Goal: Task Accomplishment & Management: Manage account settings

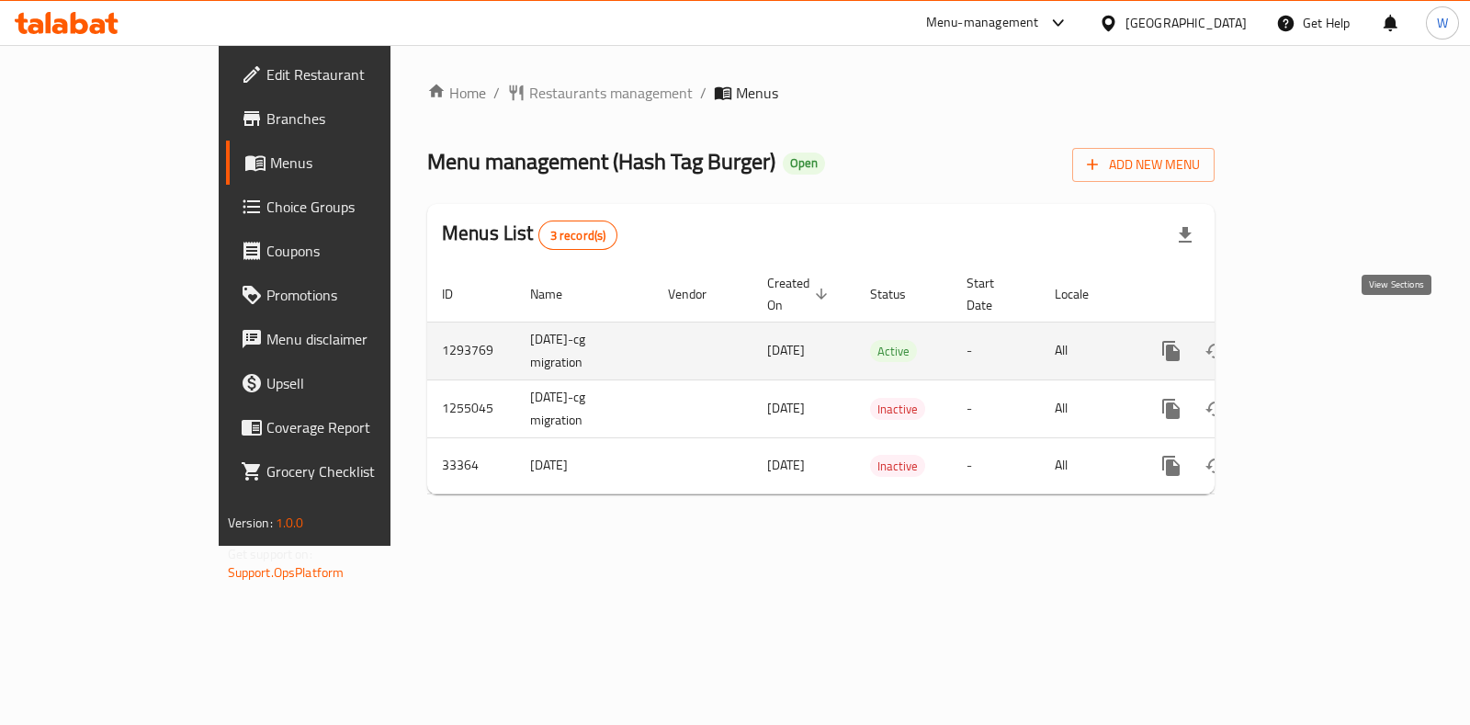
click at [1312, 343] on icon "enhanced table" at bounding box center [1303, 351] width 17 height 17
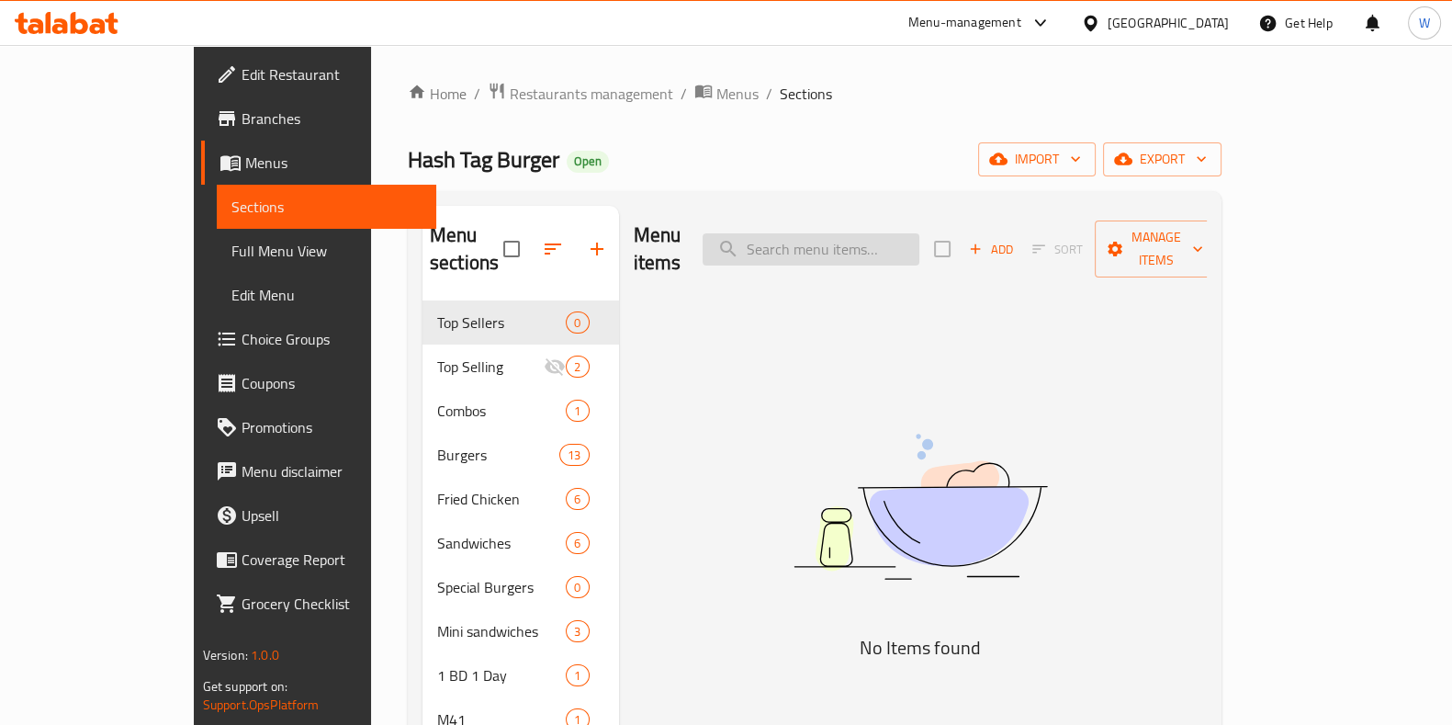
click at [900, 245] on input "search" at bounding box center [811, 249] width 217 height 32
paste input "honey mustard chicken combo"
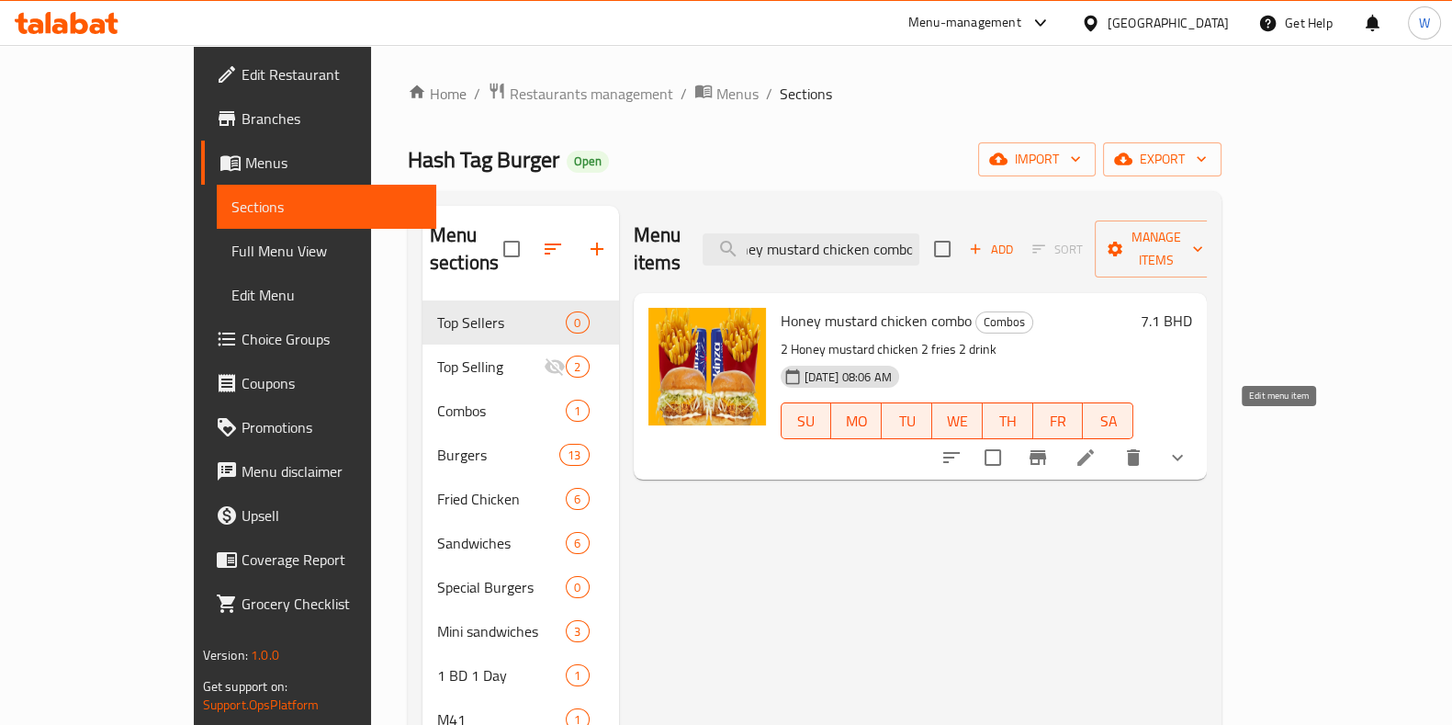
type input "honey mustard chicken combo"
click at [1097, 446] on icon at bounding box center [1086, 457] width 22 height 22
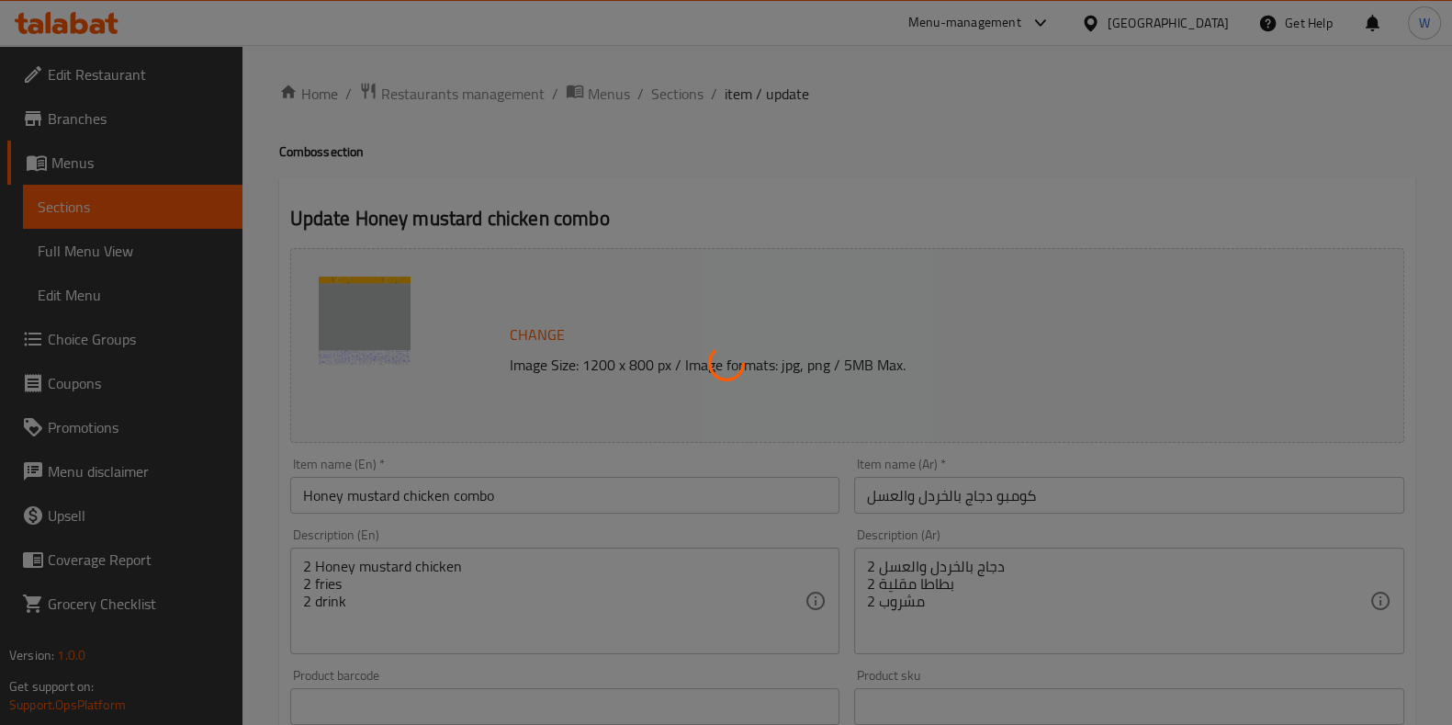
type input "Drinks"
type input "1"
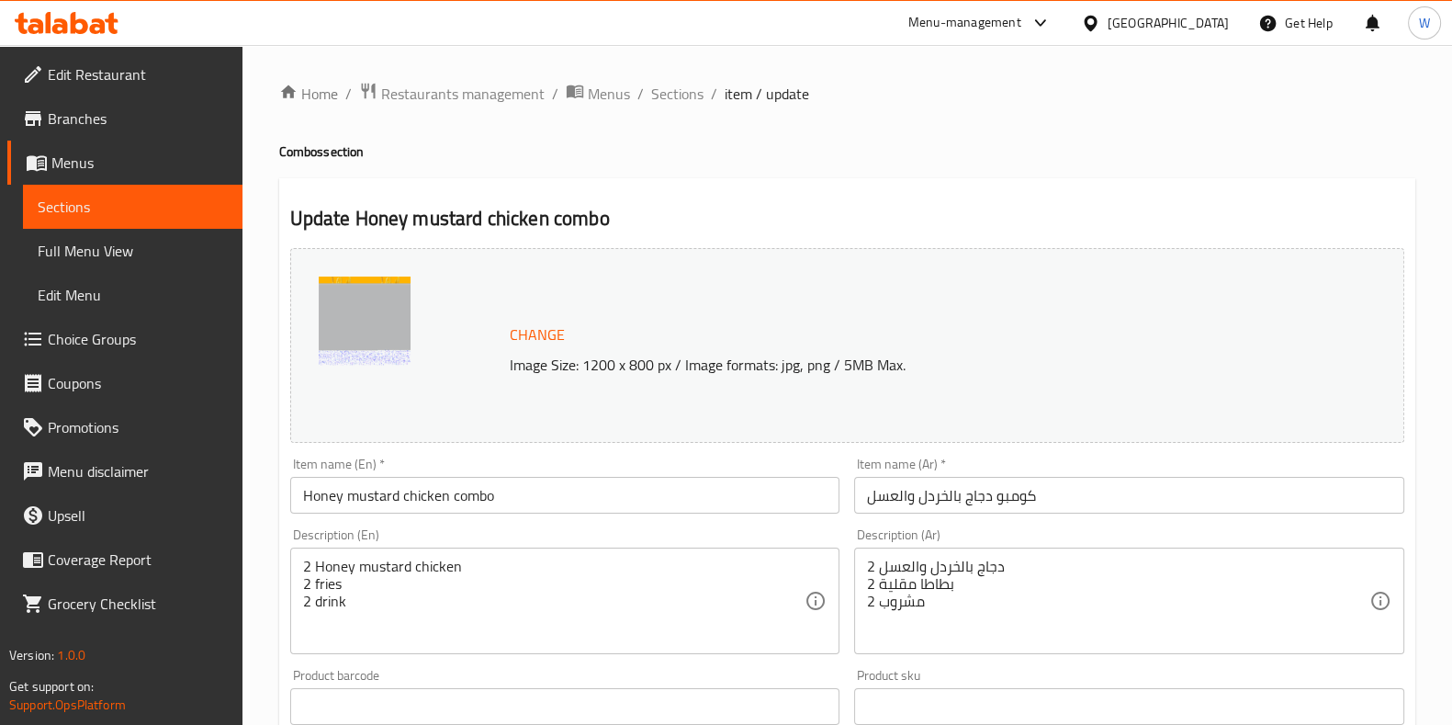
click at [66, 118] on span "Branches" at bounding box center [138, 118] width 180 height 22
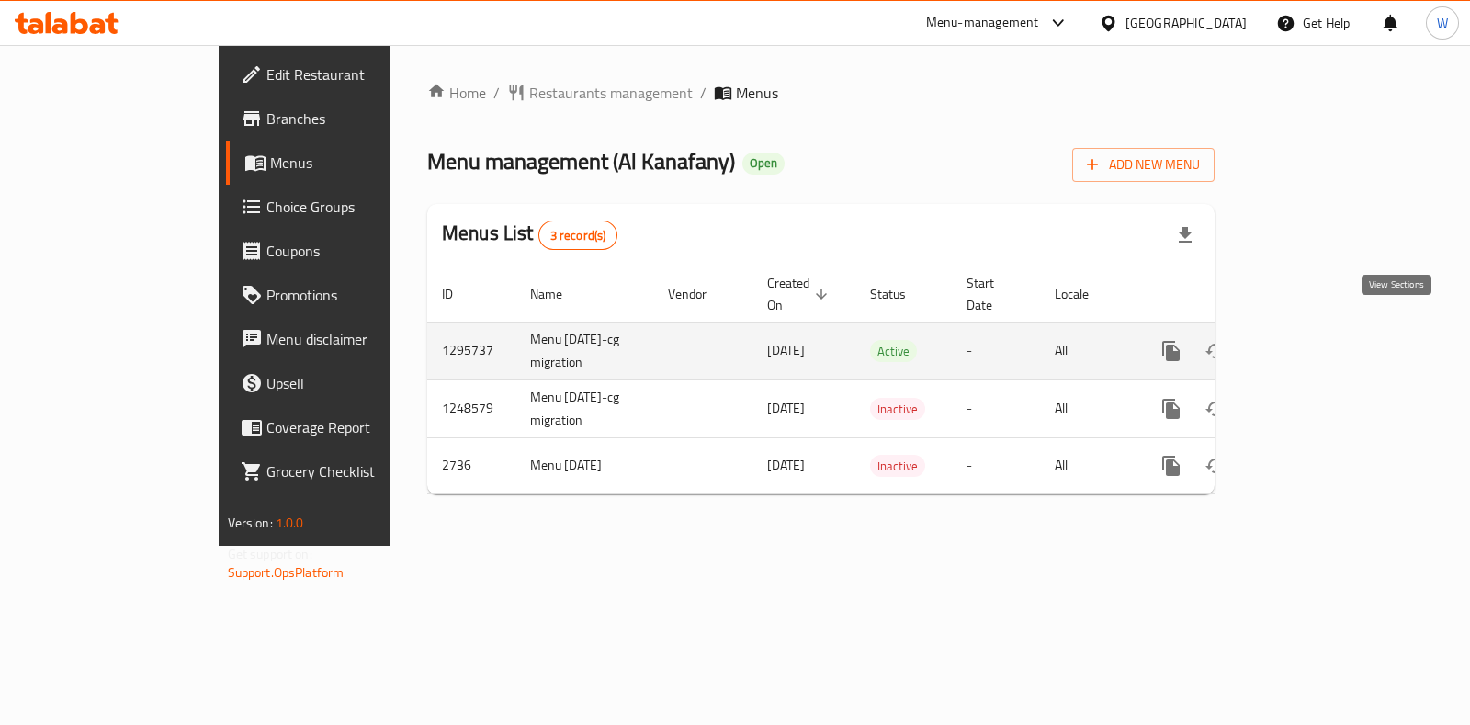
click at [1315, 340] on icon "enhanced table" at bounding box center [1304, 351] width 22 height 22
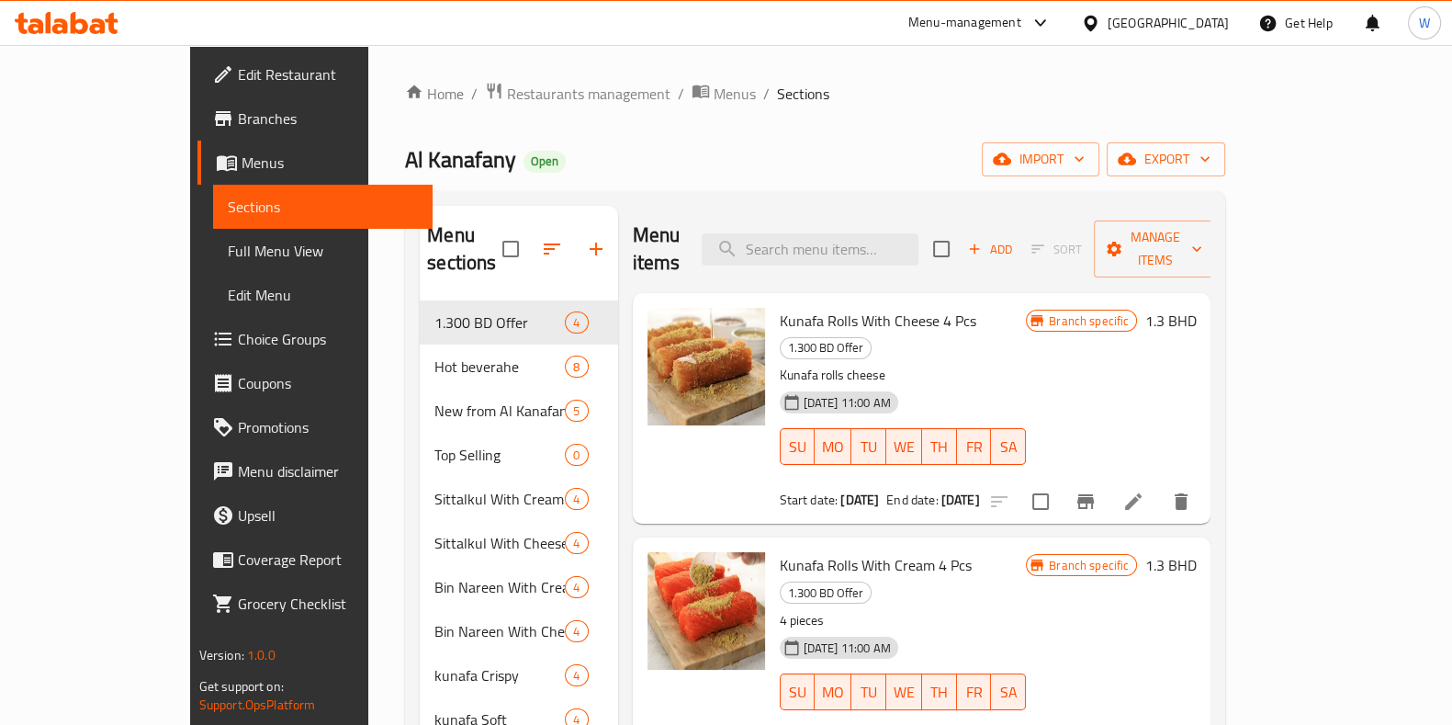
click at [585, 243] on icon "button" at bounding box center [596, 249] width 22 height 22
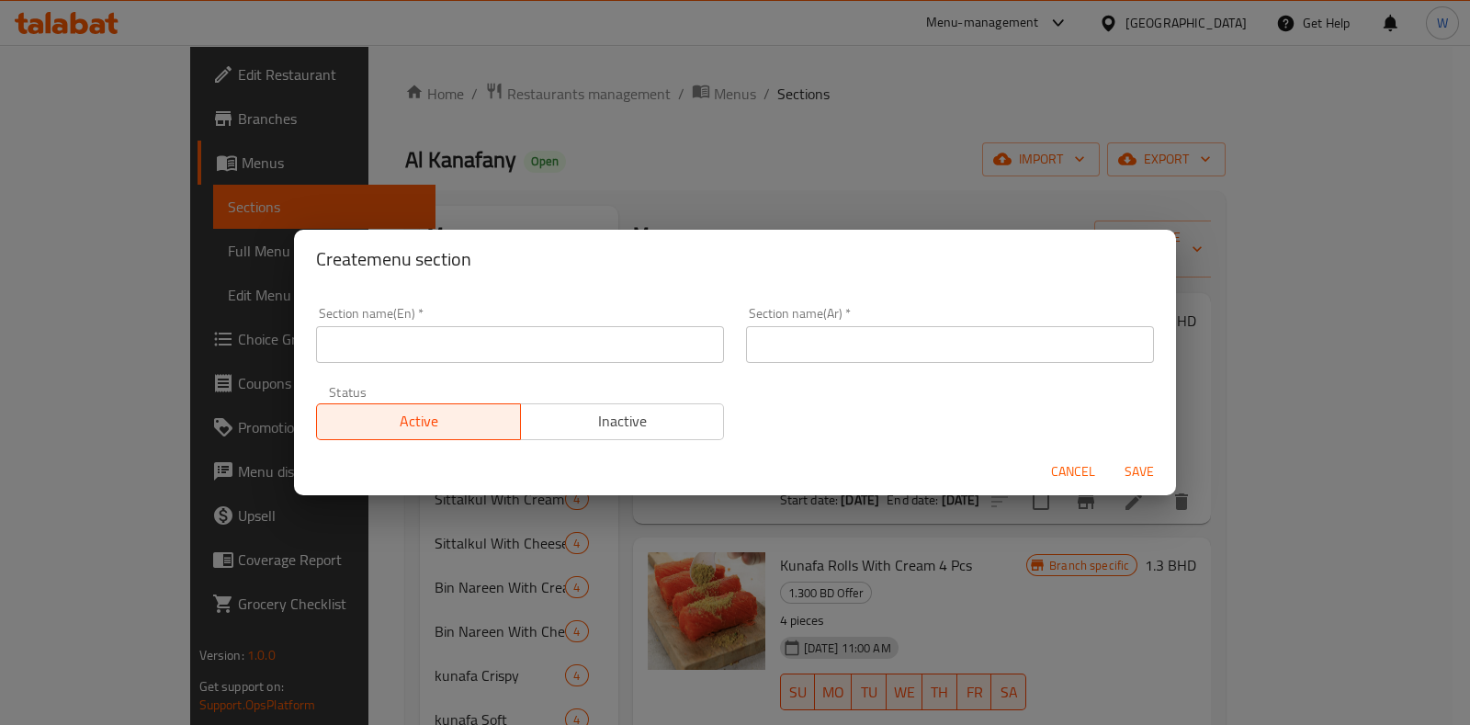
click at [502, 356] on input "text" at bounding box center [520, 344] width 408 height 37
type input "M41"
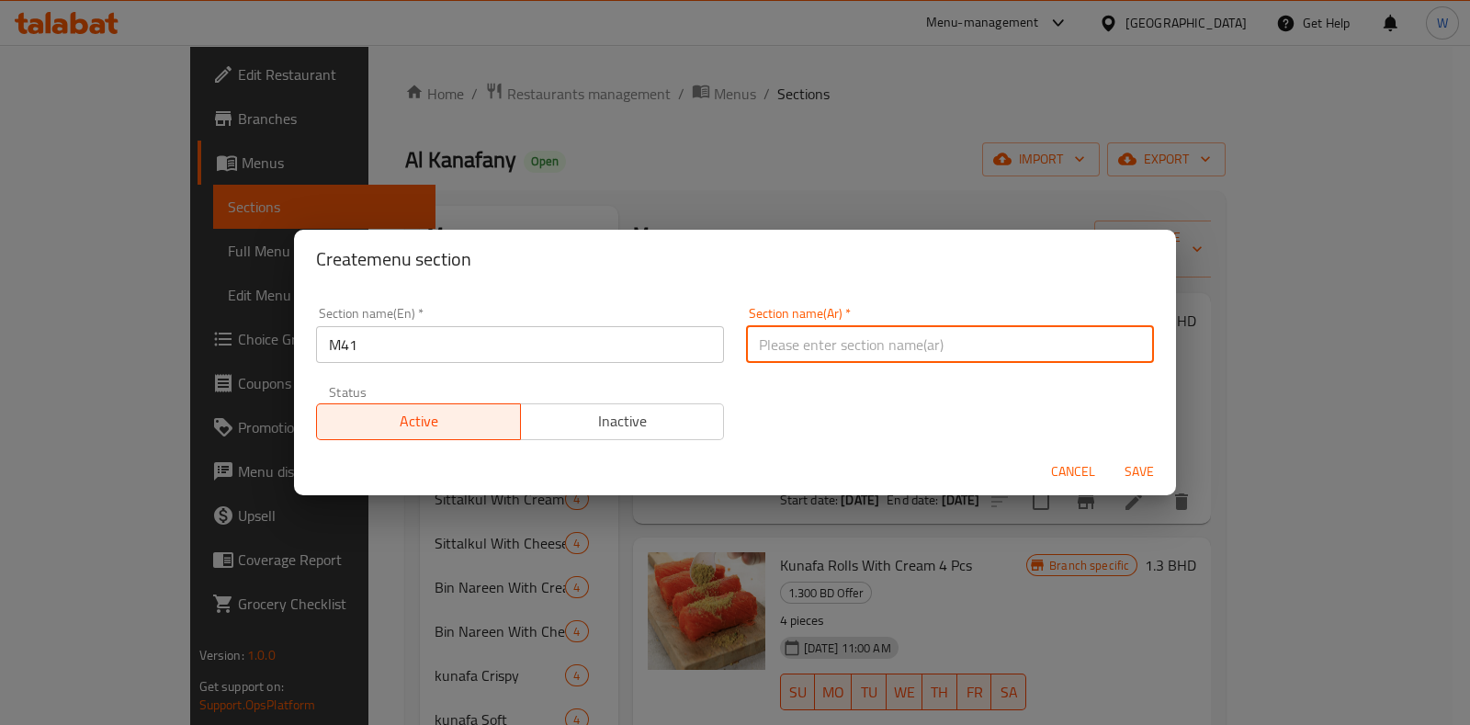
click at [849, 348] on input "text" at bounding box center [950, 344] width 408 height 37
type input "h"
type input "إم41"
click at [1144, 473] on span "Save" at bounding box center [1139, 471] width 44 height 23
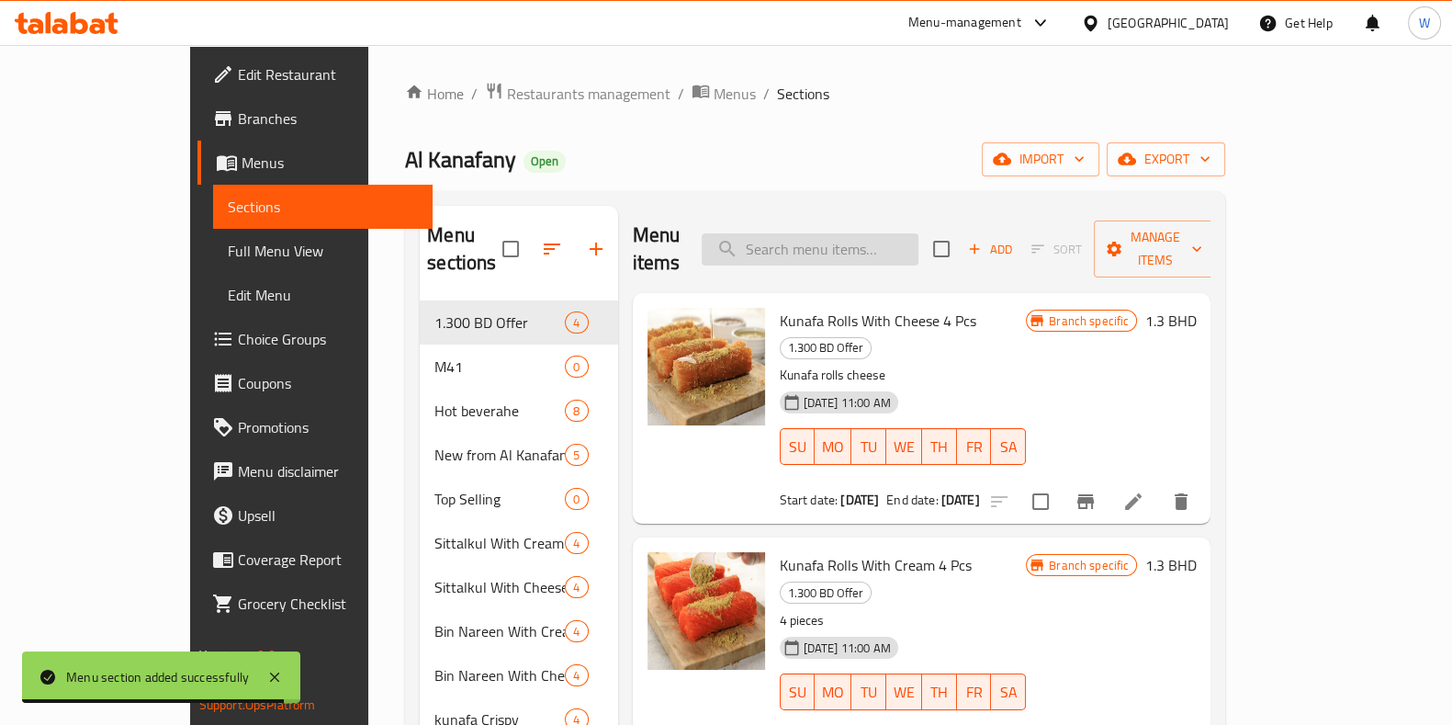
click at [881, 251] on input "search" at bounding box center [810, 249] width 217 height 32
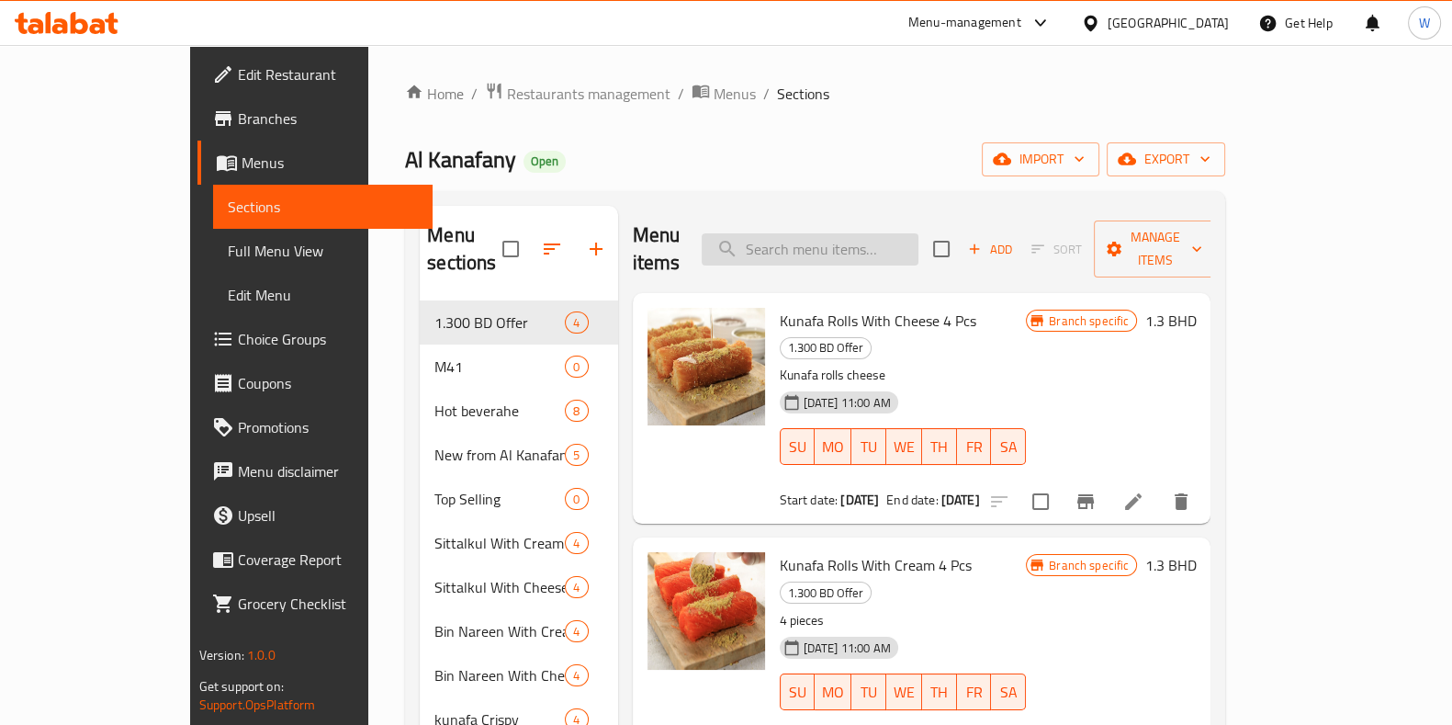
paste input "Kanafany Sittalkul With Cream - Mini"
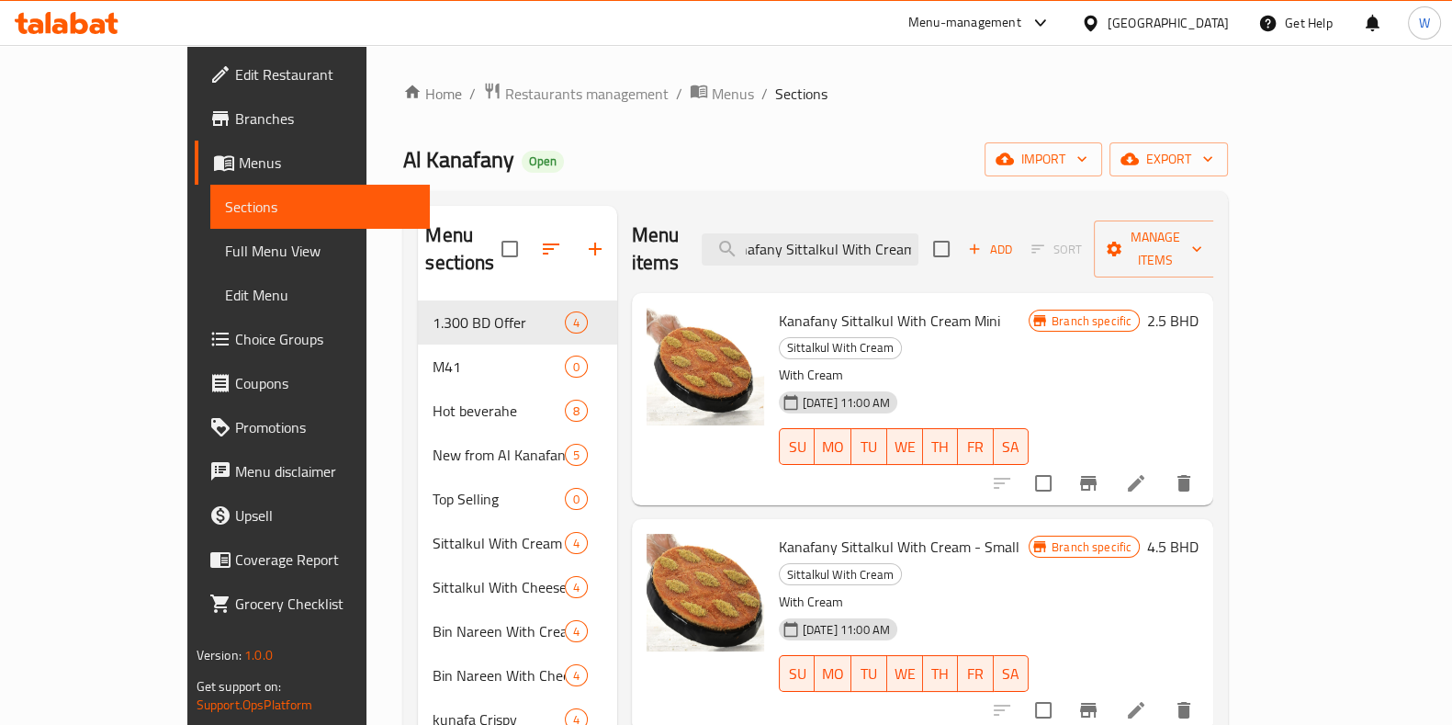
type input "Kanafany Sittalkul With Cream"
click at [853, 307] on span "Kanafany Sittalkul With Cream Mini" at bounding box center [889, 321] width 221 height 28
copy h6 "Kanafany Sittalkul With Cream Mini"
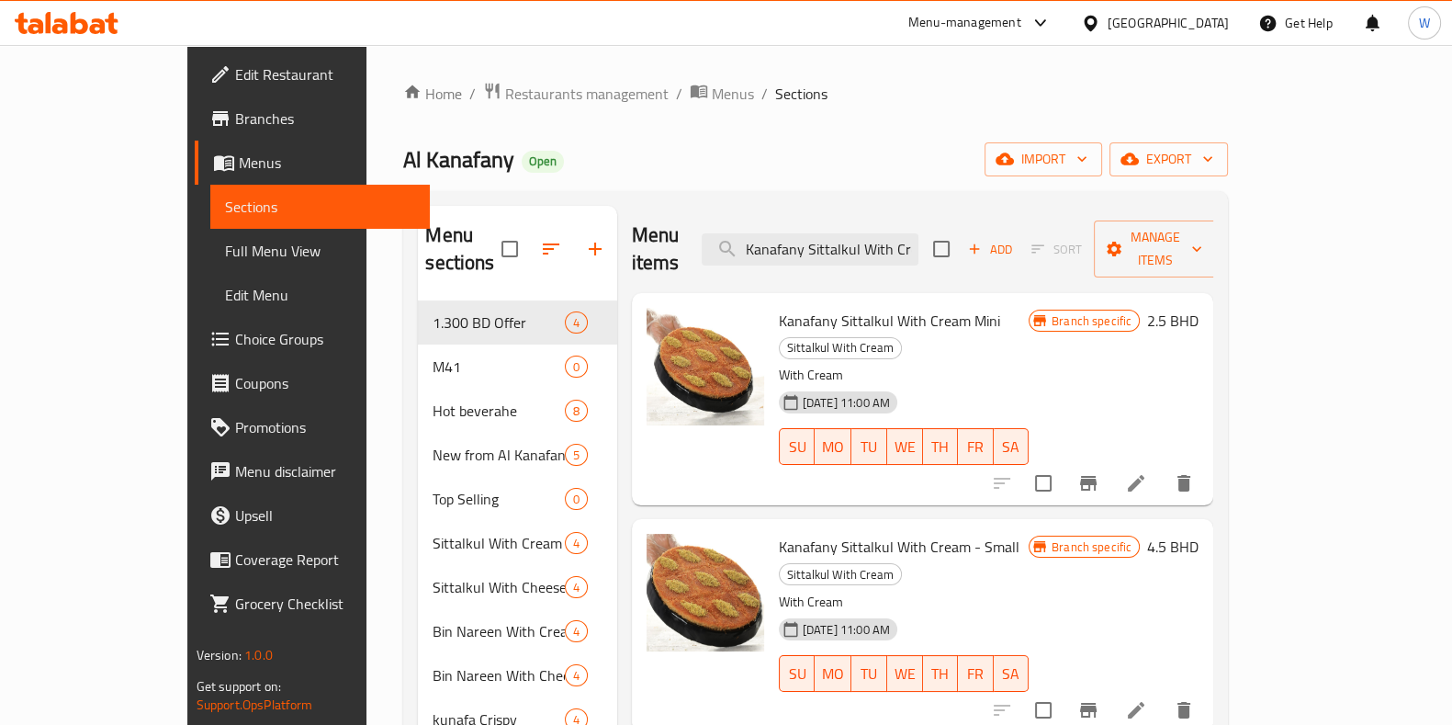
click at [1217, 253] on div "Add Sort Manage items" at bounding box center [1075, 248] width 284 height 57
click at [1203, 242] on span "Manage items" at bounding box center [1156, 249] width 94 height 46
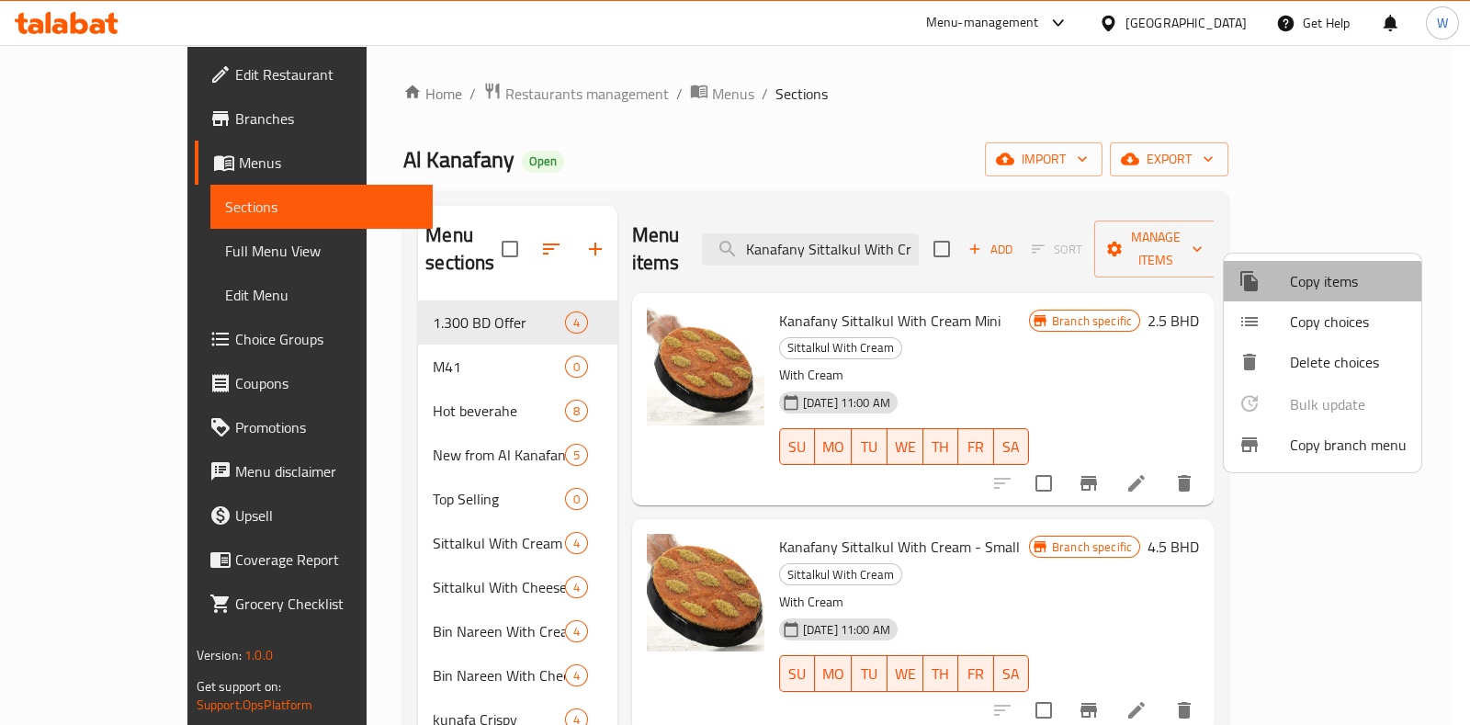
click at [1314, 284] on span "Copy items" at bounding box center [1348, 281] width 117 height 22
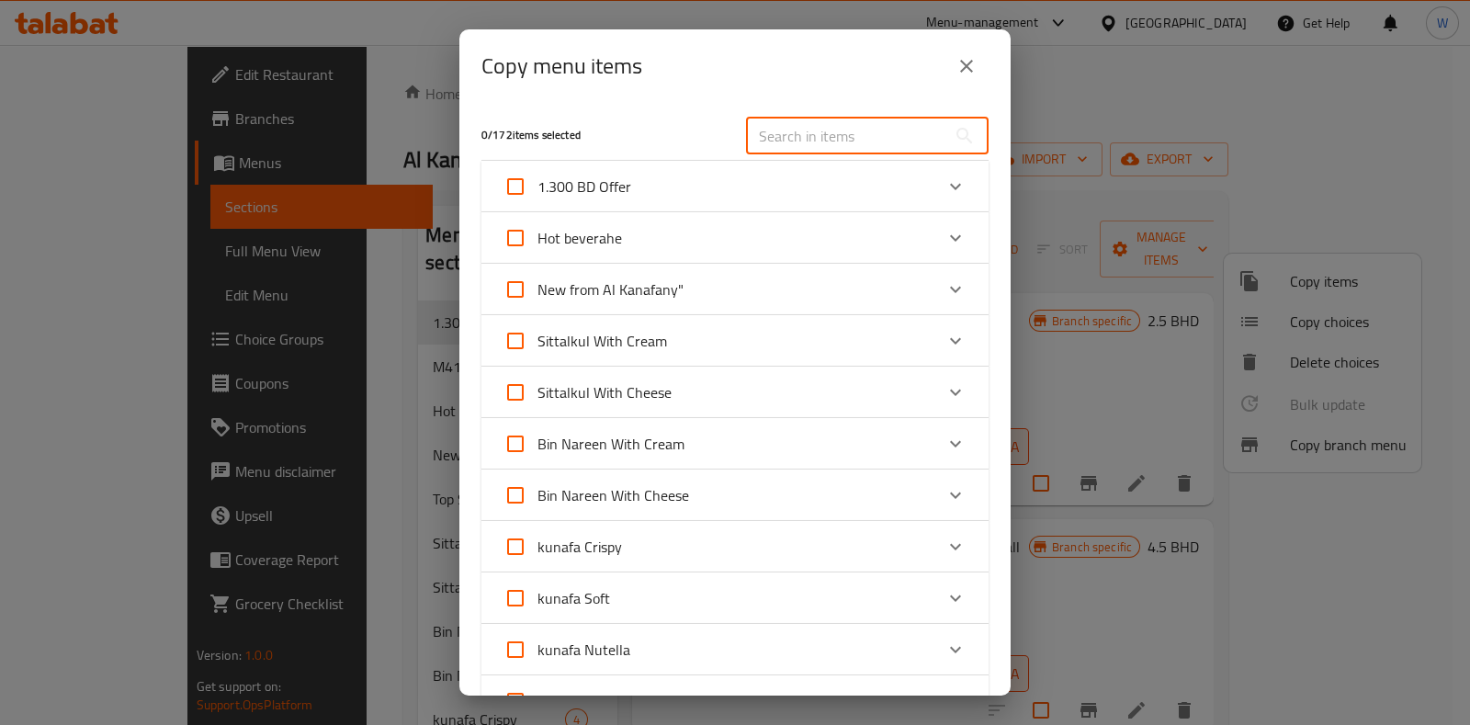
click at [747, 140] on input "text" at bounding box center [846, 136] width 200 height 37
paste input "Kanafany Sittalkul With Cream Mini"
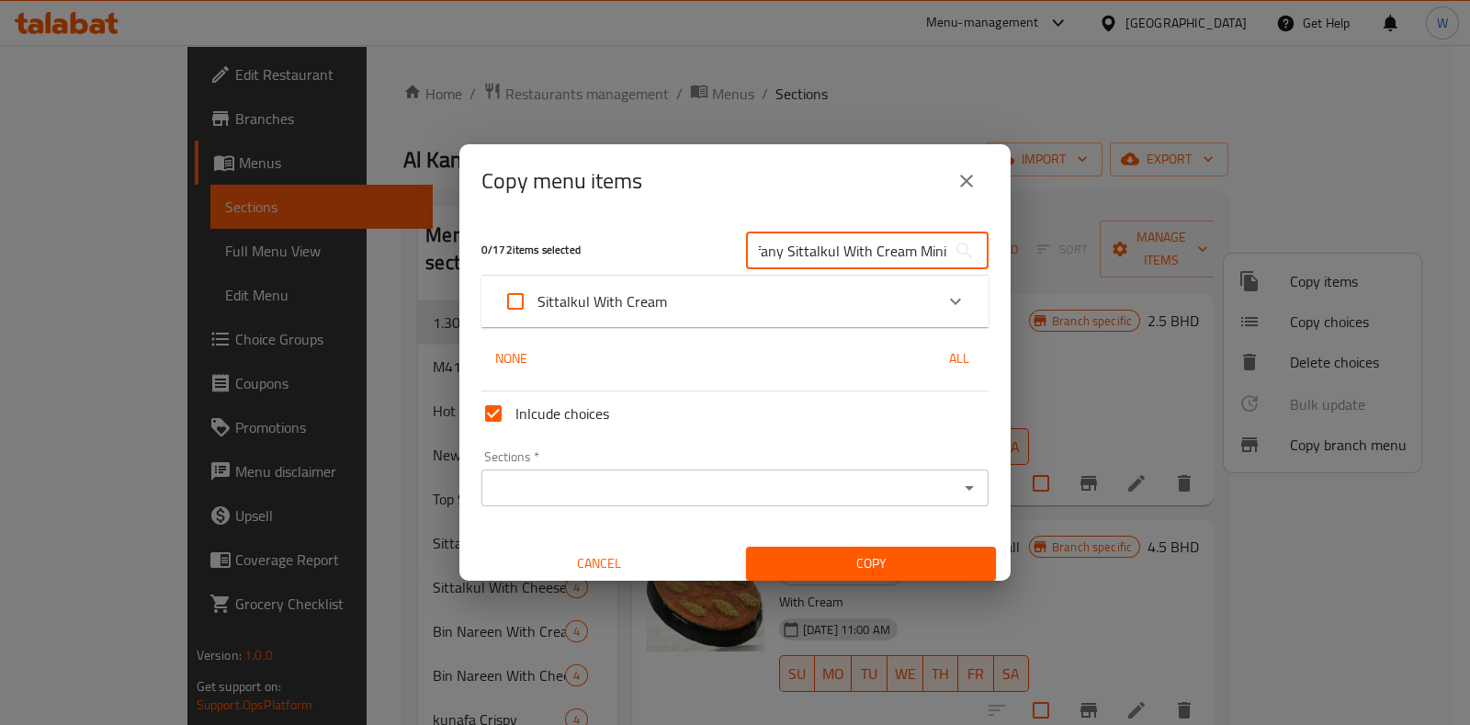
type input "Kanafany Sittalkul With Cream Mini"
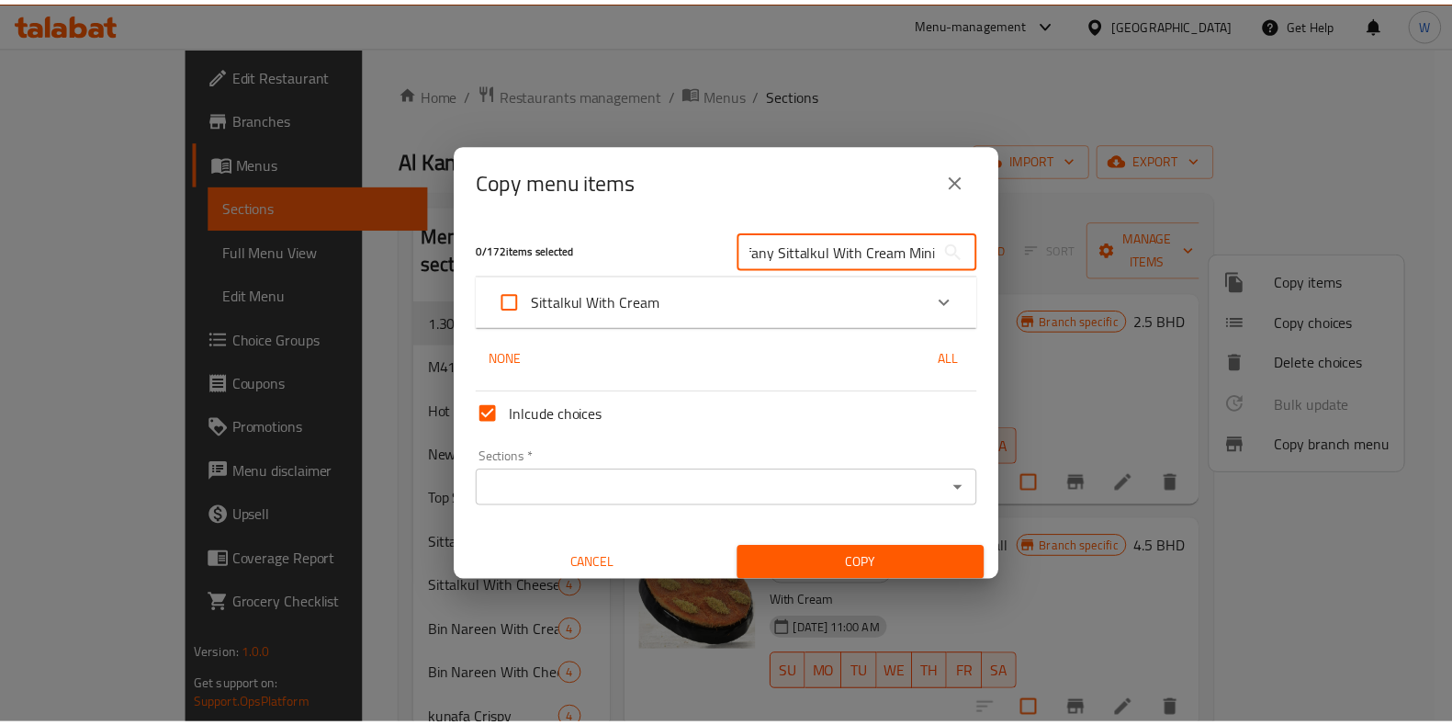
scroll to position [0, 0]
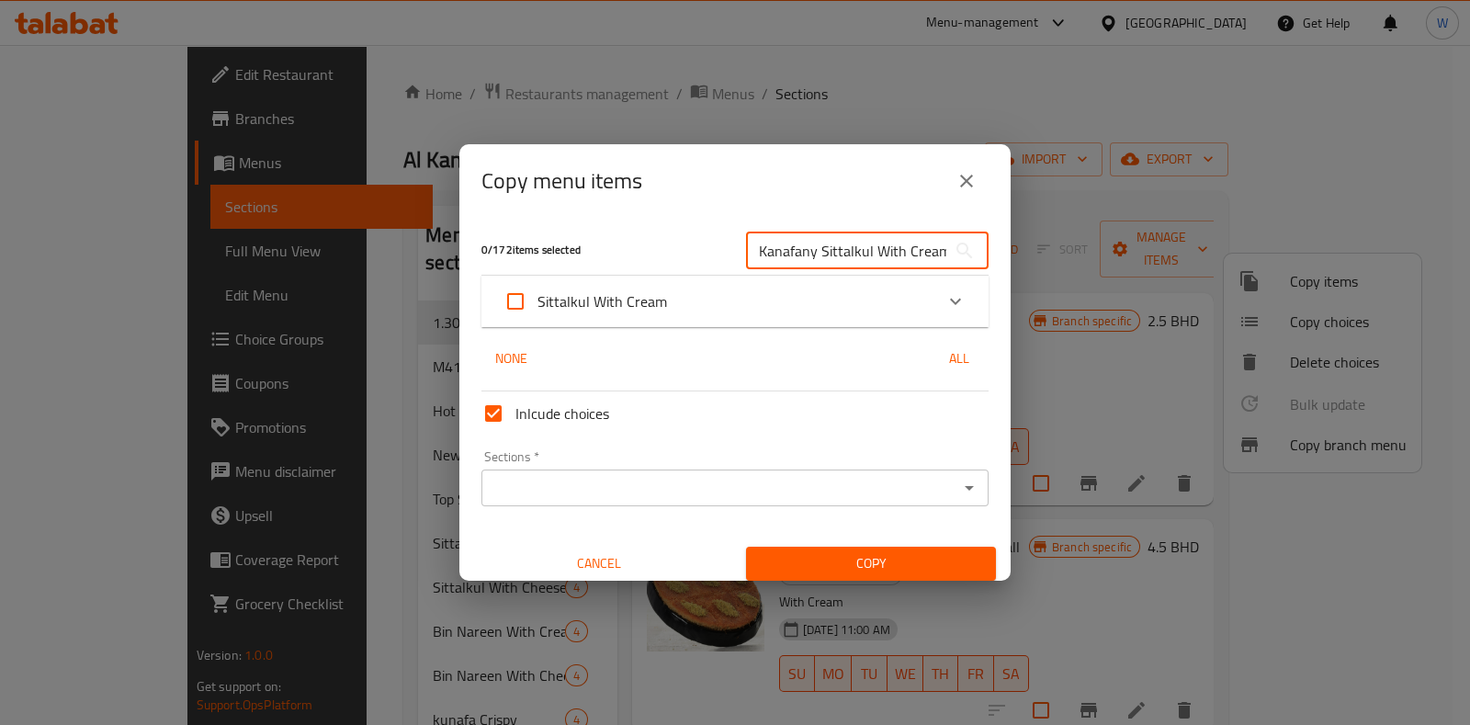
click at [954, 305] on div "Expand" at bounding box center [955, 301] width 44 height 44
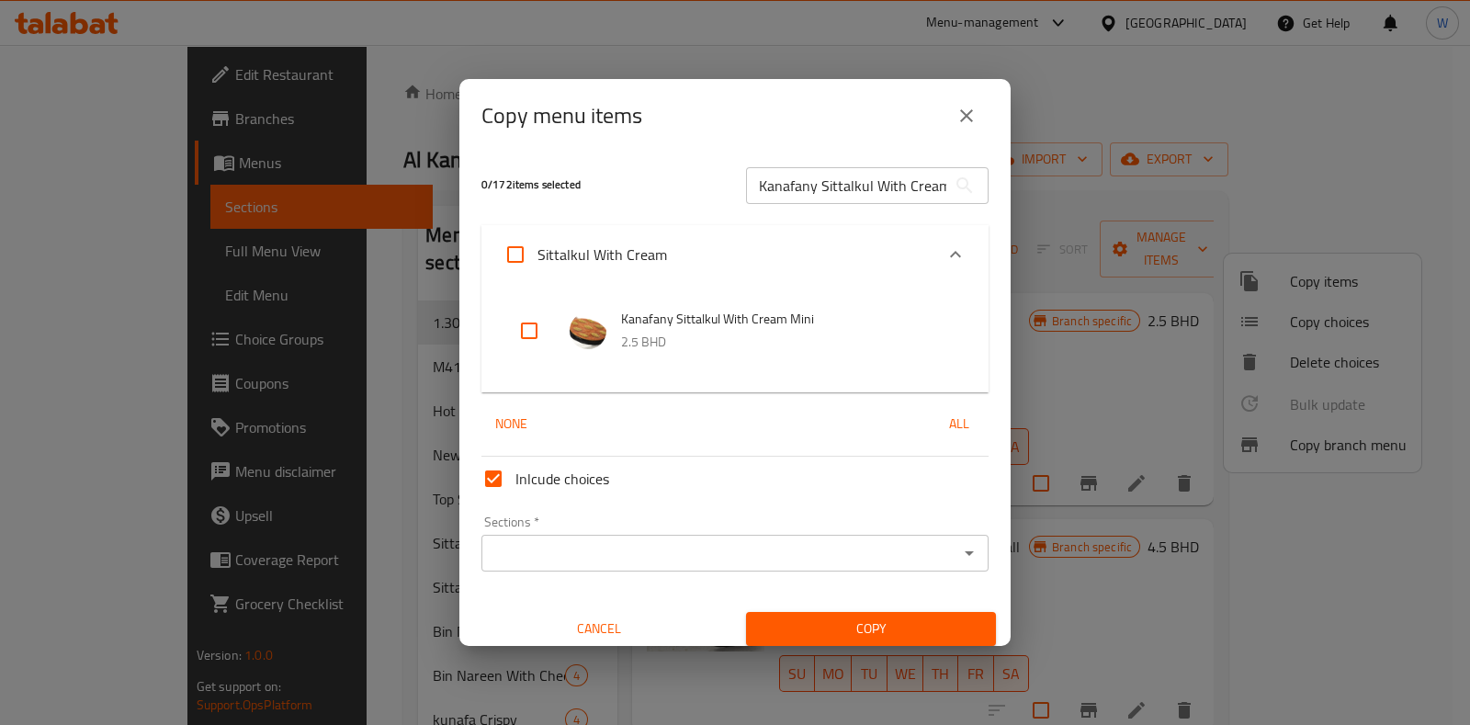
click at [520, 326] on input "checkbox" at bounding box center [529, 331] width 44 height 44
checkbox input "true"
click at [958, 548] on icon "Open" at bounding box center [969, 553] width 22 height 22
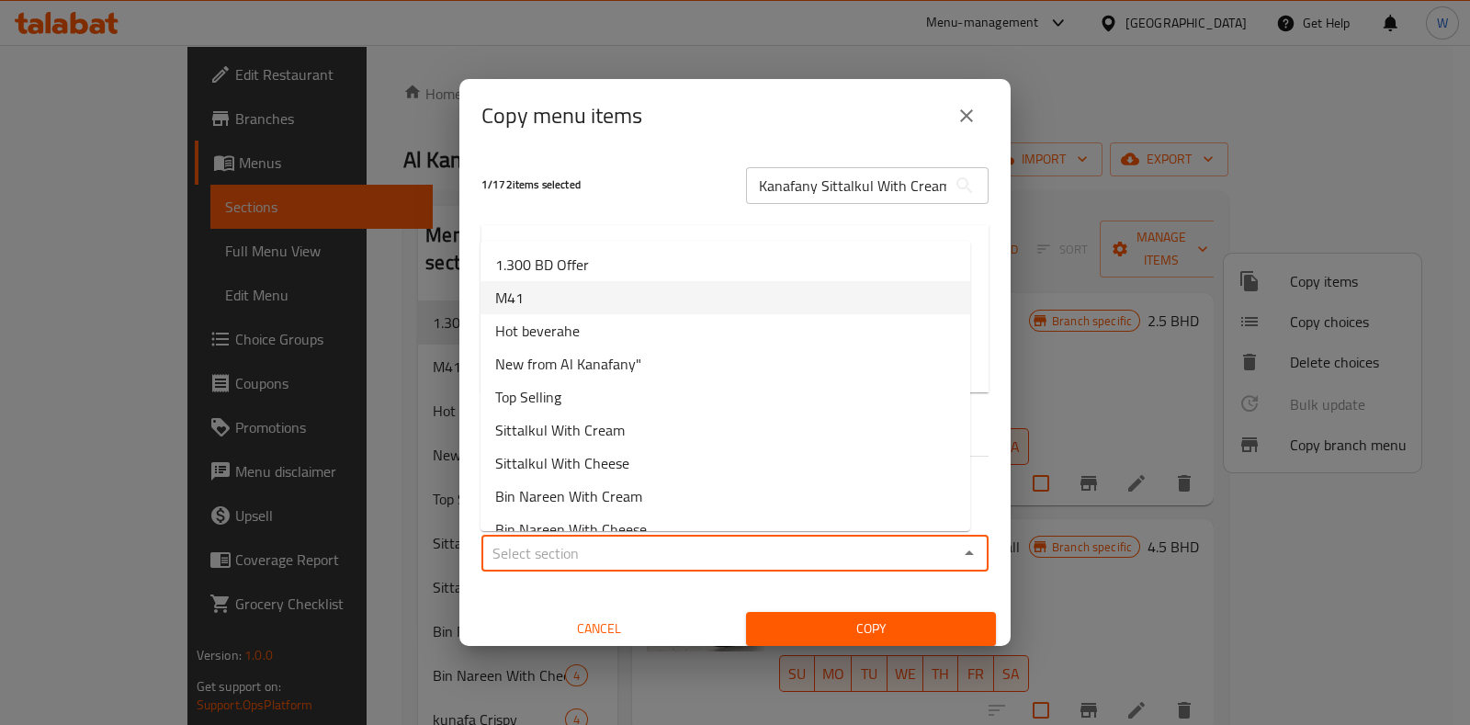
click at [588, 297] on li "M41" at bounding box center [725, 297] width 490 height 33
type input "M41"
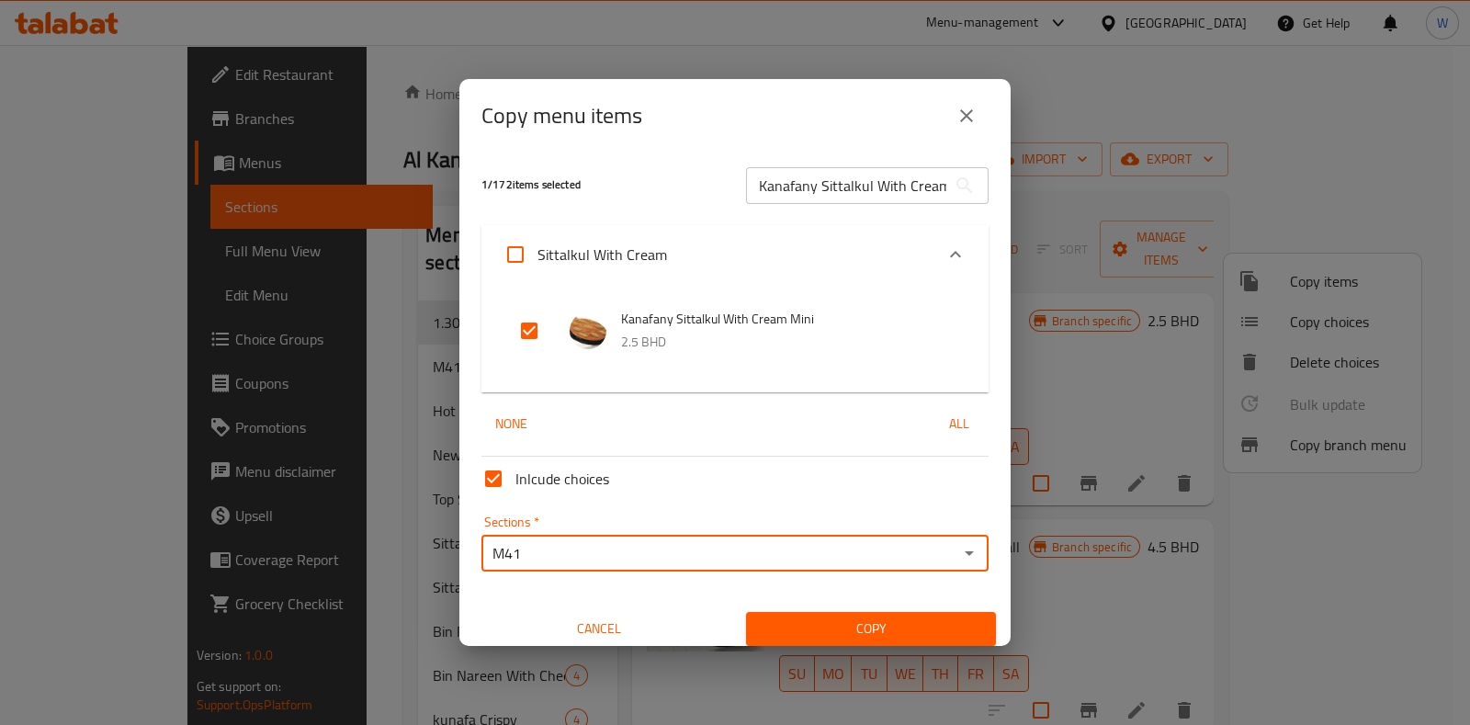
click at [841, 631] on span "Copy" at bounding box center [871, 628] width 220 height 23
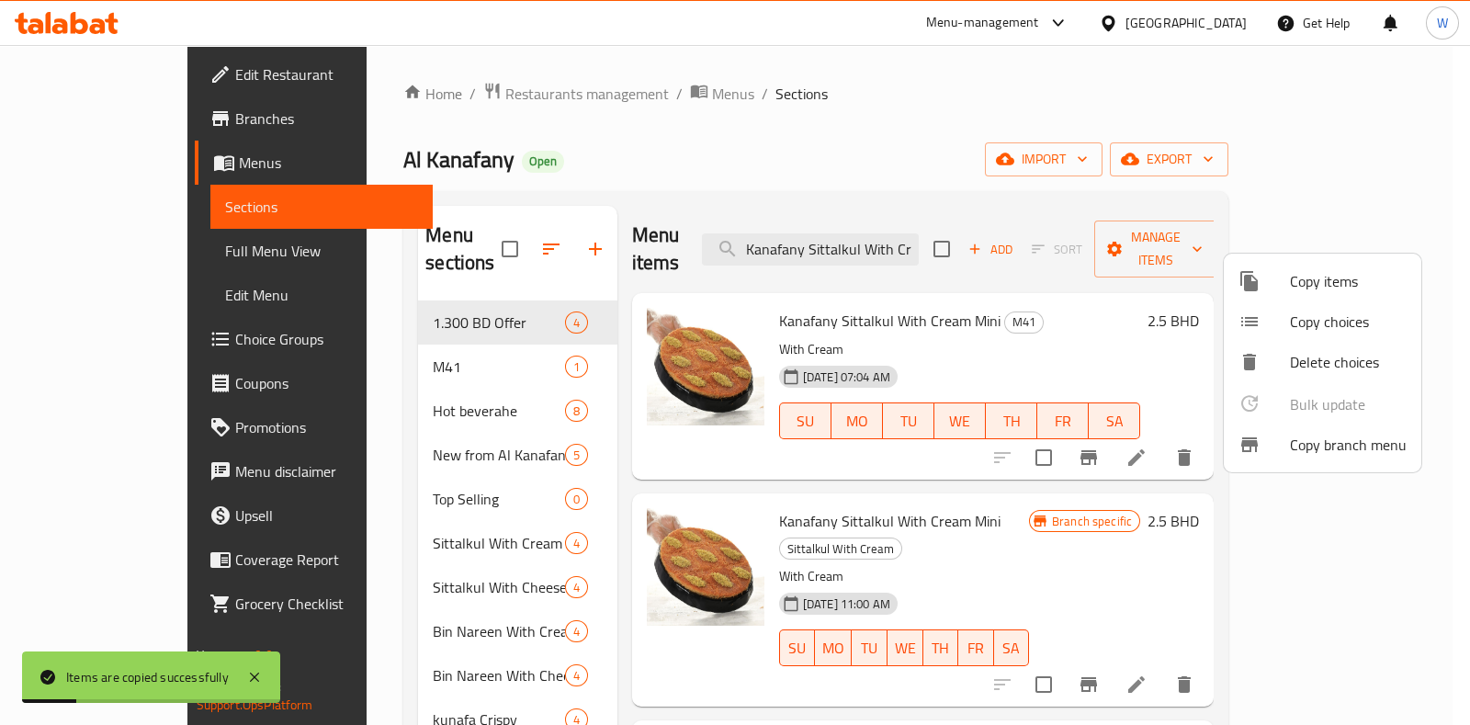
click at [377, 326] on div at bounding box center [735, 362] width 1470 height 725
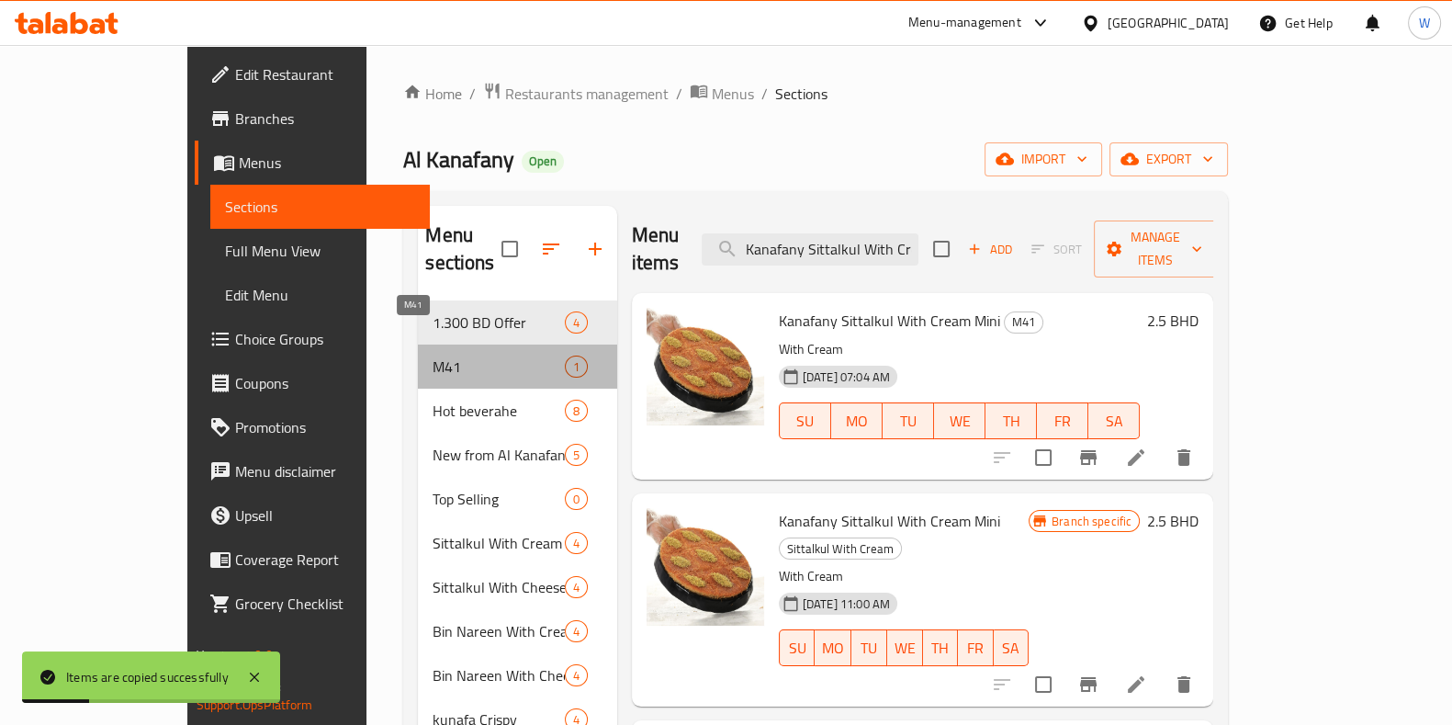
click at [433, 356] on span "M41" at bounding box center [498, 367] width 131 height 22
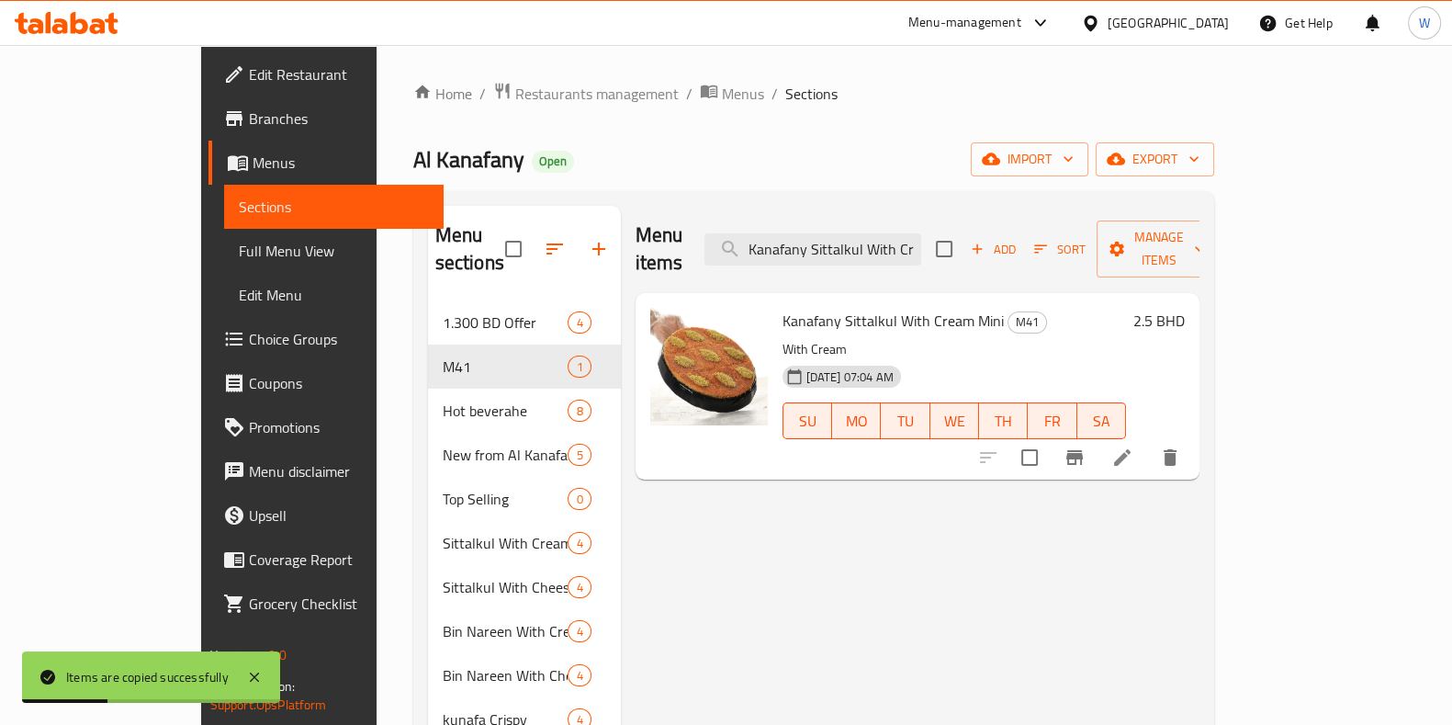
click at [658, 318] on button "upload picture" at bounding box center [676, 333] width 37 height 37
click at [1134, 446] on icon at bounding box center [1123, 457] width 22 height 22
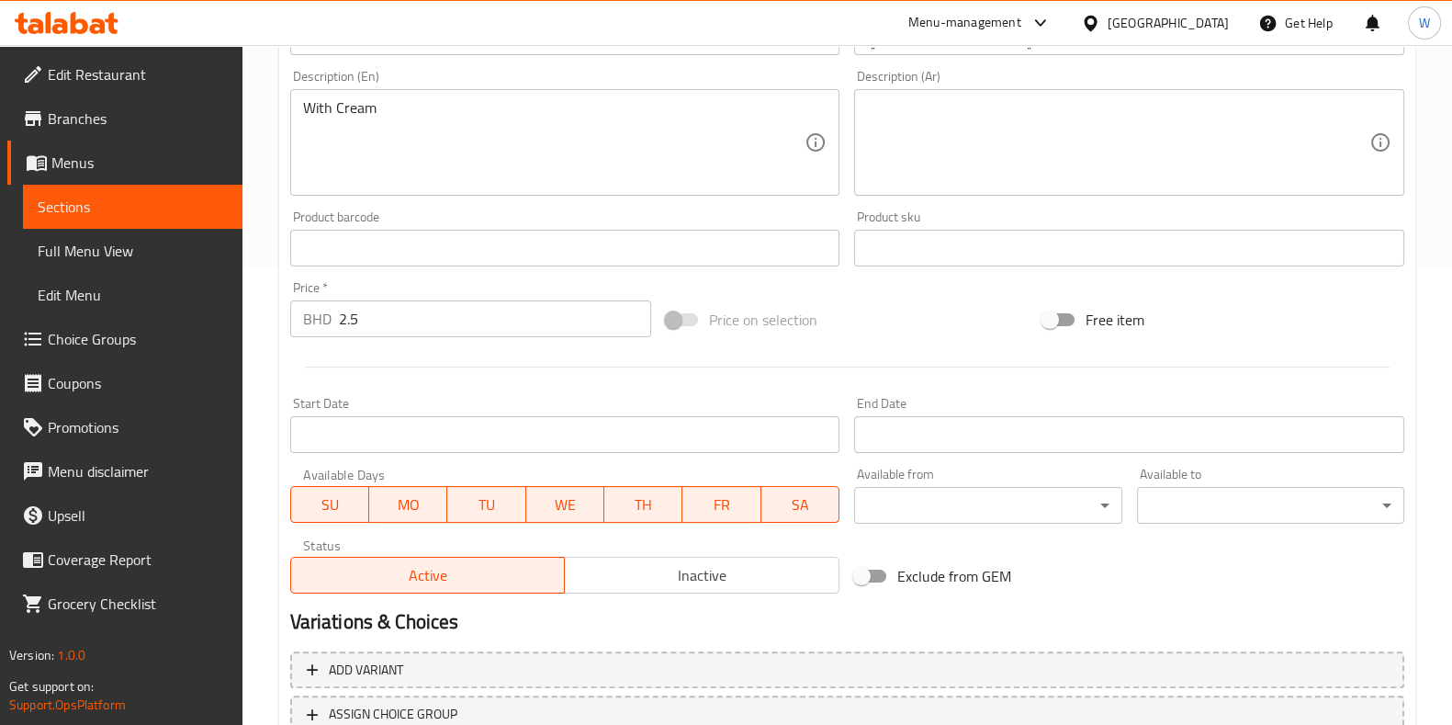
scroll to position [458, 0]
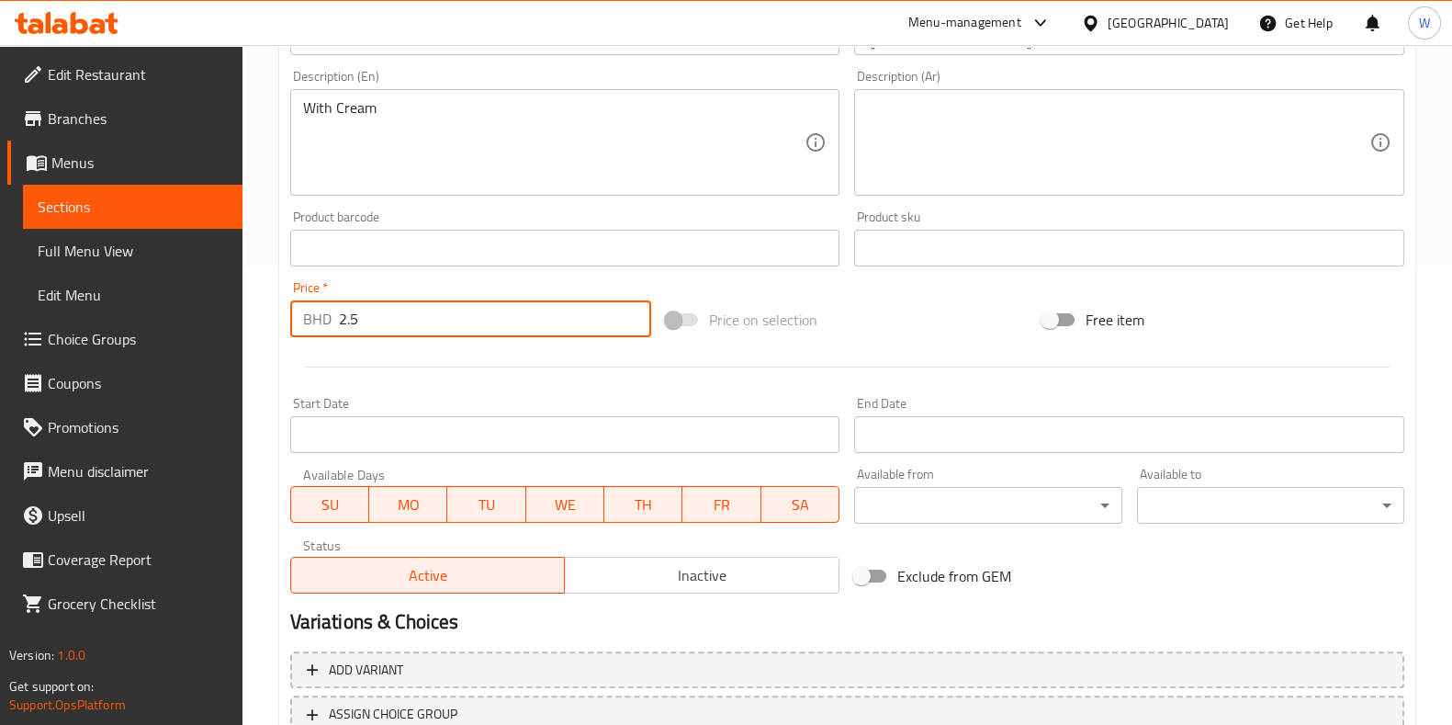
click at [449, 326] on input "2.5" at bounding box center [495, 318] width 313 height 37
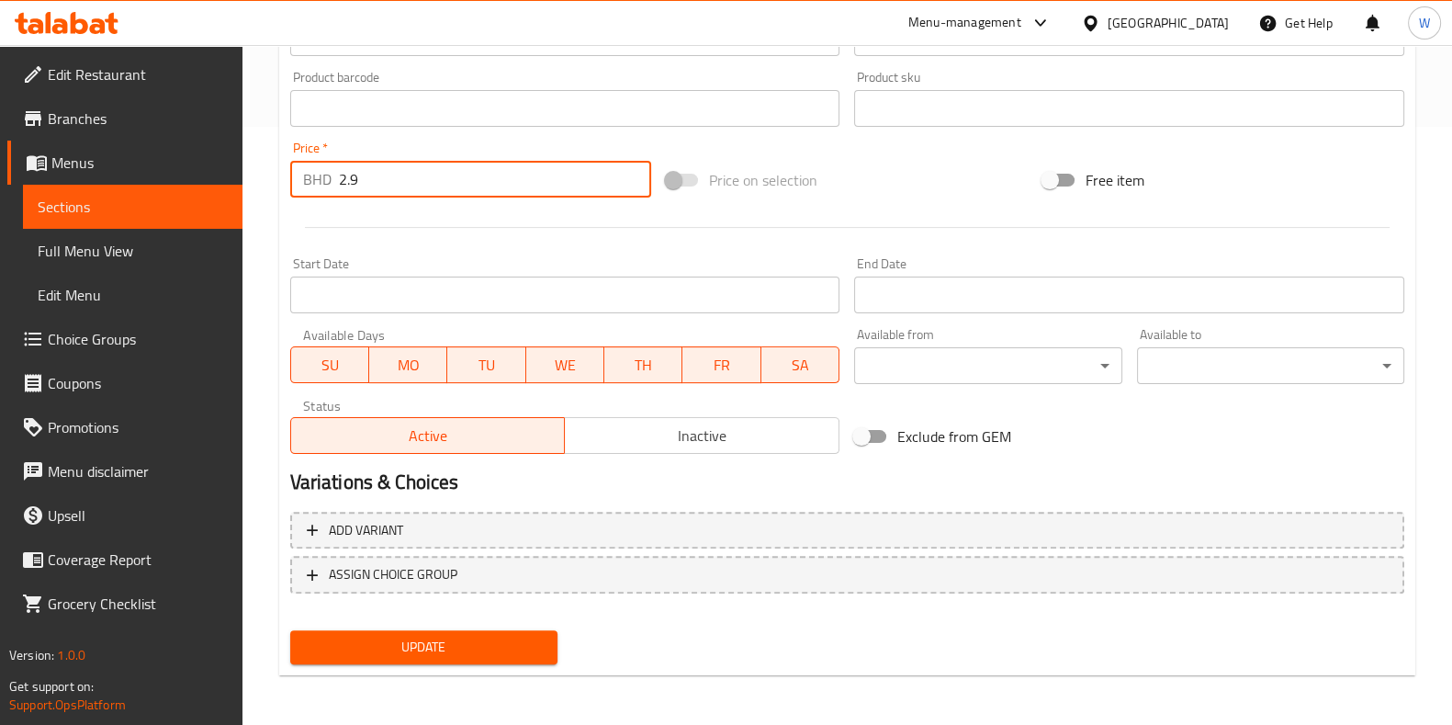
type input "2.9"
click at [486, 648] on span "Update" at bounding box center [424, 647] width 238 height 23
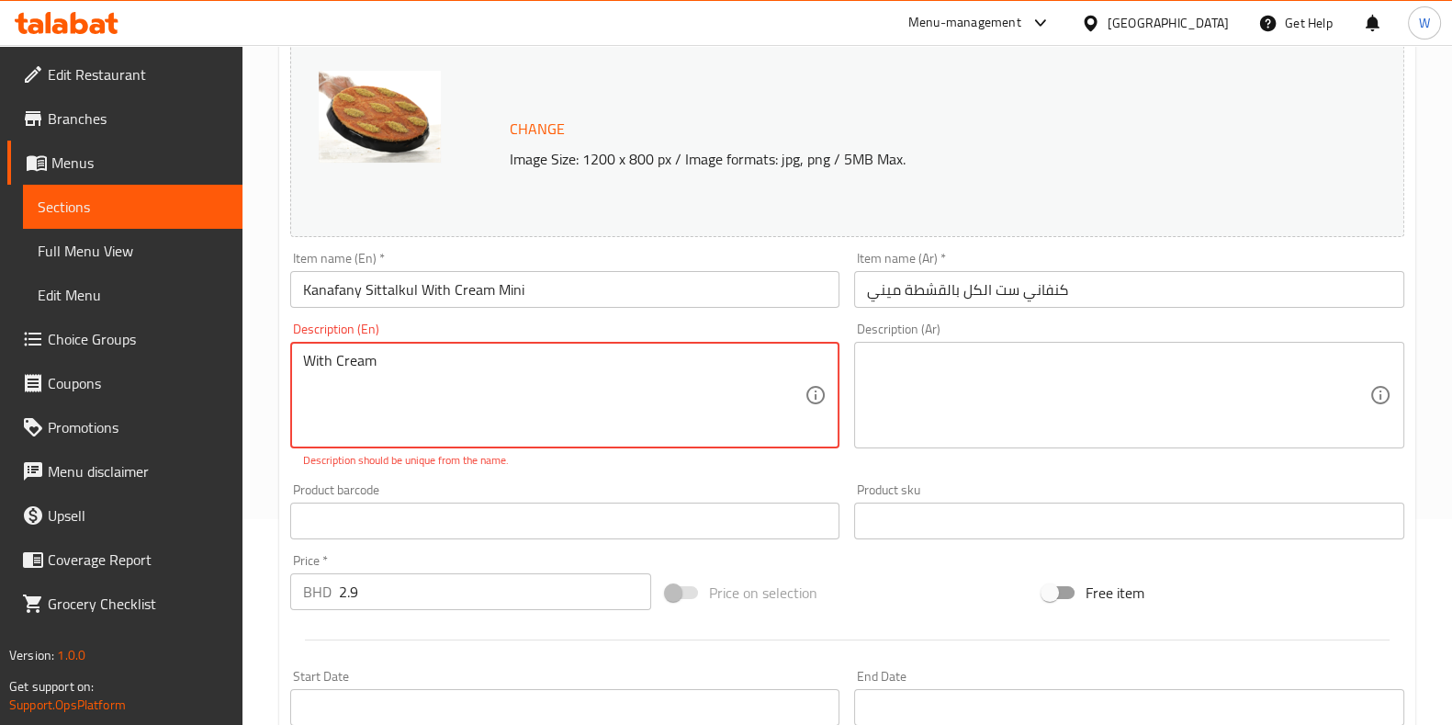
click at [468, 282] on input "Kanafany Sittalkul With Cream Mini" at bounding box center [565, 289] width 550 height 37
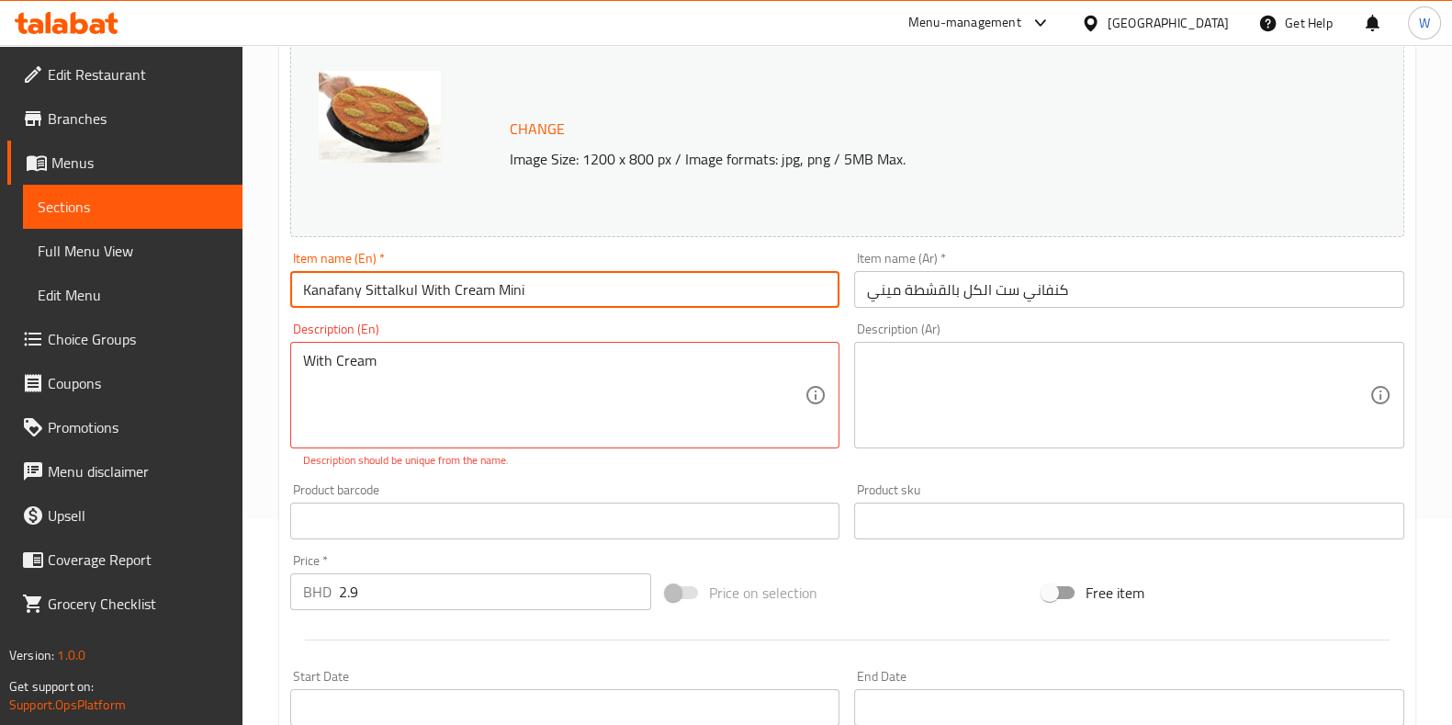
click at [468, 282] on input "Kanafany Sittalkul With Cream Mini" at bounding box center [565, 289] width 550 height 37
click at [294, 364] on div "With Cream Description (En)" at bounding box center [565, 395] width 550 height 107
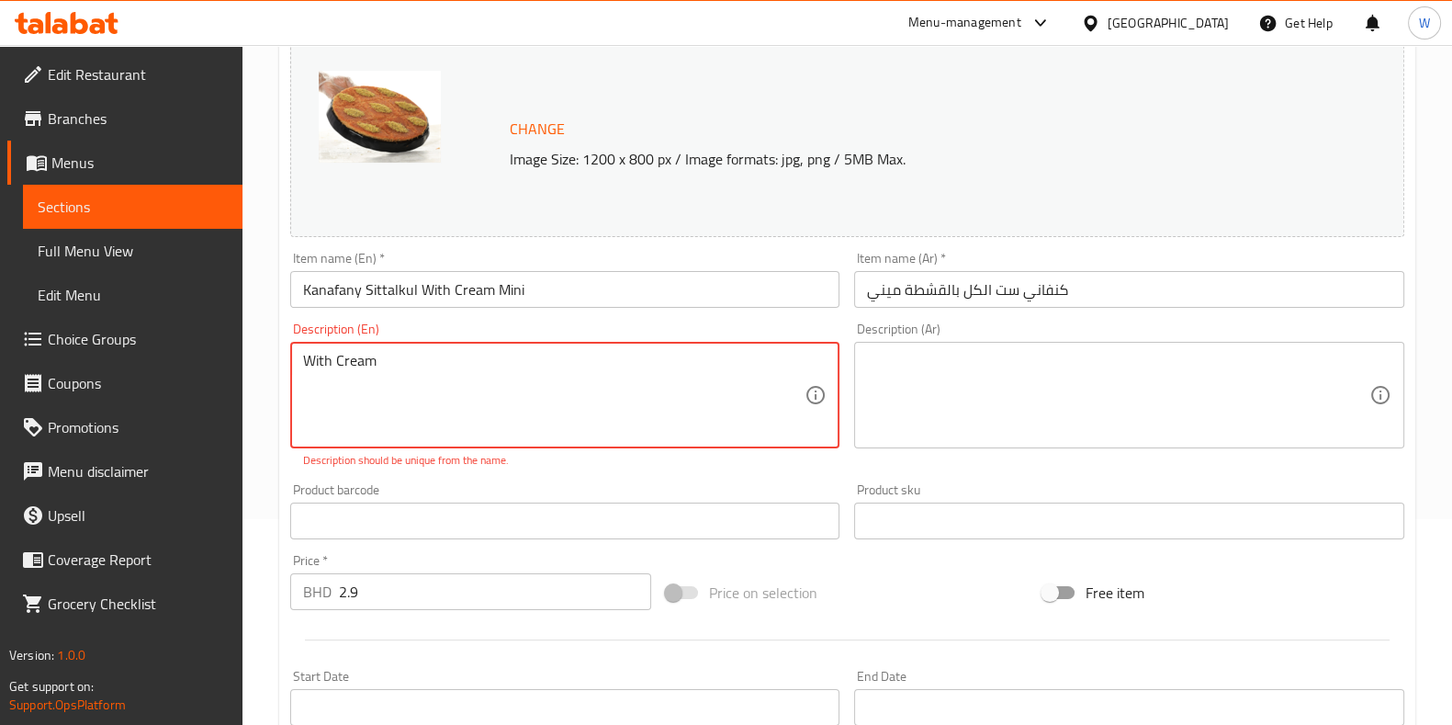
click at [418, 293] on input "Kanafany Sittalkul With Cream Mini" at bounding box center [565, 289] width 550 height 37
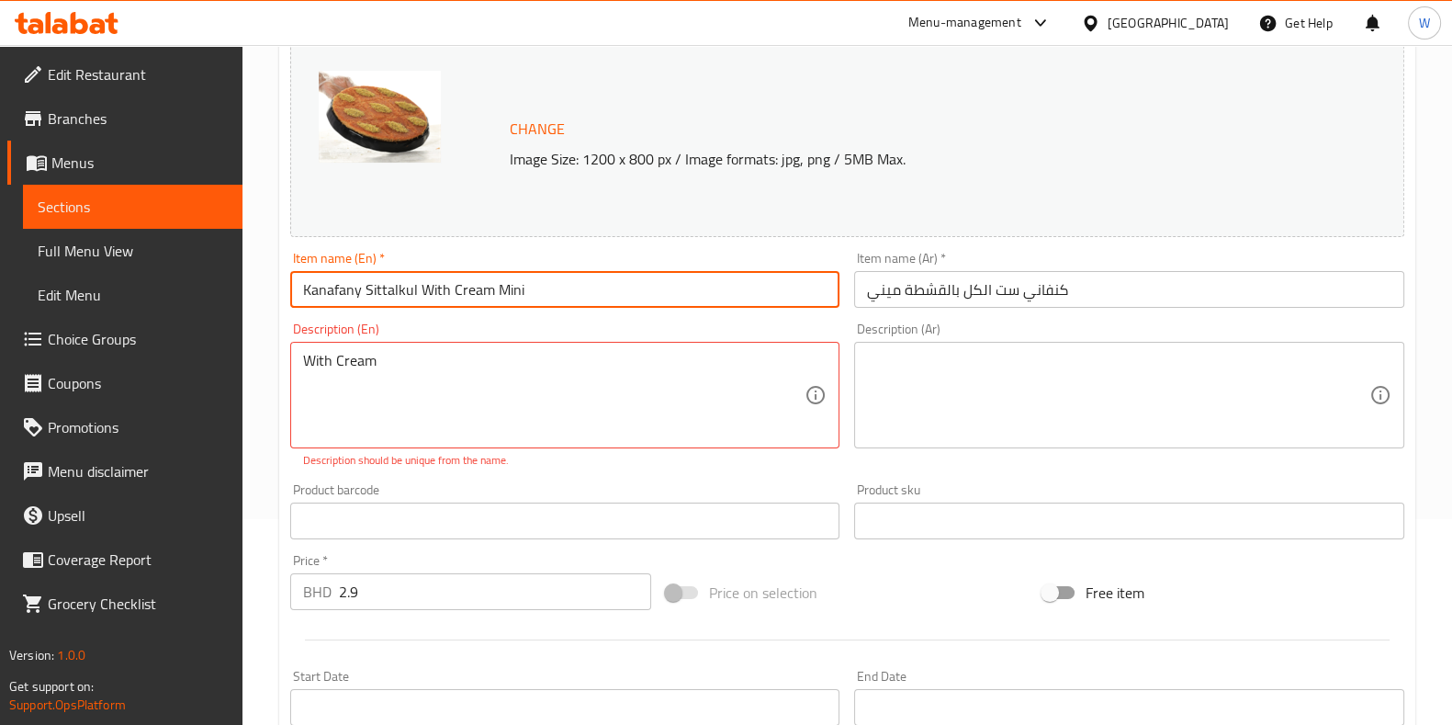
click at [418, 293] on input "Kanafany Sittalkul With Cream Mini" at bounding box center [565, 289] width 550 height 37
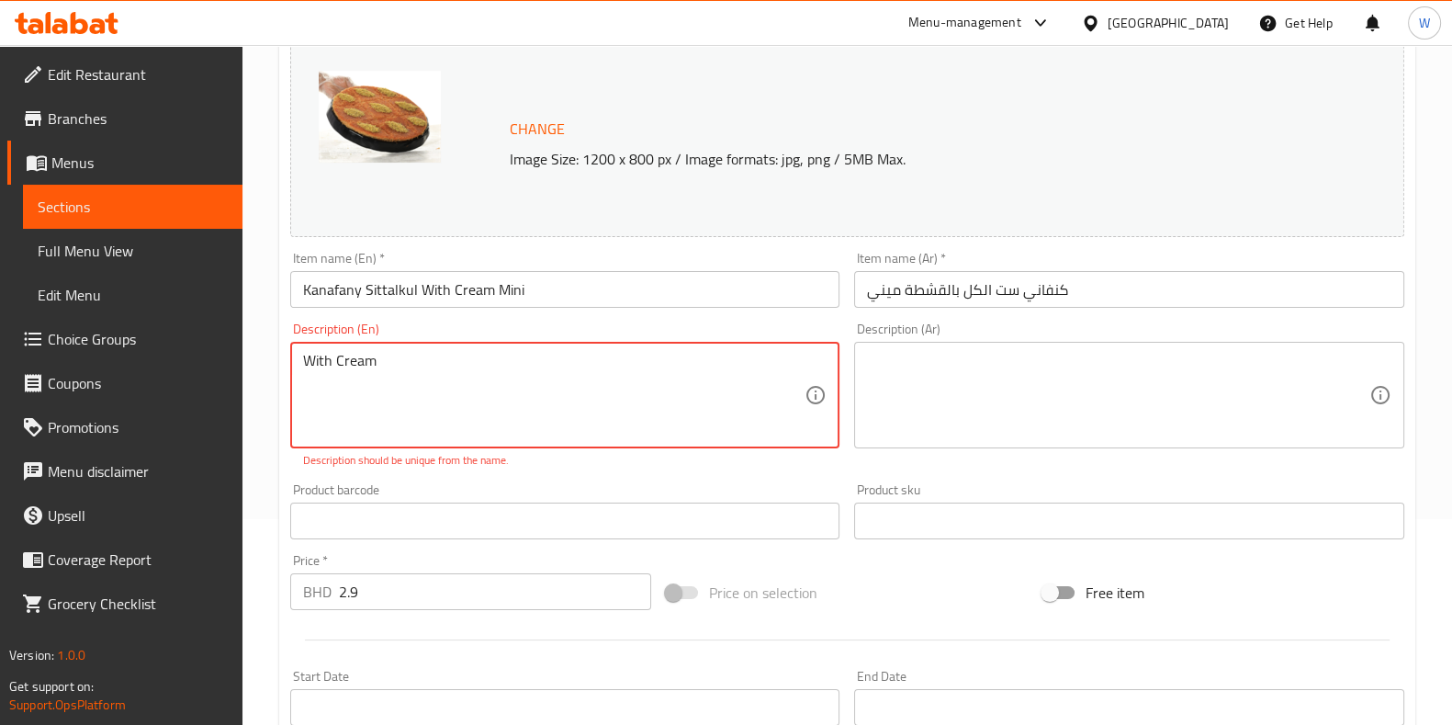
click at [363, 372] on textarea "With Cream" at bounding box center [554, 395] width 503 height 87
paste textarea "Kanafany Sittalkul With Cream Mini"
click at [496, 360] on textarea "Kanafany Sittalkul With Cream Mini" at bounding box center [554, 395] width 503 height 87
click at [553, 369] on textarea "Kanafany Sittalkul With Cream Mini" at bounding box center [554, 395] width 503 height 87
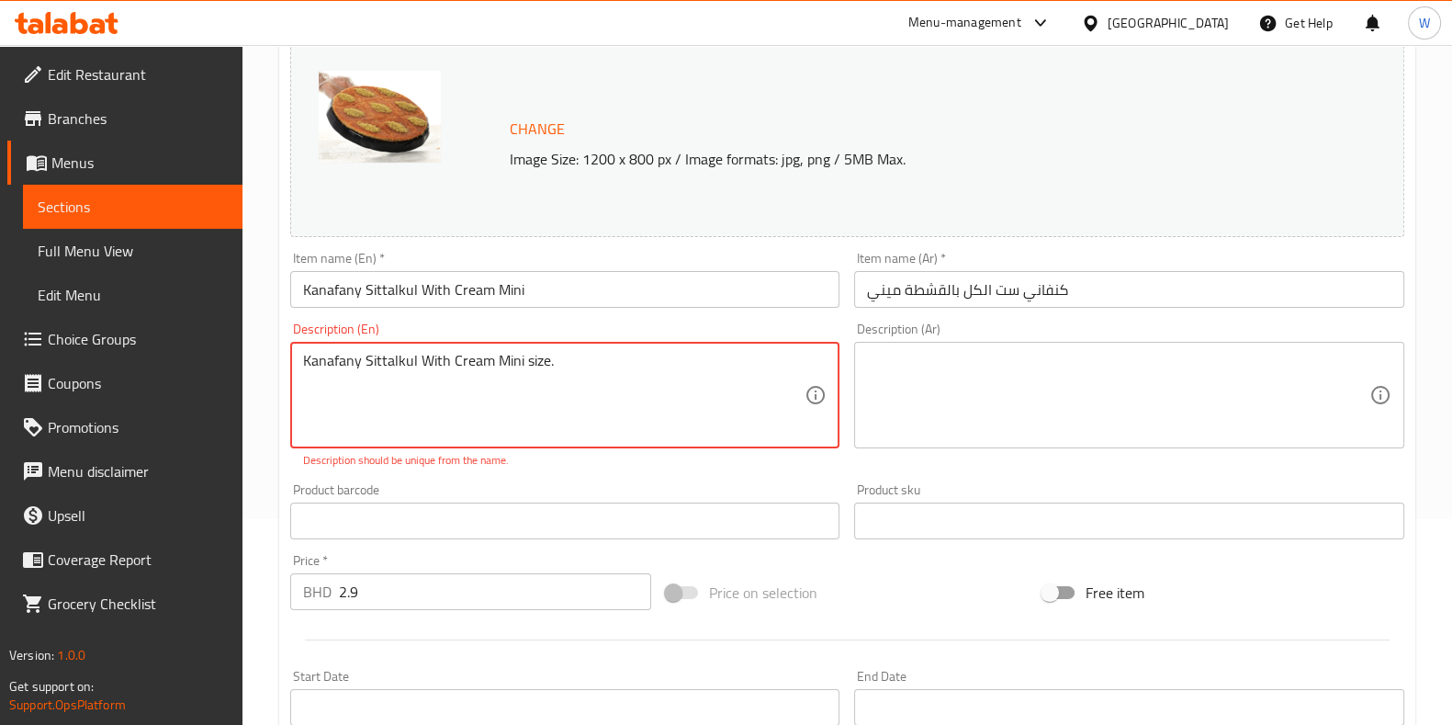
type textarea "Kanafany Sittalkul With Cream Mini size."
click at [914, 388] on textarea at bounding box center [1118, 395] width 503 height 87
click at [544, 376] on textarea "Kanafany Sittalkul With Cream Mini size." at bounding box center [554, 395] width 503 height 87
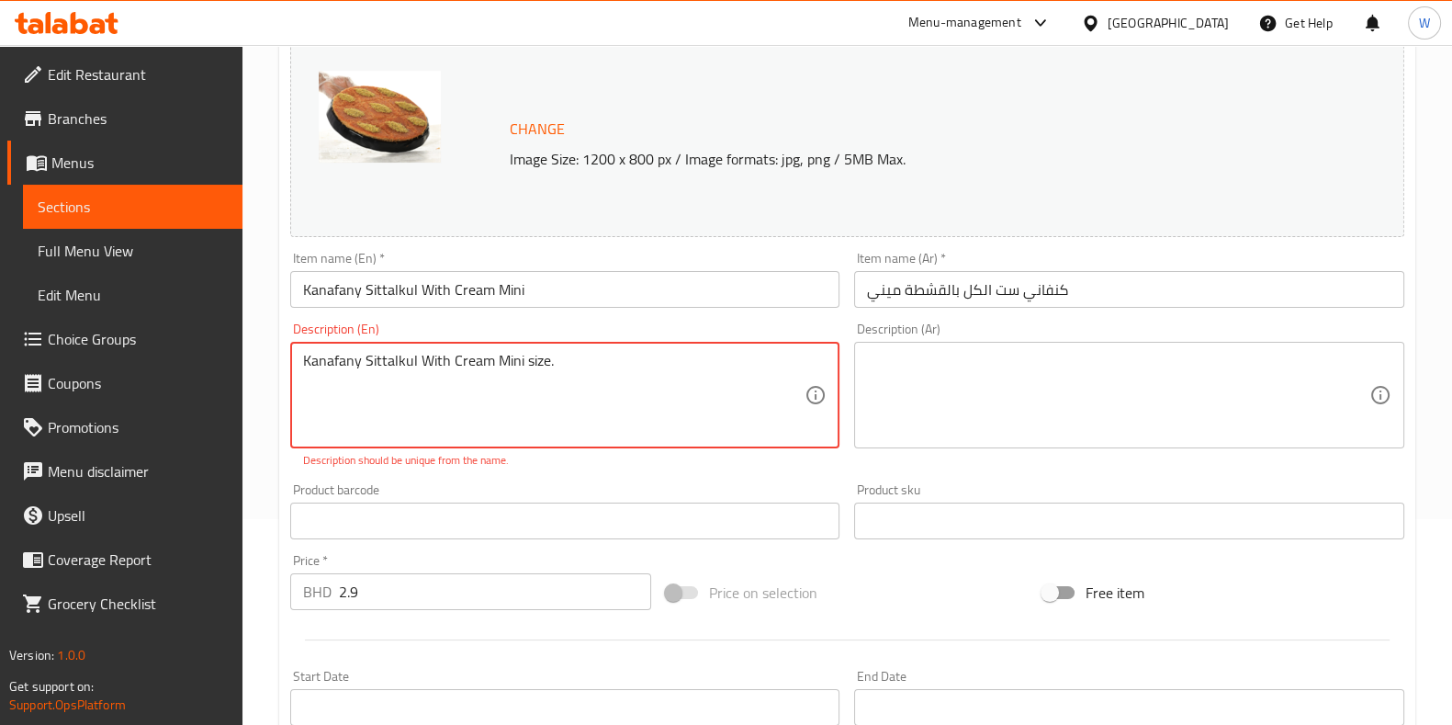
click at [544, 376] on textarea "Kanafany Sittalkul With Cream Mini size." at bounding box center [554, 395] width 503 height 87
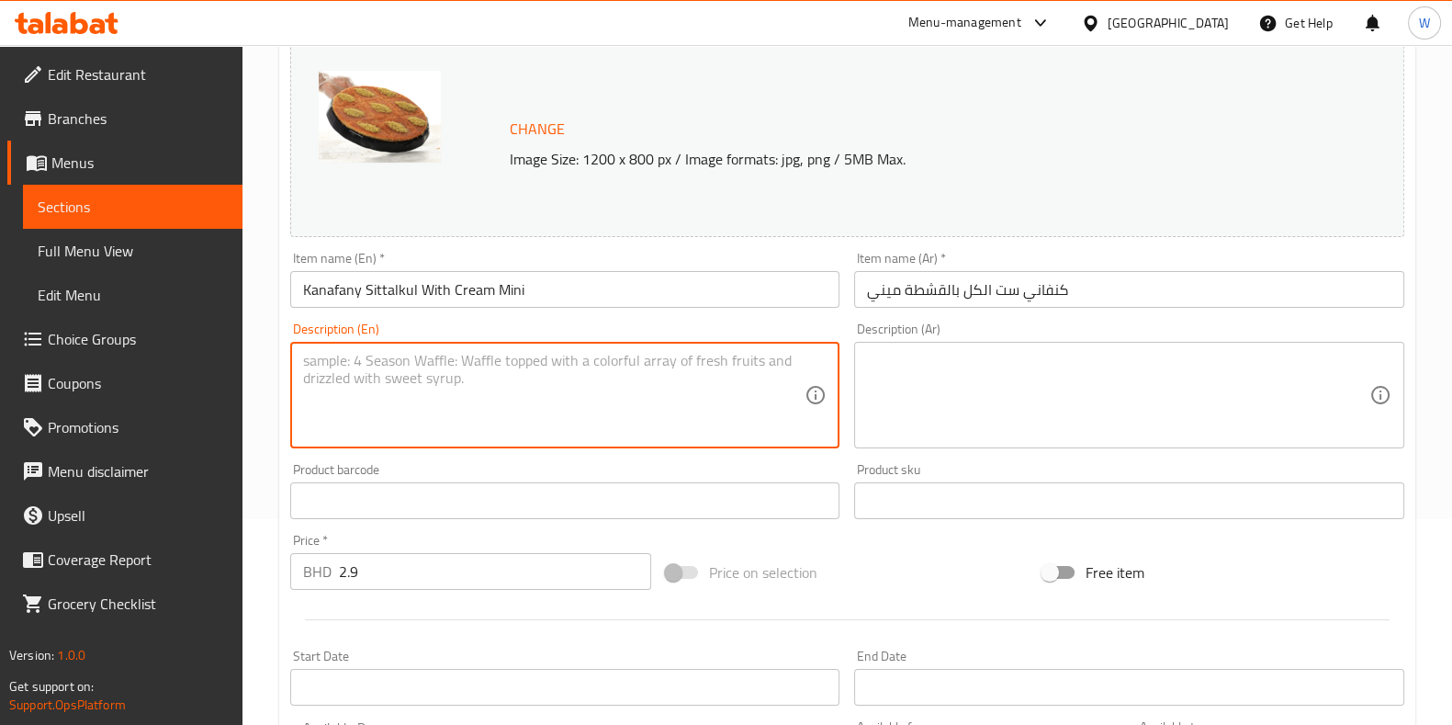
click at [472, 287] on input "Kanafany Sittalkul With Cream Mini" at bounding box center [565, 289] width 550 height 37
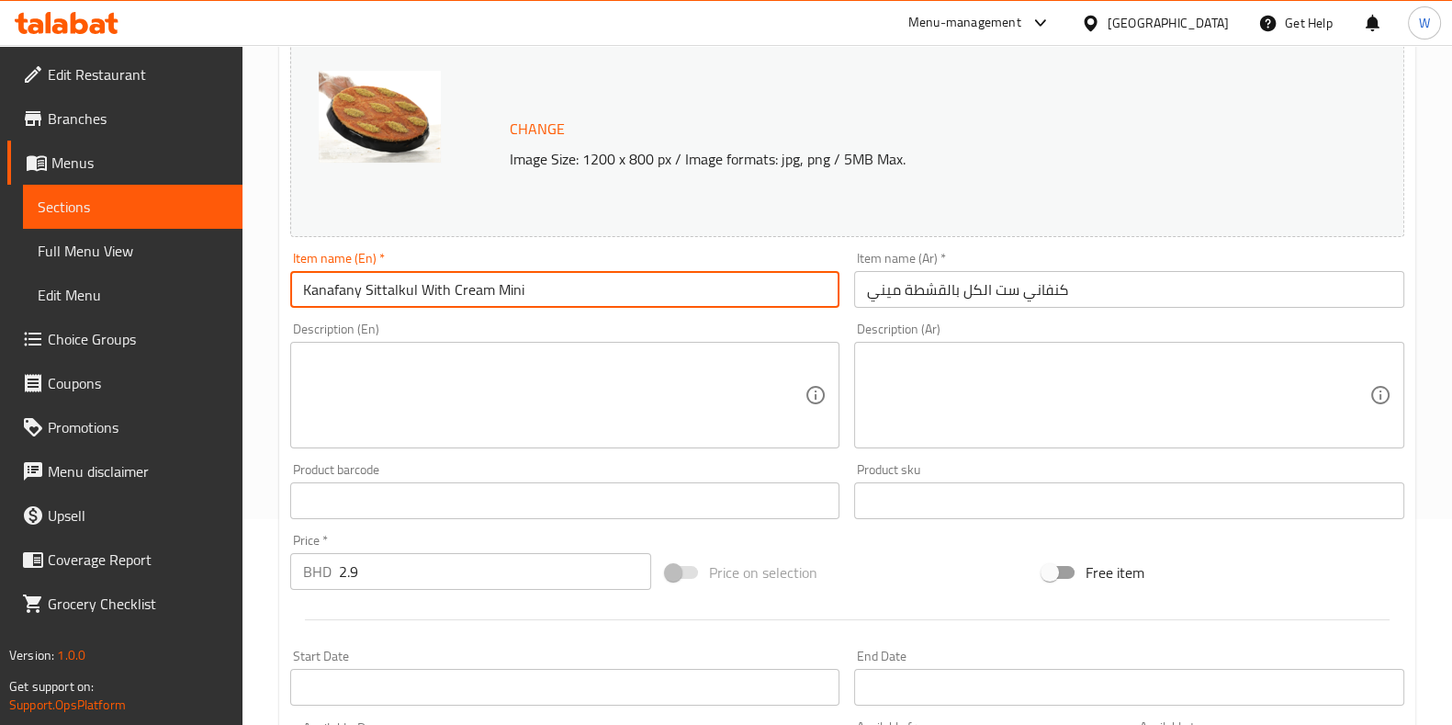
click at [472, 287] on input "Kanafany Sittalkul With Cream Mini" at bounding box center [565, 289] width 550 height 37
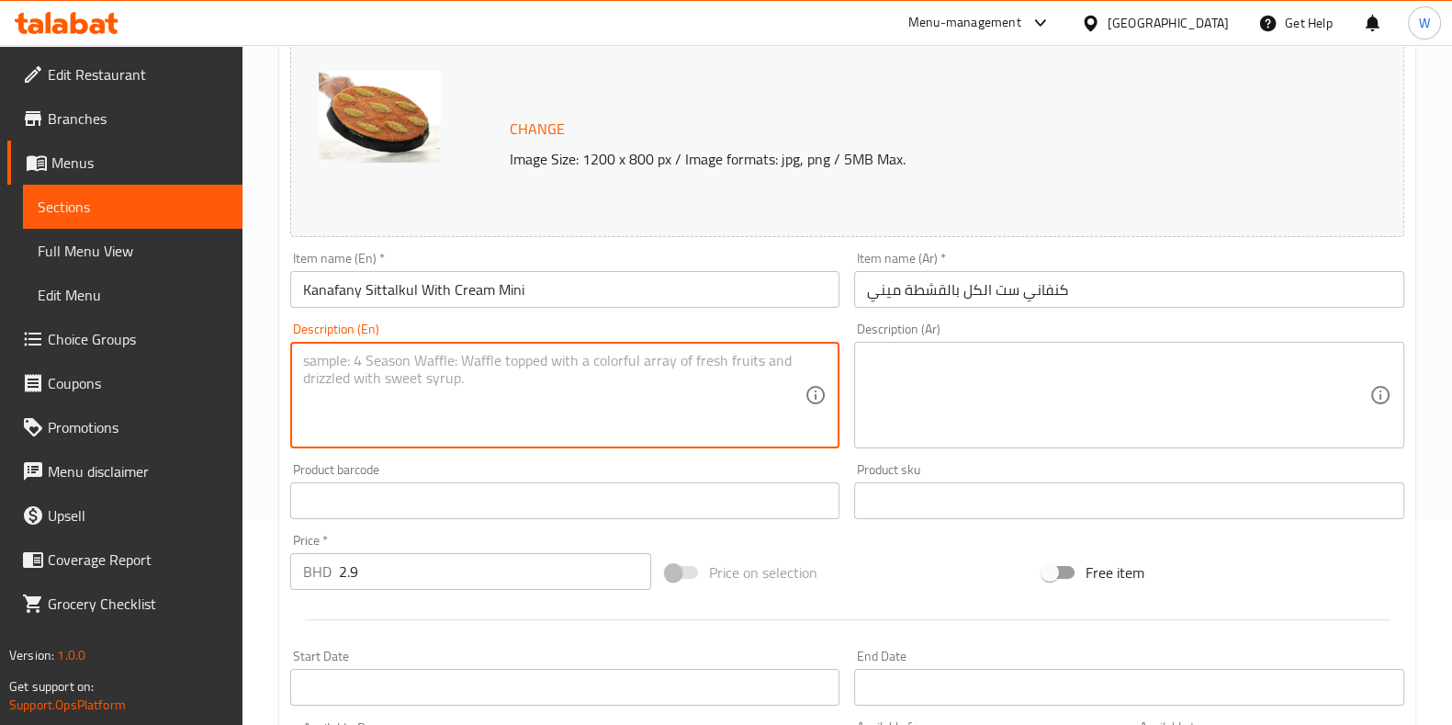
click at [365, 383] on textarea at bounding box center [554, 395] width 503 height 87
paste textarea "Mini Sittalkul Kanafany filled with rich cream, offering a sweet and creamy bit…"
type textarea "Mini Sittalkul Kanafany filled with rich cream, offering a sweet and creamy bit…"
click at [730, 456] on div "Product barcode Product barcode" at bounding box center [565, 491] width 565 height 71
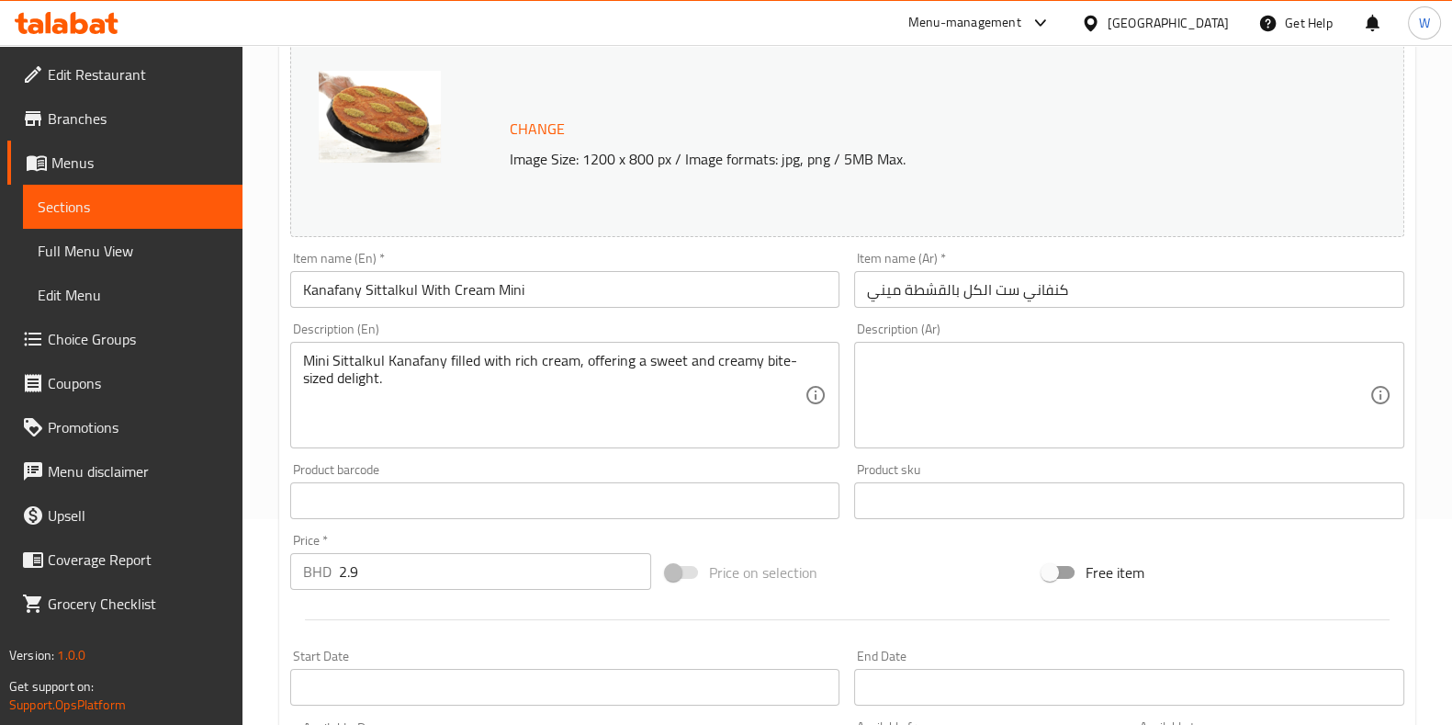
click at [1067, 401] on textarea at bounding box center [1118, 395] width 503 height 87
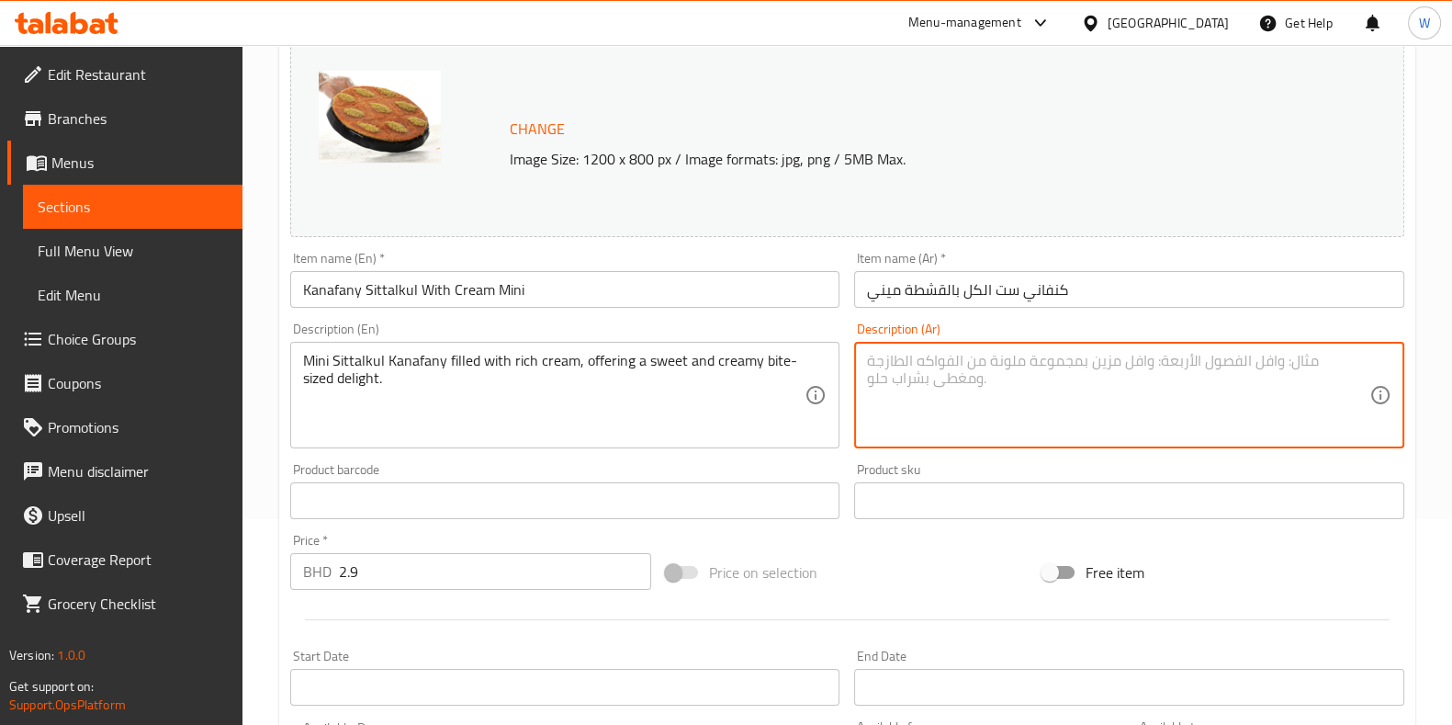
paste textarea "Arabic: كنافي سيت الكل صغيرة محشوة بالكريمة الغنية، لذيذة بحجم لقمة. Ask ChatGPT"
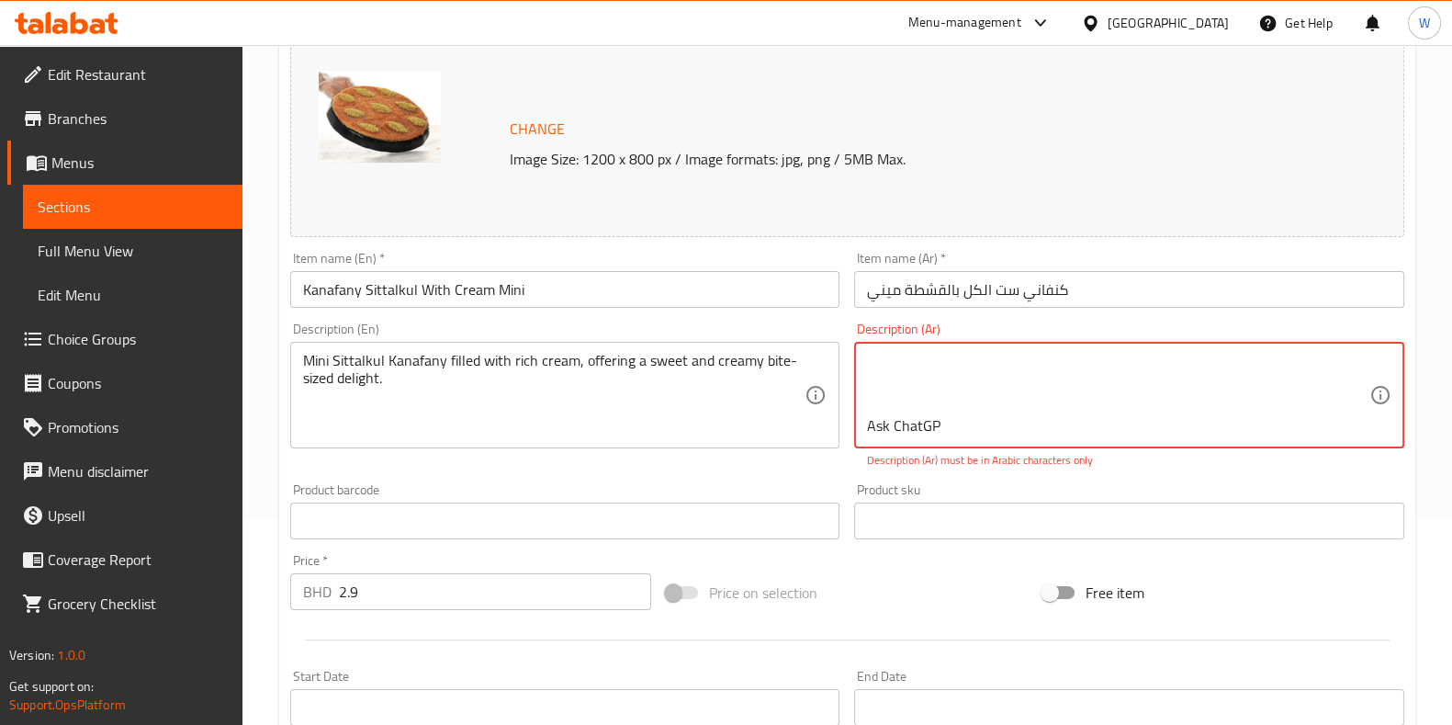
click at [948, 426] on textarea "Arabic: كنافي سيت الكل صغيرة محشوة بالكريمة الغنية، لذيذة بحجم لقمة. Ask ChatGP" at bounding box center [1118, 395] width 503 height 87
drag, startPoint x: 910, startPoint y: 360, endPoint x: 830, endPoint y: 361, distance: 80.8
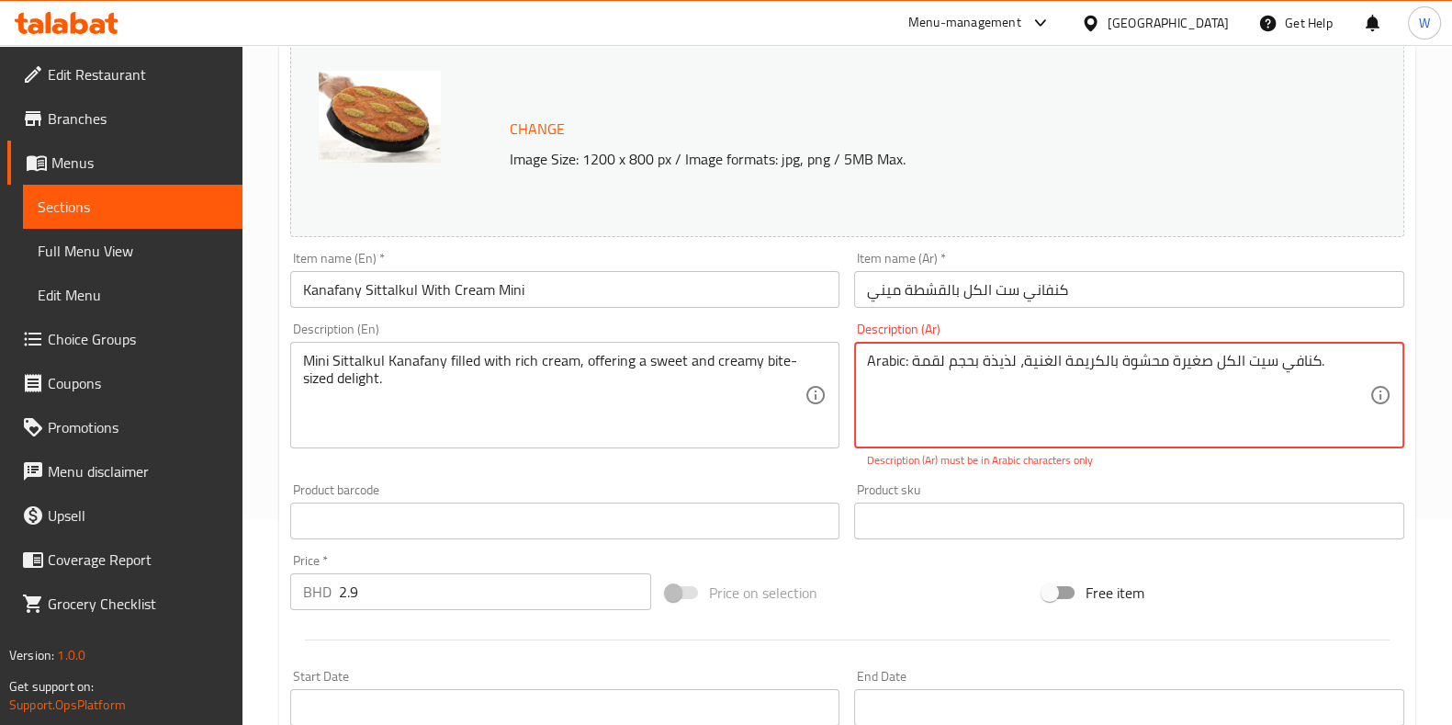
click at [831, 361] on div "Change Image Size: 1200 x 800 px / Image formats: jpg, png / 5MB Max. Item name…" at bounding box center [847, 454] width 1129 height 839
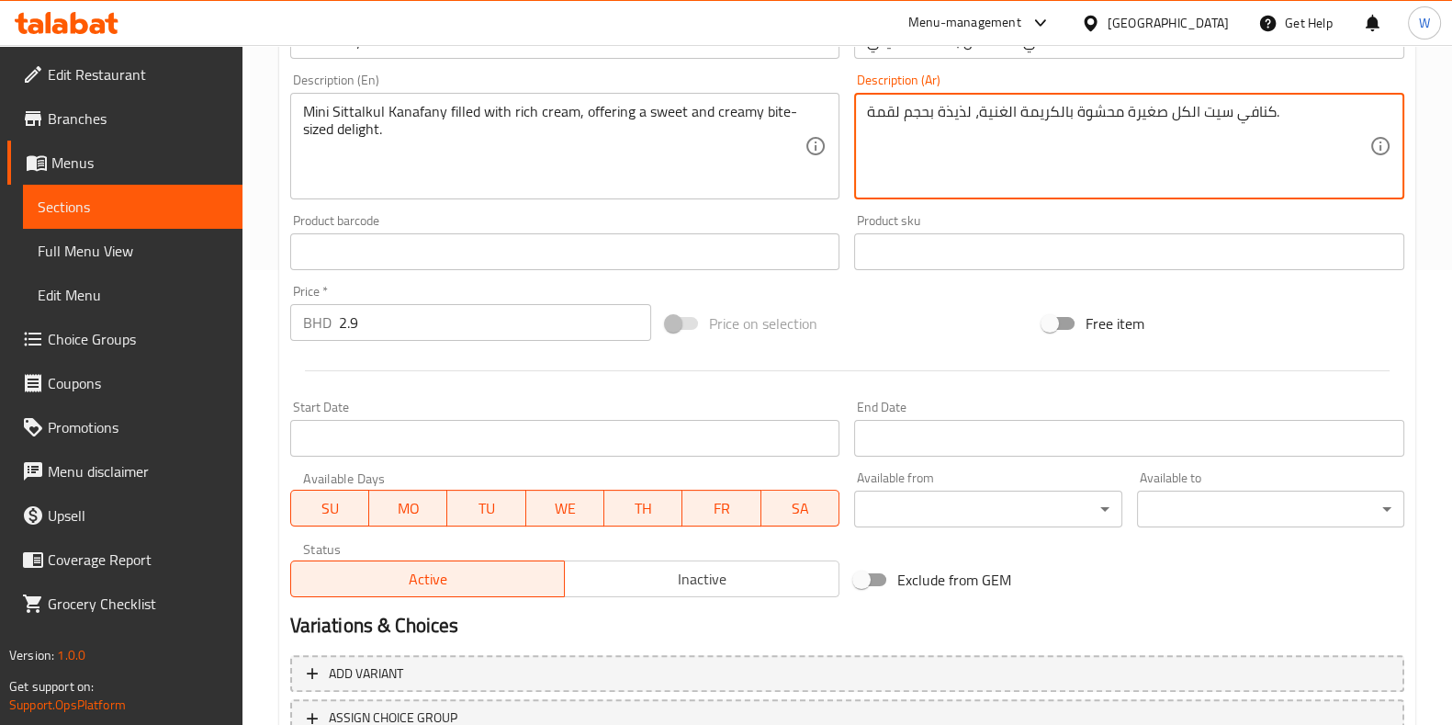
scroll to position [598, 0]
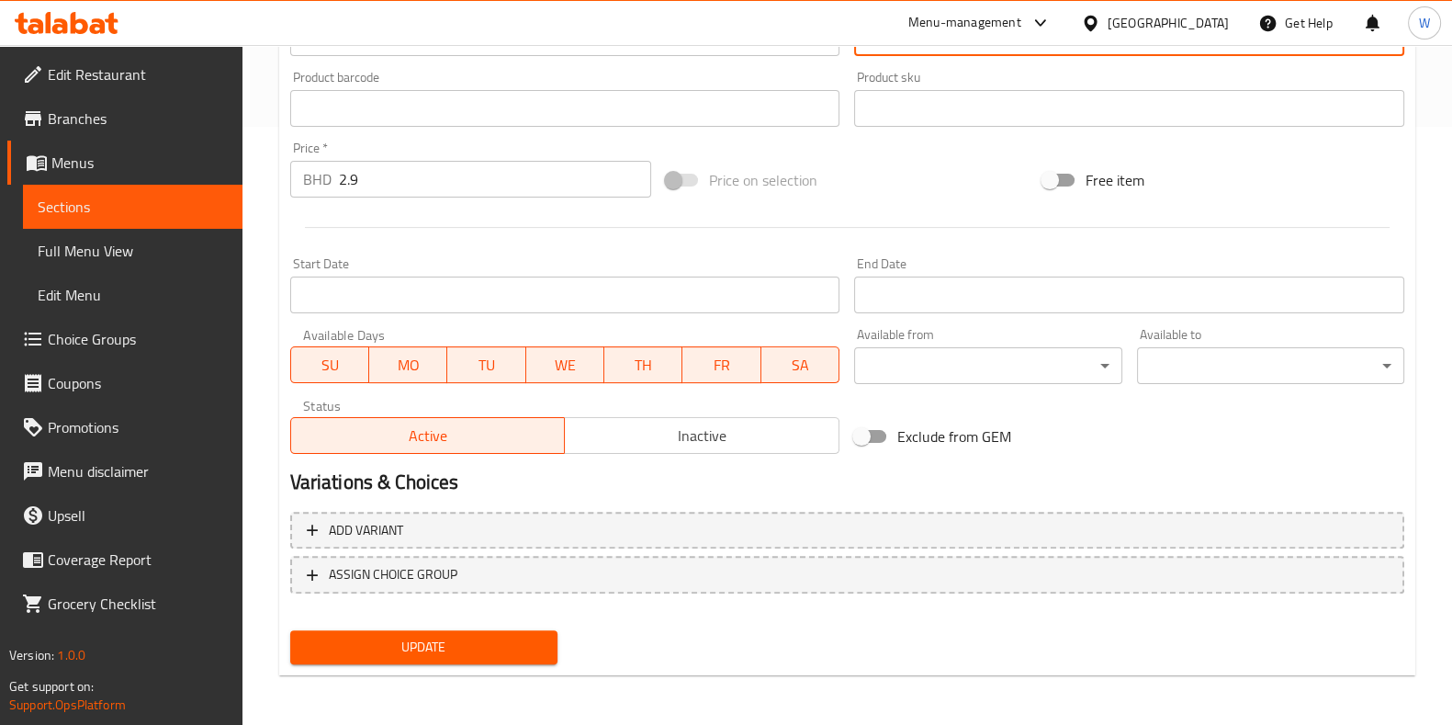
type textarea "كنافي سيت الكل صغيرة محشوة بالكريمة الغنية، لذيذة بحجم لقمة."
click at [478, 654] on span "Update" at bounding box center [424, 647] width 238 height 23
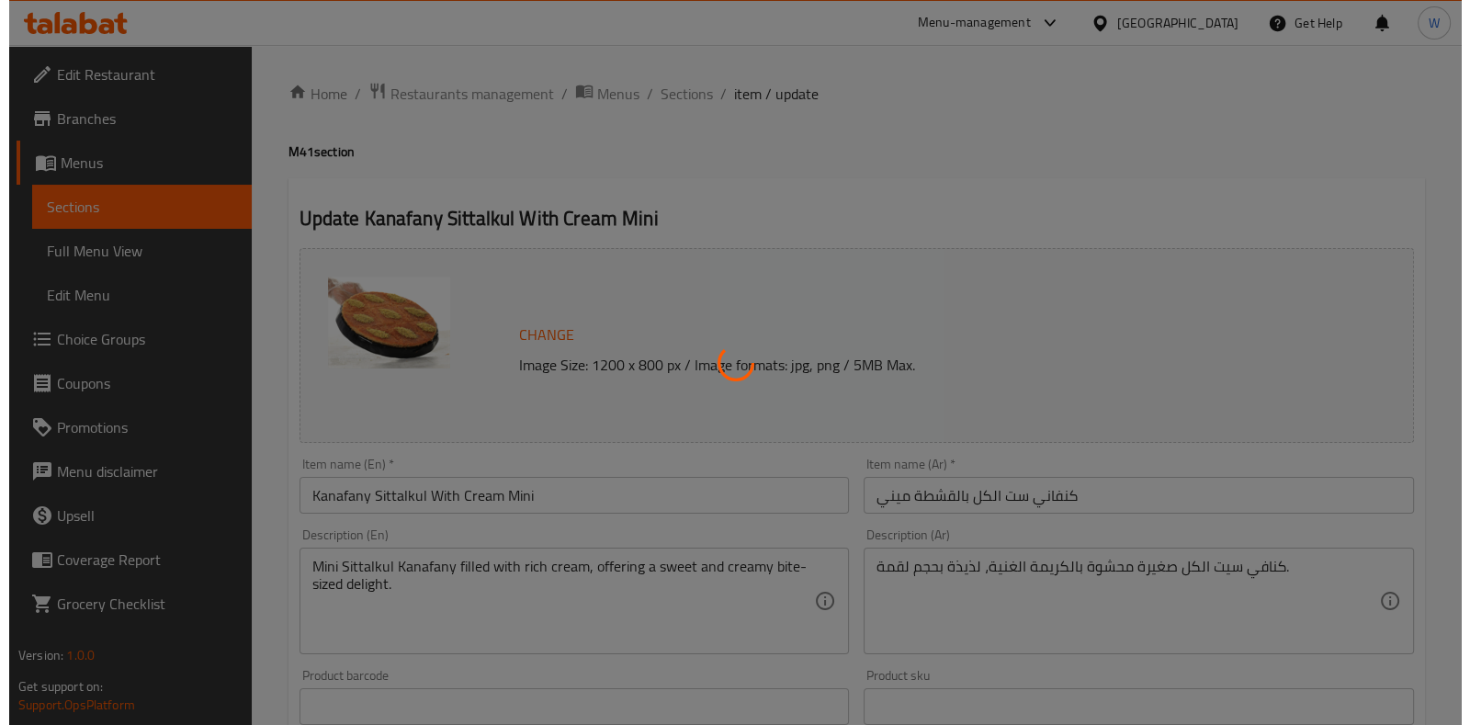
scroll to position [0, 0]
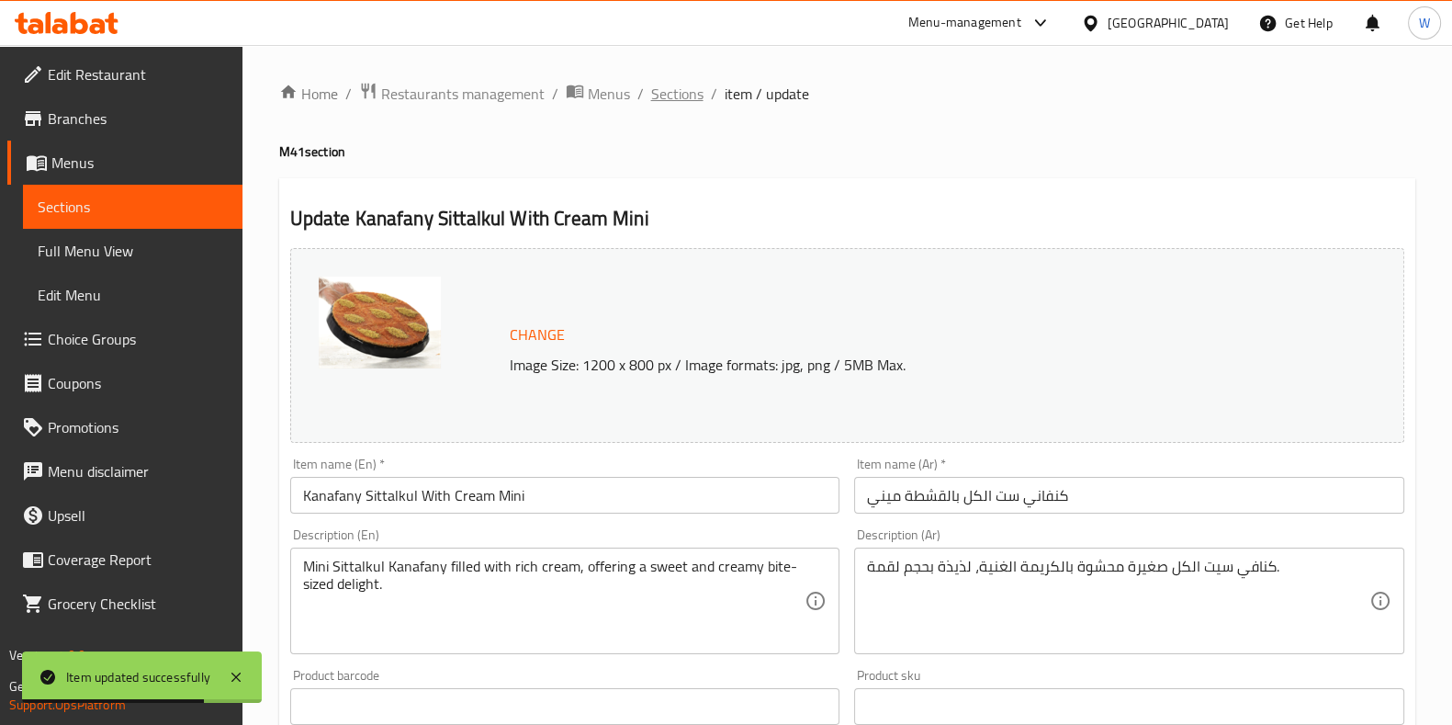
click at [666, 97] on span "Sections" at bounding box center [677, 94] width 52 height 22
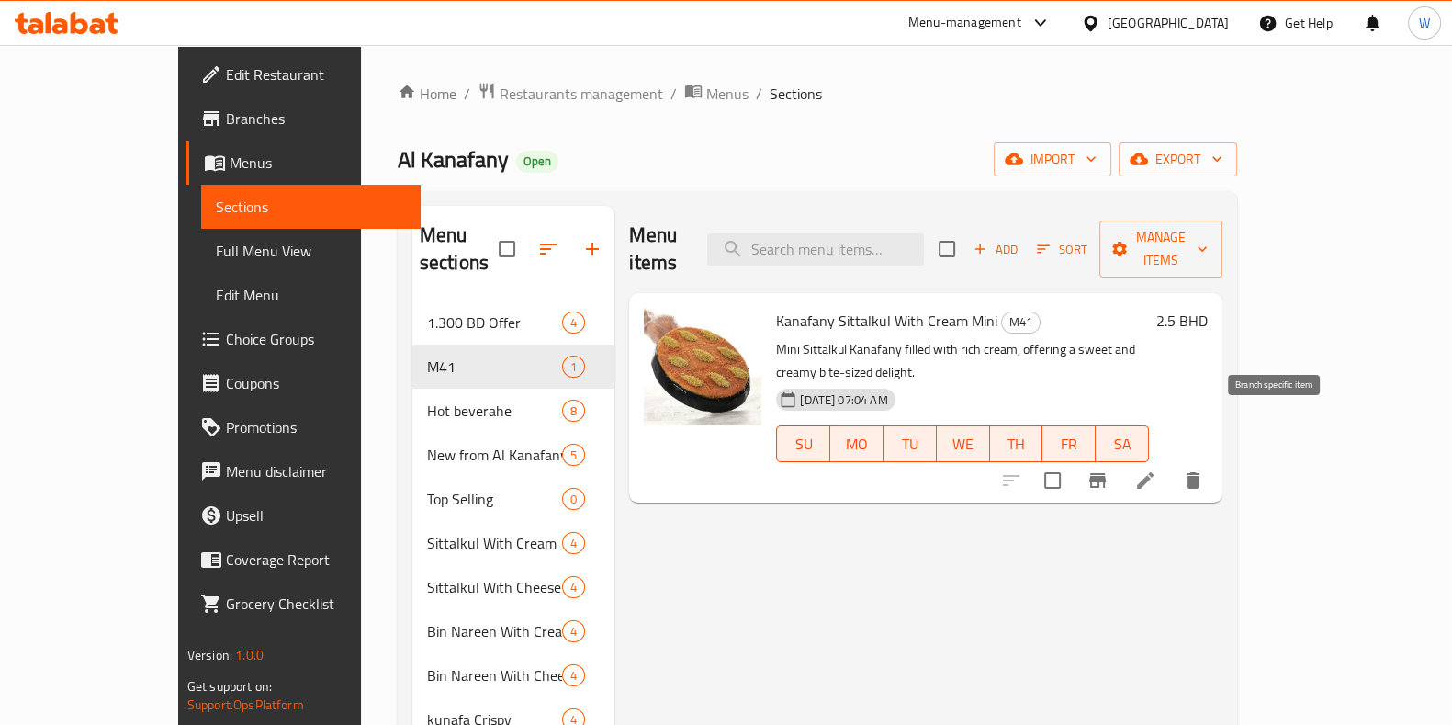
click at [1106, 473] on icon "Branch-specific-item" at bounding box center [1098, 480] width 17 height 15
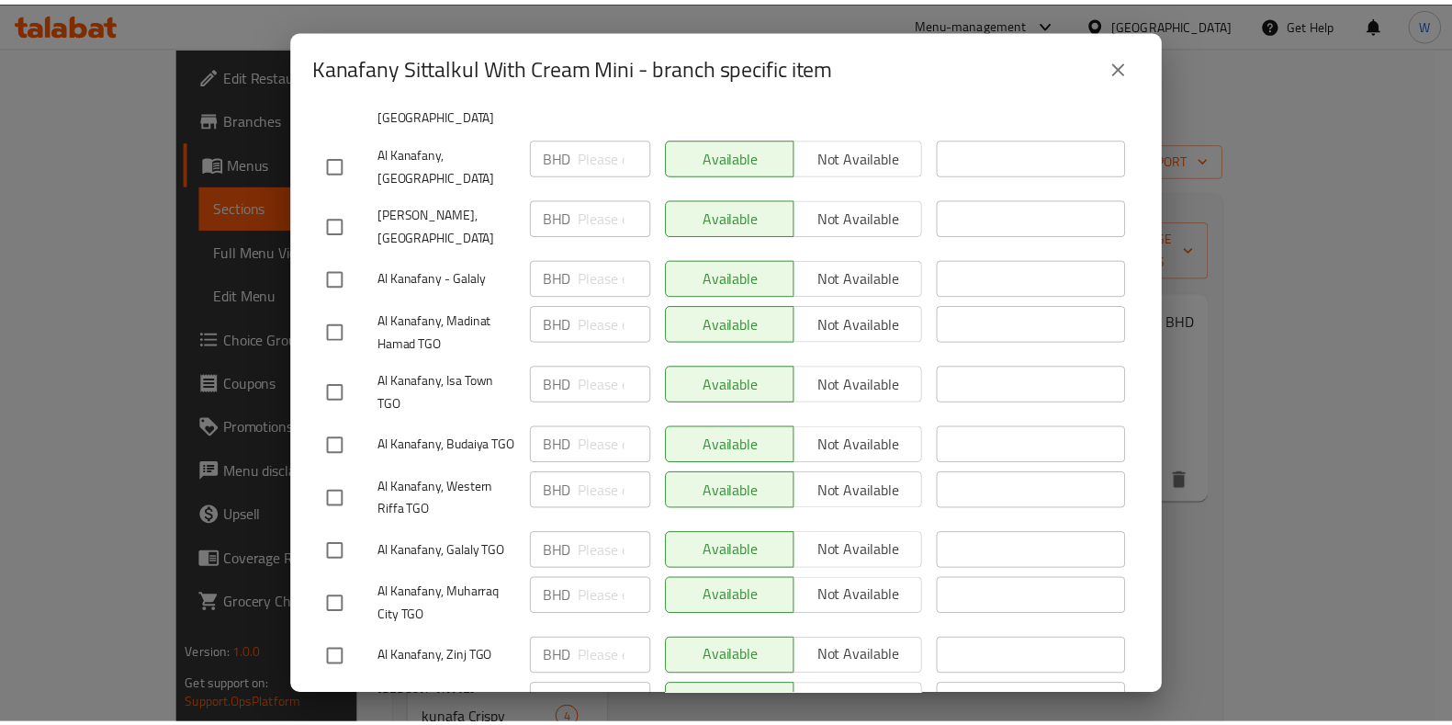
scroll to position [574, 0]
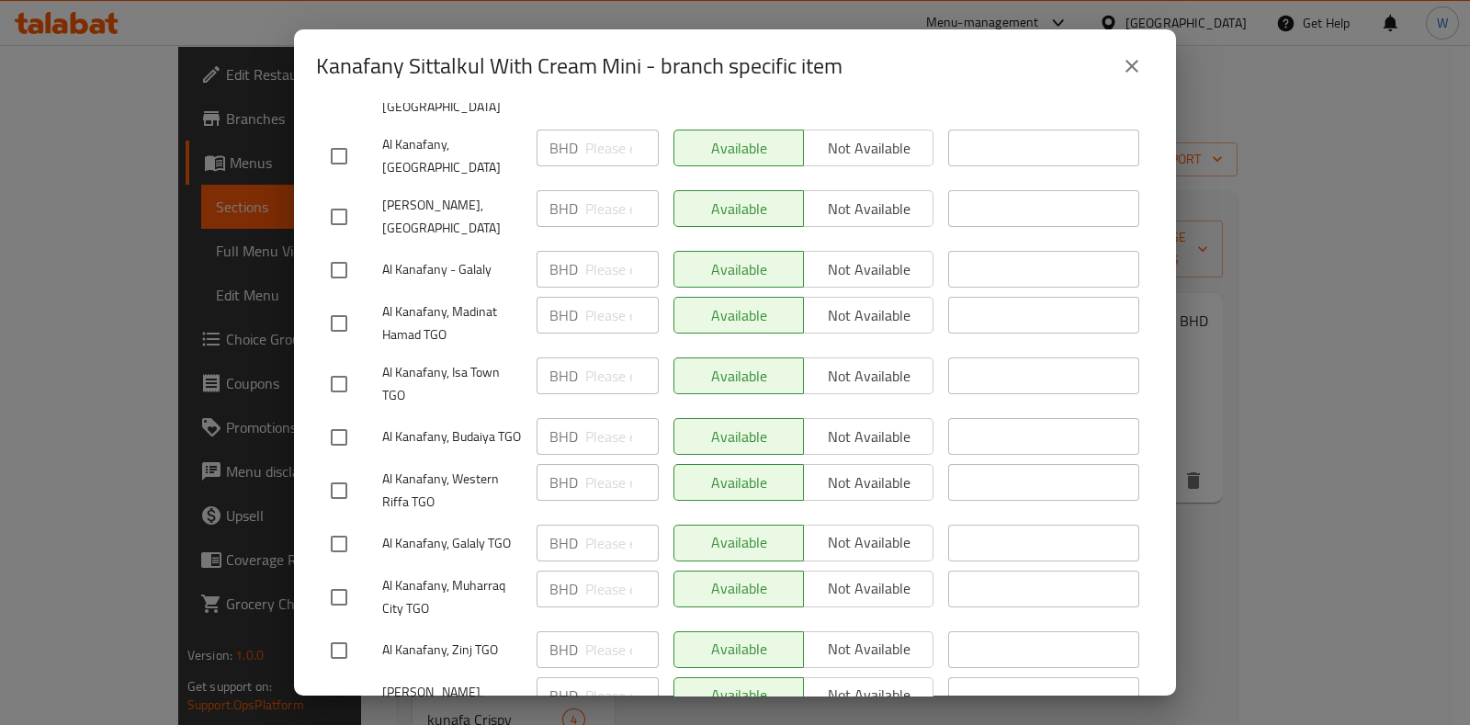
click at [1124, 63] on icon "close" at bounding box center [1132, 66] width 22 height 22
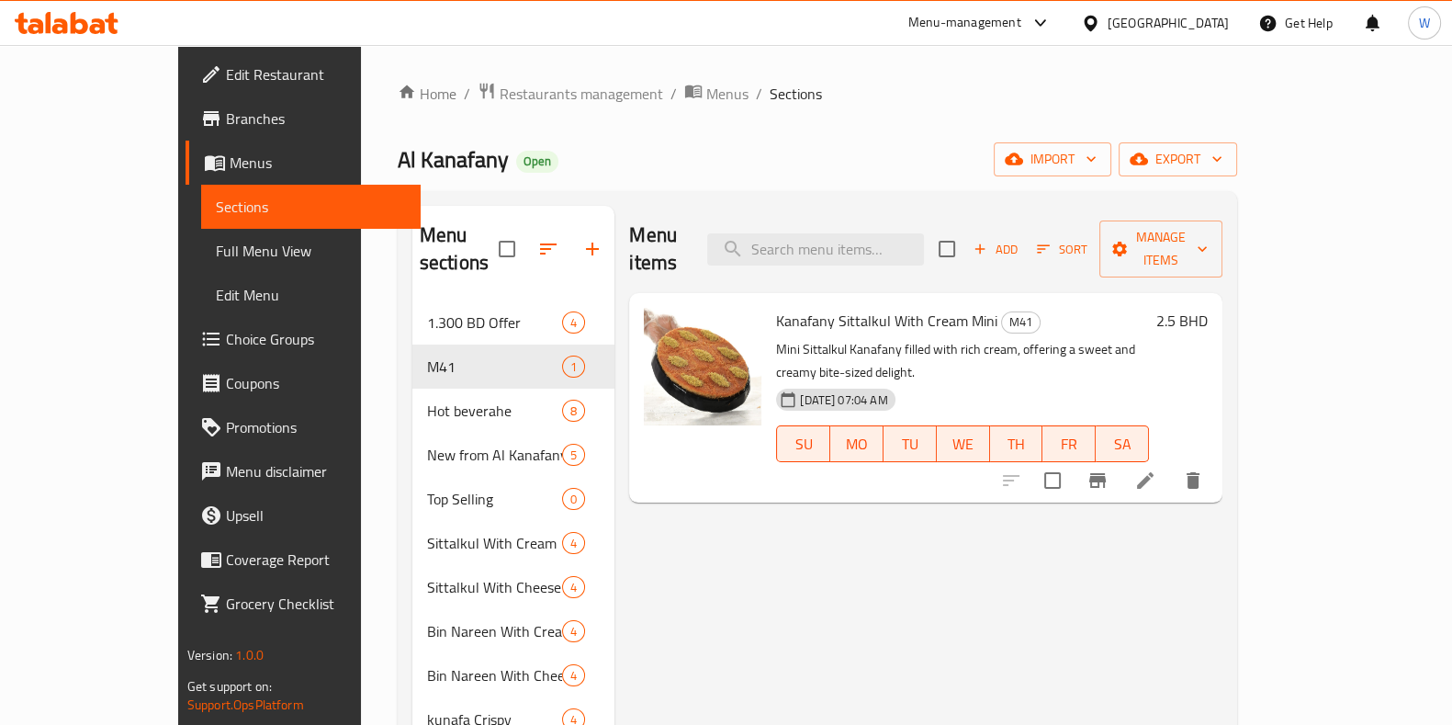
click at [1157, 469] on icon at bounding box center [1146, 480] width 22 height 22
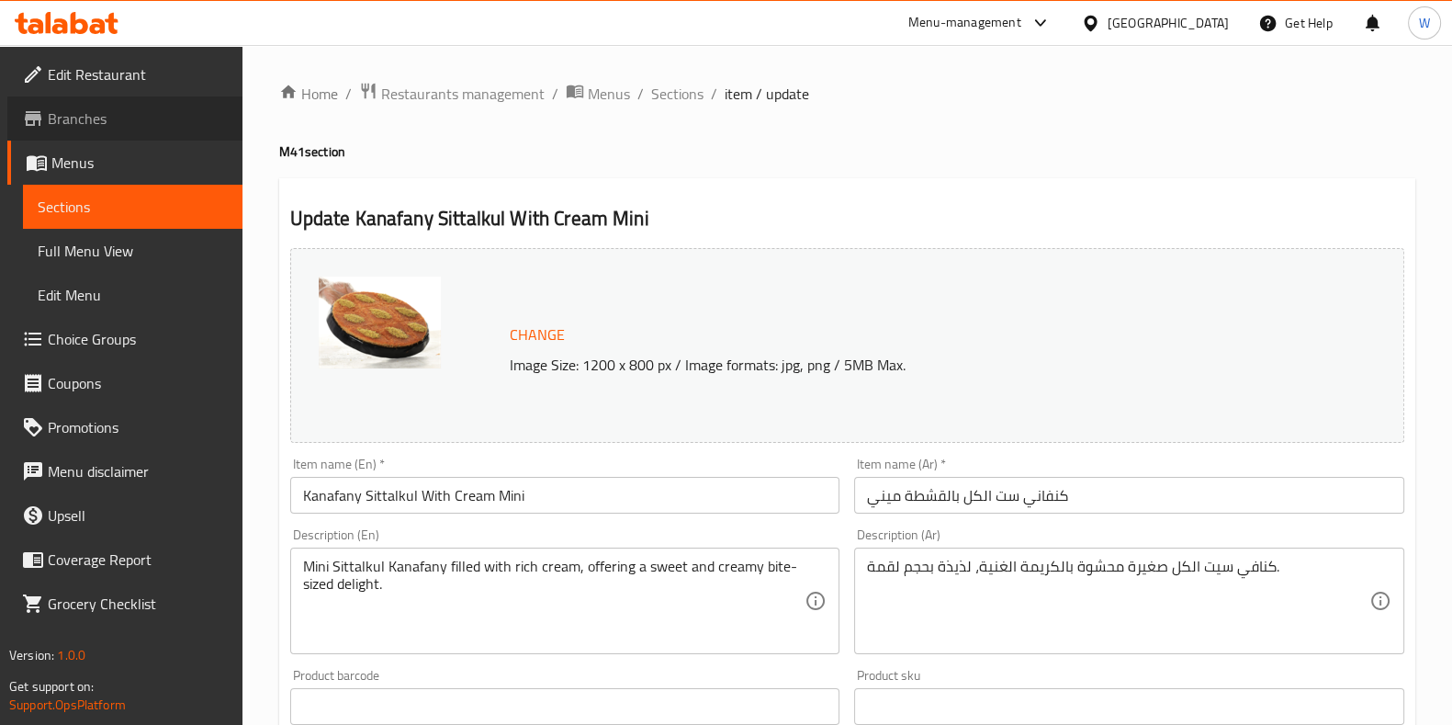
click at [73, 119] on span "Branches" at bounding box center [138, 118] width 180 height 22
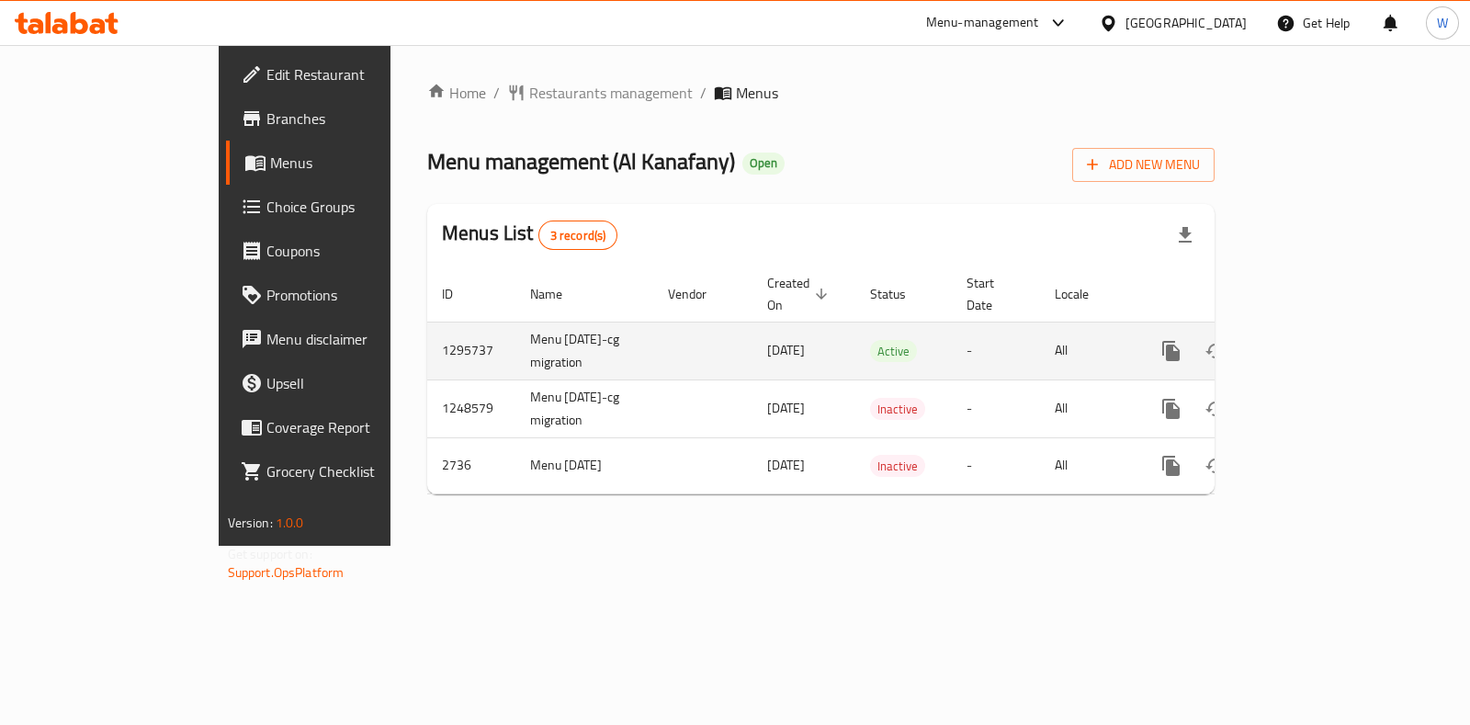
click at [1315, 340] on icon "enhanced table" at bounding box center [1304, 351] width 22 height 22
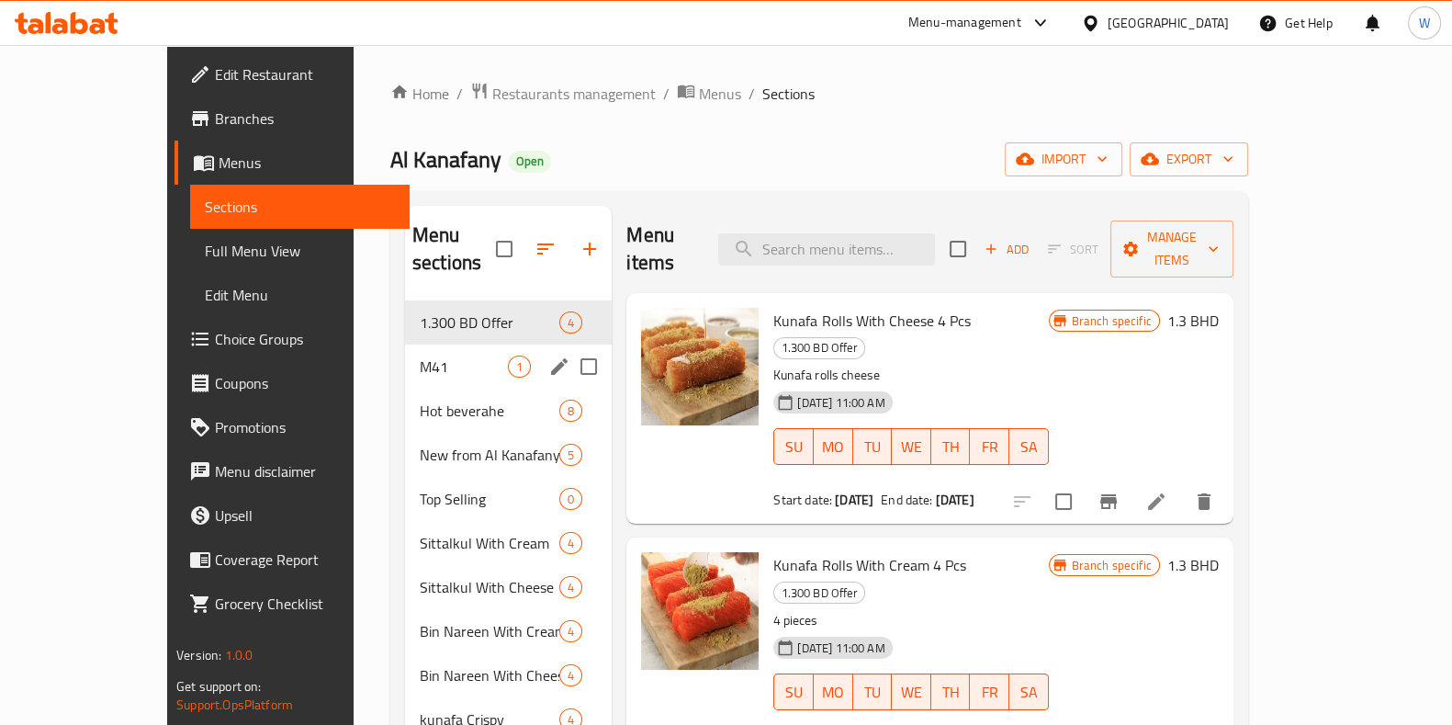
click at [420, 356] on span "M41" at bounding box center [464, 367] width 88 height 22
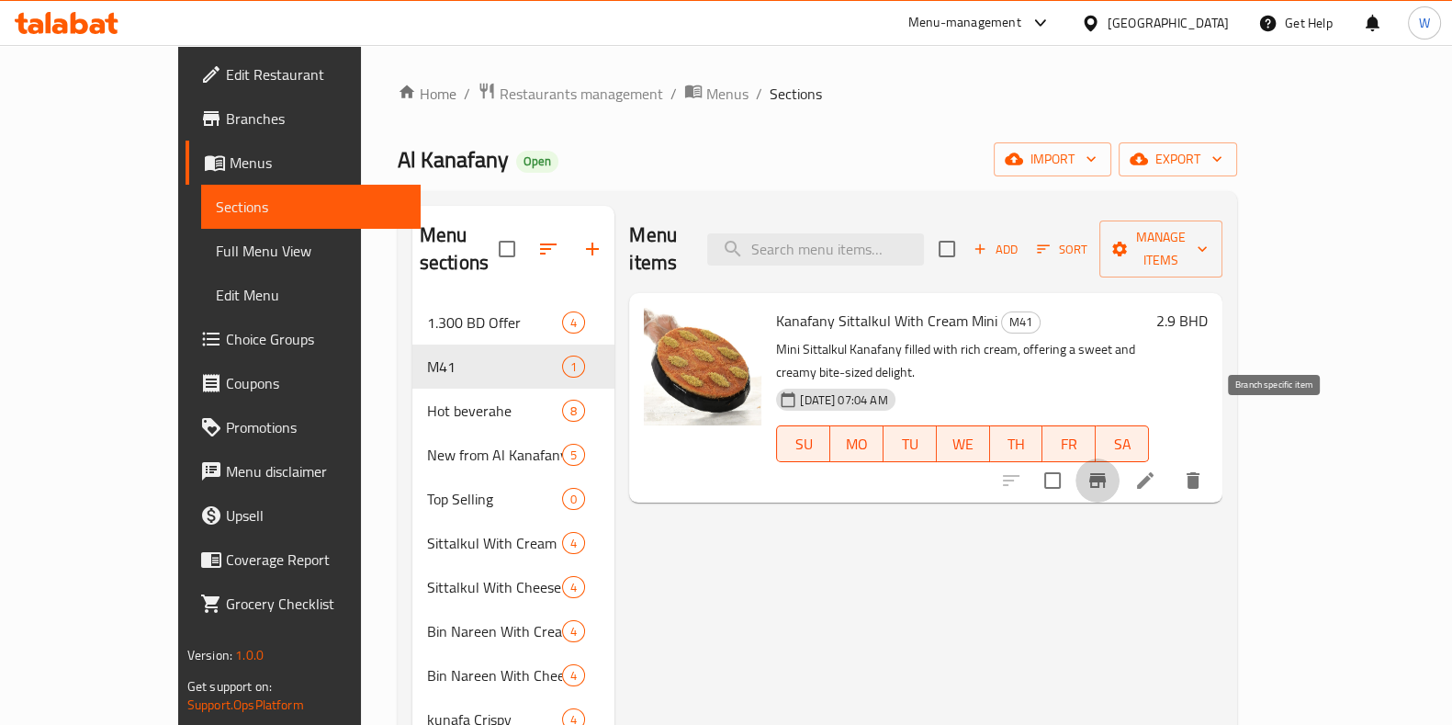
click at [1120, 458] on button "Branch-specific-item" at bounding box center [1098, 480] width 44 height 44
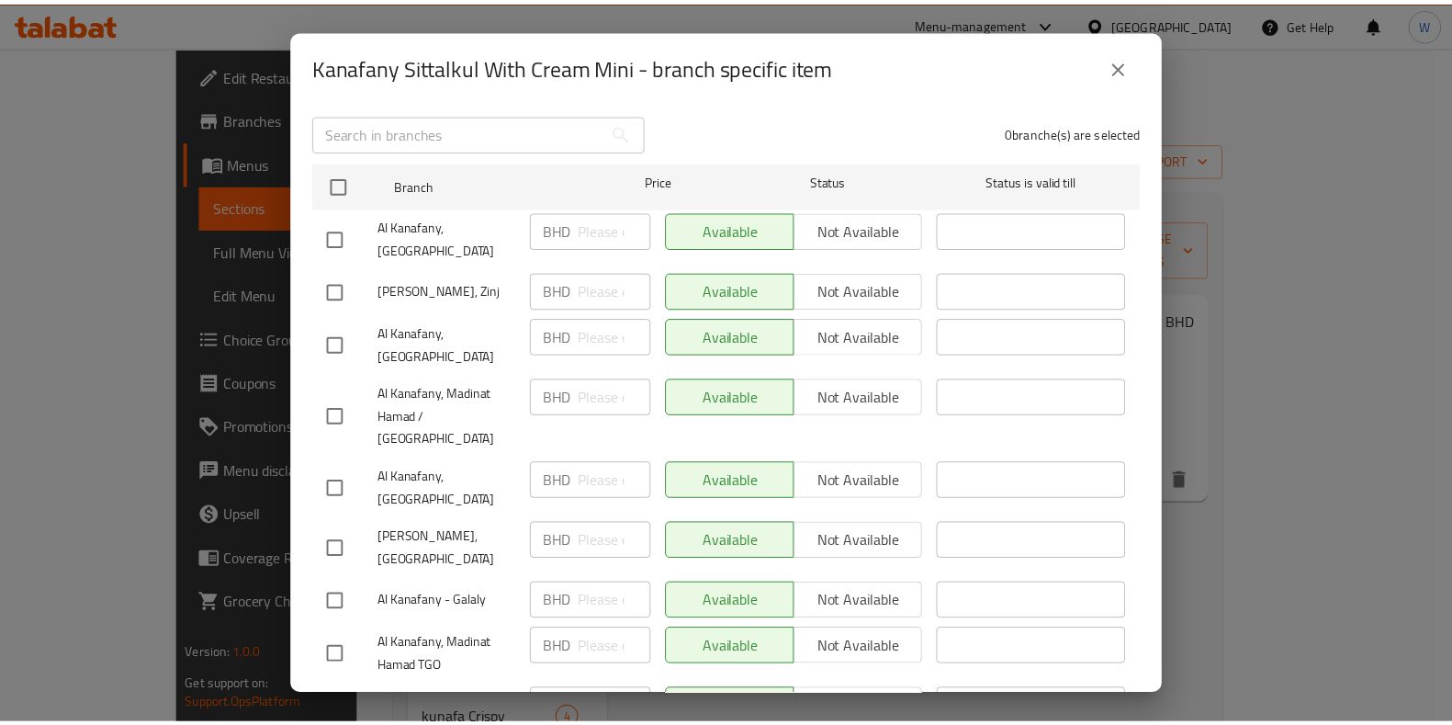
scroll to position [640, 0]
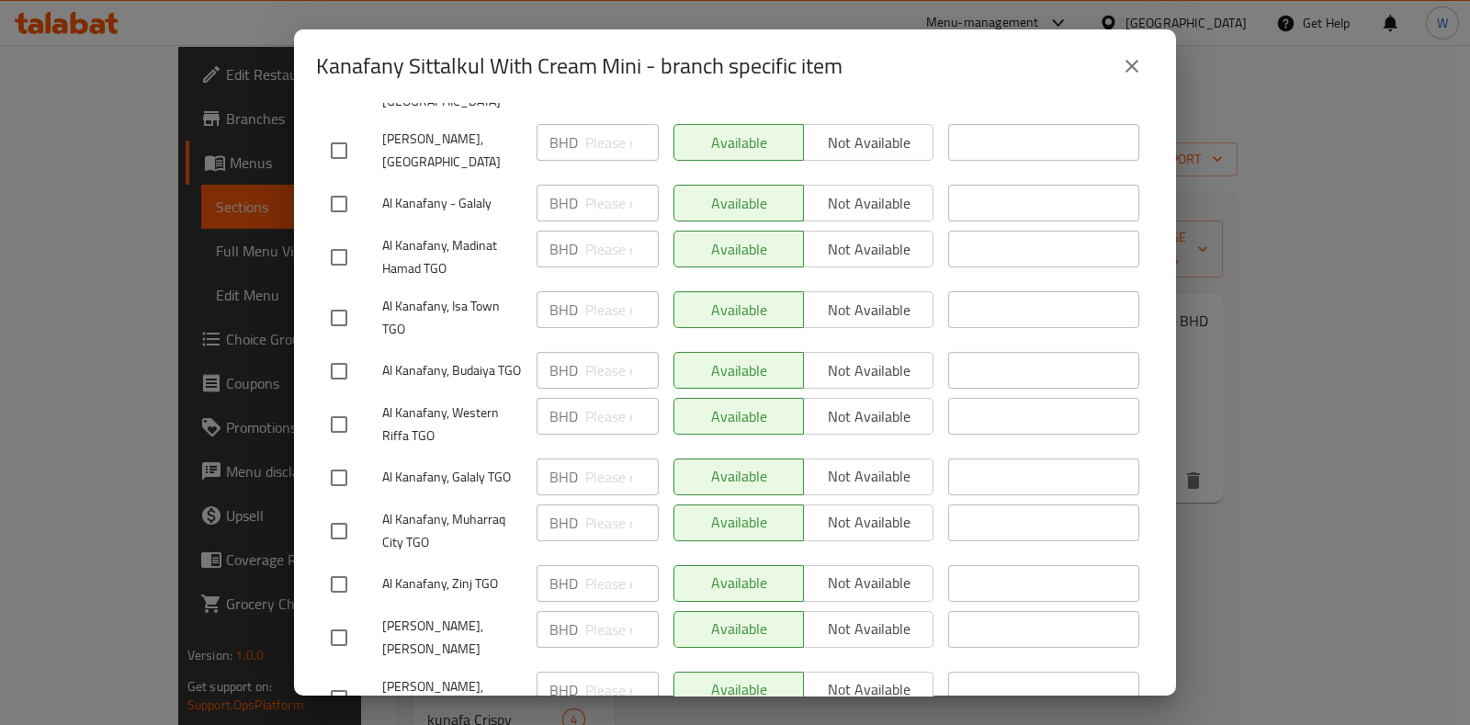
click at [1108, 66] on div "Kanafany Sittalkul With Cream Mini - branch specific item" at bounding box center [735, 66] width 838 height 44
click at [1124, 77] on button "close" at bounding box center [1132, 66] width 44 height 44
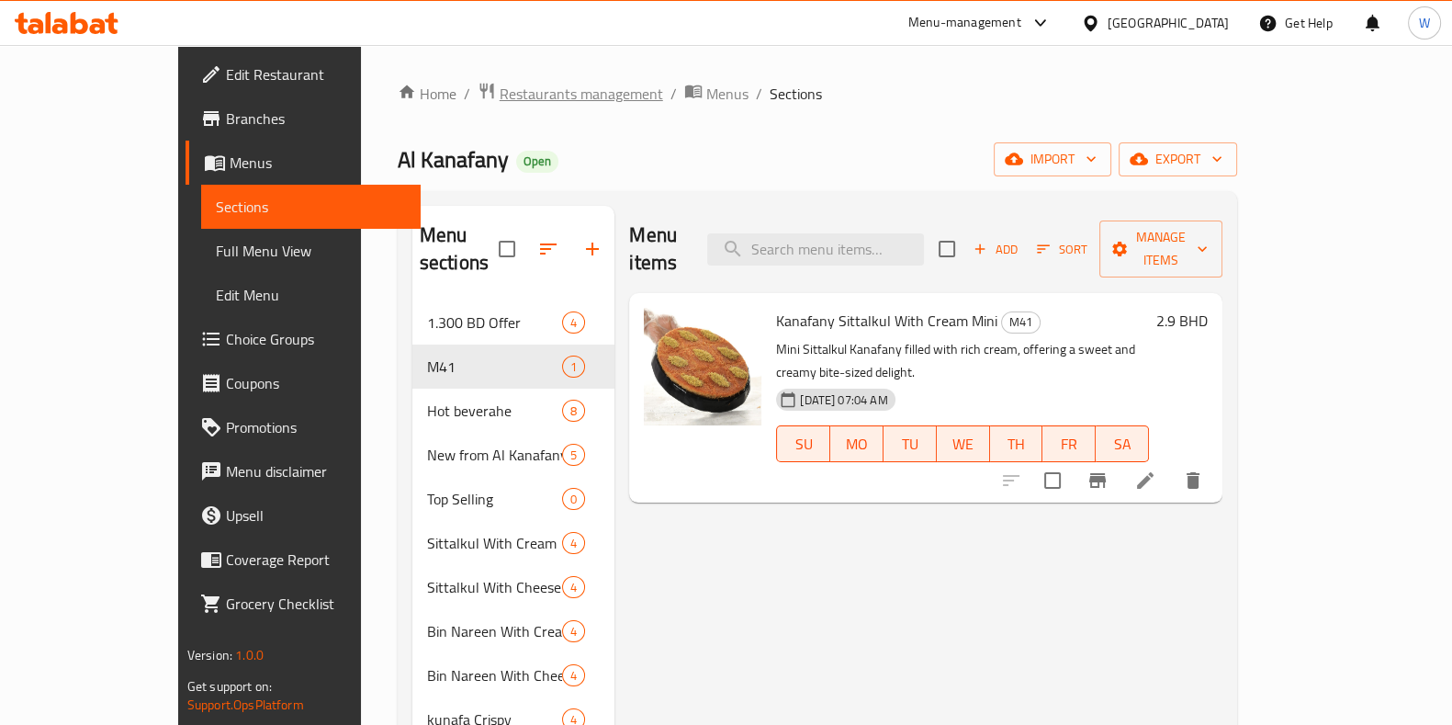
click at [500, 83] on span "Restaurants management" at bounding box center [582, 94] width 164 height 22
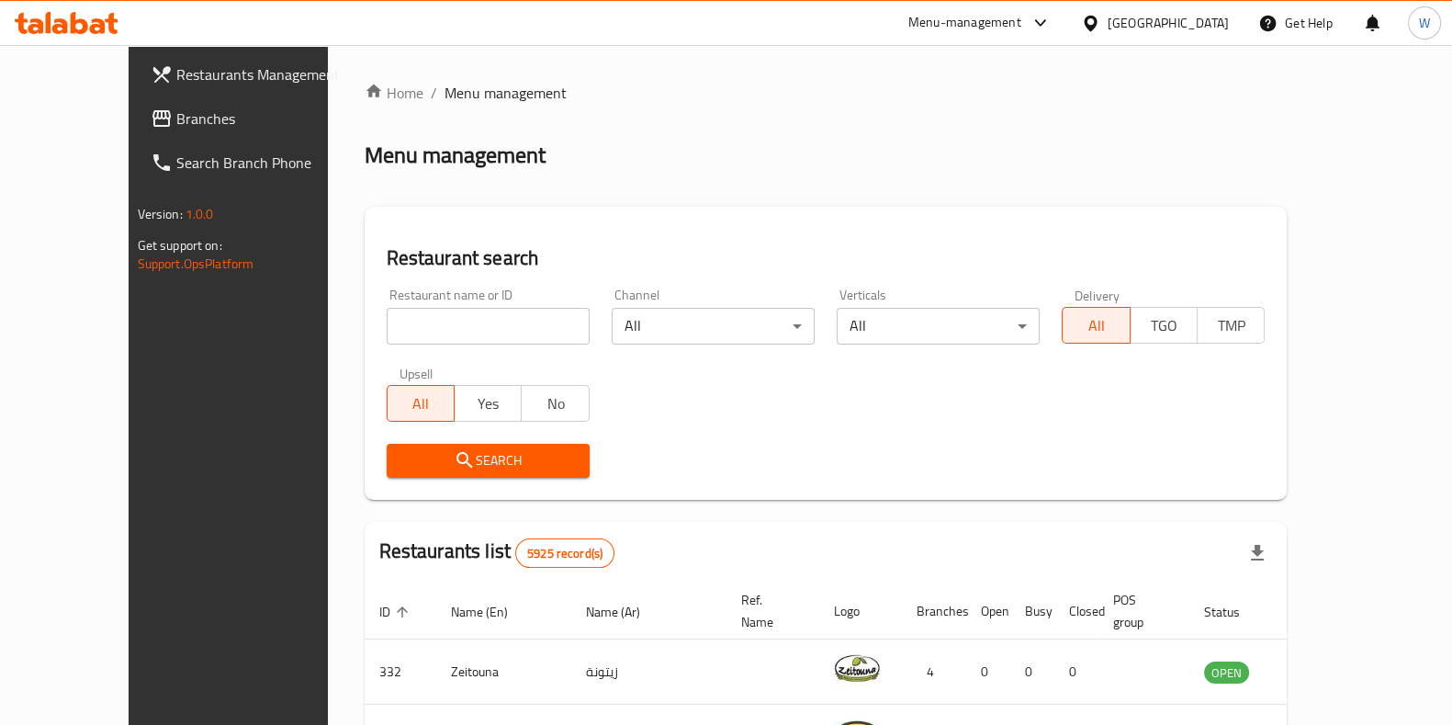
click at [176, 108] on span "Branches" at bounding box center [266, 118] width 180 height 22
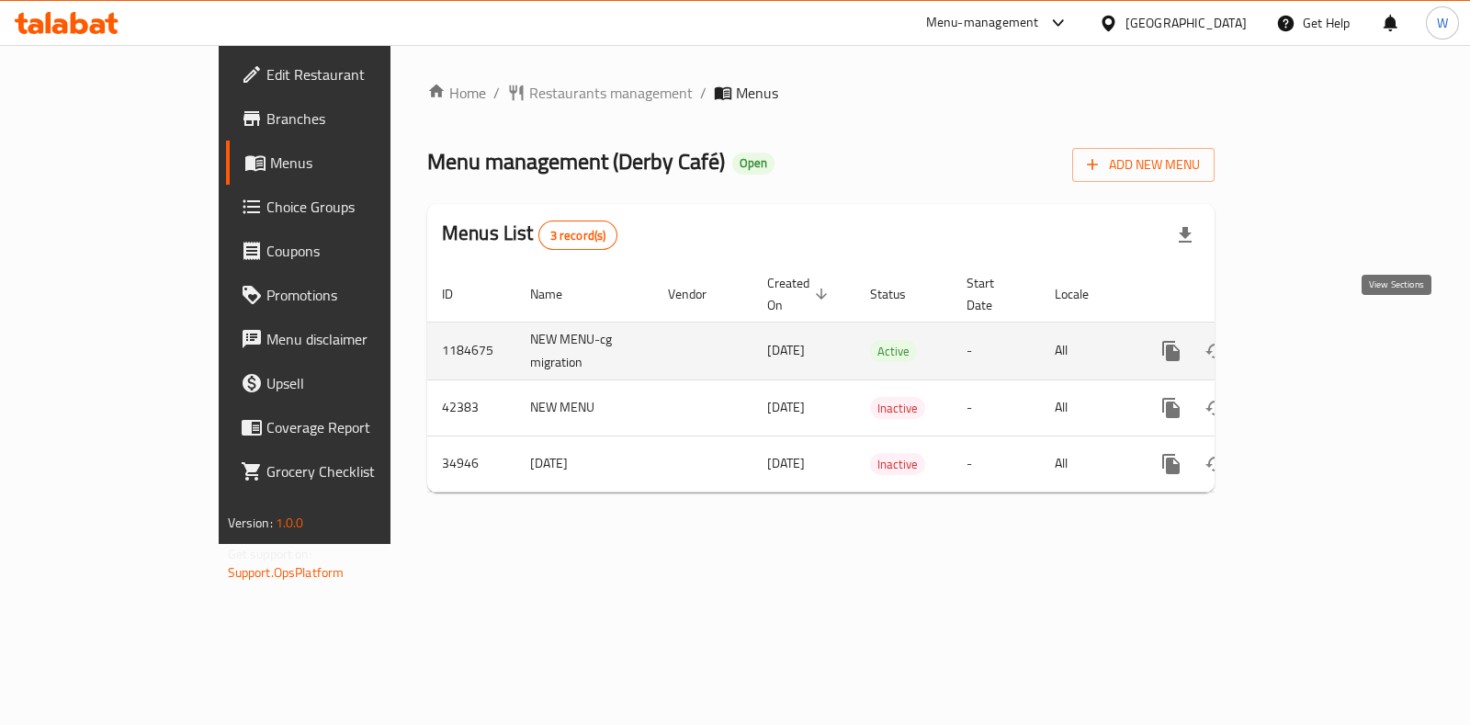
click at [1315, 340] on icon "enhanced table" at bounding box center [1304, 351] width 22 height 22
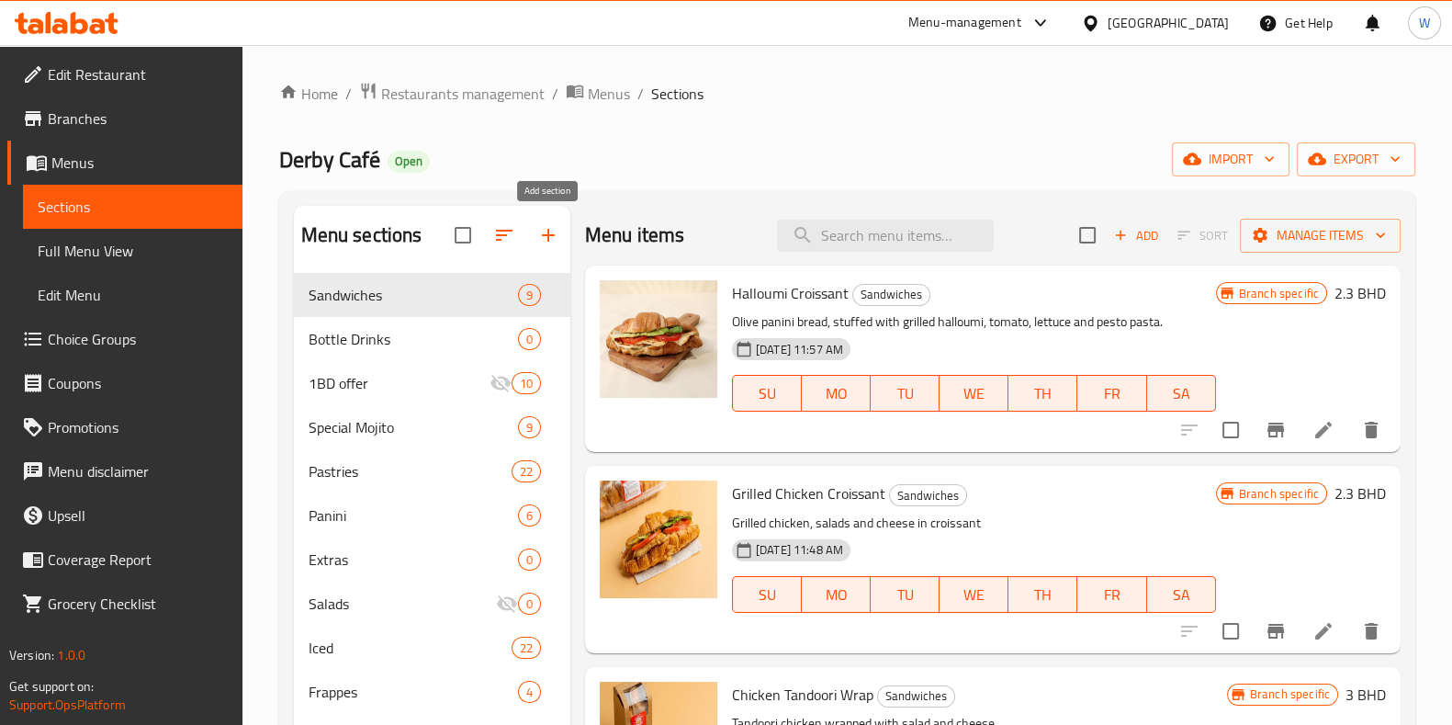
click at [553, 236] on icon "button" at bounding box center [548, 235] width 13 height 13
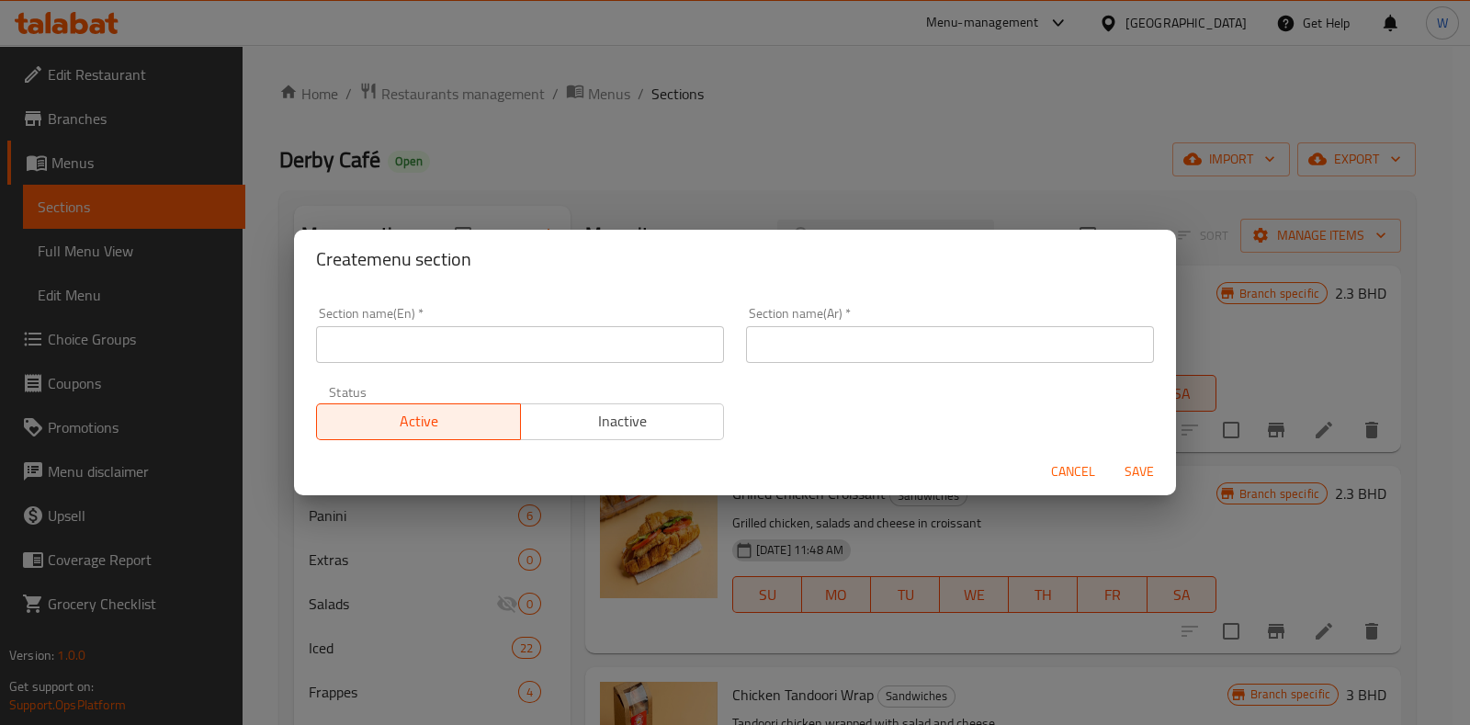
click at [478, 348] on input "text" at bounding box center [520, 344] width 408 height 37
type input "M41"
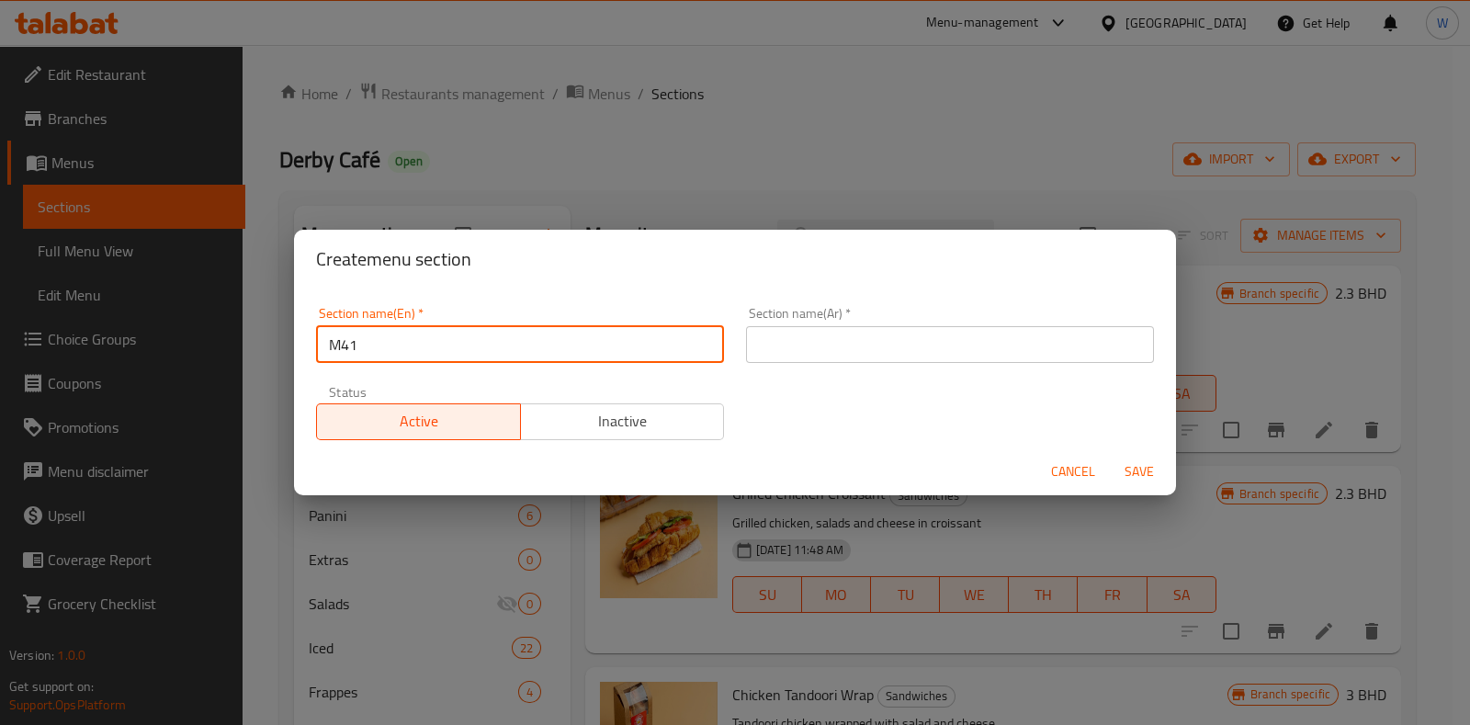
click at [818, 340] on input "text" at bounding box center [950, 344] width 408 height 37
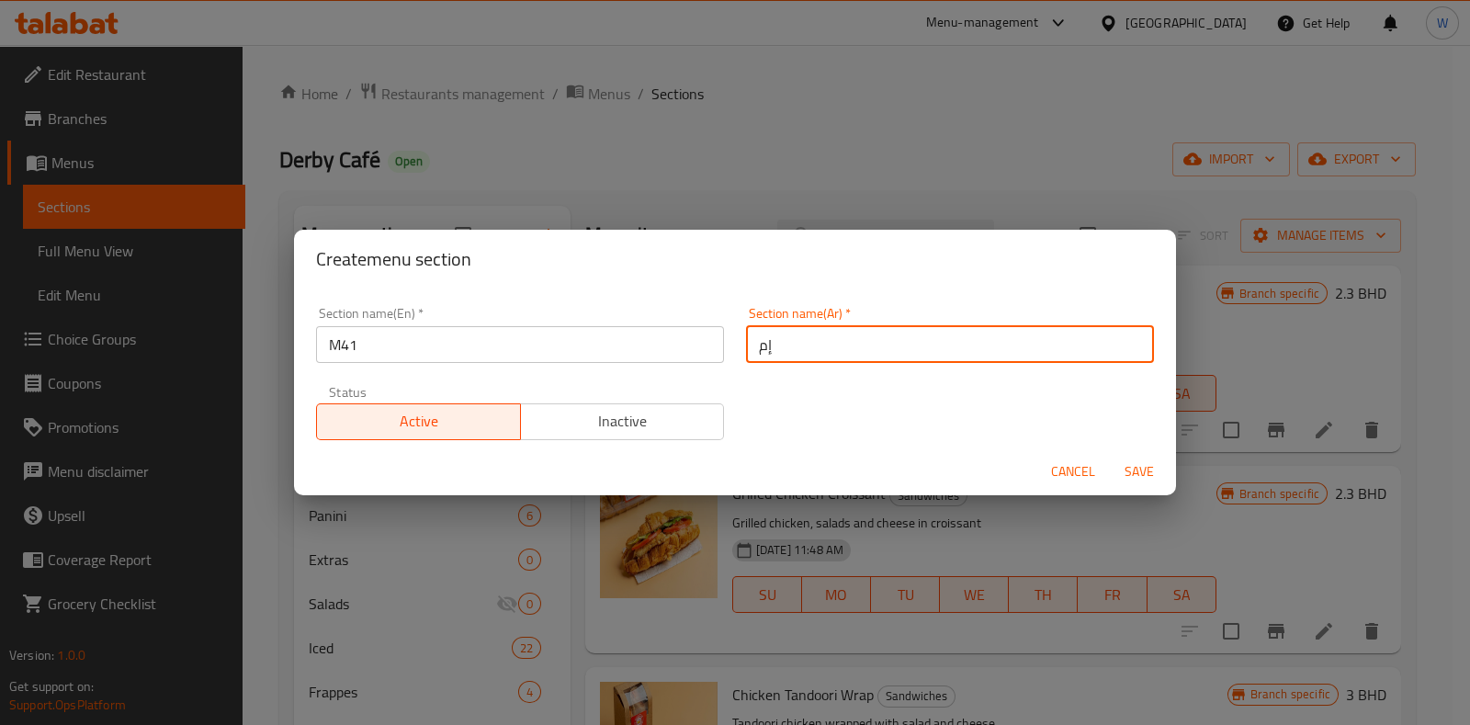
type input "إم41"
click at [1153, 464] on span "Save" at bounding box center [1139, 471] width 44 height 23
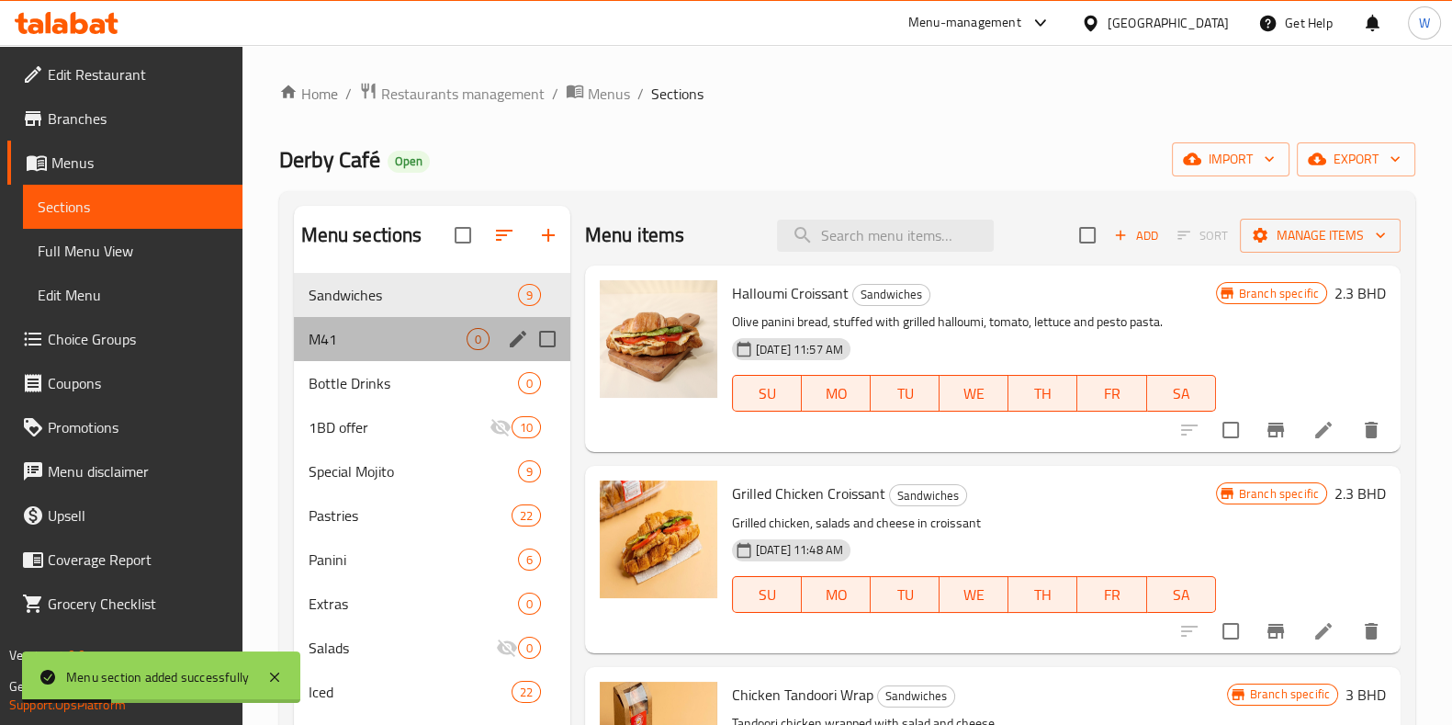
click at [359, 352] on div "M41 0" at bounding box center [432, 339] width 277 height 44
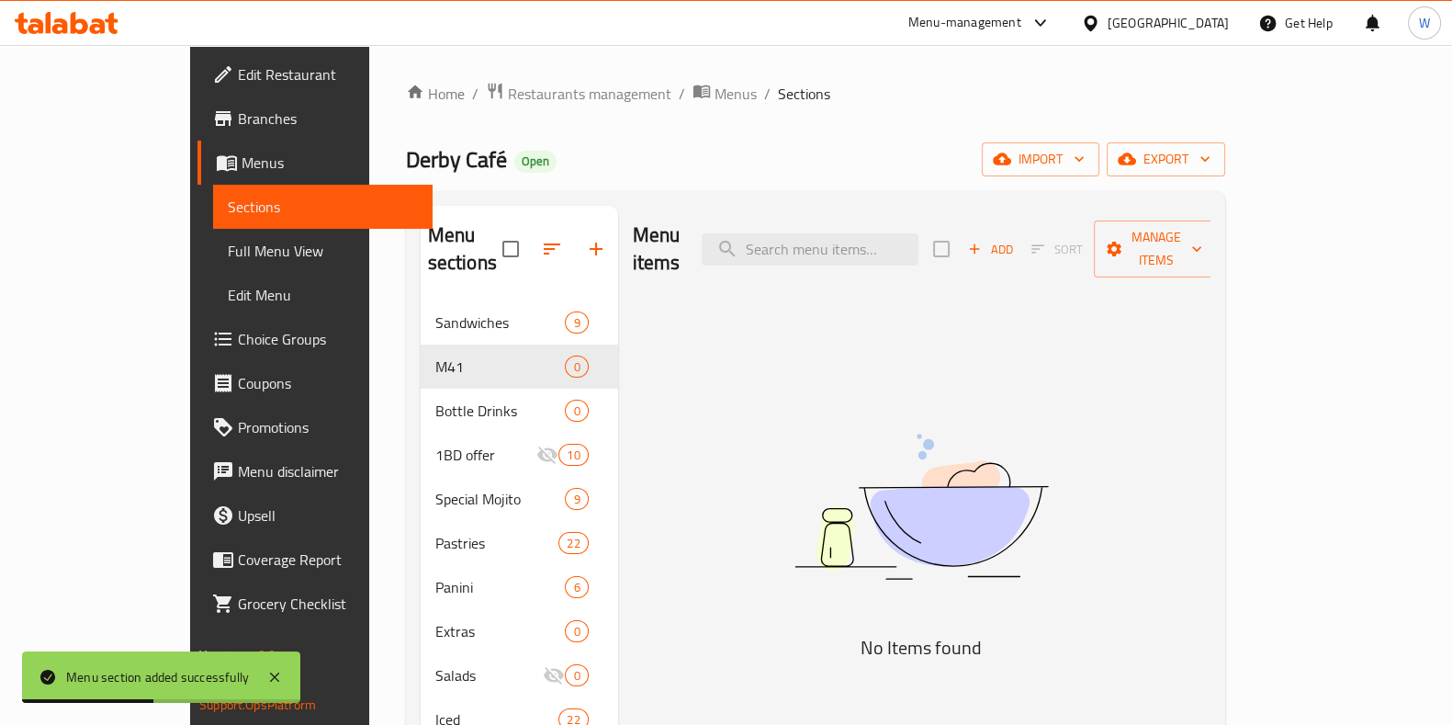
click at [1015, 241] on span "Add" at bounding box center [991, 249] width 50 height 21
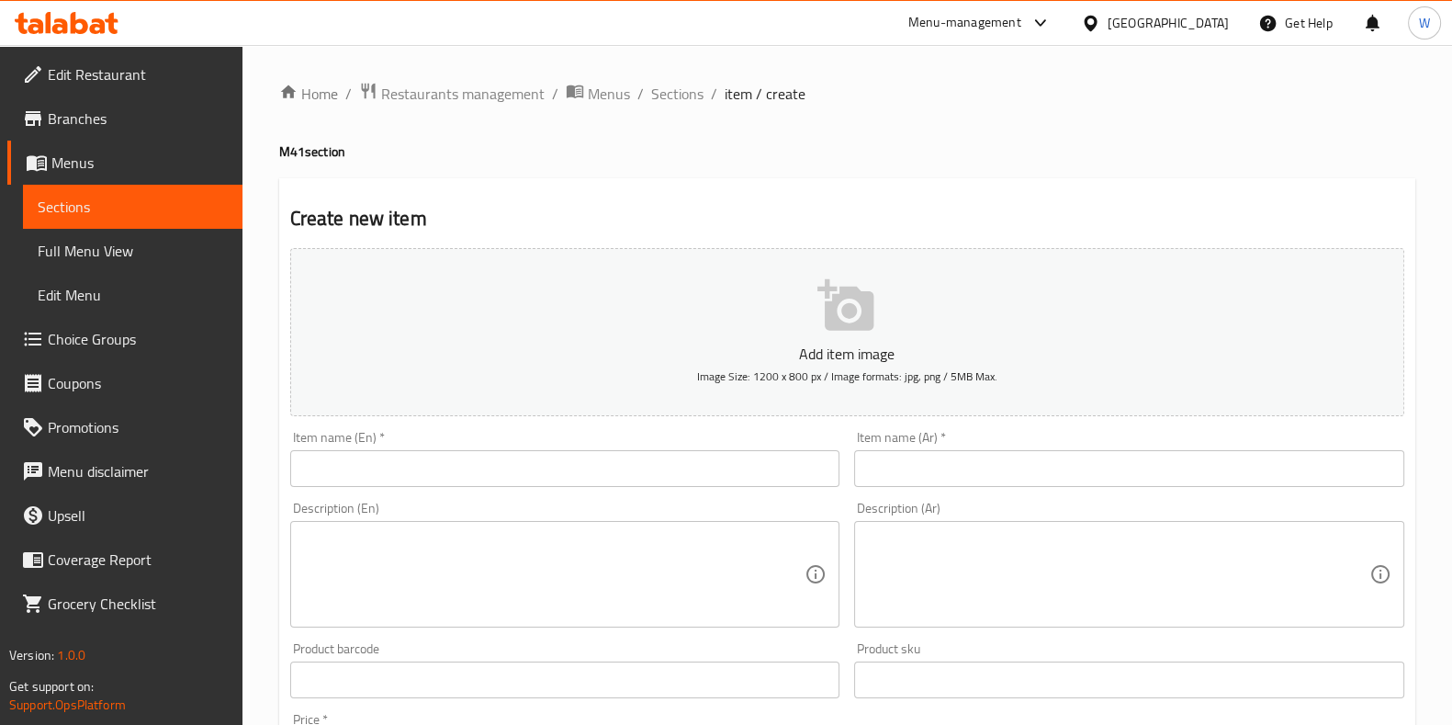
click at [468, 480] on input "text" at bounding box center [565, 468] width 550 height 37
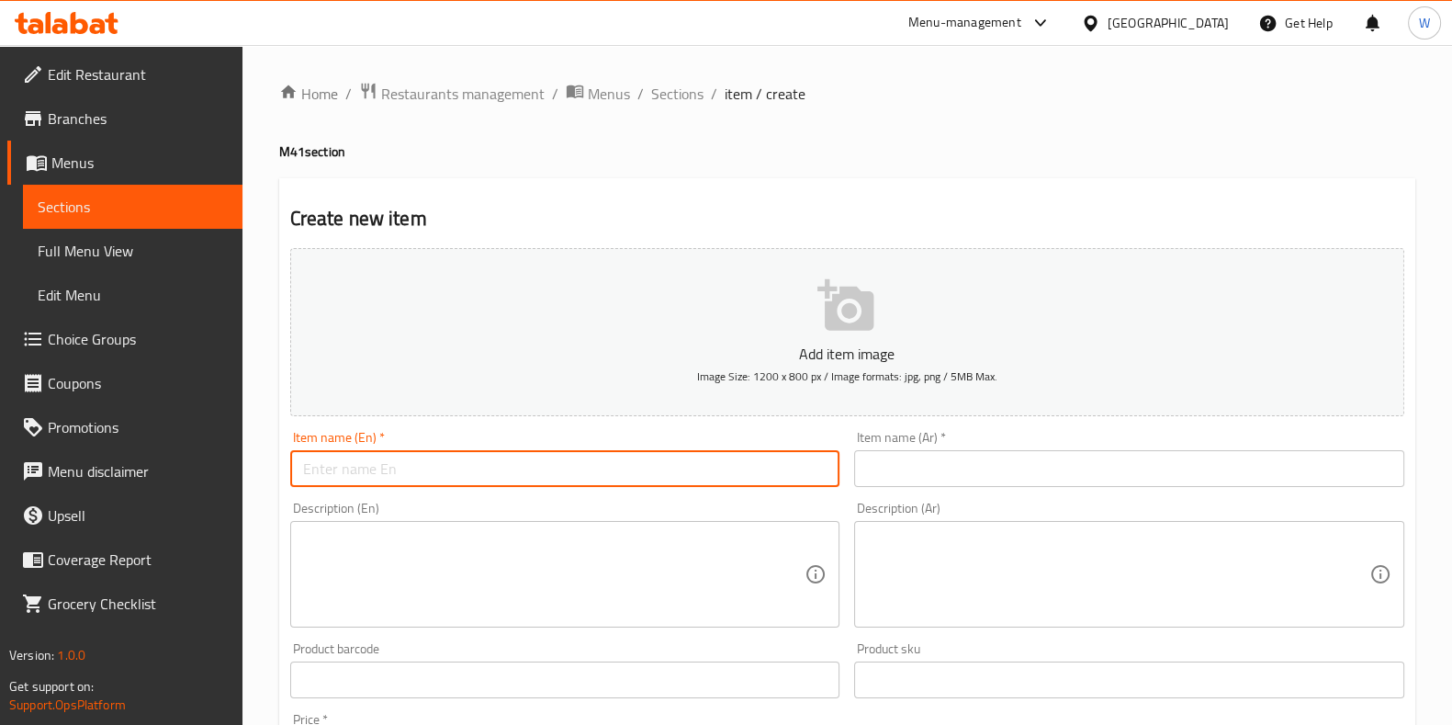
paste input "Sandwich + Coffee"
type input "Sandwich + Coffee"
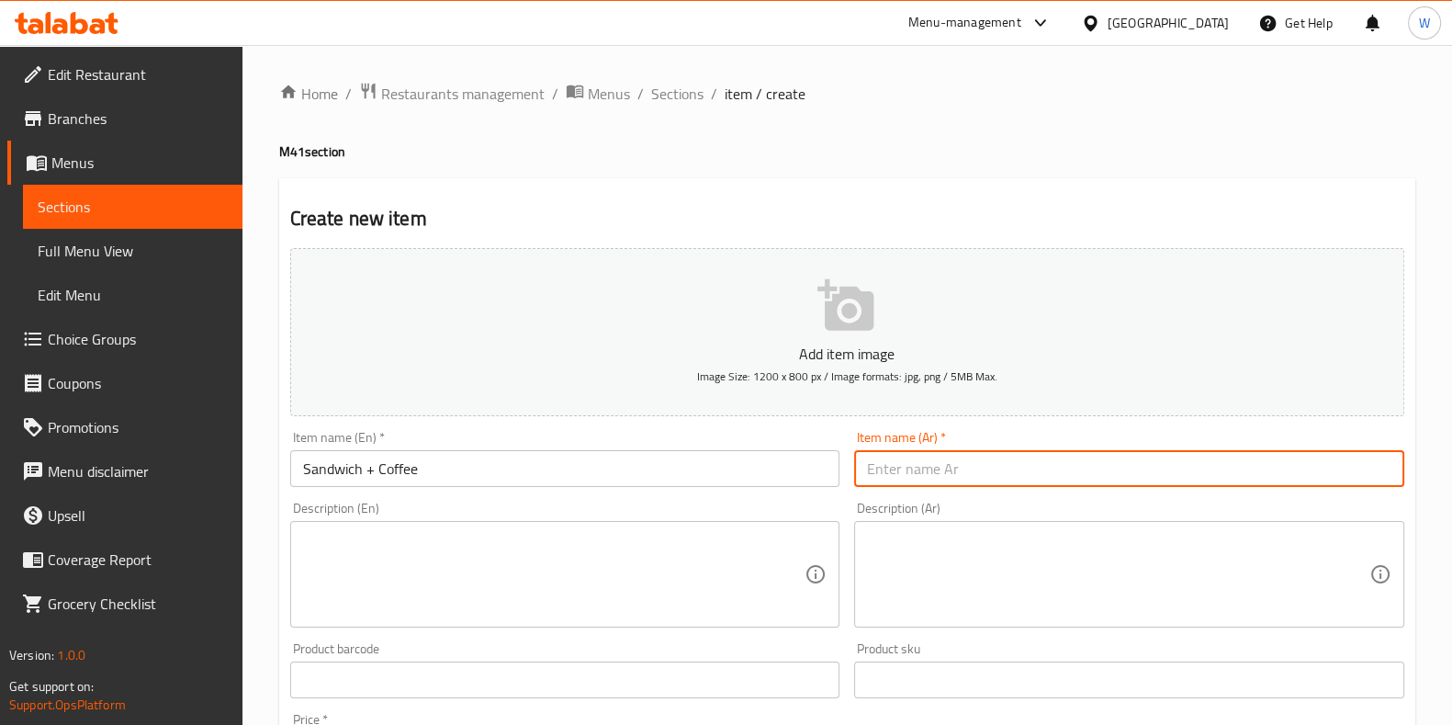
click at [873, 473] on input "text" at bounding box center [1129, 468] width 550 height 37
paste input "ساندويتش + قهوة"
type input "ساندويتش + قهوة"
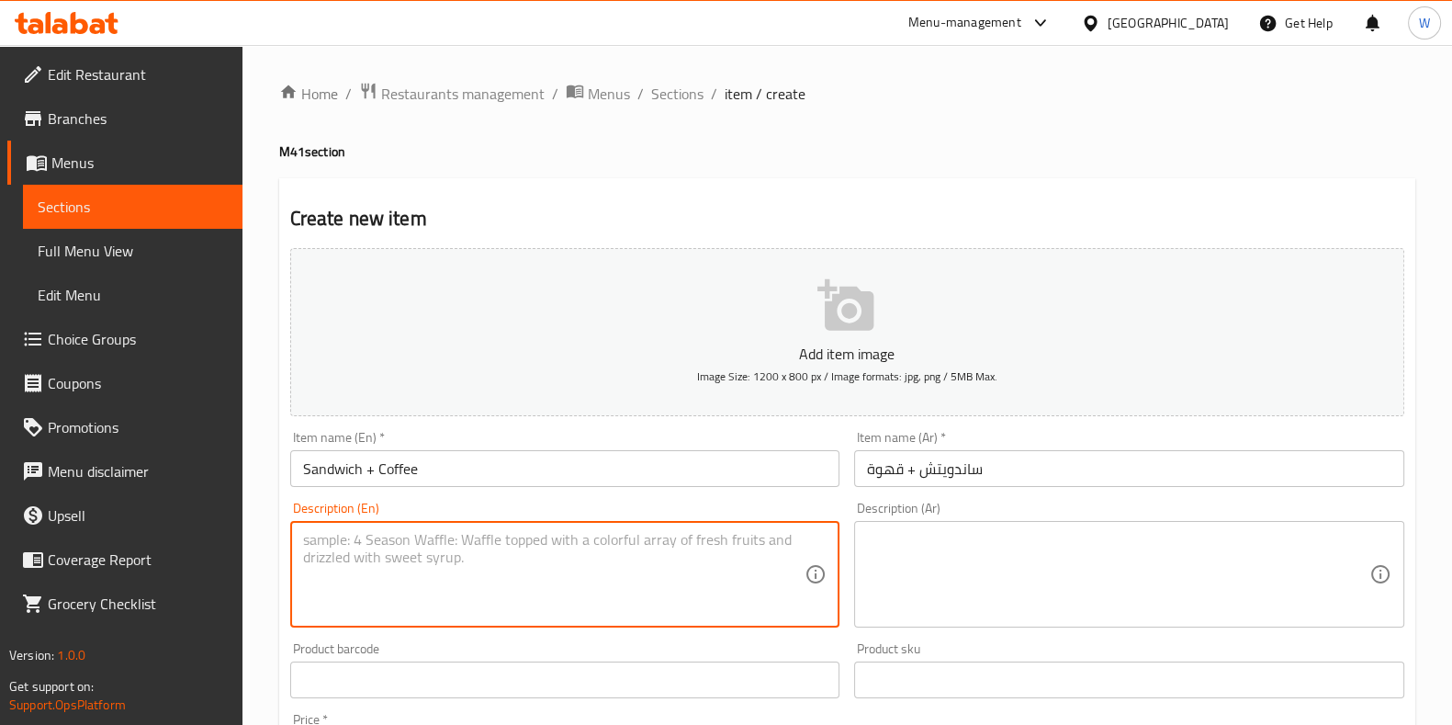
click at [495, 574] on textarea at bounding box center [554, 574] width 503 height 87
paste textarea "Your choice of Sandwich"
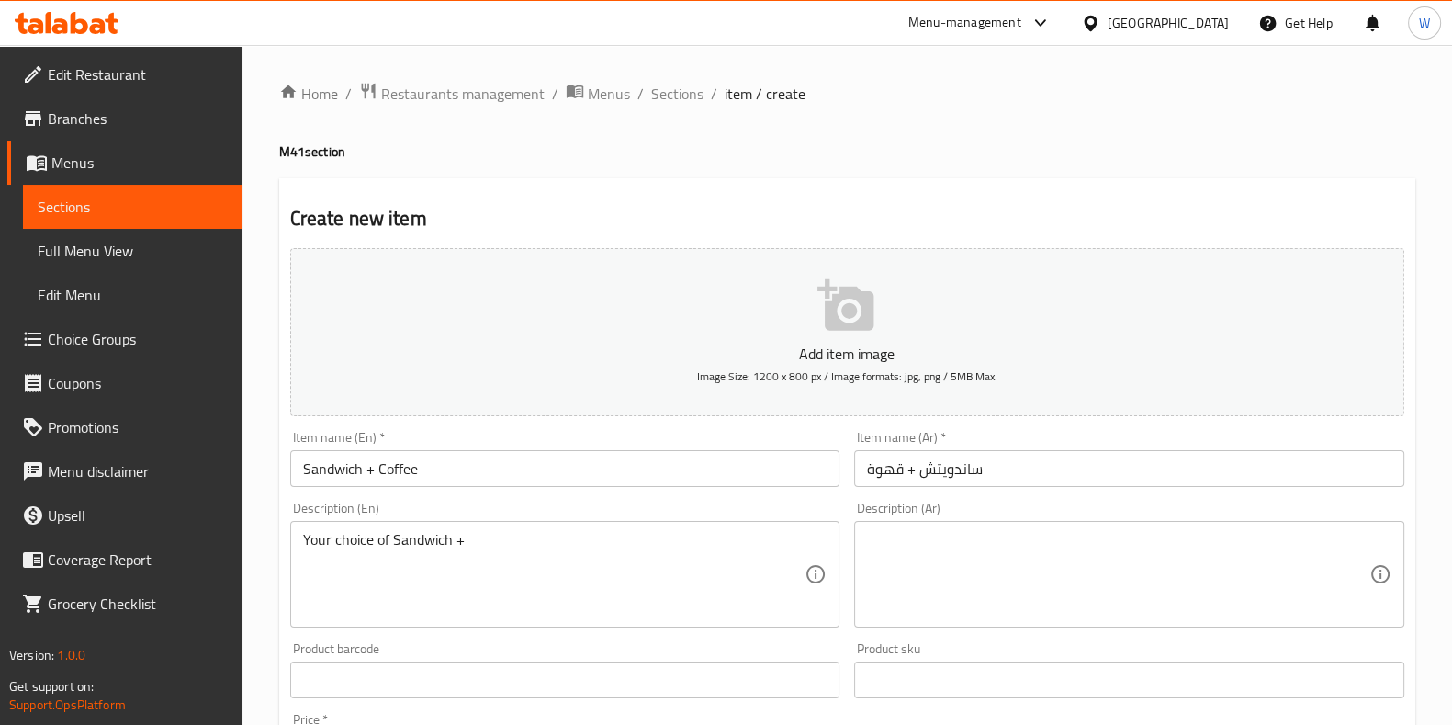
click at [523, 549] on textarea "Your choice of Sandwich +" at bounding box center [554, 574] width 503 height 87
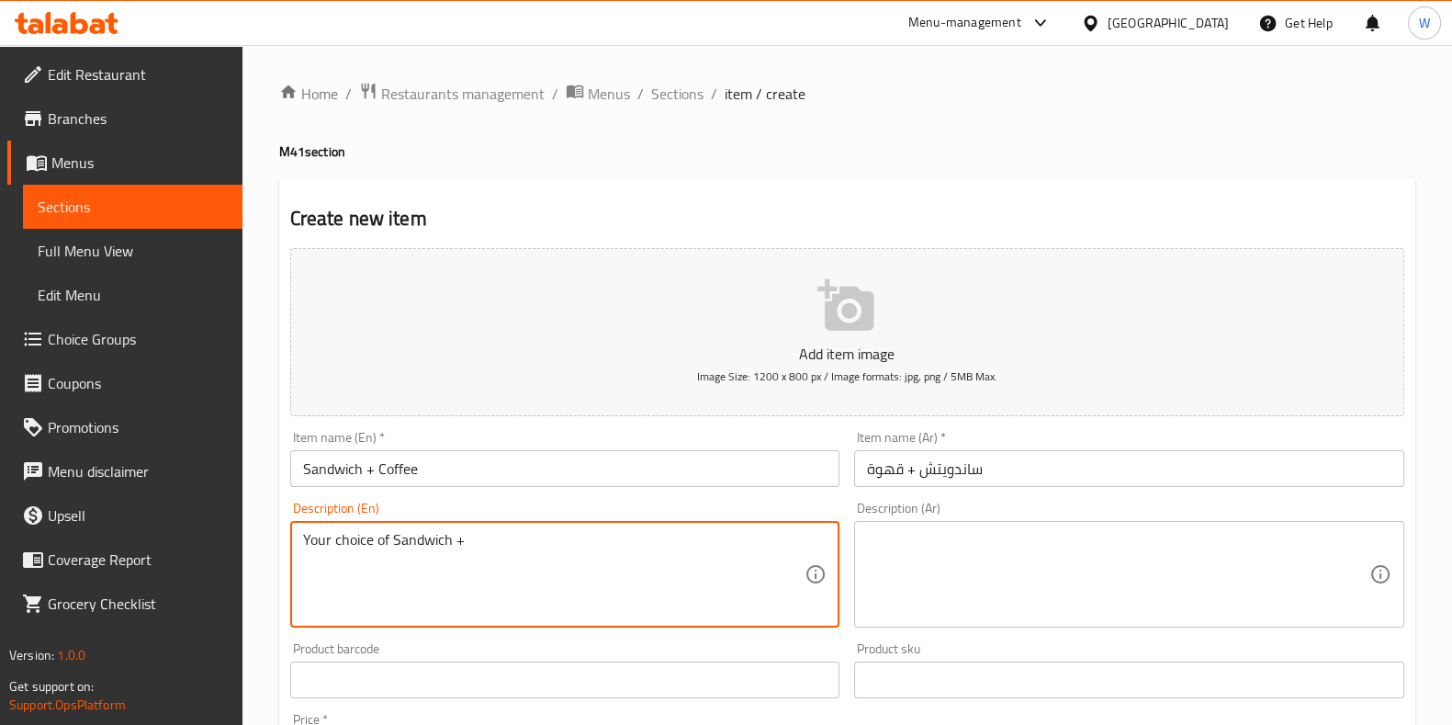
paste textarea "Your Choice Of Coffee"
click at [480, 539] on textarea "Your choice of Sandwich + Your Choice Of Coffee." at bounding box center [554, 574] width 503 height 87
click at [480, 538] on textarea "Your choice of Sandwich + Your Choice Of Coffee." at bounding box center [554, 574] width 503 height 87
type textarea "Your choice of Sandwich + Your Choice Of Coffee."
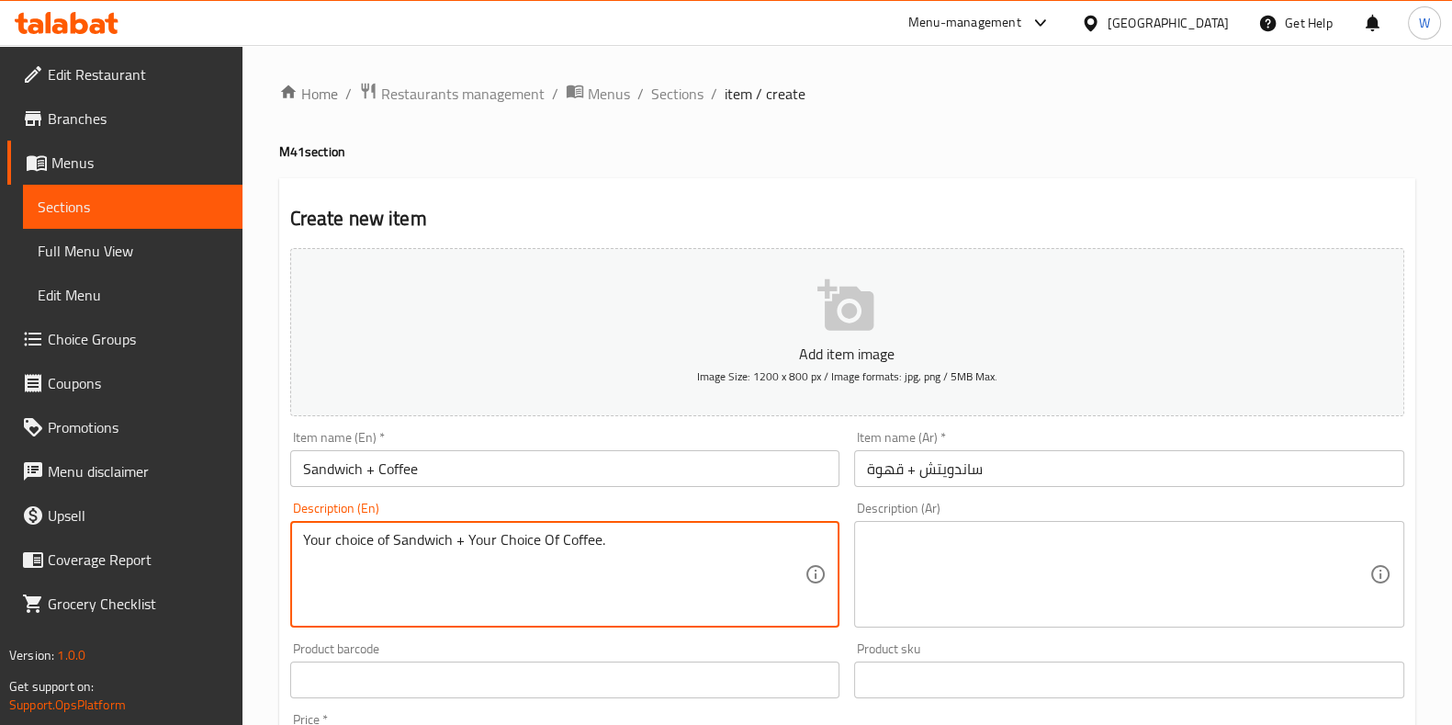
click at [951, 578] on textarea at bounding box center [1118, 574] width 503 height 87
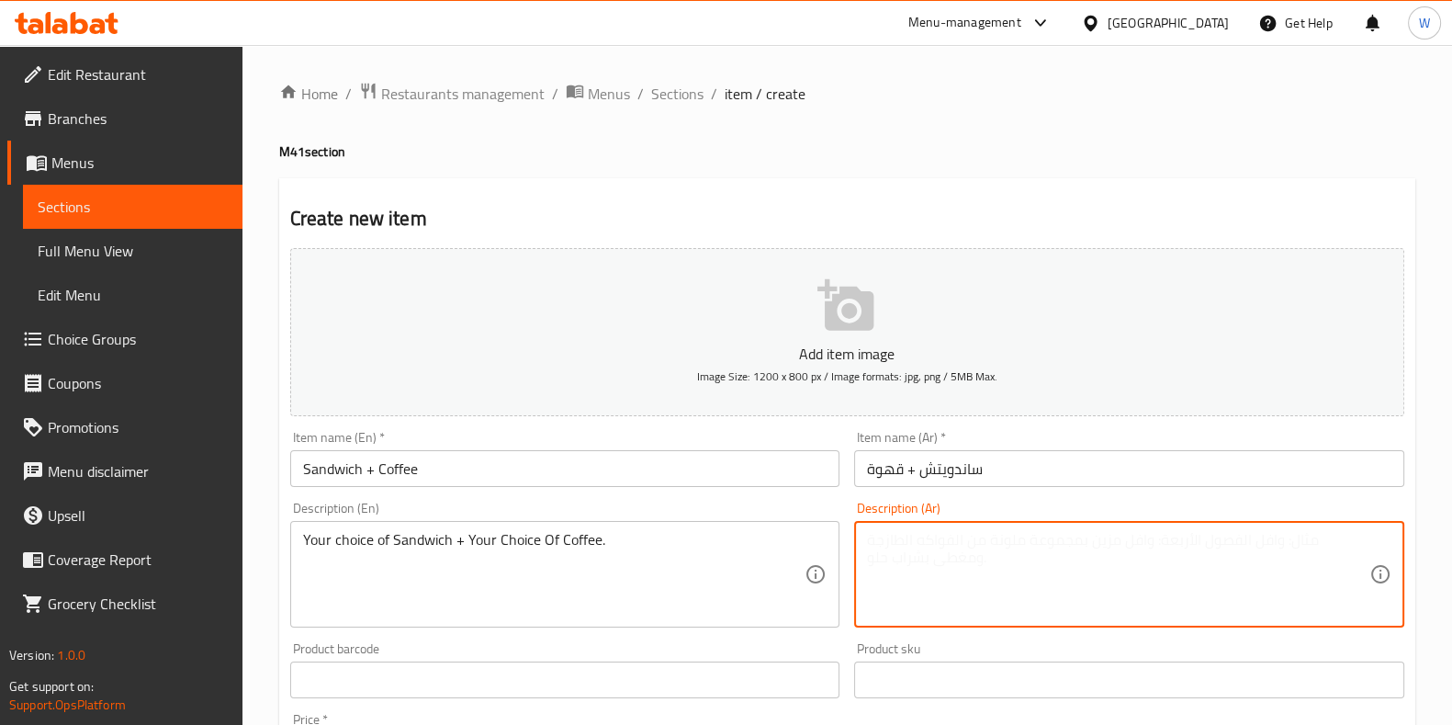
paste textarea "اختيارك من الساندويتش + اختيارك من القهوة."
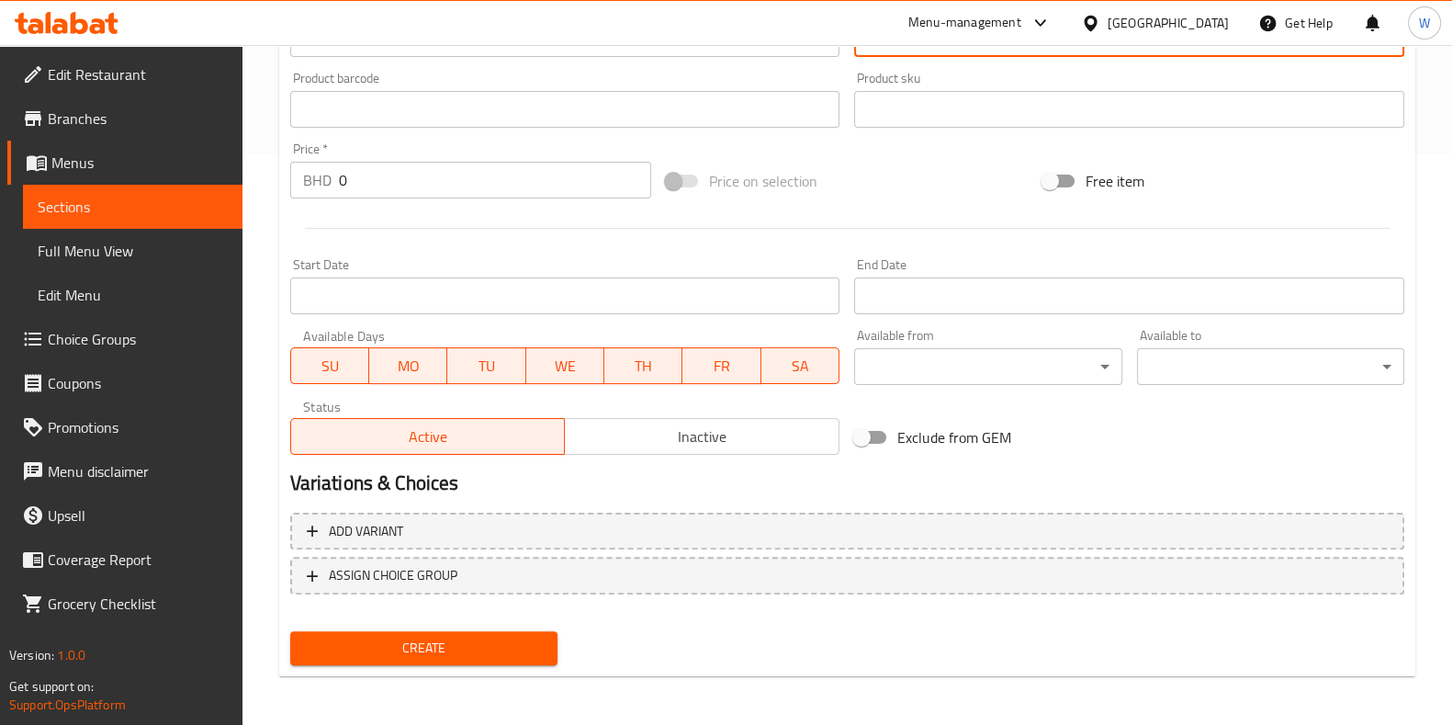
scroll to position [571, 0]
type textarea "اختيارك من الساندويتش + اختيارك من القهوة."
drag, startPoint x: 364, startPoint y: 183, endPoint x: 269, endPoint y: 197, distance: 95.6
click at [272, 196] on div "Home / Restaurants management / Menus / Sections / item / create M41 section Cr…" at bounding box center [848, 100] width 1210 height 1253
paste input "3"
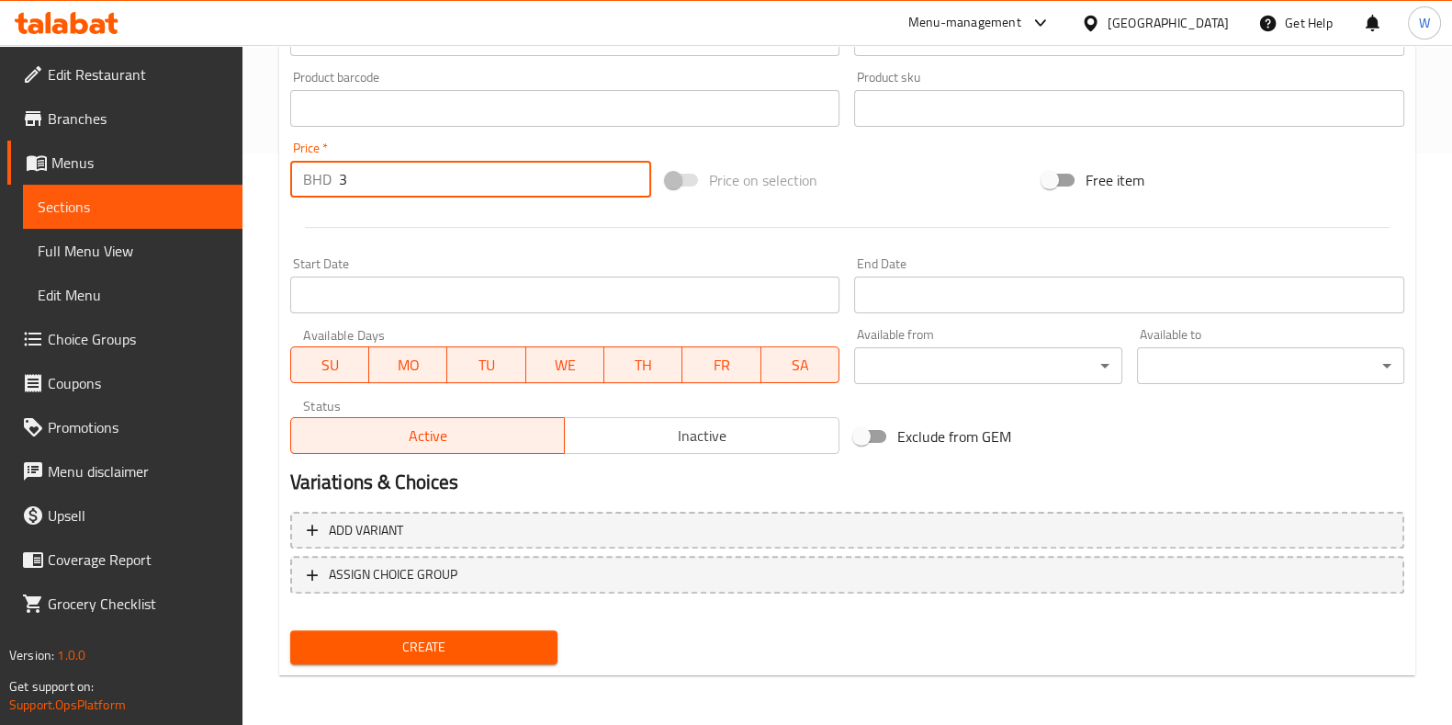
type input "3"
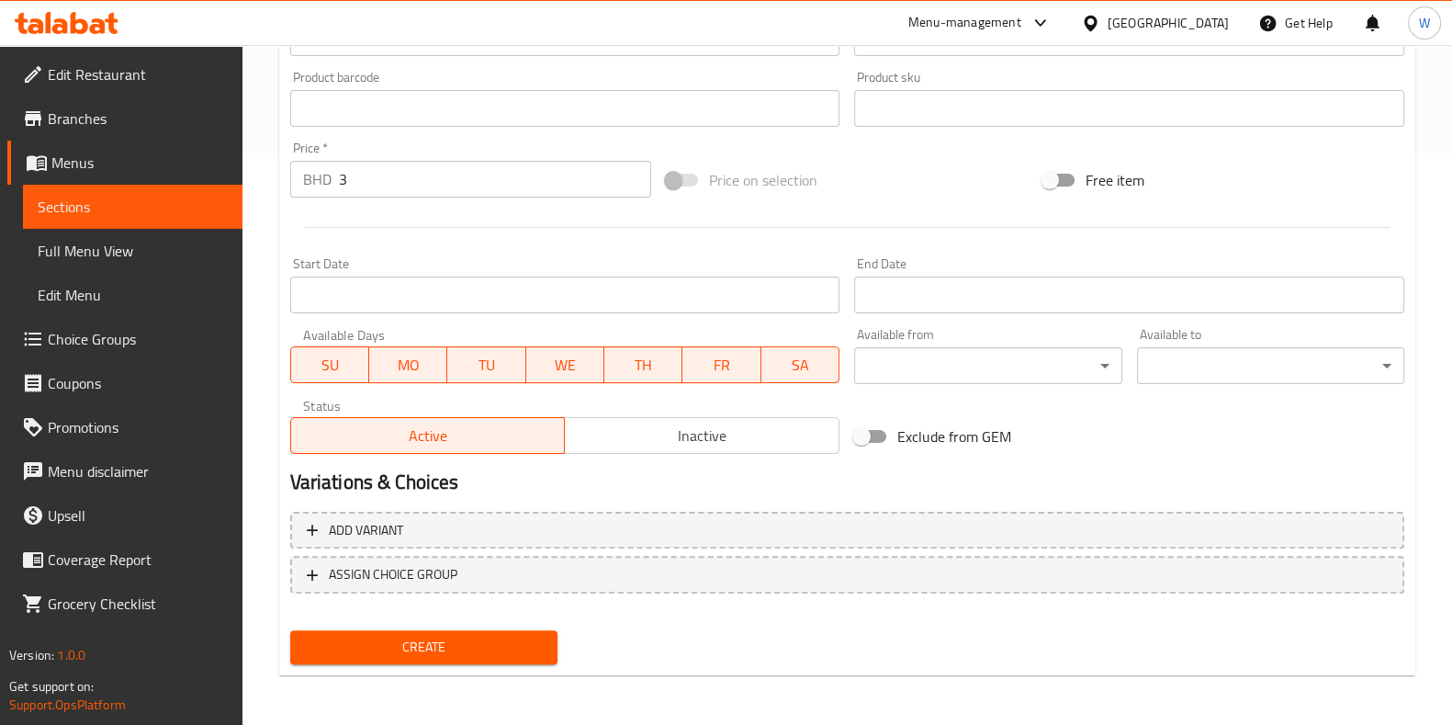
click at [400, 232] on div at bounding box center [847, 227] width 1129 height 45
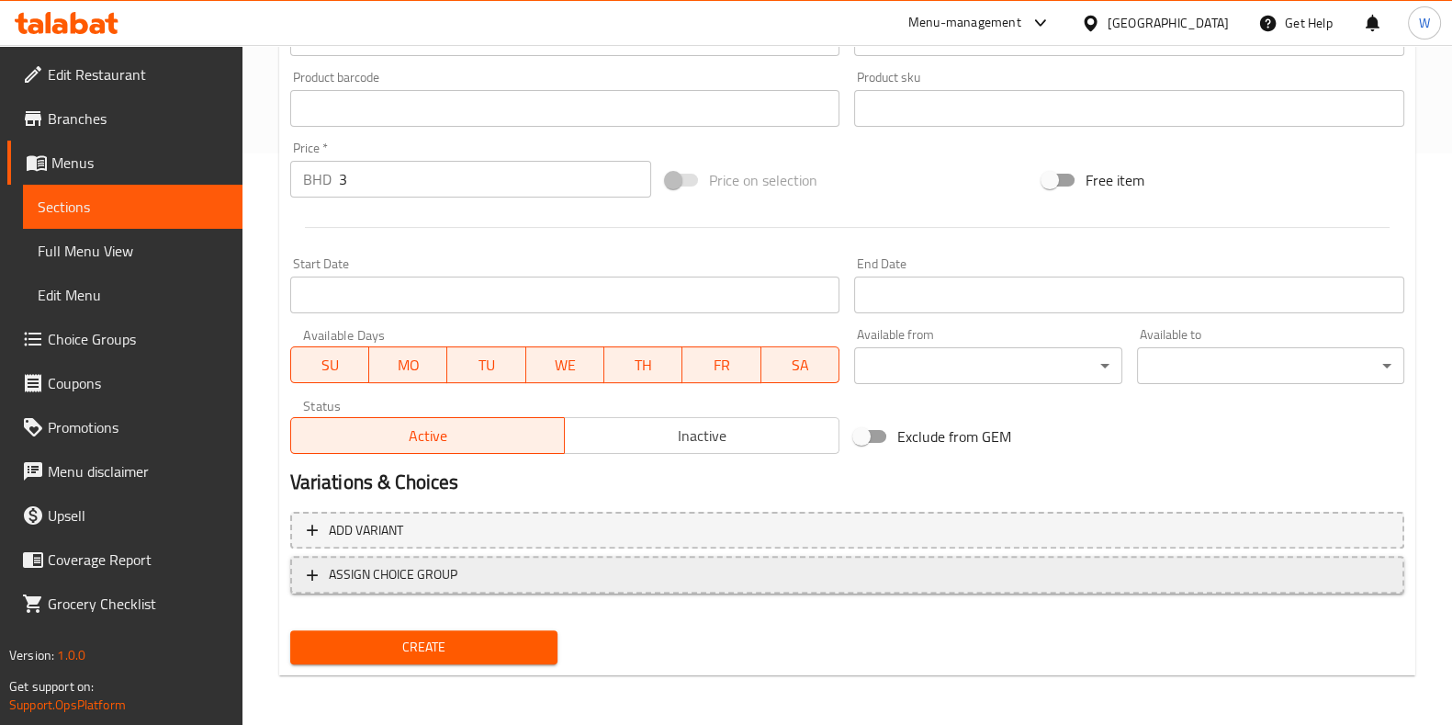
click at [413, 577] on span "ASSIGN CHOICE GROUP" at bounding box center [393, 574] width 129 height 23
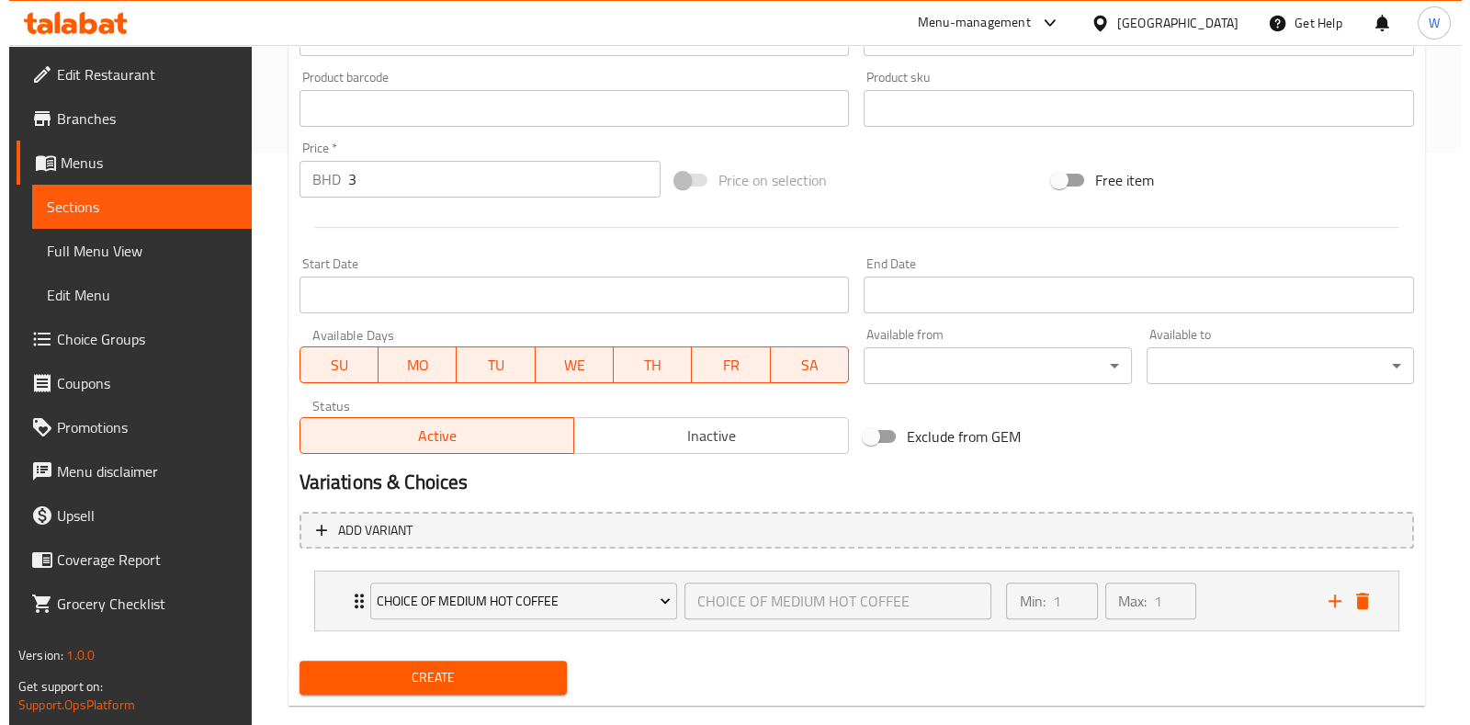
scroll to position [602, 0]
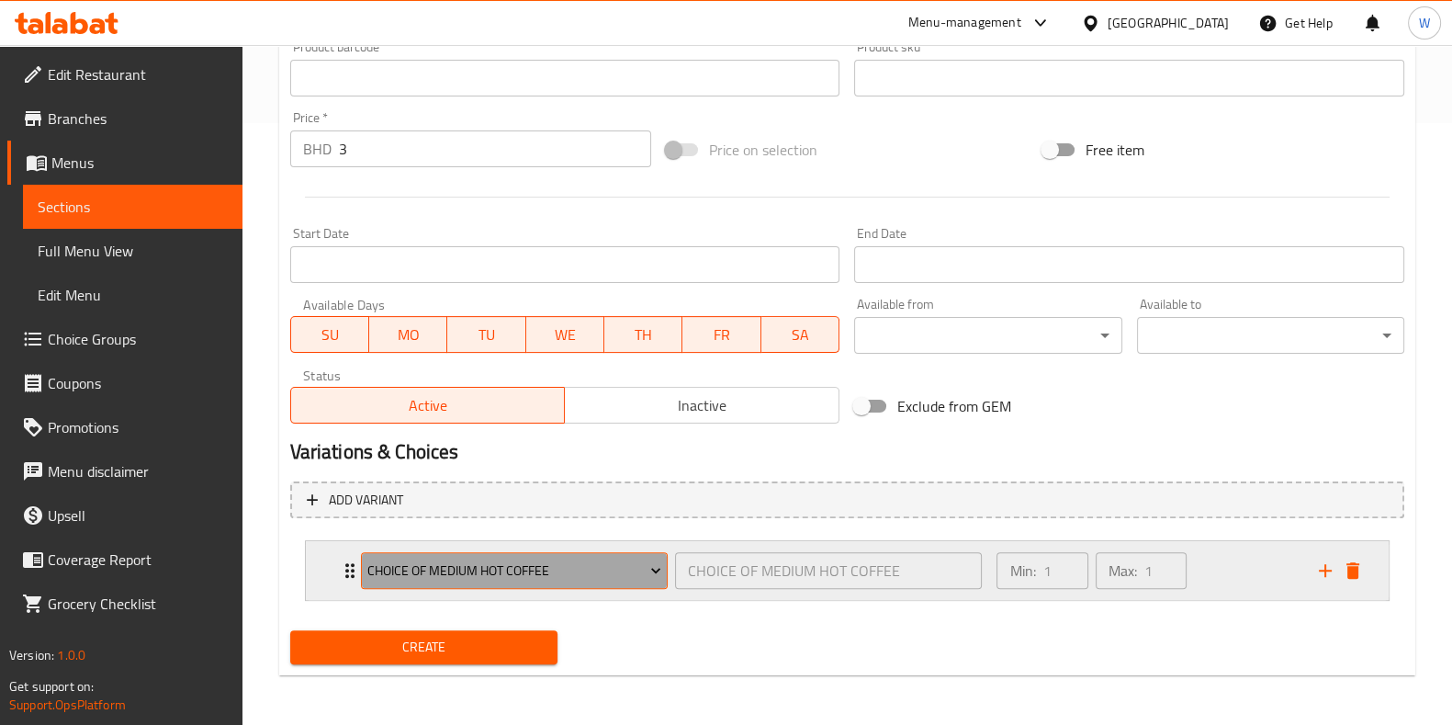
click at [494, 573] on span "CHOICE OF MEDIUM HOT COFFEE" at bounding box center [514, 570] width 294 height 23
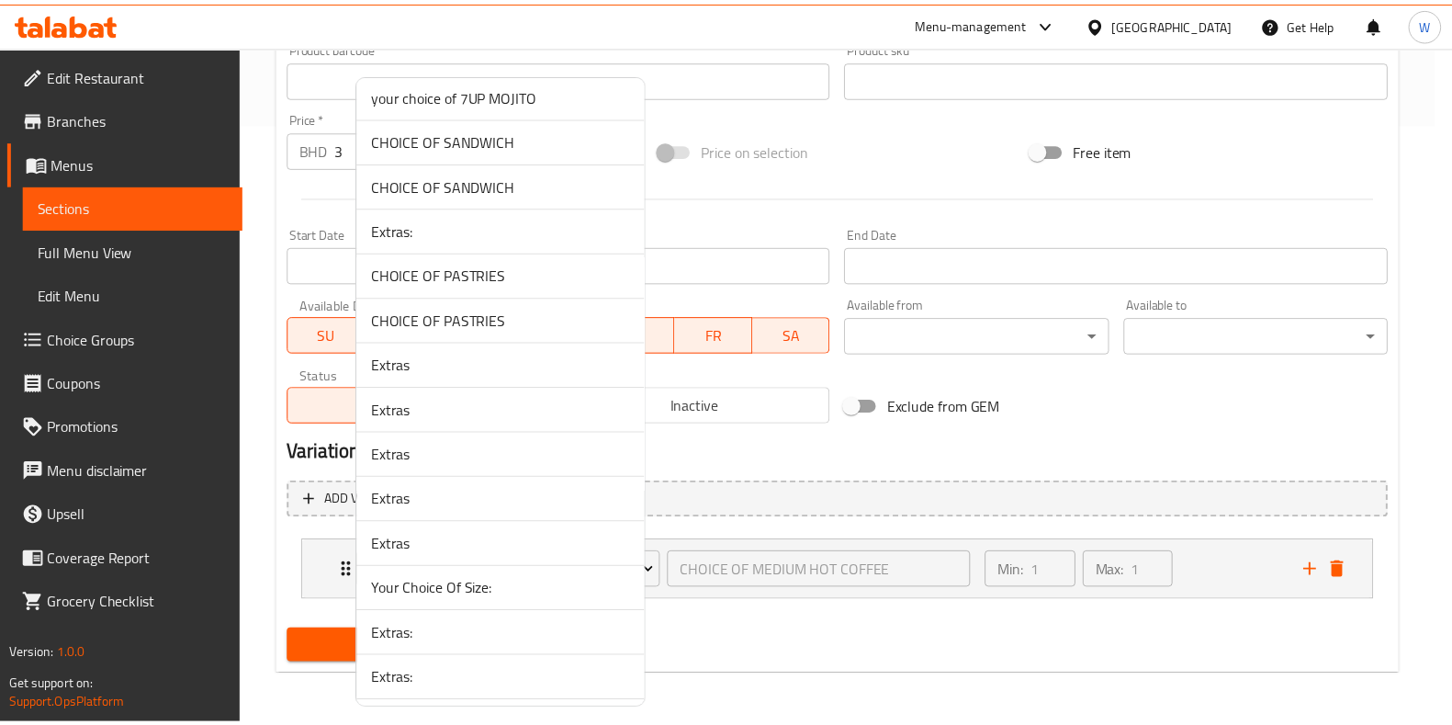
scroll to position [942, 0]
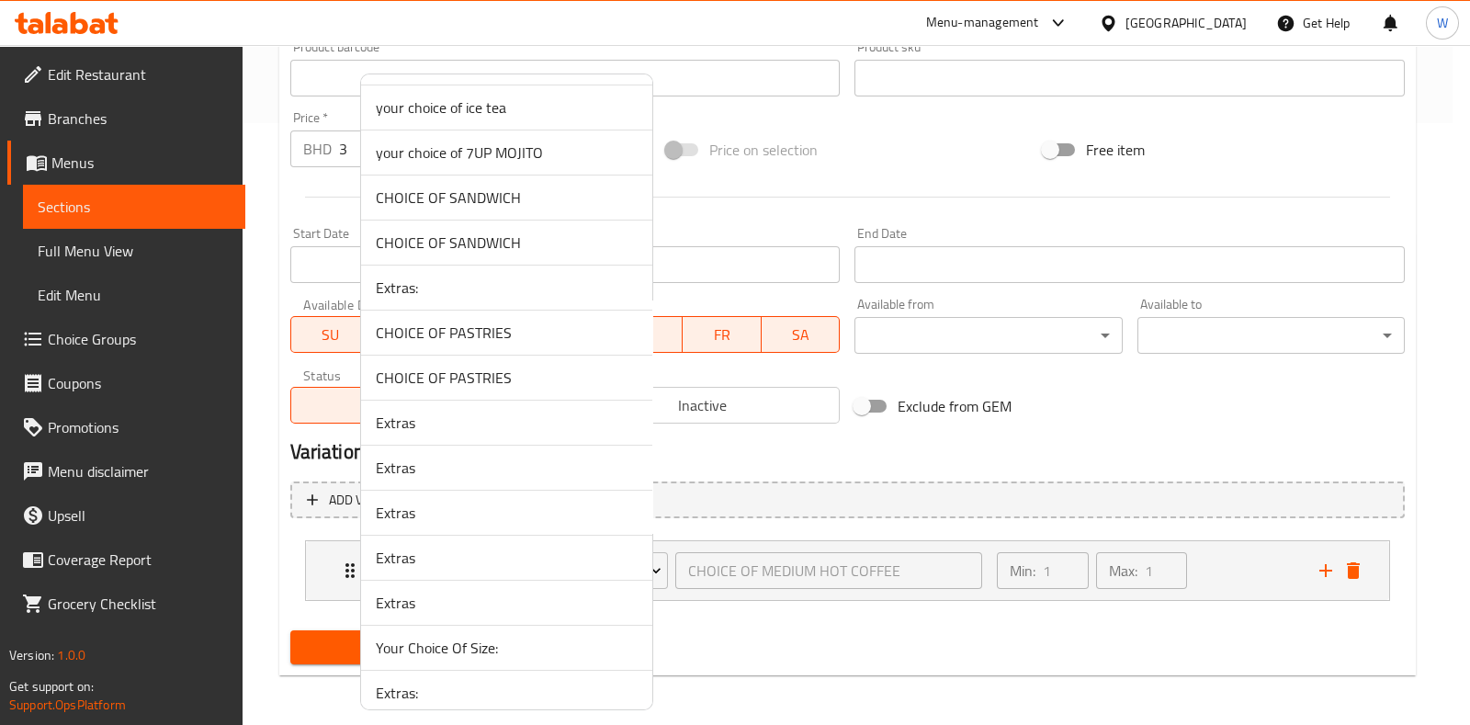
click at [436, 197] on span "CHOICE OF SANDWICH" at bounding box center [507, 197] width 262 height 22
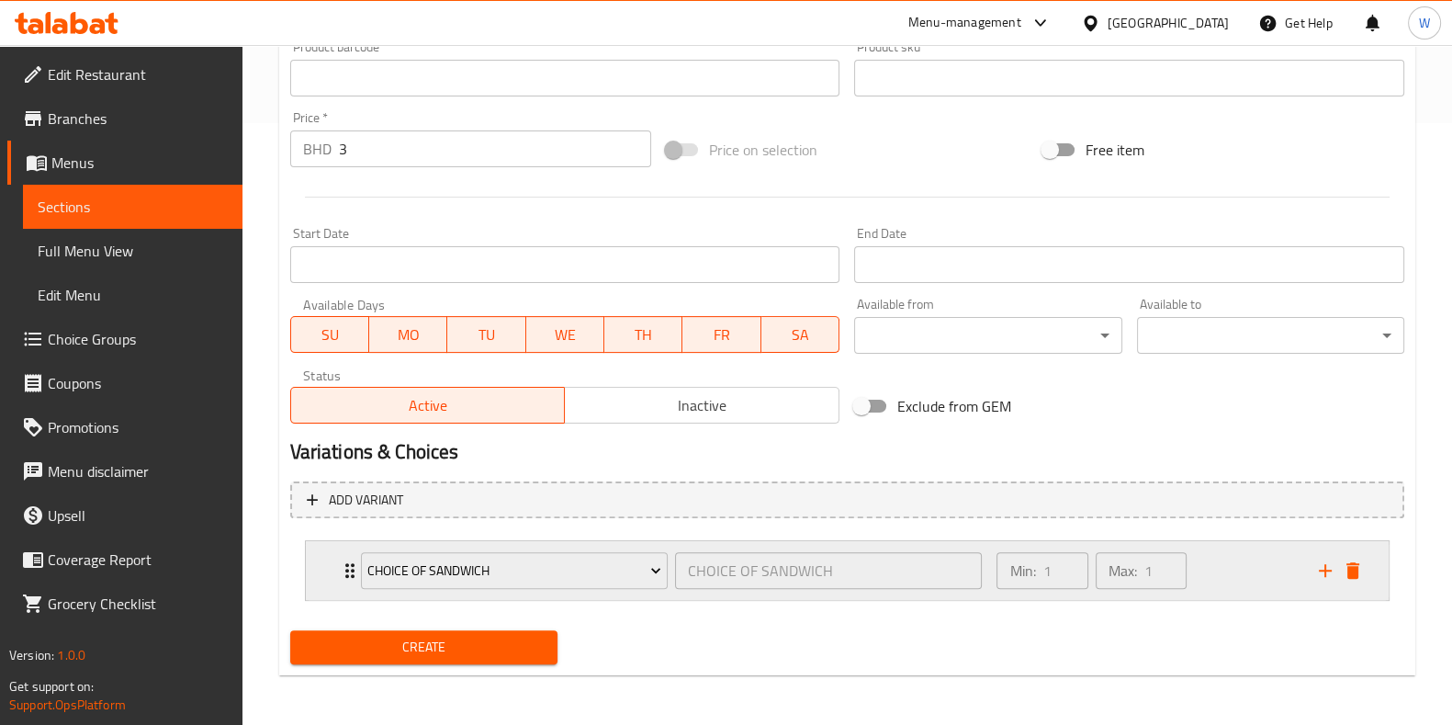
click at [345, 550] on div "CHOICE OF SANDWICH CHOICE OF SANDWICH ​ Min: 1 ​ Max: 1 ​" at bounding box center [853, 570] width 1028 height 59
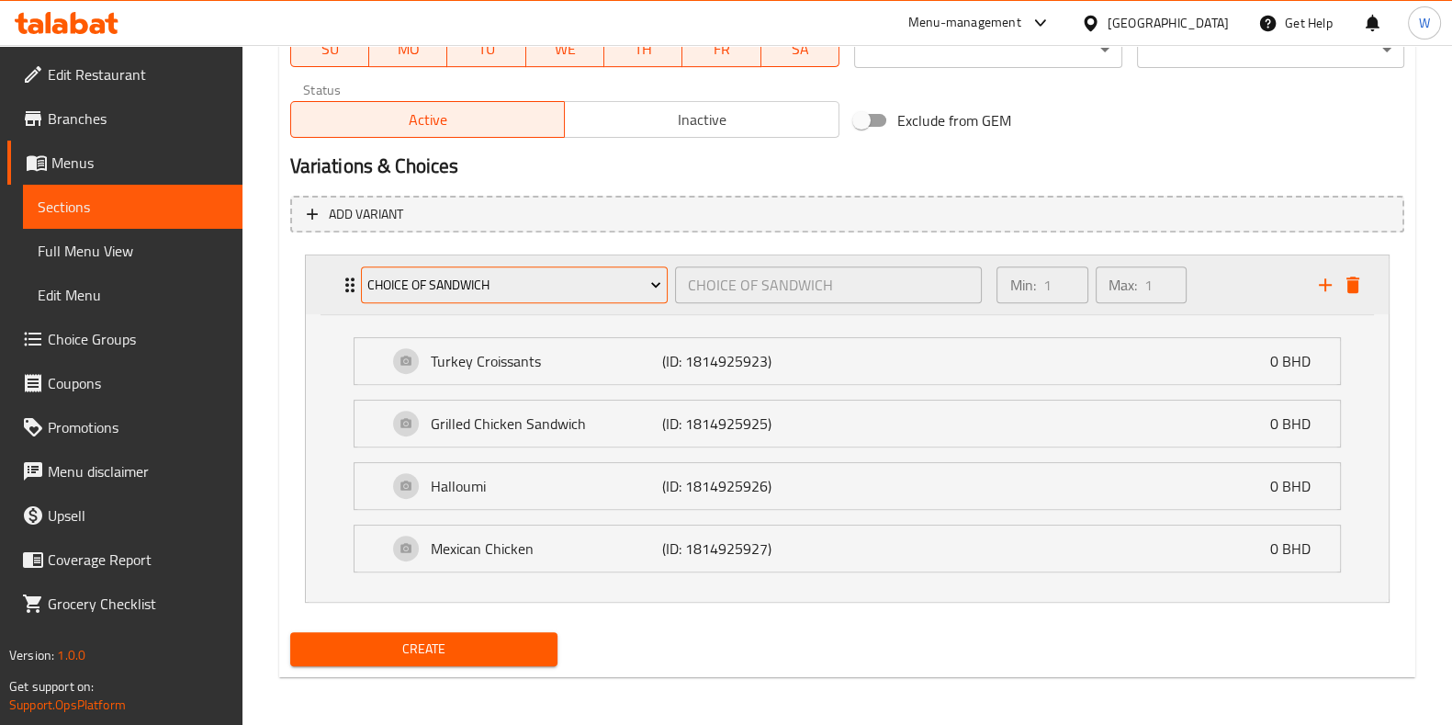
scroll to position [888, 0]
click at [1359, 282] on icon "delete" at bounding box center [1353, 284] width 22 height 22
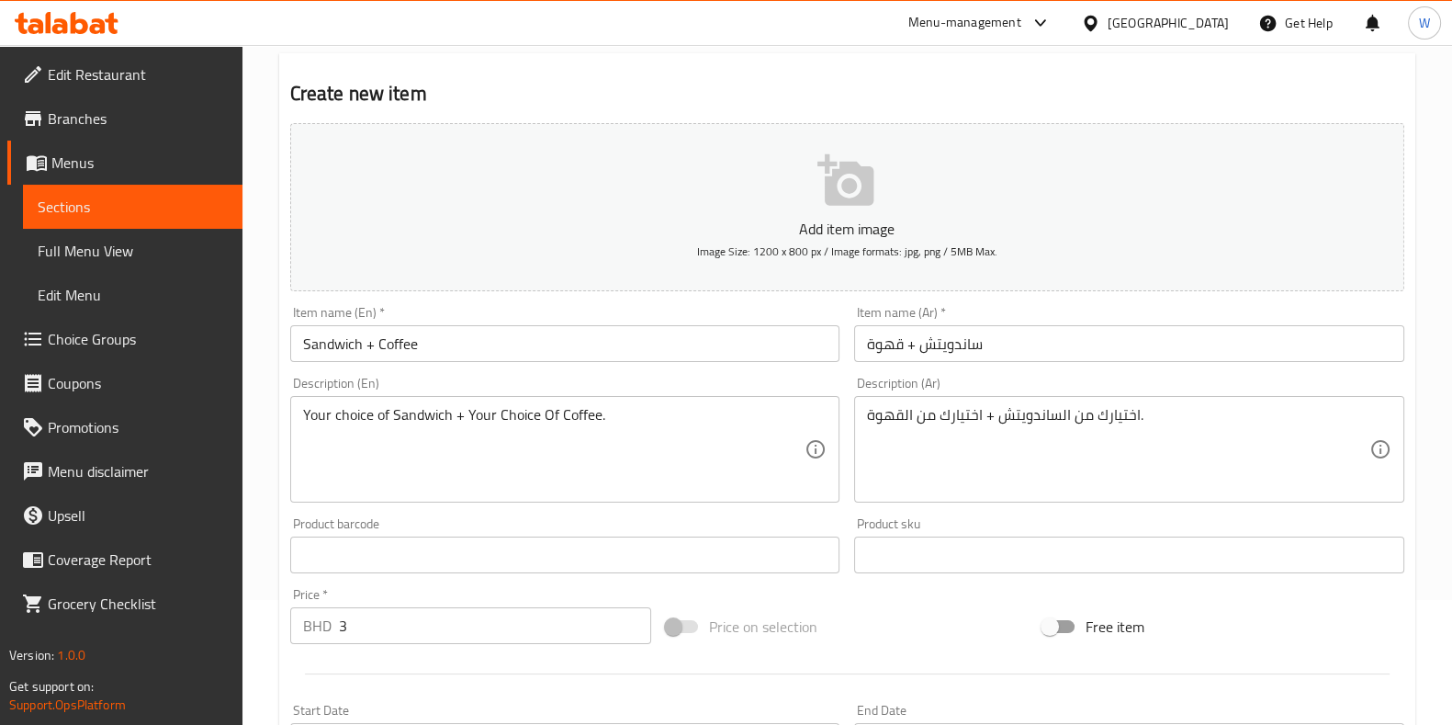
scroll to position [344, 0]
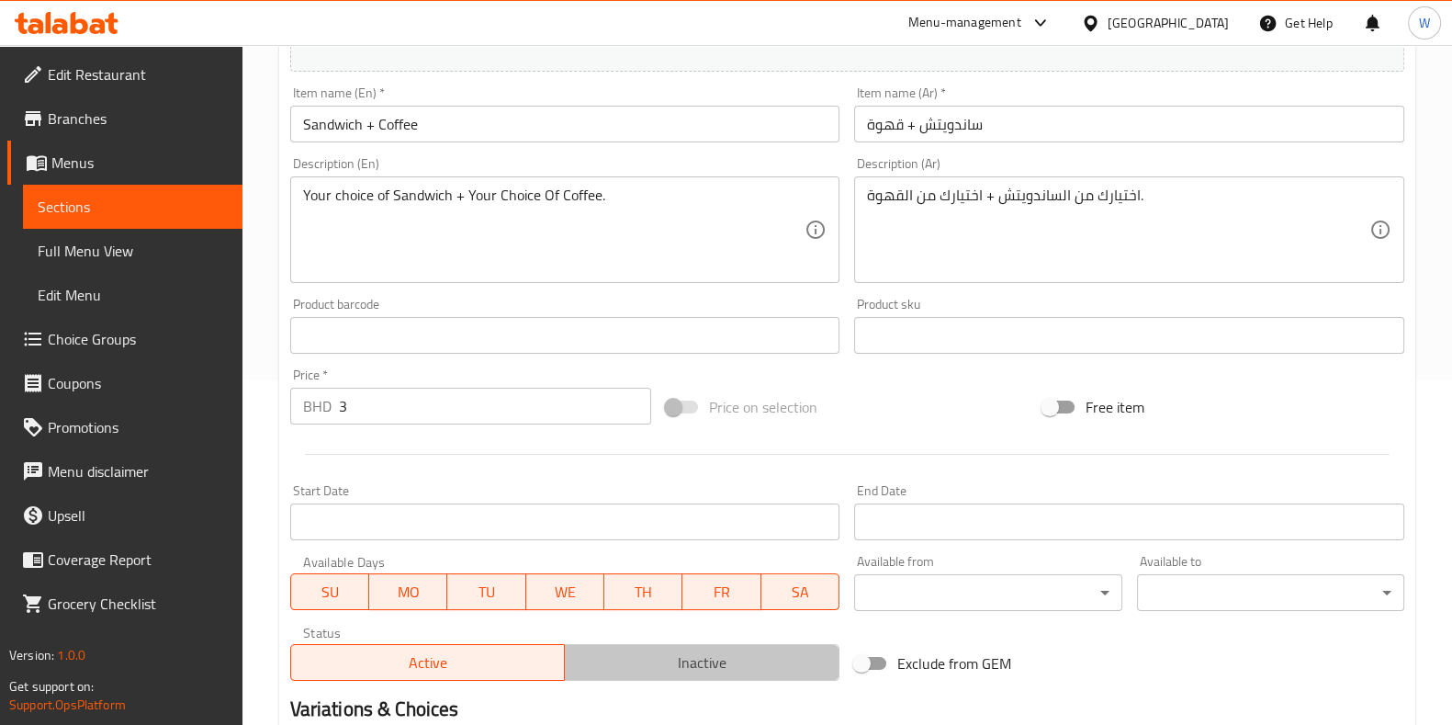
click at [683, 660] on span "Inactive" at bounding box center [702, 662] width 260 height 27
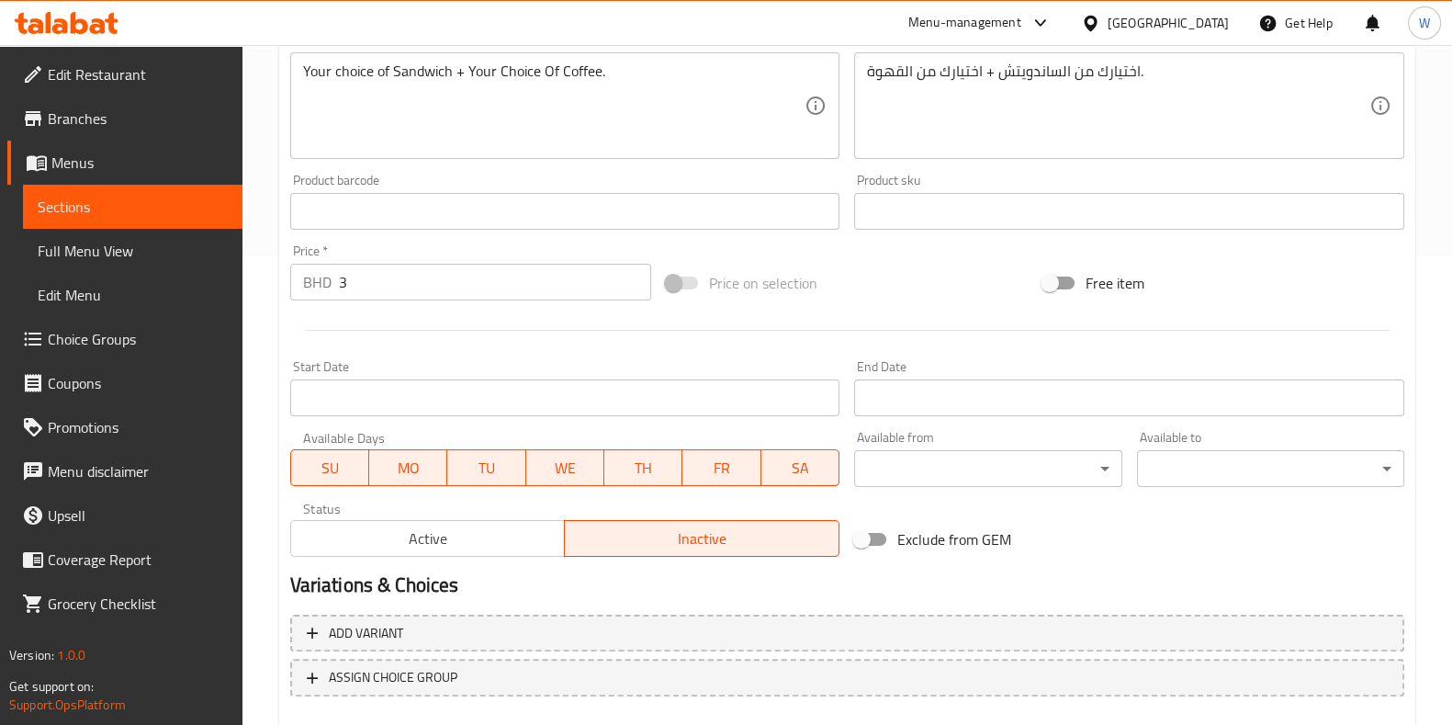
scroll to position [571, 0]
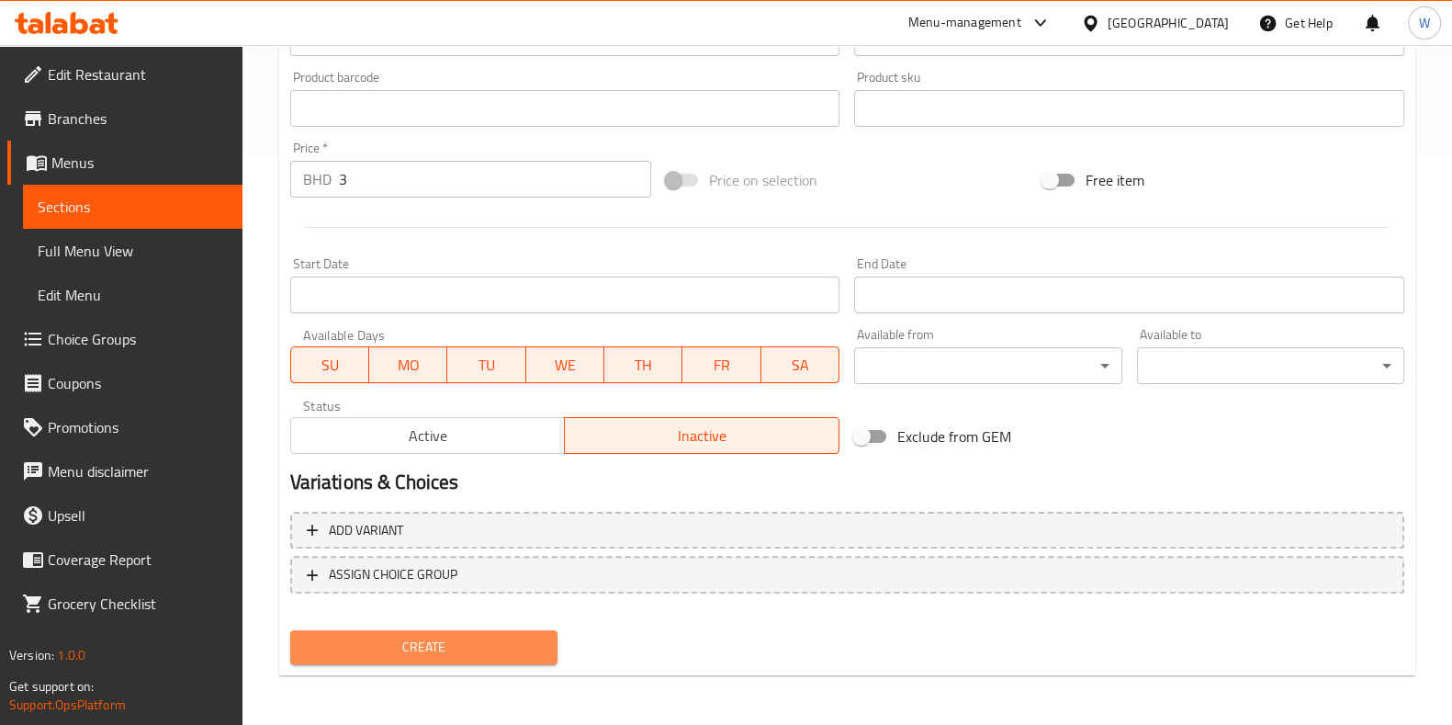
drag, startPoint x: 446, startPoint y: 642, endPoint x: 506, endPoint y: 631, distance: 61.6
click at [446, 642] on span "Create" at bounding box center [424, 647] width 238 height 23
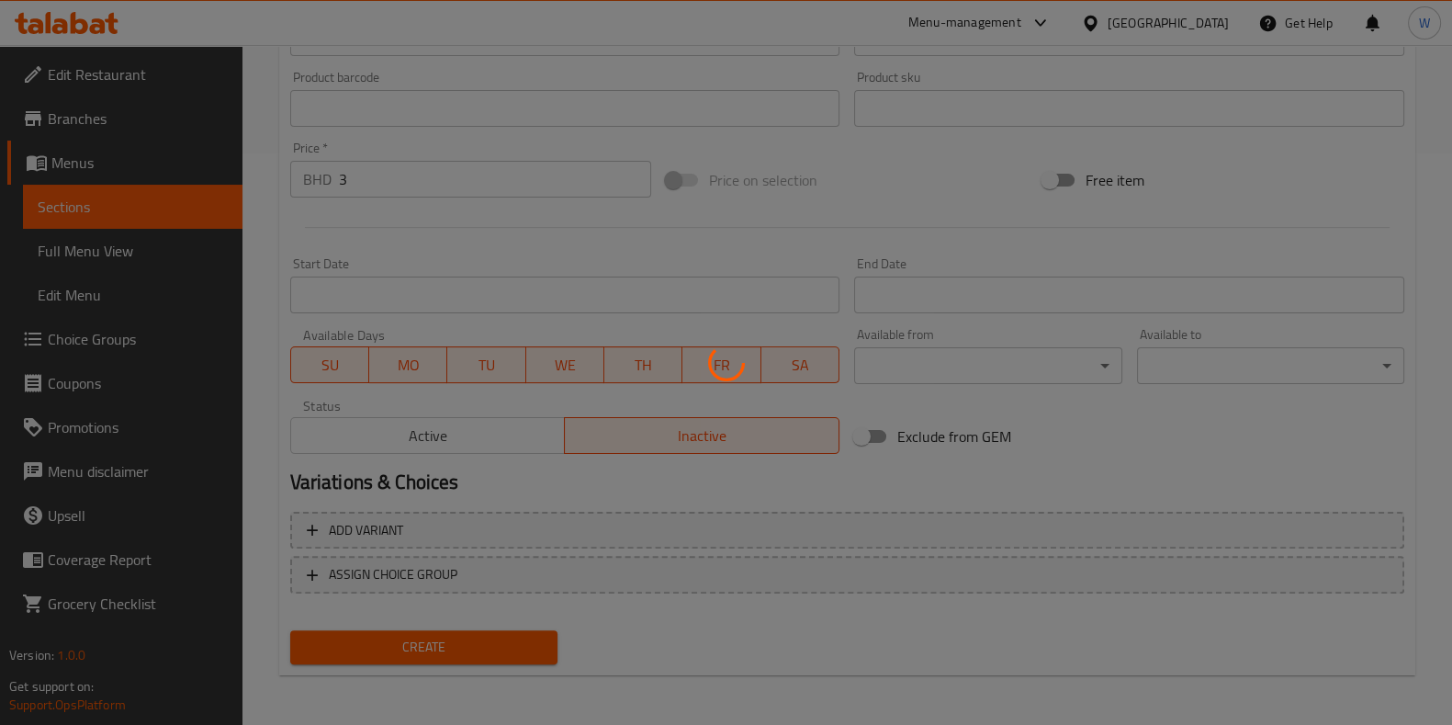
type input "0"
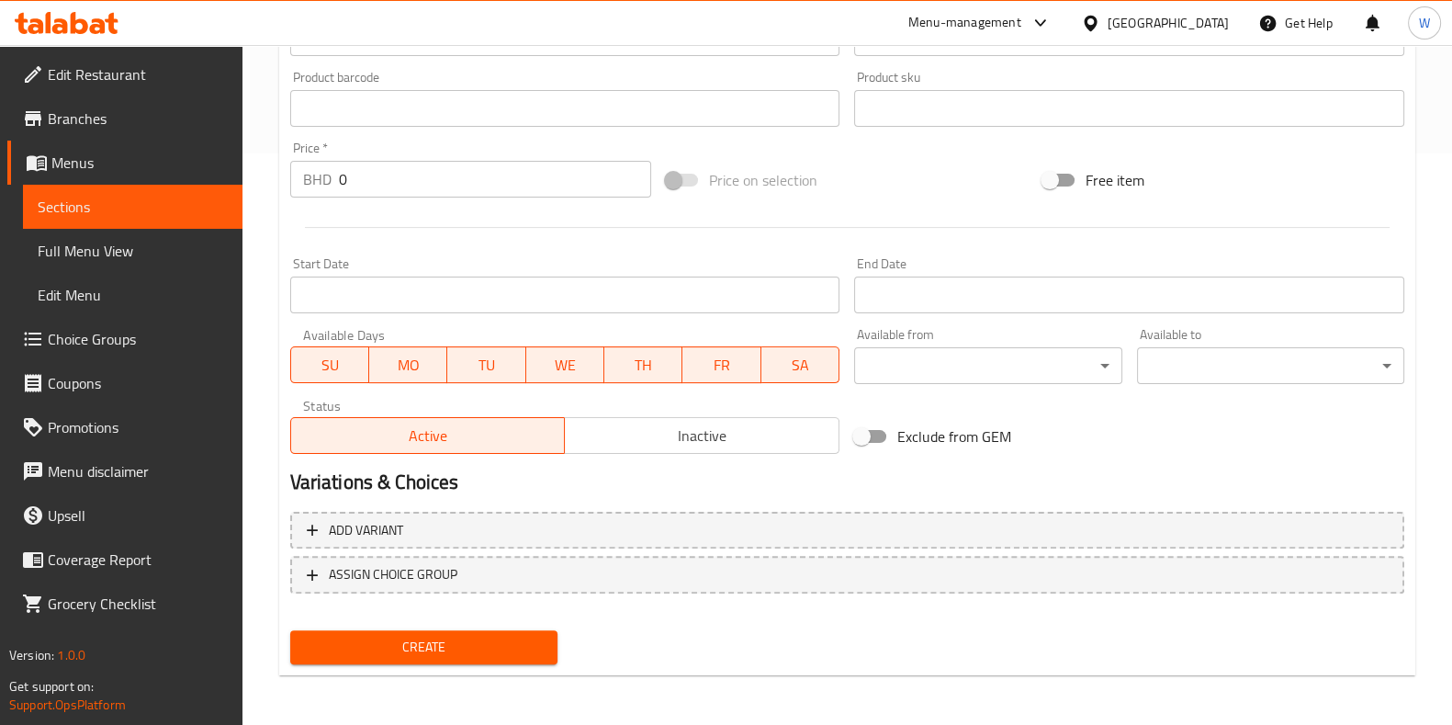
scroll to position [0, 0]
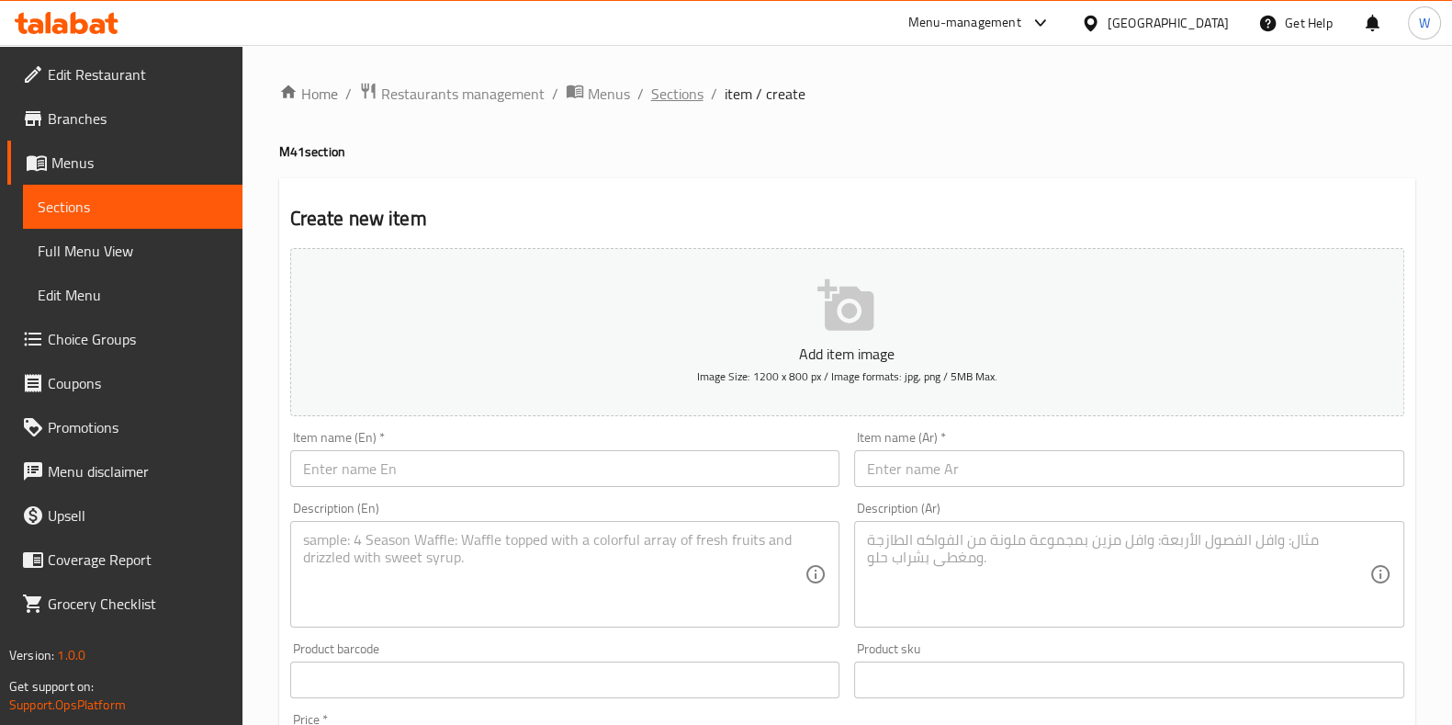
click at [690, 98] on span "Sections" at bounding box center [677, 94] width 52 height 22
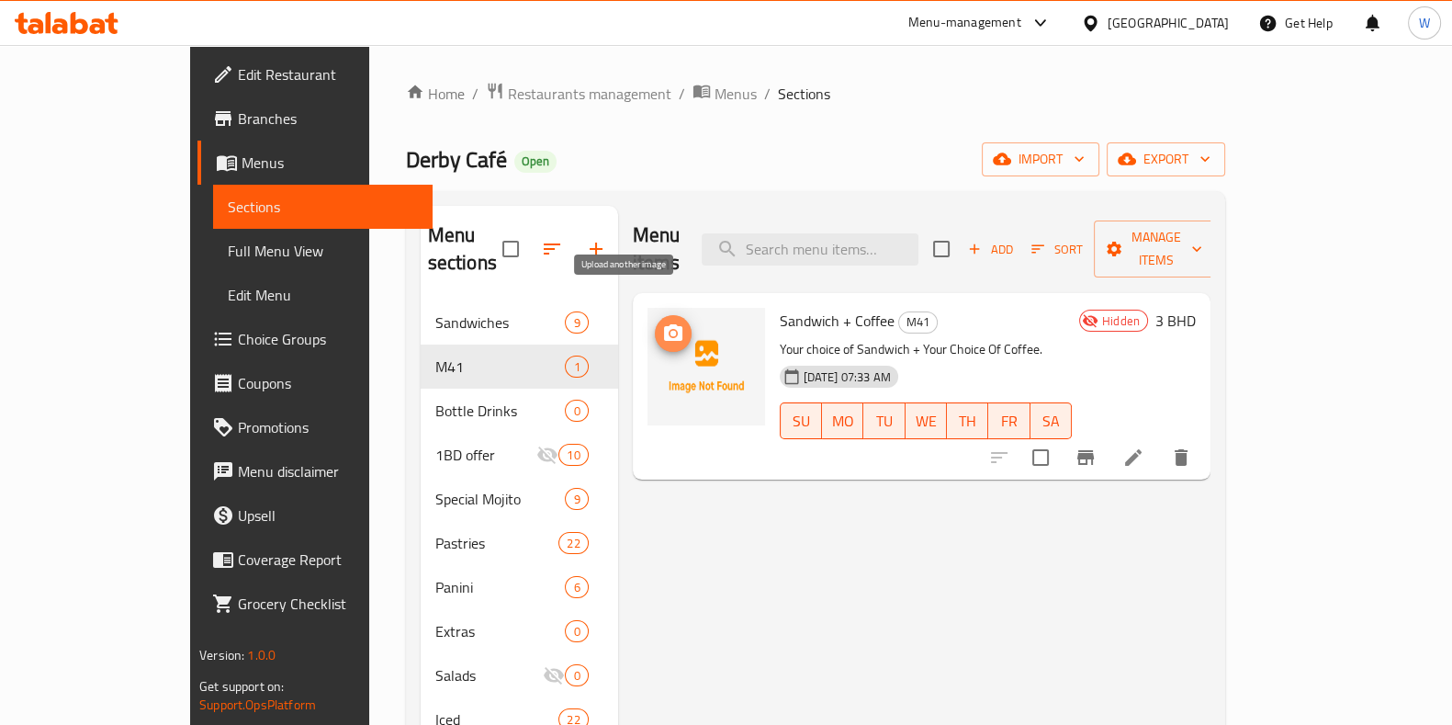
click at [662, 322] on icon "upload picture" at bounding box center [673, 333] width 22 height 22
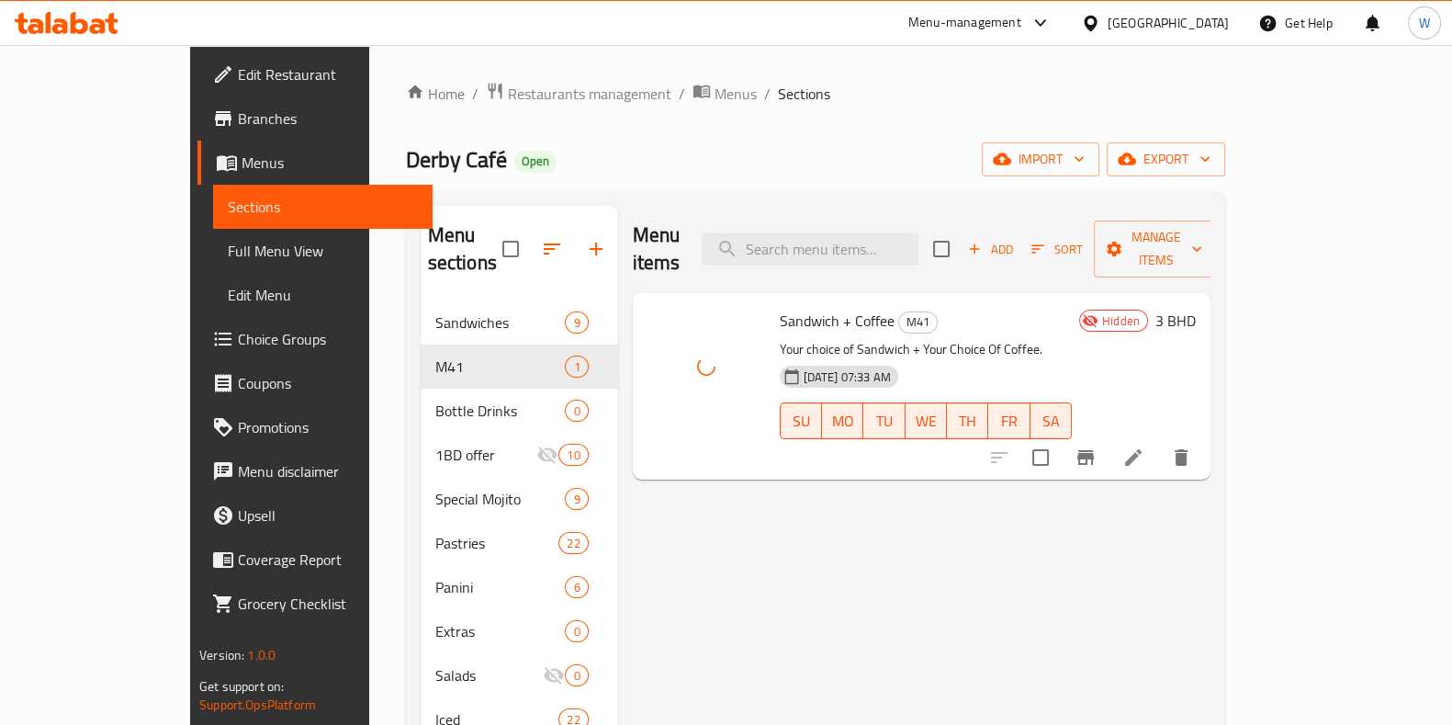
click at [852, 548] on div "Menu items Add Sort Manage items Sandwich + Coffee M41 Your choice of Sandwich …" at bounding box center [914, 632] width 593 height 852
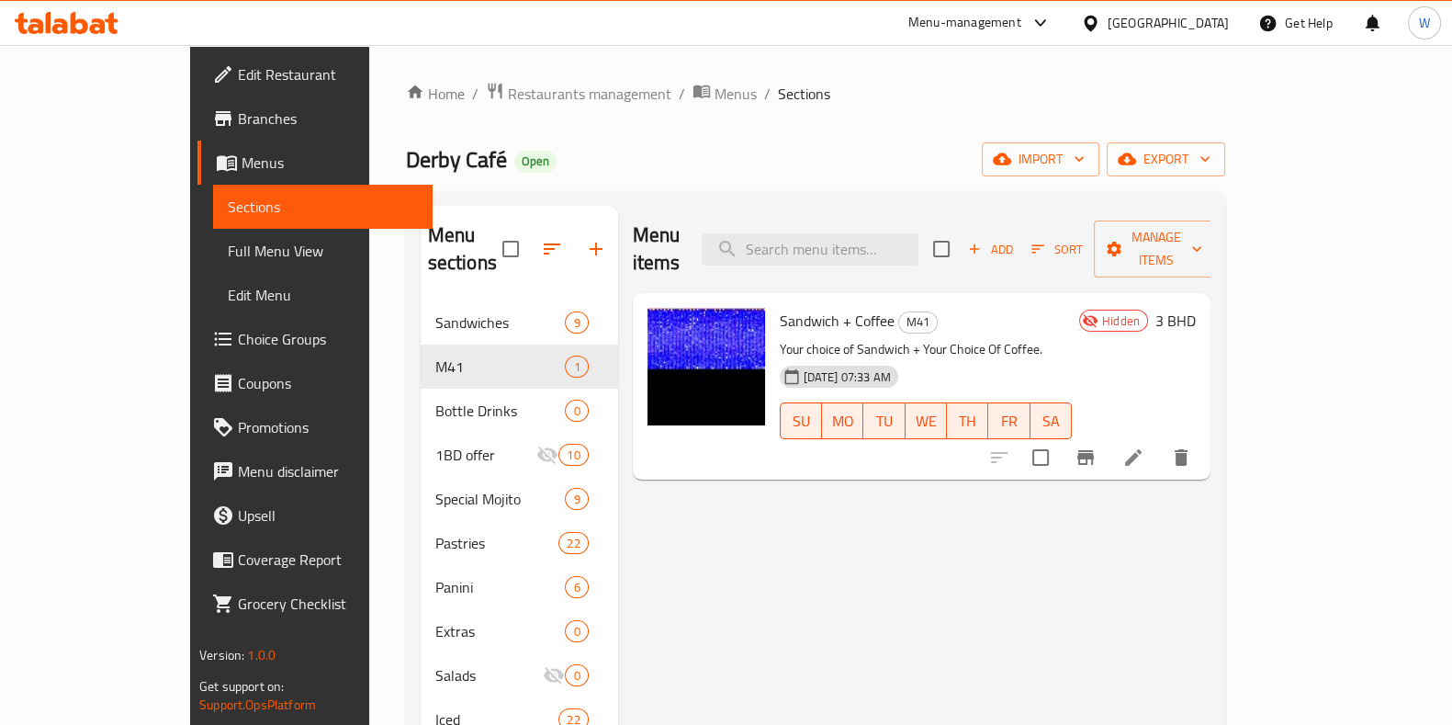
drag, startPoint x: 918, startPoint y: 485, endPoint x: 1054, endPoint y: 372, distance: 176.8
click at [932, 477] on div "Menu items Add Sort Manage items Sandwich + Coffee M41 Your choice of Sandwich …" at bounding box center [914, 632] width 593 height 852
click at [1015, 239] on span "Add" at bounding box center [991, 249] width 50 height 21
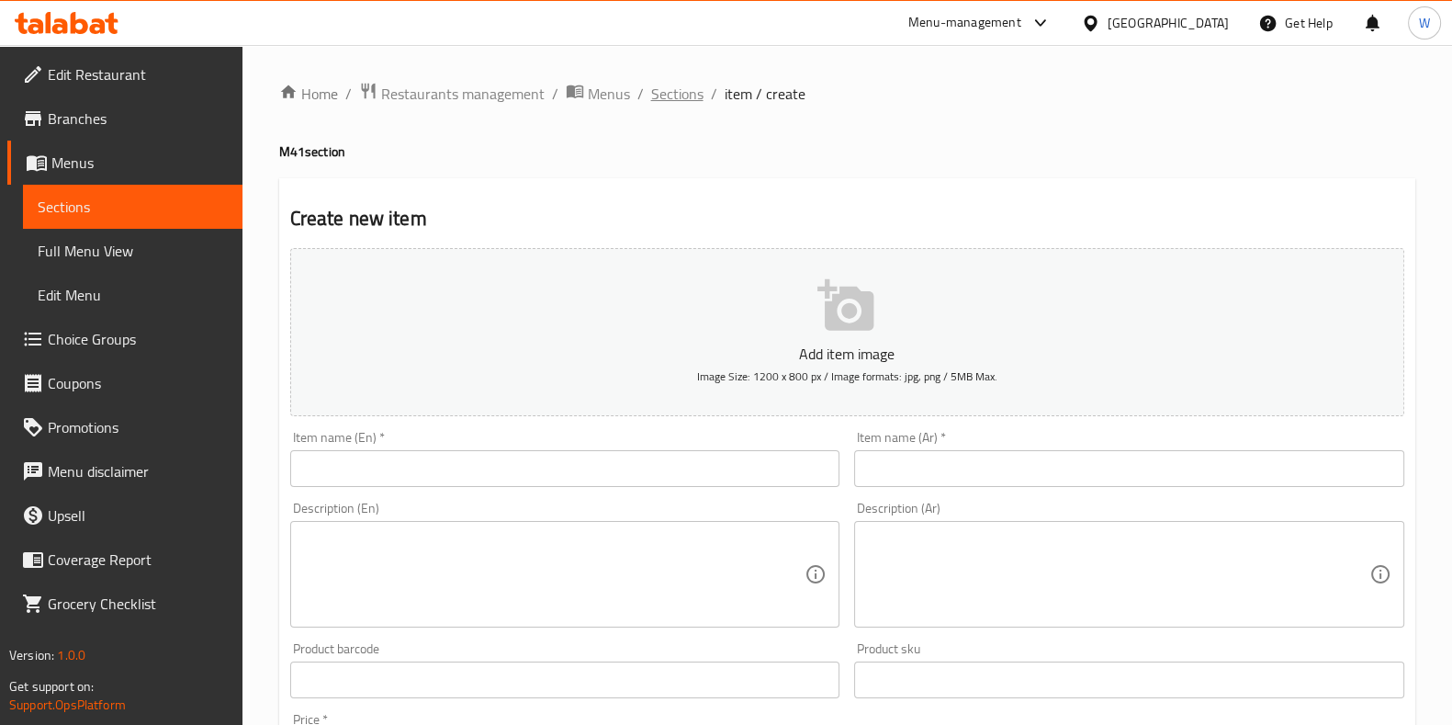
click at [667, 98] on span "Sections" at bounding box center [677, 94] width 52 height 22
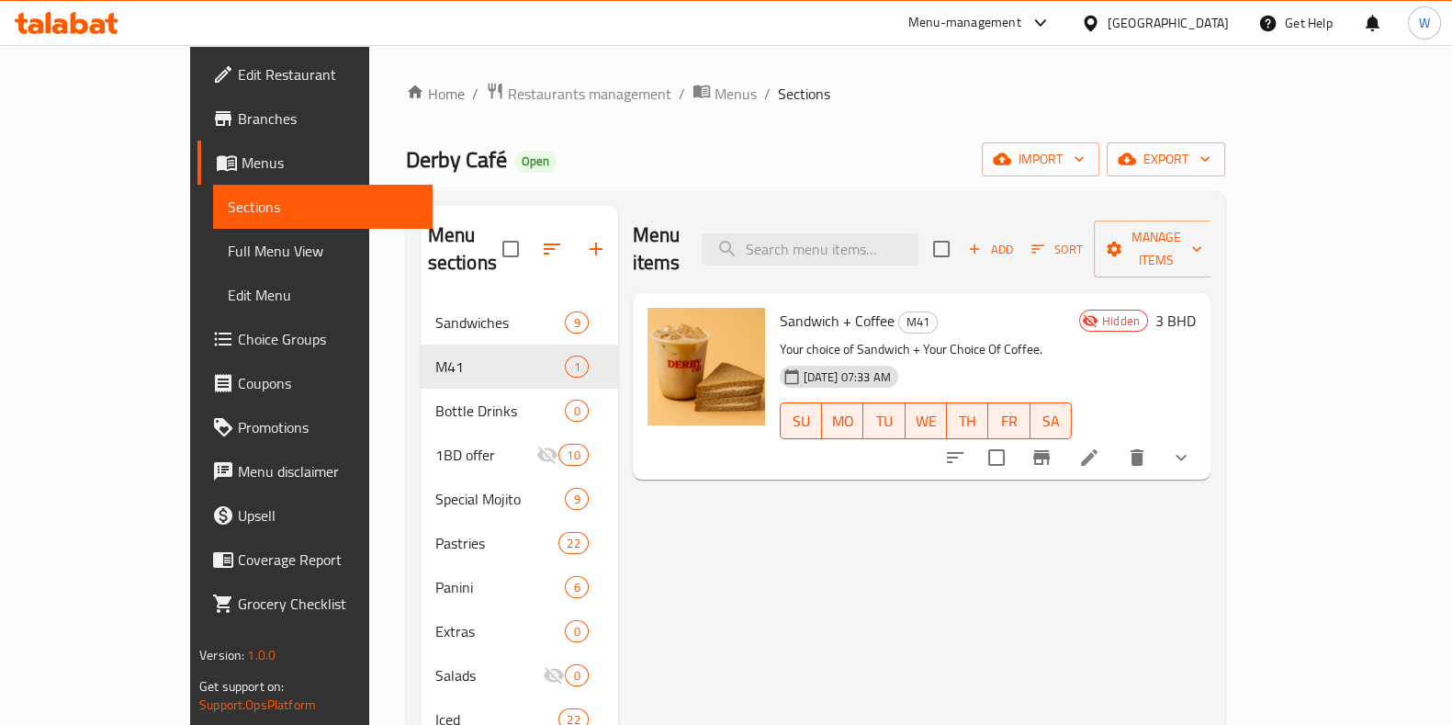
click at [1020, 235] on button "Add" at bounding box center [990, 249] width 59 height 28
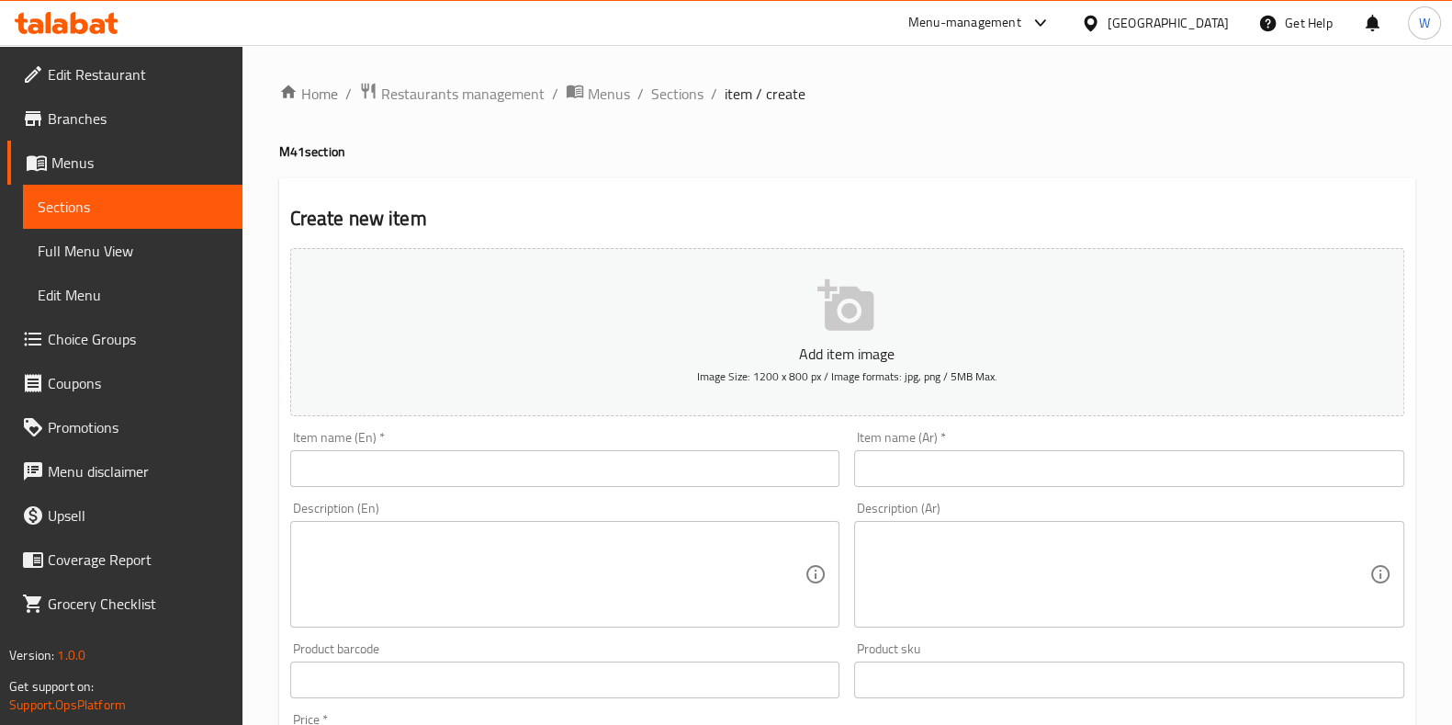
click at [421, 484] on input "text" at bounding box center [565, 468] width 550 height 37
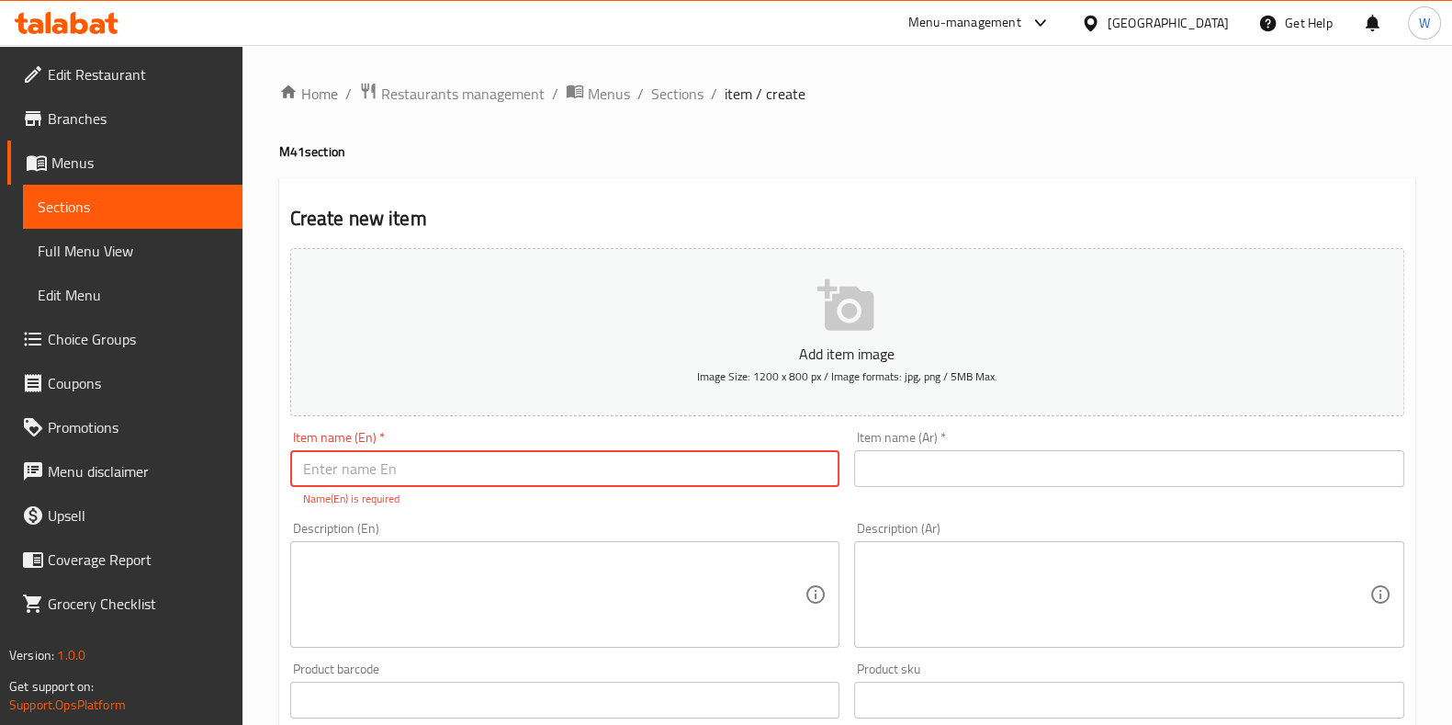
click at [307, 473] on input "text" at bounding box center [565, 468] width 550 height 37
paste input "Cheese Croissant + Coffee"
type input "Cheese Croissant + Coffee"
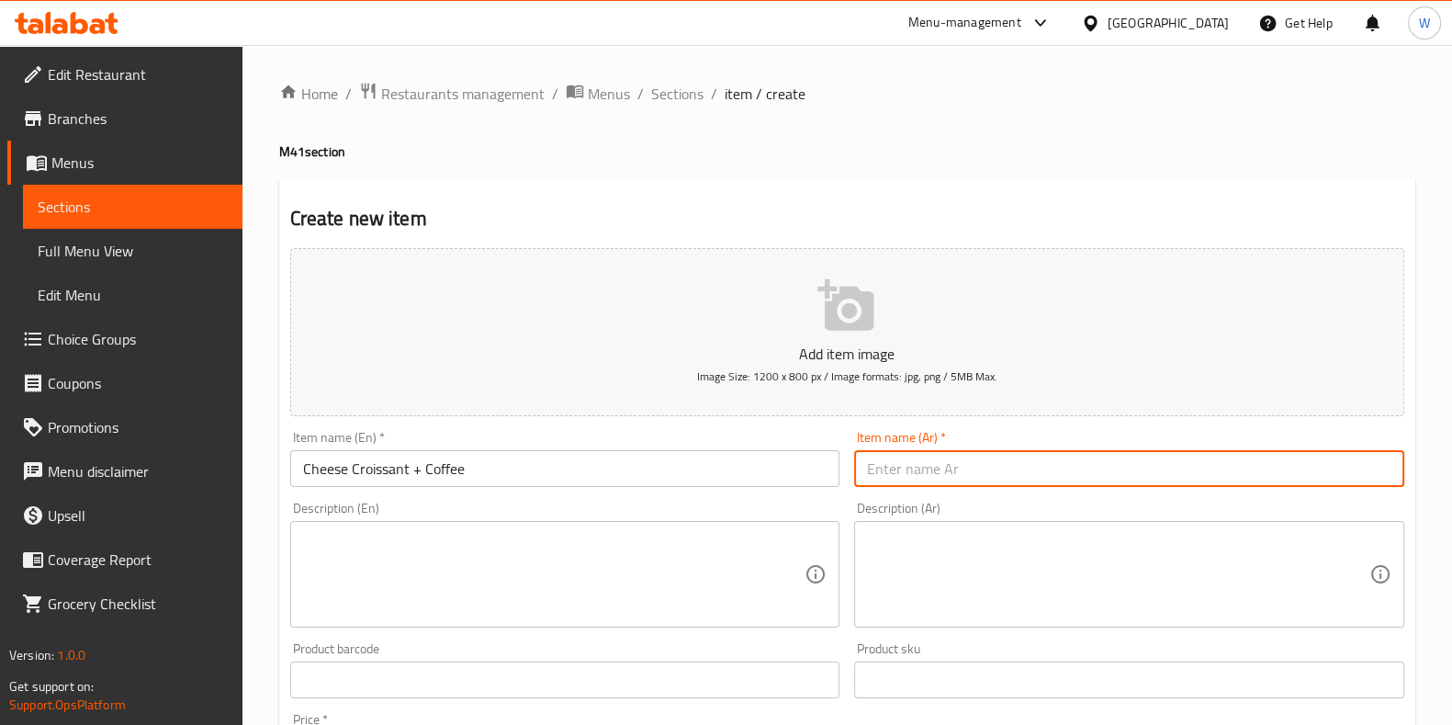
click at [899, 478] on input "text" at bounding box center [1129, 468] width 550 height 37
paste input "كرواسون الجبن + القهوة"
type input "كرواسون الجبن + القهوة"
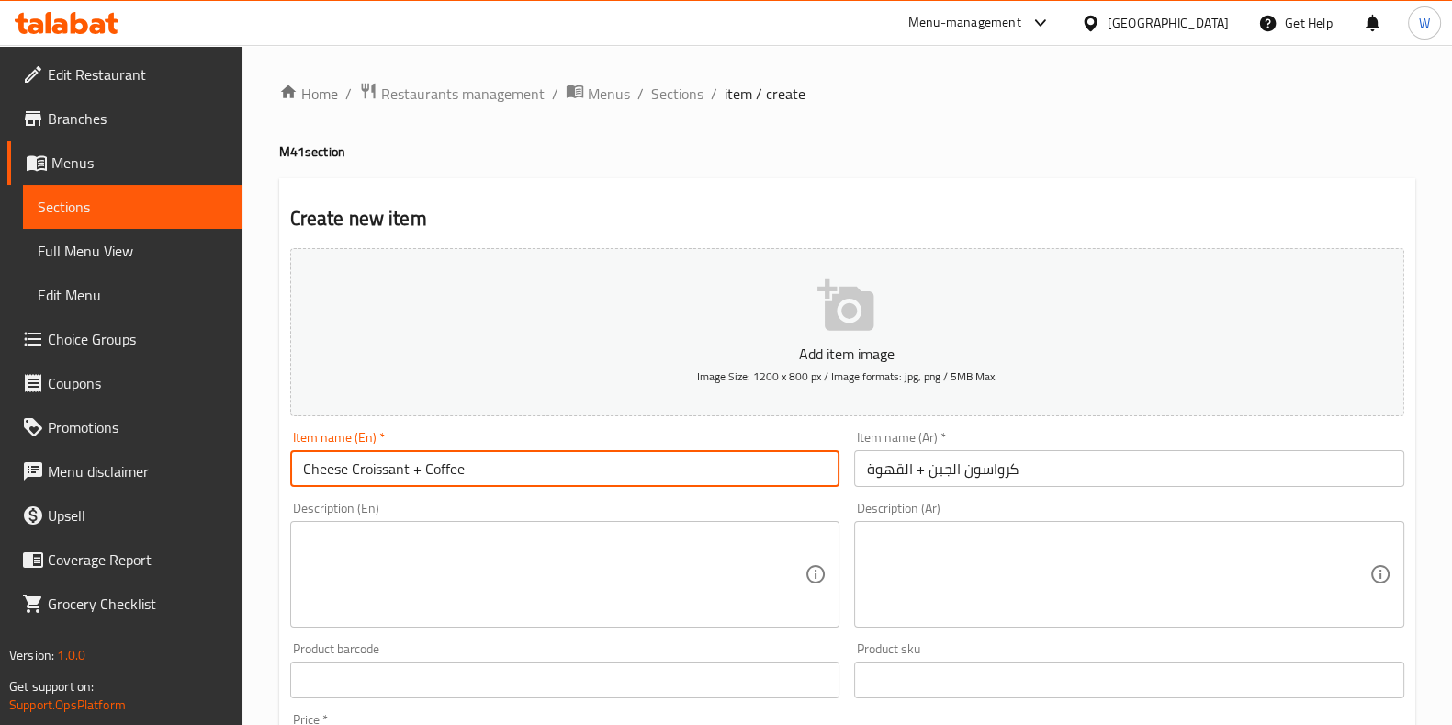
drag, startPoint x: 406, startPoint y: 470, endPoint x: 253, endPoint y: 466, distance: 153.5
click at [254, 466] on div "Home / Restaurants management / Menus / Sections / item / create M41 section Cr…" at bounding box center [848, 671] width 1210 height 1253
click at [378, 544] on textarea at bounding box center [554, 574] width 503 height 87
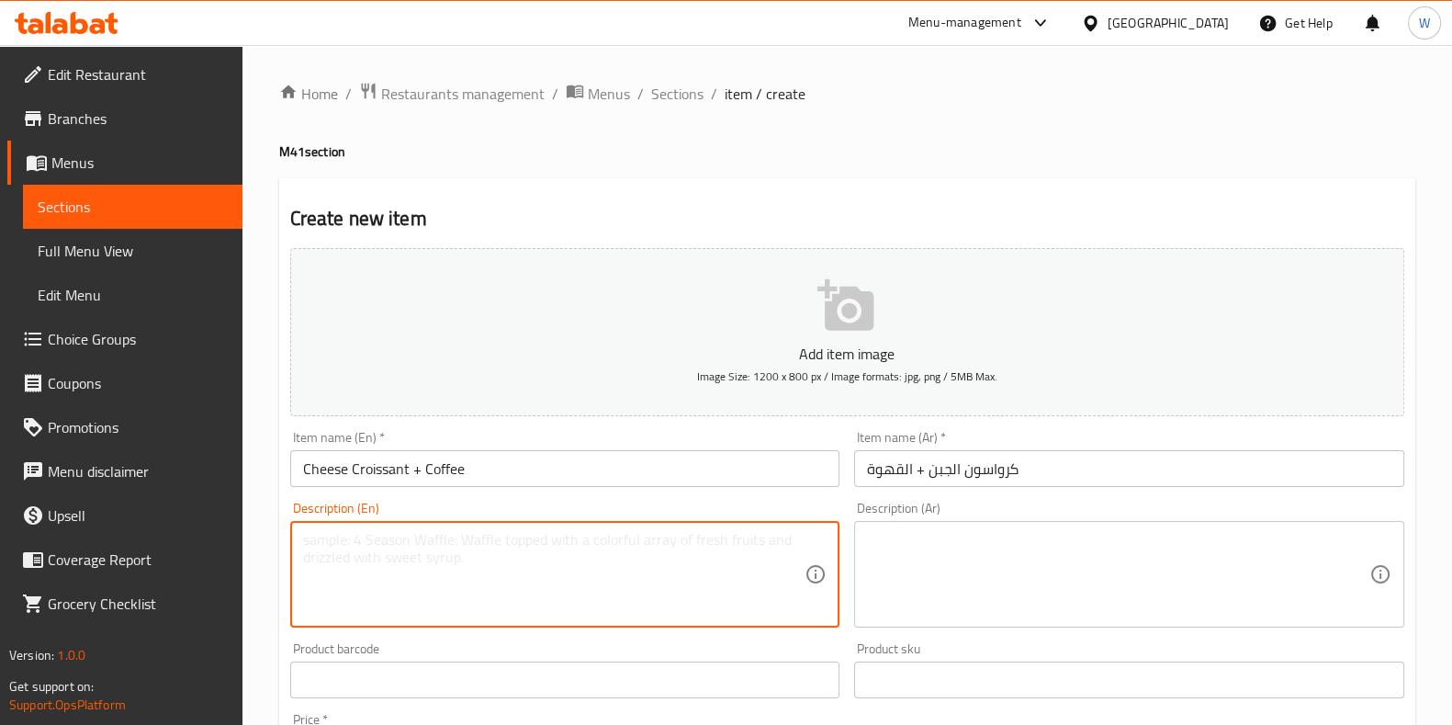
paste textarea "Cheese Croissant"
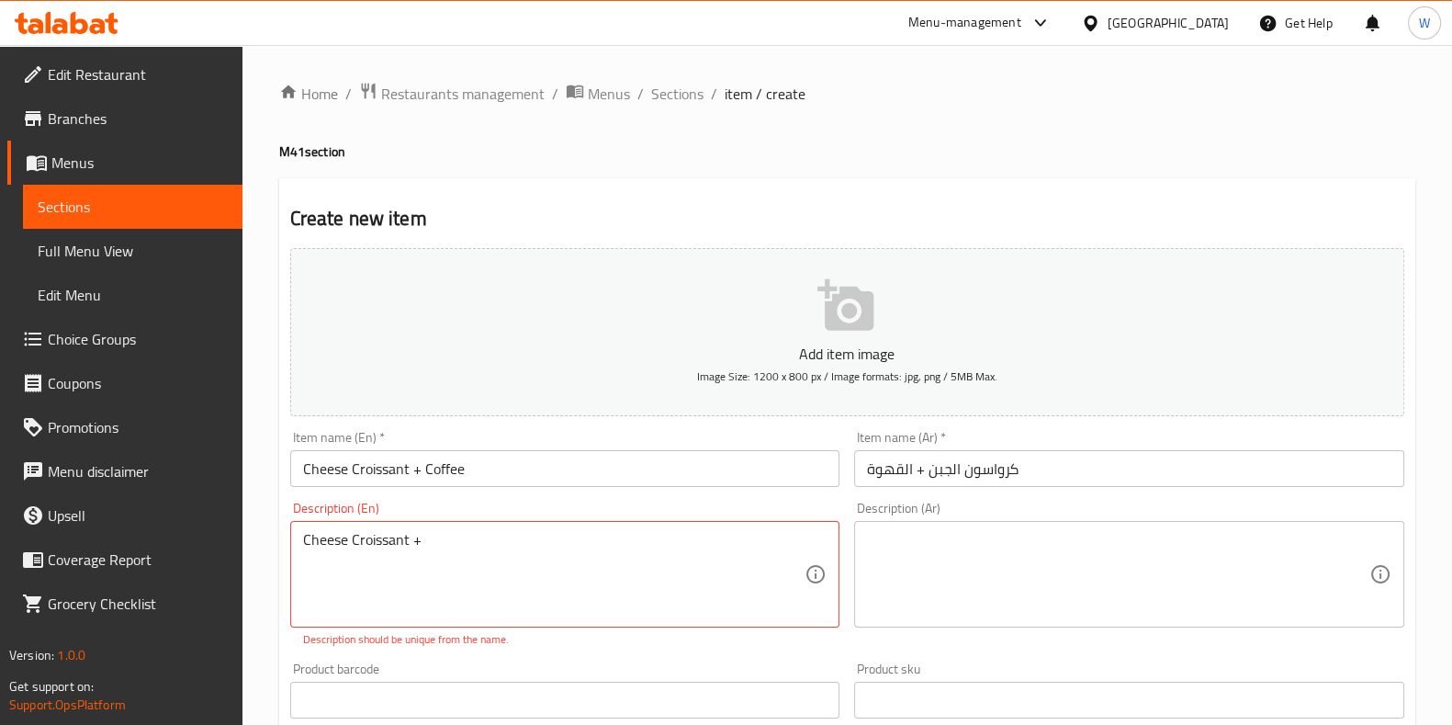
click at [450, 538] on textarea "Cheese Croissant +" at bounding box center [554, 574] width 503 height 87
paste textarea "Your Choice Of Coffee:"
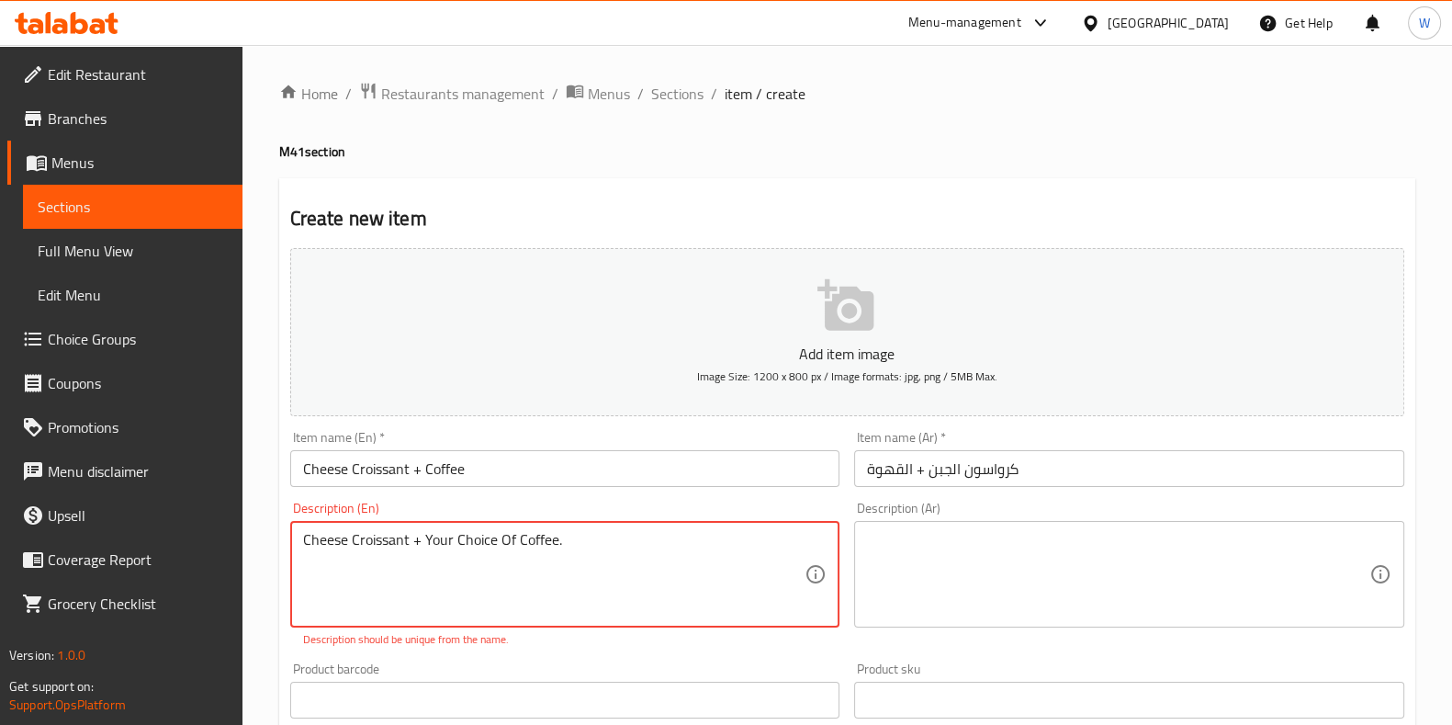
type textarea "Cheese Croissant + Your Choice Of Coffee."
click at [574, 653] on div "Add item image Image Size: 1200 x 800 px / Image formats: jpg, png / 5MB Max. I…" at bounding box center [847, 647] width 1129 height 812
click at [553, 550] on textarea "Cheese Croissant + Your Choice Of Coffee." at bounding box center [554, 574] width 503 height 87
click at [548, 539] on textarea "Cheese Croissant + Your Choice Of Coffee." at bounding box center [554, 574] width 503 height 87
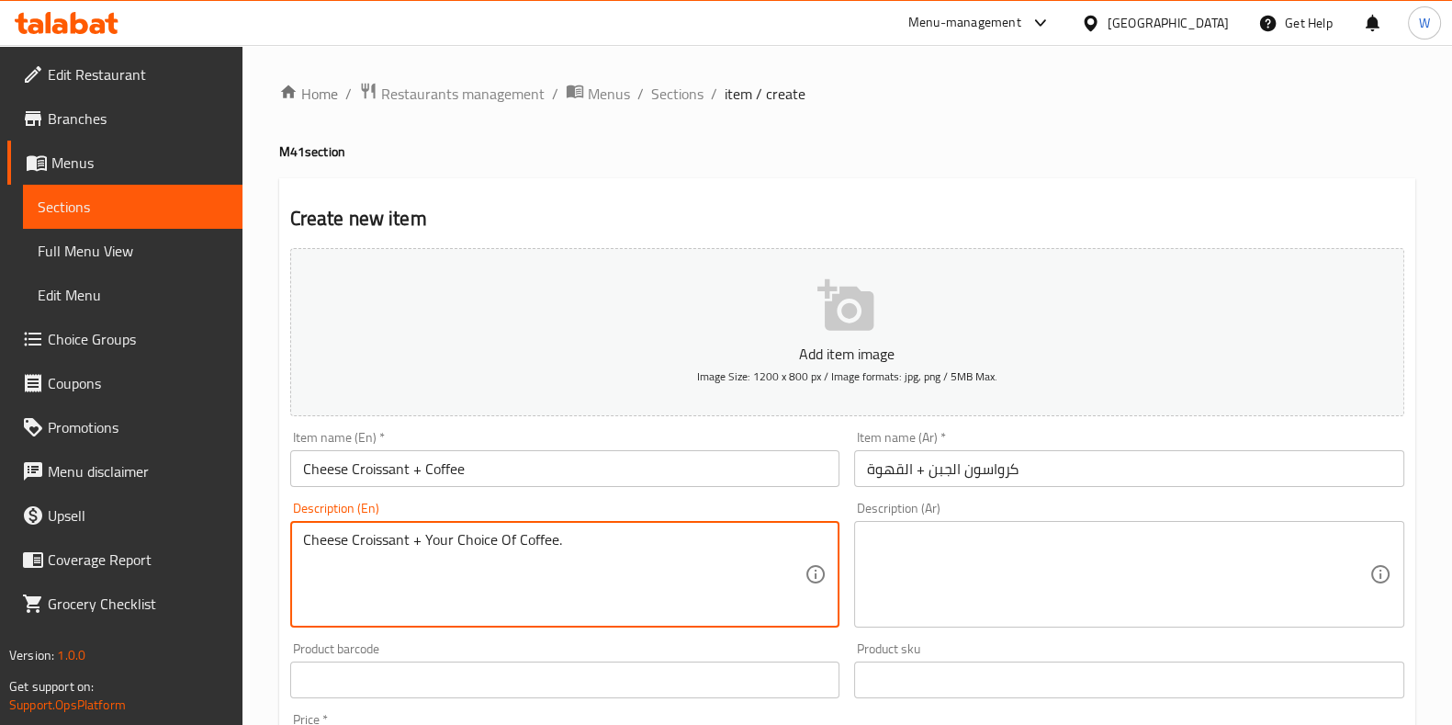
click at [548, 539] on textarea "Cheese Croissant + Your Choice Of Coffee." at bounding box center [554, 574] width 503 height 87
drag, startPoint x: 965, startPoint y: 522, endPoint x: 965, endPoint y: 535, distance: 12.9
click at [965, 524] on div "Description (Ar)" at bounding box center [1129, 574] width 550 height 107
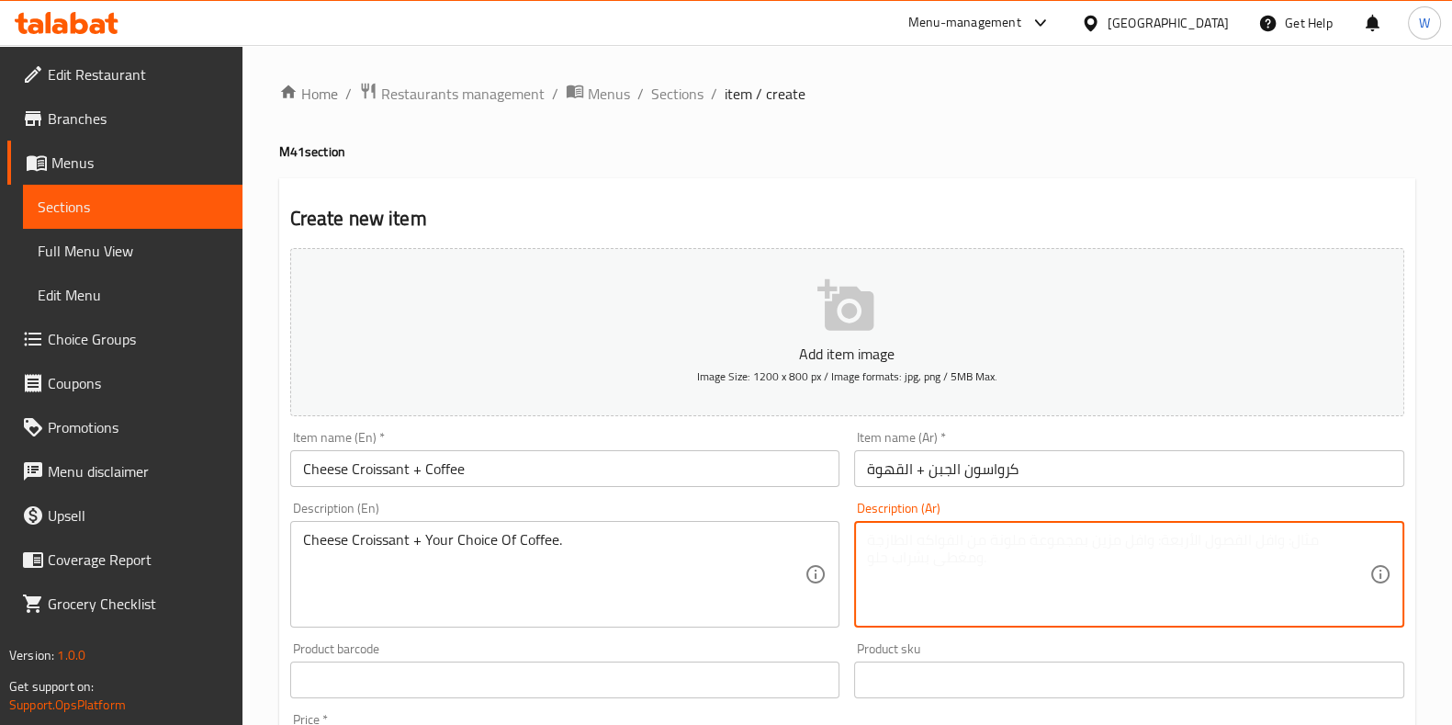
paste textarea "كرواسون الجبن + القهوة حسب اختيارك."
type textarea "كرواسون الجبن + القهوة حسب اختيارك."
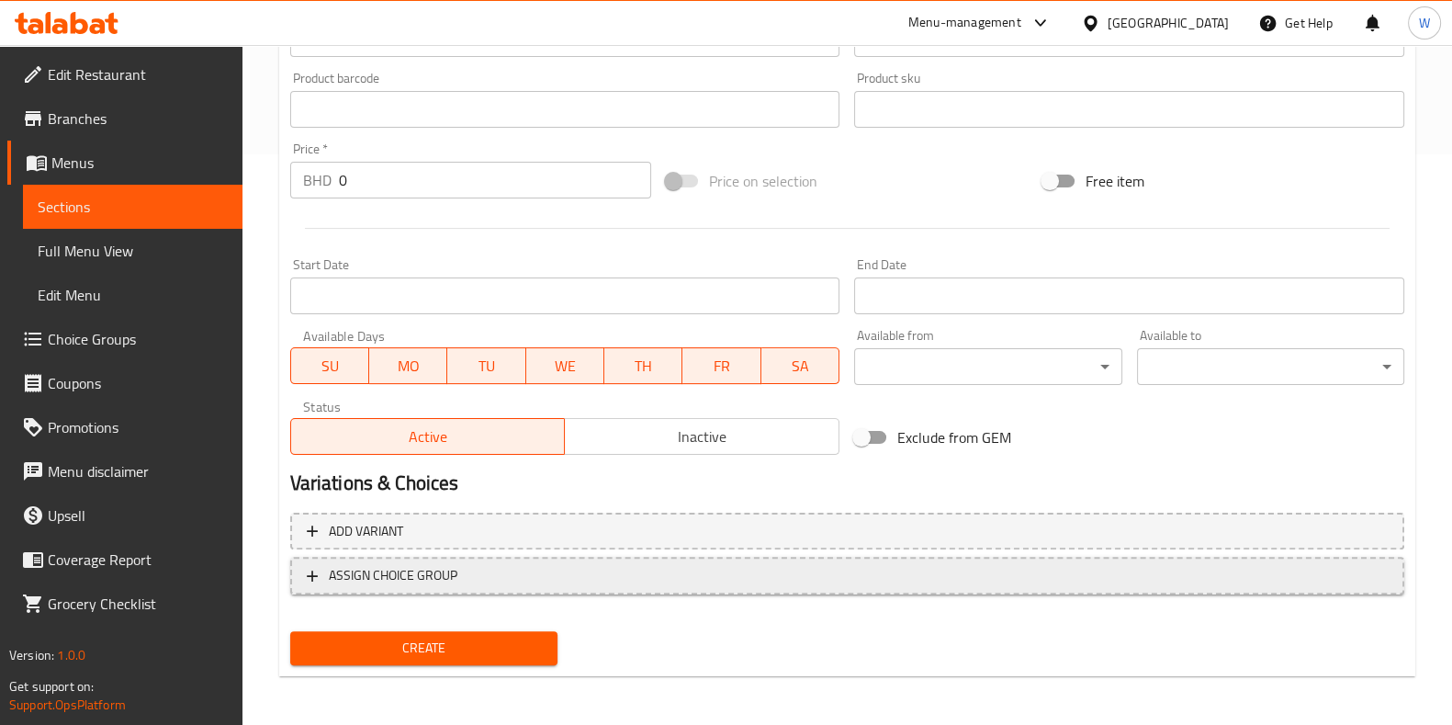
scroll to position [571, 0]
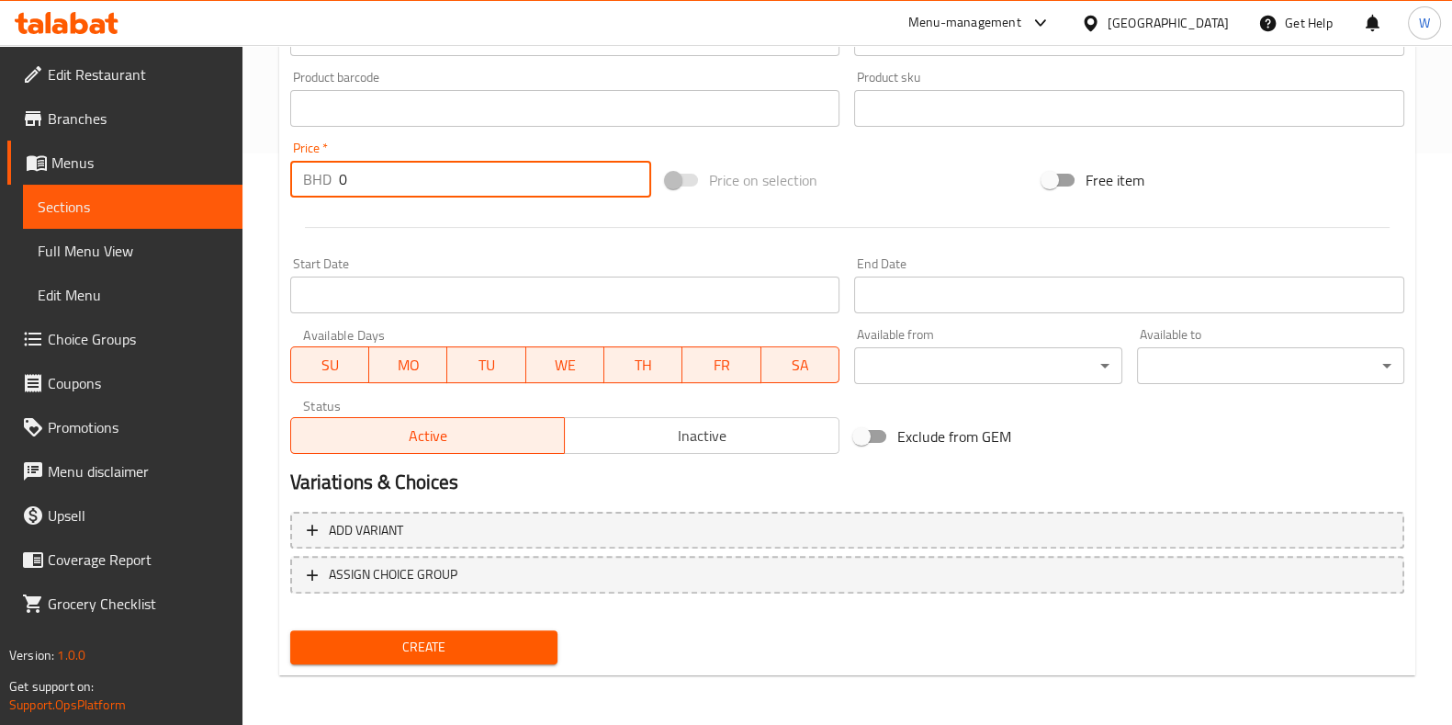
drag, startPoint x: 406, startPoint y: 165, endPoint x: 216, endPoint y: 203, distance: 193.9
click at [227, 198] on div "Edit Restaurant Branches Menus Sections Full Menu View Edit Menu Choice Groups …" at bounding box center [726, 100] width 1452 height 1253
paste input "3.15"
type input "3.150"
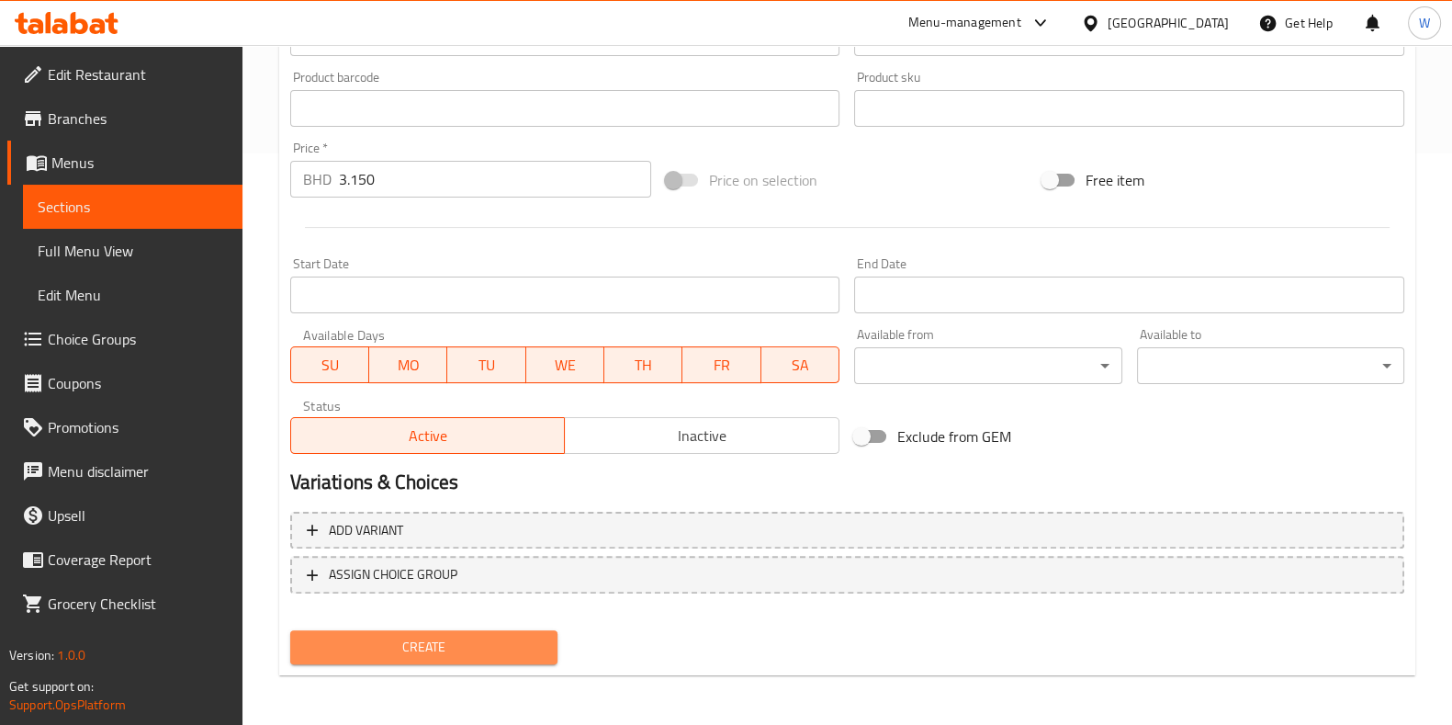
click at [457, 639] on span "Create" at bounding box center [424, 647] width 238 height 23
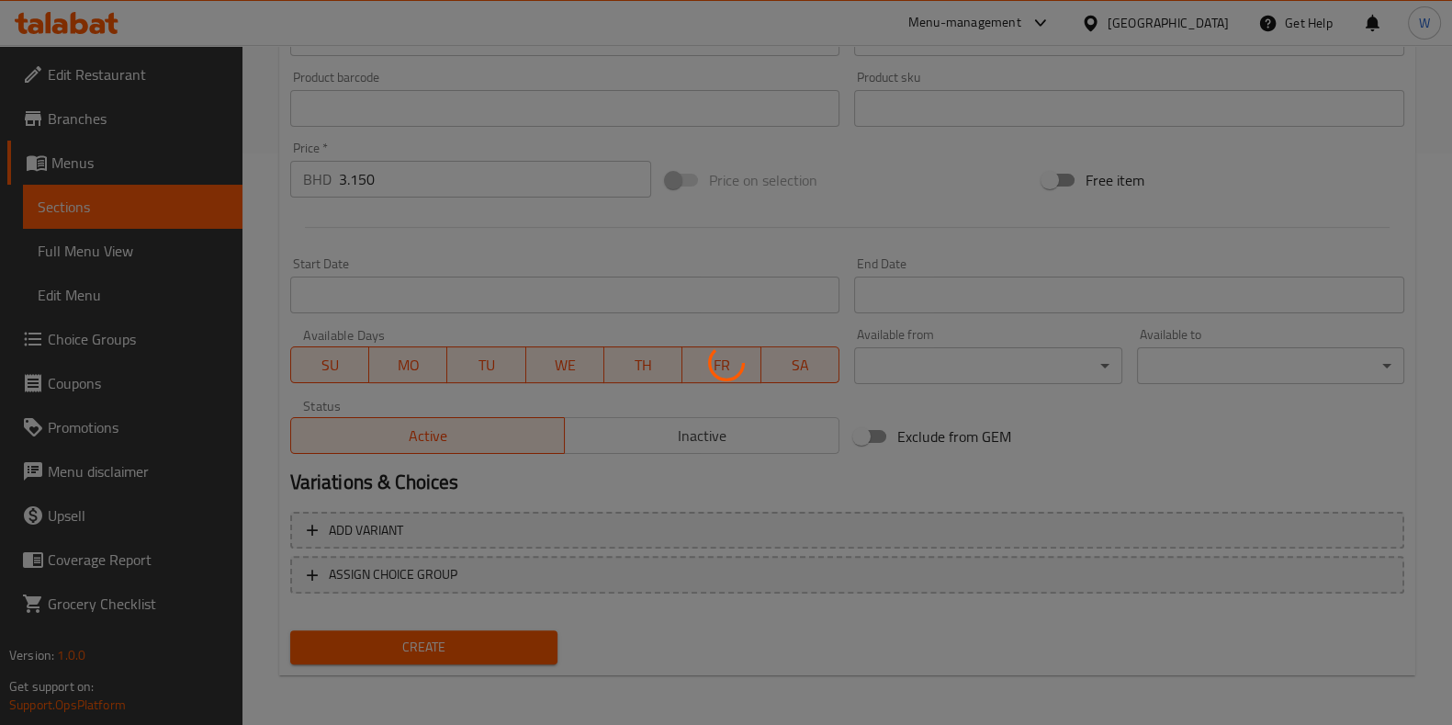
type input "0"
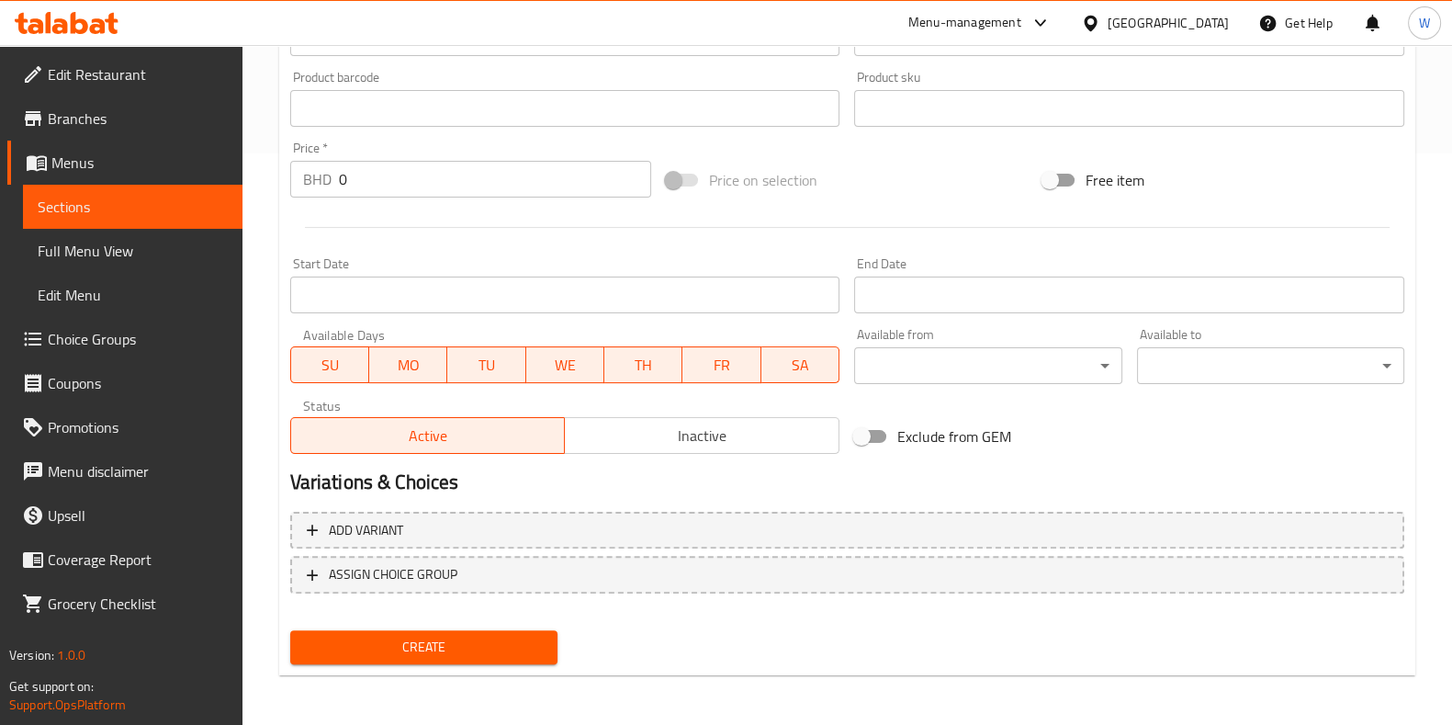
scroll to position [0, 0]
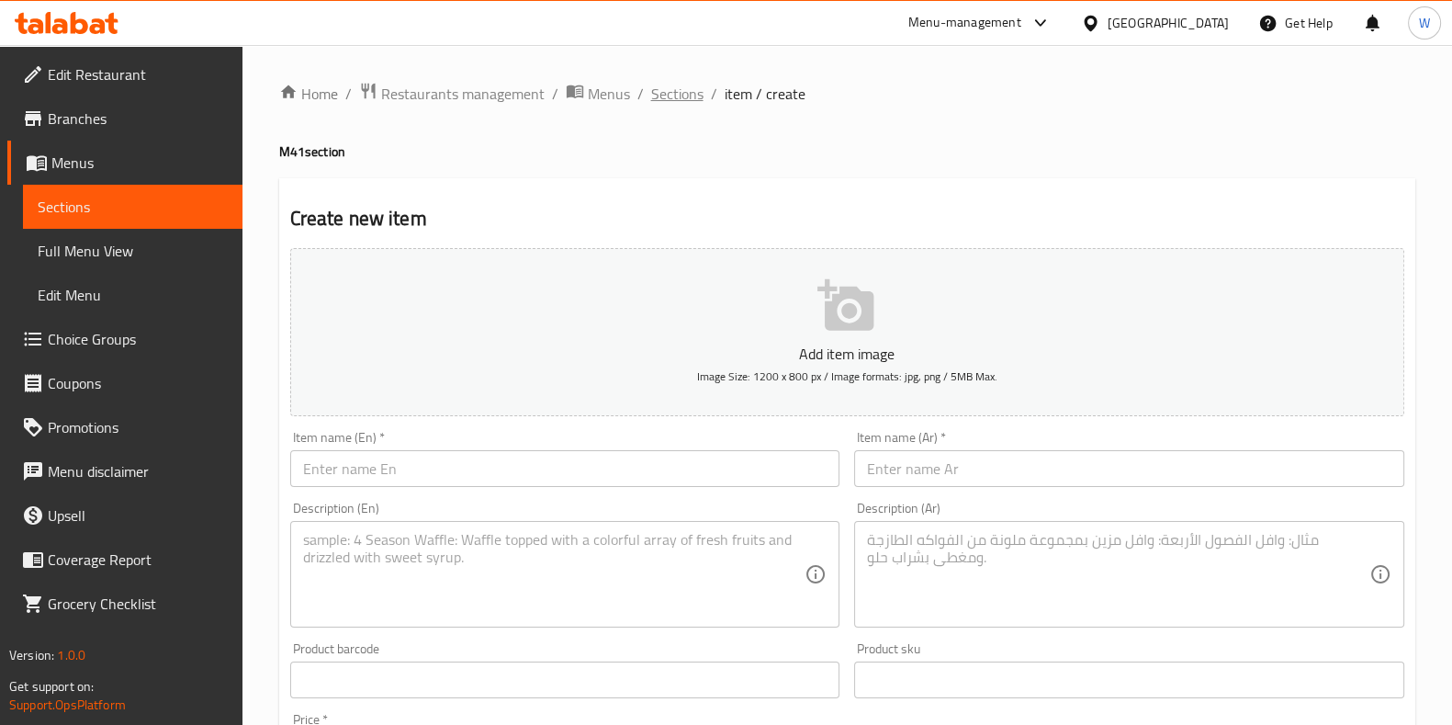
click at [670, 80] on div "Home / Restaurants management / Menus / Sections / item / create M41 section Cr…" at bounding box center [848, 671] width 1210 height 1253
click at [670, 83] on span "Sections" at bounding box center [677, 94] width 52 height 22
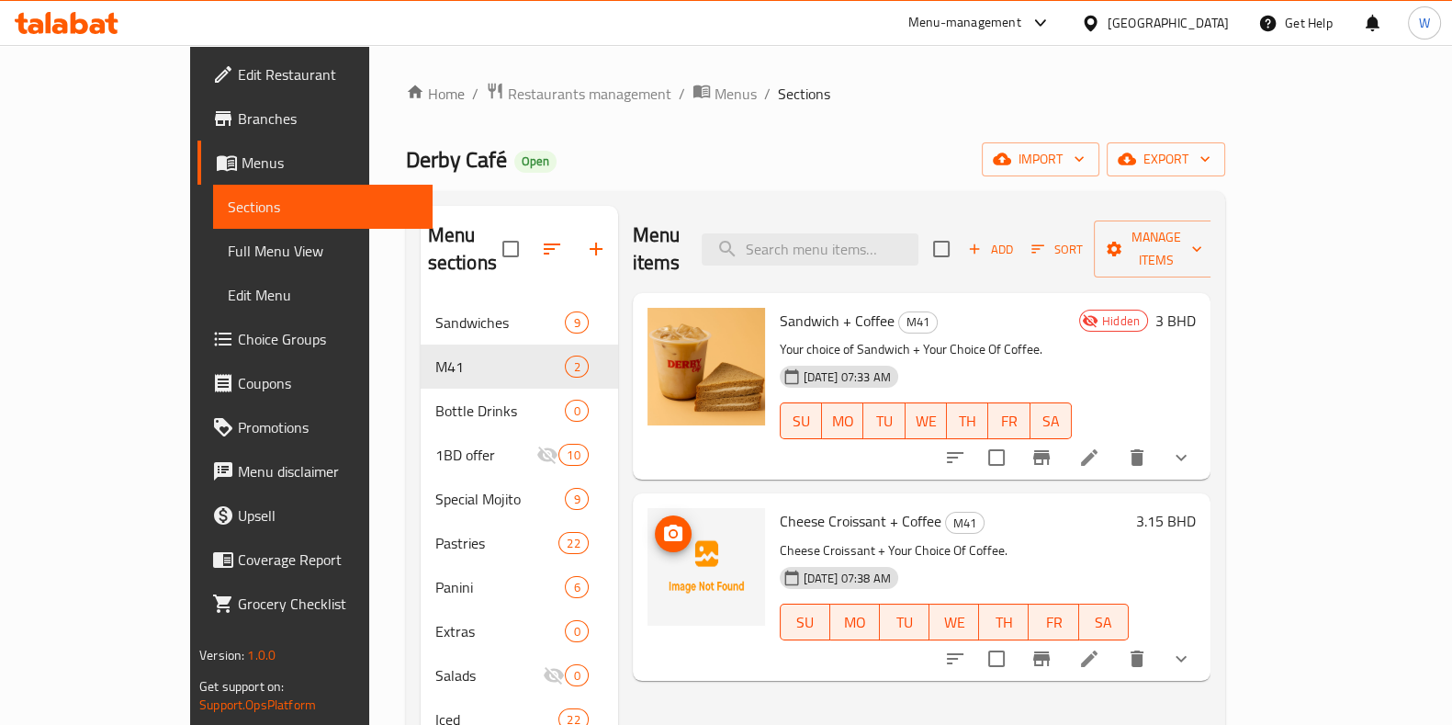
click at [648, 519] on img at bounding box center [707, 567] width 118 height 118
click at [662, 523] on icon "upload picture" at bounding box center [673, 534] width 22 height 22
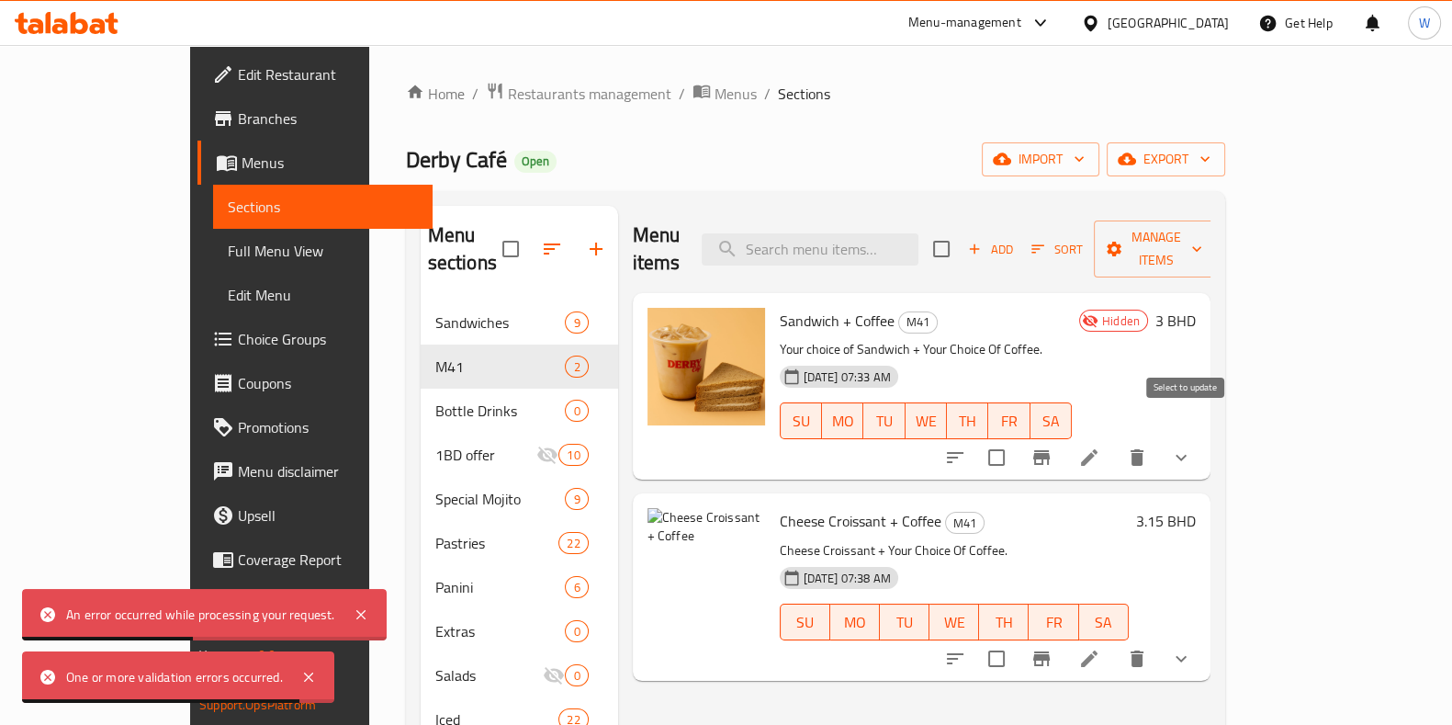
click at [1016, 438] on input "checkbox" at bounding box center [996, 457] width 39 height 39
checkbox input "true"
click at [1053, 446] on icon "Branch-specific-item" at bounding box center [1042, 457] width 22 height 22
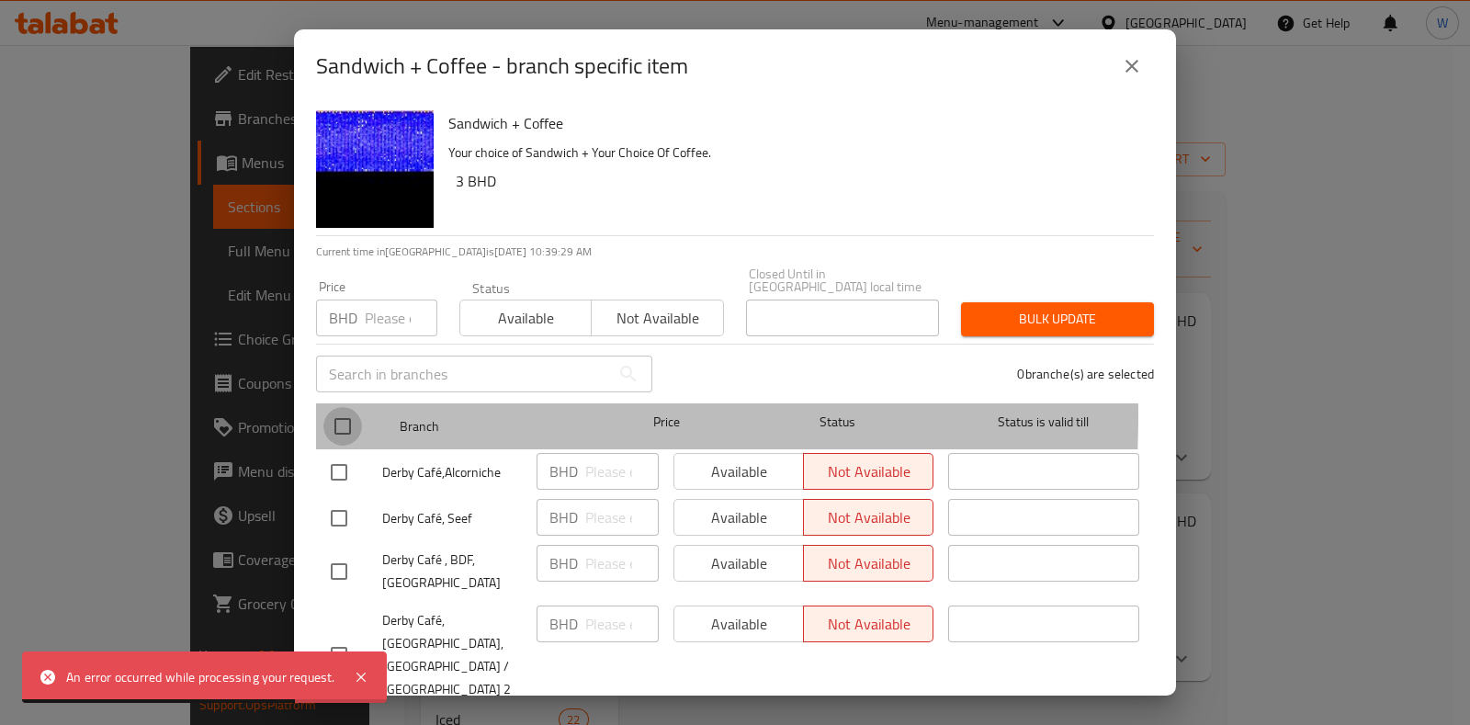
click at [344, 407] on input "checkbox" at bounding box center [342, 426] width 39 height 39
checkbox input "true"
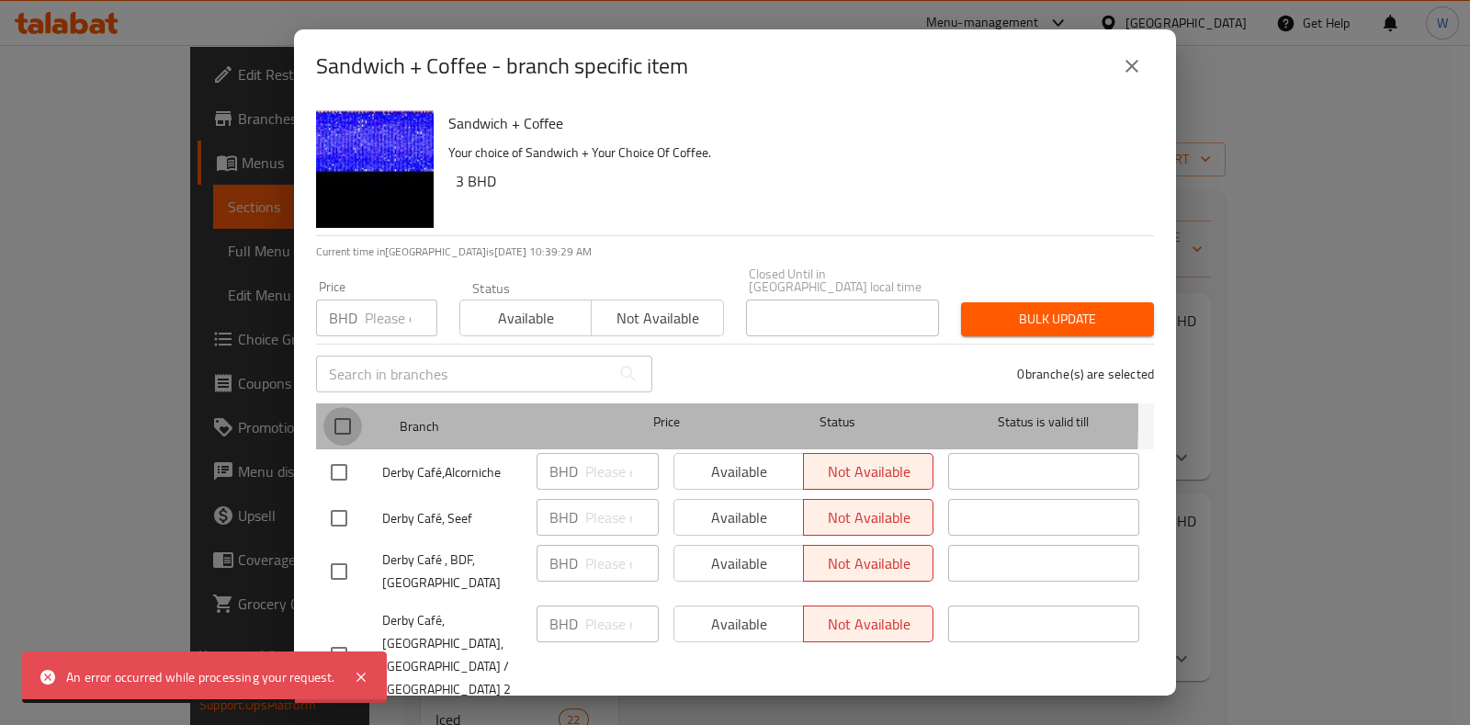
checkbox input "true"
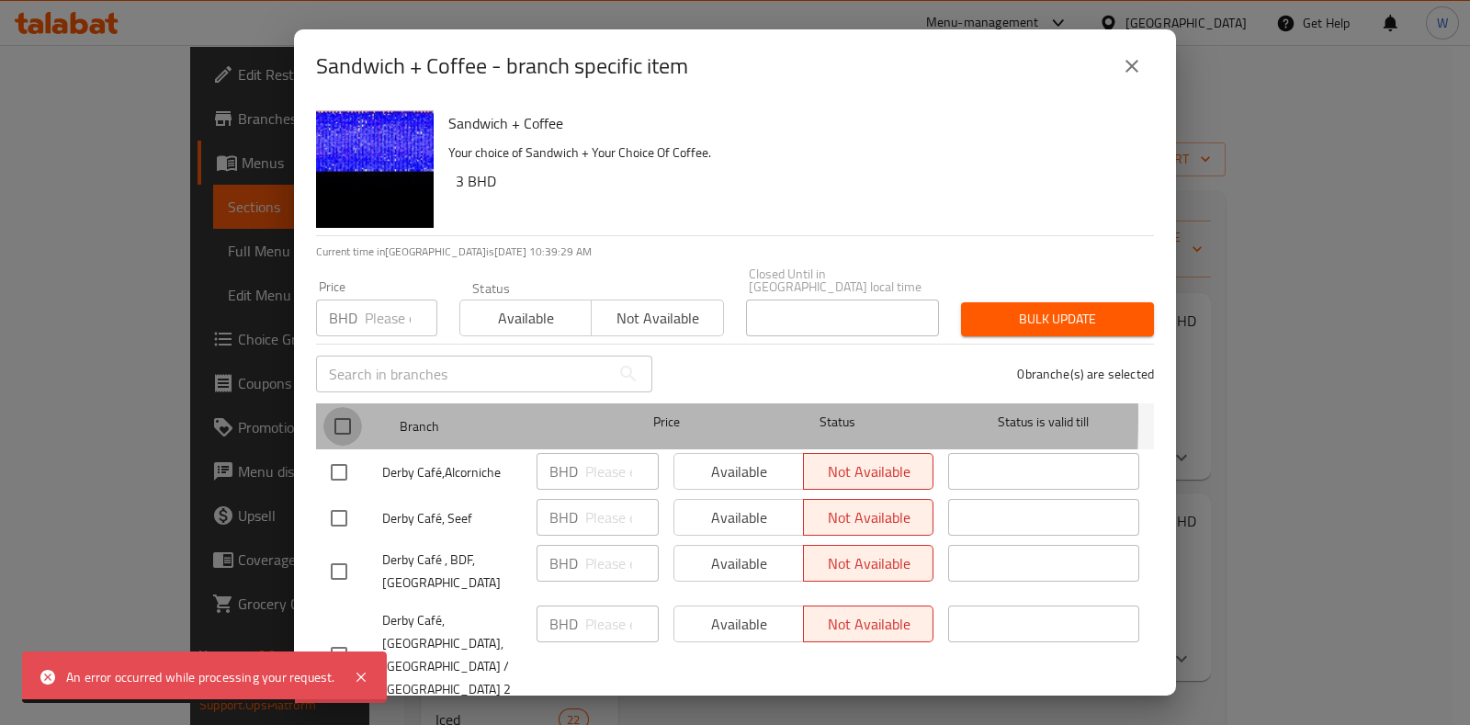
checkbox input "true"
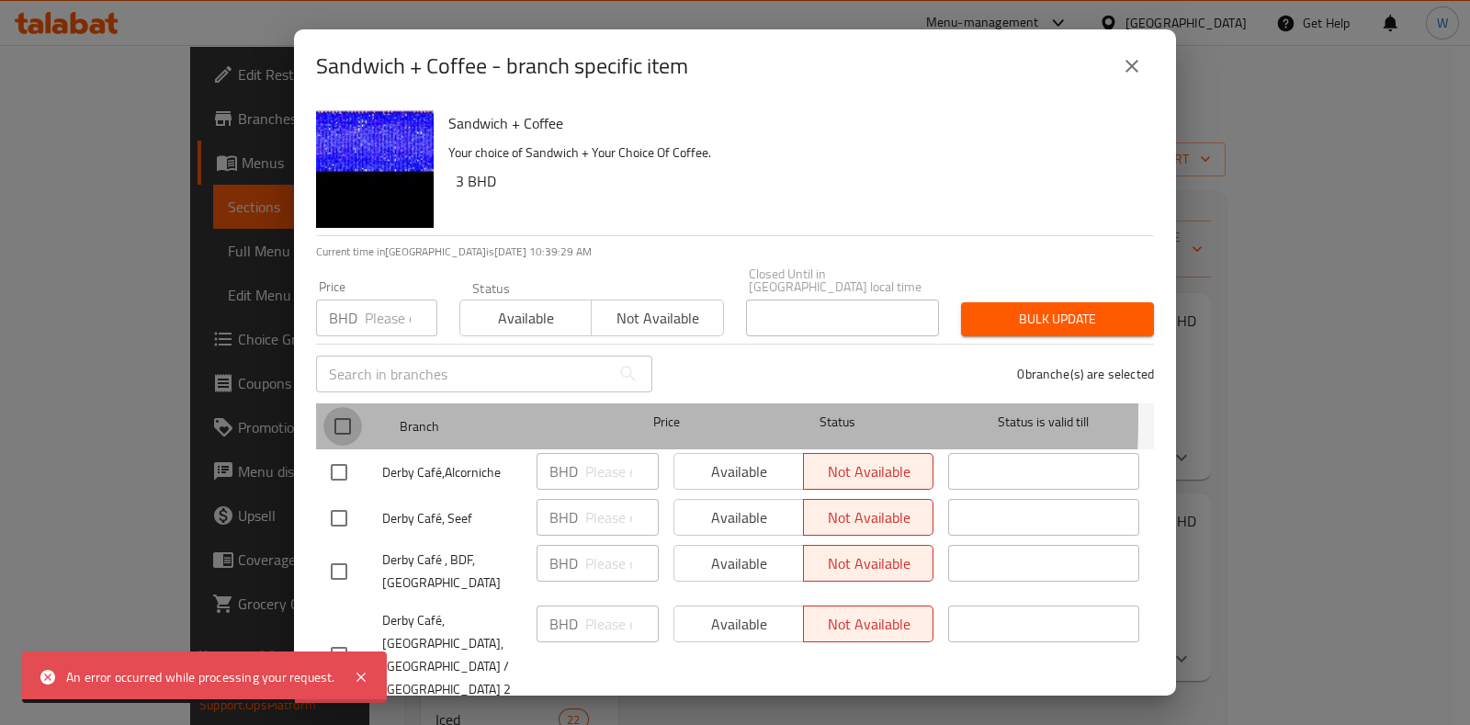
checkbox input "true"
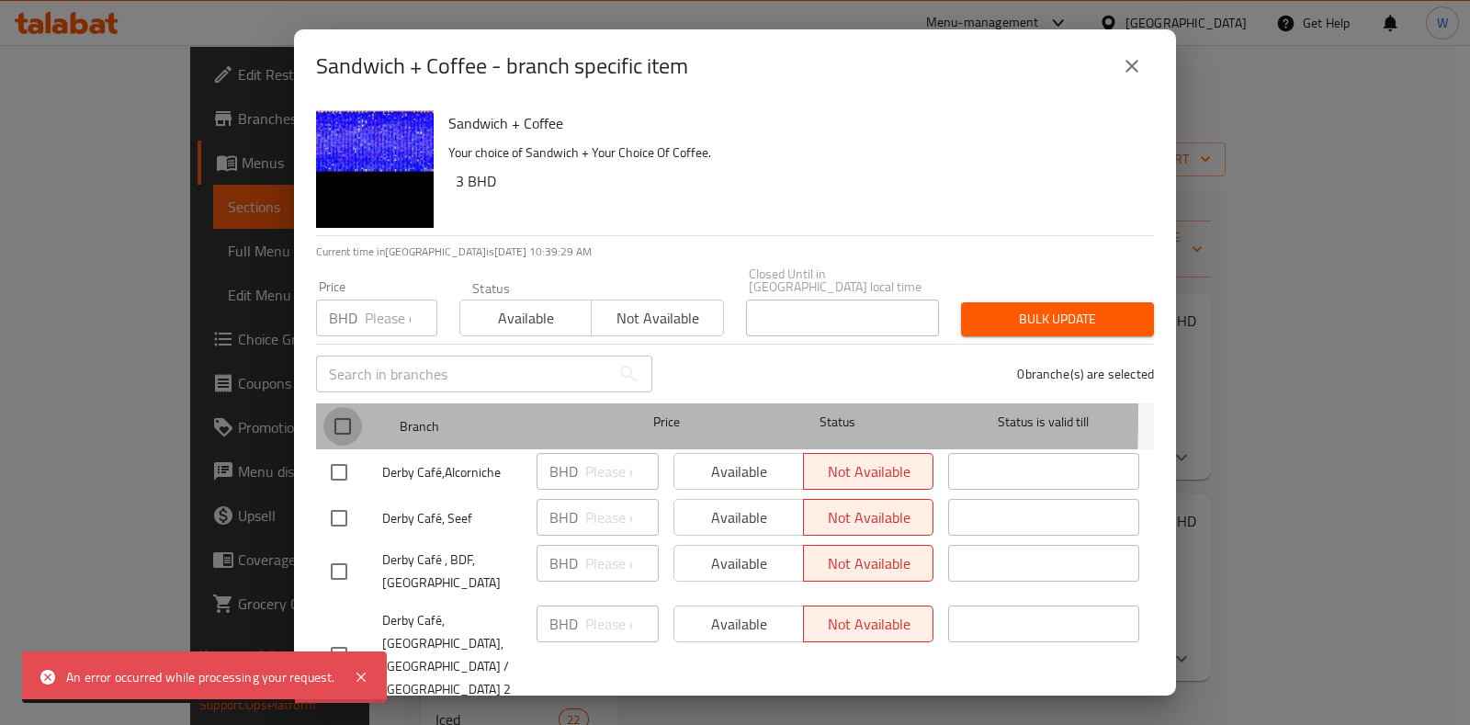
checkbox input "true"
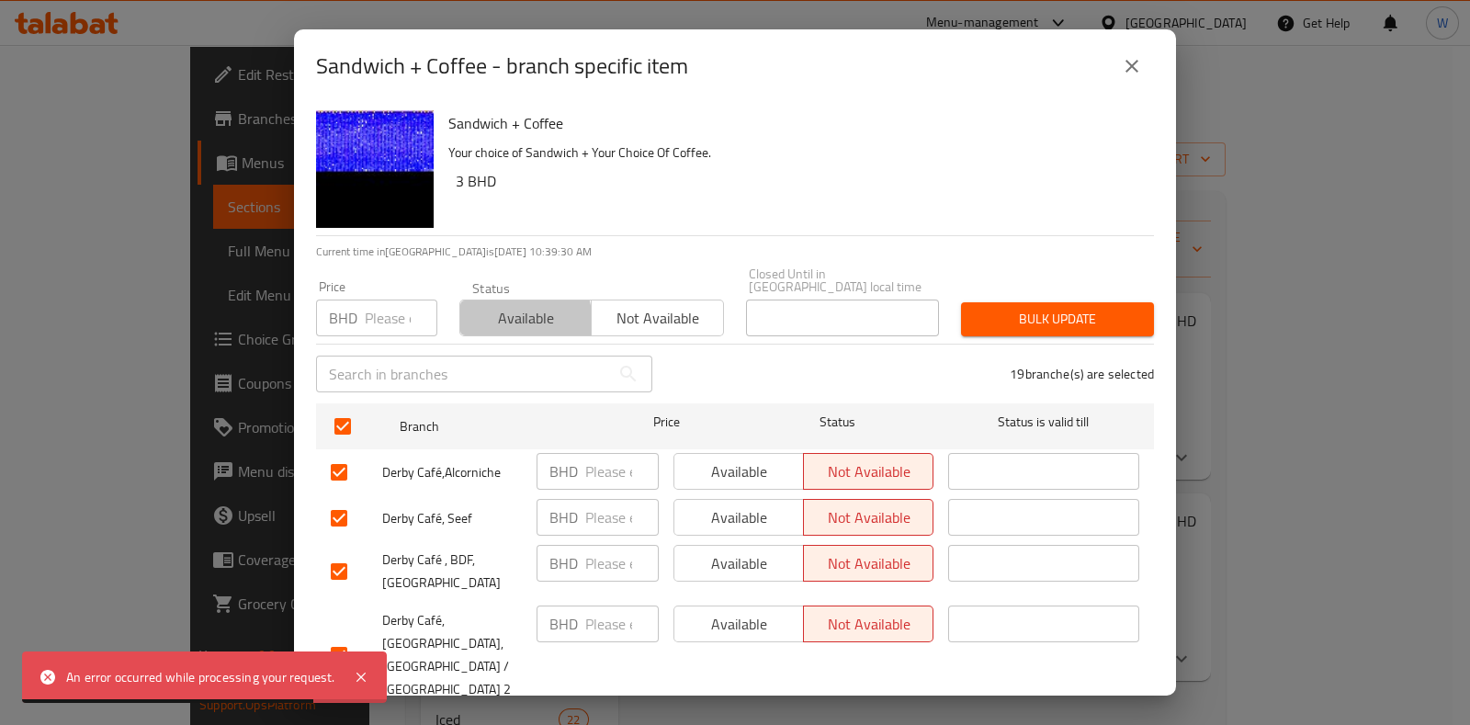
click at [491, 311] on span "Available" at bounding box center [526, 318] width 117 height 27
click at [1025, 308] on span "Bulk update" at bounding box center [1058, 319] width 164 height 23
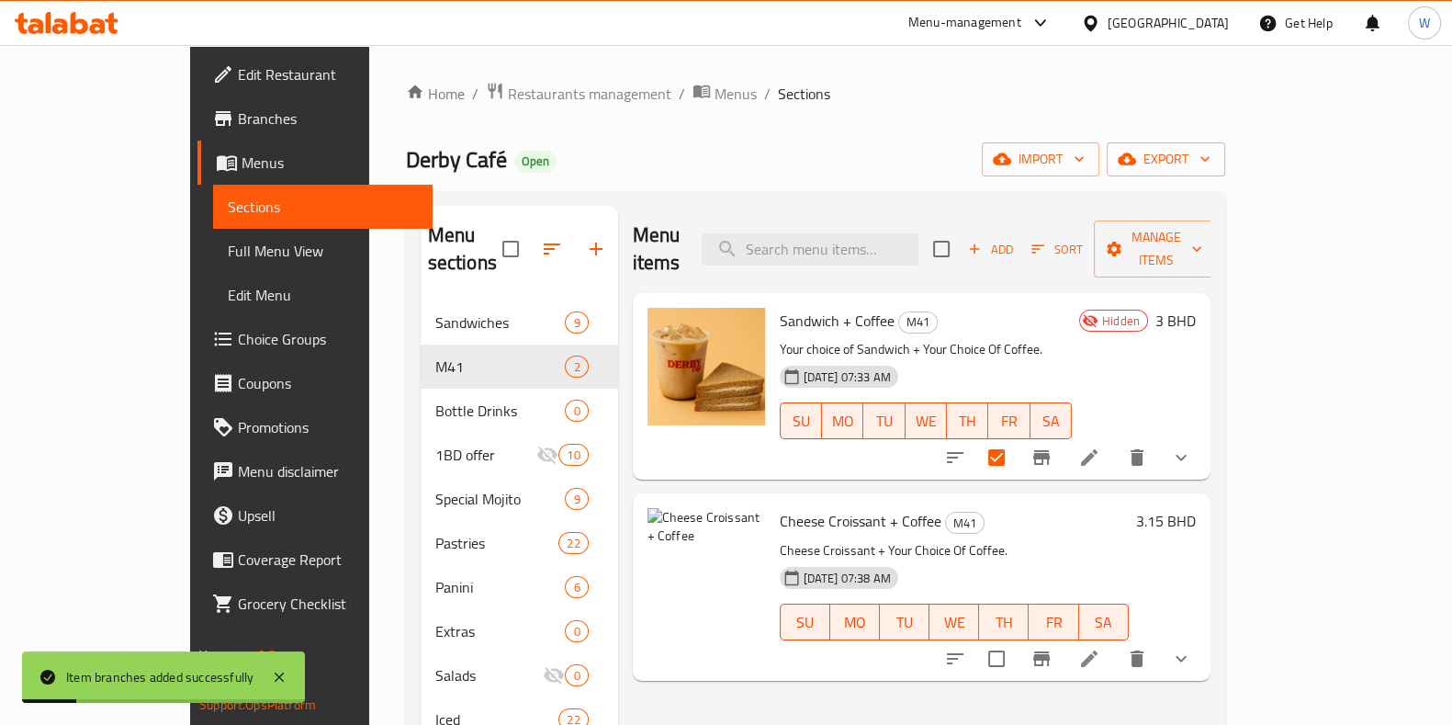
click at [1055, 667] on div "Menu items Add Sort Manage items Sandwich + Coffee M41 Your choice of Sandwich …" at bounding box center [914, 632] width 593 height 852
click at [1016, 438] on input "checkbox" at bounding box center [996, 457] width 39 height 39
checkbox input "false"
click at [1038, 682] on div "Menu items Add Sort Manage items Sandwich + Coffee M41 Your choice of Sandwich …" at bounding box center [914, 632] width 593 height 852
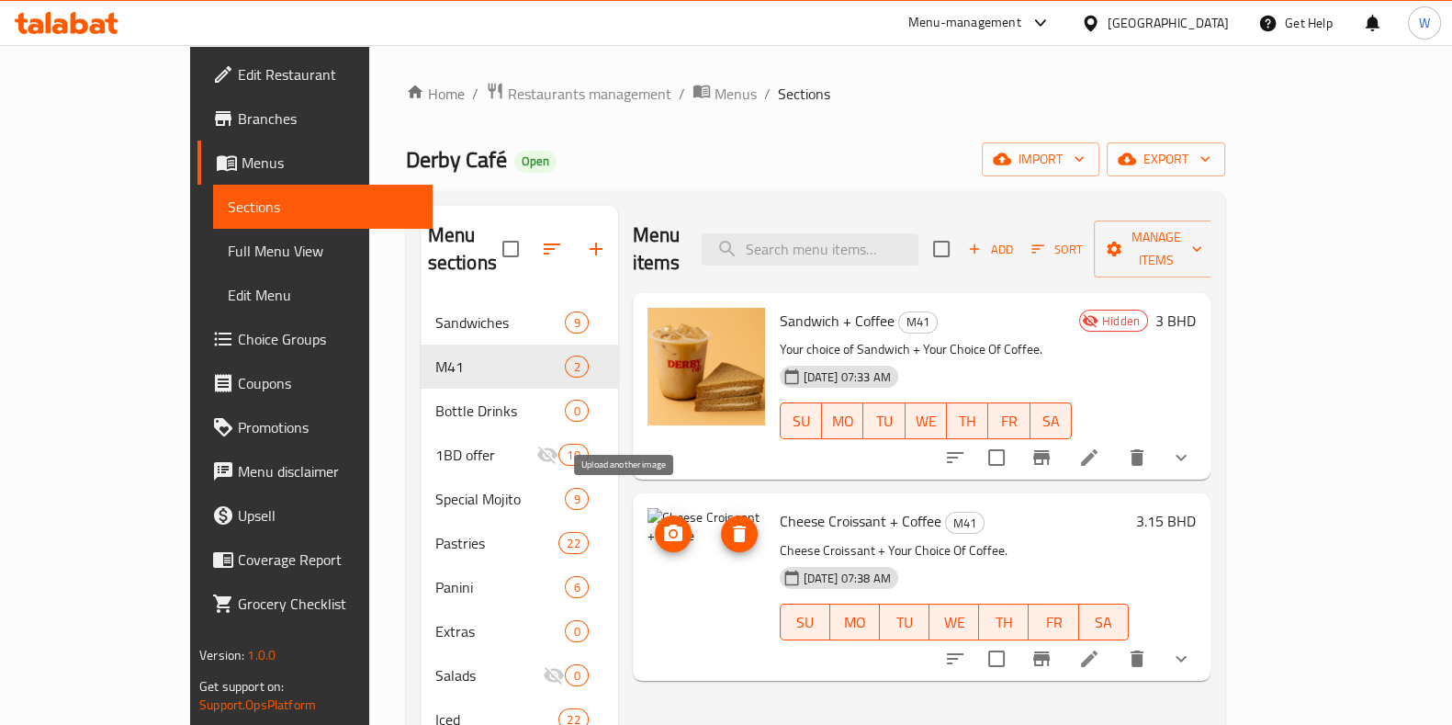
click at [662, 523] on icon "upload picture" at bounding box center [673, 534] width 22 height 22
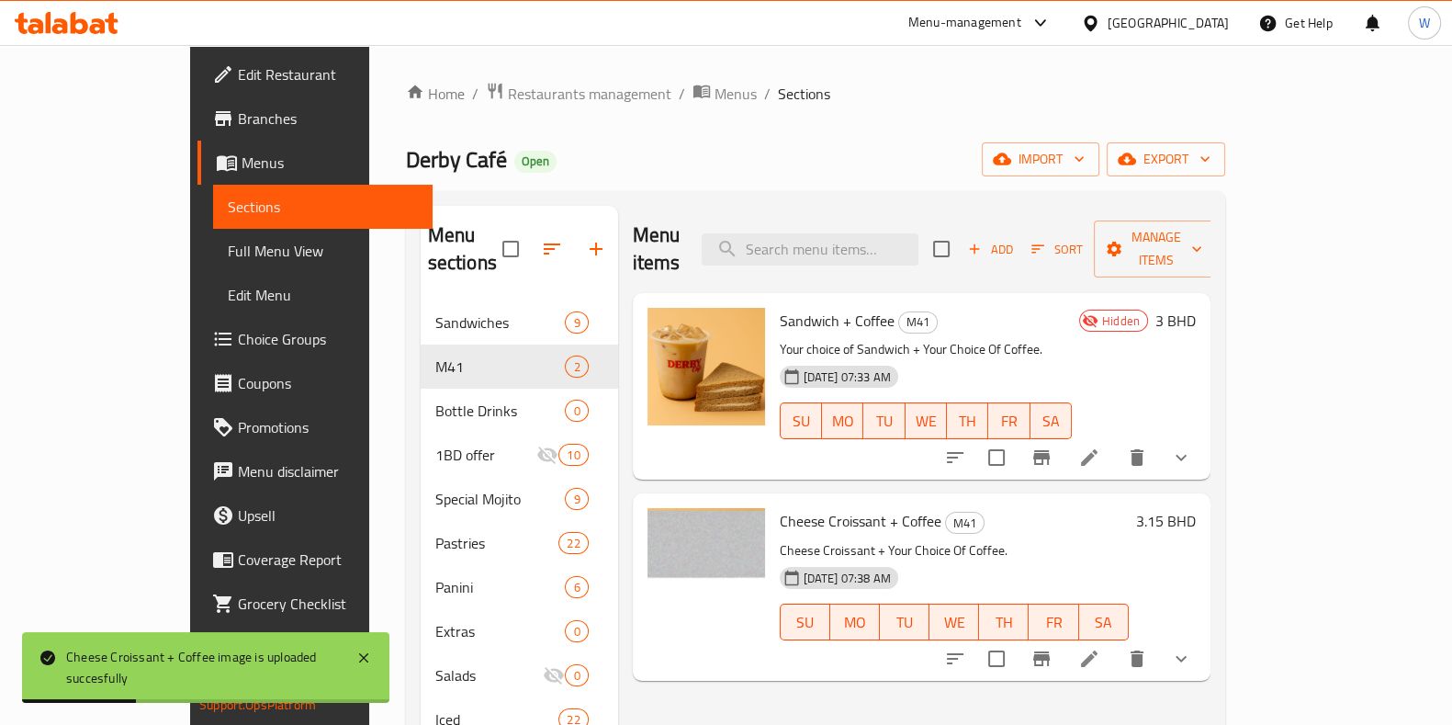
click at [858, 683] on div "Menu items Add Sort Manage items Sandwich + Coffee M41 Your choice of Sandwich …" at bounding box center [914, 632] width 593 height 852
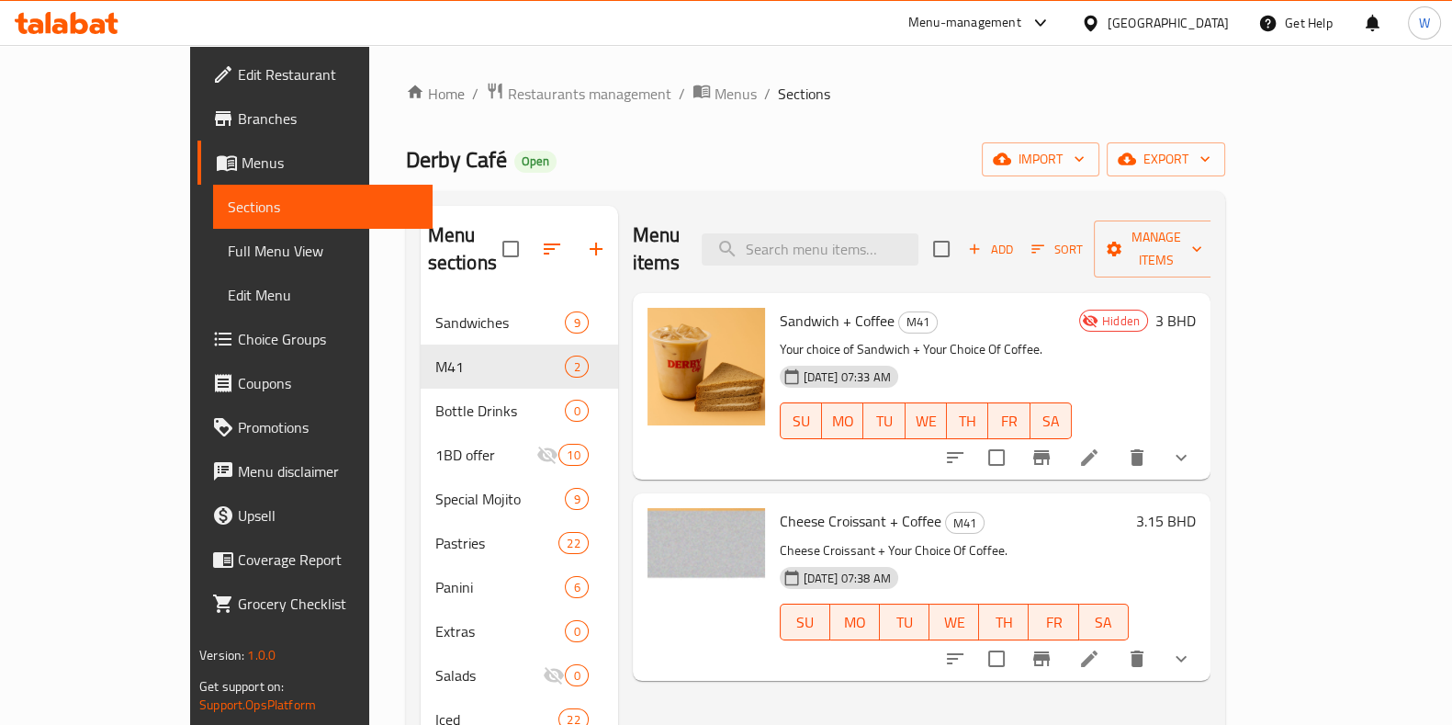
click at [991, 88] on ol "Home / Restaurants management / Menus / Sections" at bounding box center [815, 94] width 819 height 24
click at [1115, 446] on li at bounding box center [1089, 457] width 51 height 33
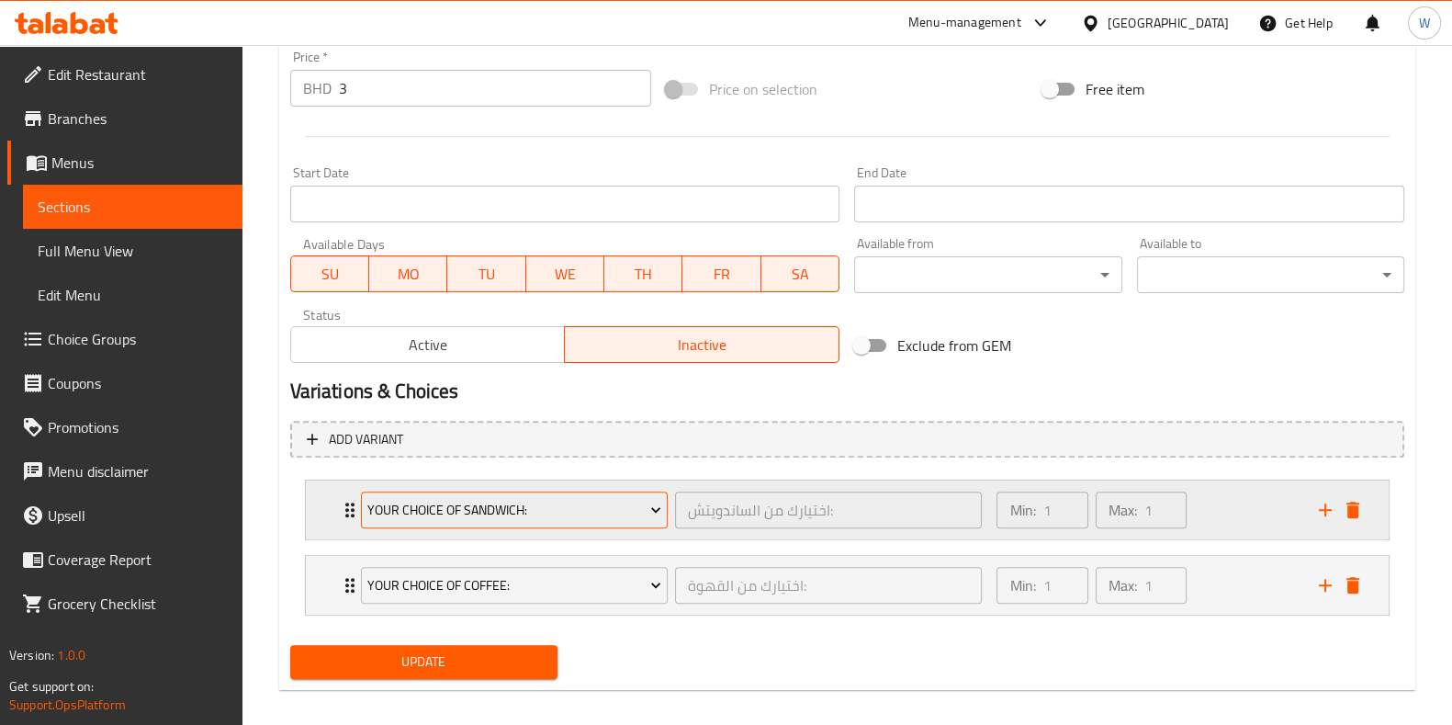
scroll to position [704, 0]
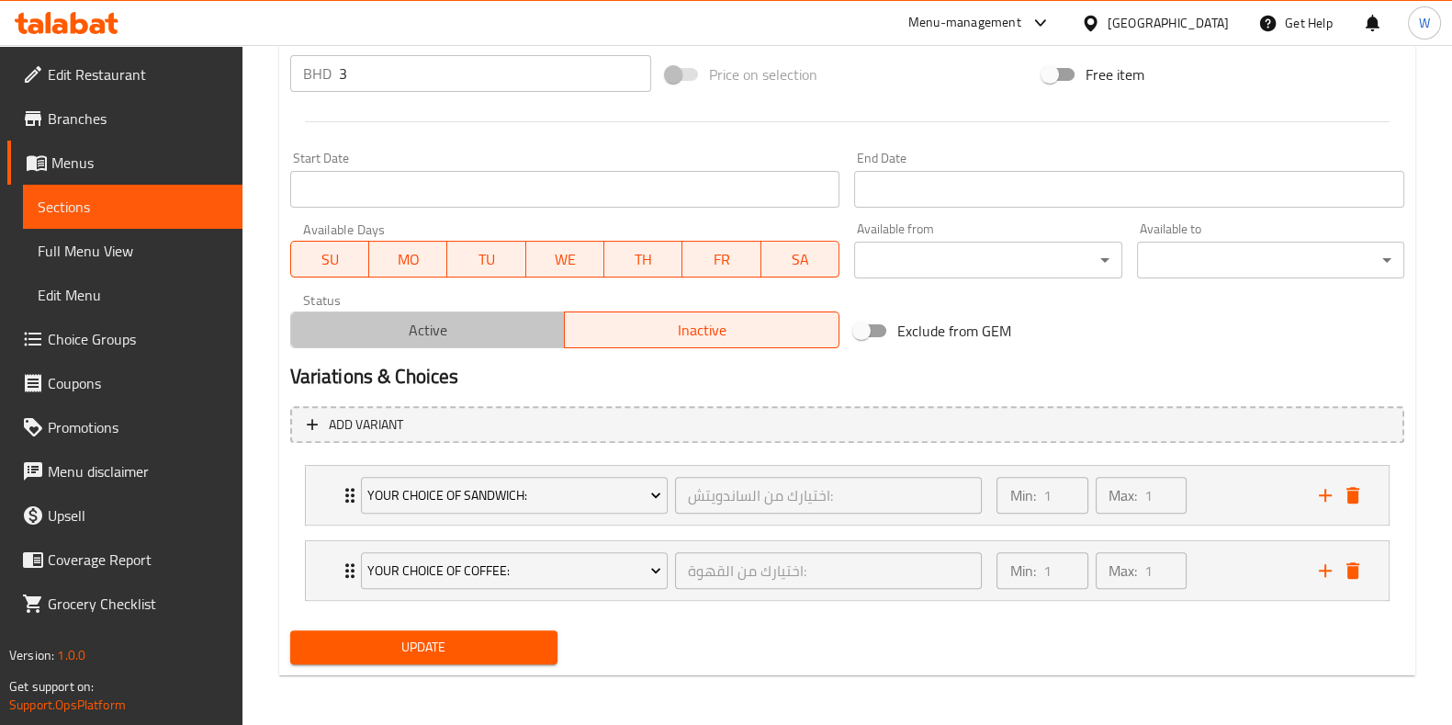
click at [466, 338] on span "Active" at bounding box center [429, 330] width 260 height 27
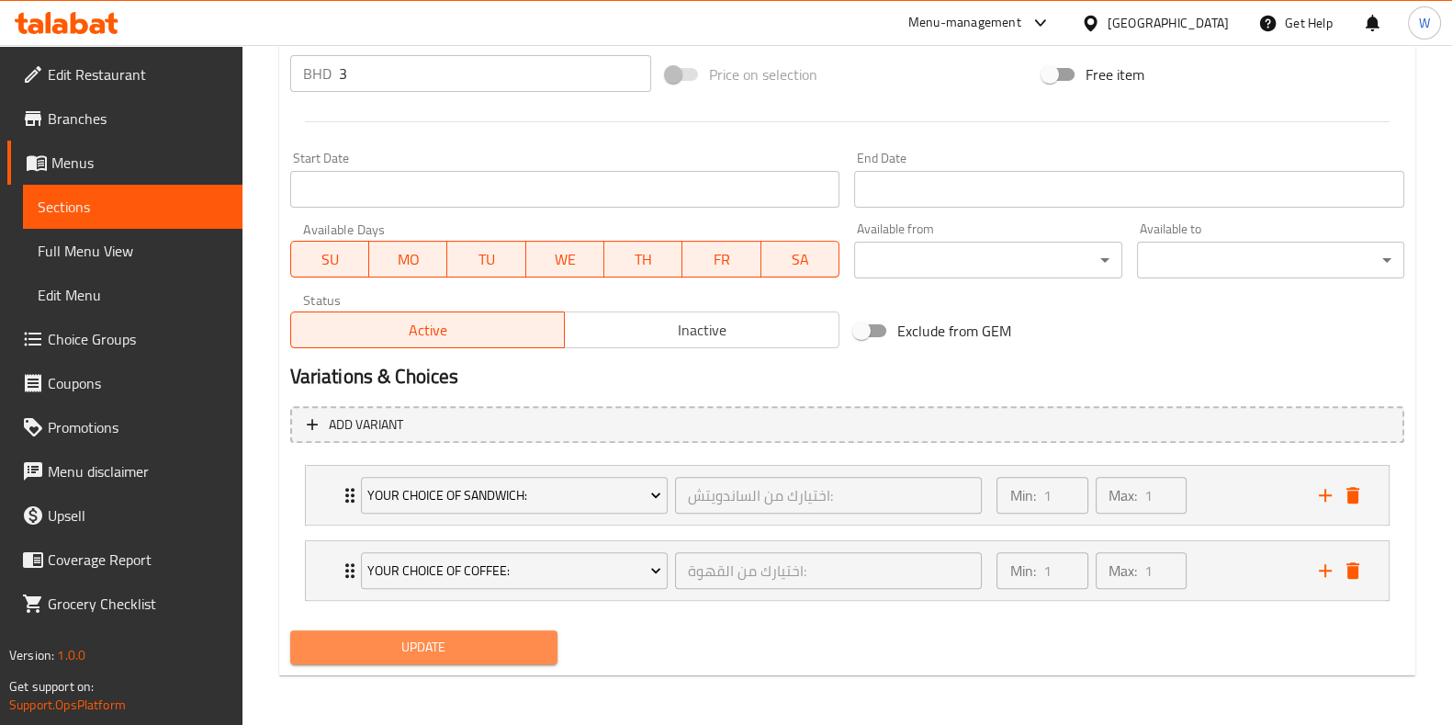
click at [482, 636] on span "Update" at bounding box center [424, 647] width 238 height 23
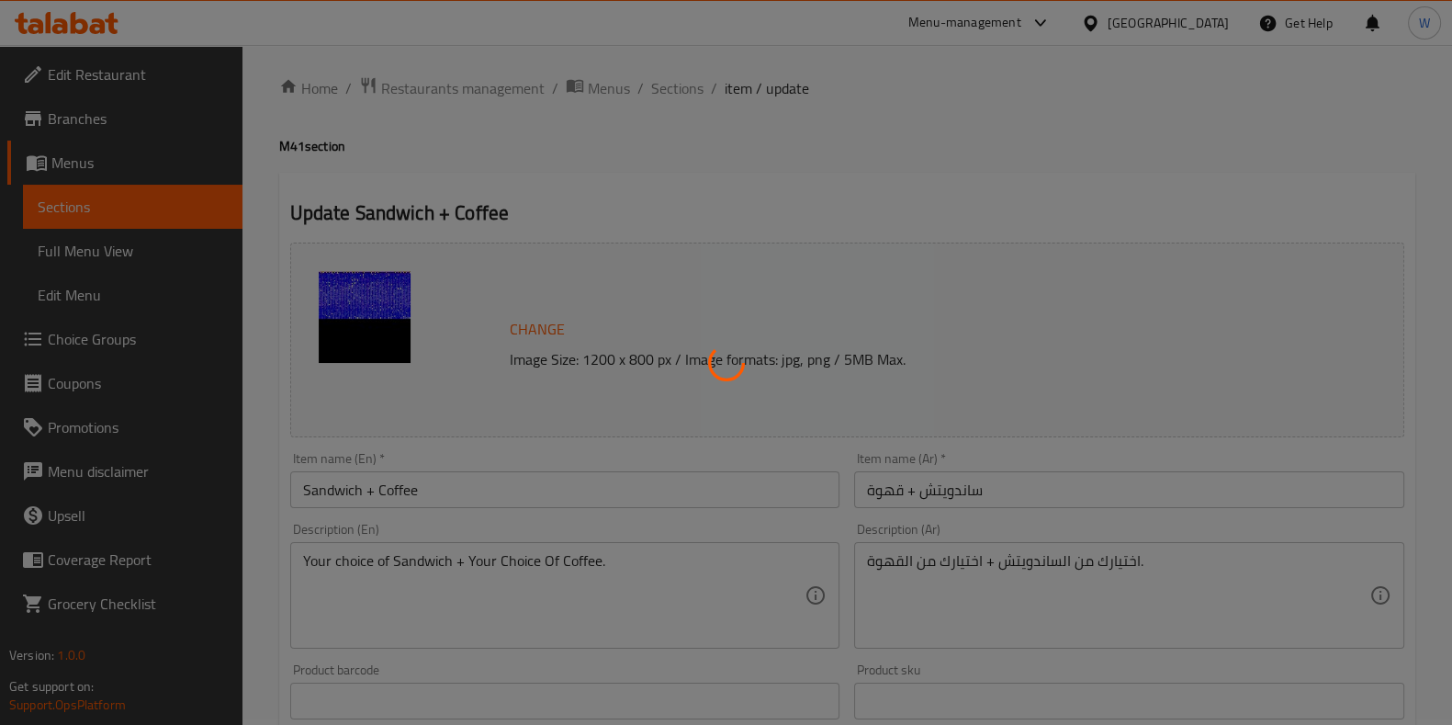
scroll to position [0, 0]
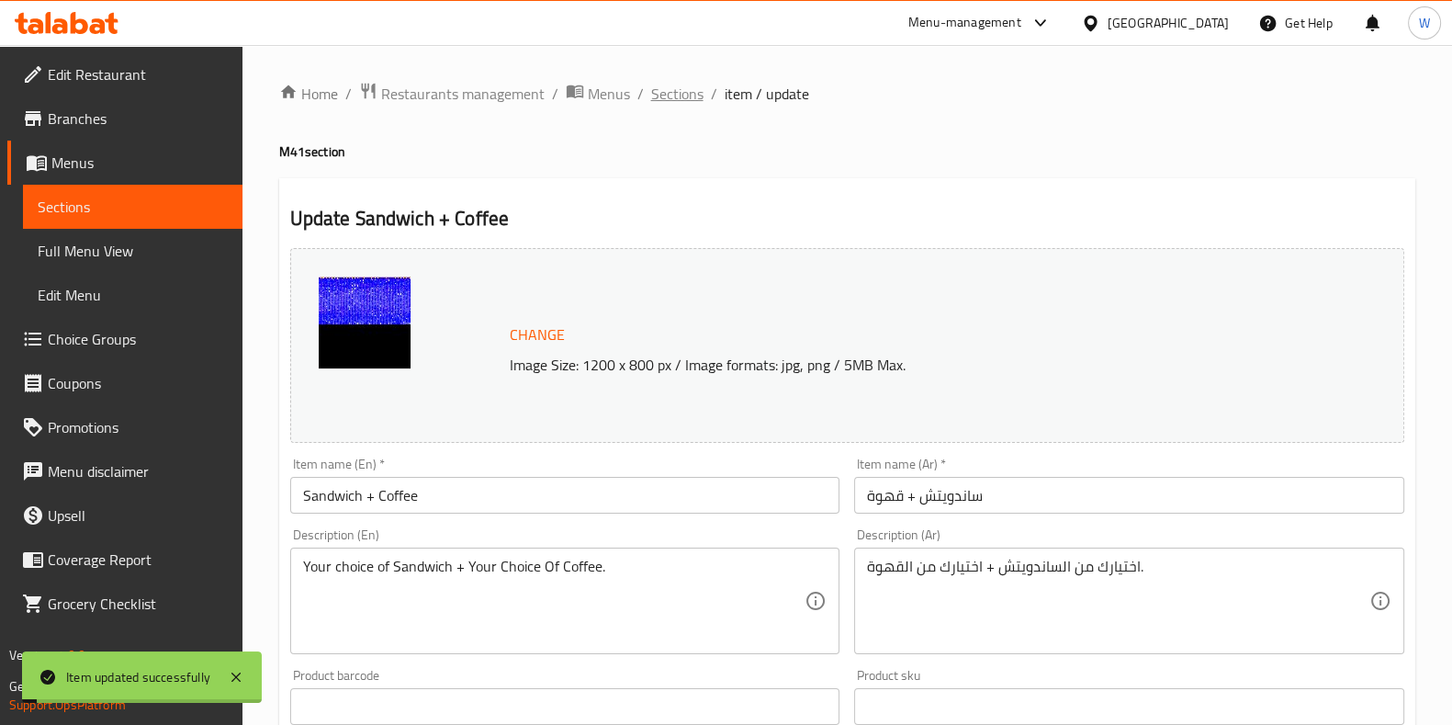
click at [671, 87] on span "Sections" at bounding box center [677, 94] width 52 height 22
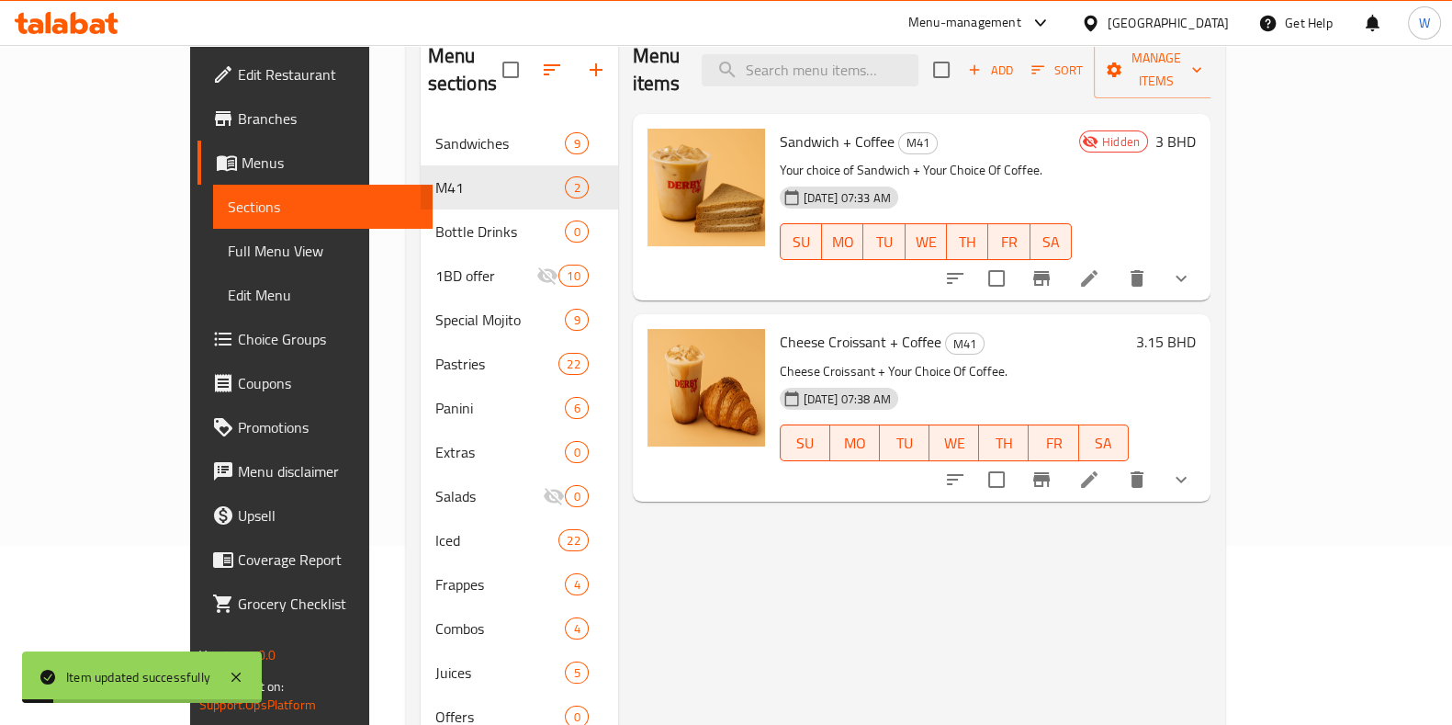
scroll to position [229, 0]
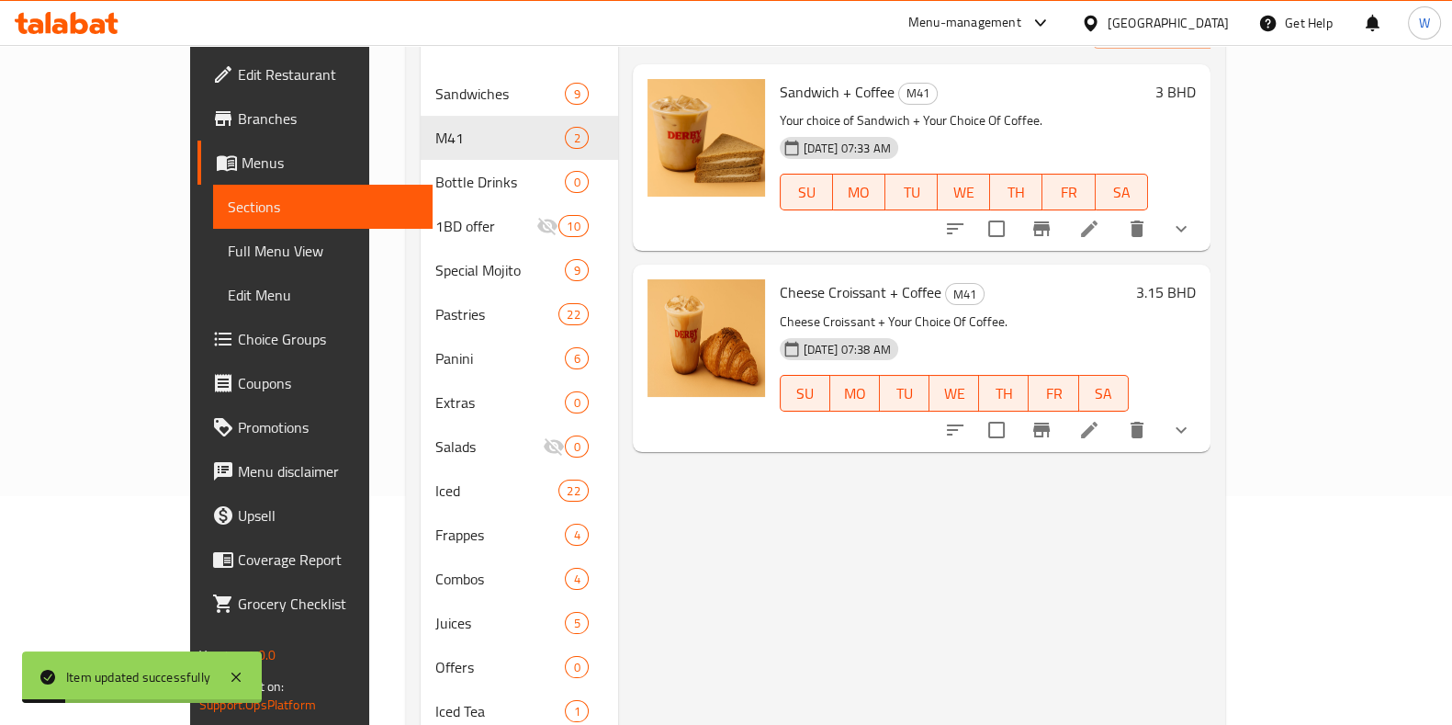
click at [1101, 419] on icon at bounding box center [1090, 430] width 22 height 22
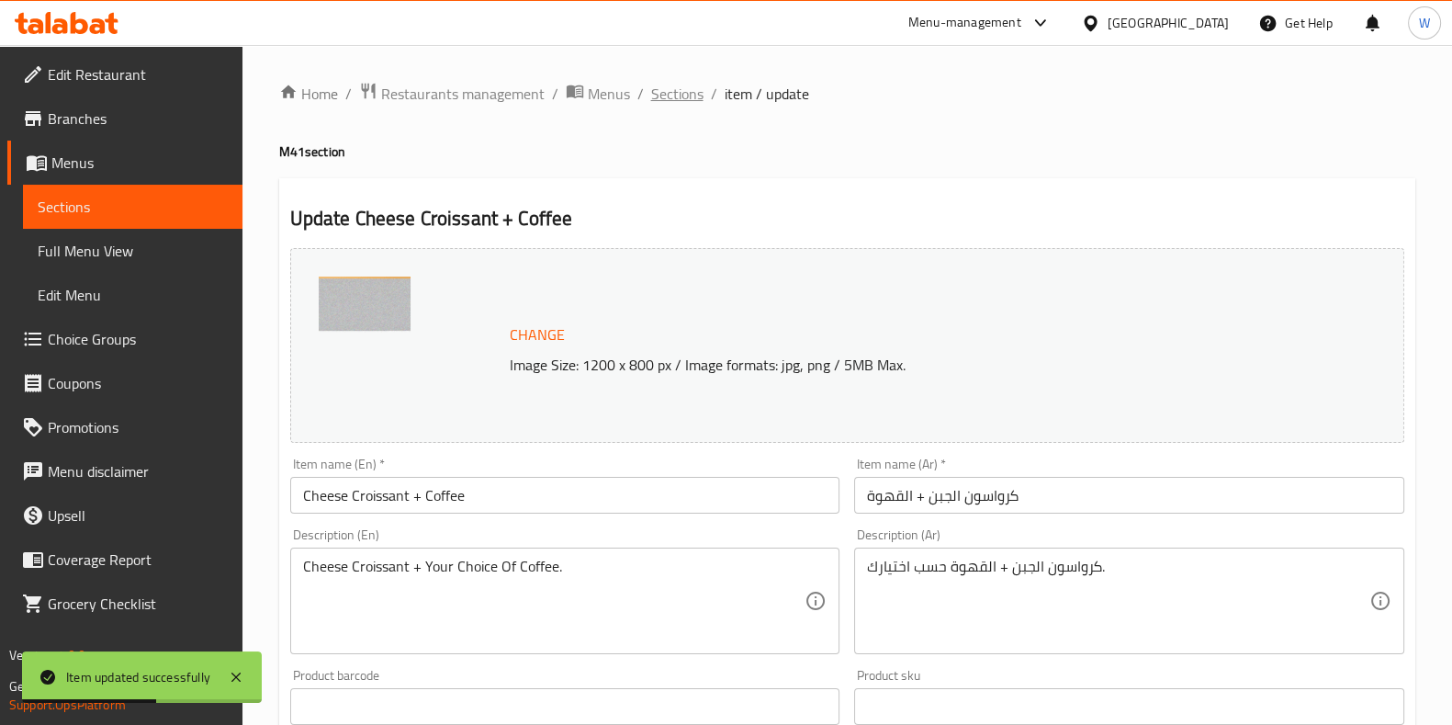
click at [689, 98] on span "Sections" at bounding box center [677, 94] width 52 height 22
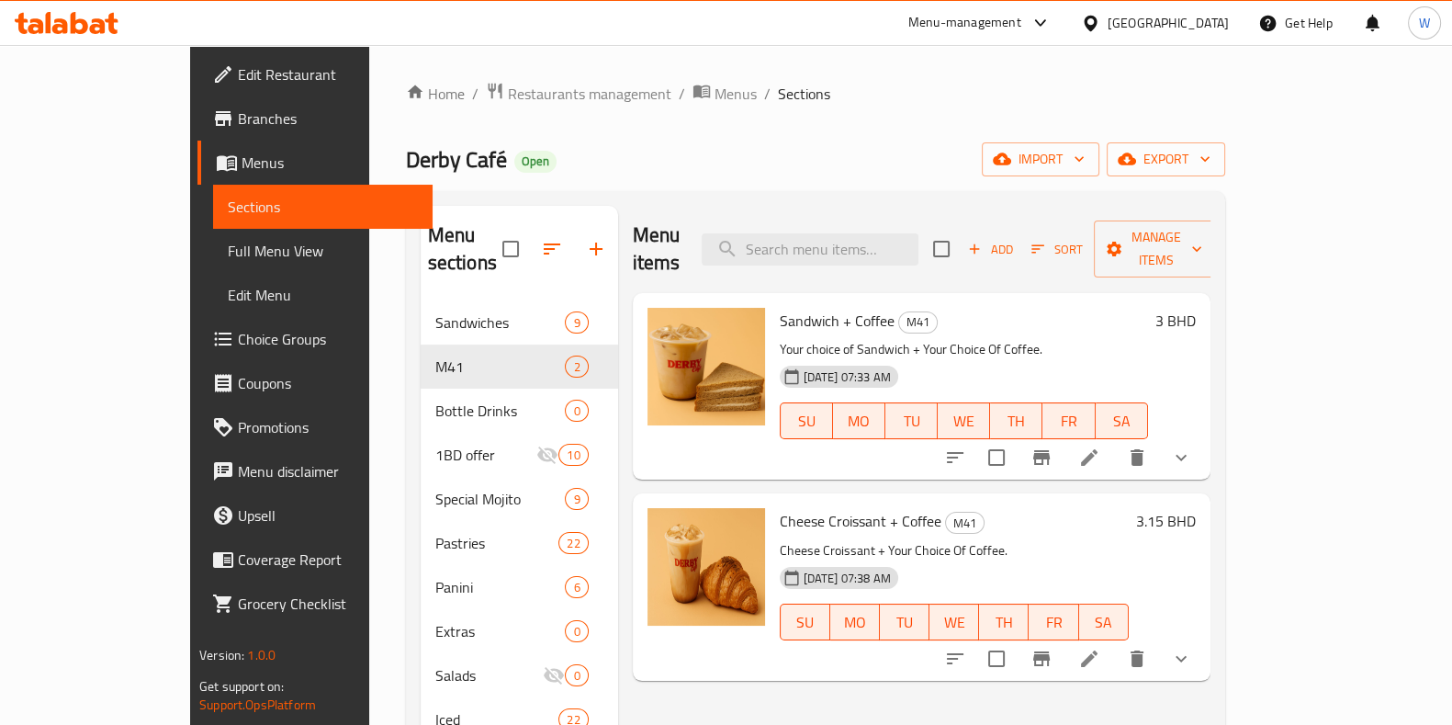
click at [238, 107] on span "Branches" at bounding box center [328, 118] width 180 height 22
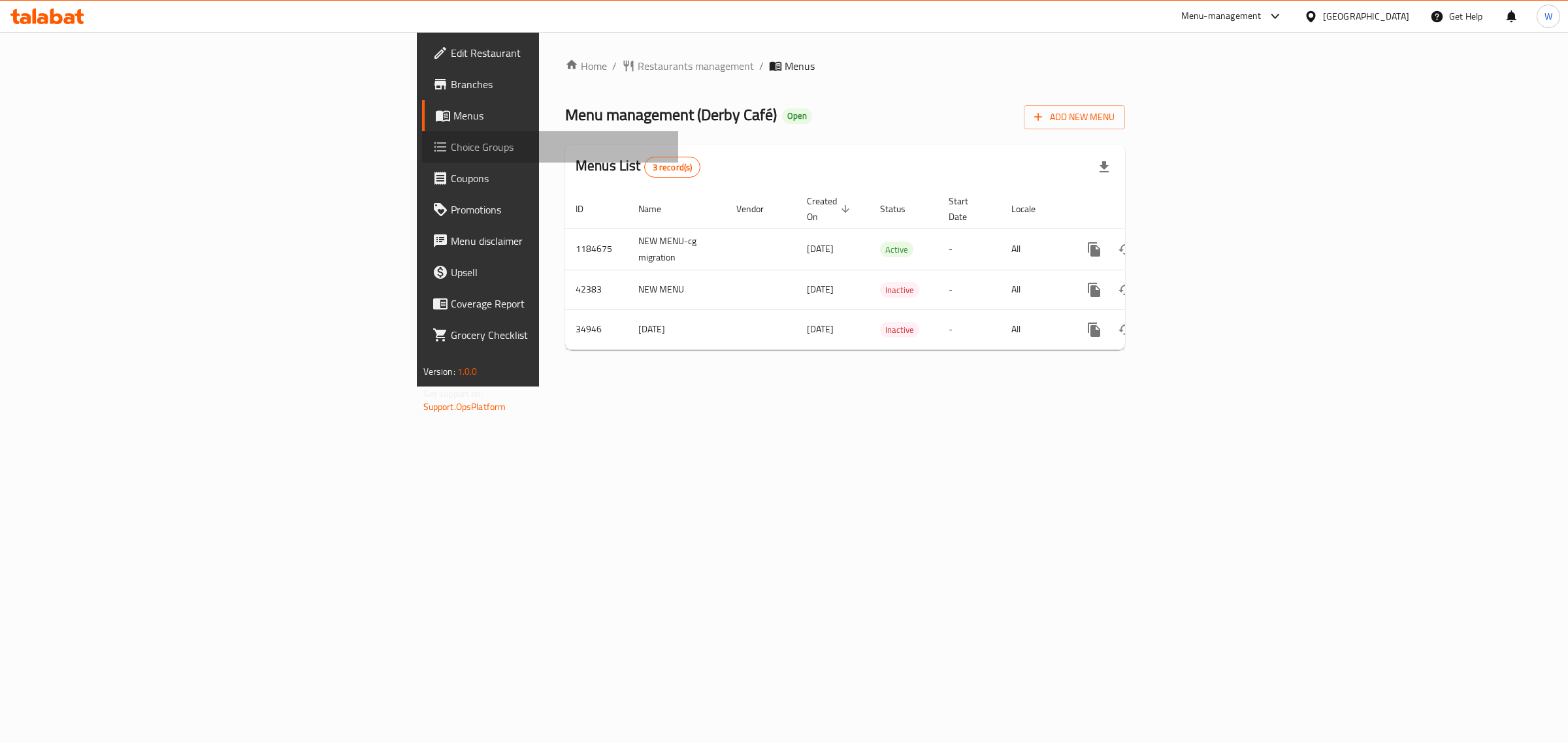
click at [451, 148] on span "Choice Groups" at bounding box center [560, 147] width 218 height 16
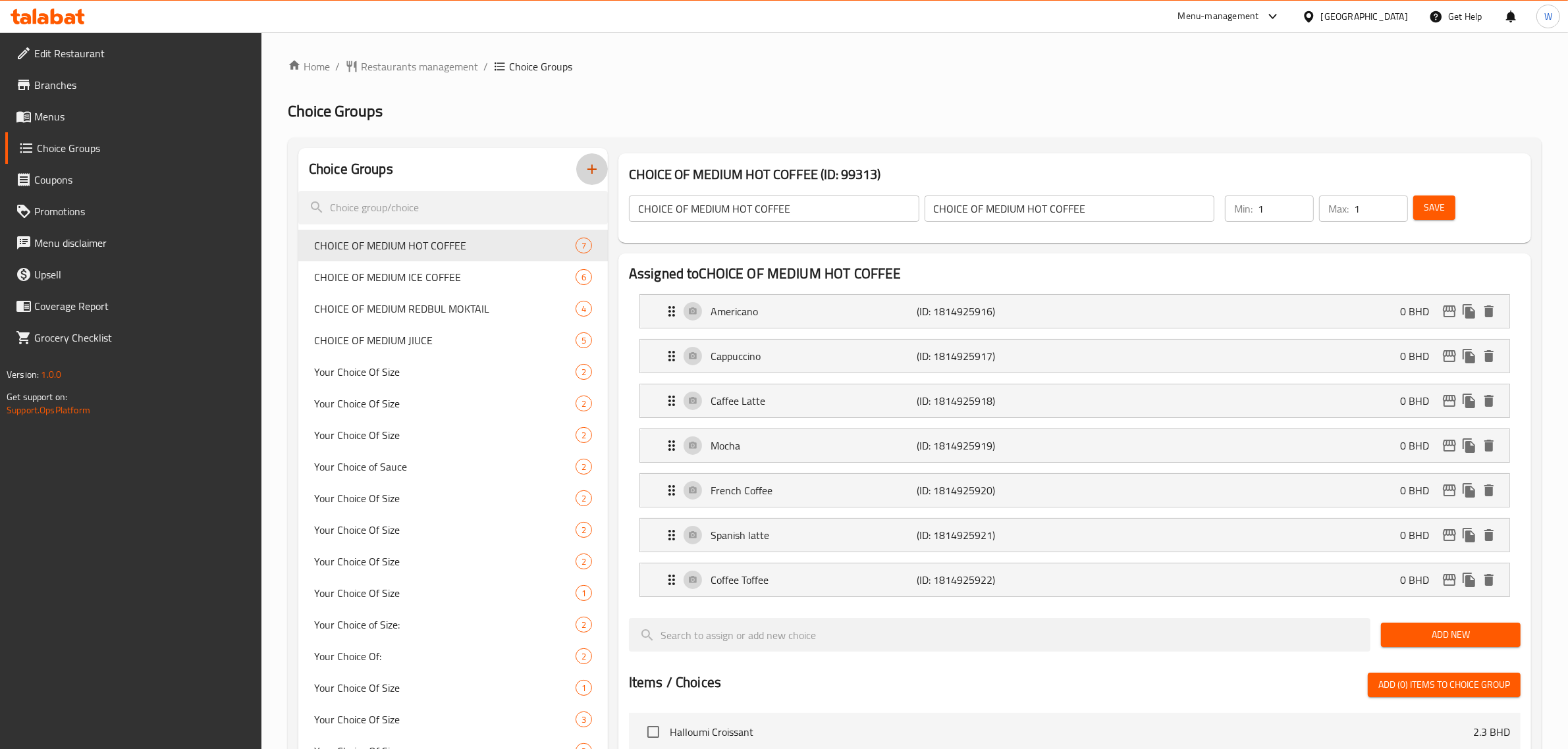
click at [593, 166] on icon "button" at bounding box center [592, 169] width 16 height 16
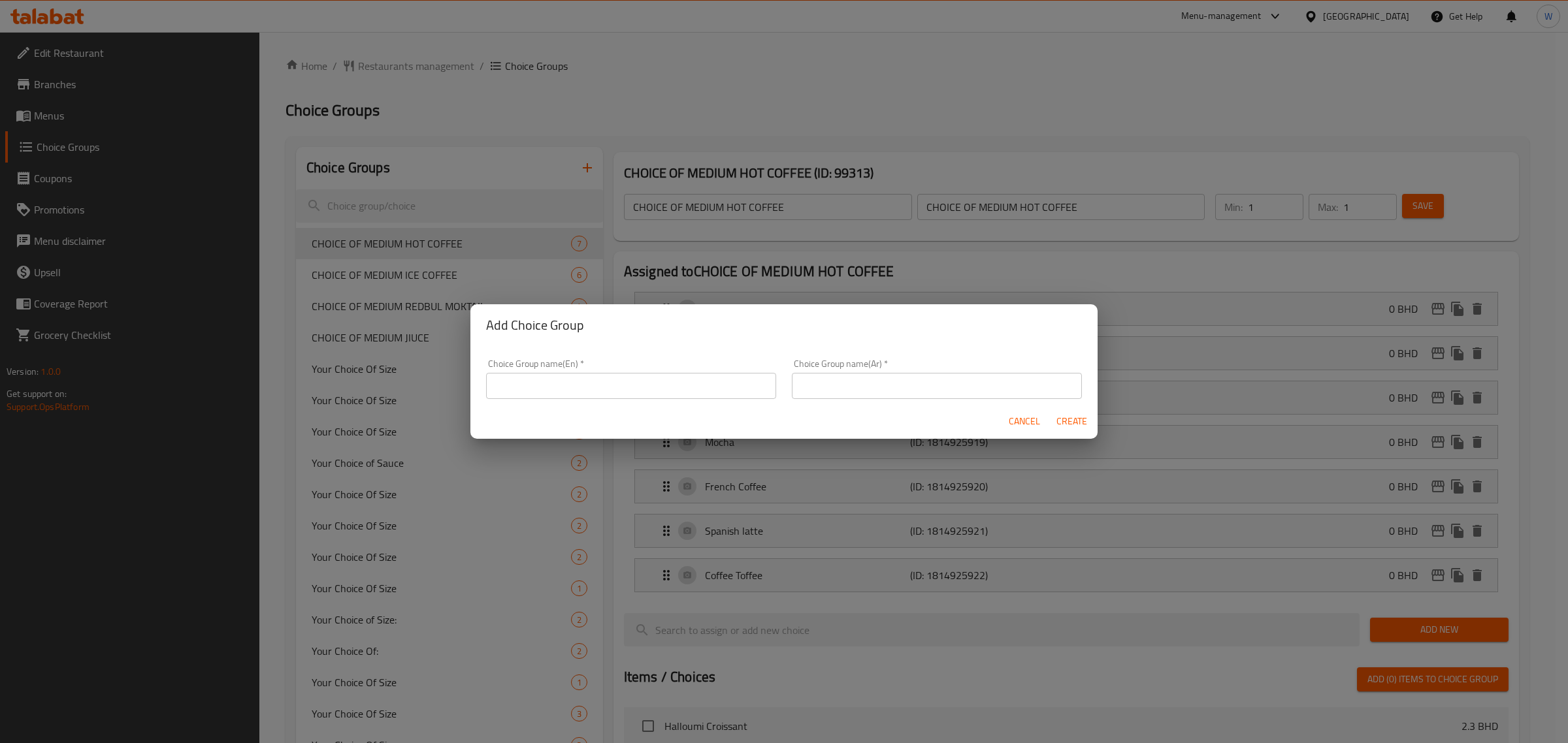
click at [549, 380] on input "text" at bounding box center [631, 386] width 290 height 26
paste input "Your choice of Sandwich:"
type input "Your choice of Sandwich:"
click at [937, 365] on div "Choice Group name(Ar)   * Choice Group name(Ar) *" at bounding box center [937, 379] width 290 height 40
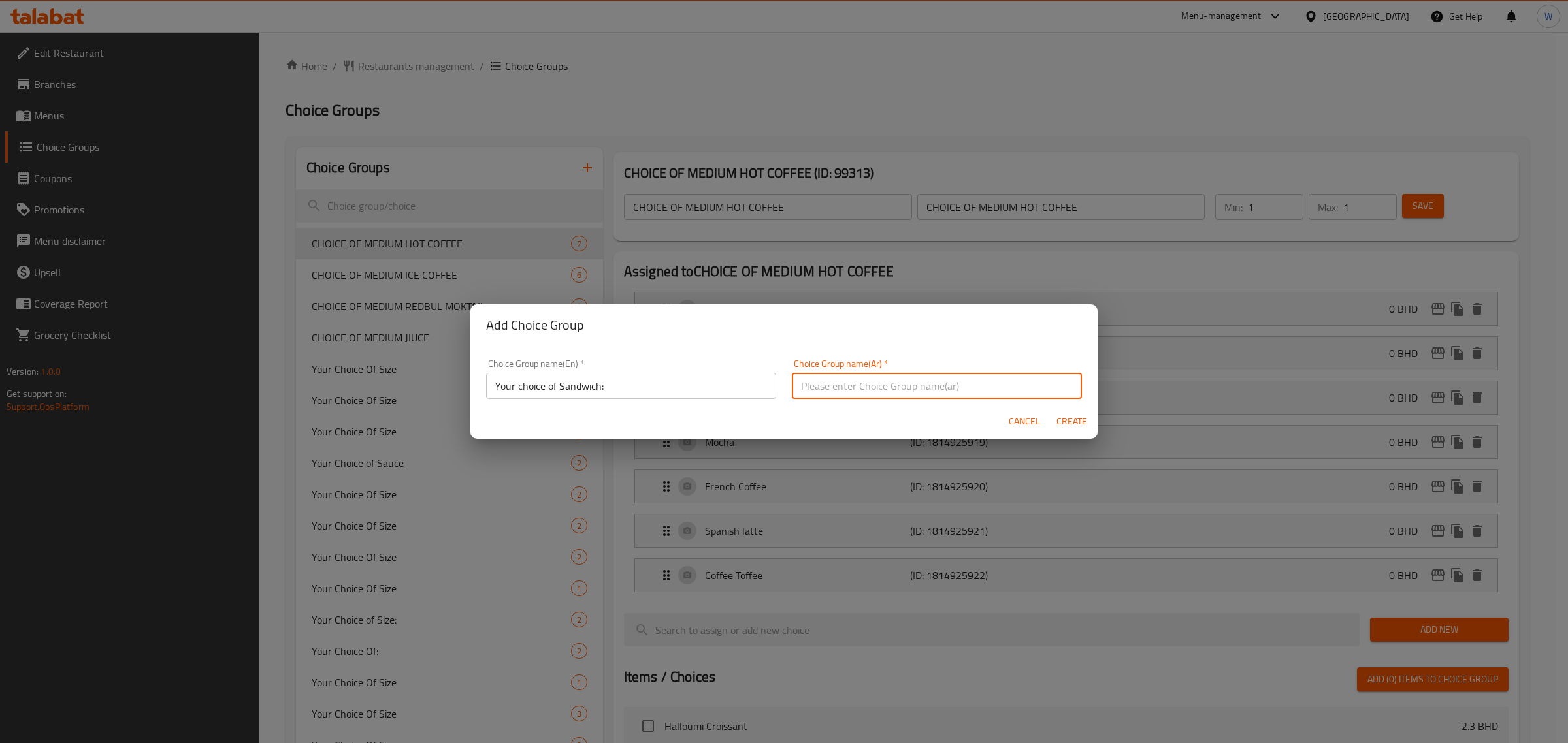
click at [929, 383] on input "text" at bounding box center [937, 386] width 290 height 26
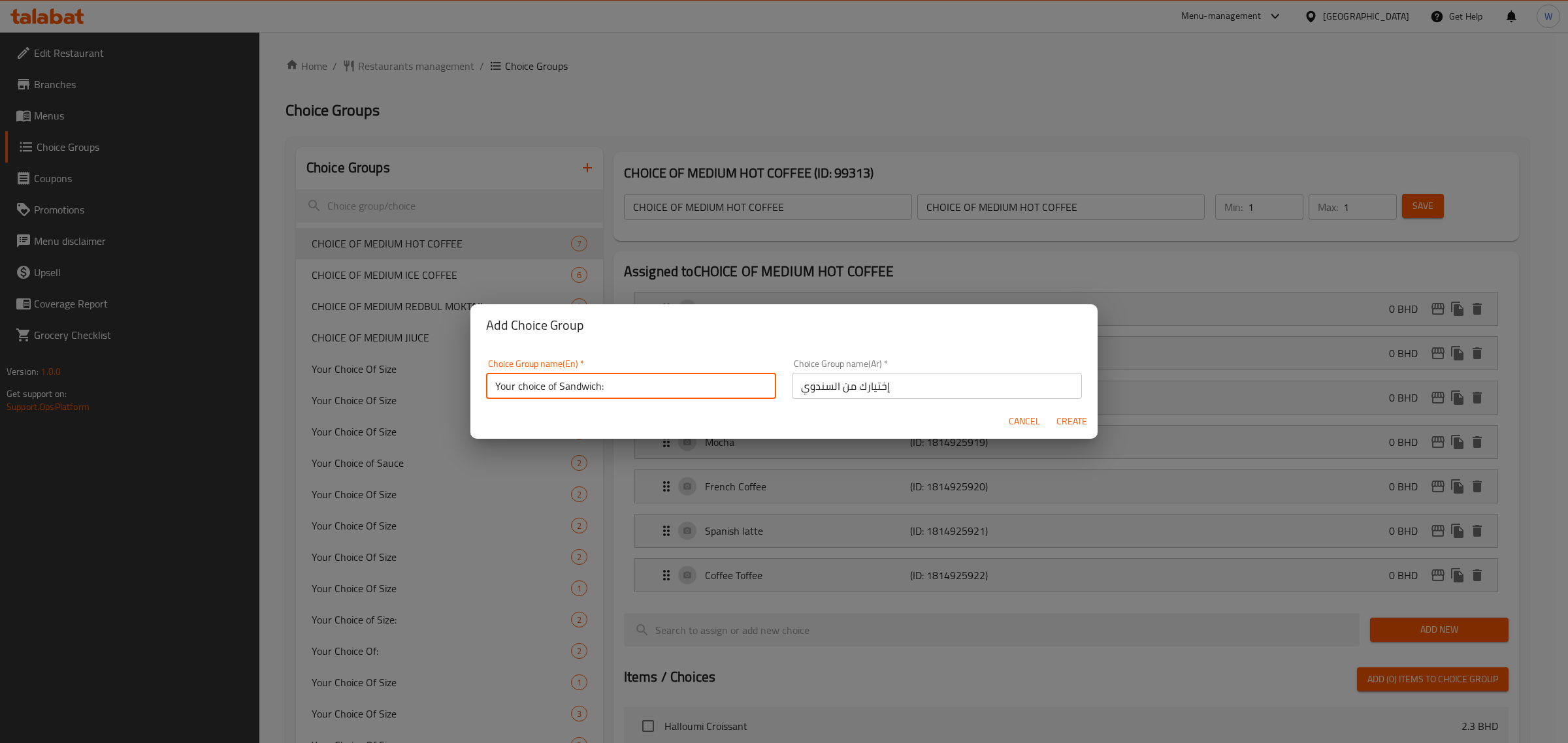
click at [502, 397] on input "Your choice of Sandwich:" at bounding box center [631, 386] width 290 height 26
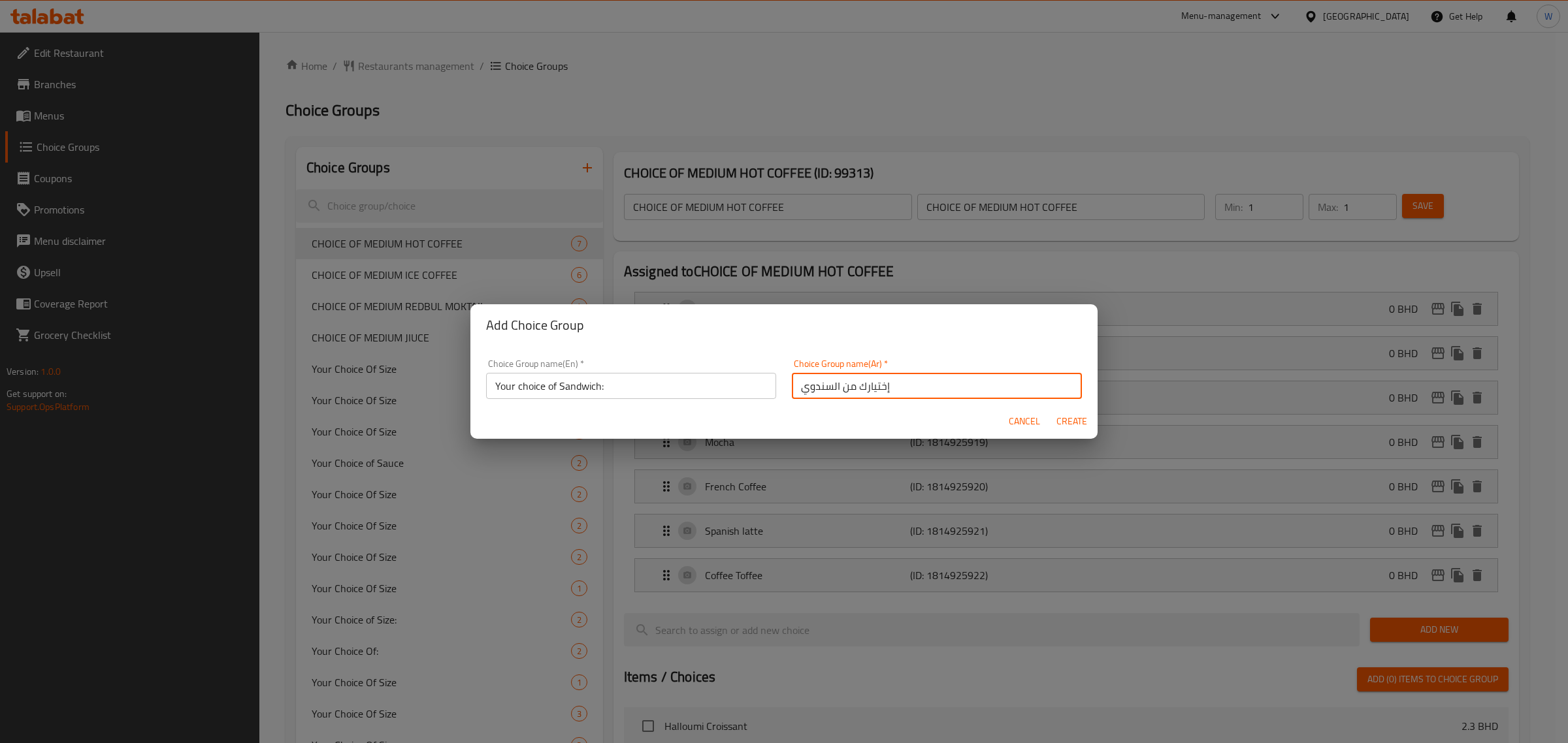
click at [883, 389] on input "إختيارك من السندوي" at bounding box center [937, 386] width 290 height 26
paste input "ختيارك من الساندويتش:"
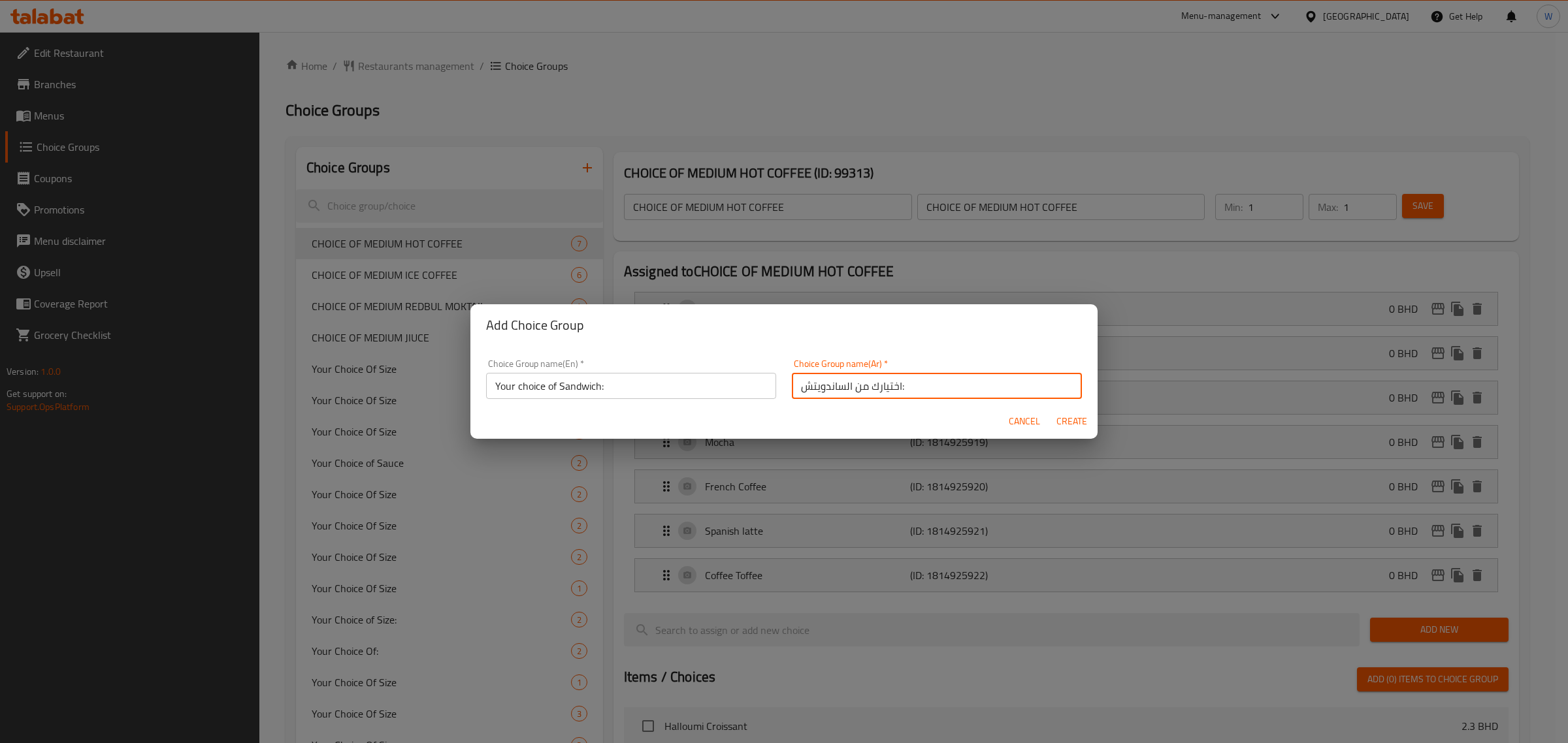
type input "اختيارك من الساندويتش:"
click at [1082, 422] on span "Create" at bounding box center [1072, 422] width 31 height 16
type input "Your choice of Sandwich:"
type input "اختيارك من الساندويتش:"
type input "0"
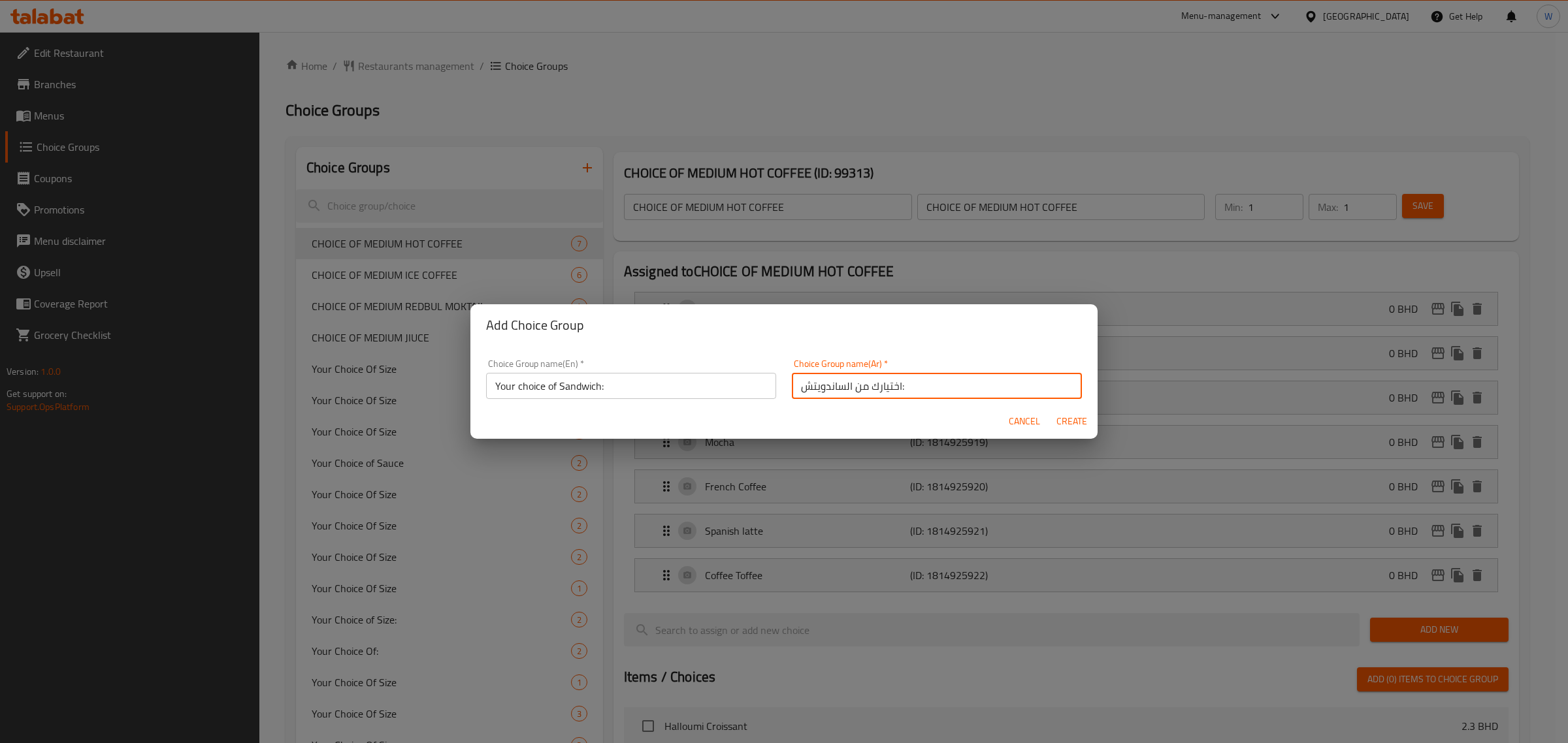
type input "0"
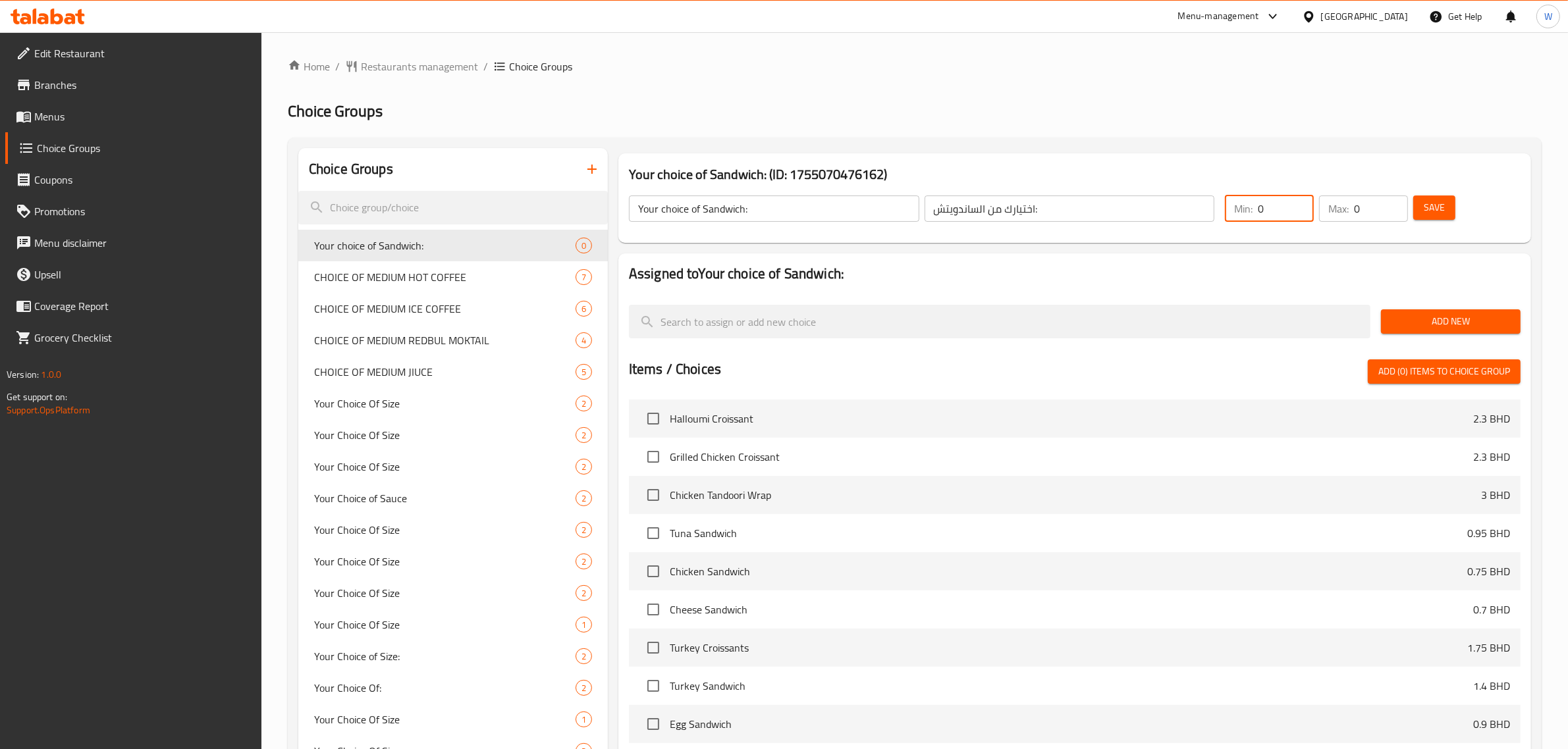
drag, startPoint x: 1269, startPoint y: 213, endPoint x: 1192, endPoint y: 216, distance: 77.1
click at [1196, 216] on div "Your choice of Sandwich: ​ اختيارك من الساندويتش: ​ Min: 0 ​ Max: 0 ​ Save" at bounding box center [1075, 209] width 903 height 58
type input "1"
drag, startPoint x: 1355, startPoint y: 212, endPoint x: 1303, endPoint y: 214, distance: 52.0
click at [1303, 214] on div "Min: 1 ​ Max: 0 ​" at bounding box center [1316, 208] width 194 height 37
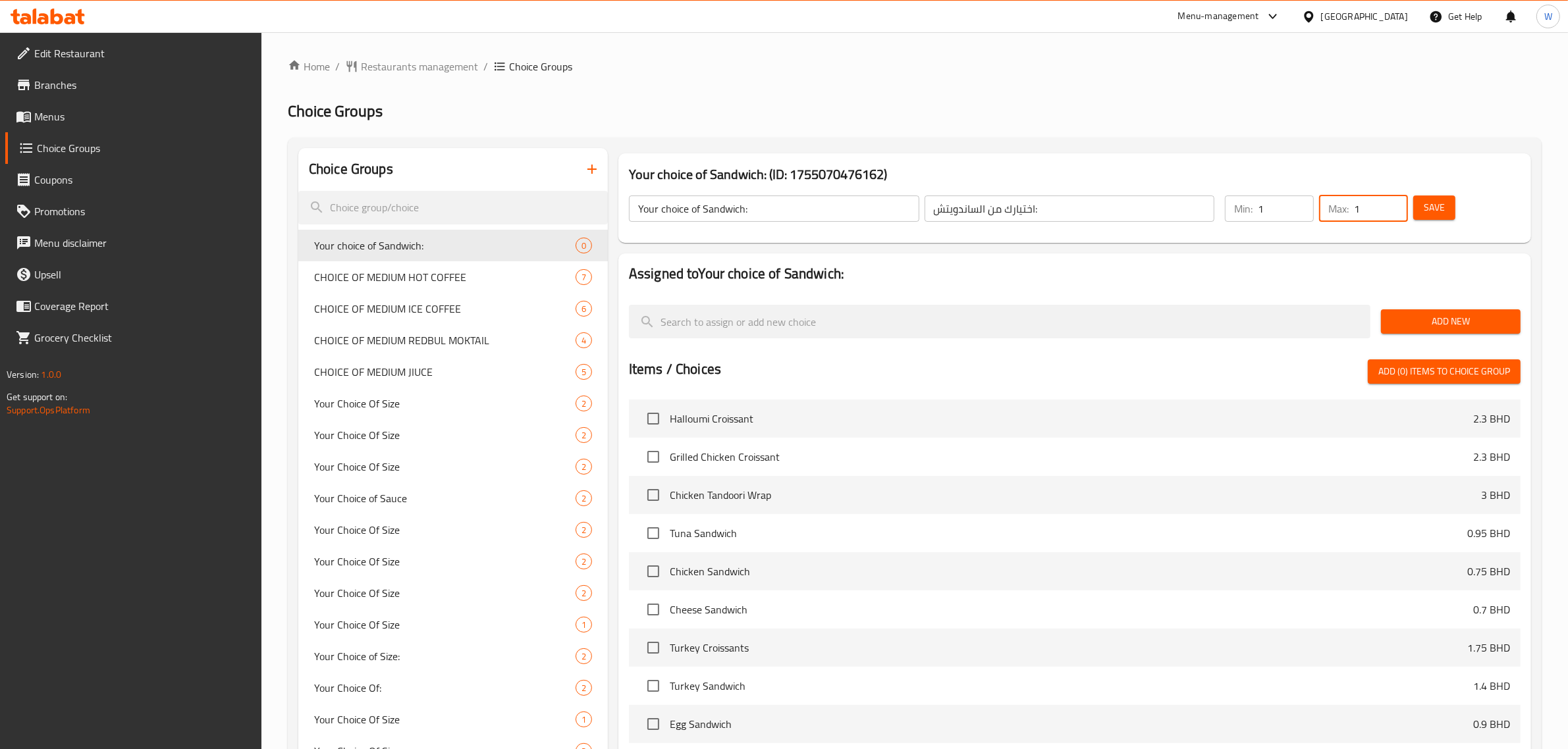
type input "1"
click at [1272, 264] on h2 "Assigned to Your choice of Sandwich:" at bounding box center [1075, 274] width 892 height 20
drag, startPoint x: 1420, startPoint y: 327, endPoint x: 1395, endPoint y: 323, distance: 25.3
click at [1420, 326] on span "Add New" at bounding box center [1450, 321] width 118 height 16
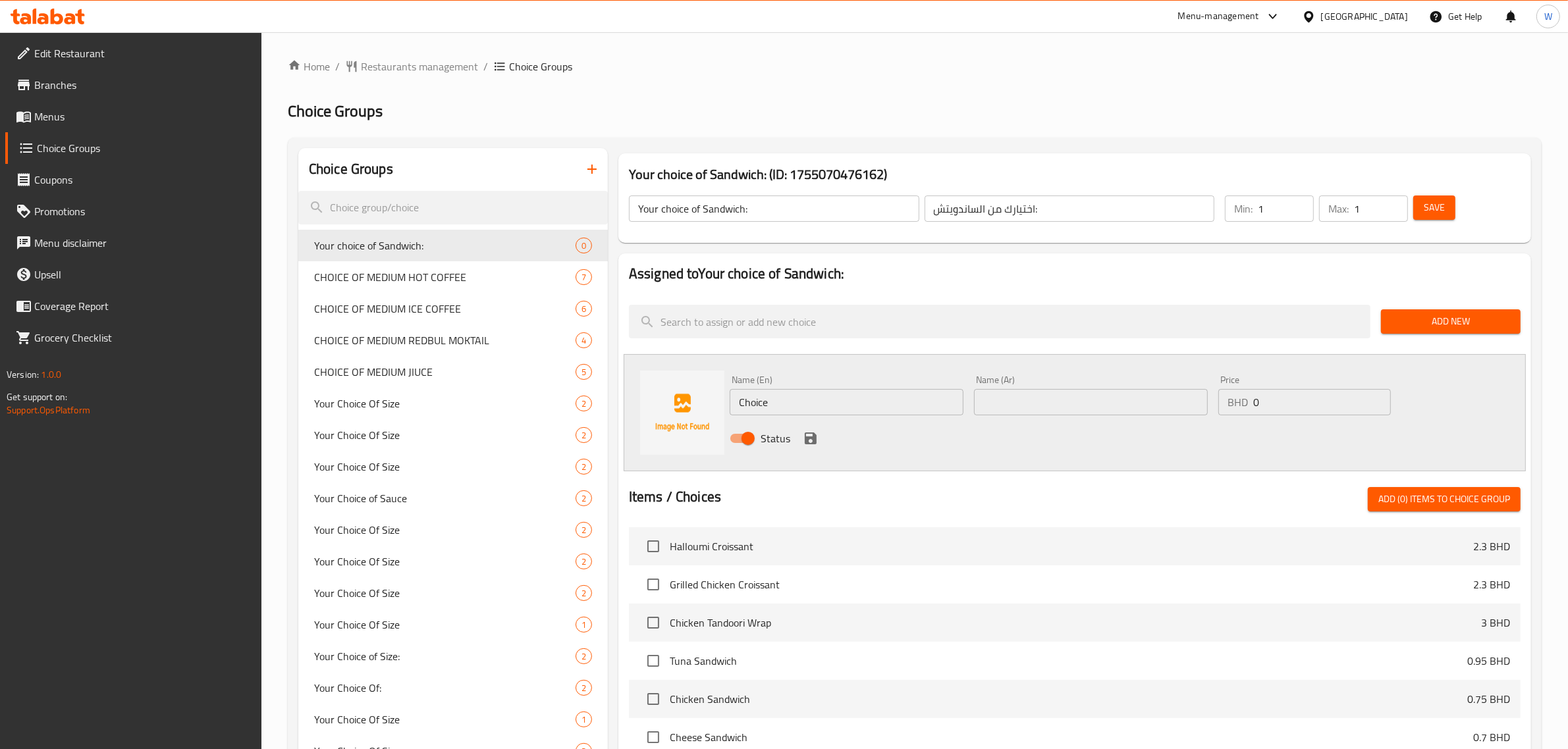
click at [864, 412] on input "Choice" at bounding box center [847, 402] width 234 height 27
paste input "icken Mayonnaise with brown bread"
type input "Chicken Mayonnaise with brown bread"
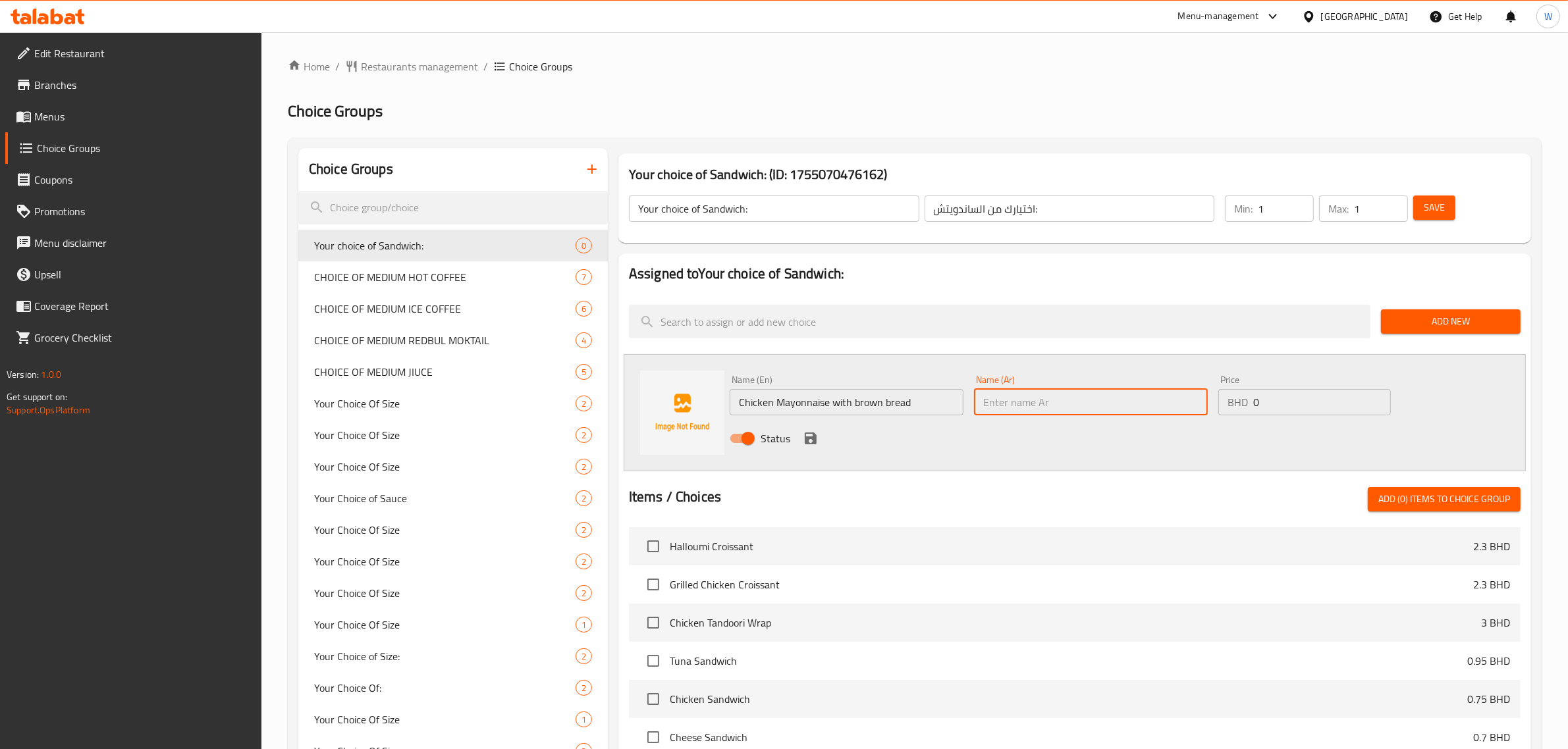
click at [985, 397] on input "text" at bounding box center [1091, 402] width 234 height 27
paste input "دجاج بالمايونيز مع الخبز الأسمر"
type input "دجاج بالمايونيز مع الخبز الأسمر"
click at [814, 439] on icon "save" at bounding box center [811, 439] width 12 height 12
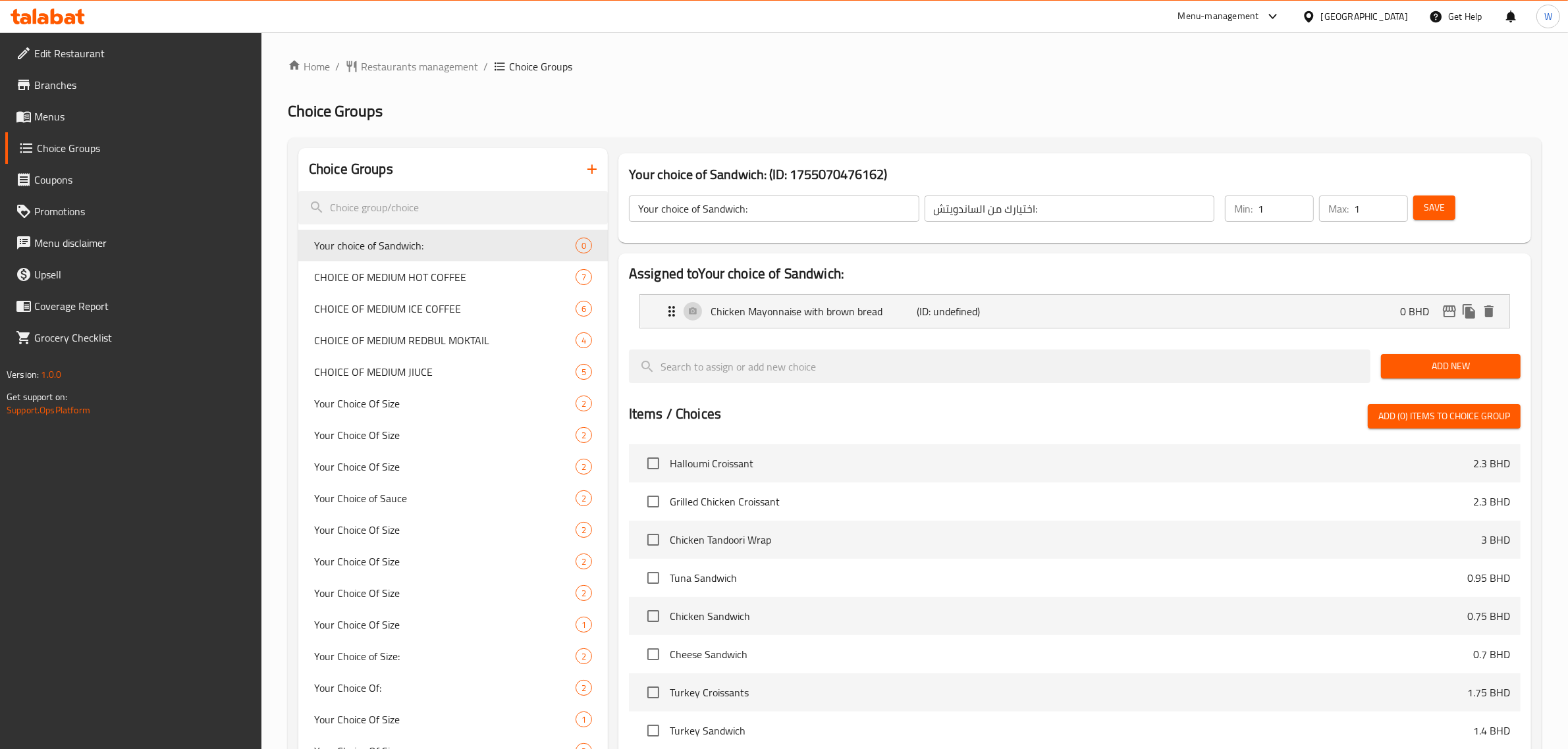
click at [1436, 370] on span "Add New" at bounding box center [1450, 366] width 118 height 16
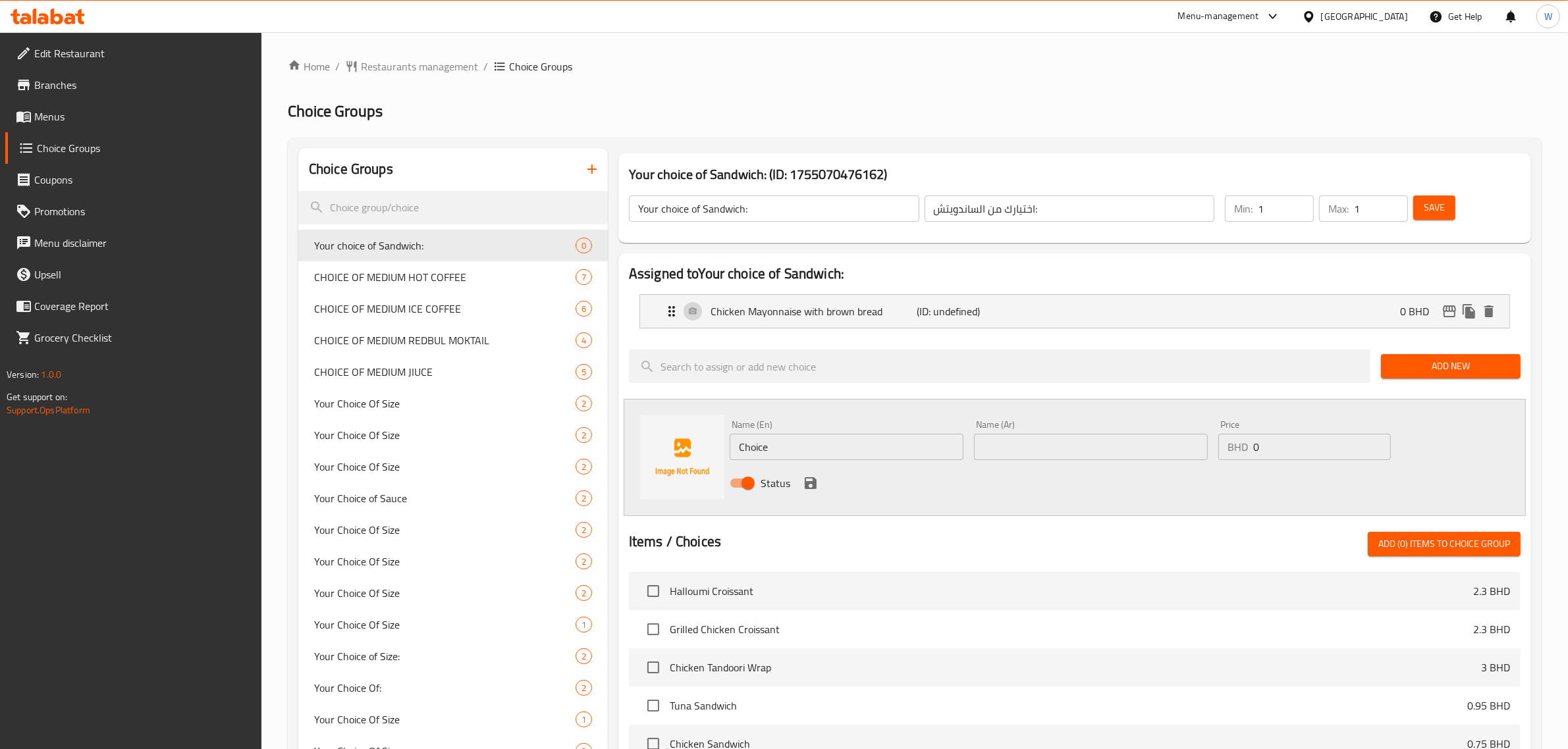
click at [812, 451] on input "Choice" at bounding box center [847, 447] width 234 height 27
paste input "eese with tomato and brown bread"
type input "Cheese with tomato and brown bread"
click at [1001, 442] on input "text" at bounding box center [1091, 447] width 234 height 27
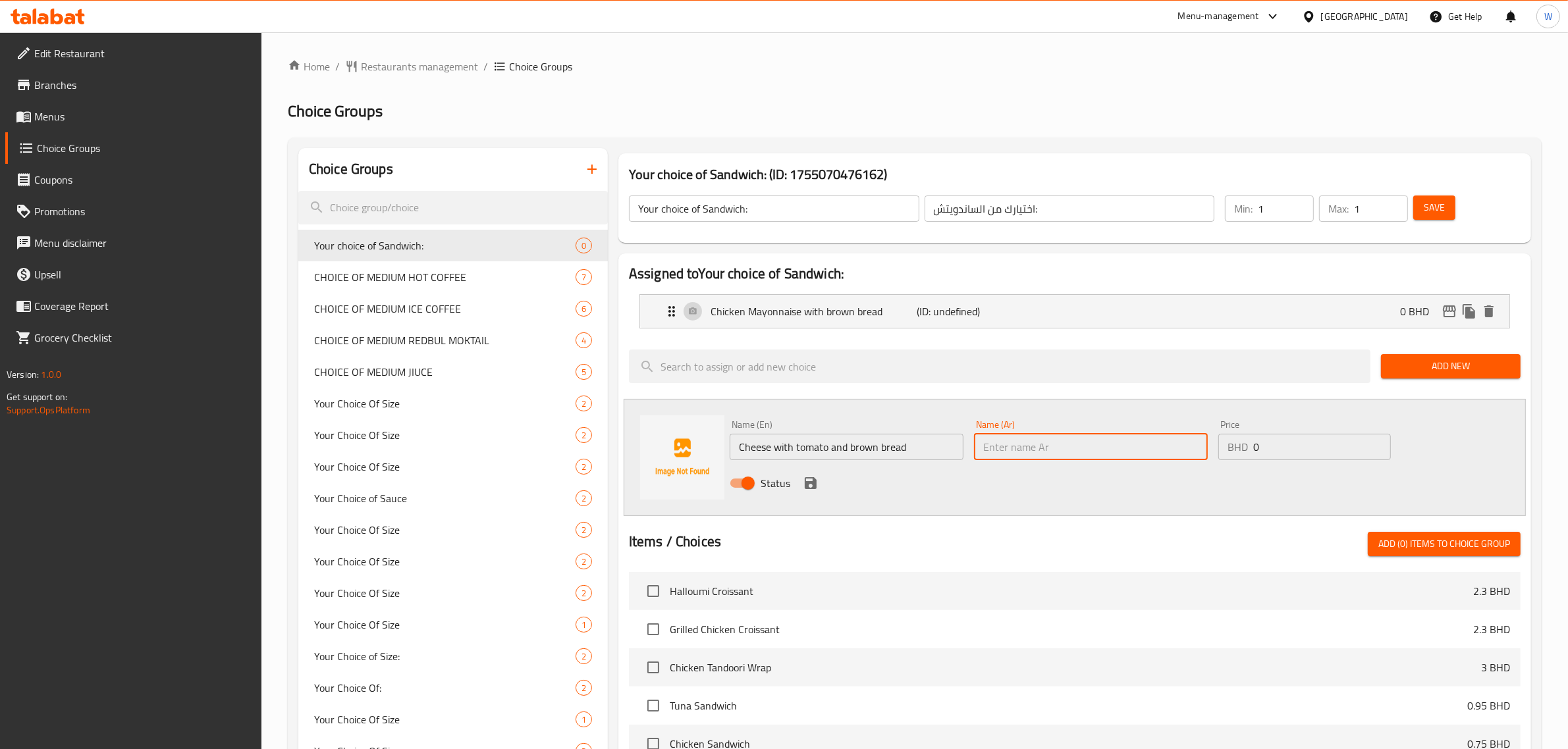
paste input "جبن مع طماطم وخبز أسمر"
type input "جبن مع طماطم وخبز أسمر"
click at [810, 480] on icon "save" at bounding box center [811, 483] width 16 height 16
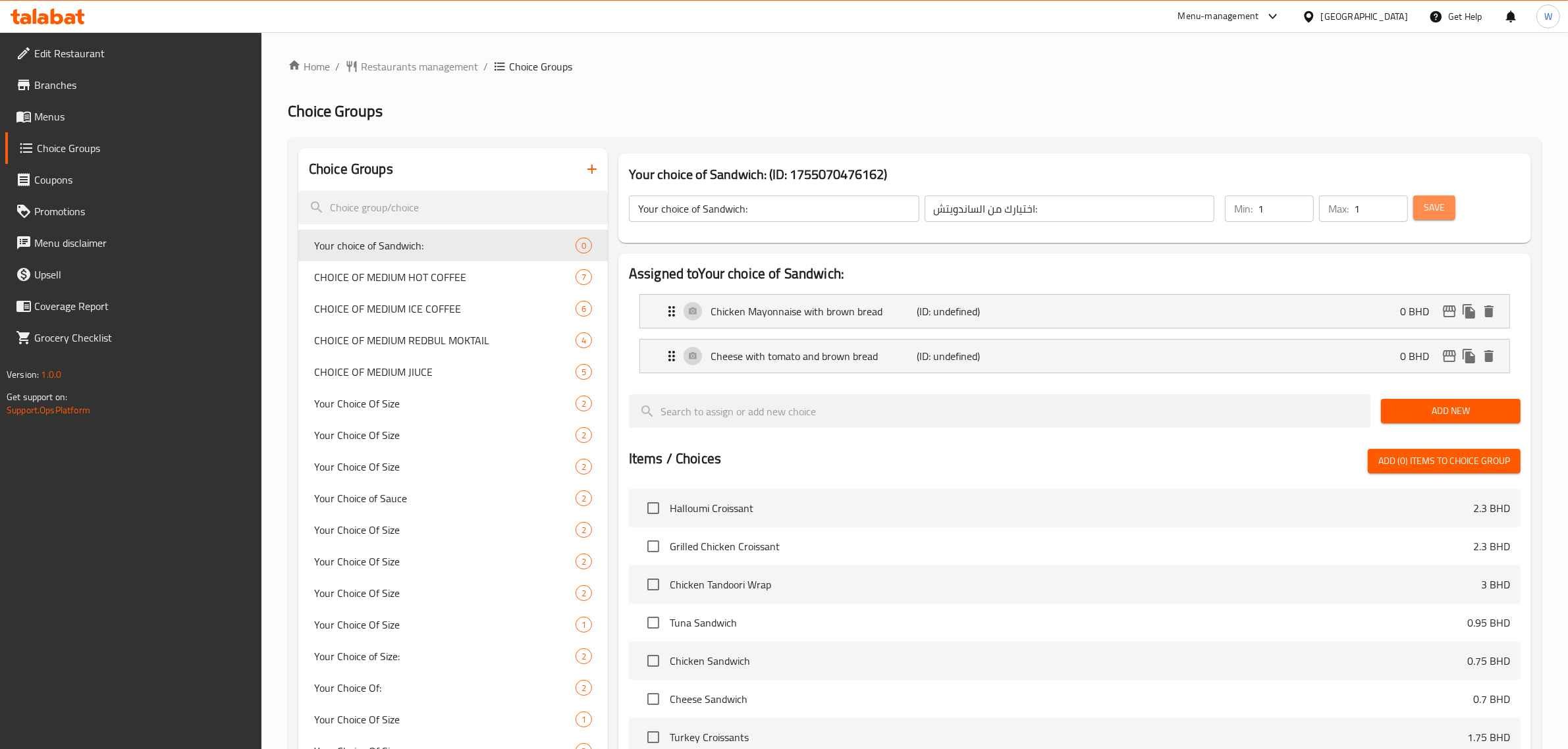
click at [1444, 208] on span "Save" at bounding box center [1434, 207] width 21 height 16
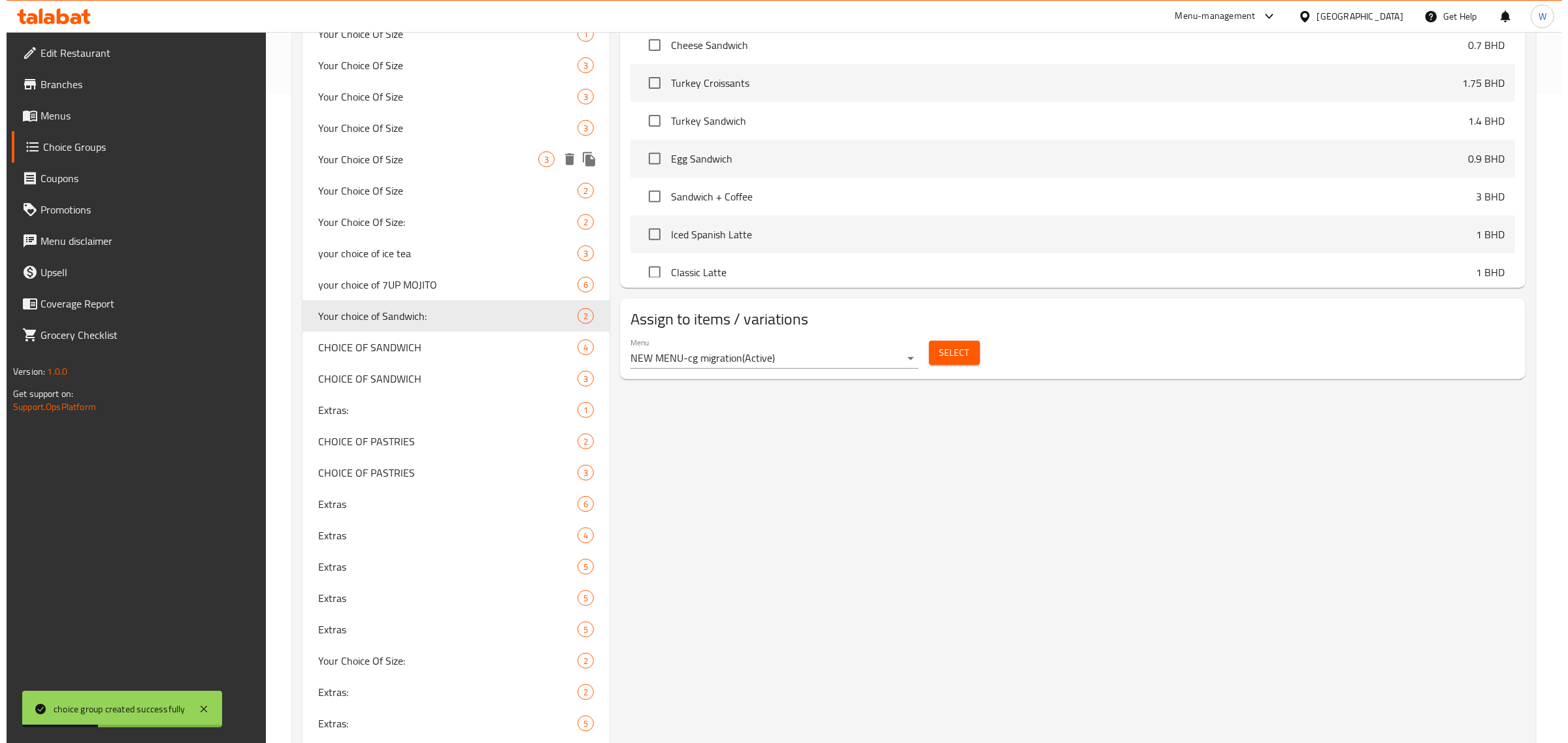
scroll to position [653, 0]
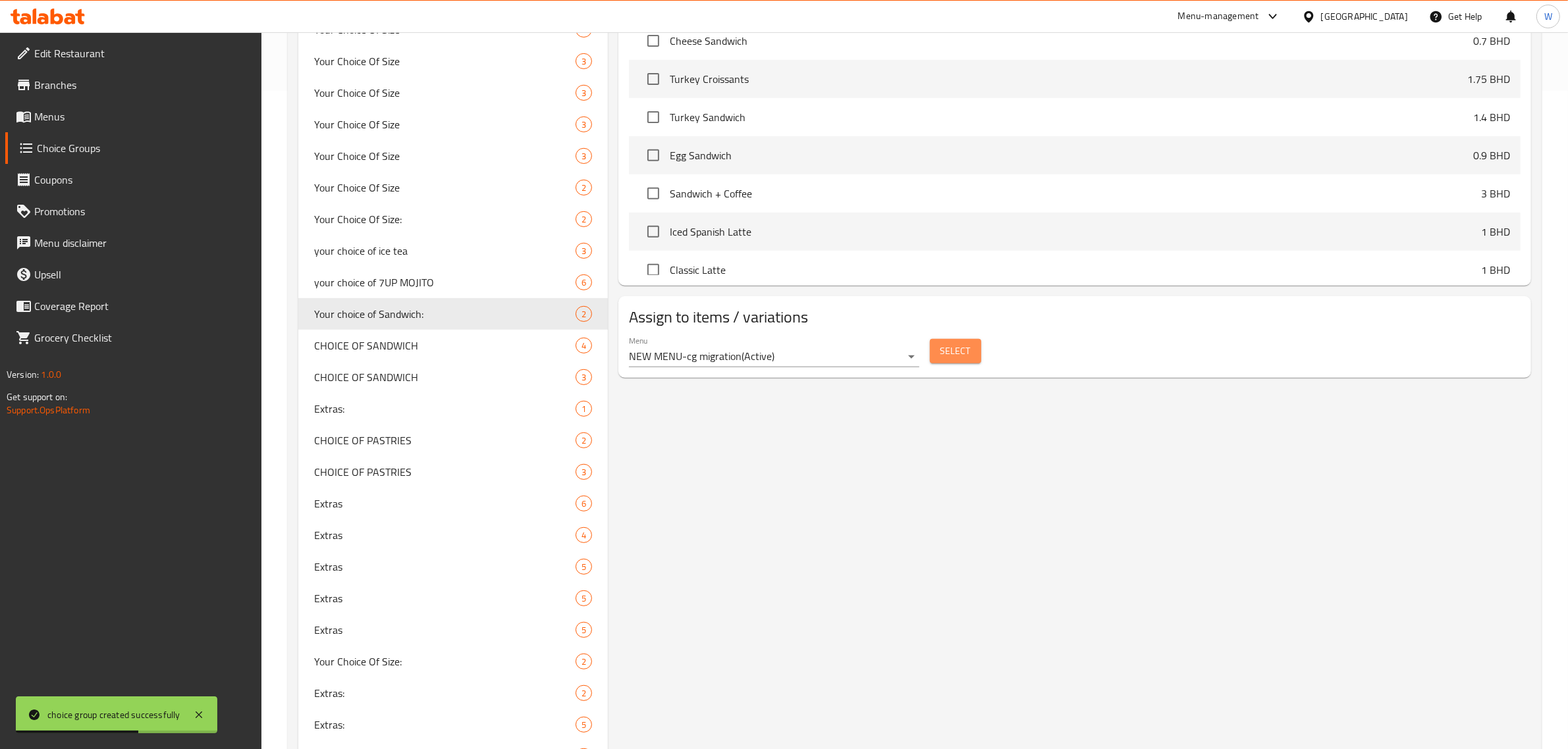
click at [964, 359] on span "Select" at bounding box center [956, 351] width 30 height 16
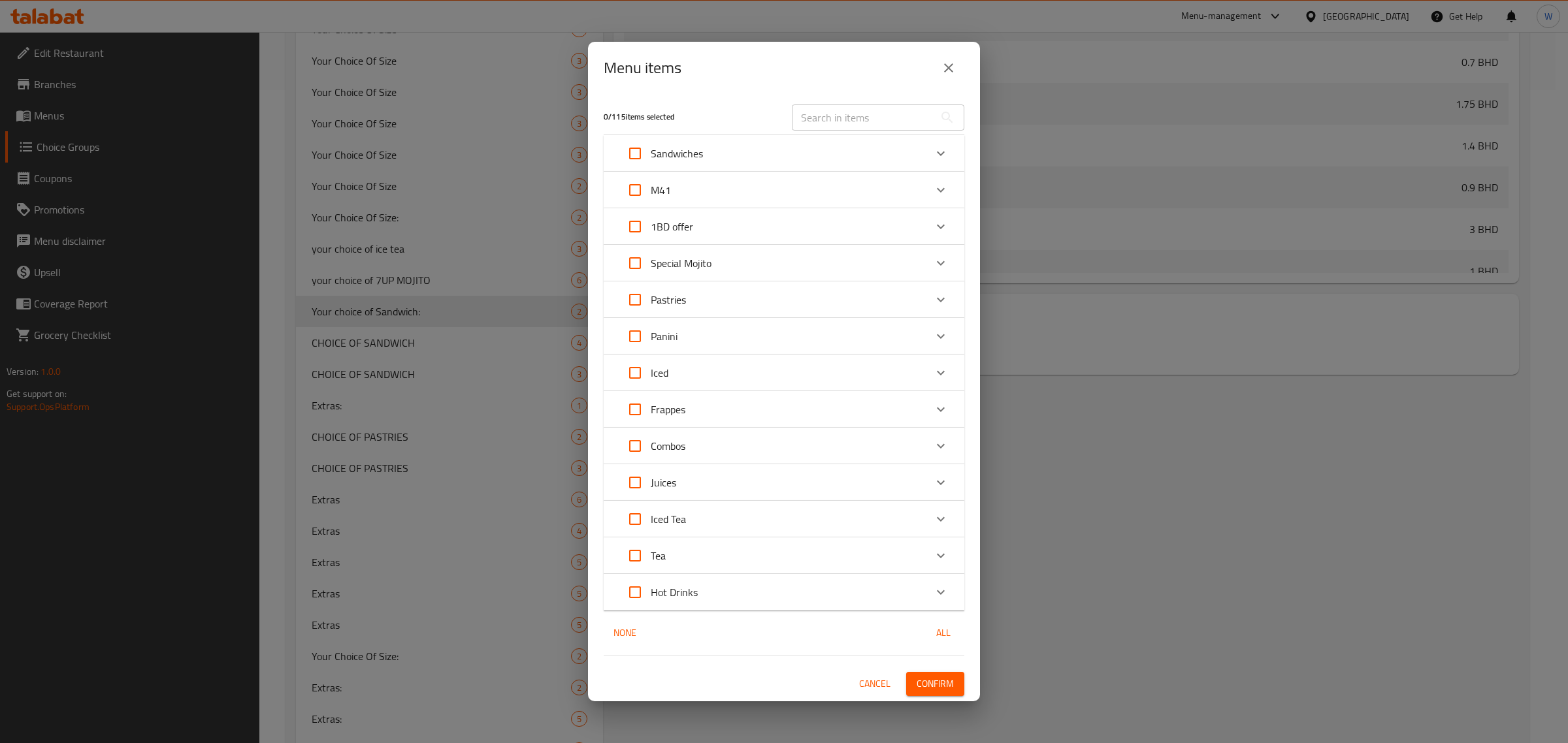
click at [890, 174] on div "M41" at bounding box center [772, 190] width 306 height 31
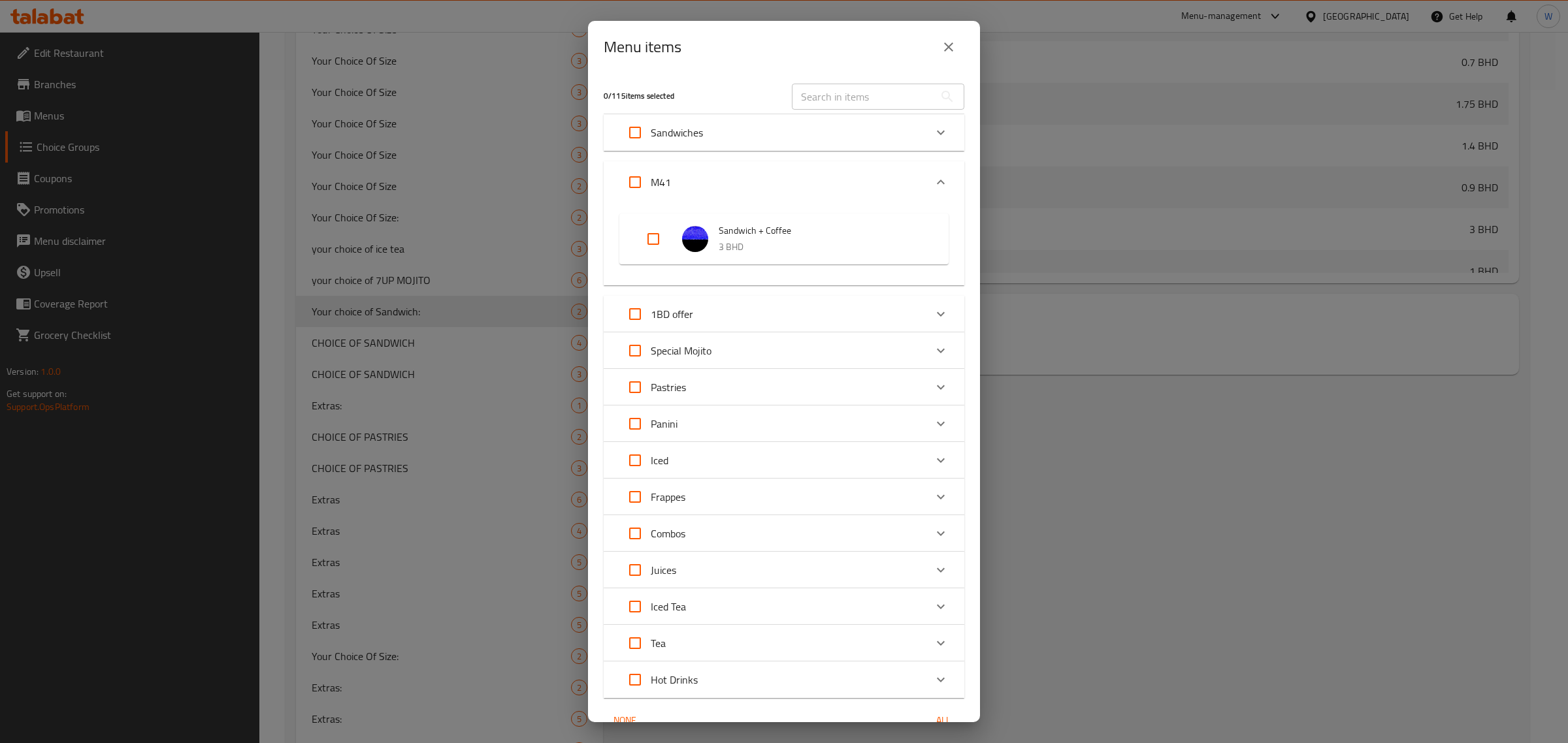
click at [668, 237] on input "Expand" at bounding box center [654, 239] width 31 height 31
checkbox input "true"
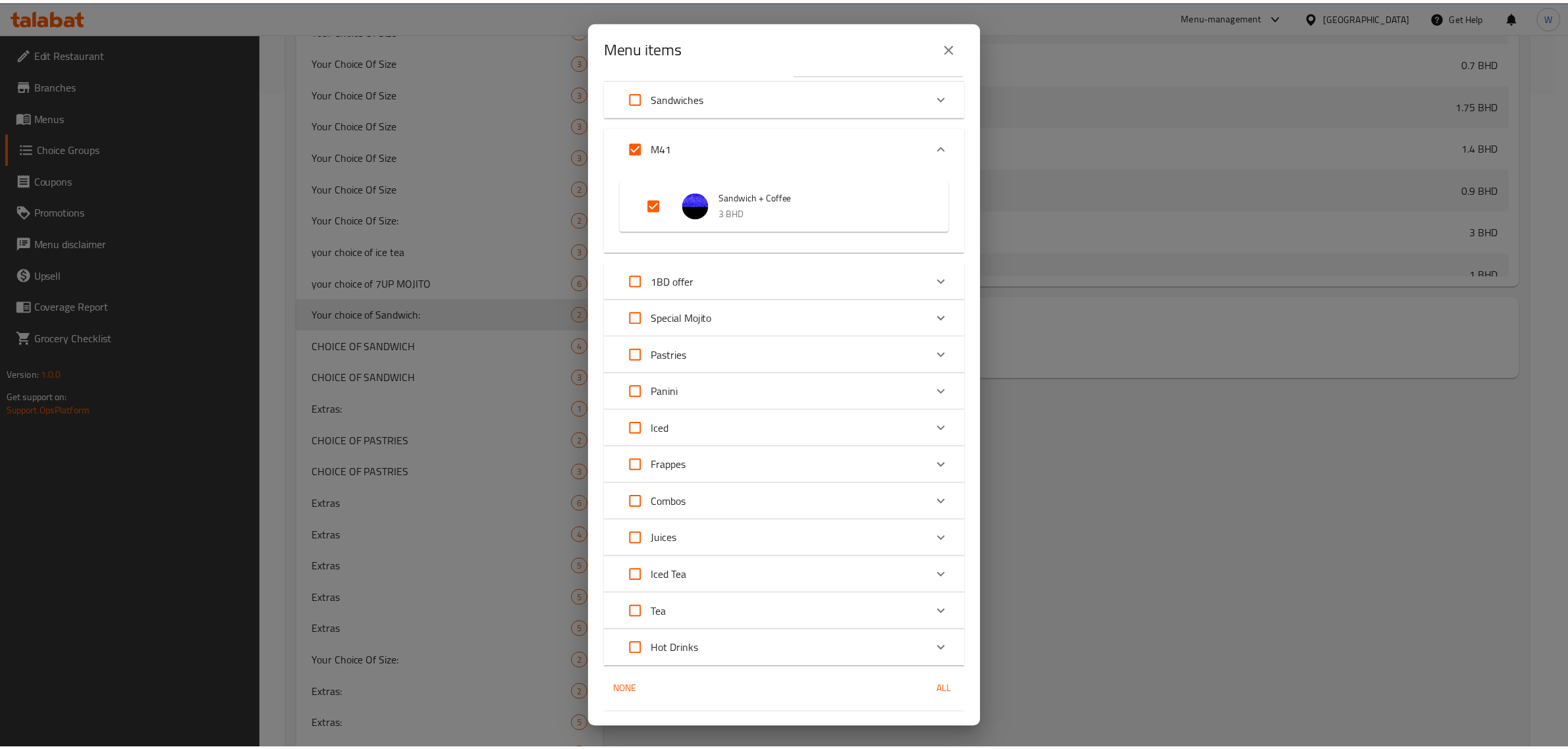
scroll to position [66, 0]
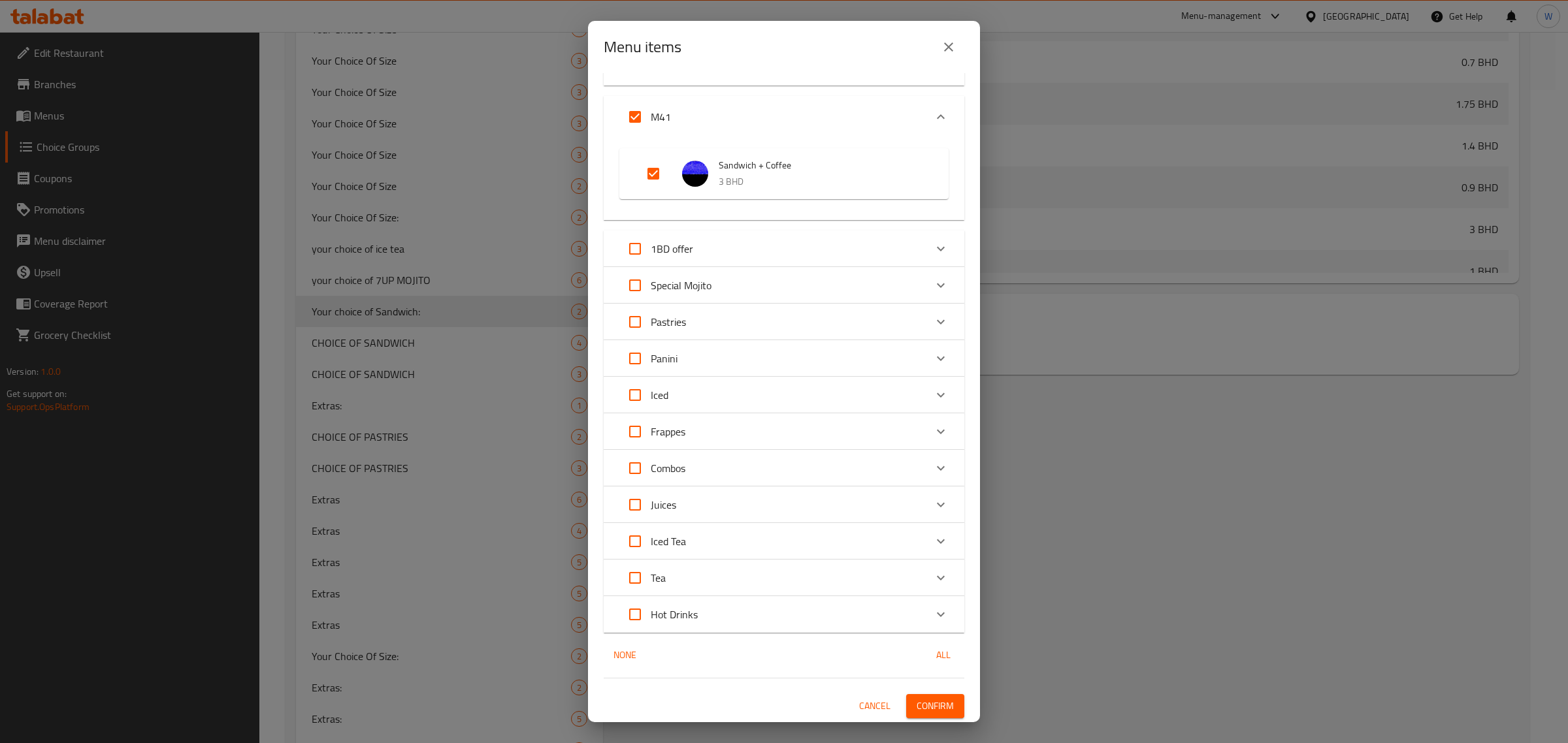
click at [929, 702] on span "Confirm" at bounding box center [935, 706] width 37 height 16
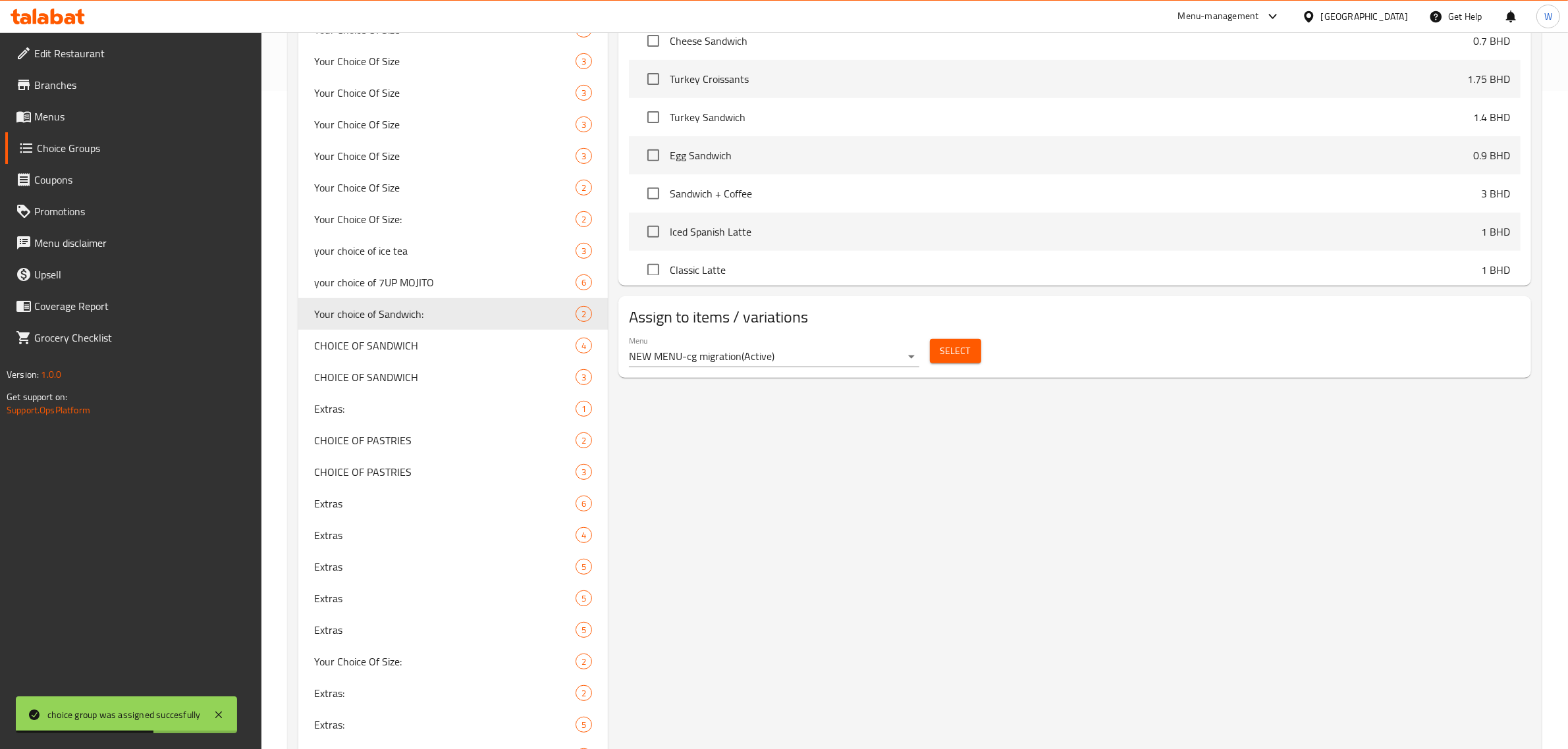
click at [778, 472] on div "Your choice of Sandwich: (ID: 985766) Your choice of Sandwich: ​ اختيارك من الس…" at bounding box center [1072, 181] width 928 height 1383
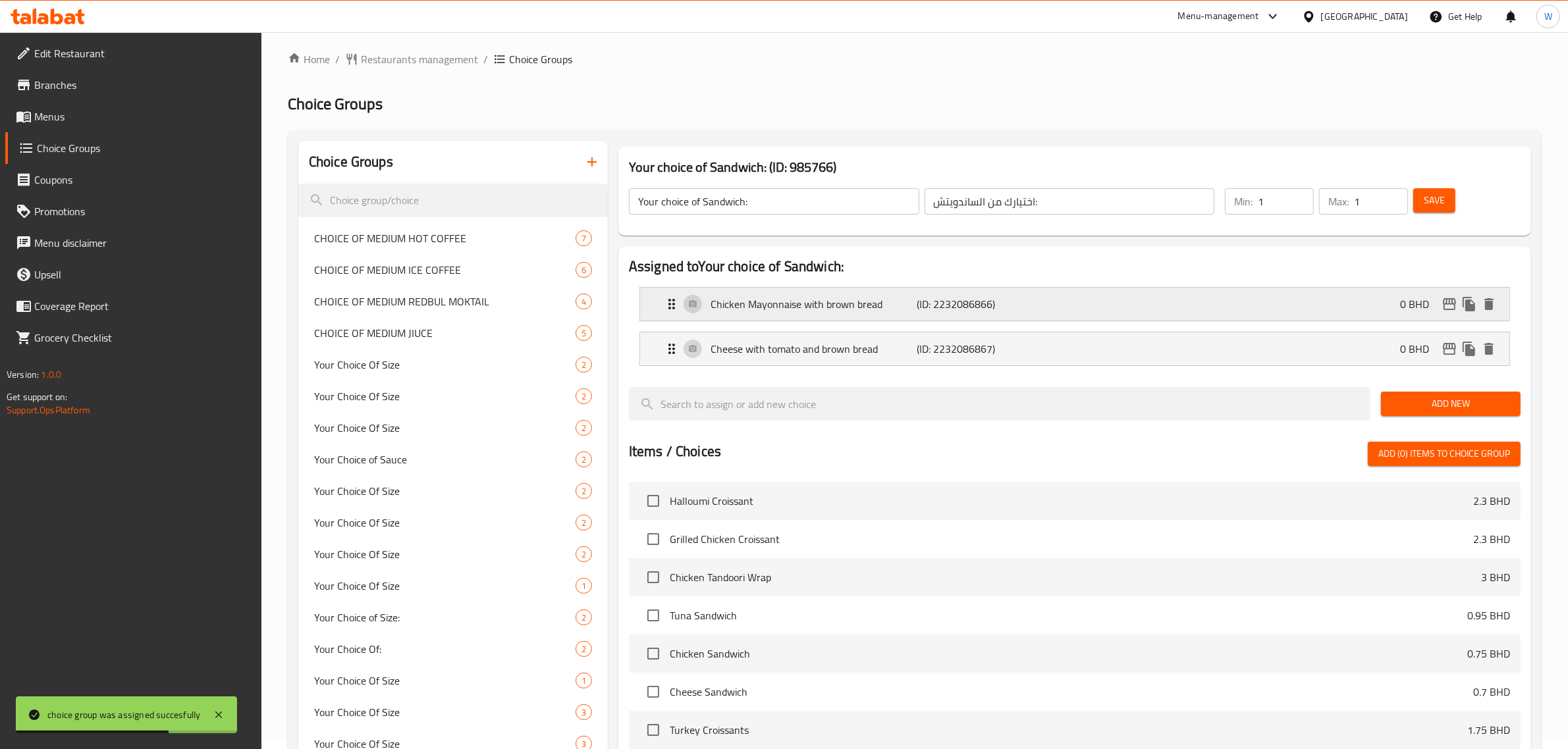
scroll to position [0, 0]
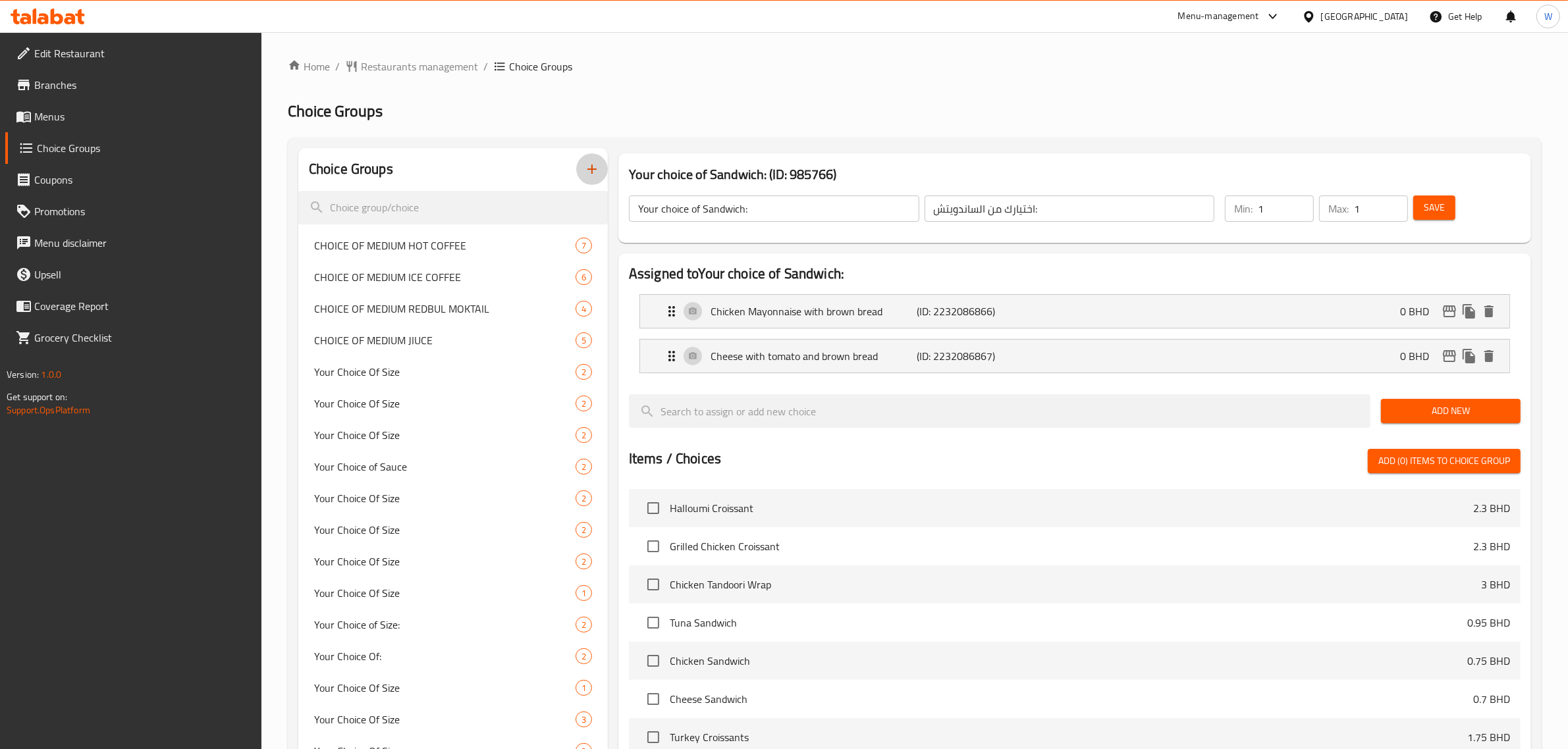
click at [589, 179] on button "button" at bounding box center [592, 169] width 32 height 32
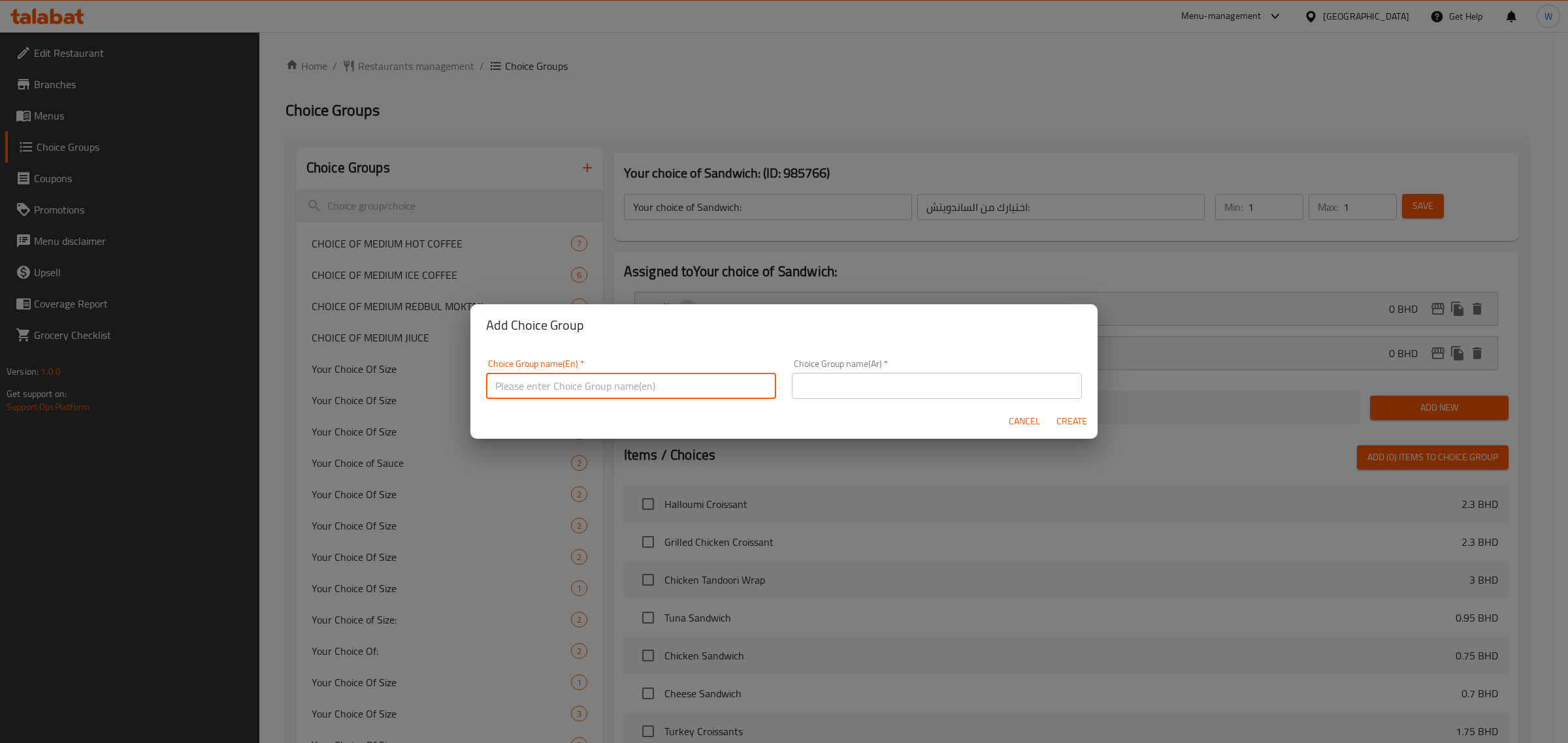
click at [578, 381] on input "text" at bounding box center [631, 386] width 290 height 26
paste input "Your Choice Of Coffee:"
type input "Your Choice Of Coffee:"
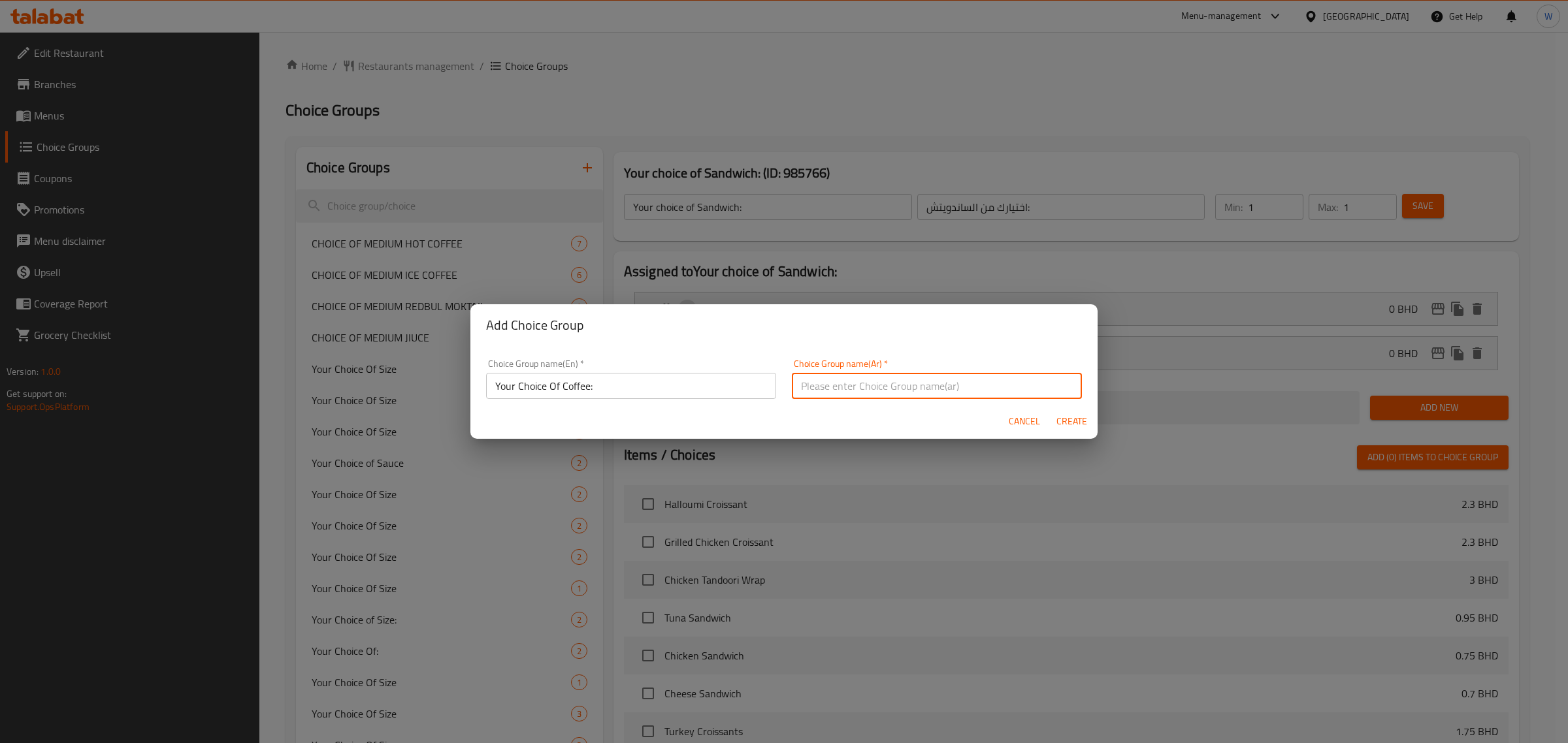
click at [823, 393] on input "text" at bounding box center [937, 386] width 290 height 26
paste input "اختيارك من القهوة:"
type input "اختيارك من القهوة:"
click at [1089, 422] on button "Create" at bounding box center [1071, 422] width 42 height 24
type input "Your Choice Of Coffee:"
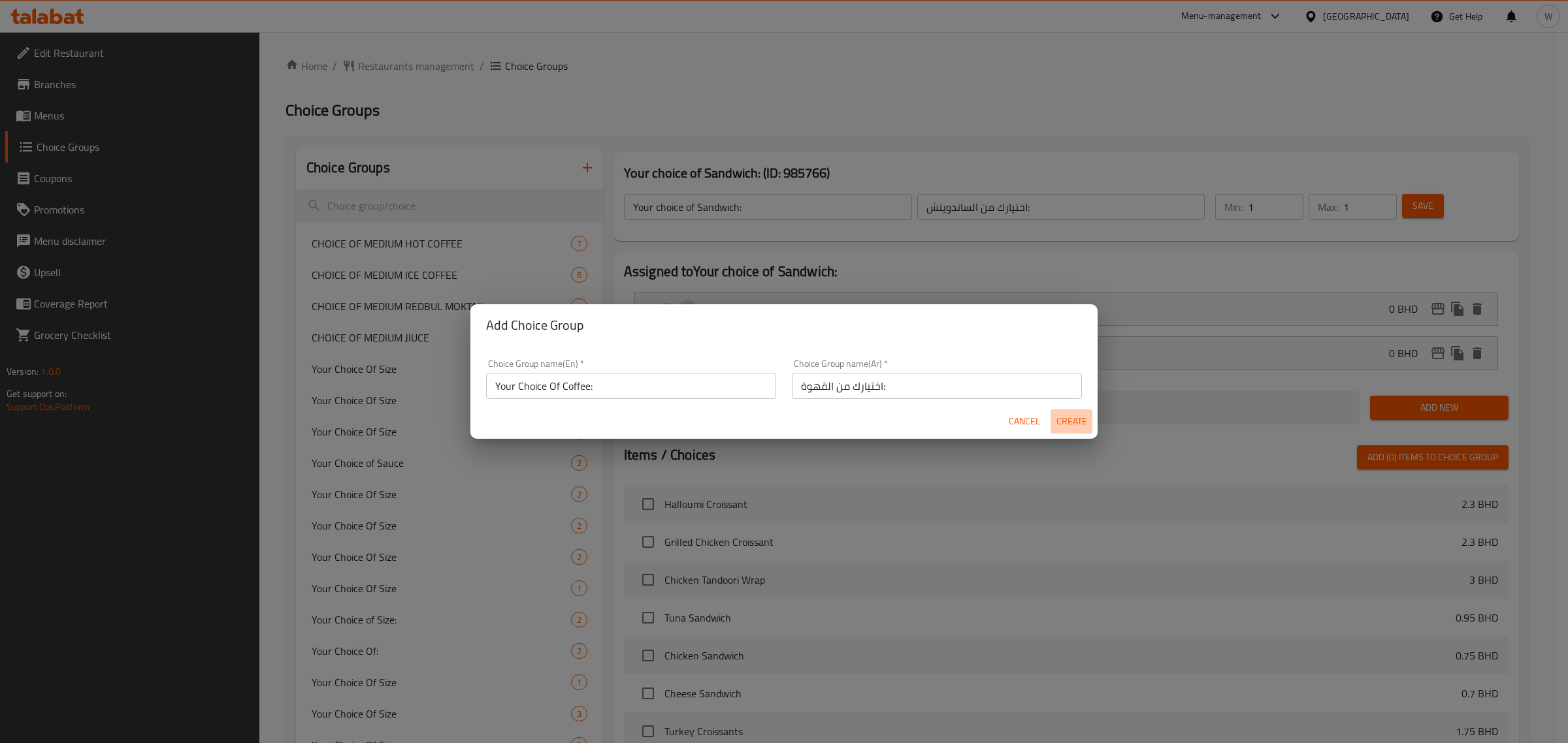
type input "اختيارك من القهوة:"
type input "0"
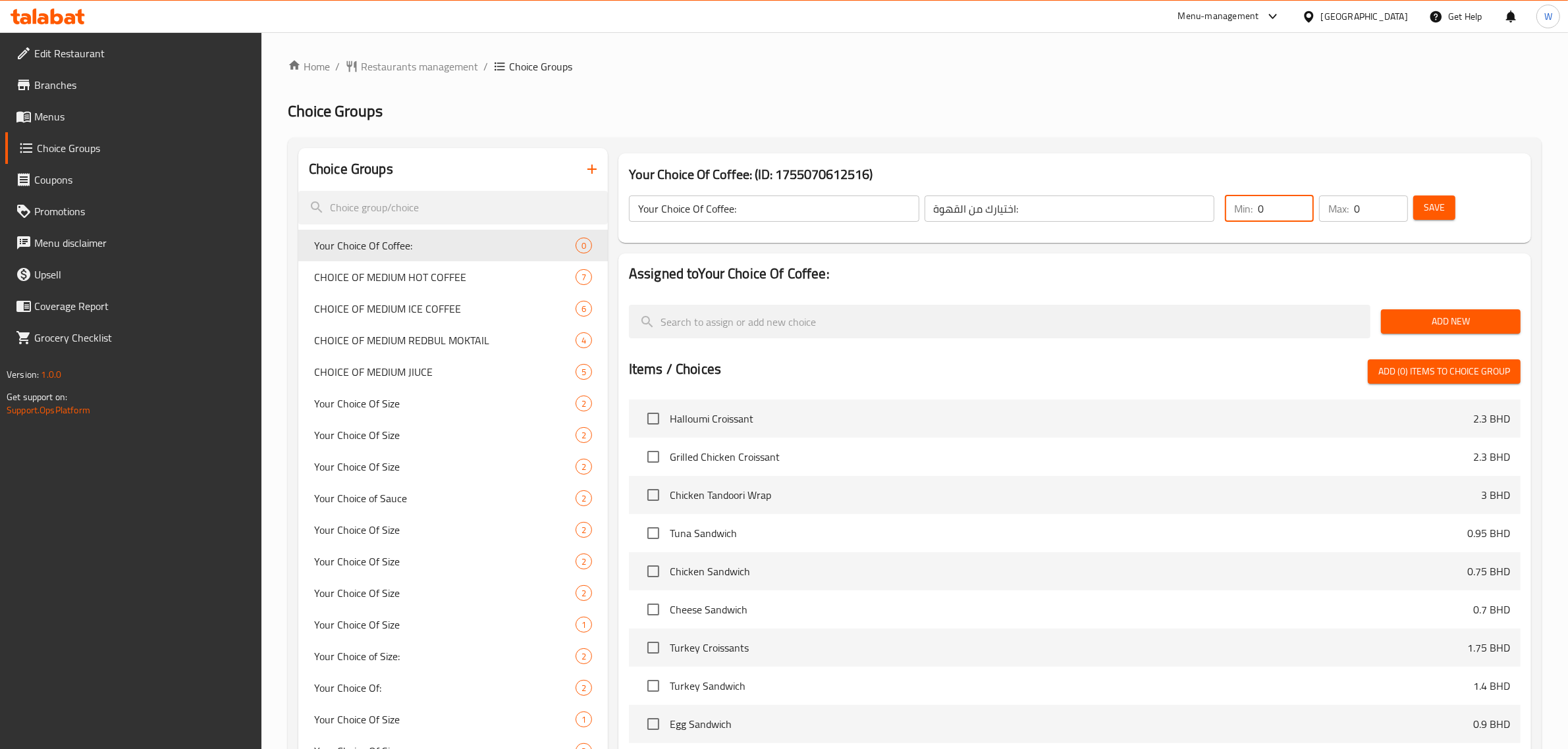
drag, startPoint x: 1273, startPoint y: 211, endPoint x: 1183, endPoint y: 216, distance: 90.1
click at [1194, 215] on div "Your Choice Of Coffee: ​ اختيارك من القهوة: ​ Min: 0 ​ Max: 0 ​ Save" at bounding box center [1075, 209] width 903 height 58
type input "1"
drag, startPoint x: 1371, startPoint y: 202, endPoint x: 1301, endPoint y: 215, distance: 71.2
click at [1301, 215] on div "Min: 1 ​ Max: 0 ​" at bounding box center [1316, 208] width 194 height 37
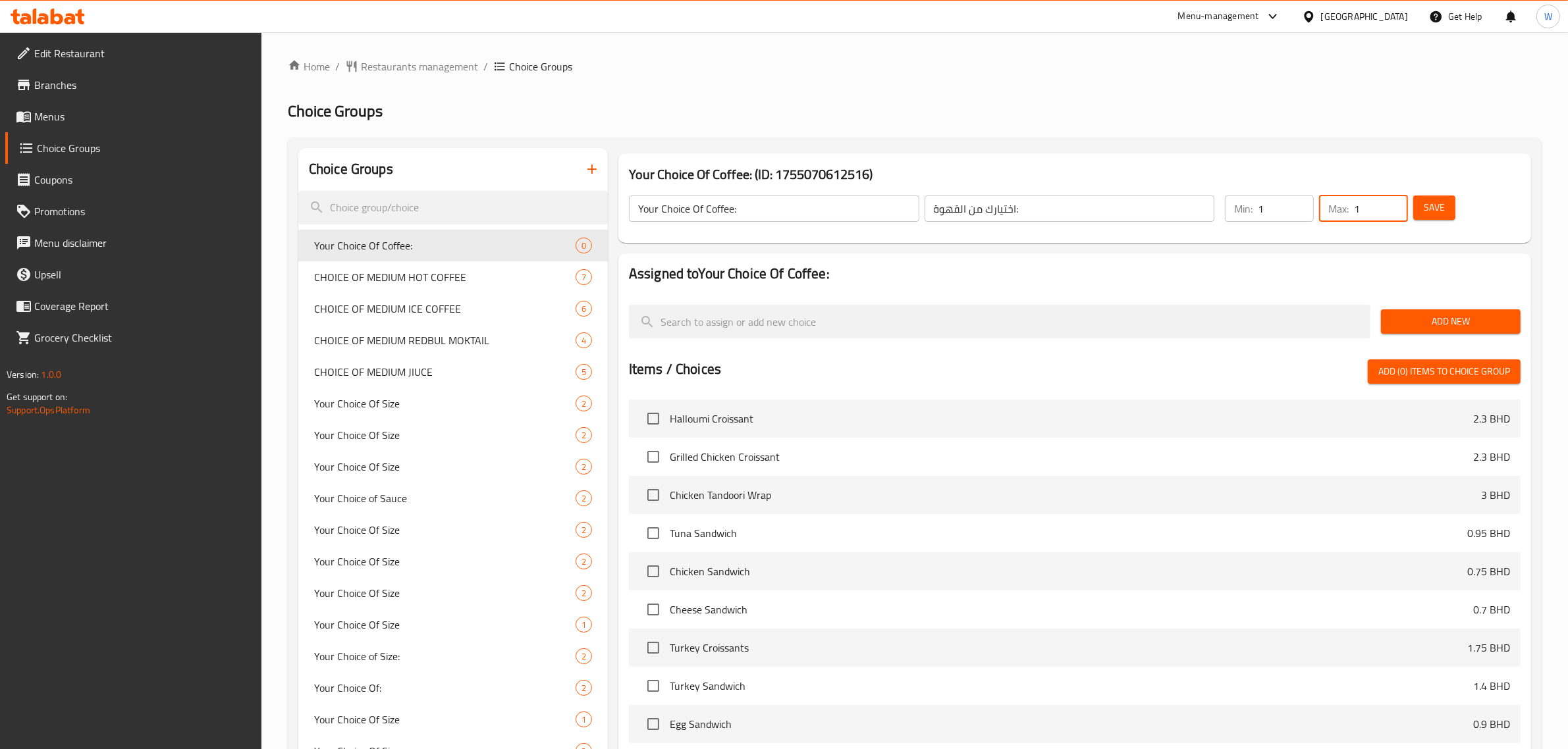
type input "1"
click at [1286, 271] on h2 "Assigned to Your Choice Of Coffee:" at bounding box center [1075, 274] width 892 height 20
click at [1440, 320] on span "Add New" at bounding box center [1450, 321] width 118 height 16
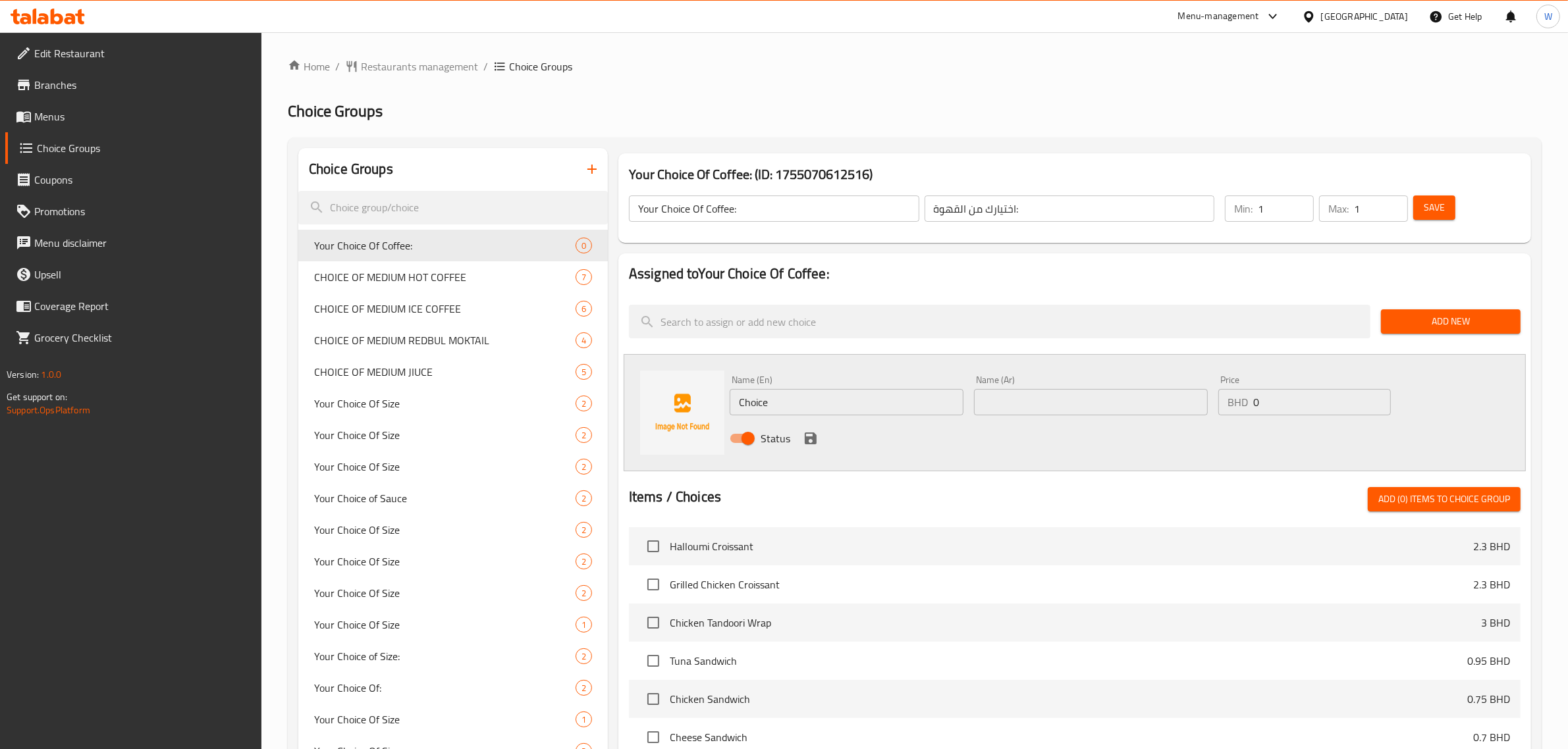
click at [804, 409] on input "Choice" at bounding box center [847, 402] width 234 height 27
paste input "Hot Americano"
type input "Hot Americano"
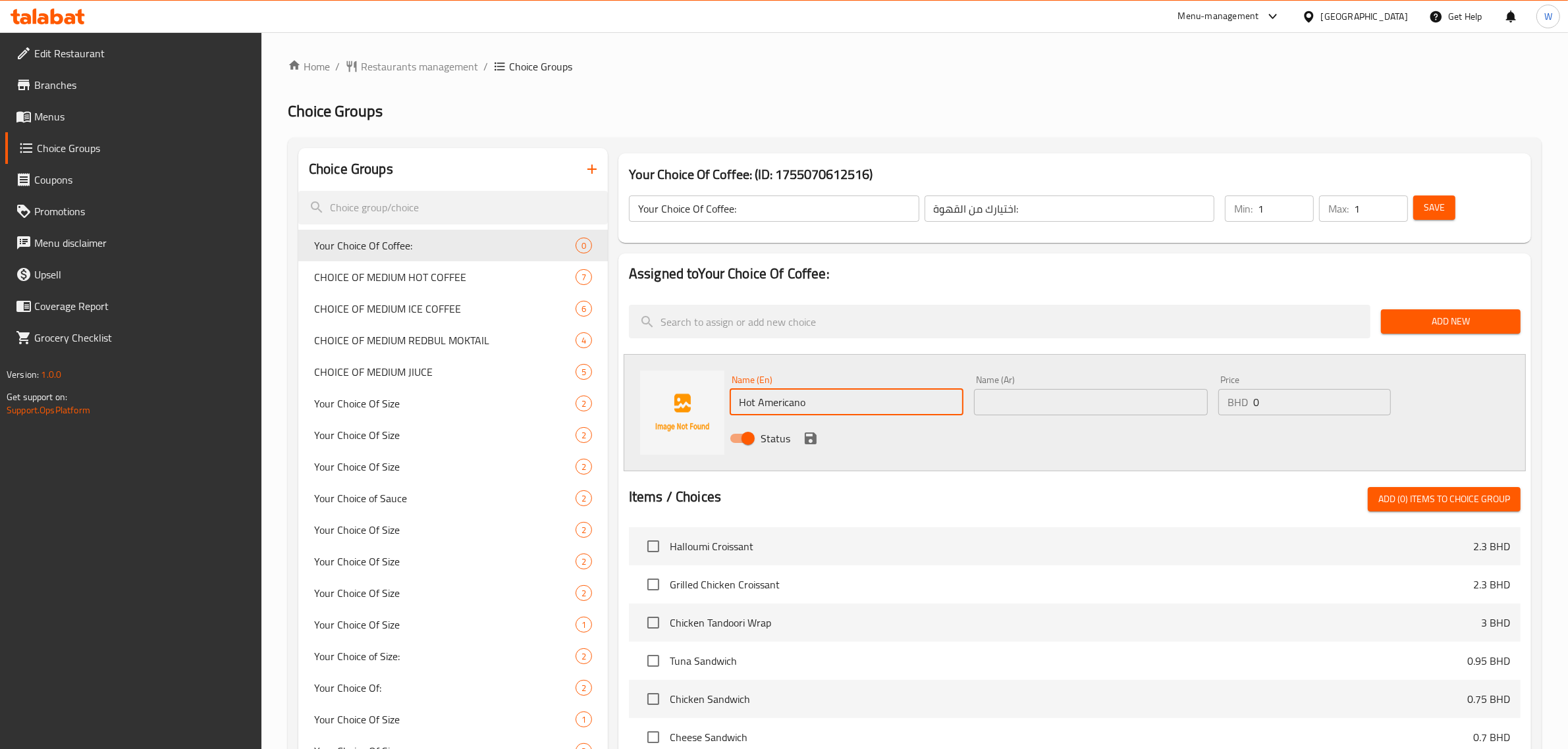
click at [987, 399] on input "text" at bounding box center [1091, 402] width 234 height 27
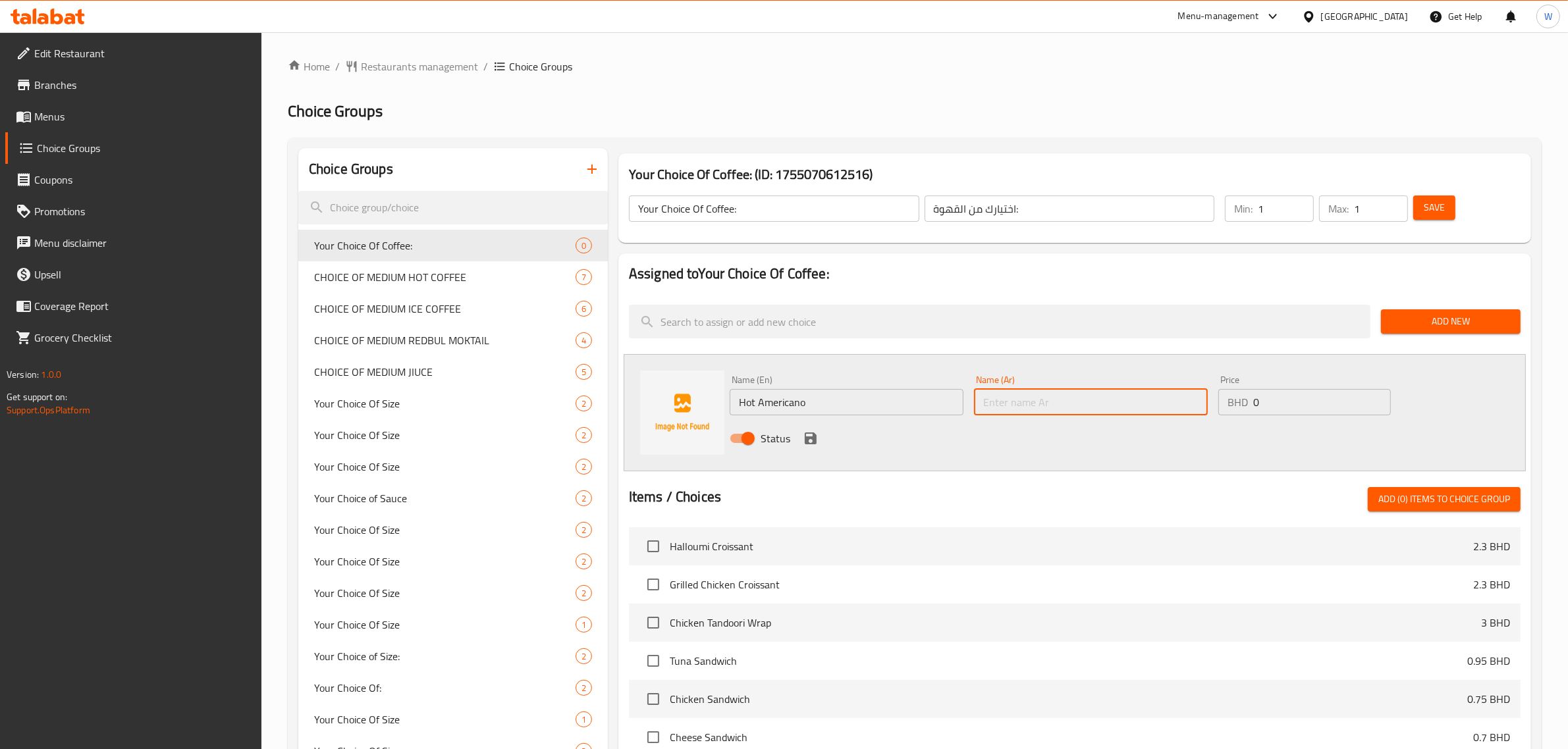
paste input "Hot Americano"
type input "Hot Americano"
click at [807, 440] on icon "save" at bounding box center [811, 439] width 12 height 12
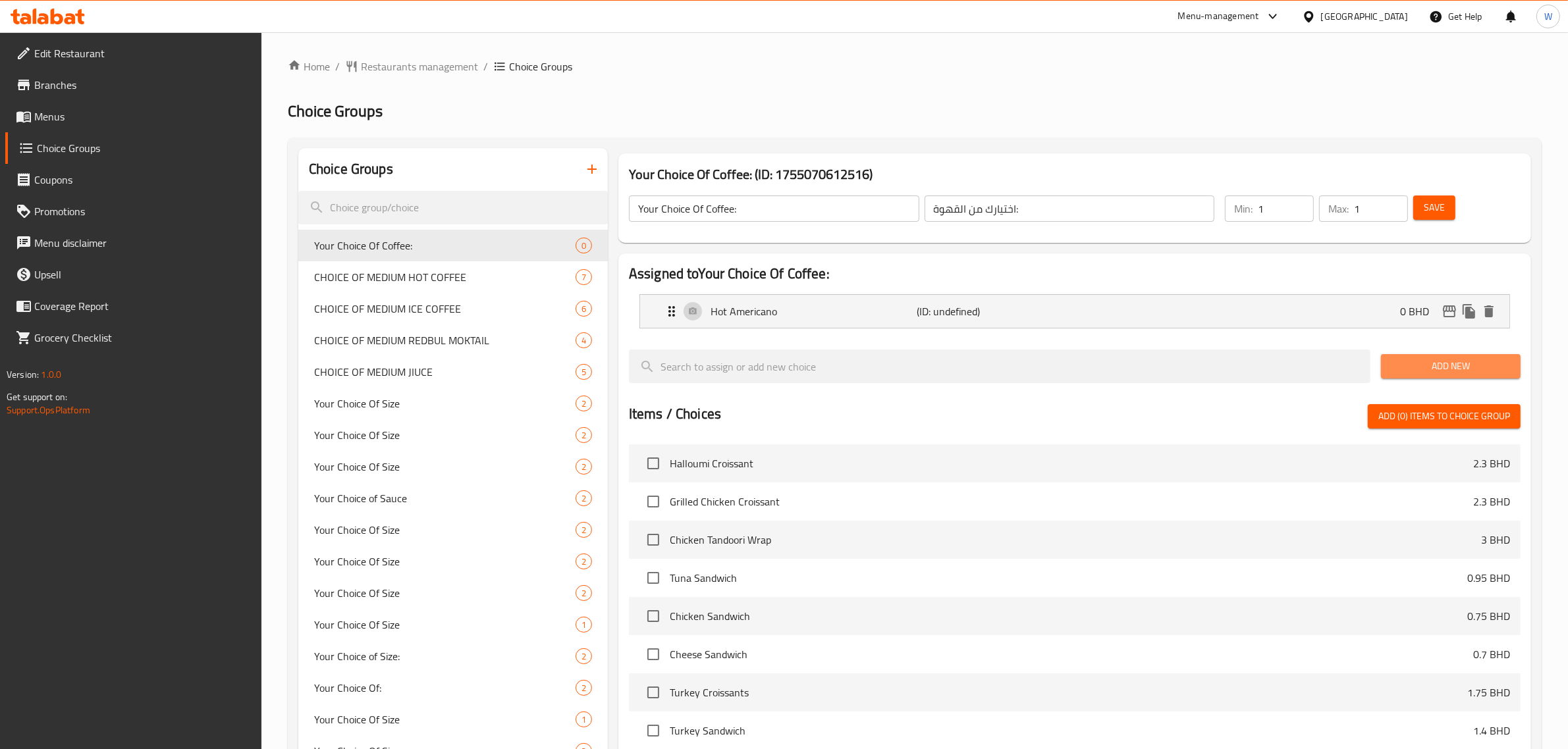
click at [1402, 370] on span "Add New" at bounding box center [1450, 366] width 118 height 16
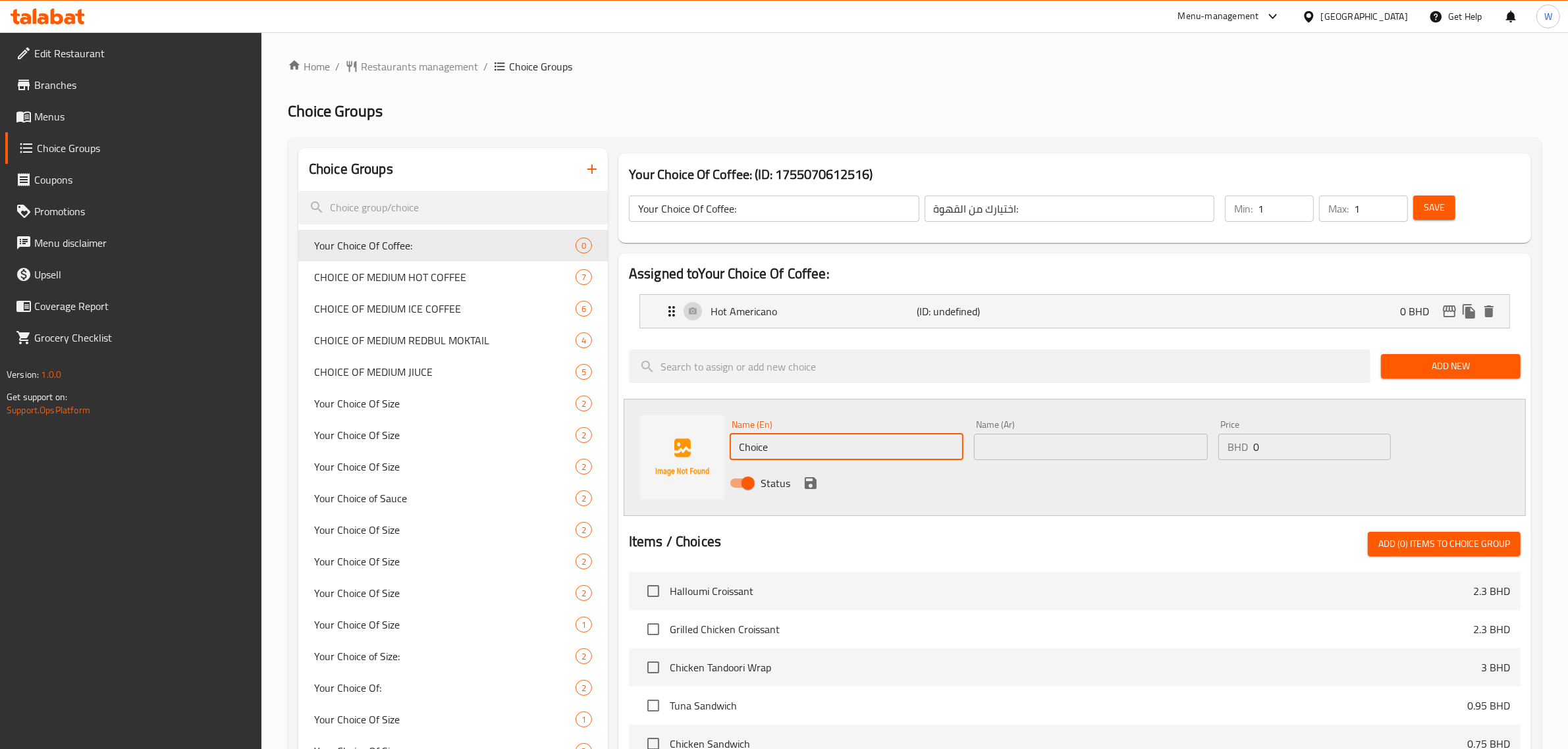
click at [762, 449] on input "Choice" at bounding box center [847, 447] width 234 height 27
paste input "Hot Latt"
type input "Hot Latte"
click at [1094, 445] on input "text" at bounding box center [1091, 447] width 234 height 27
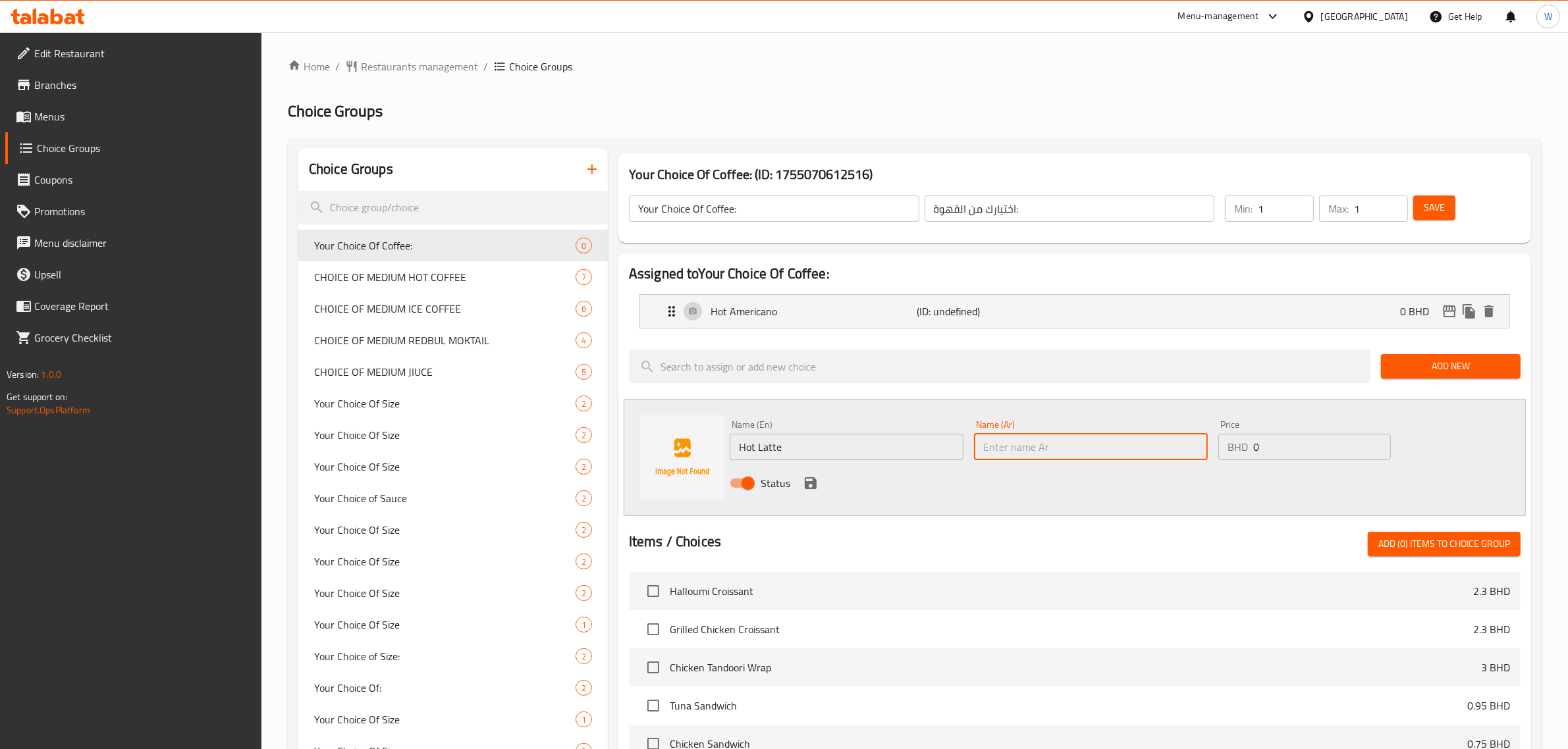
paste input "Hot Latte"
type input "Hot Latte"
click at [817, 490] on icon "save" at bounding box center [811, 483] width 16 height 16
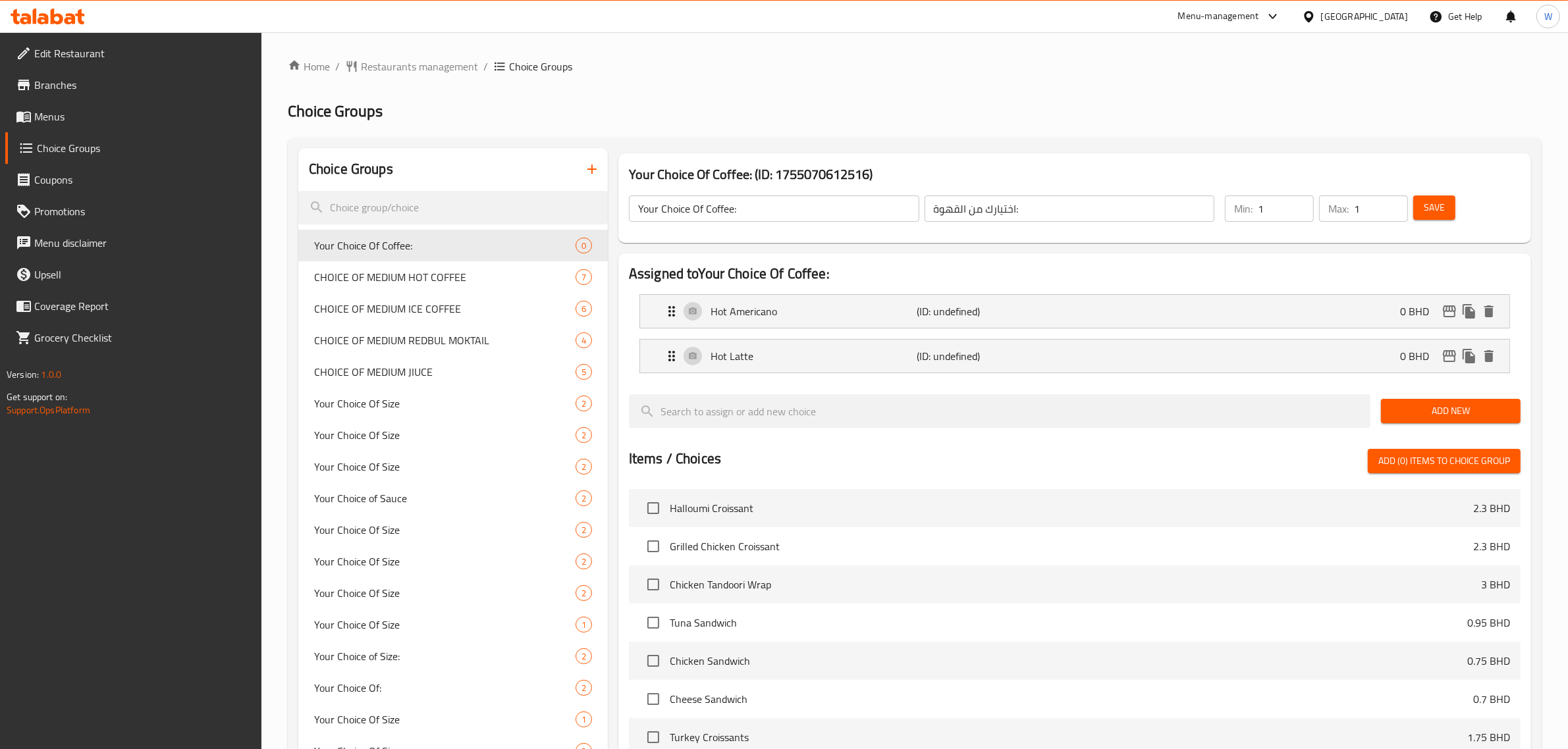
click at [1486, 407] on span "Add New" at bounding box center [1450, 411] width 118 height 16
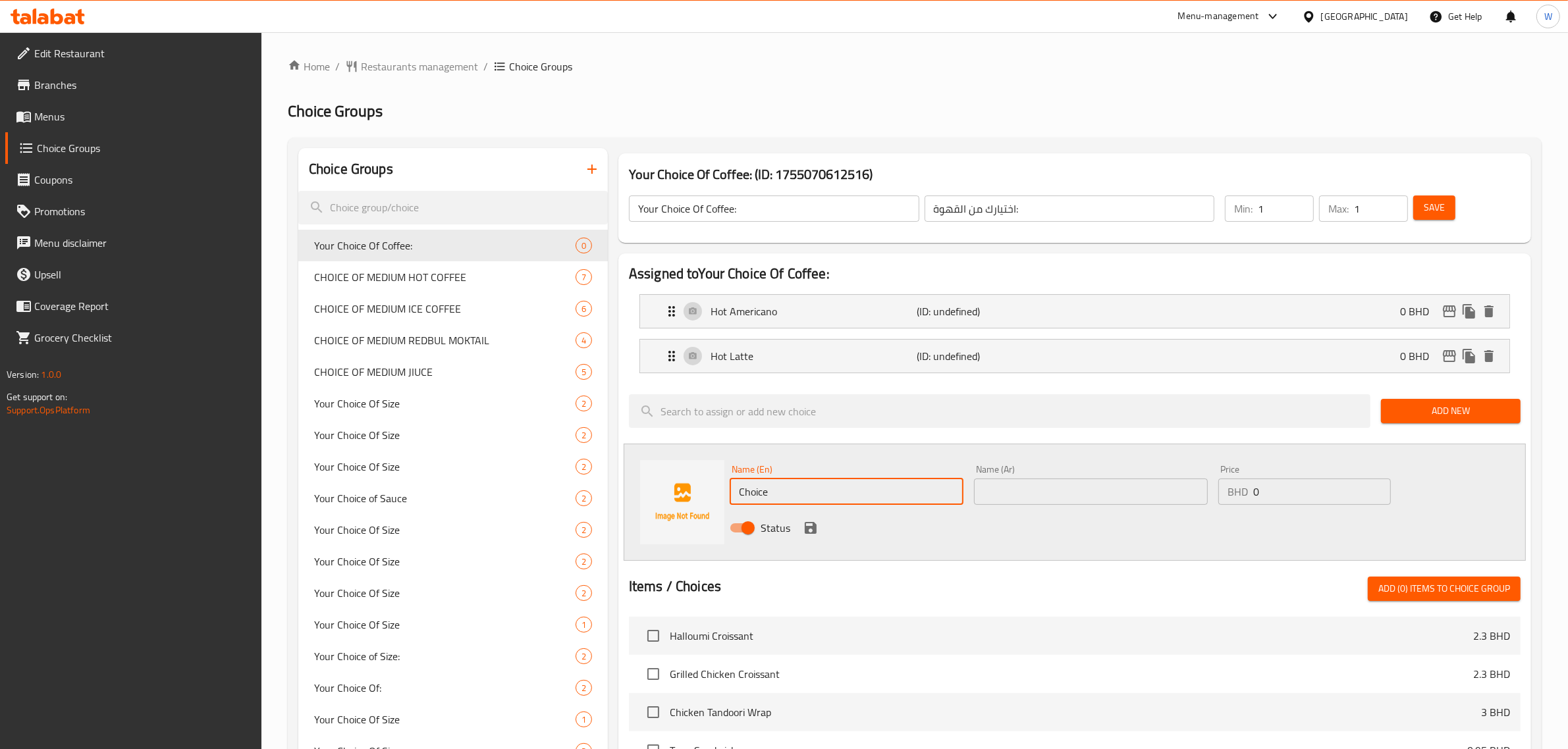
click at [772, 494] on input "Choice" at bounding box center [847, 492] width 234 height 27
paste input "Hot Spanish Latte"
type input "Hot Spanish Latte"
click at [1016, 500] on input "text" at bounding box center [1091, 492] width 234 height 27
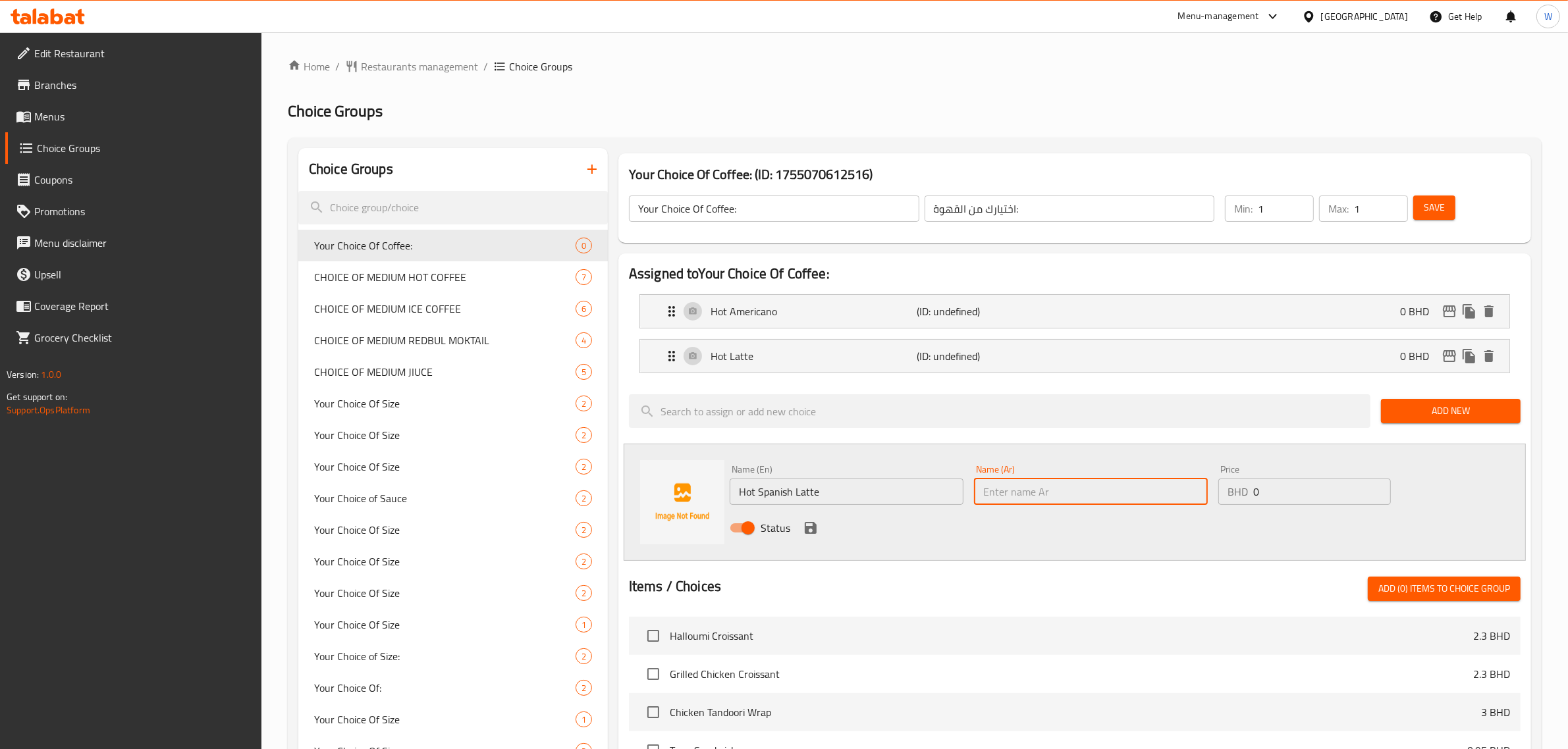
paste input "Hot Spanish Latte"
type input "Hot Spanish Latte"
click at [815, 522] on icon "save" at bounding box center [811, 528] width 16 height 16
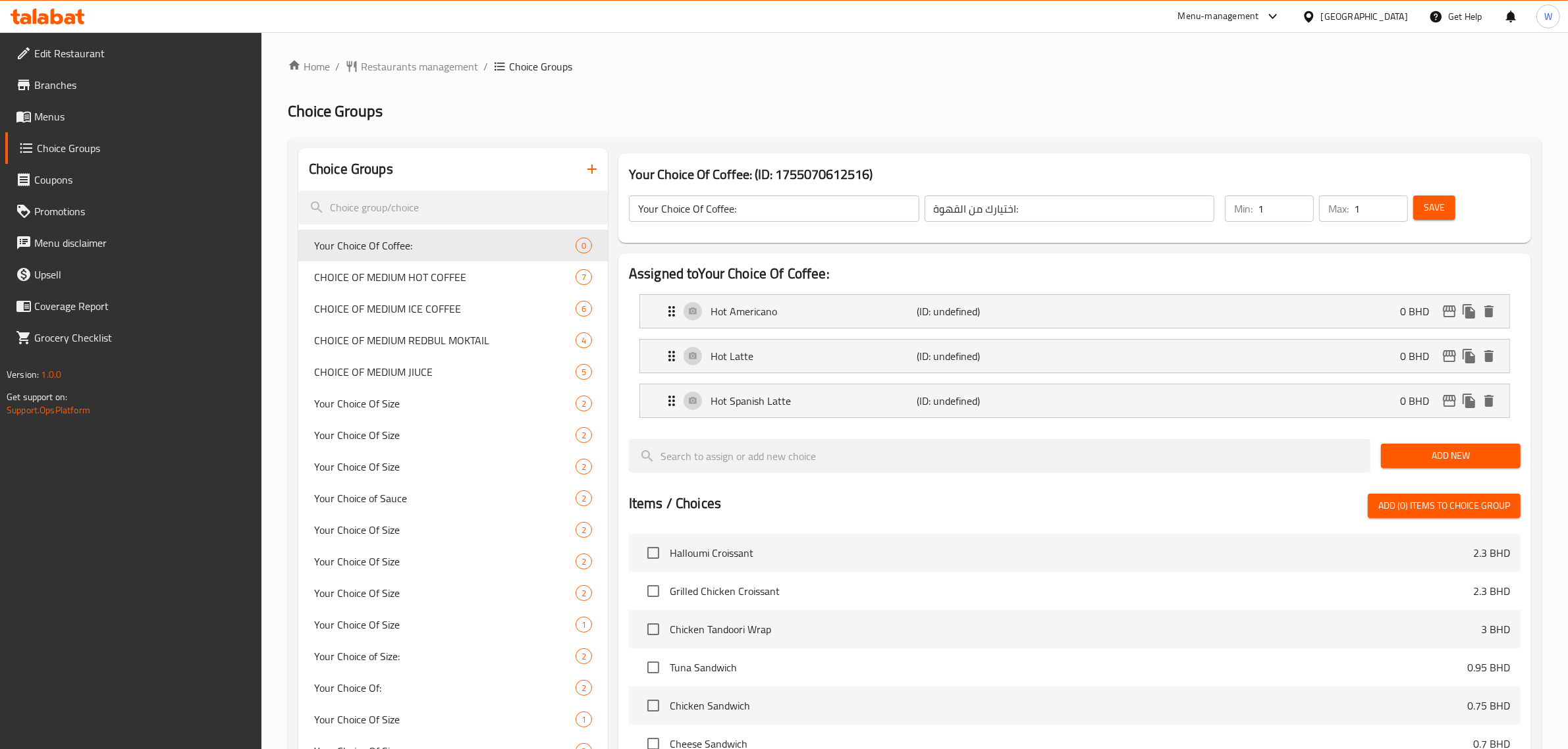
click at [1405, 453] on span "Add New" at bounding box center [1450, 456] width 118 height 16
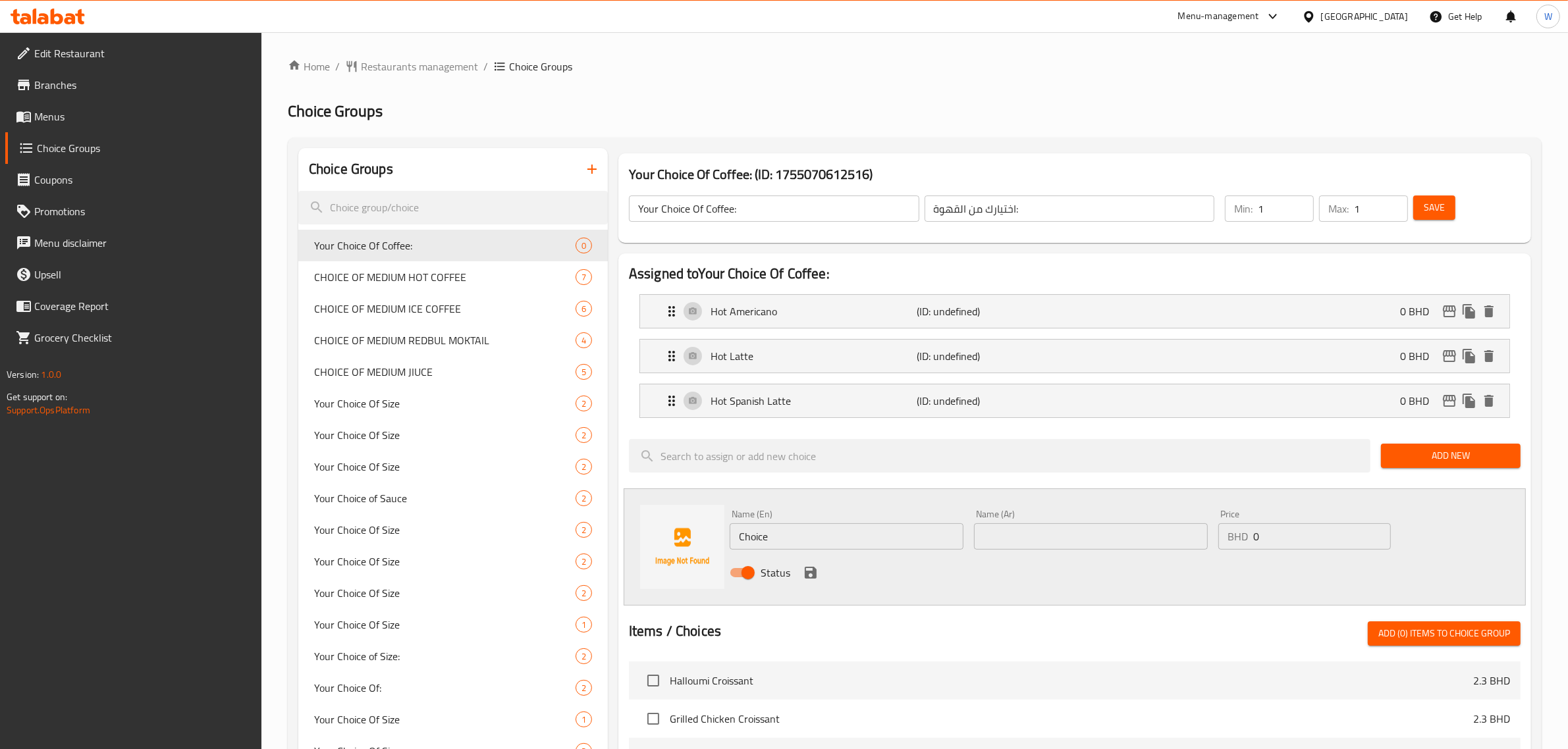
click at [829, 518] on div "Name (En) Choice Name (En)" at bounding box center [847, 530] width 234 height 40
click at [820, 535] on input "Choice" at bounding box center [847, 536] width 234 height 27
paste input "Iced Americano"
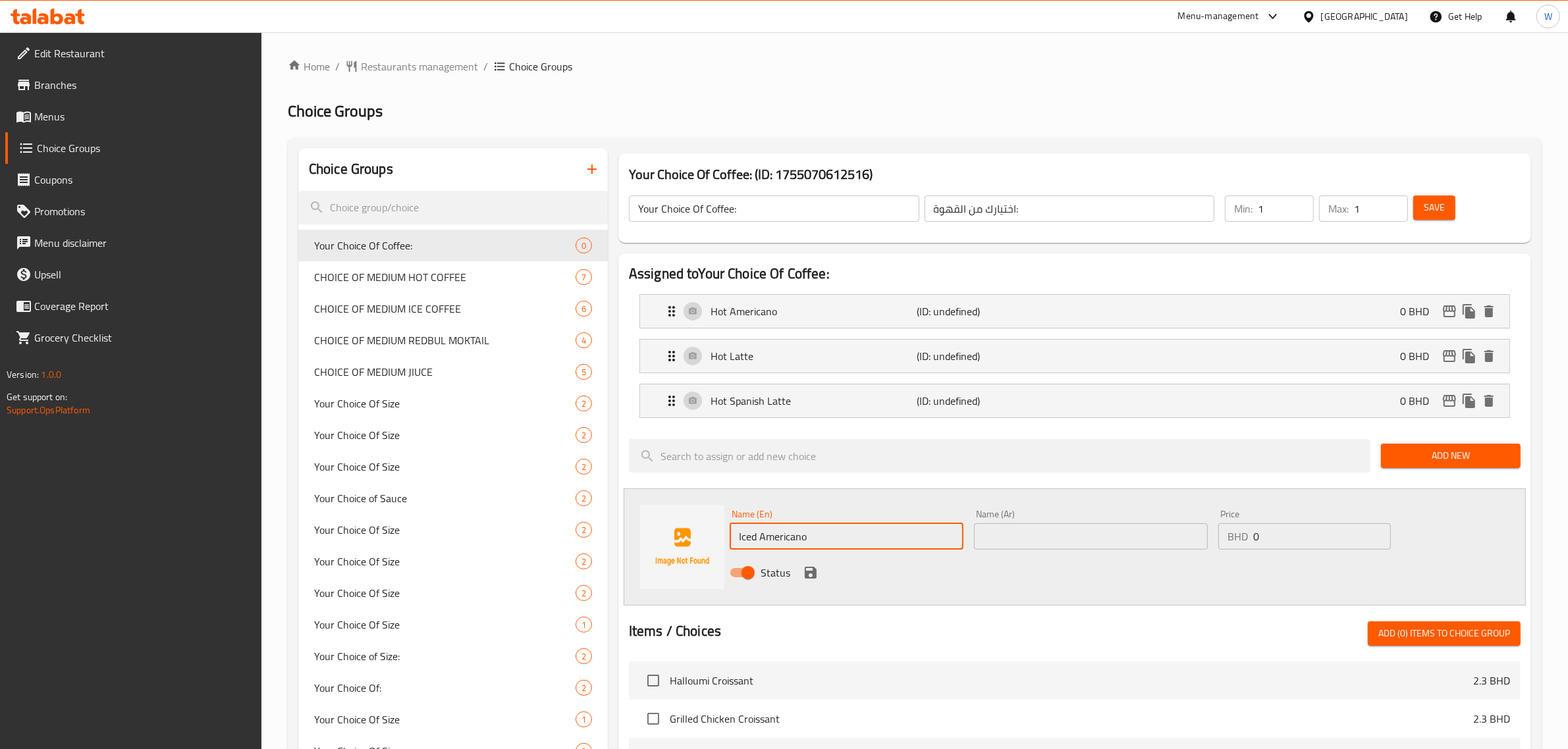
type input "Iced Americano"
click at [999, 548] on input "text" at bounding box center [1091, 536] width 234 height 27
paste input "Iced Americano"
type input "Iced Americano"
click at [814, 577] on icon "save" at bounding box center [811, 573] width 12 height 12
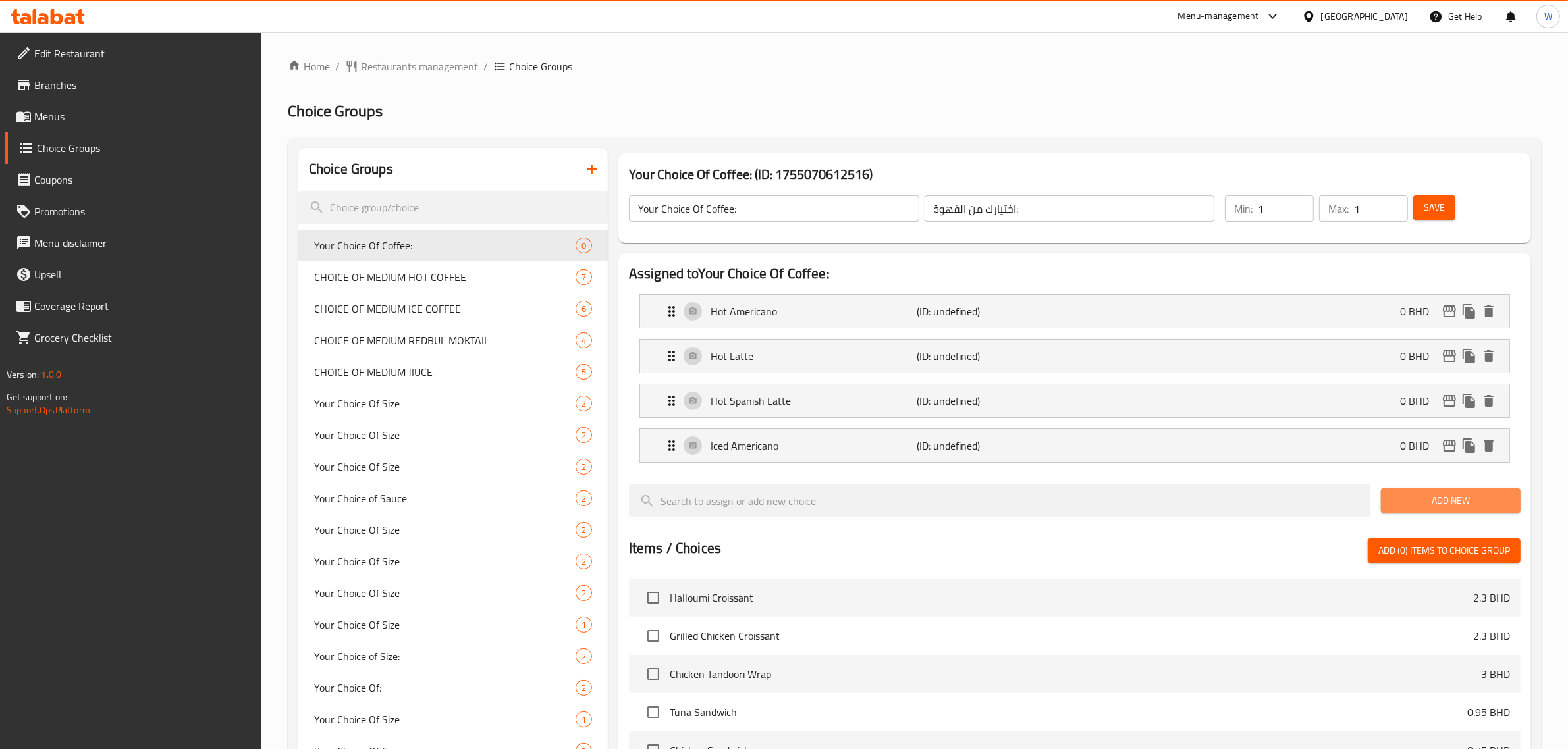
click at [1406, 504] on span "Add New" at bounding box center [1450, 500] width 118 height 16
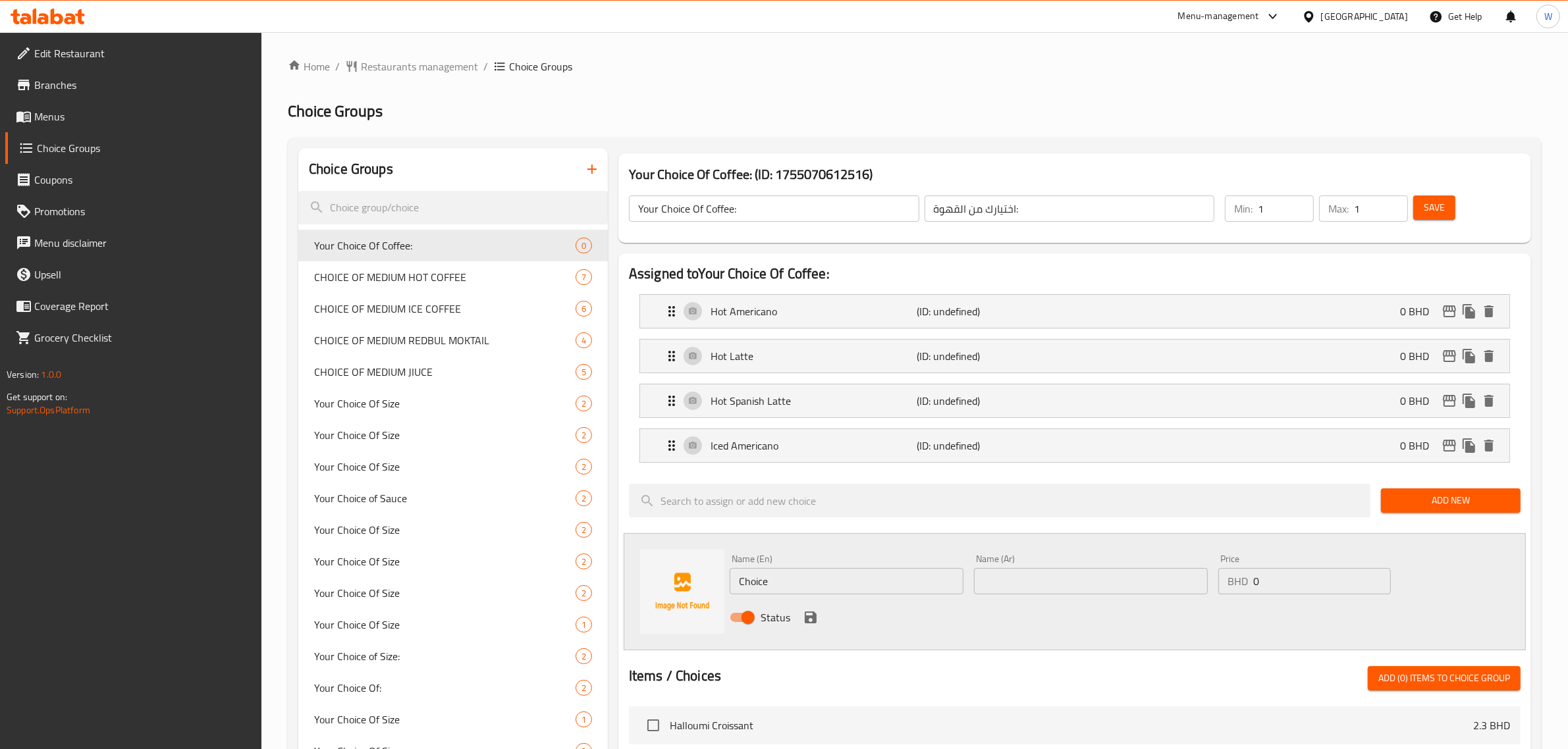
click at [781, 581] on input "Choice" at bounding box center [847, 581] width 234 height 27
paste input "Iced Spanish Latte"
type input "Iced Spanish Latte"
click at [1020, 589] on input "text" at bounding box center [1091, 581] width 234 height 27
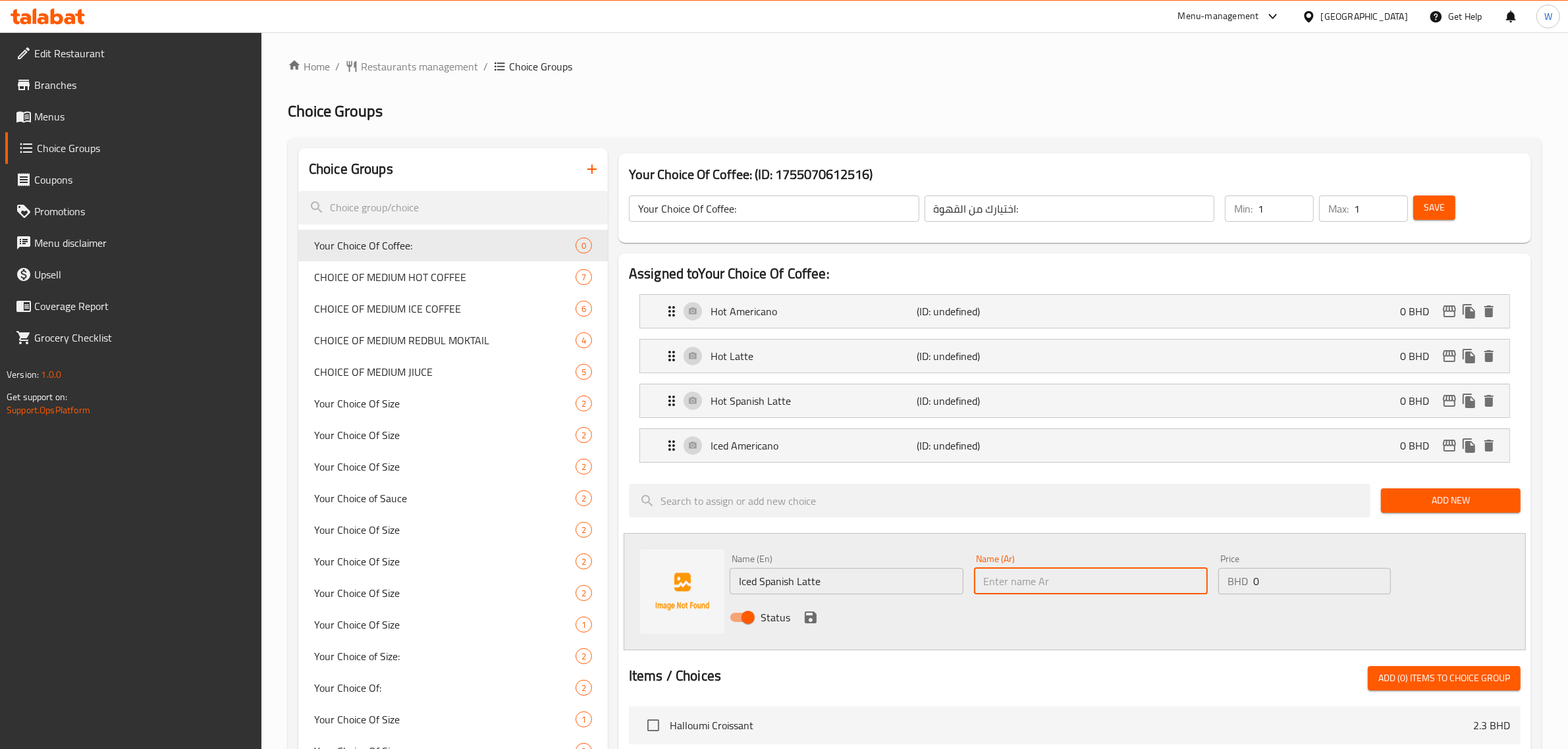
paste input "Iced Spanish Latte"
type input "Iced Spanish Latte"
click at [806, 621] on icon "save" at bounding box center [811, 617] width 12 height 12
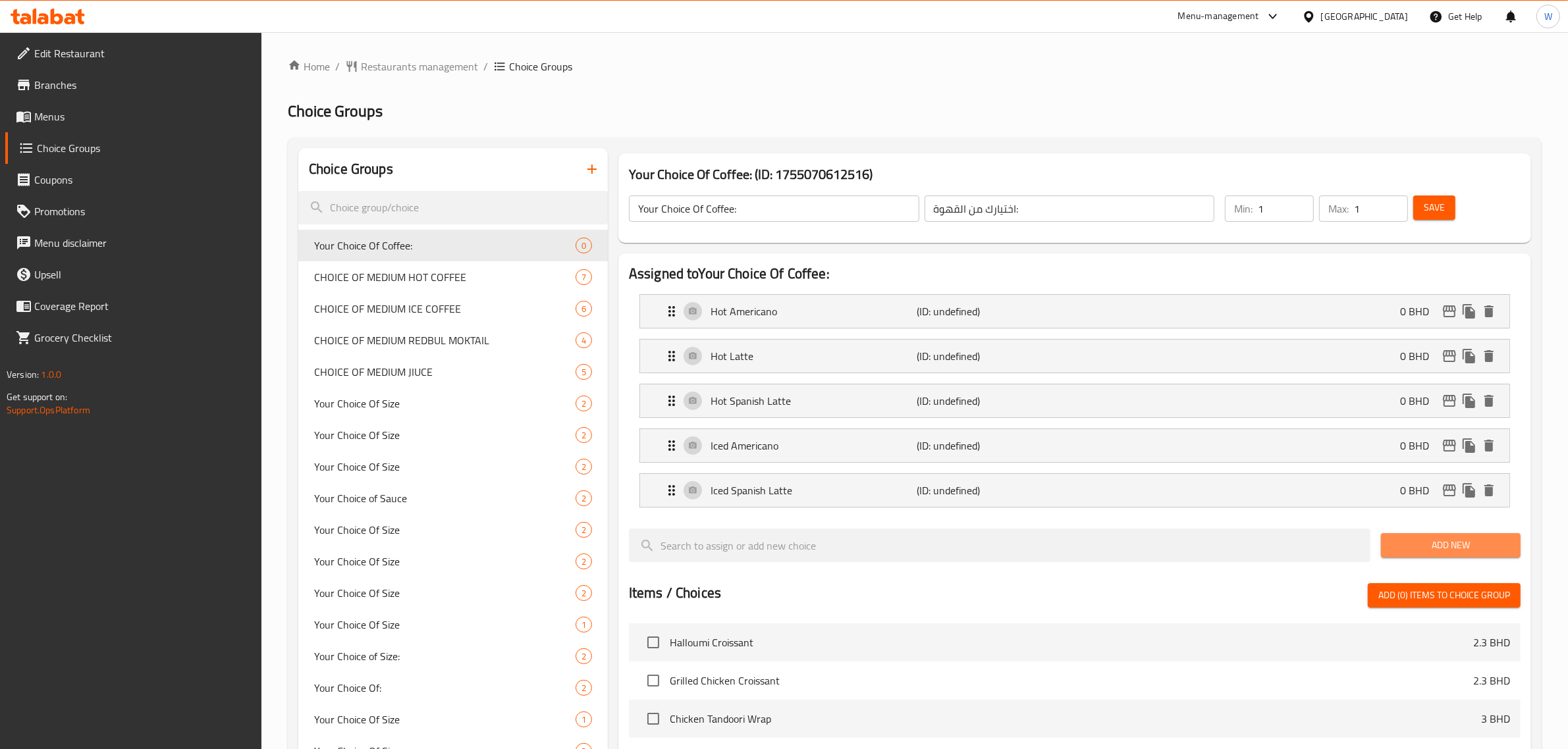
drag, startPoint x: 1468, startPoint y: 535, endPoint x: 1461, endPoint y: 538, distance: 7.6
click at [1468, 535] on button "Add New" at bounding box center [1450, 545] width 140 height 24
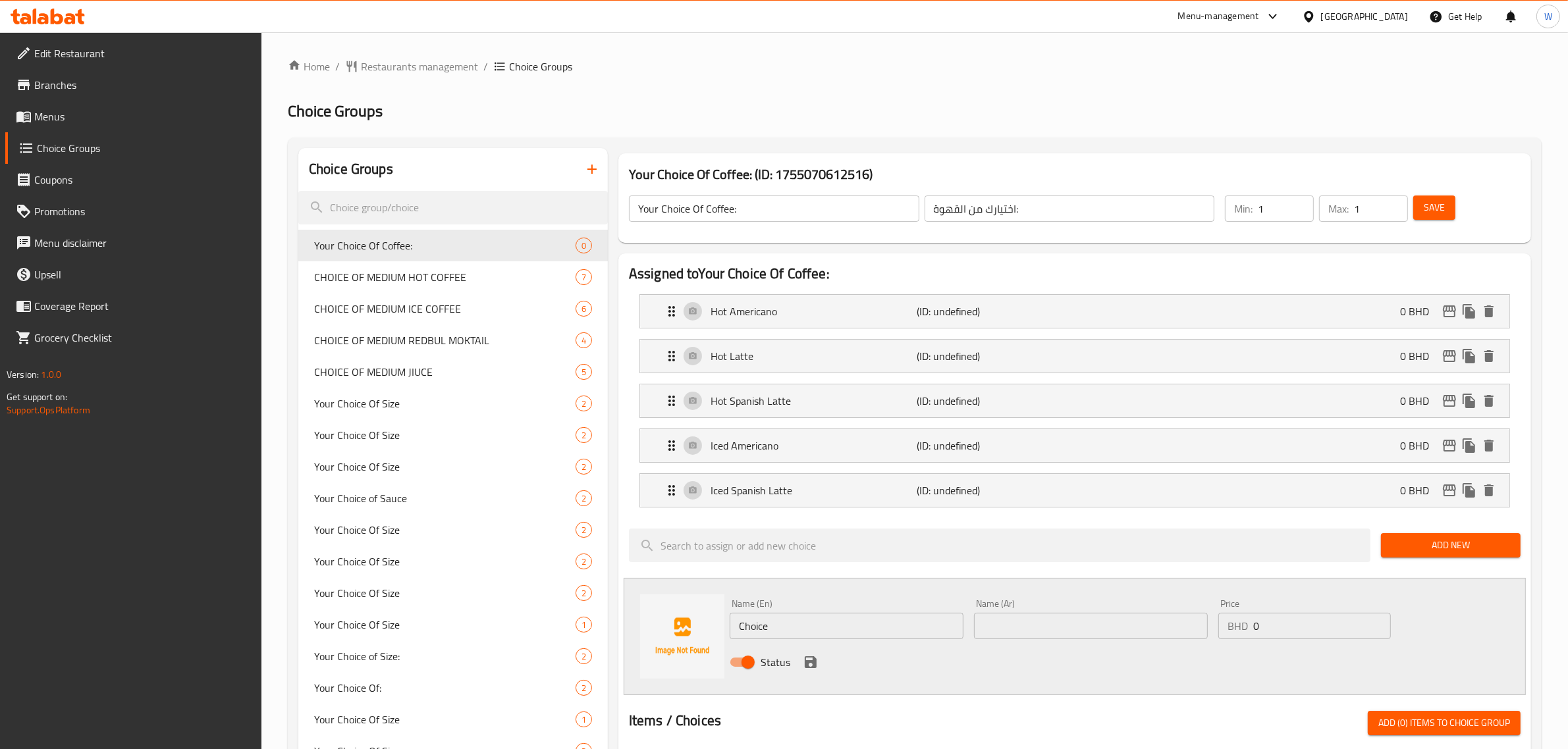
click at [820, 627] on input "Choice" at bounding box center [847, 626] width 234 height 27
paste input "Iced Classic Latt"
type input "Iced Classic Latte"
click at [1041, 629] on input "text" at bounding box center [1091, 626] width 234 height 27
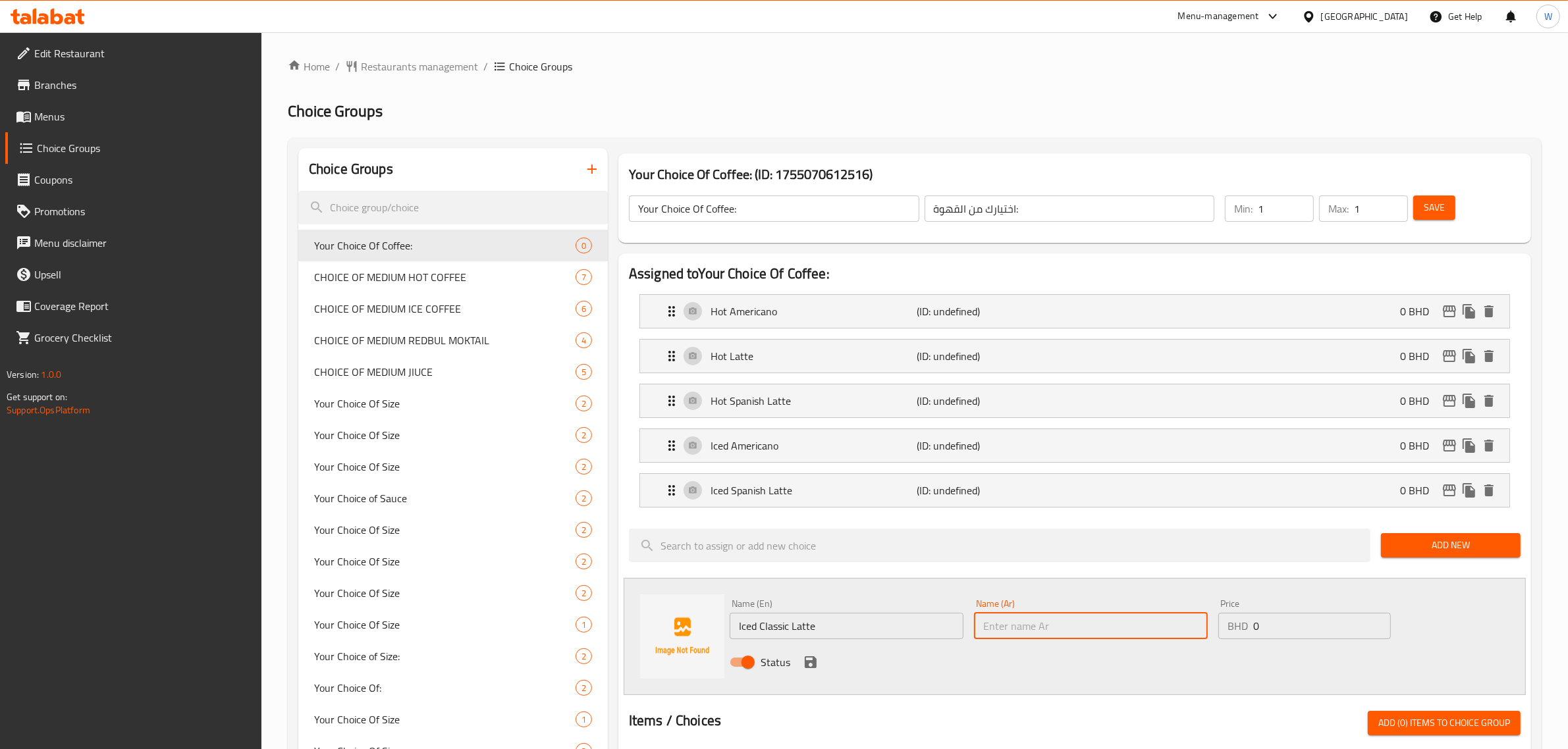
paste input "Iced Classic Latte"
type input "Iced Classic Latte"
click at [808, 664] on icon "save" at bounding box center [811, 662] width 12 height 12
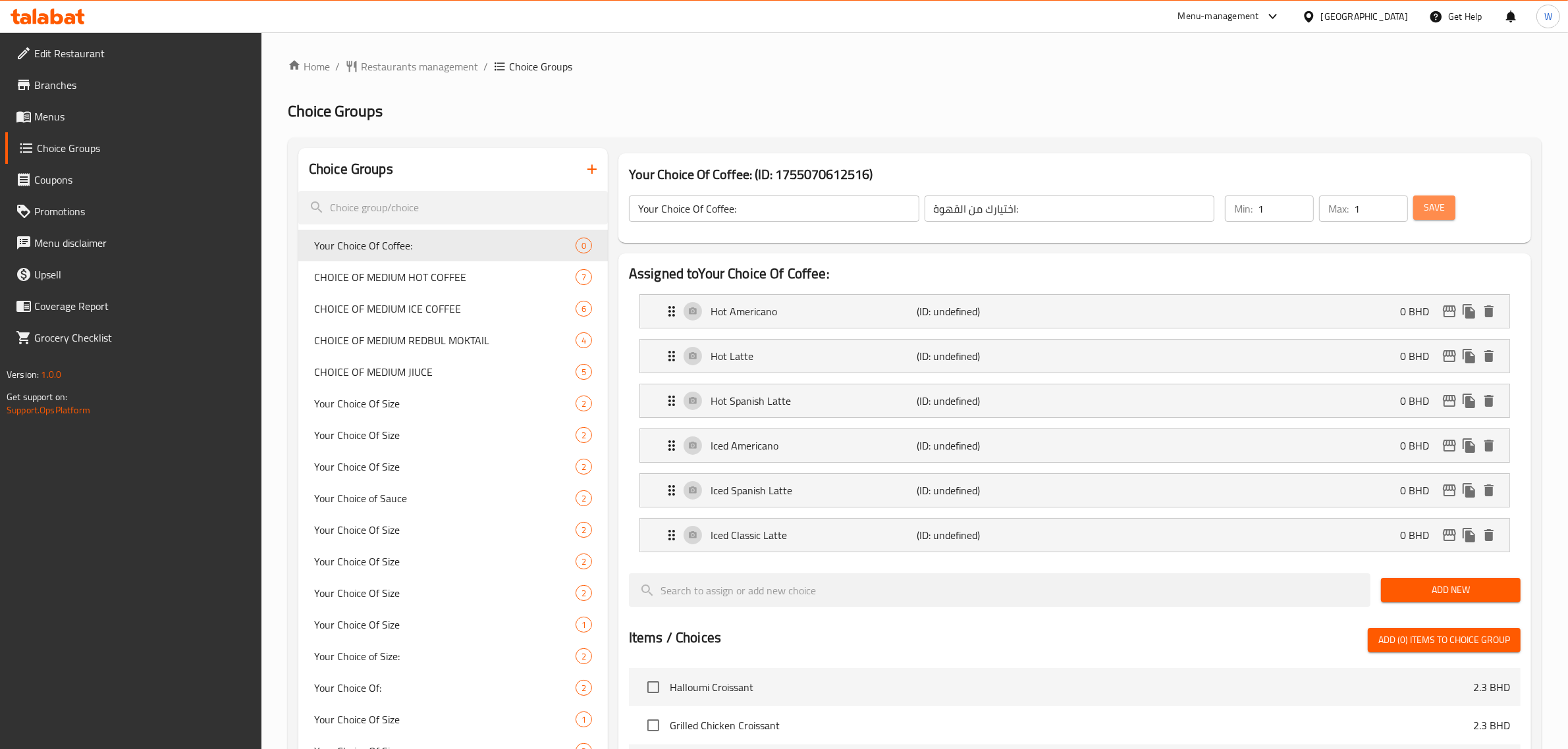
click at [1447, 199] on button "Save" at bounding box center [1434, 208] width 42 height 24
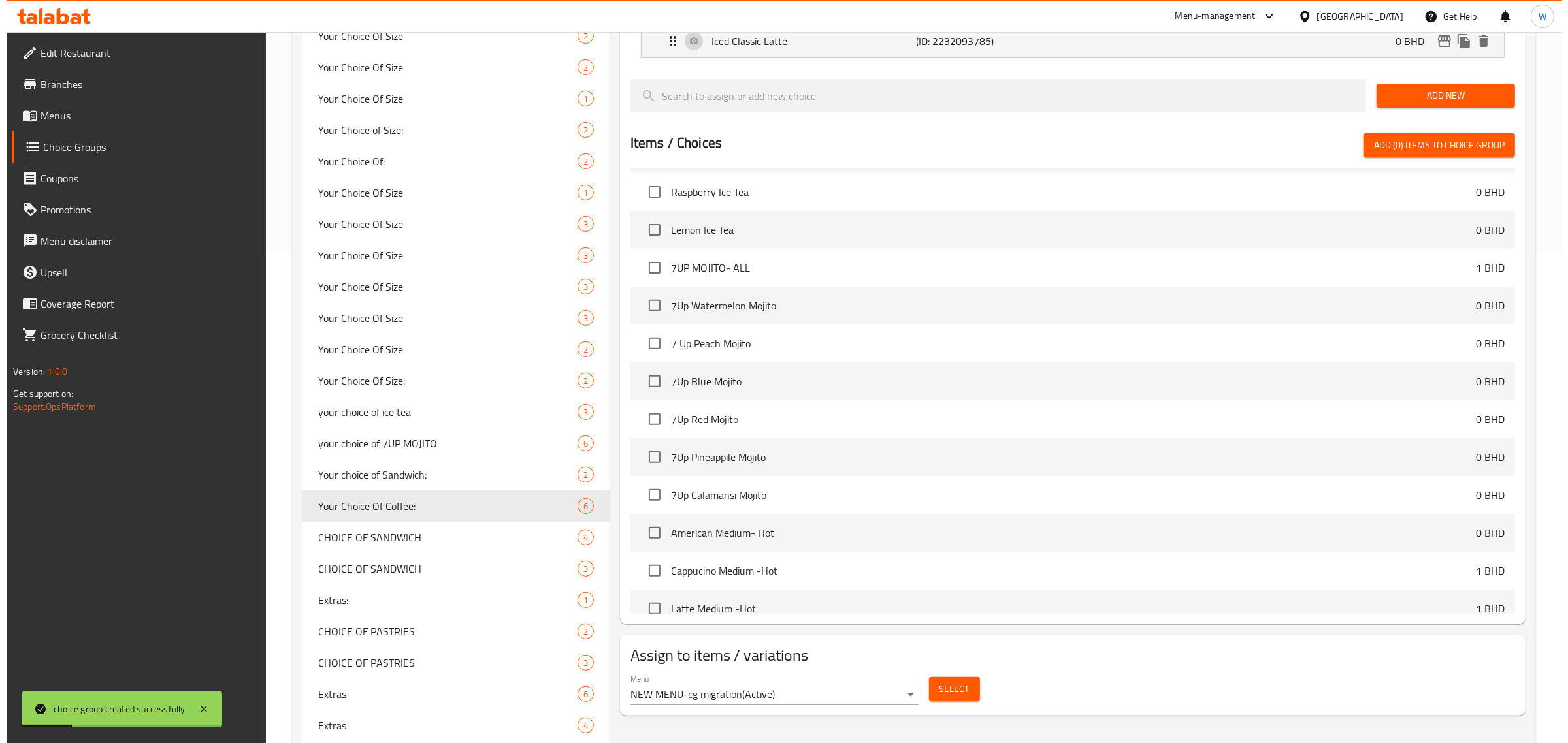
scroll to position [572, 0]
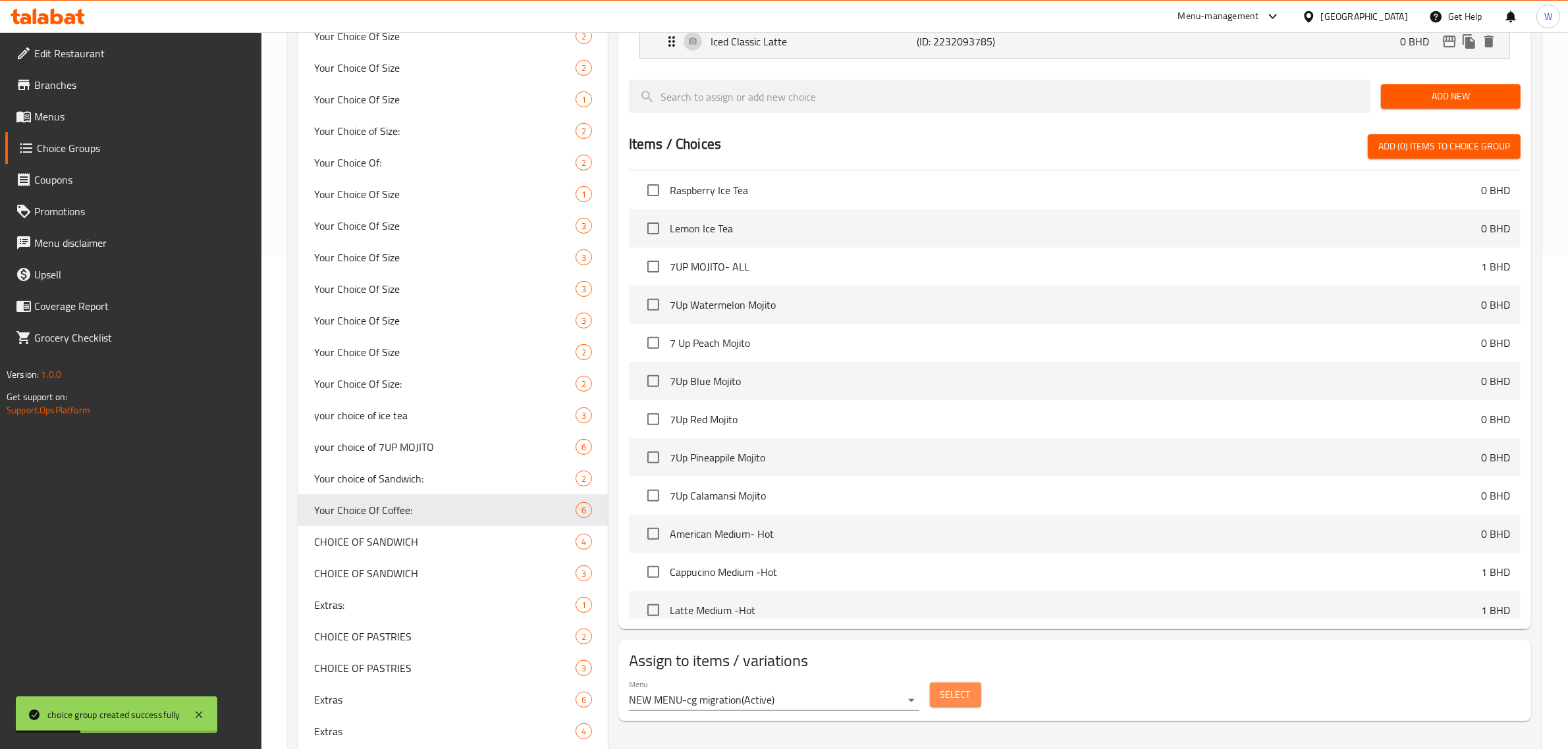
click at [966, 702] on span "Select" at bounding box center [956, 695] width 30 height 16
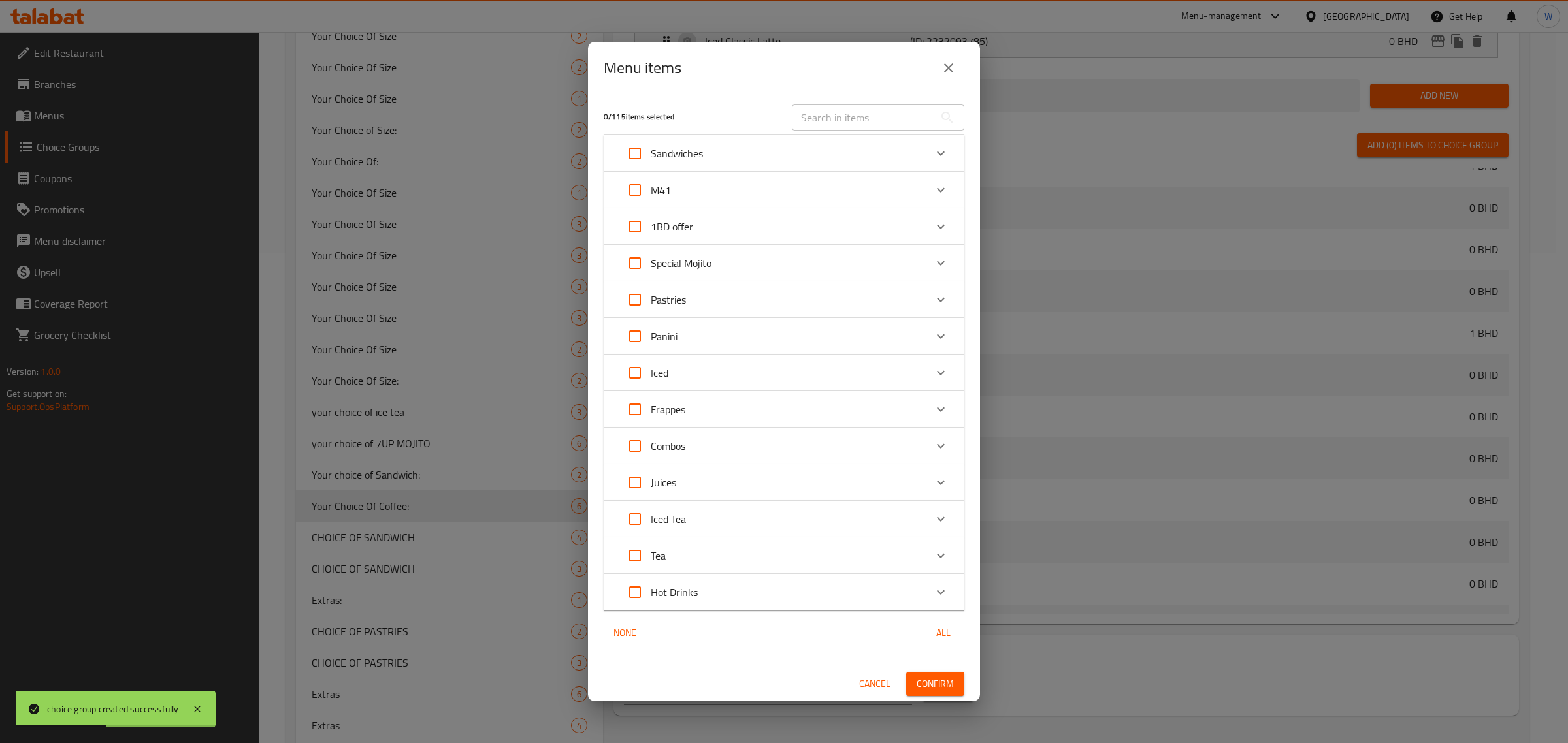
scroll to position [627, 0]
click at [867, 190] on div "M41" at bounding box center [772, 190] width 306 height 31
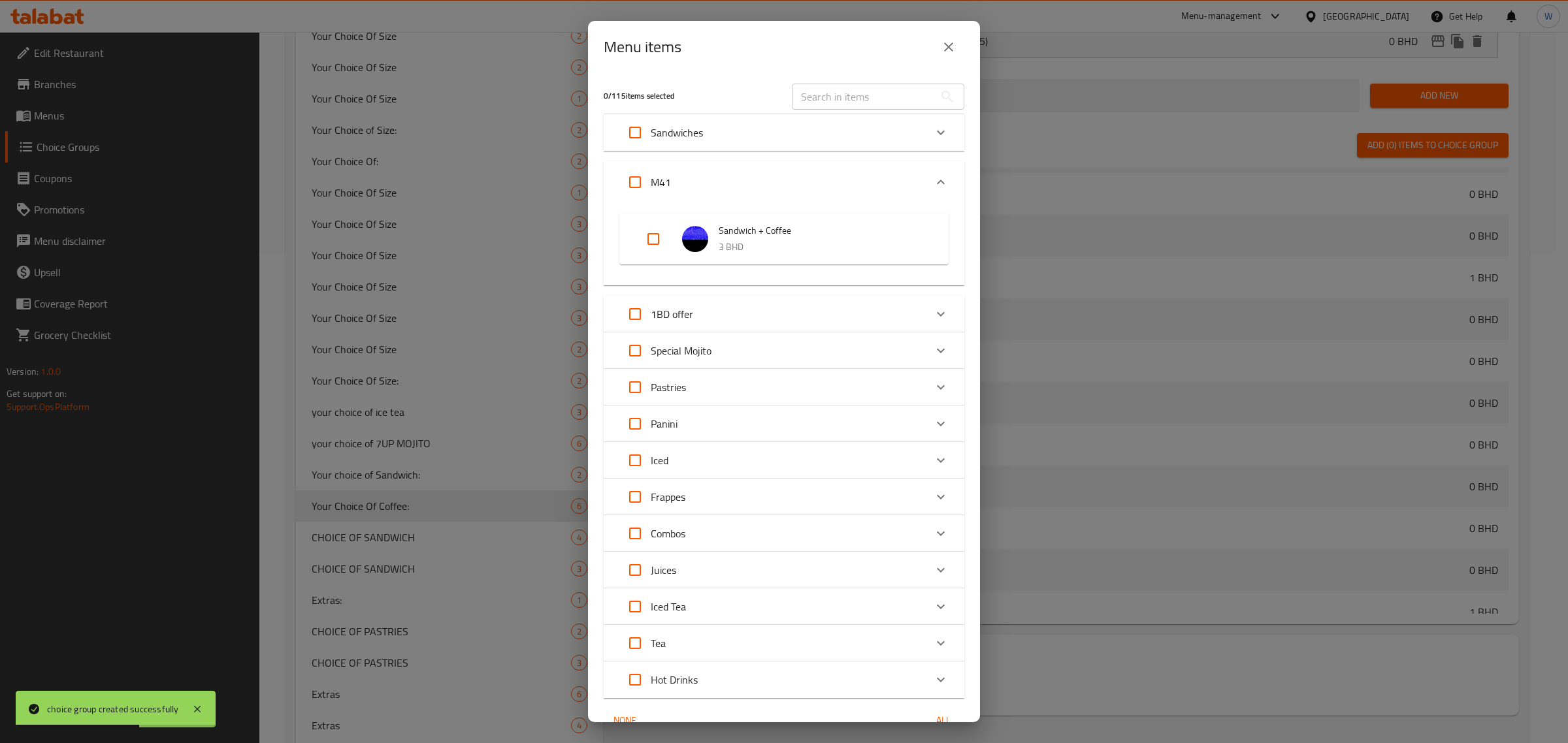
click at [654, 236] on input "Expand" at bounding box center [654, 239] width 31 height 31
checkbox input "true"
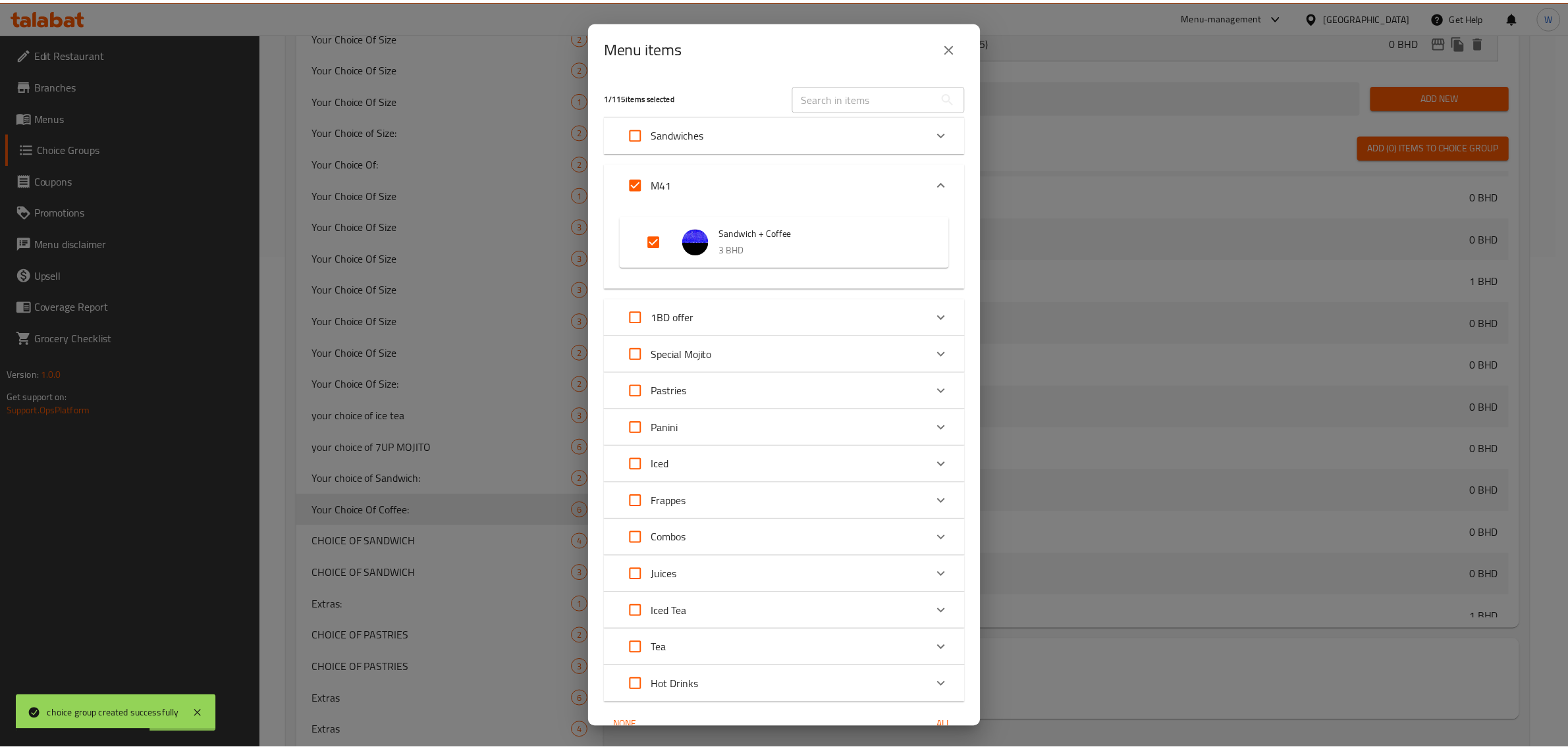
scroll to position [66, 0]
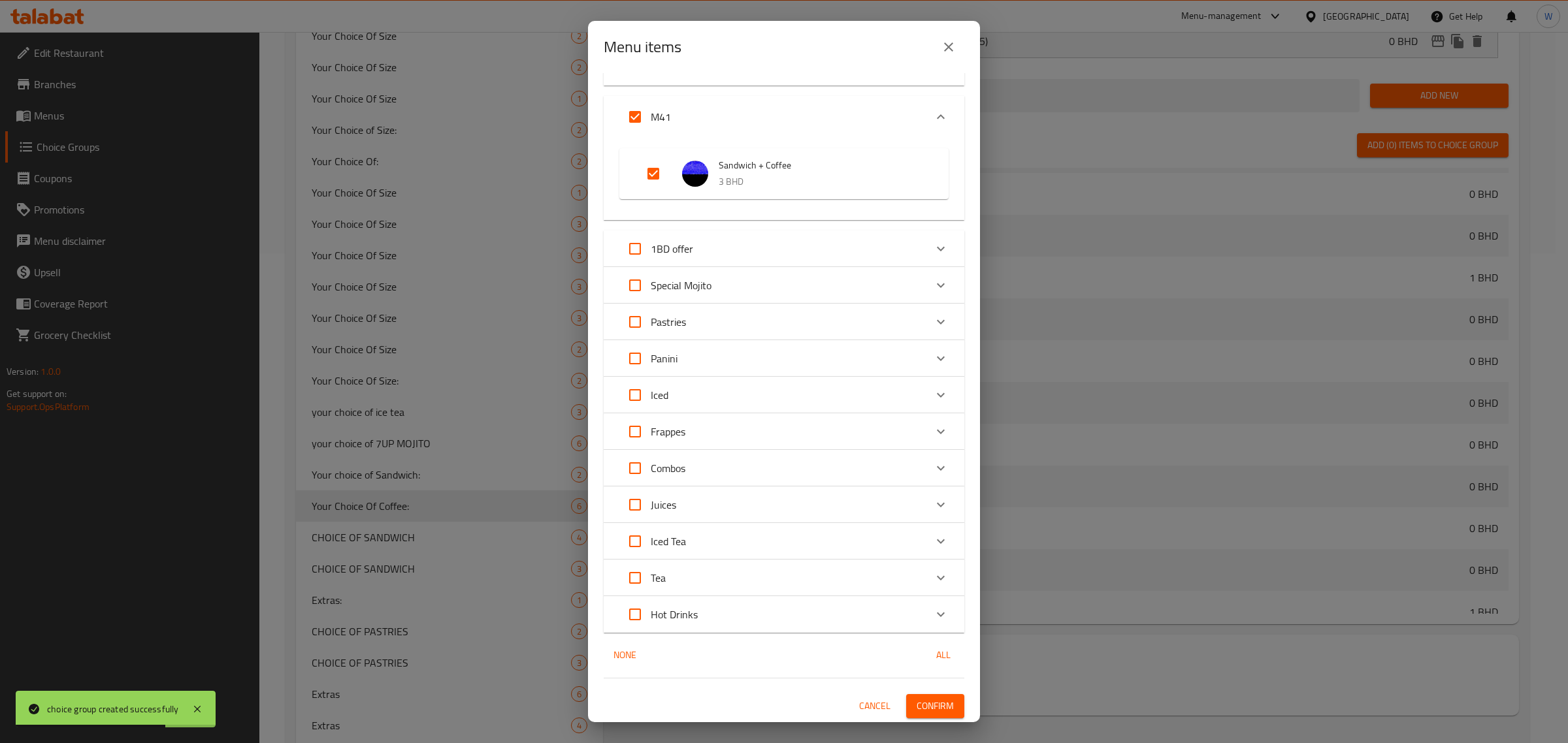
click at [927, 703] on span "Confirm" at bounding box center [935, 706] width 37 height 16
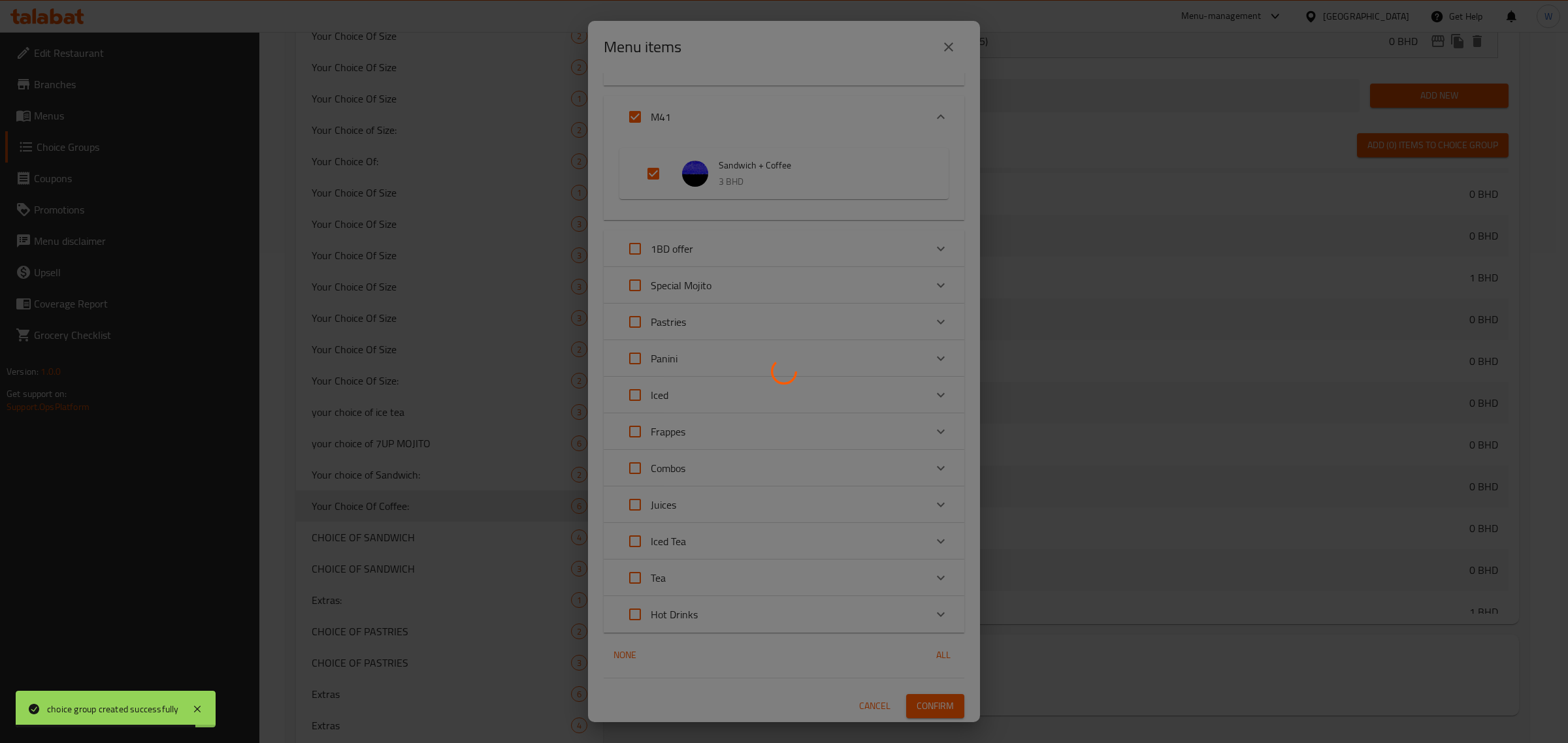
scroll to position [572, 0]
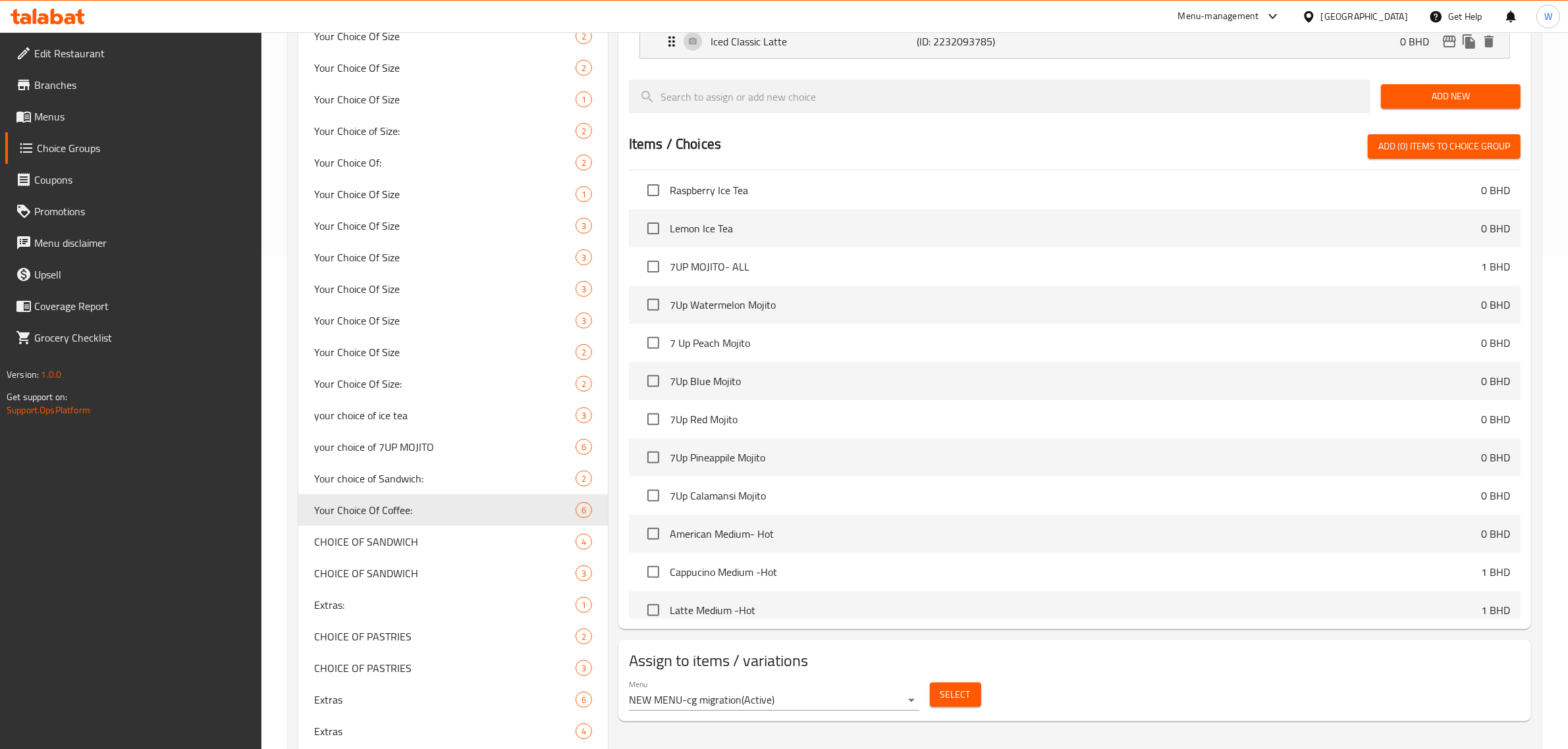
click at [946, 702] on span "Select" at bounding box center [956, 695] width 30 height 16
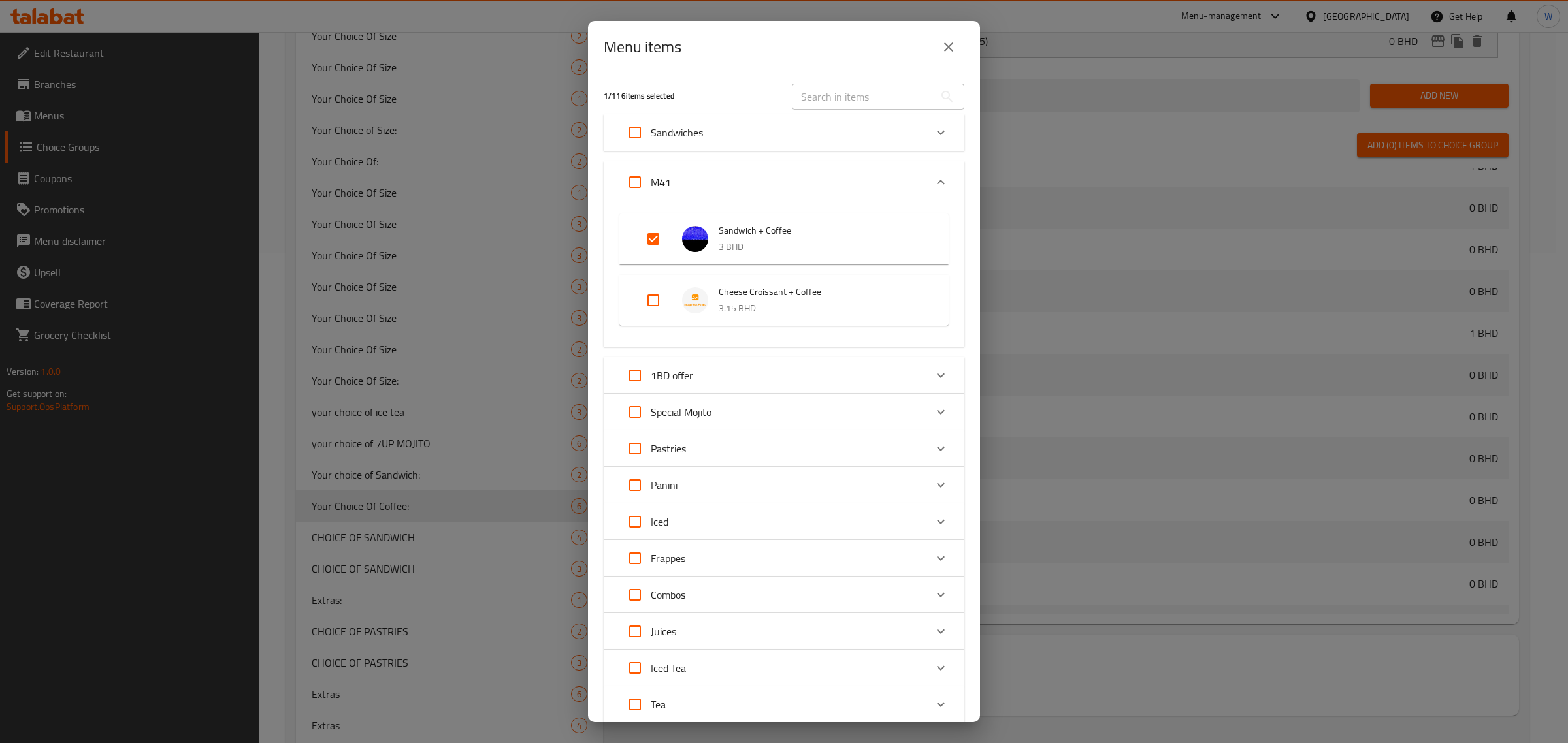
scroll to position [627, 0]
click at [657, 309] on input "Expand" at bounding box center [654, 301] width 31 height 31
checkbox input "true"
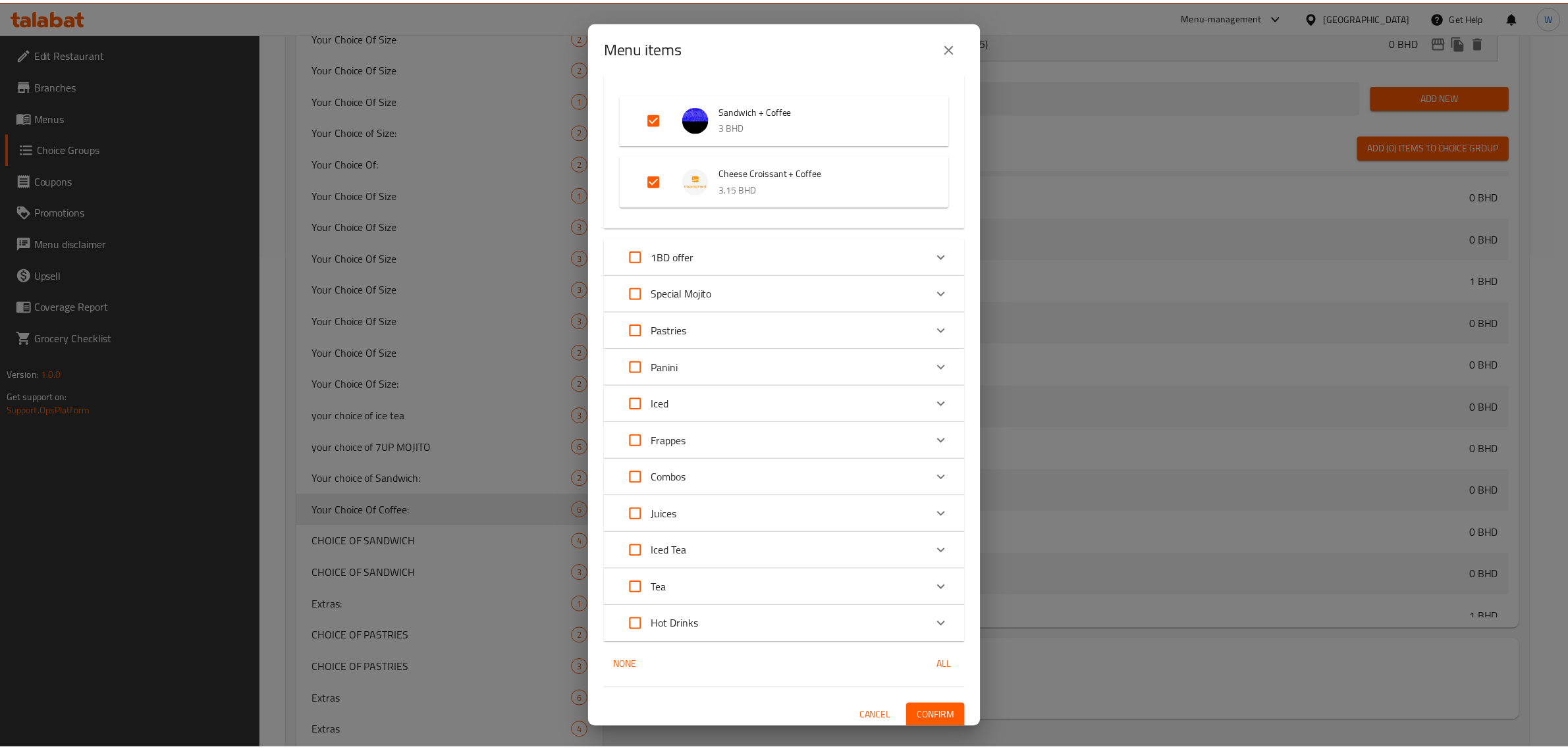
scroll to position [127, 0]
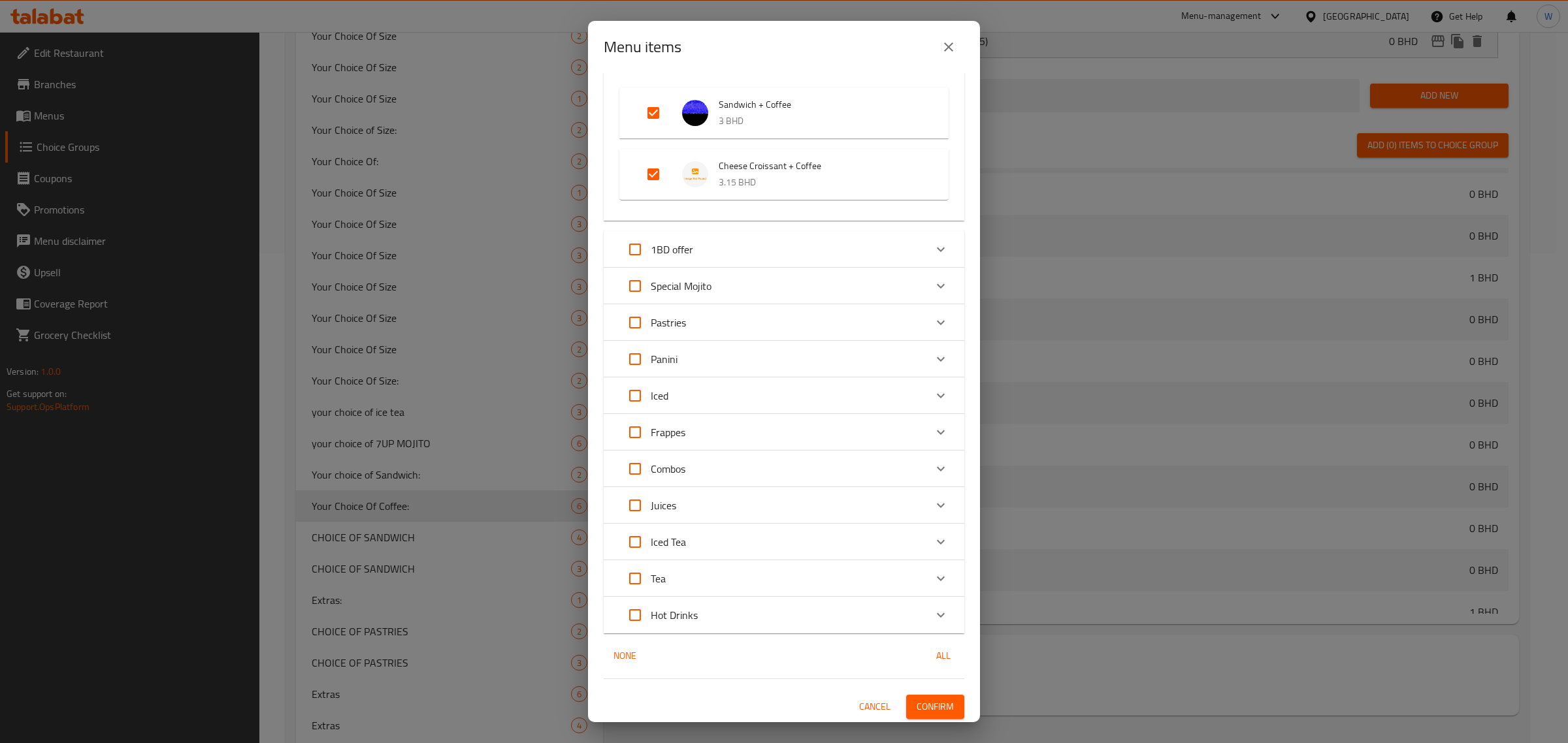
click at [936, 695] on button "Confirm" at bounding box center [935, 707] width 58 height 24
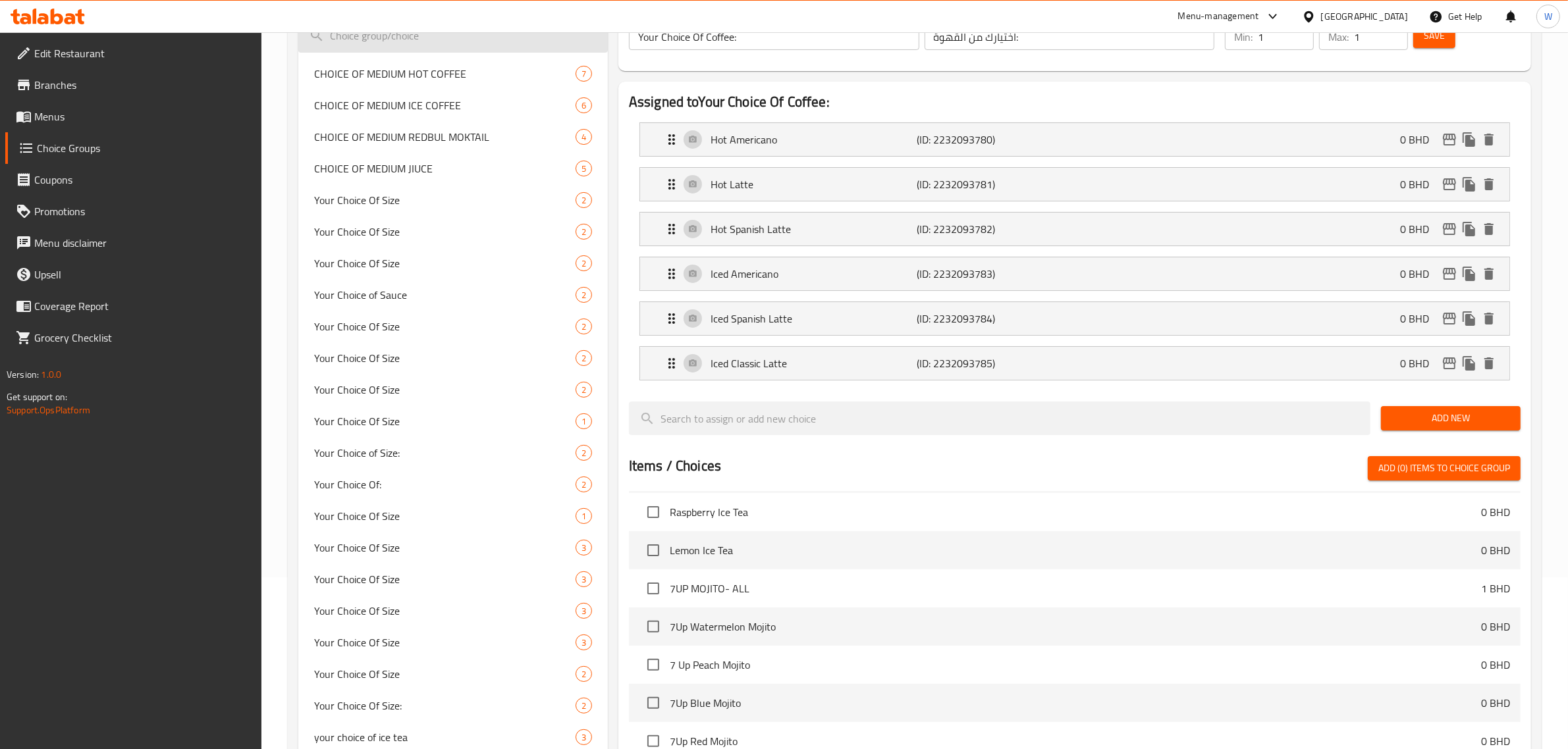
scroll to position [0, 0]
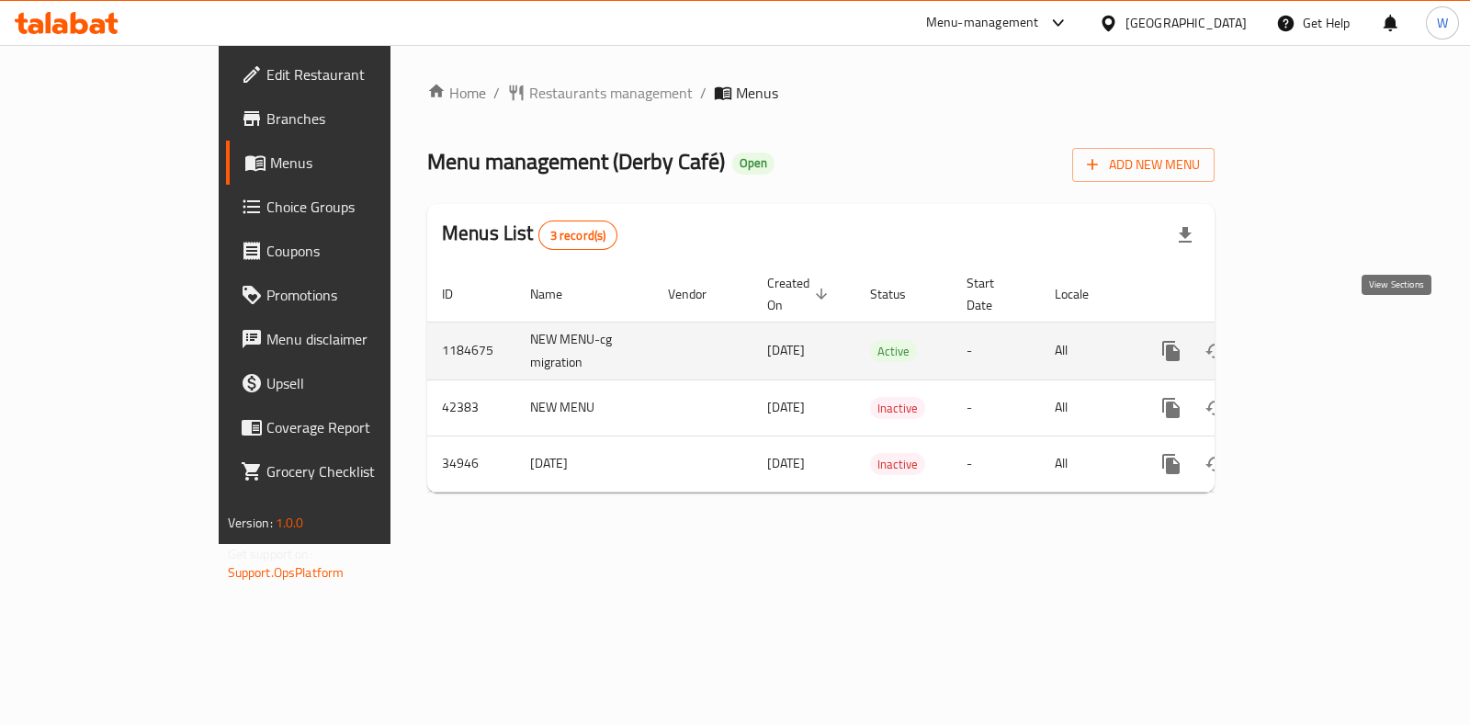
click at [1326, 338] on link "enhanced table" at bounding box center [1304, 351] width 44 height 44
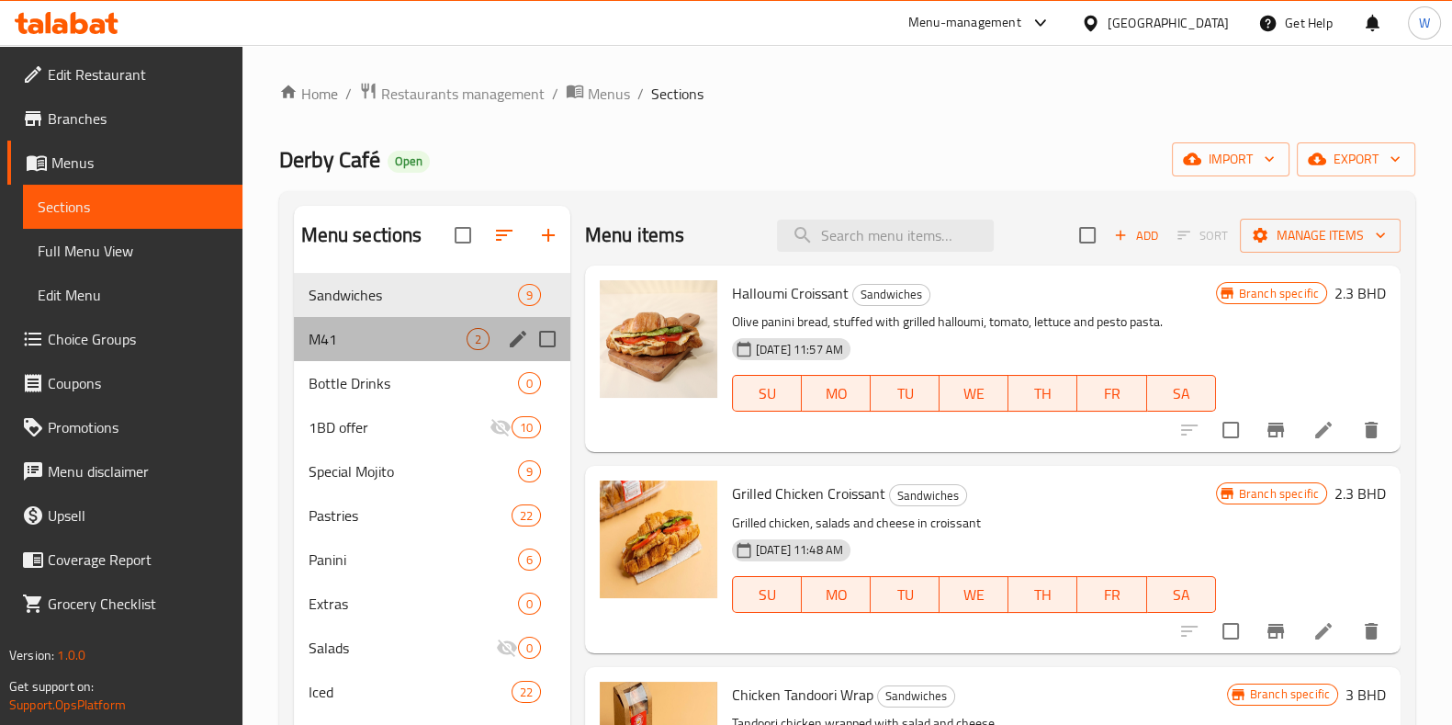
click at [407, 352] on div "M41 2" at bounding box center [432, 339] width 277 height 44
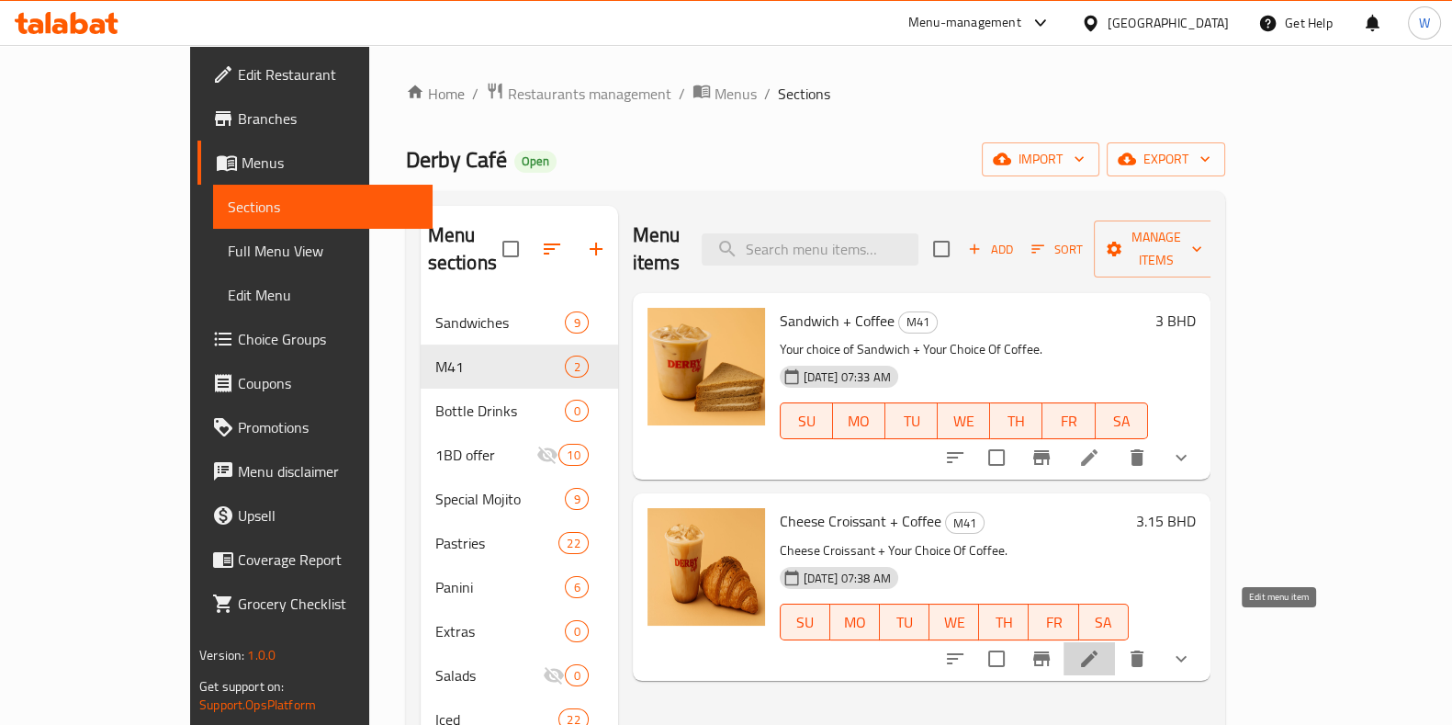
click at [1101, 648] on icon at bounding box center [1090, 659] width 22 height 22
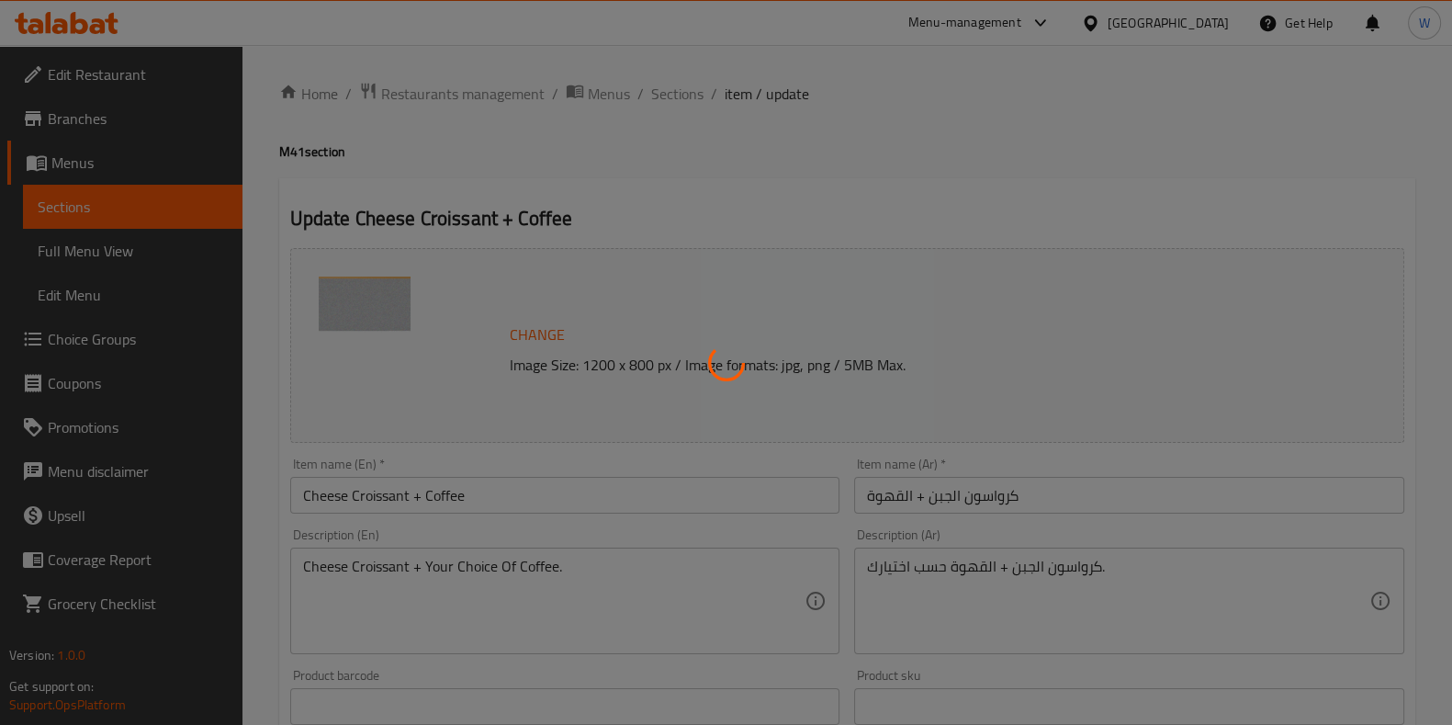
type input "اختيارك من القهوة:"
type input "1"
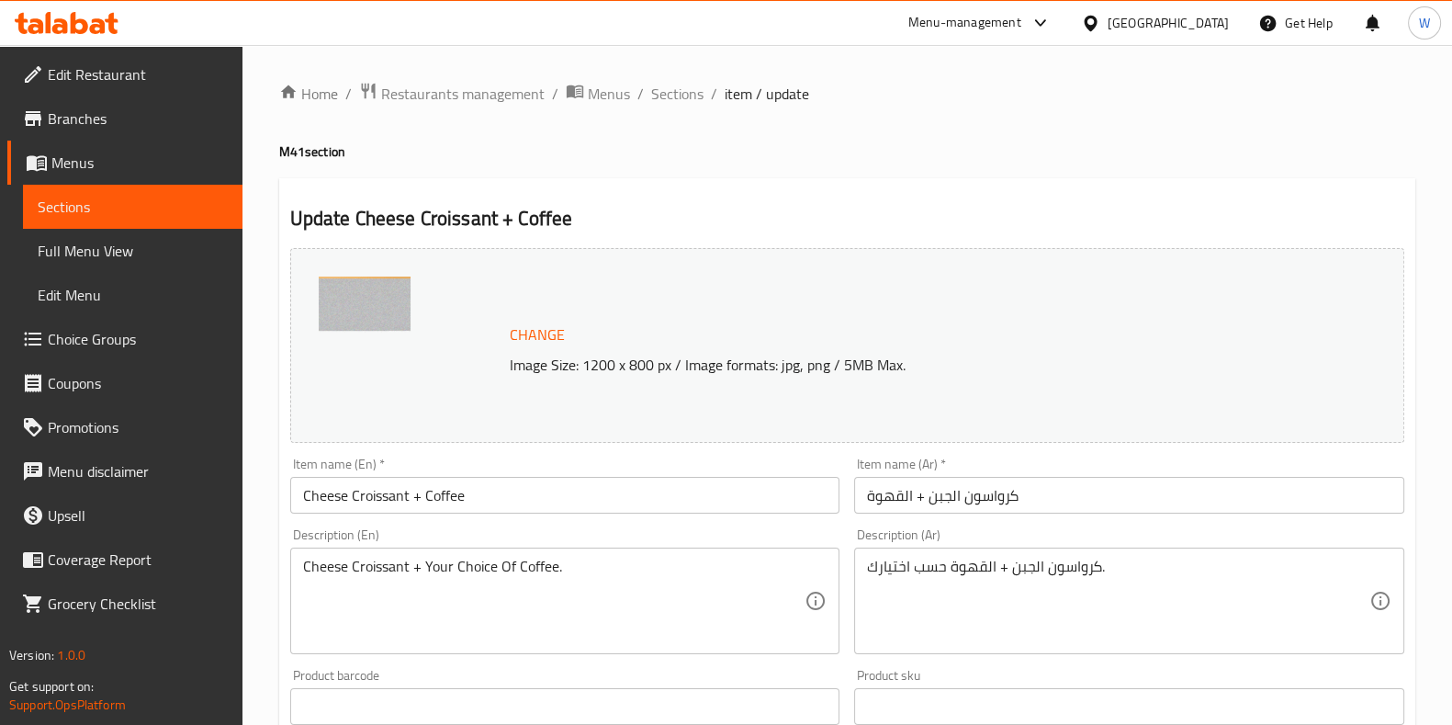
click at [460, 68] on div "Home / Restaurants management / Menus / Sections / item / update M41 section Up…" at bounding box center [848, 700] width 1210 height 1310
click at [457, 102] on span "Restaurants management" at bounding box center [463, 94] width 164 height 22
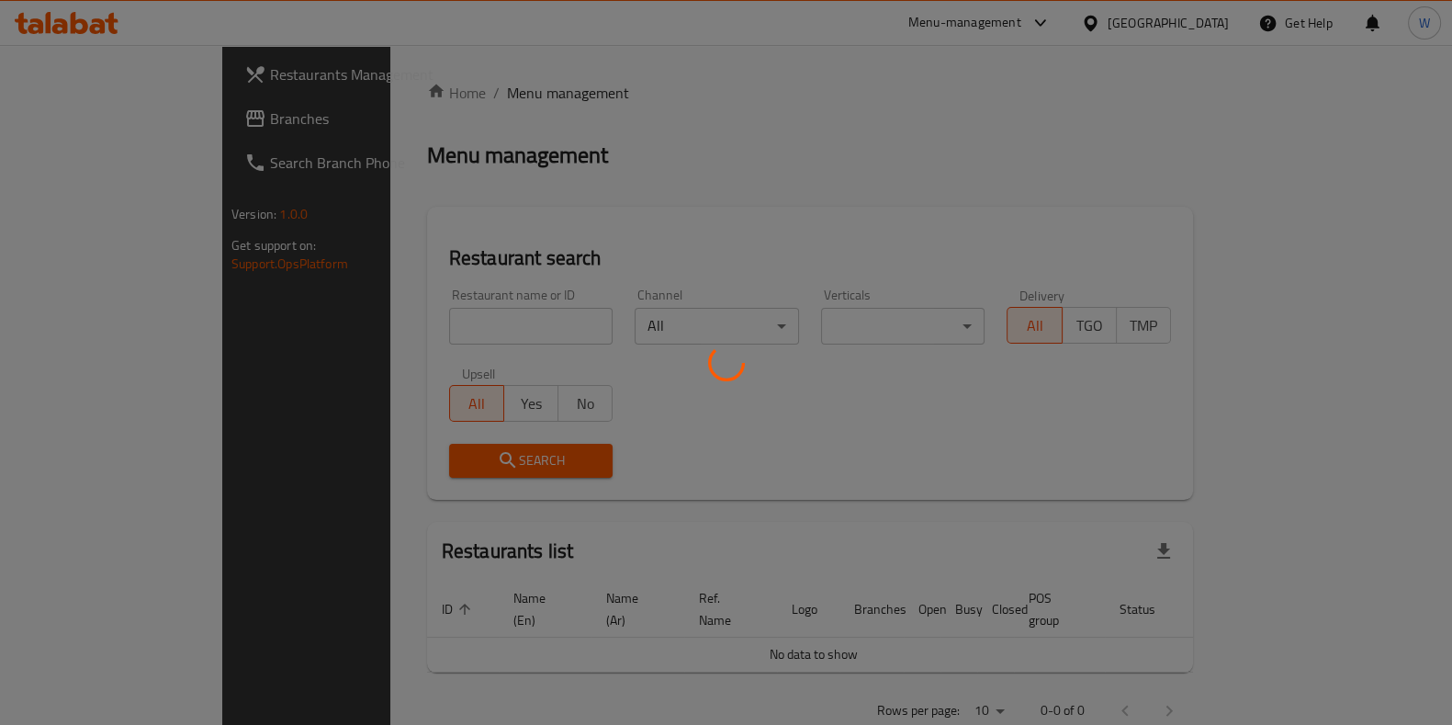
click at [370, 319] on div at bounding box center [726, 362] width 1452 height 725
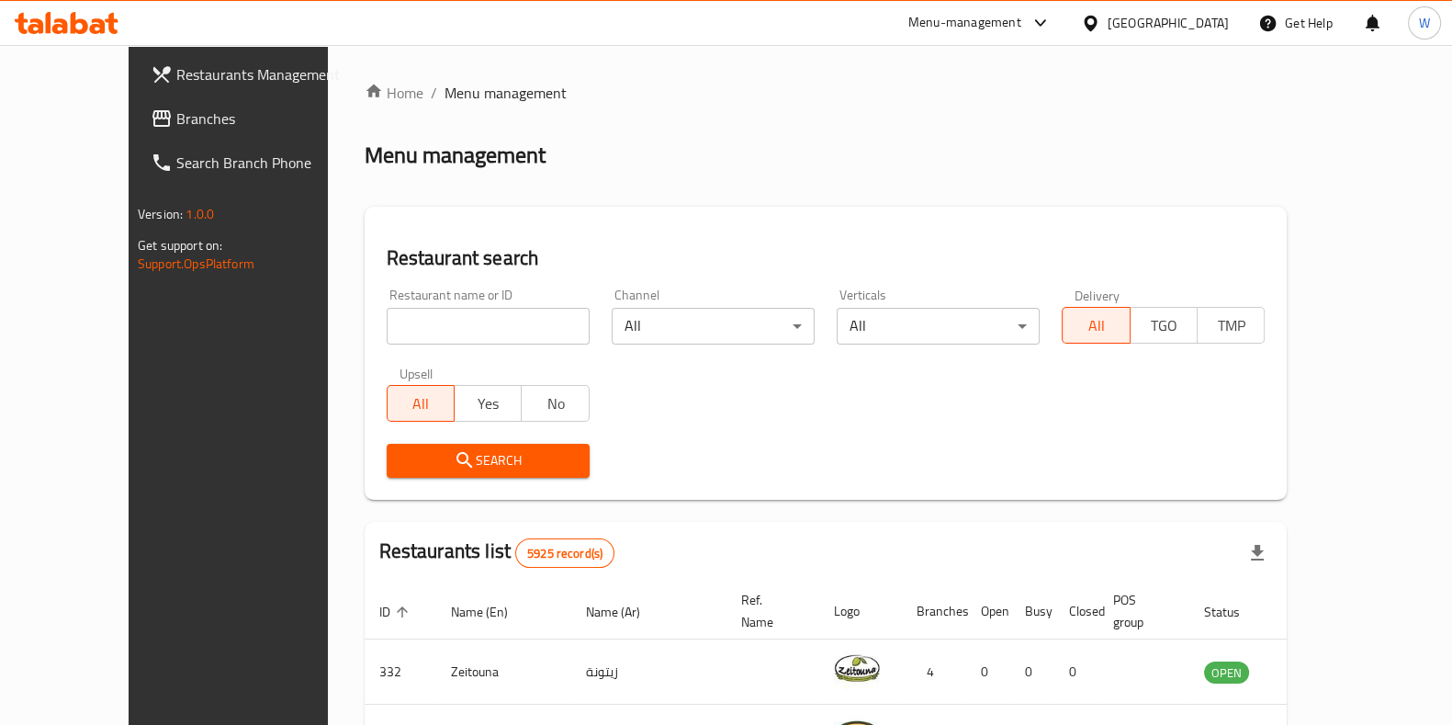
click at [372, 323] on div "Home / Menu management Menu management Restaurant search Restaurant name or ID …" at bounding box center [826, 670] width 923 height 1176
paste input "[PERSON_NAME]"
type input "[PERSON_NAME]"
click button "Search" at bounding box center [488, 461] width 203 height 34
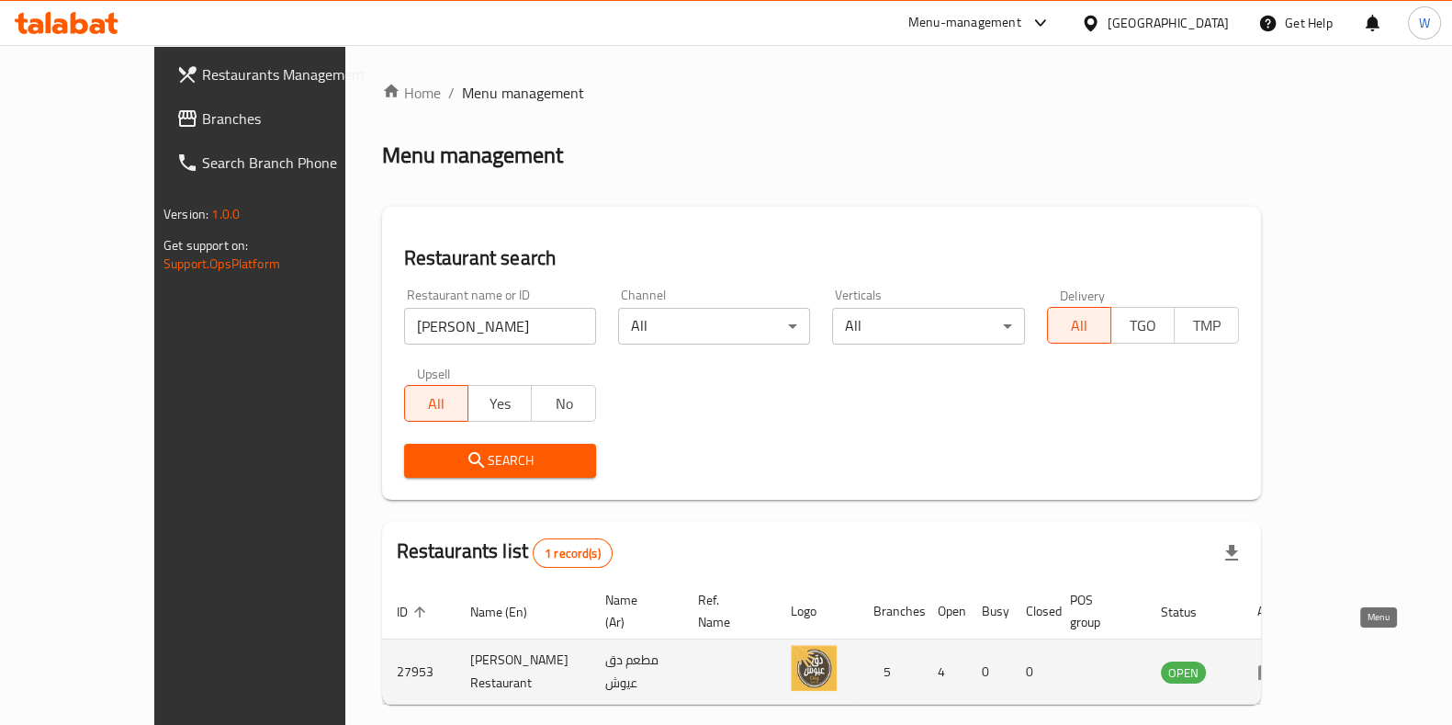
click at [1280, 661] on icon "enhanced table" at bounding box center [1269, 672] width 22 height 22
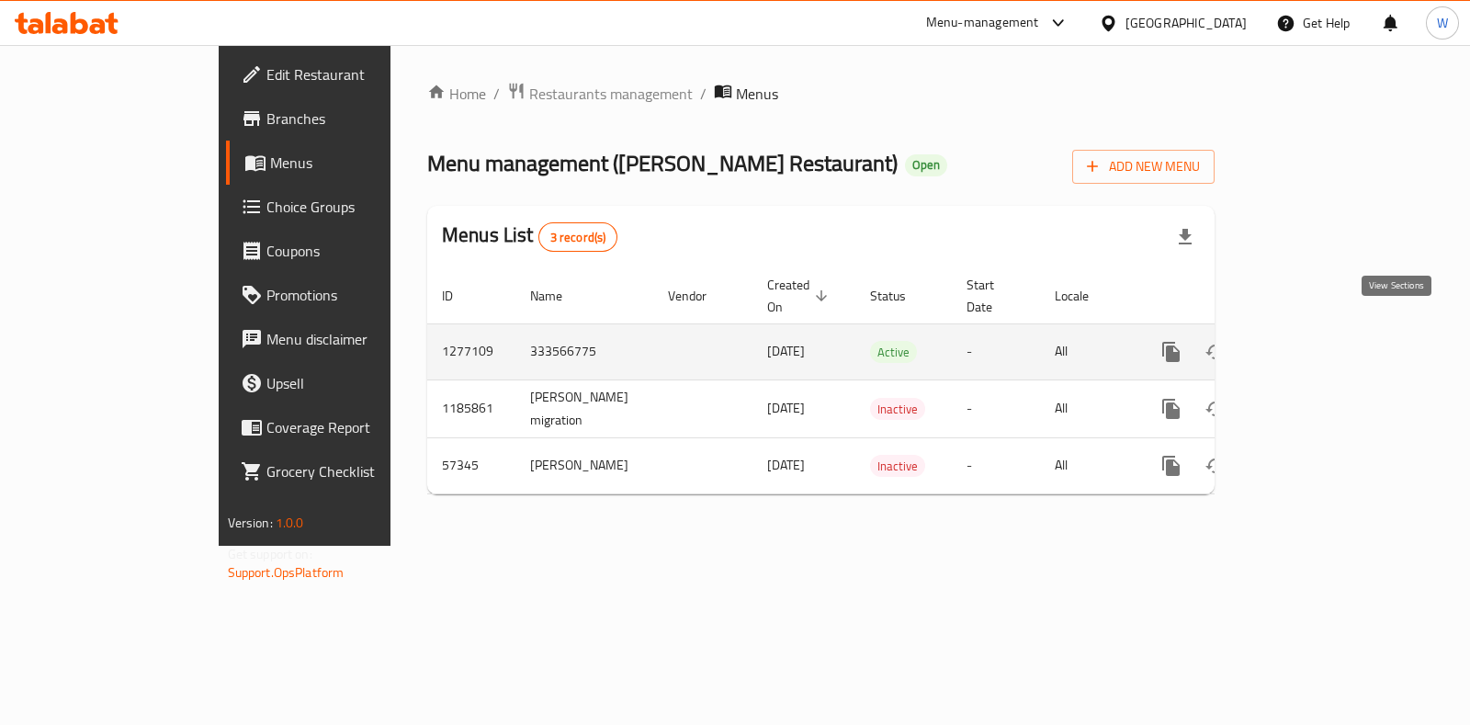
click at [1315, 342] on icon "enhanced table" at bounding box center [1304, 352] width 22 height 22
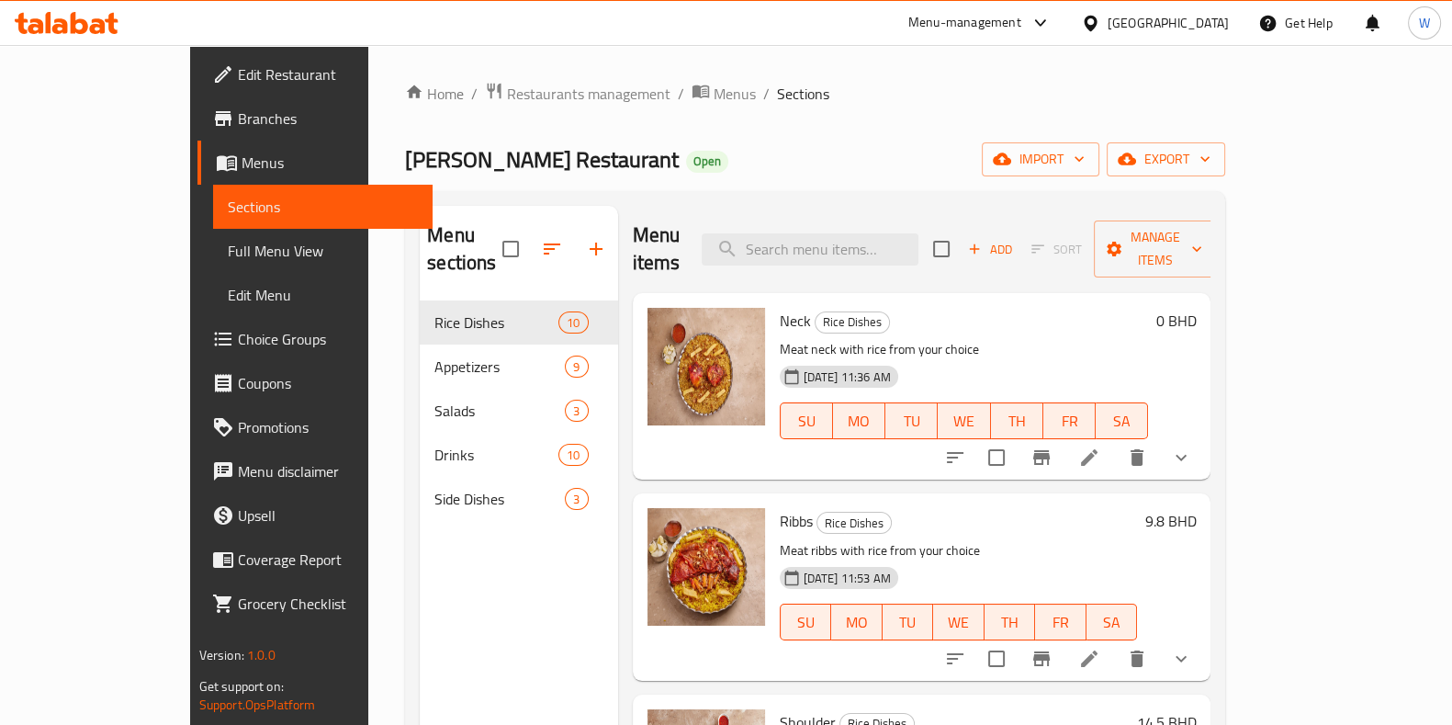
click at [198, 351] on link "Choice Groups" at bounding box center [315, 339] width 235 height 44
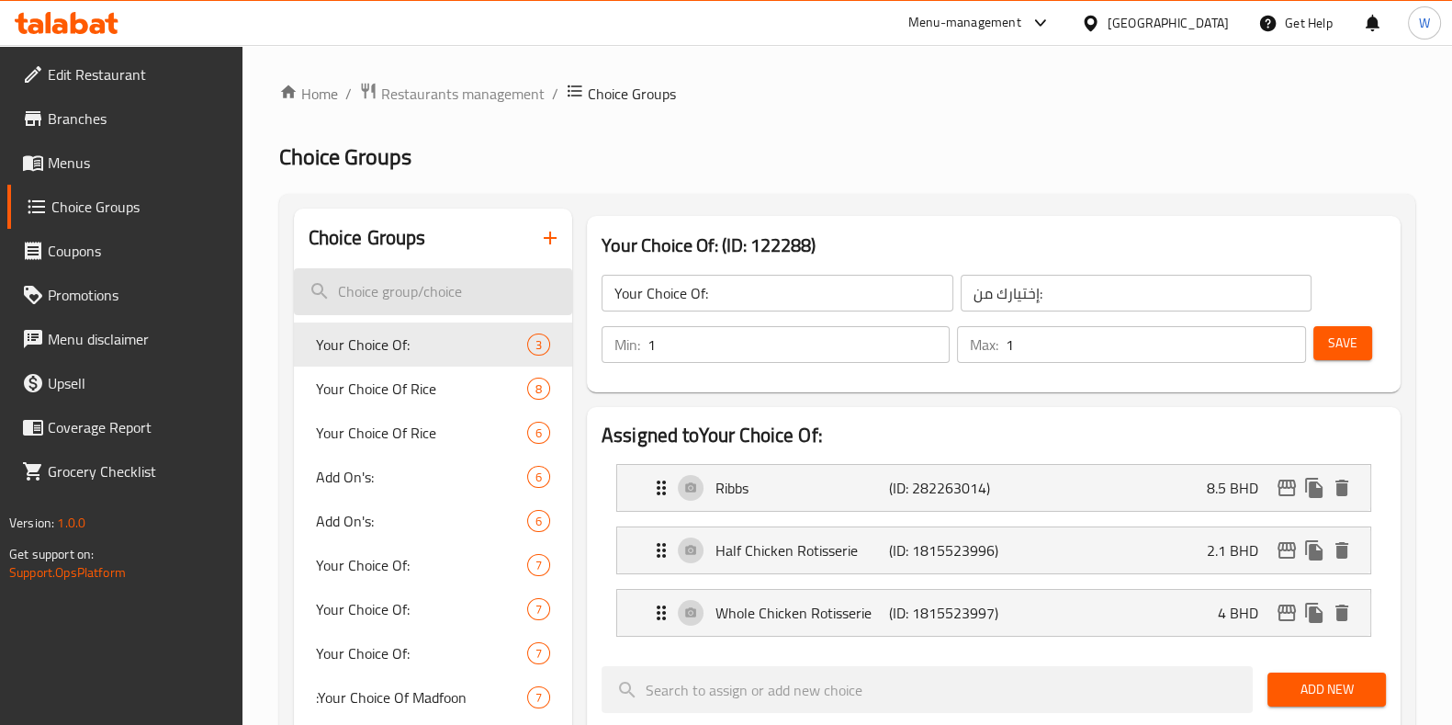
click at [446, 287] on input "search" at bounding box center [433, 291] width 278 height 47
click at [398, 297] on input "search" at bounding box center [433, 291] width 278 height 47
paste input "GOOZI WITH GRILL CHICKEN"
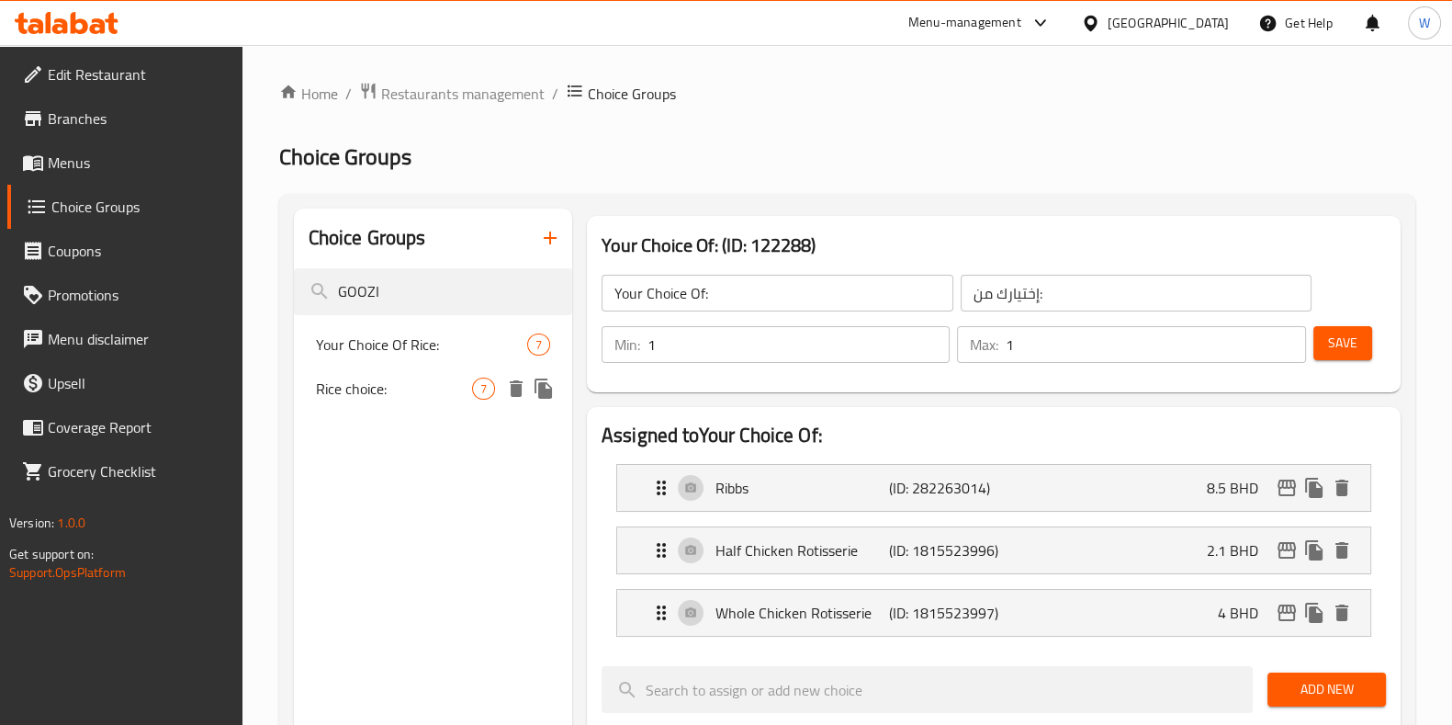
type input "GOOZI"
click at [384, 346] on span "Your Choice Of Rice:" at bounding box center [421, 344] width 211 height 22
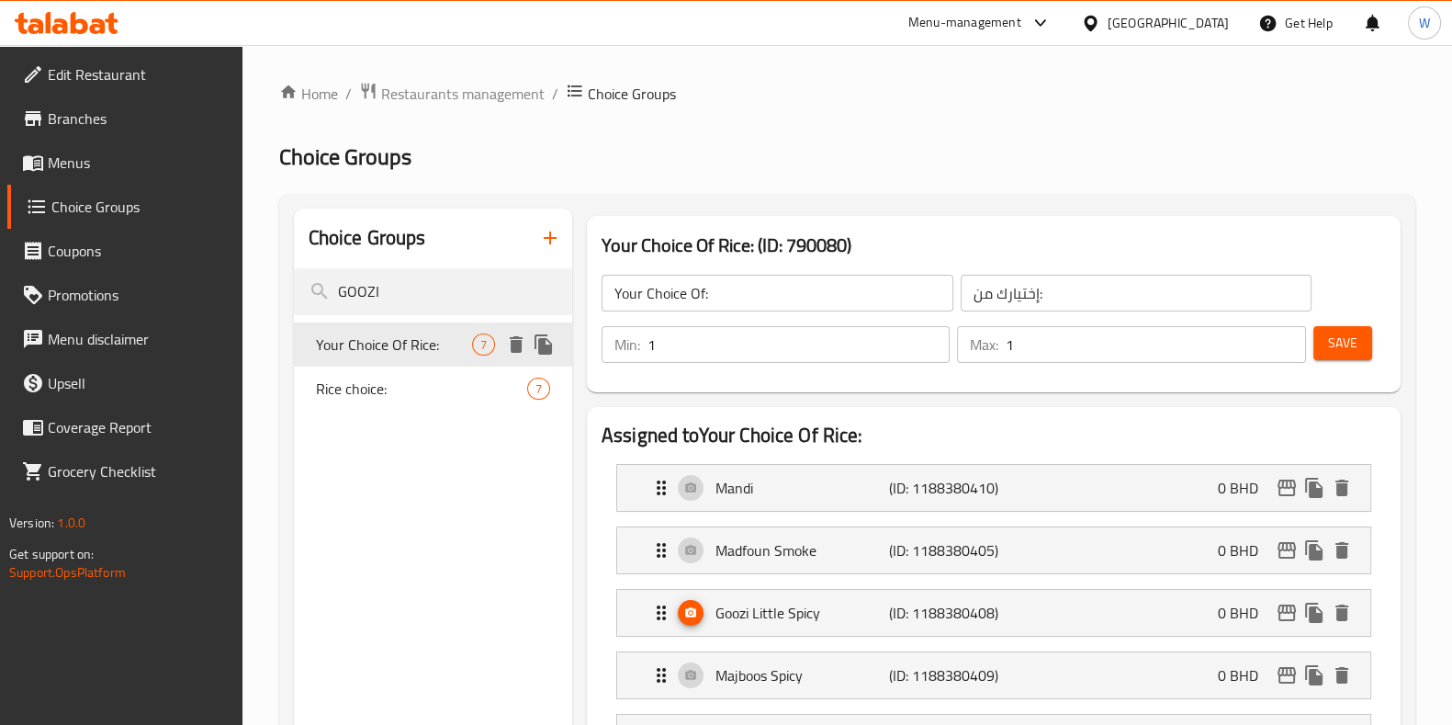
type input "Your Choice Of Rice:"
type input "اختيارك من الأرز:"
type input "2"
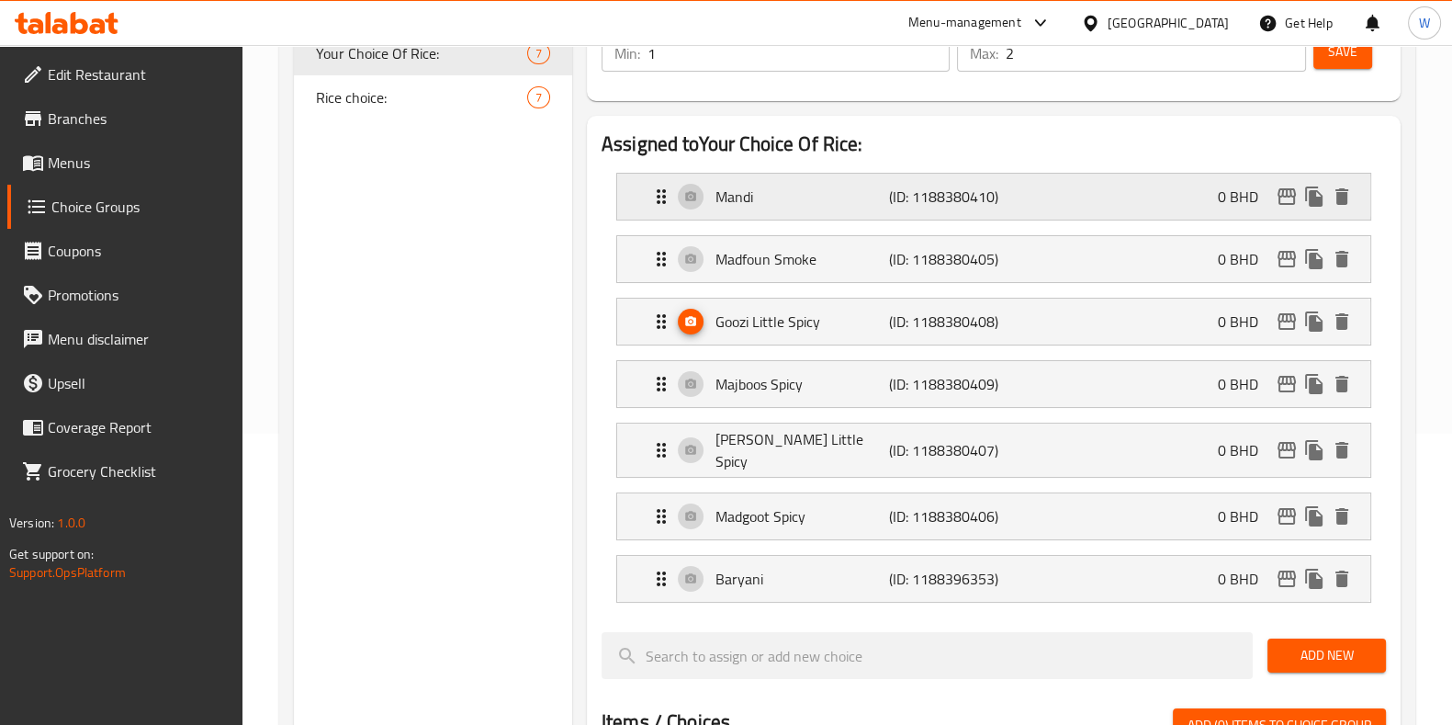
scroll to position [344, 0]
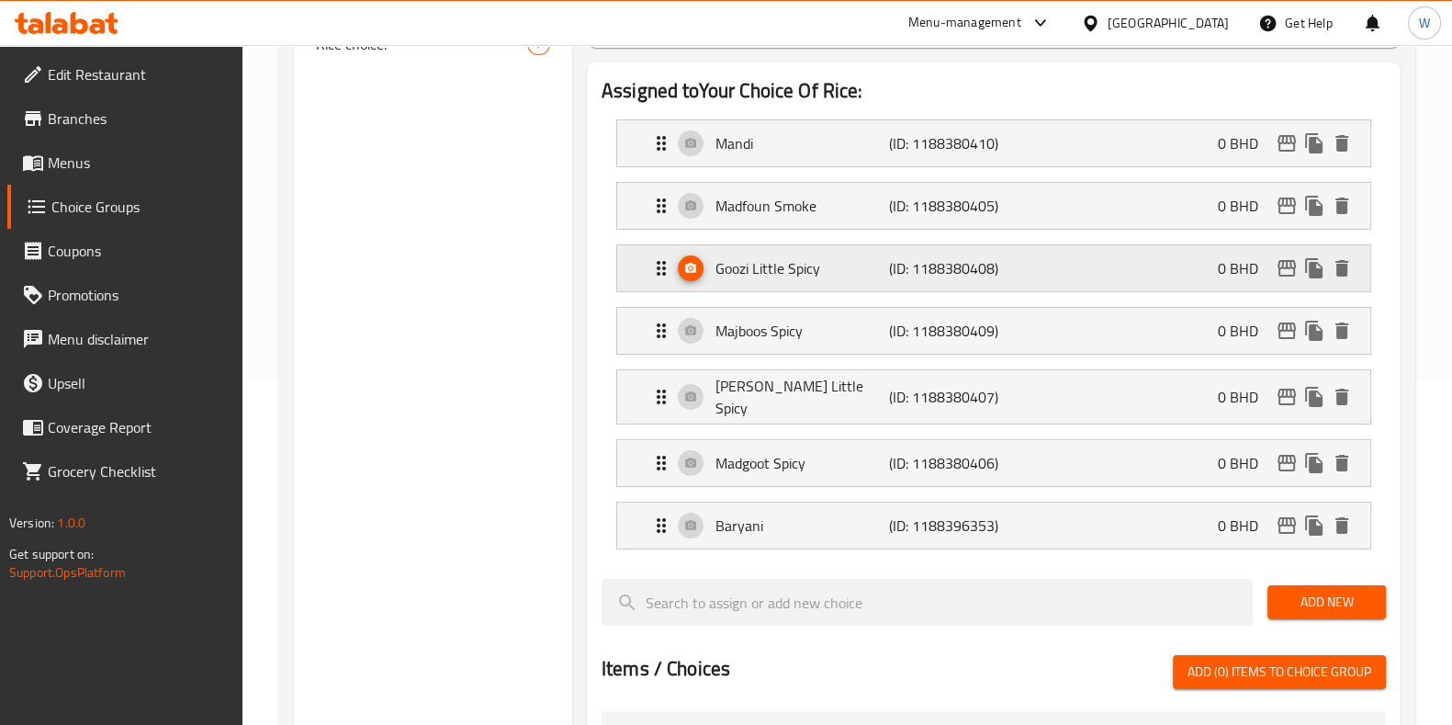
click at [663, 272] on icon "Expand" at bounding box center [661, 268] width 9 height 15
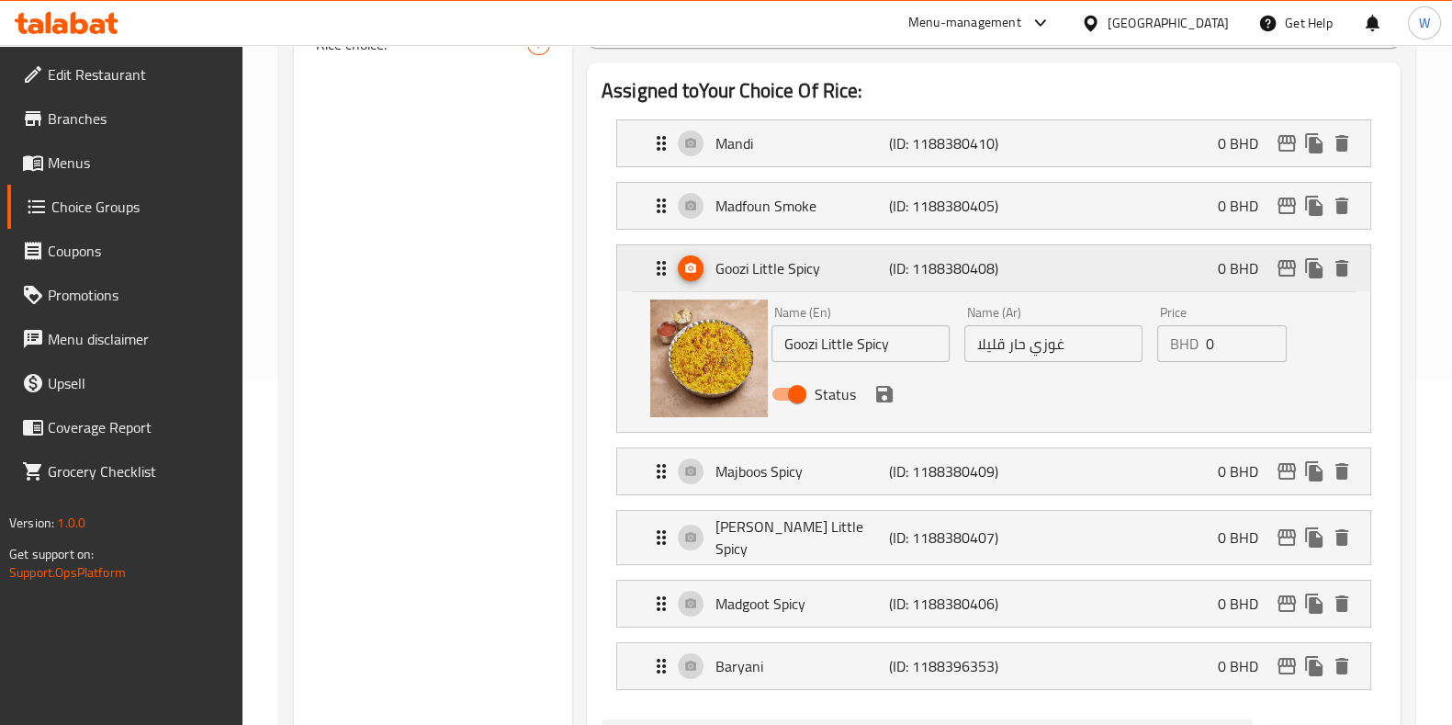
click at [663, 271] on icon "Expand" at bounding box center [661, 268] width 22 height 22
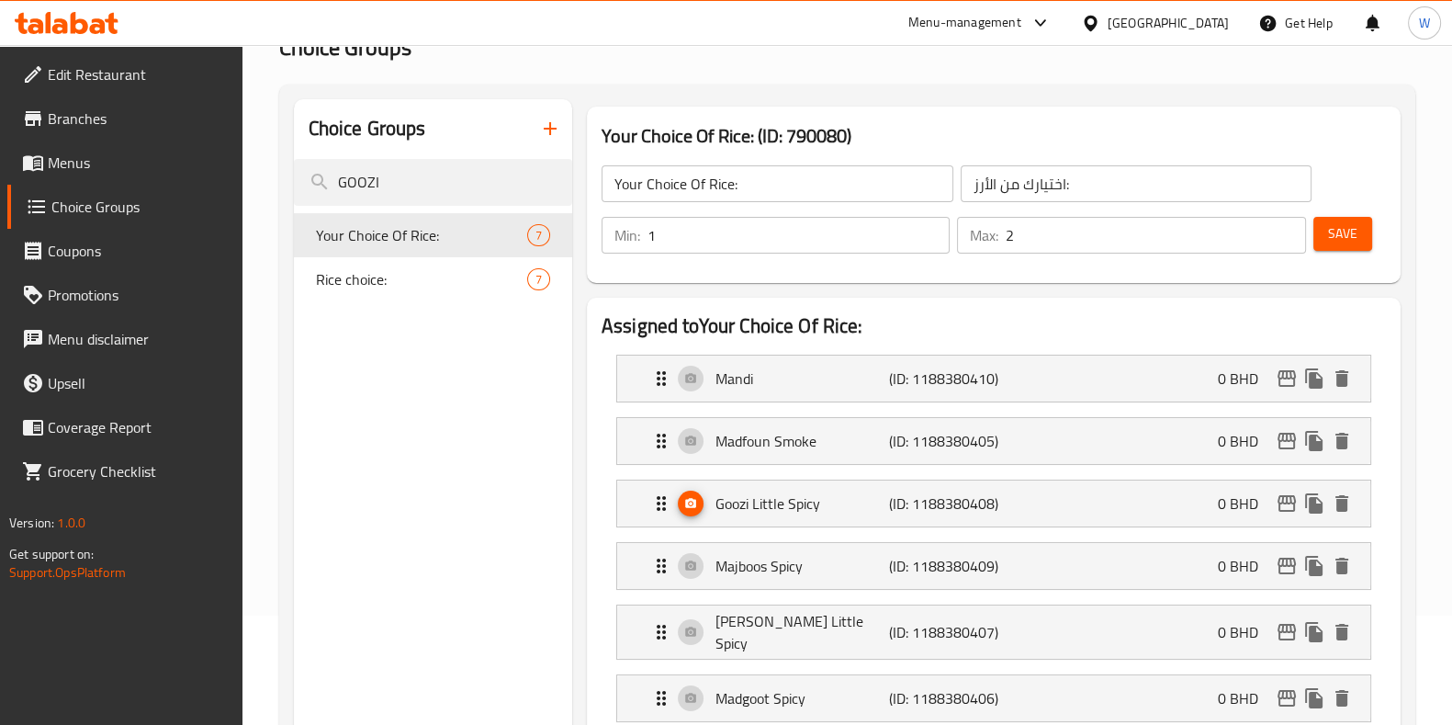
scroll to position [114, 0]
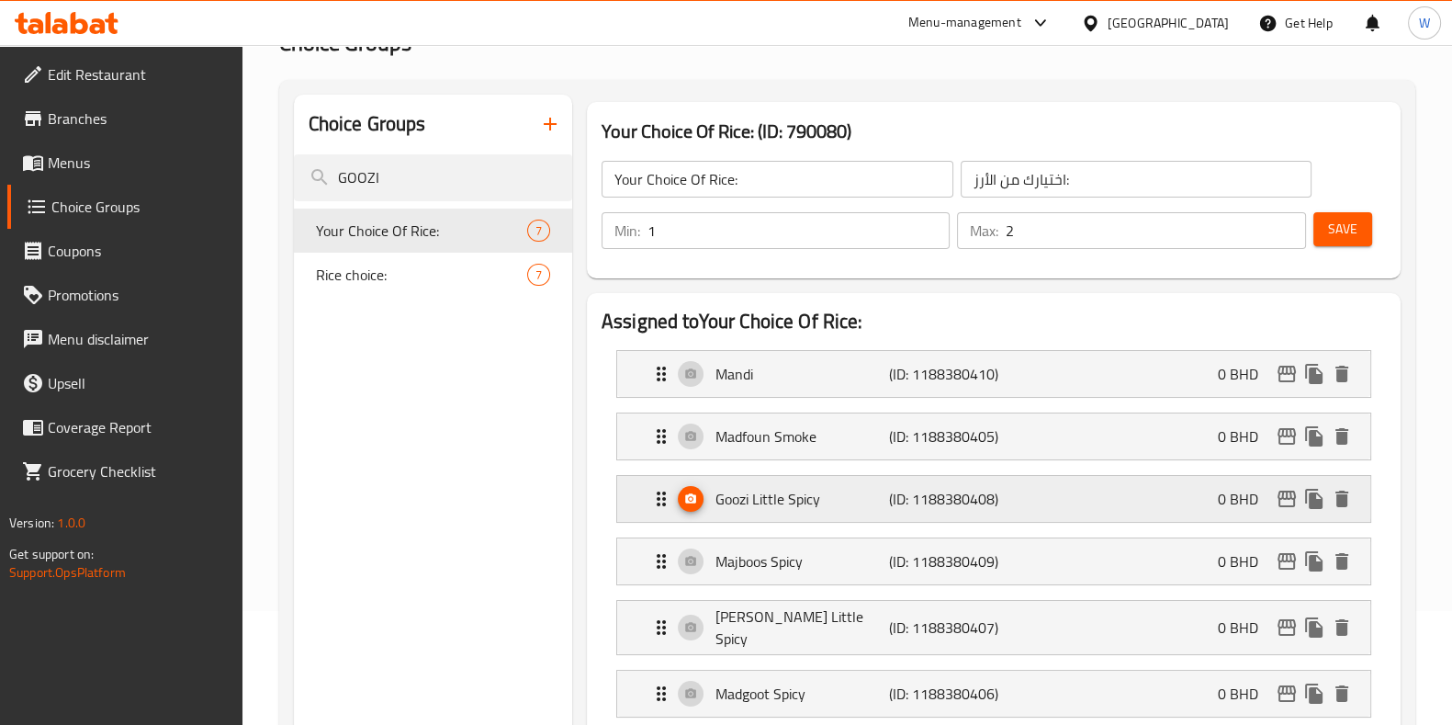
click at [748, 505] on p "Goozi Little Spicy" at bounding box center [803, 499] width 174 height 22
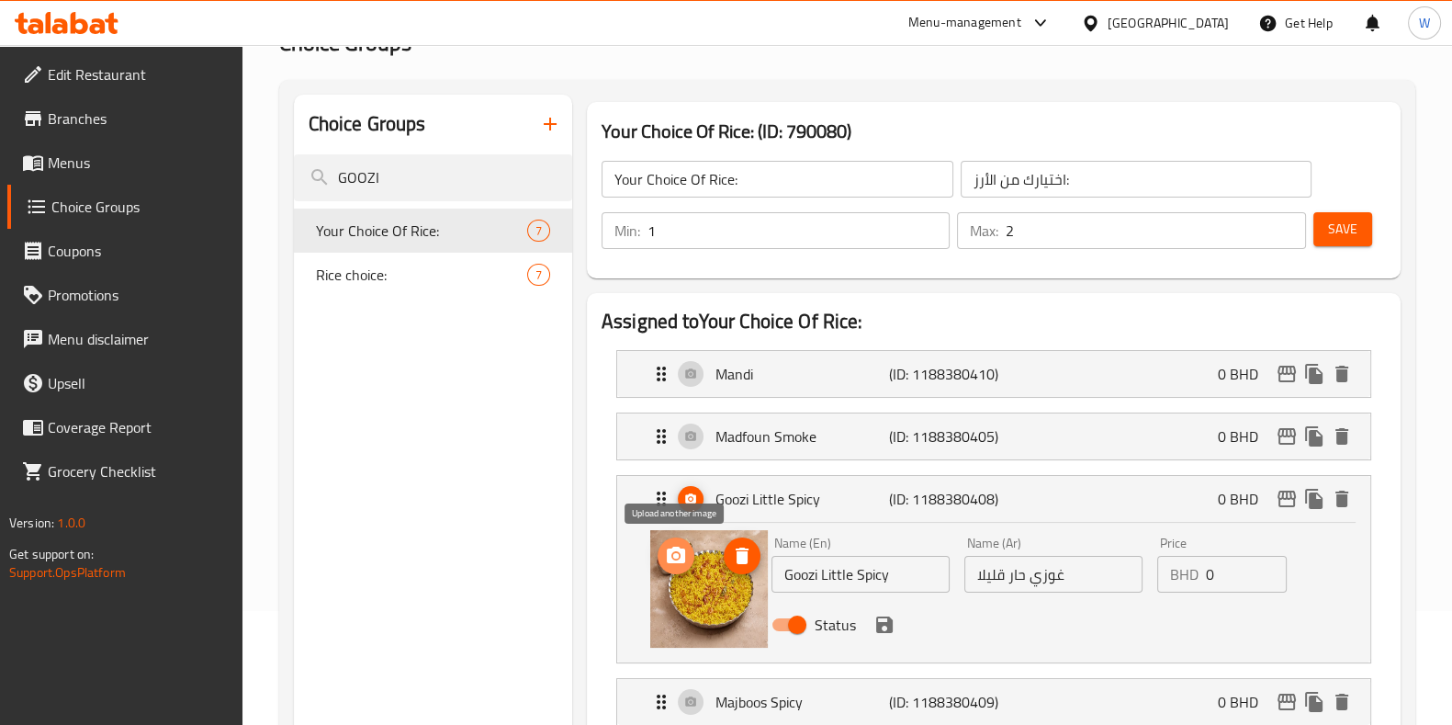
click at [672, 570] on button "upload picture" at bounding box center [676, 555] width 37 height 37
click at [882, 628] on icon "save" at bounding box center [885, 625] width 22 height 22
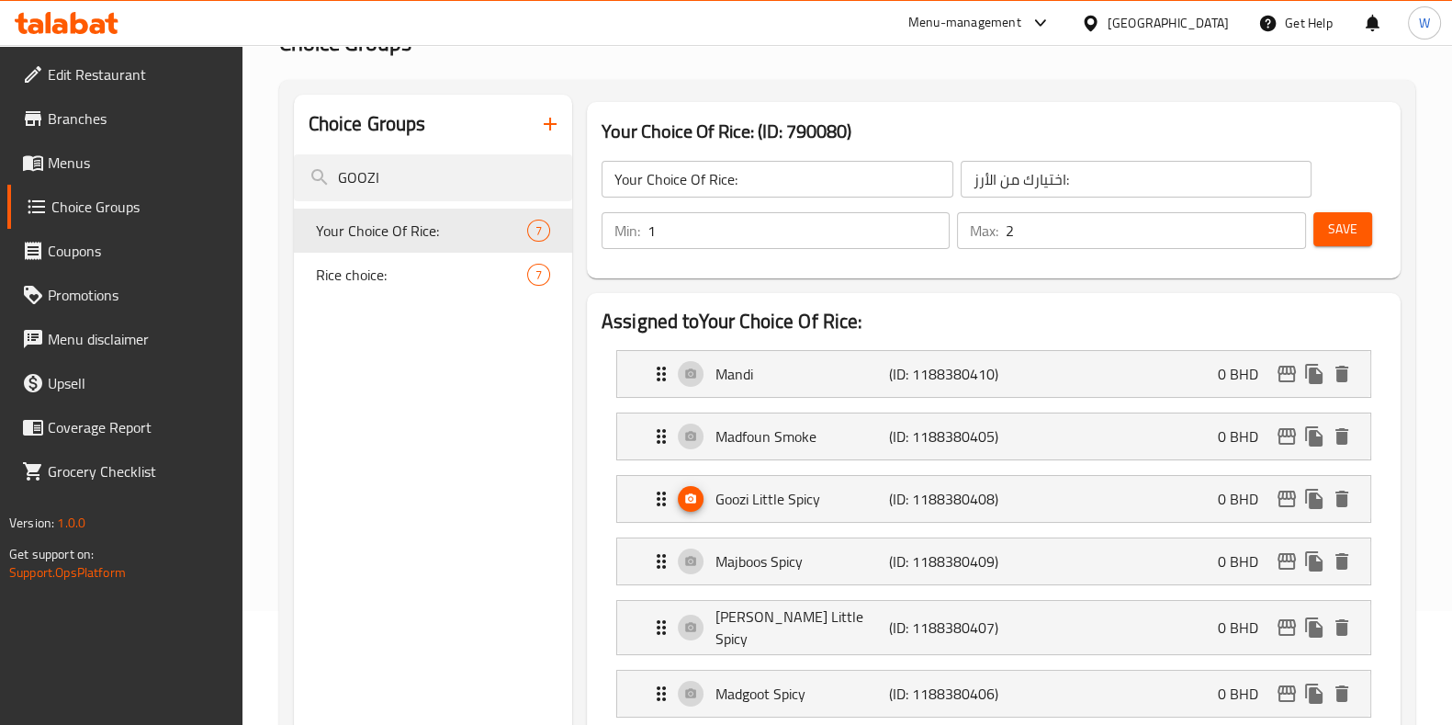
click at [1339, 233] on span "Save" at bounding box center [1342, 229] width 29 height 23
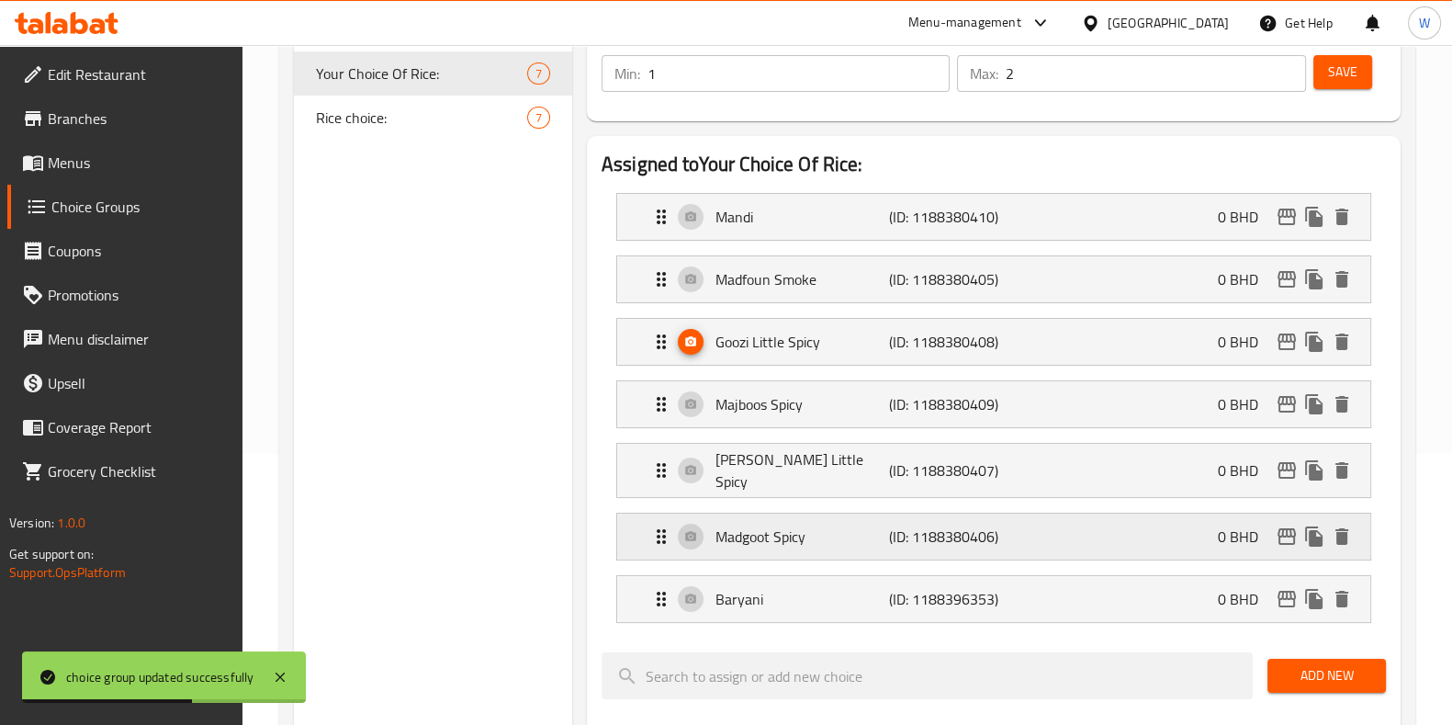
scroll to position [229, 0]
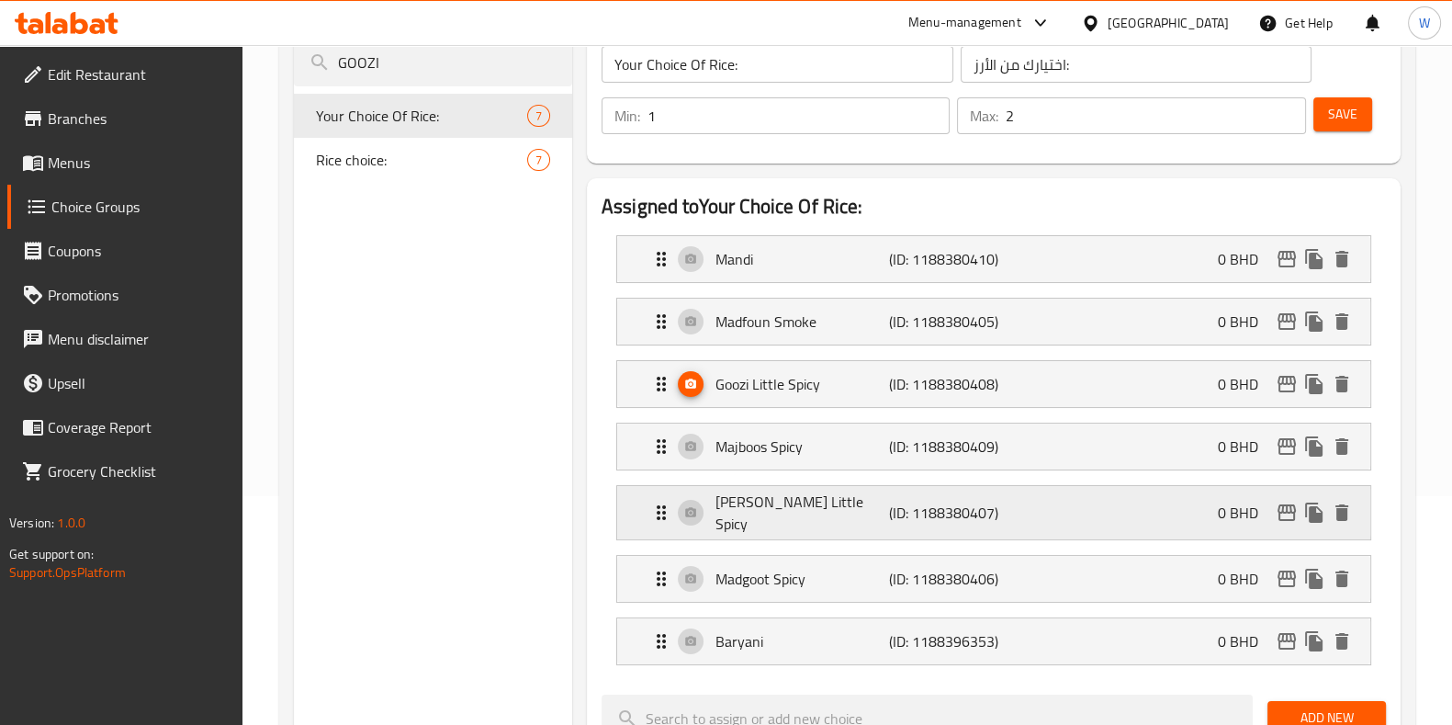
click at [762, 512] on p "[PERSON_NAME] Little Spicy" at bounding box center [803, 513] width 174 height 44
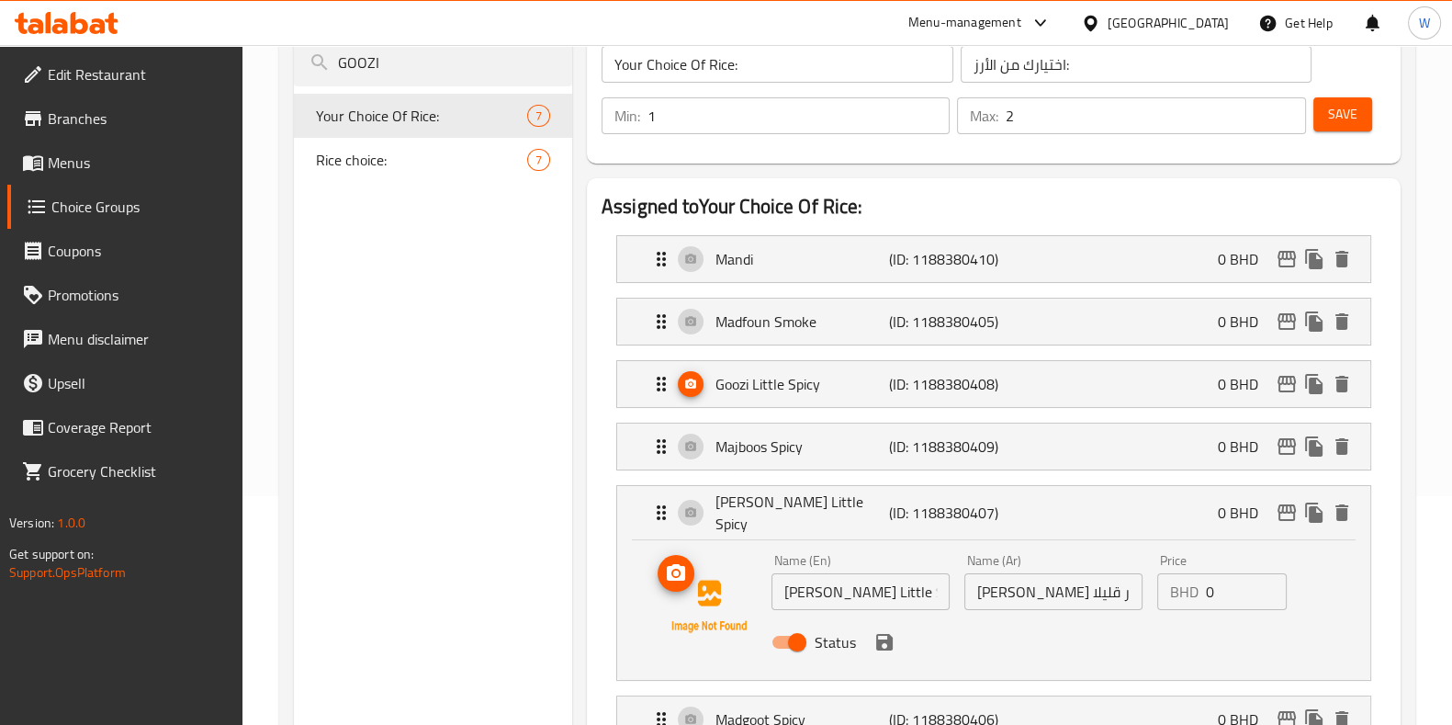
click at [689, 577] on img at bounding box center [709, 607] width 118 height 118
click at [677, 567] on icon "upload picture" at bounding box center [676, 573] width 22 height 22
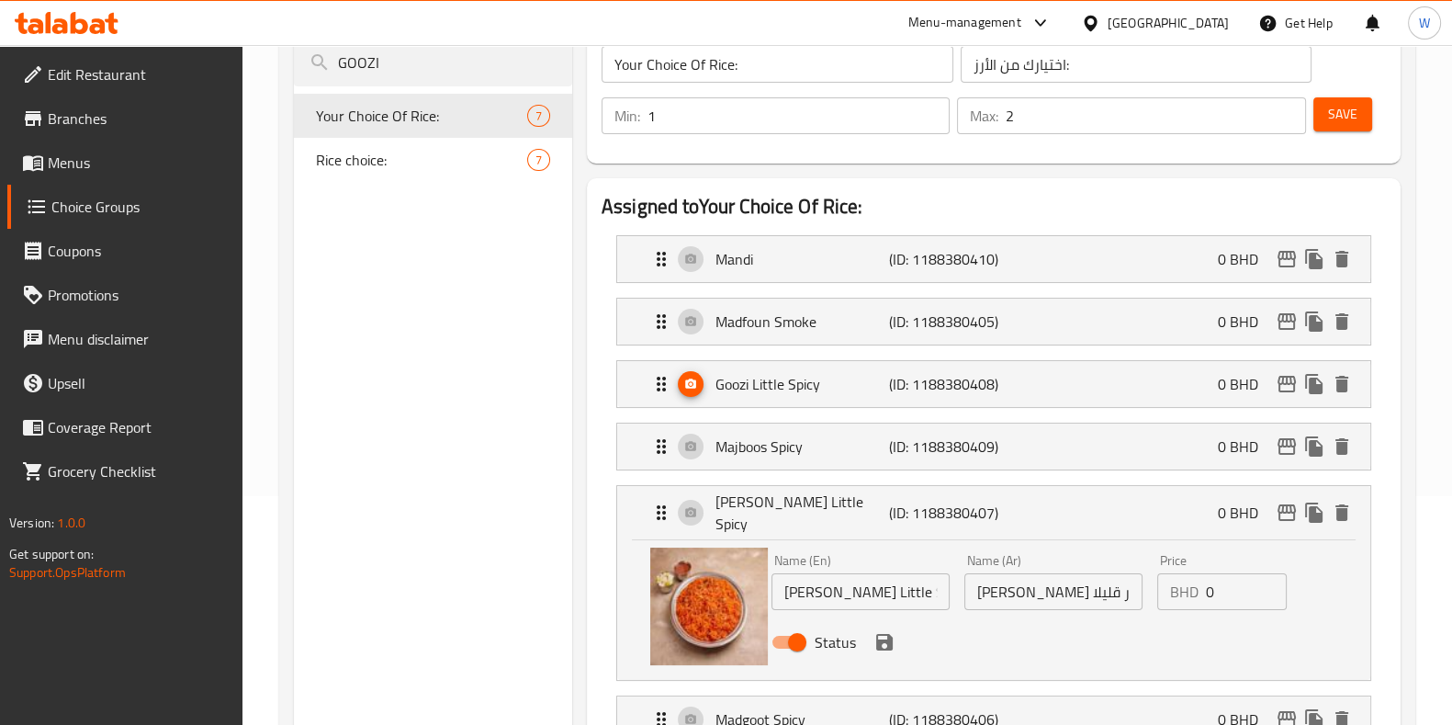
click at [887, 637] on icon "save" at bounding box center [884, 642] width 17 height 17
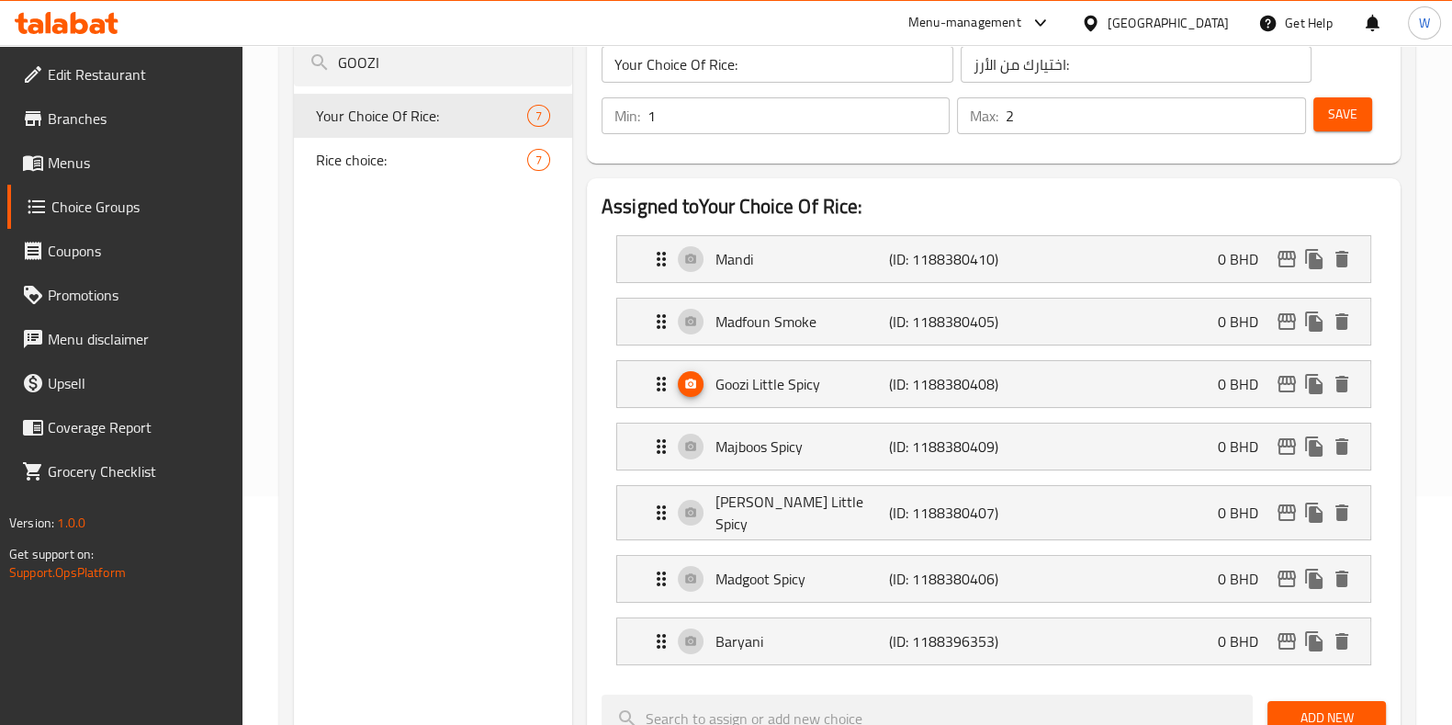
click at [1344, 131] on div "Save" at bounding box center [1342, 116] width 65 height 44
click at [1346, 123] on span "Save" at bounding box center [1342, 114] width 29 height 23
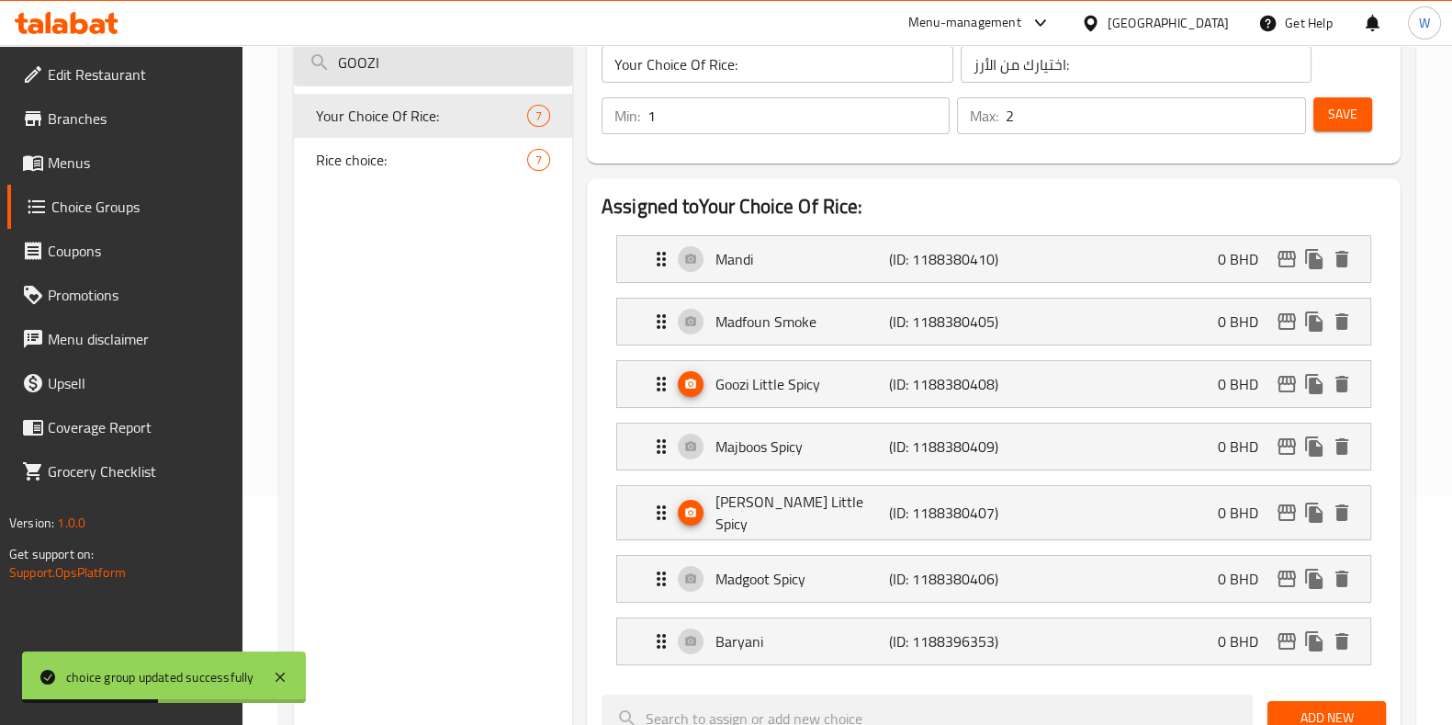
click at [432, 52] on input "GOOZI" at bounding box center [433, 63] width 278 height 47
click at [433, 53] on input "GOOZI" at bounding box center [433, 63] width 278 height 47
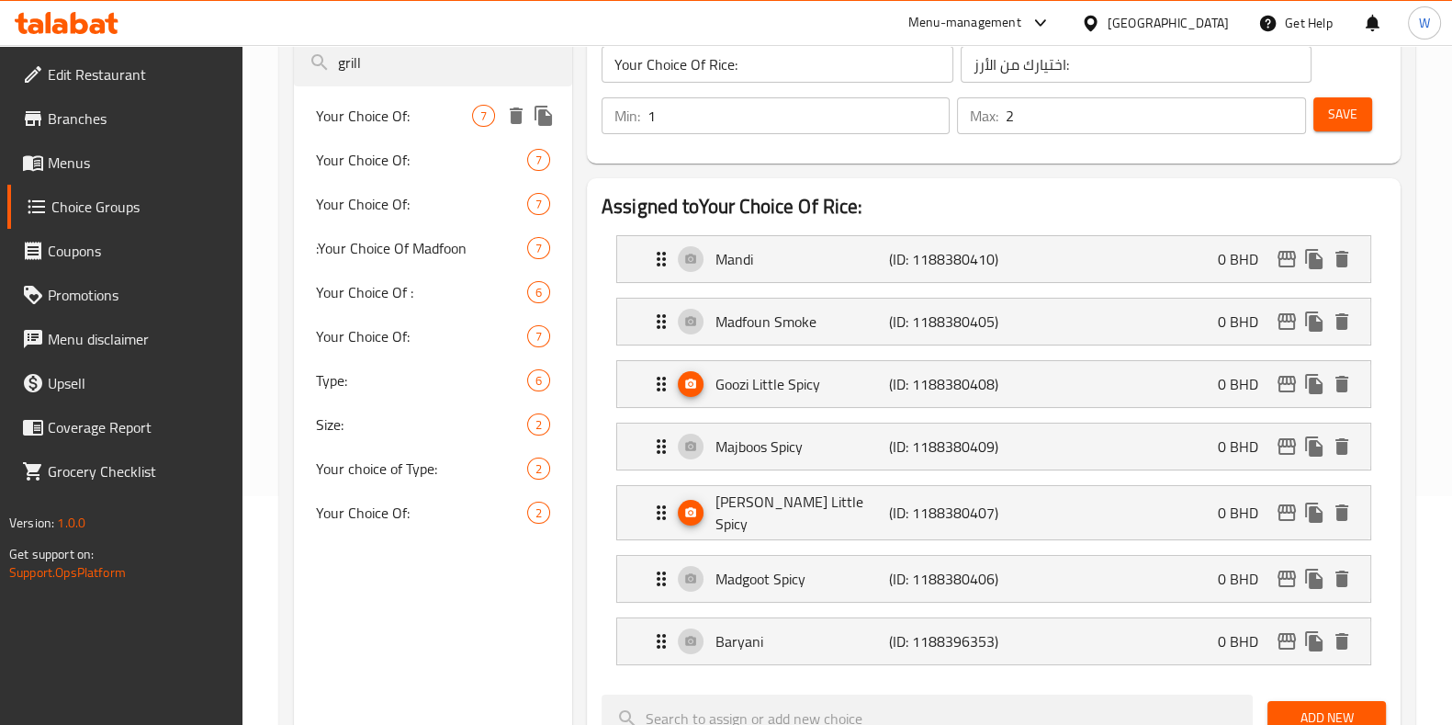
type input "grill"
click at [410, 130] on div "Your Choice Of: 7" at bounding box center [433, 116] width 278 height 44
type input "Your Choice Of:"
type input "إختيارك من:"
type input "1"
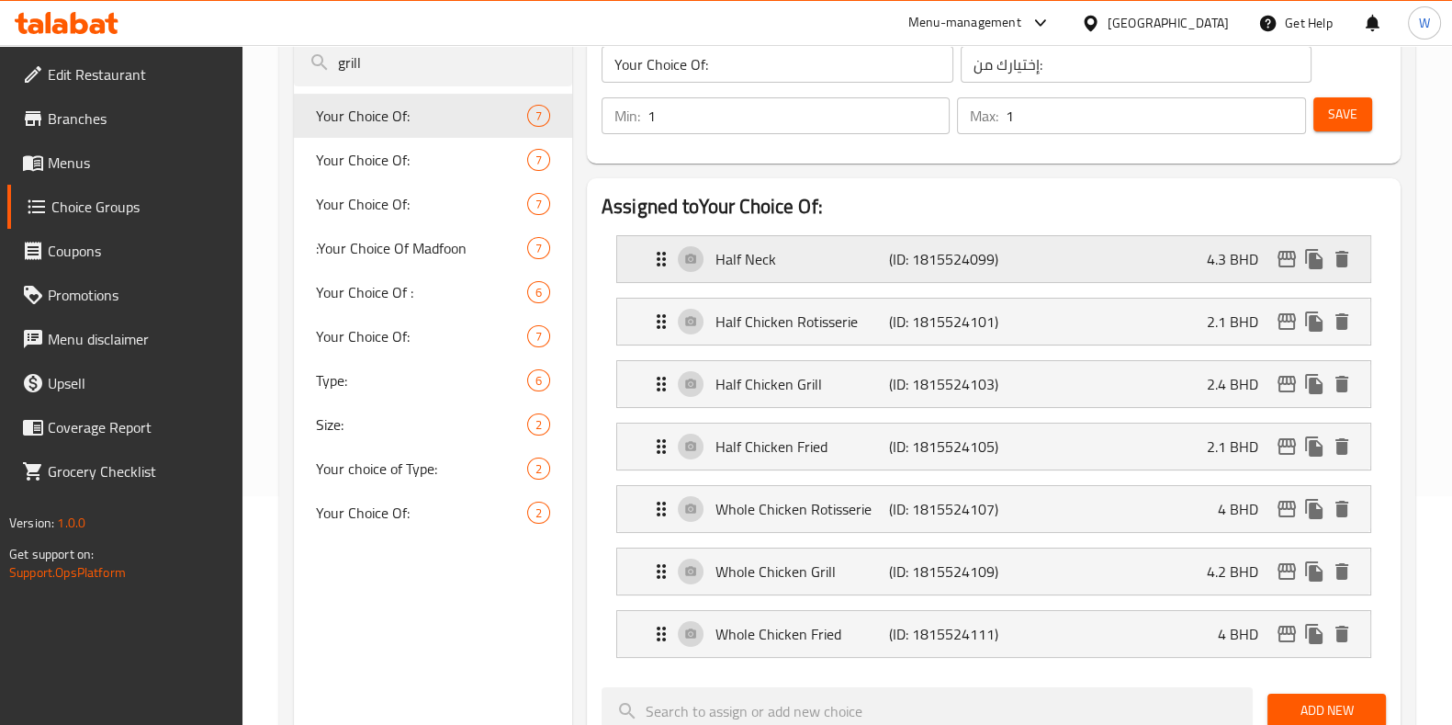
click at [818, 260] on p "Half Neck" at bounding box center [803, 259] width 174 height 22
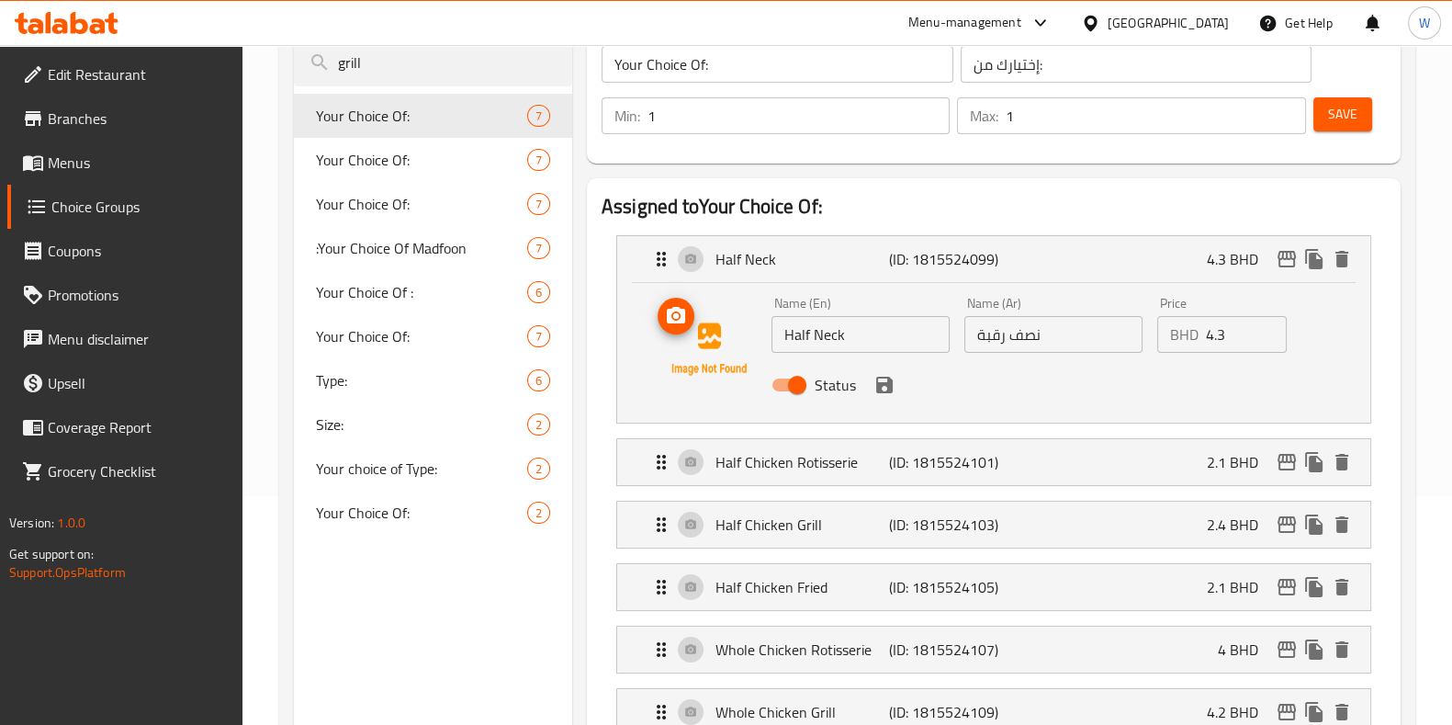
click at [685, 318] on span "upload picture" at bounding box center [676, 316] width 37 height 22
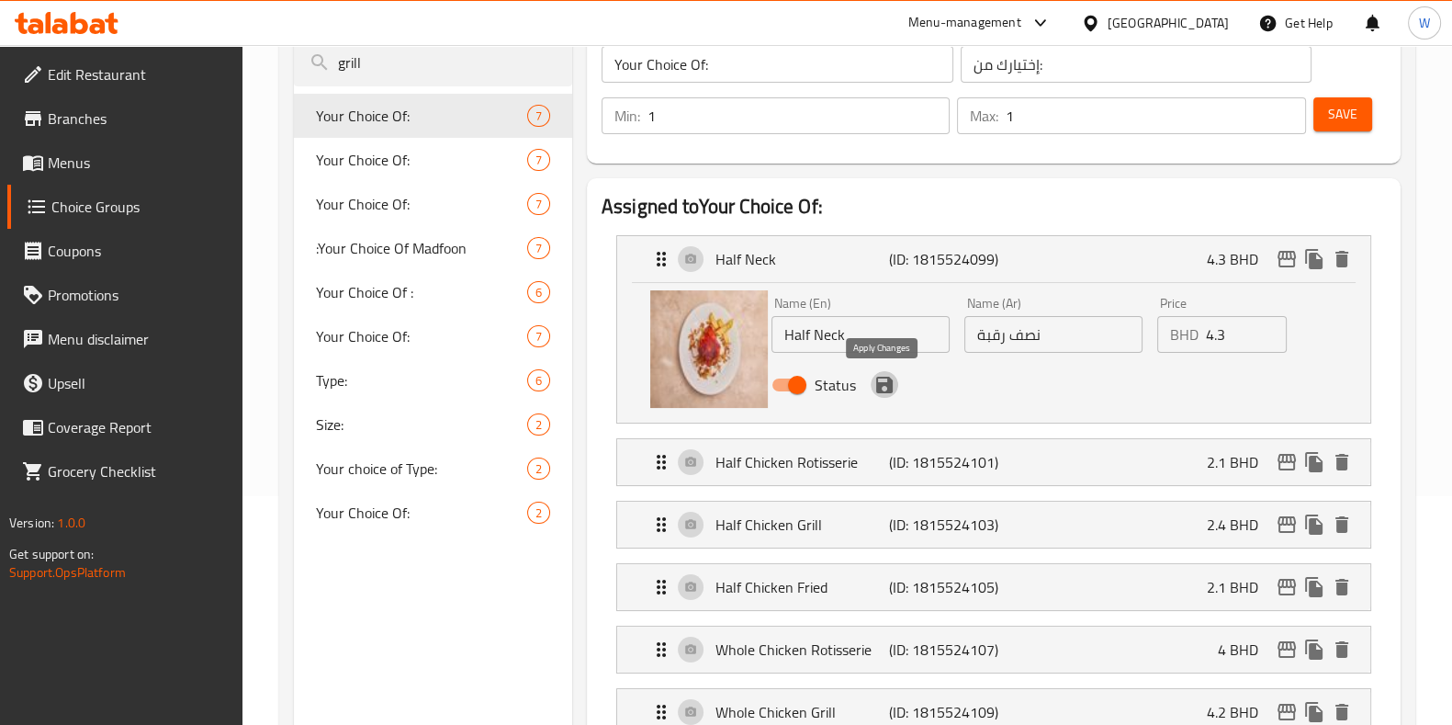
click at [882, 383] on icon "save" at bounding box center [884, 385] width 17 height 17
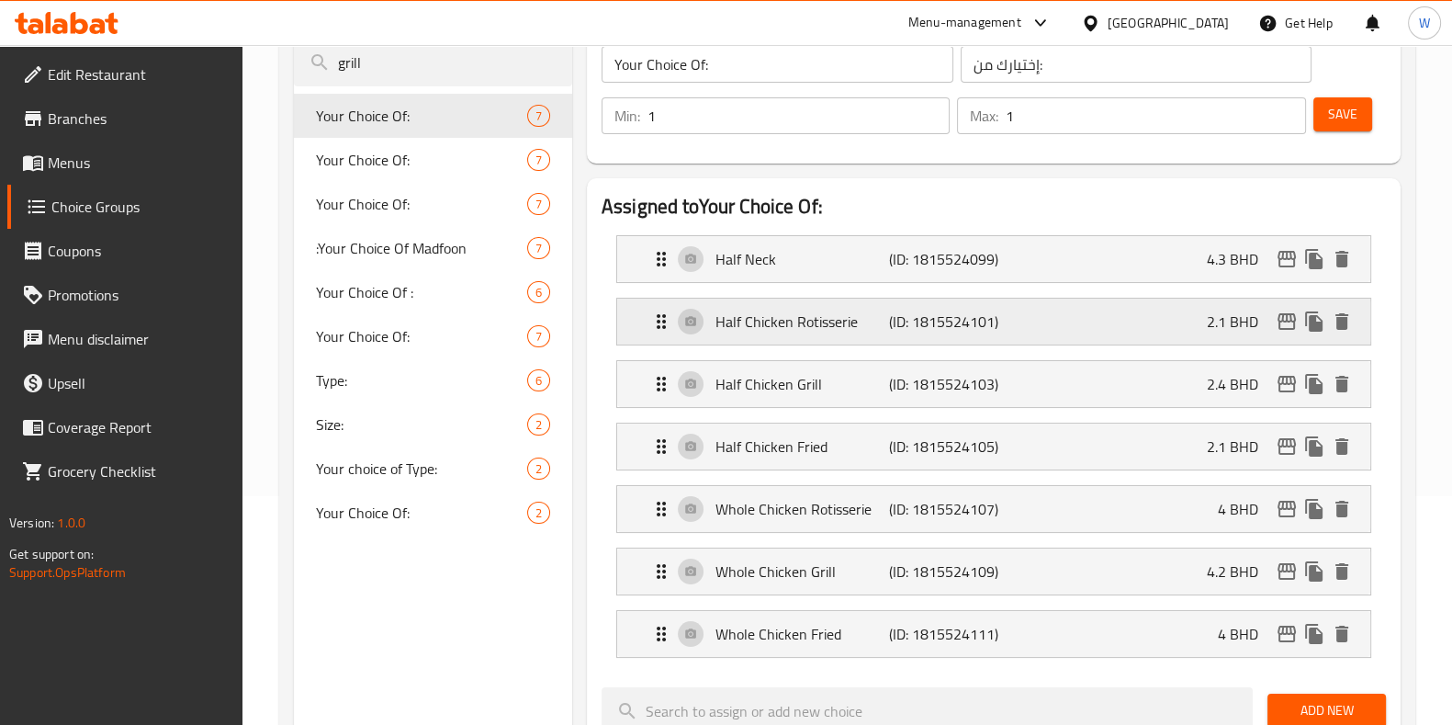
click at [765, 319] on p "Half Chicken Rotisserie" at bounding box center [803, 322] width 174 height 22
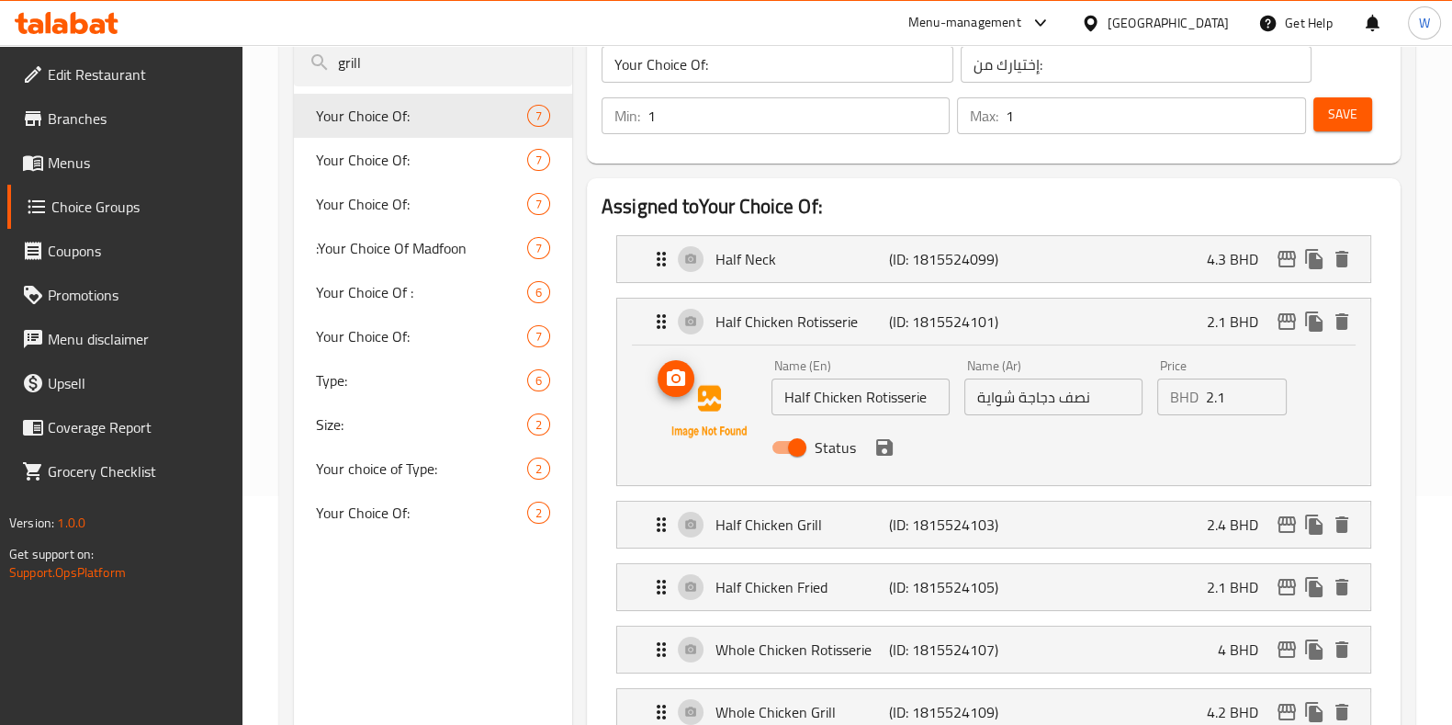
click at [684, 387] on icon "upload picture" at bounding box center [676, 378] width 22 height 22
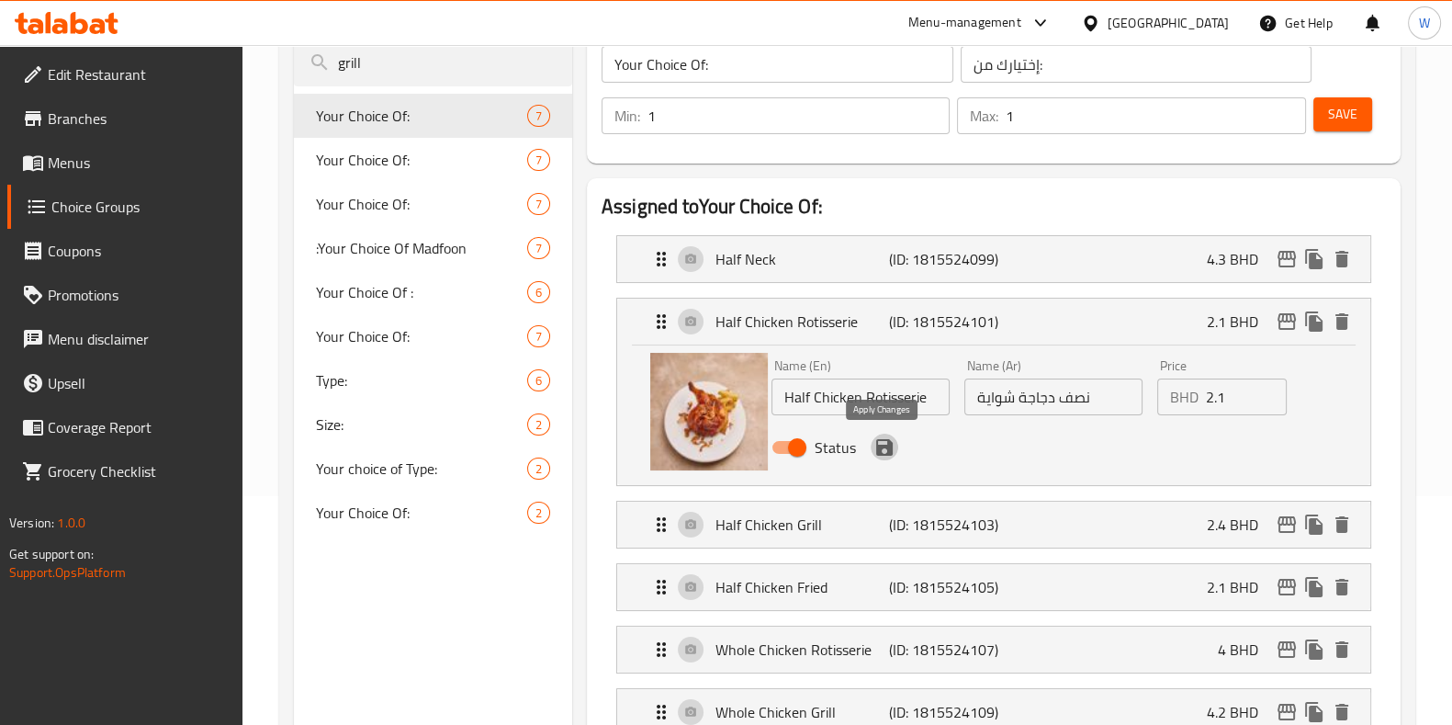
click at [889, 446] on icon "save" at bounding box center [884, 447] width 17 height 17
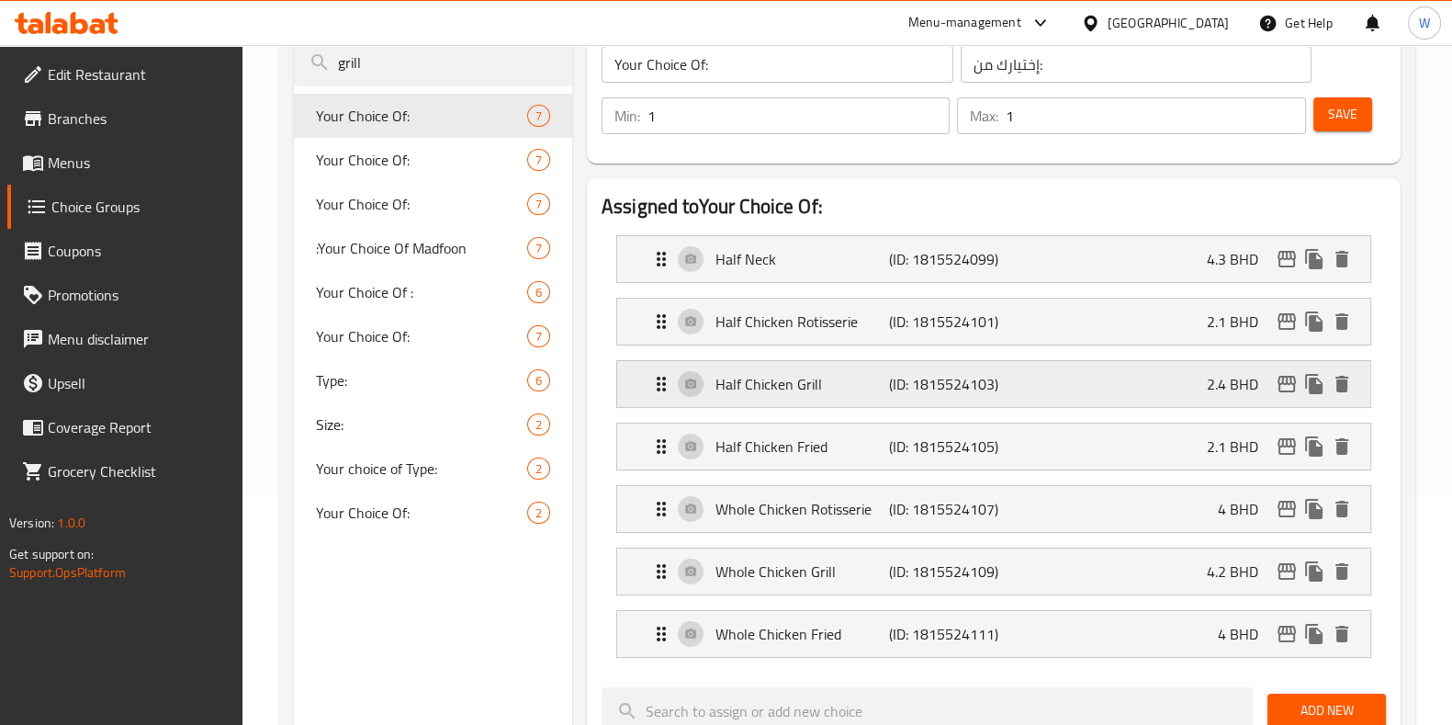
click at [755, 377] on p "Half Chicken Grill" at bounding box center [803, 384] width 174 height 22
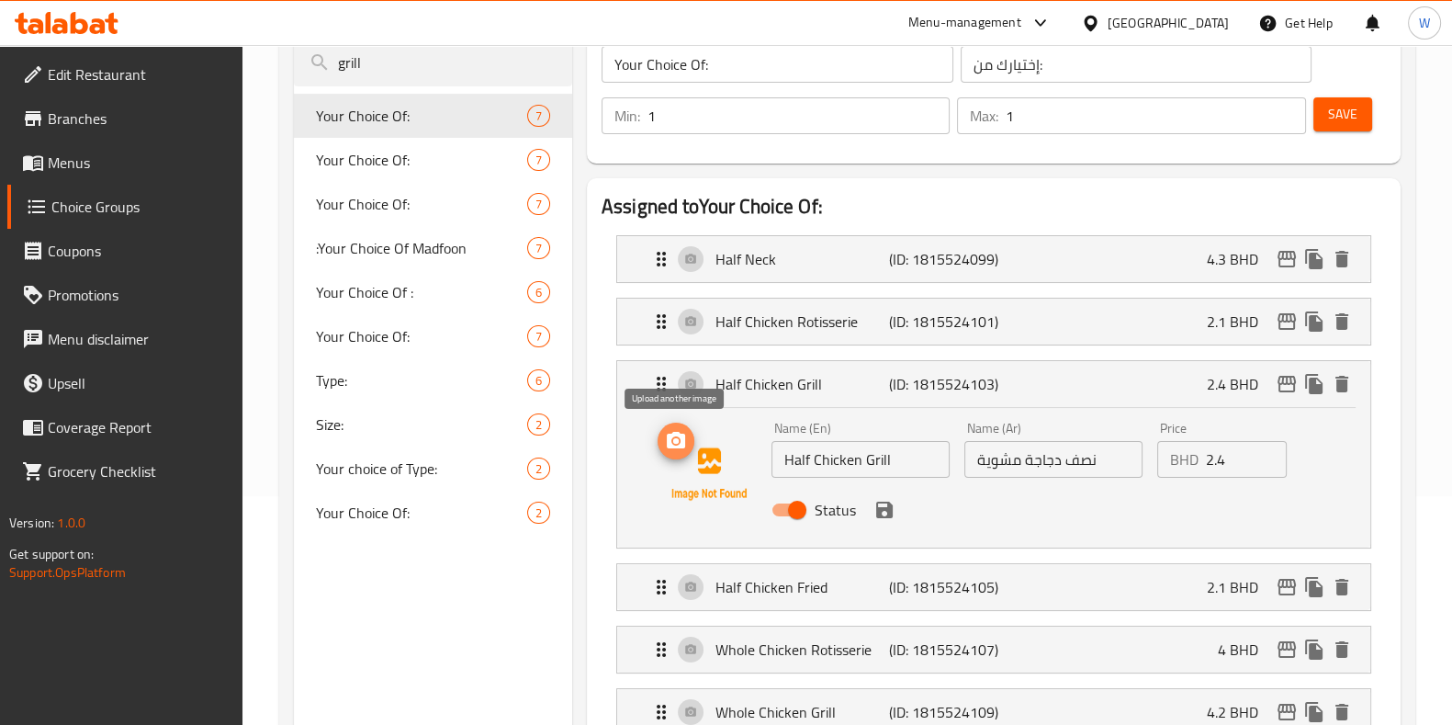
click at [682, 443] on icon "upload picture" at bounding box center [676, 440] width 18 height 17
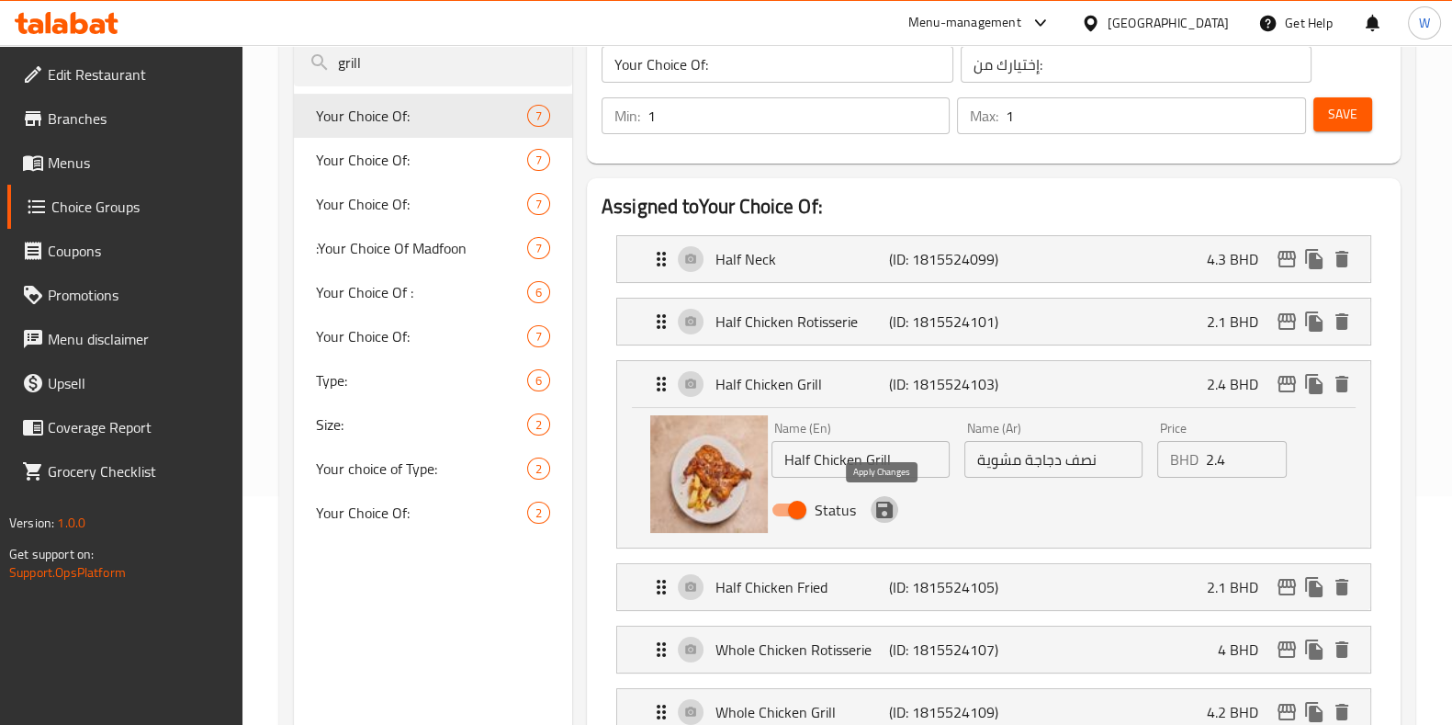
click at [884, 509] on icon "save" at bounding box center [885, 510] width 22 height 22
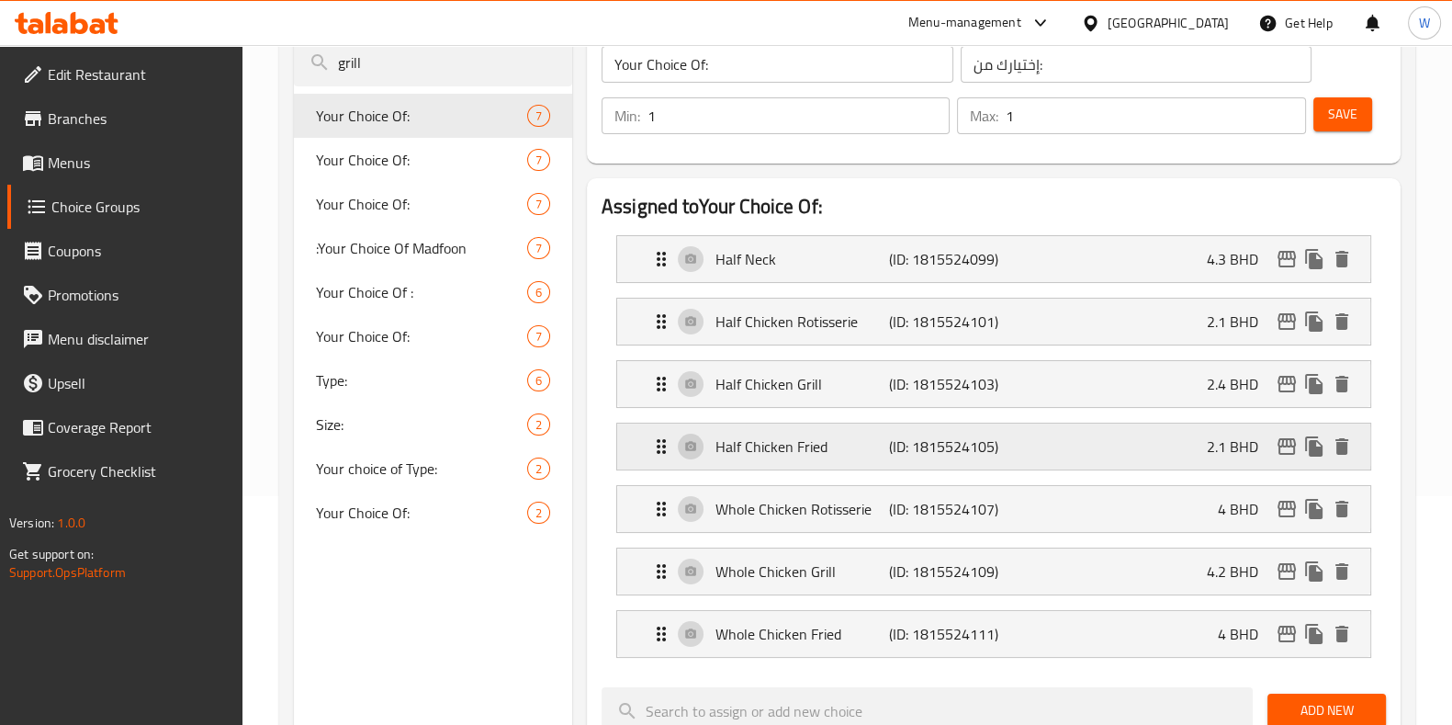
click at [749, 448] on p "Half Chicken Fried" at bounding box center [803, 446] width 174 height 22
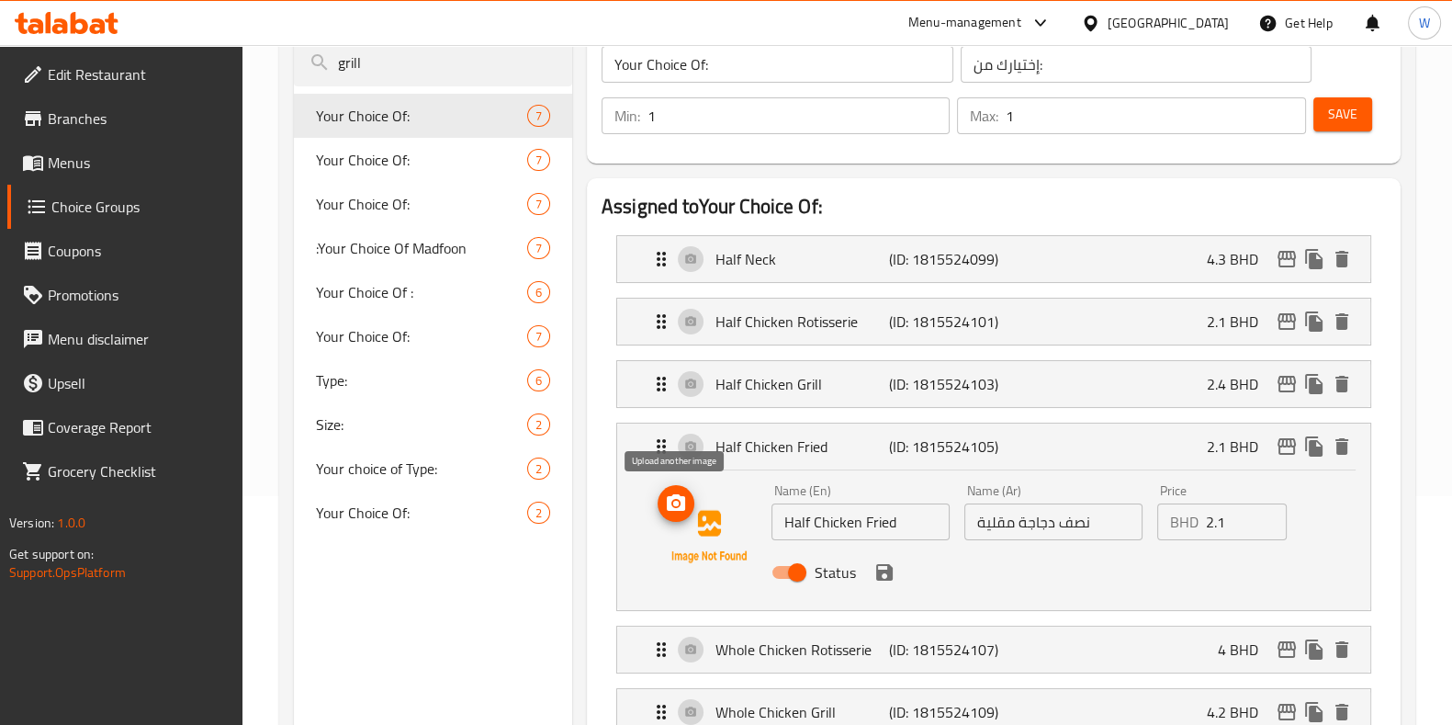
click at [679, 499] on icon "upload picture" at bounding box center [676, 503] width 22 height 22
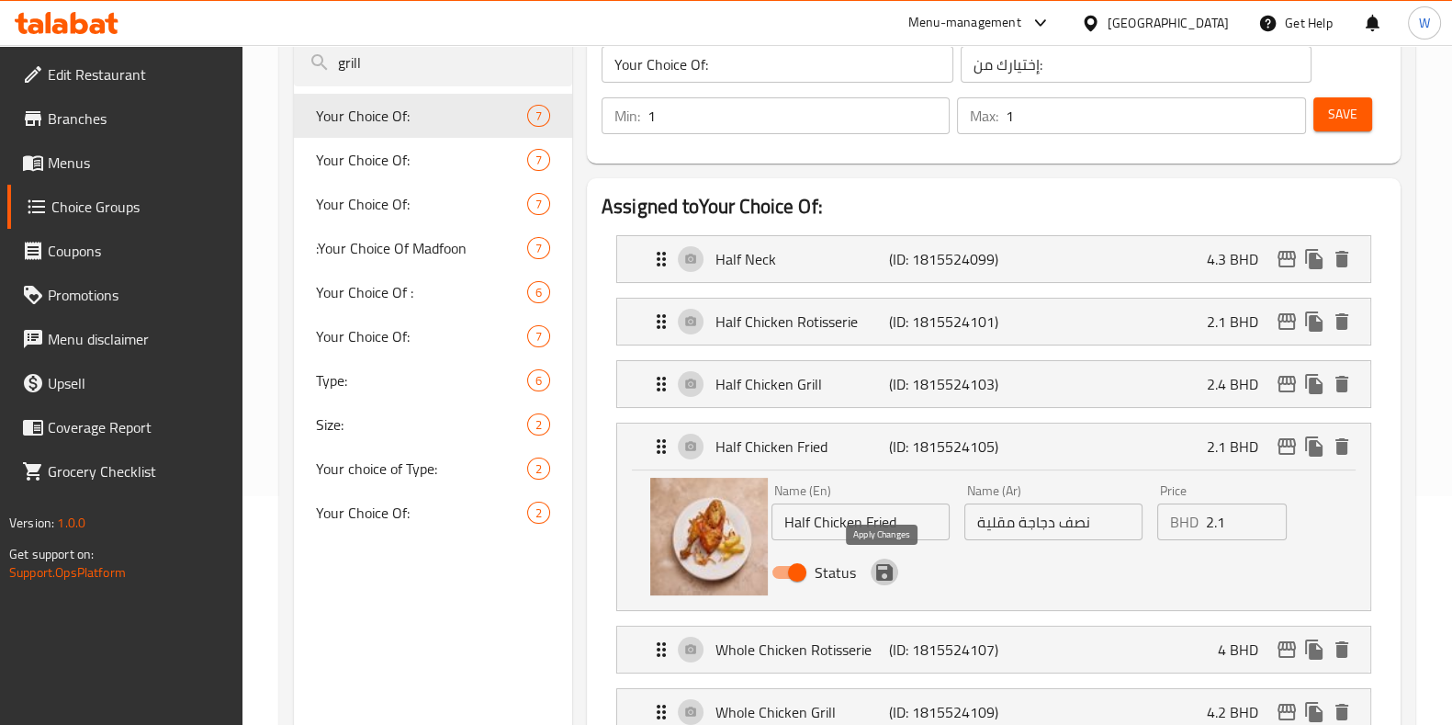
click at [882, 572] on icon "save" at bounding box center [885, 572] width 22 height 22
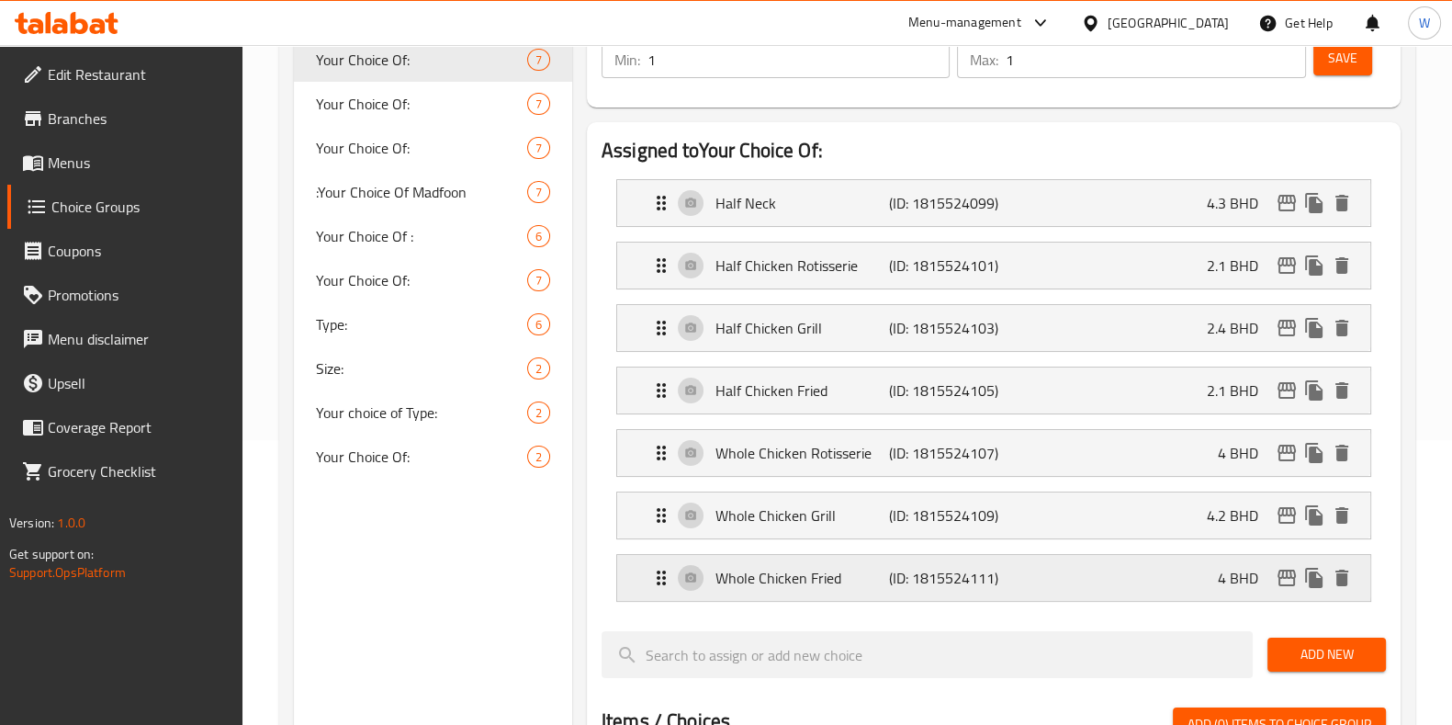
scroll to position [344, 0]
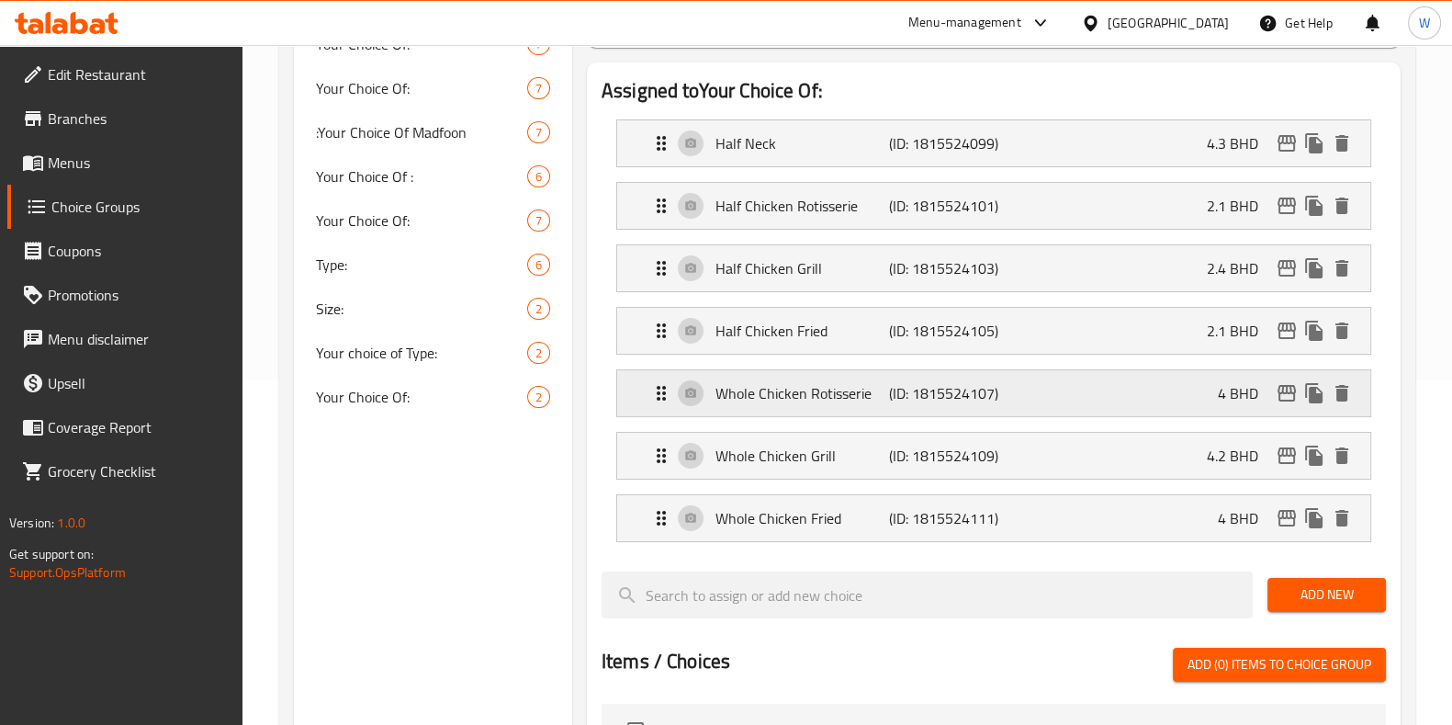
click at [758, 395] on p "Whole Chicken Rotisserie" at bounding box center [803, 393] width 174 height 22
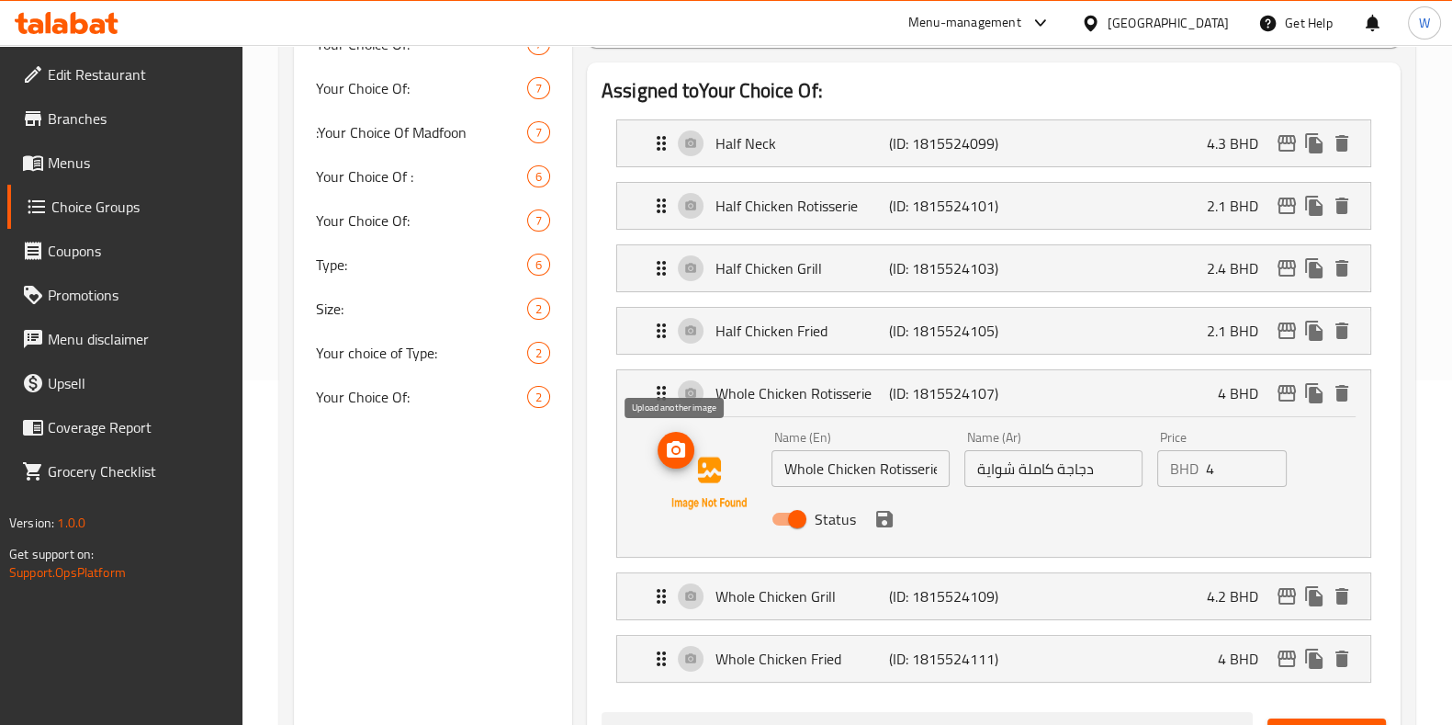
click at [688, 453] on span "upload picture" at bounding box center [676, 450] width 37 height 22
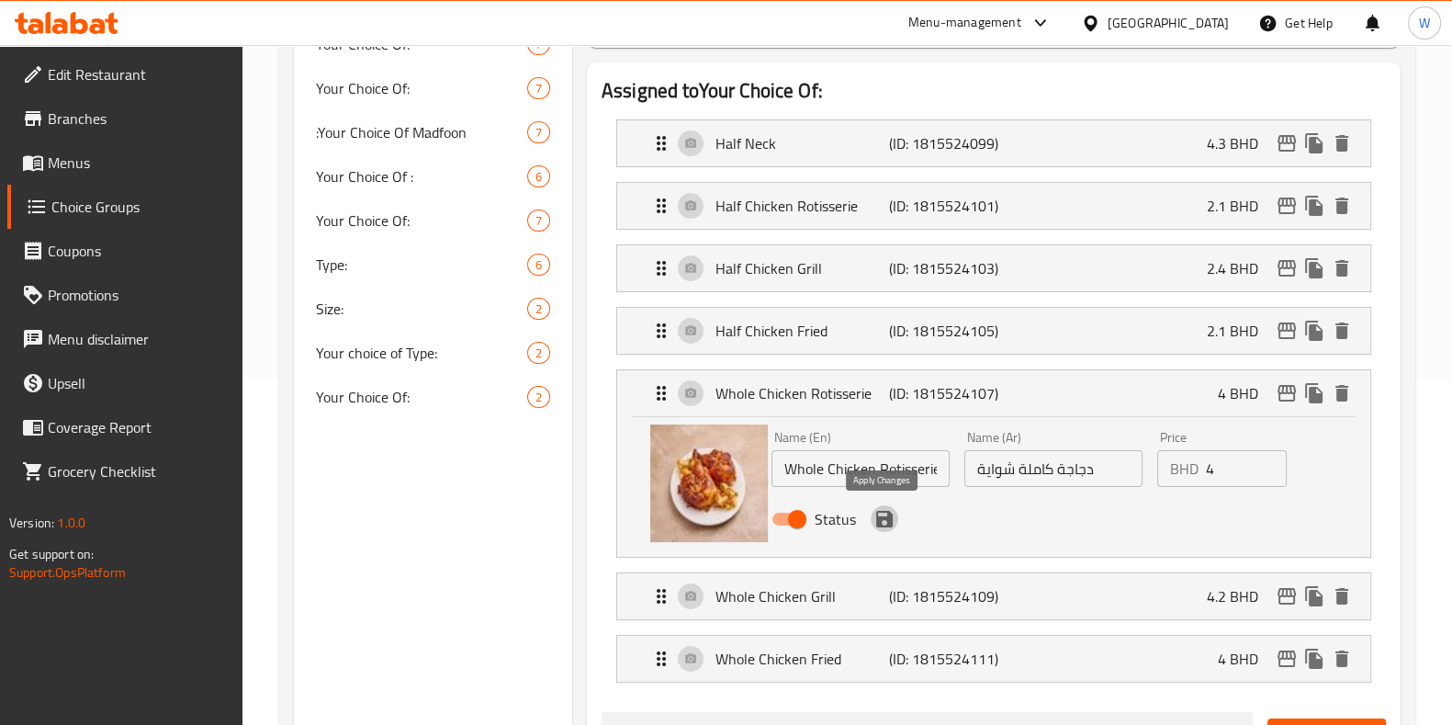
click at [888, 514] on icon "save" at bounding box center [884, 519] width 17 height 17
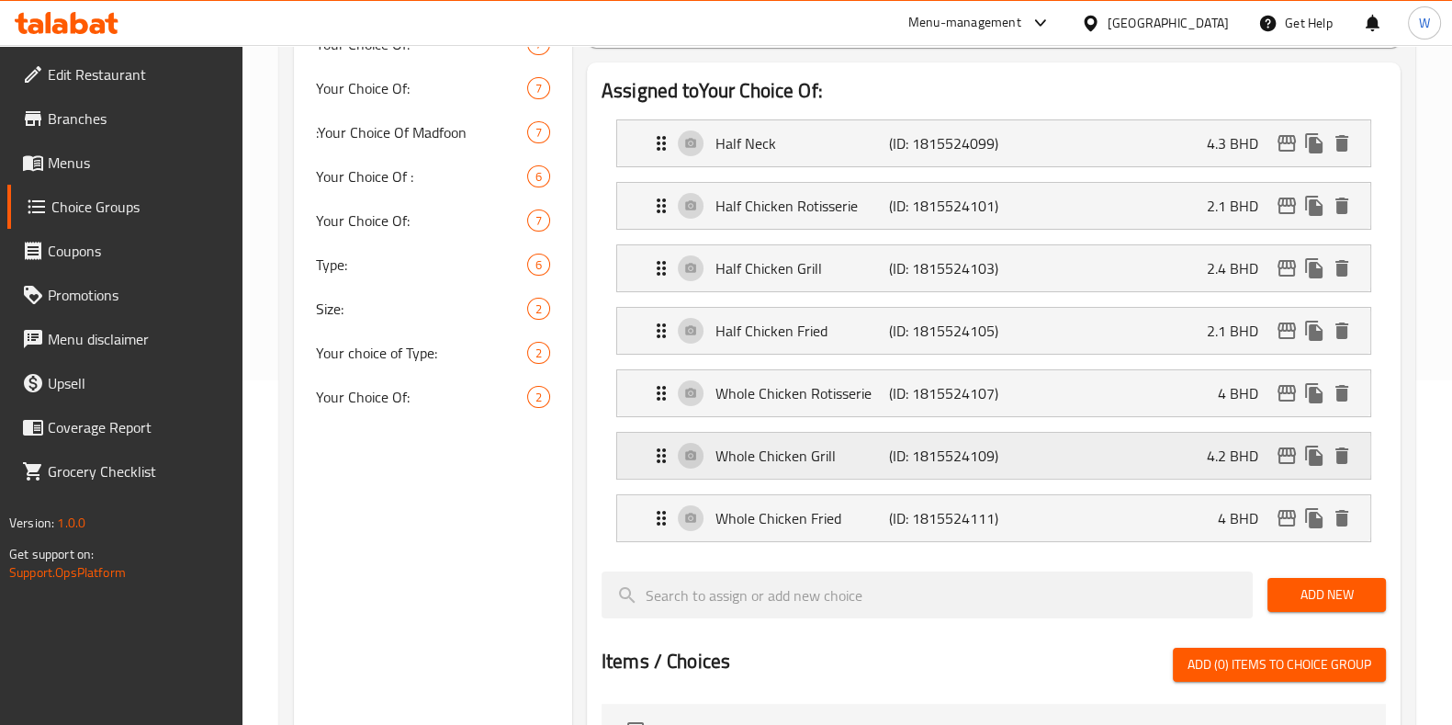
click at [730, 447] on p "Whole Chicken Grill" at bounding box center [803, 456] width 174 height 22
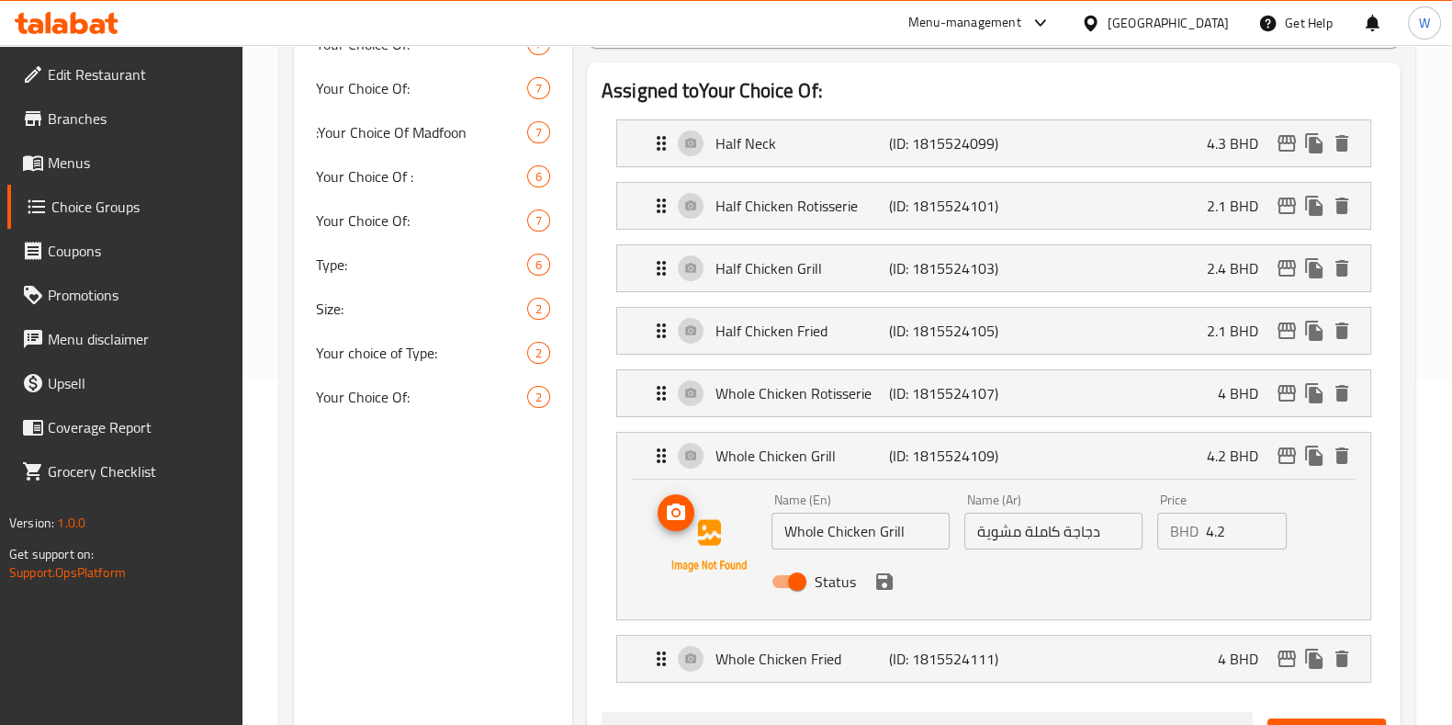
click at [690, 530] on img at bounding box center [709, 546] width 118 height 118
click at [692, 516] on span "upload picture" at bounding box center [676, 513] width 37 height 22
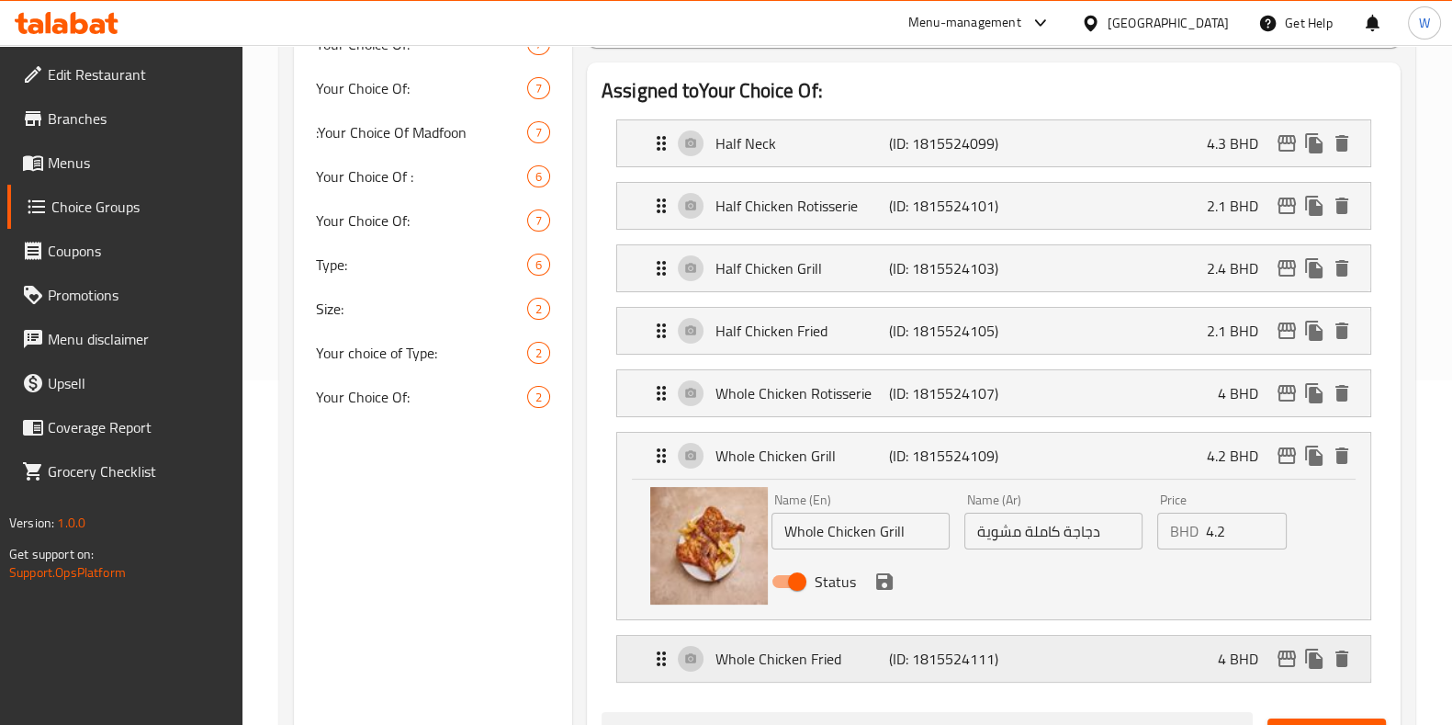
click at [793, 657] on p "Whole Chicken Fried" at bounding box center [803, 659] width 174 height 22
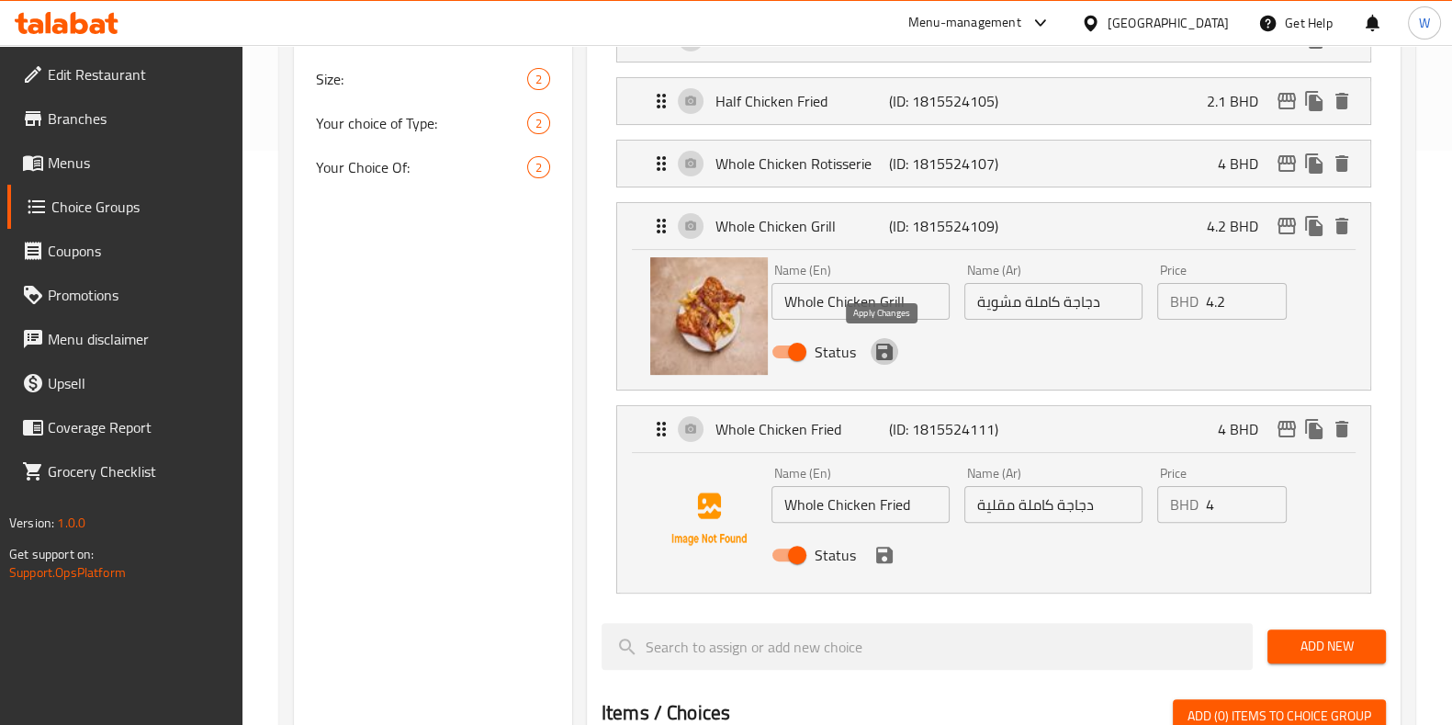
click at [880, 341] on icon "save" at bounding box center [885, 352] width 22 height 22
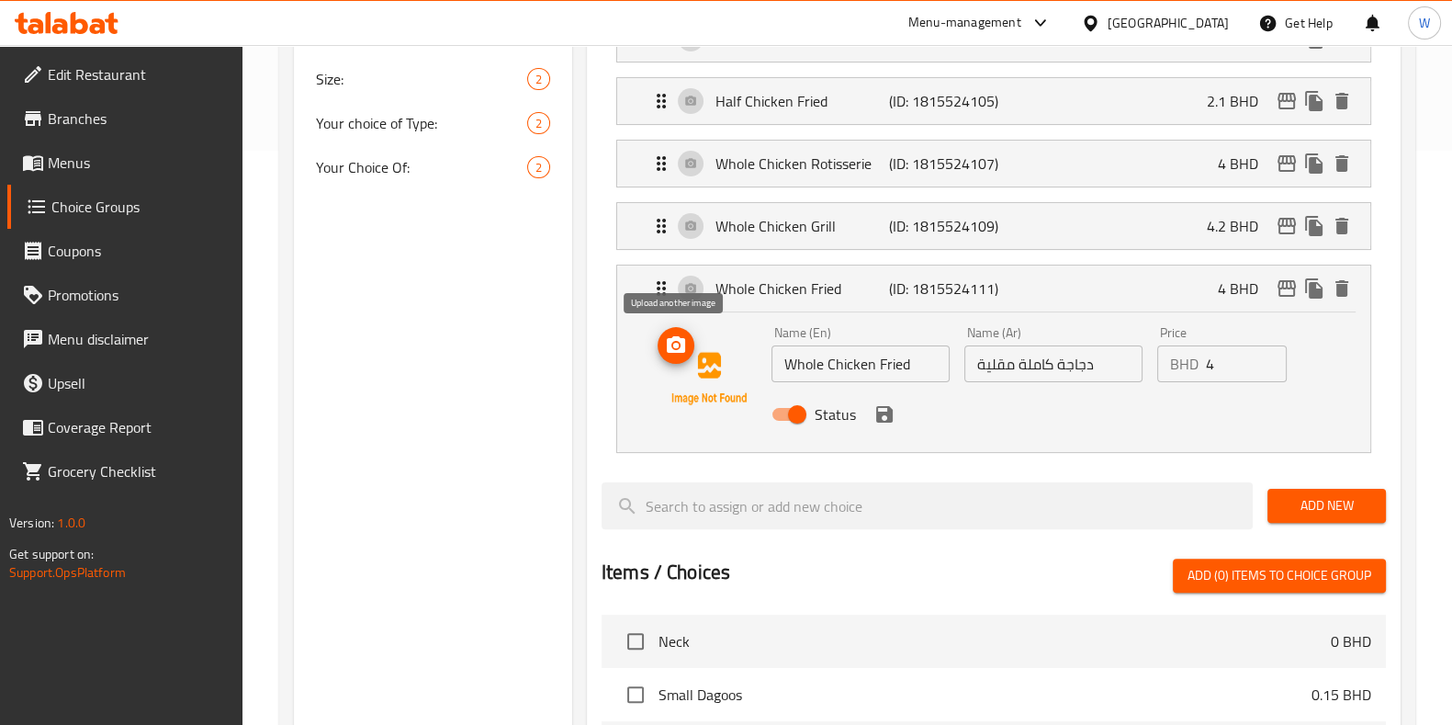
click at [687, 341] on span "upload picture" at bounding box center [676, 345] width 37 height 22
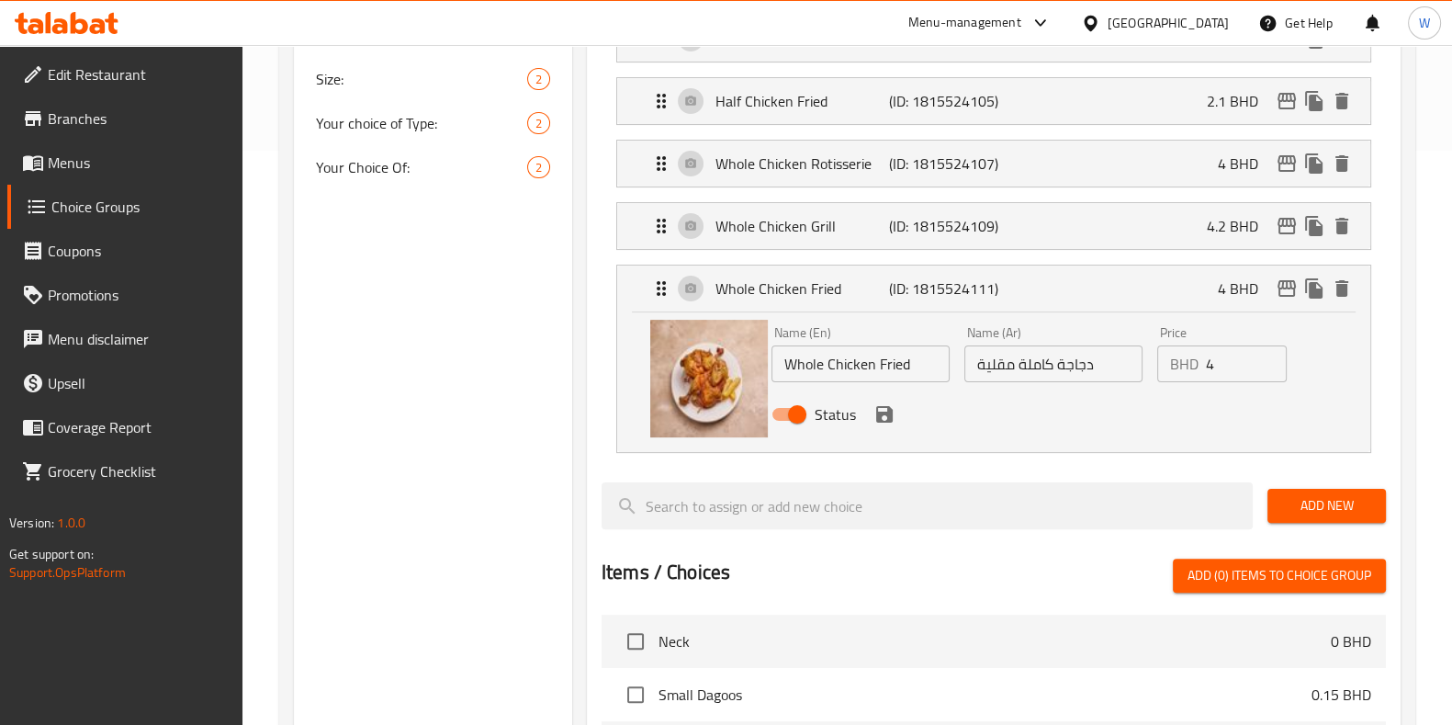
click at [887, 410] on icon "save" at bounding box center [884, 414] width 17 height 17
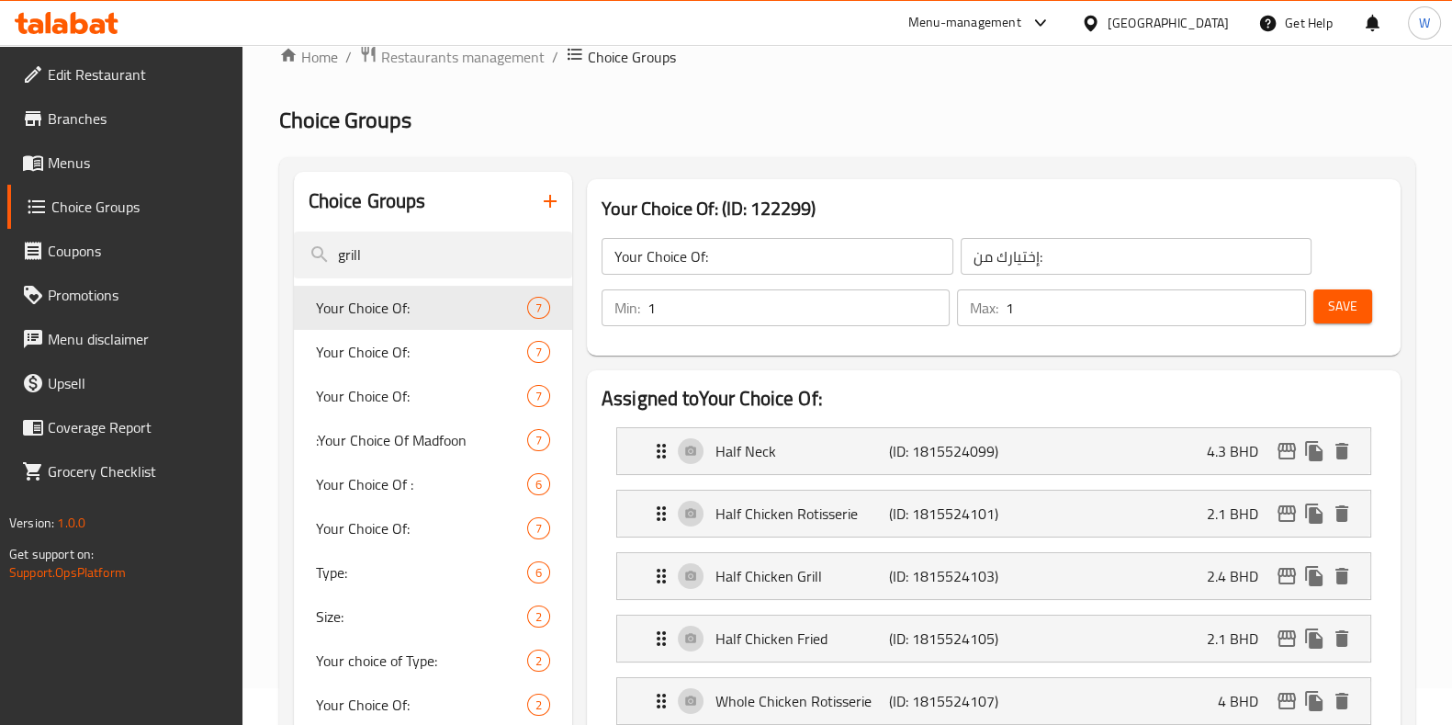
scroll to position [0, 0]
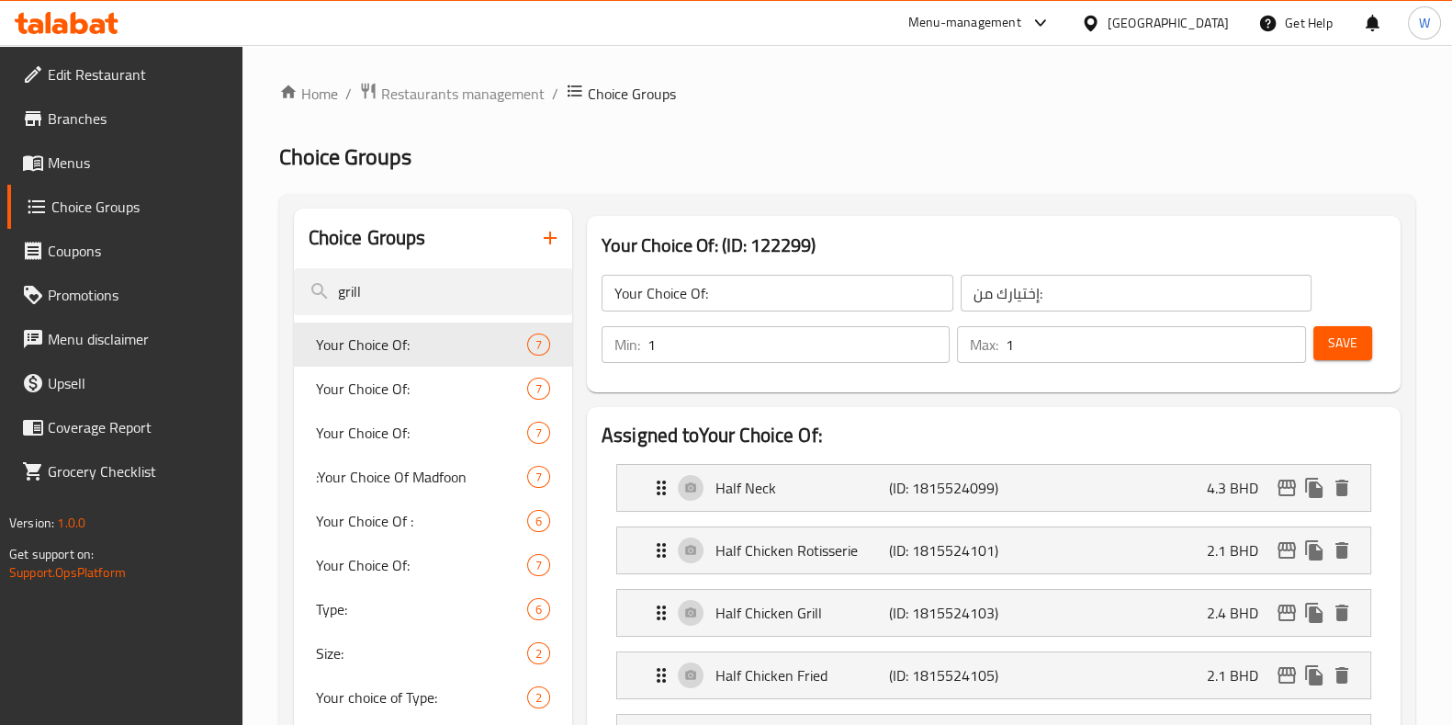
click at [1366, 337] on button "Save" at bounding box center [1343, 343] width 59 height 34
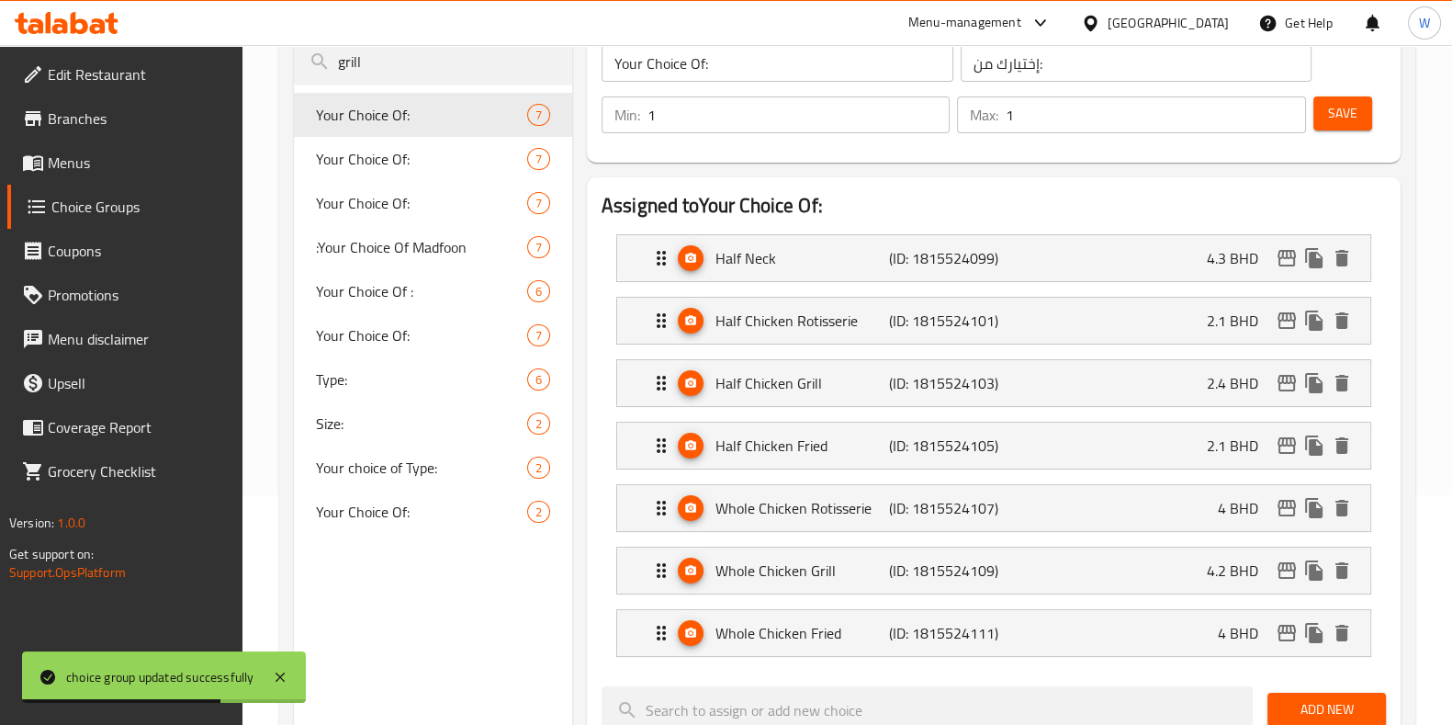
scroll to position [229, 0]
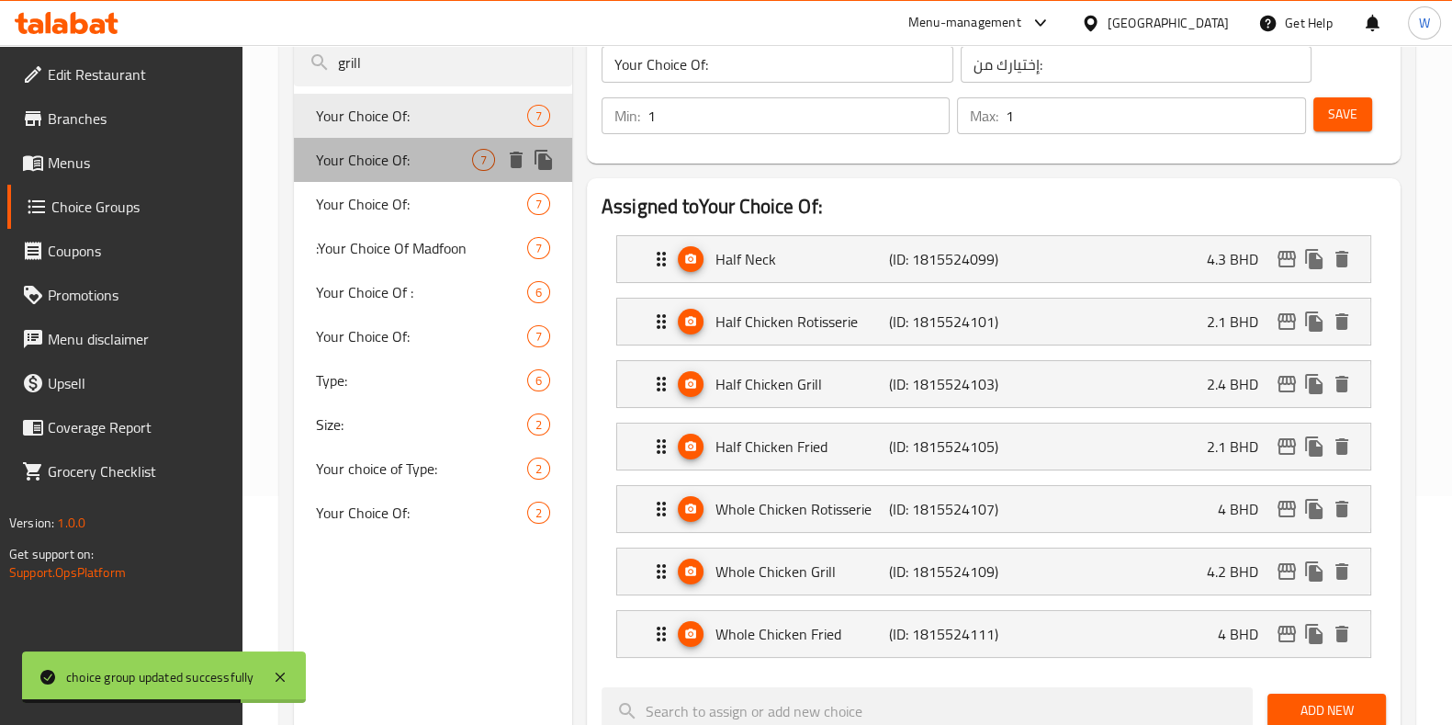
click at [406, 169] on span "Your Choice Of:" at bounding box center [394, 160] width 156 height 22
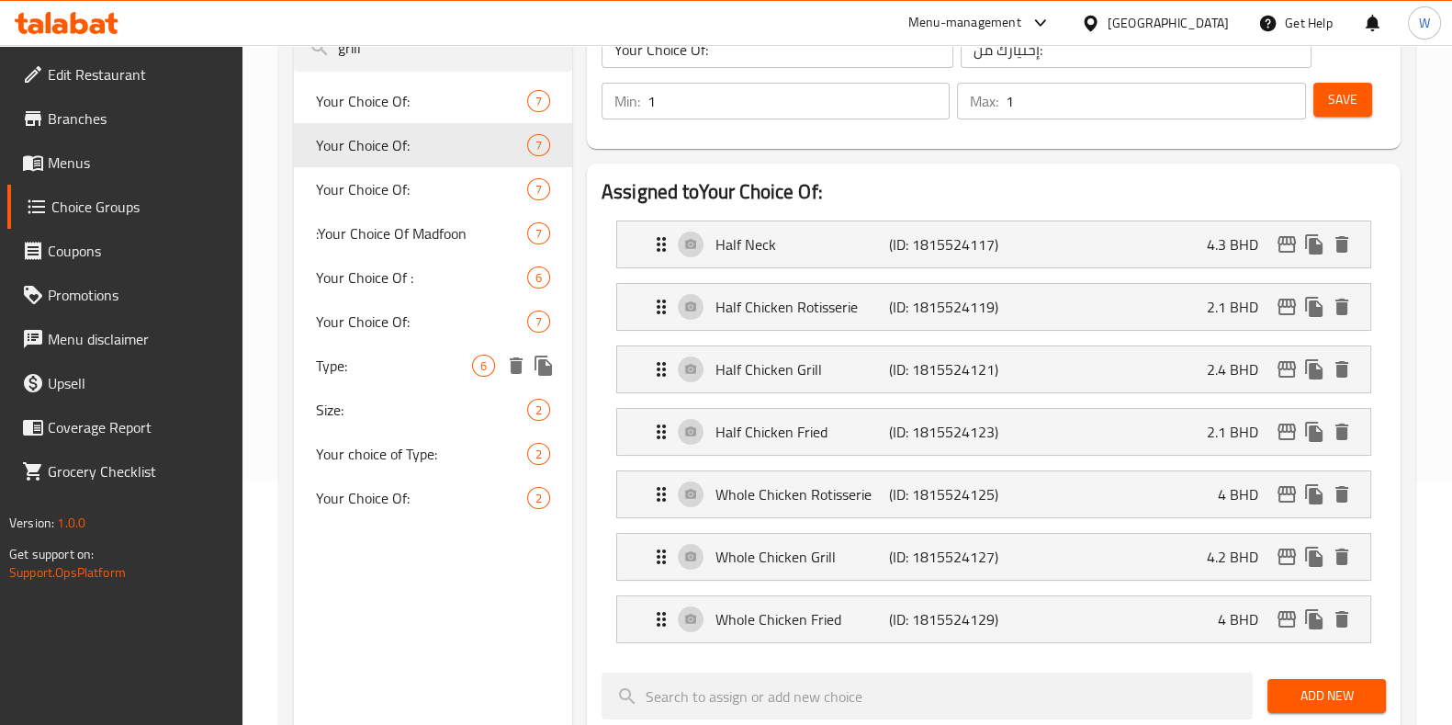
scroll to position [114, 0]
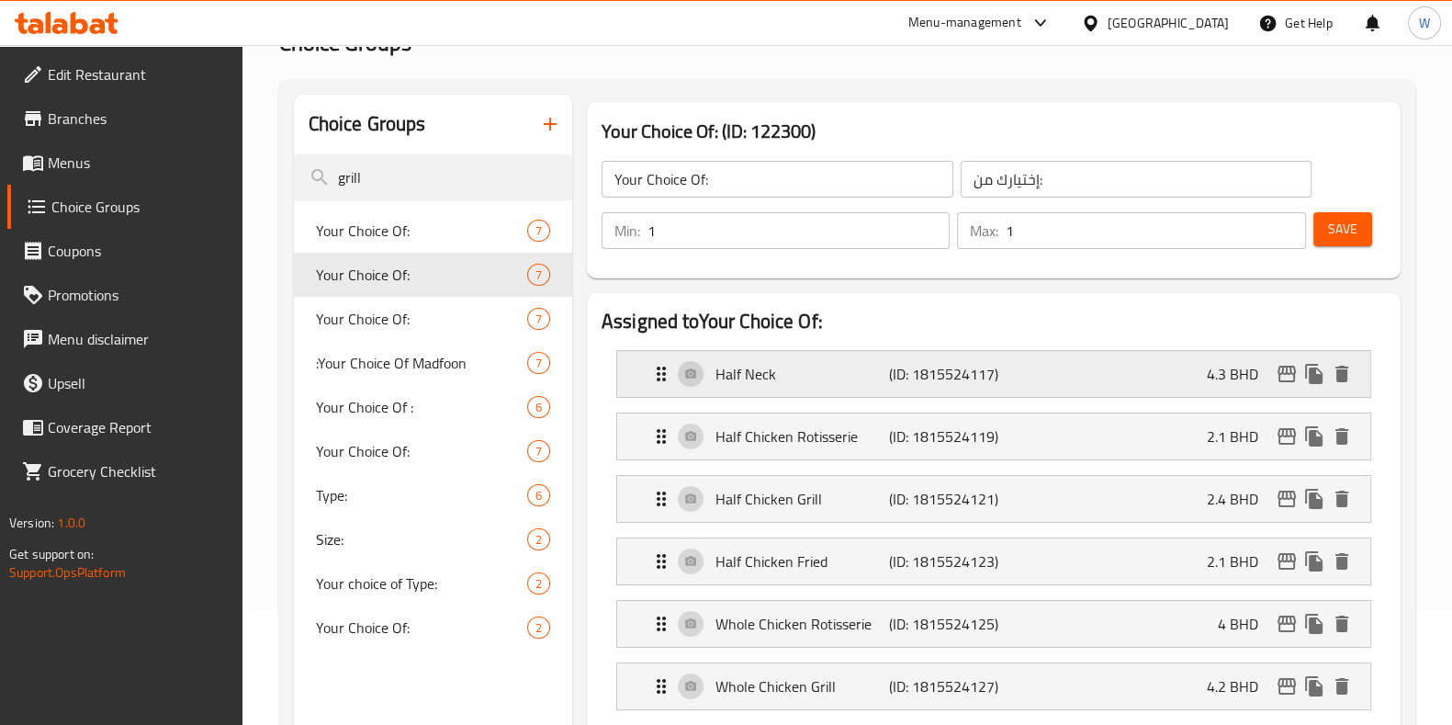
click at [864, 385] on div "Half Neck (ID: 1815524117) 4.3 BHD" at bounding box center [999, 374] width 698 height 46
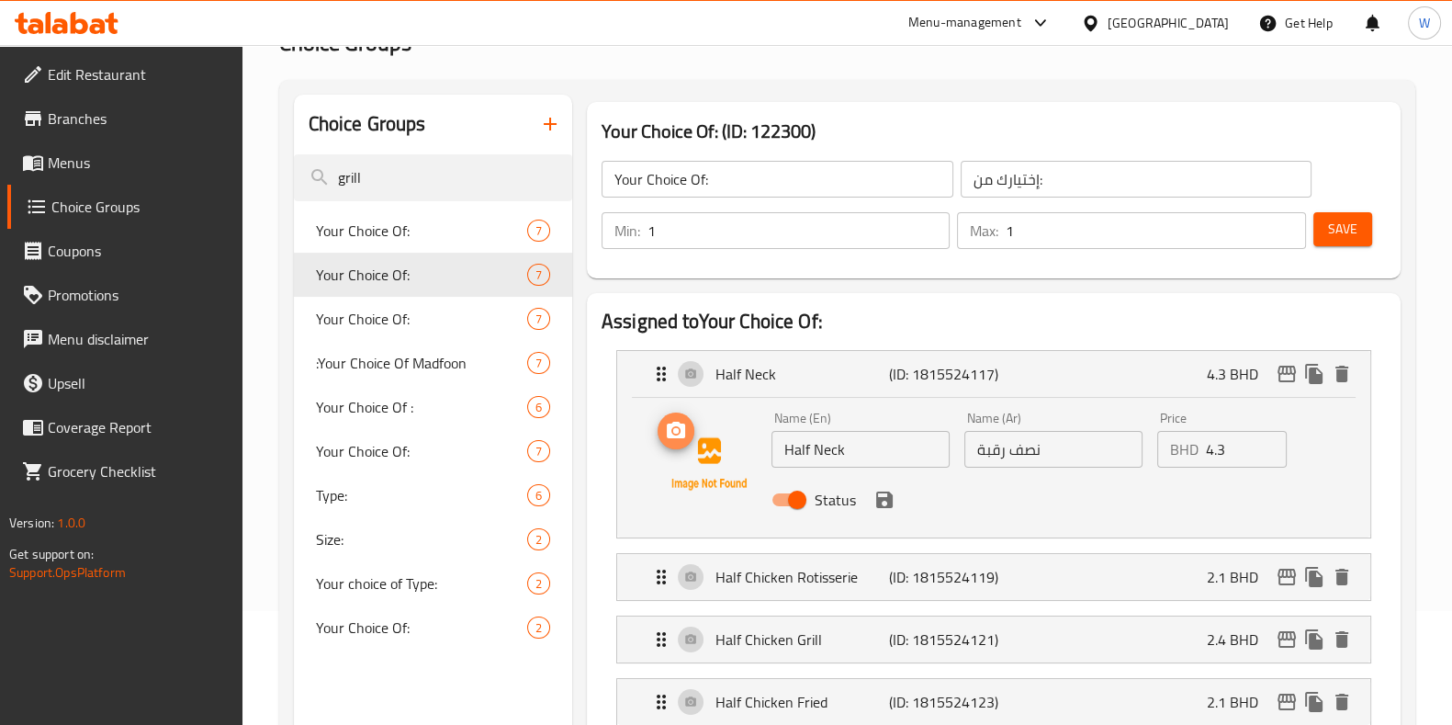
click at [684, 439] on icon "upload picture" at bounding box center [676, 431] width 22 height 22
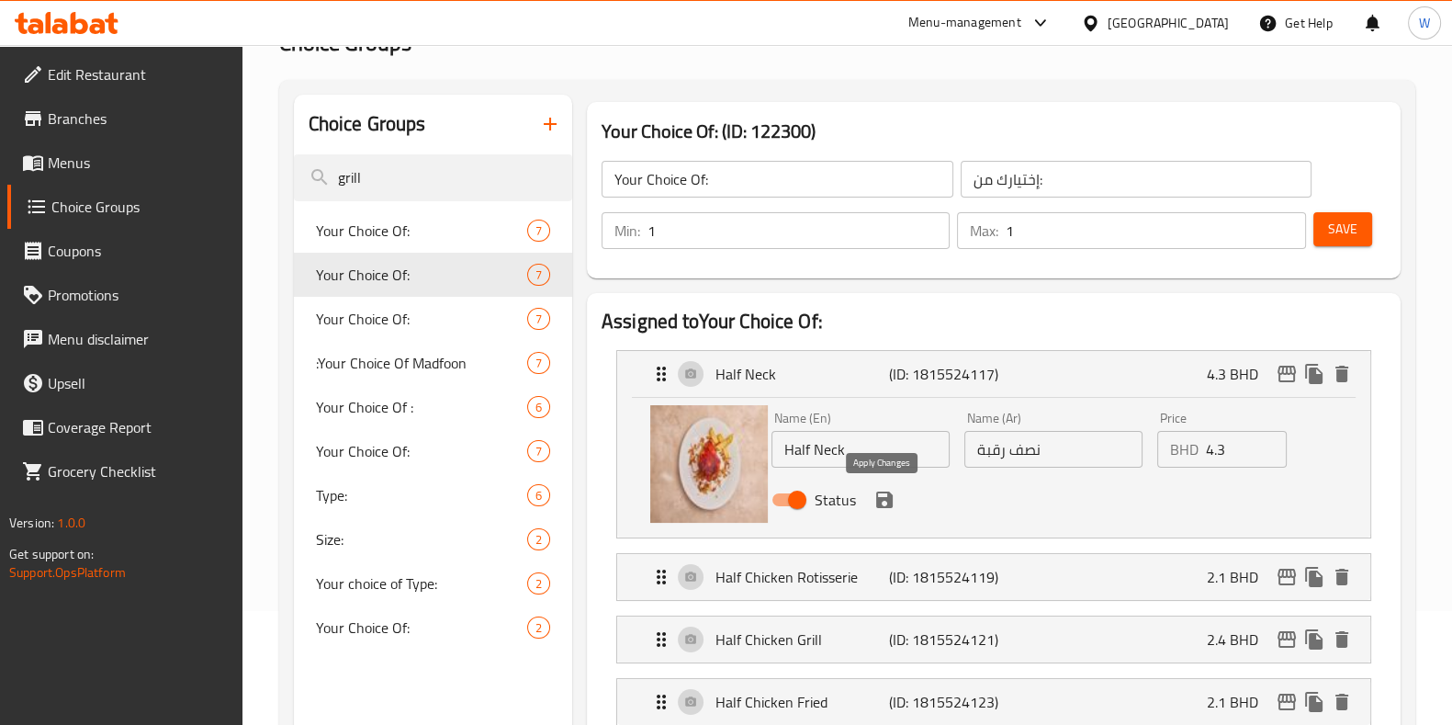
click at [887, 498] on icon "save" at bounding box center [884, 499] width 17 height 17
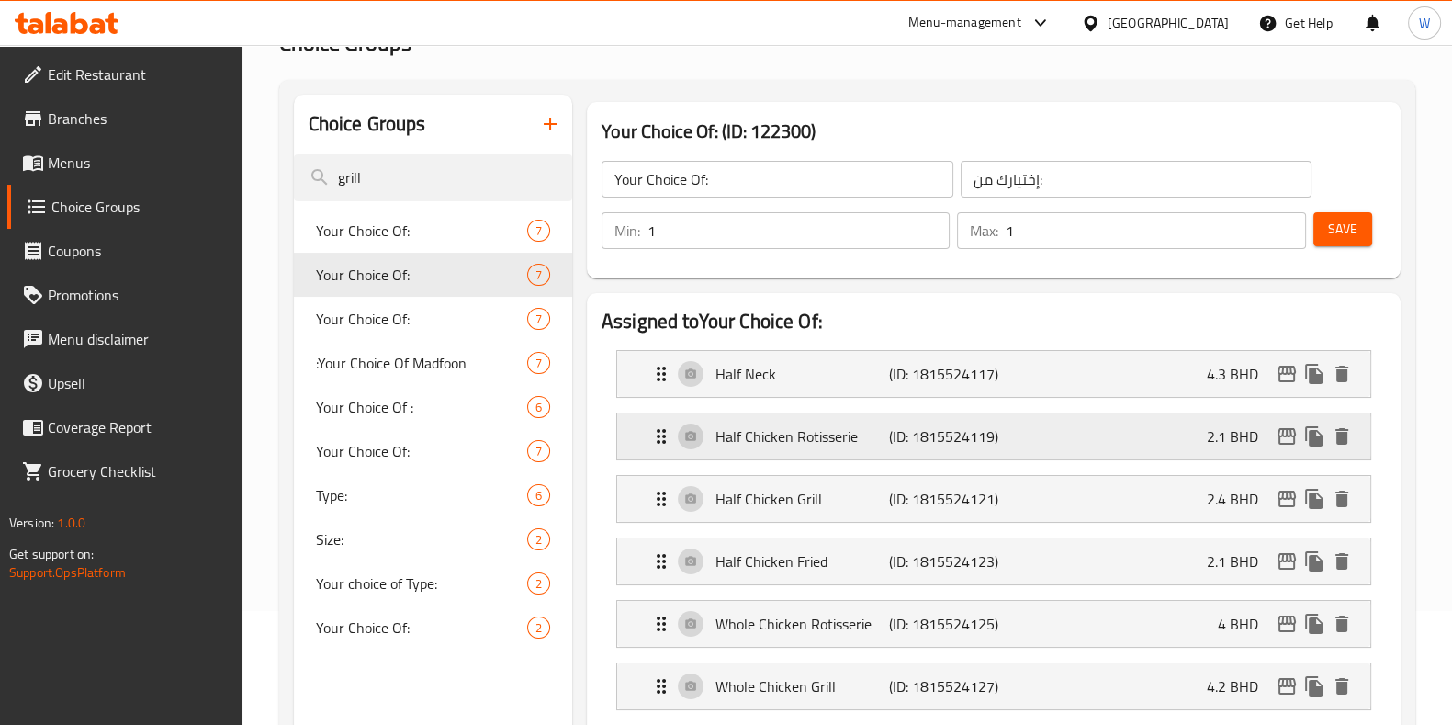
click at [741, 439] on p "Half Chicken Rotisserie" at bounding box center [803, 436] width 174 height 22
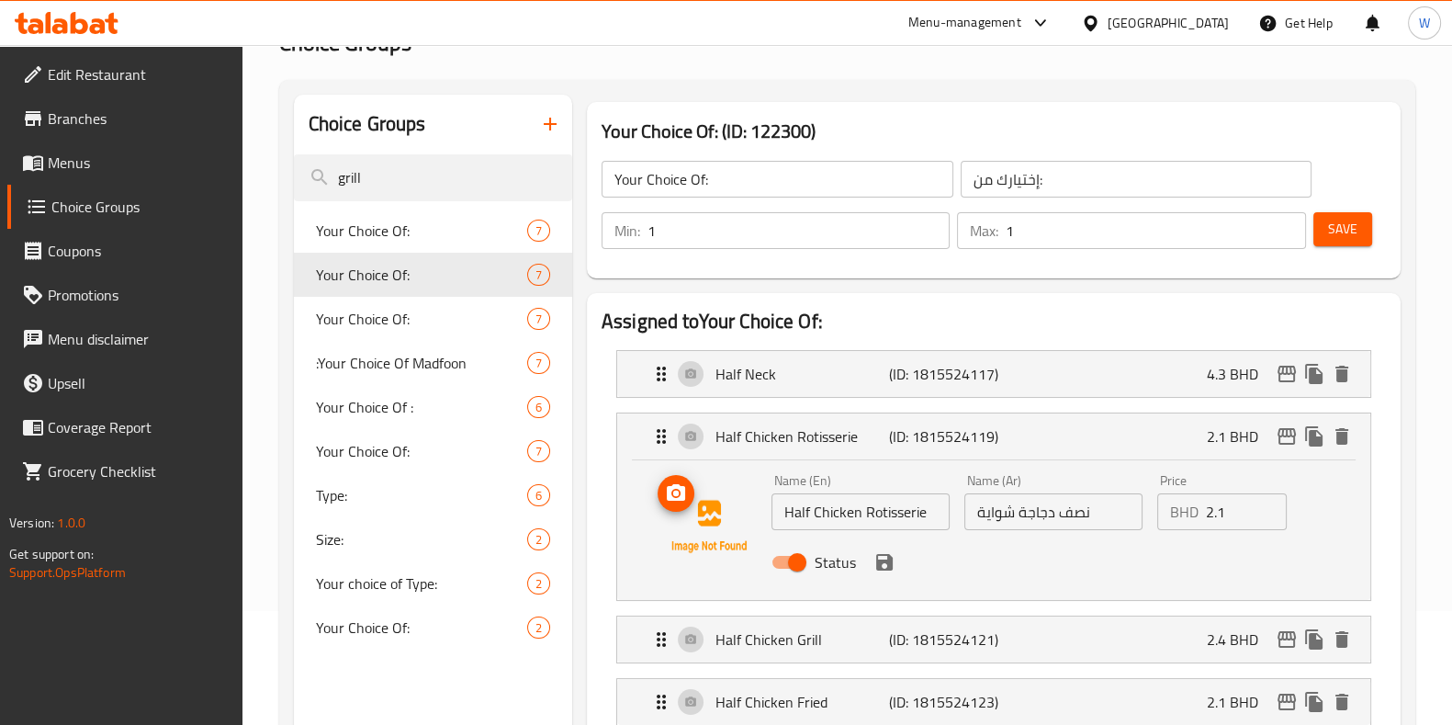
click at [672, 488] on icon "upload picture" at bounding box center [676, 492] width 18 height 17
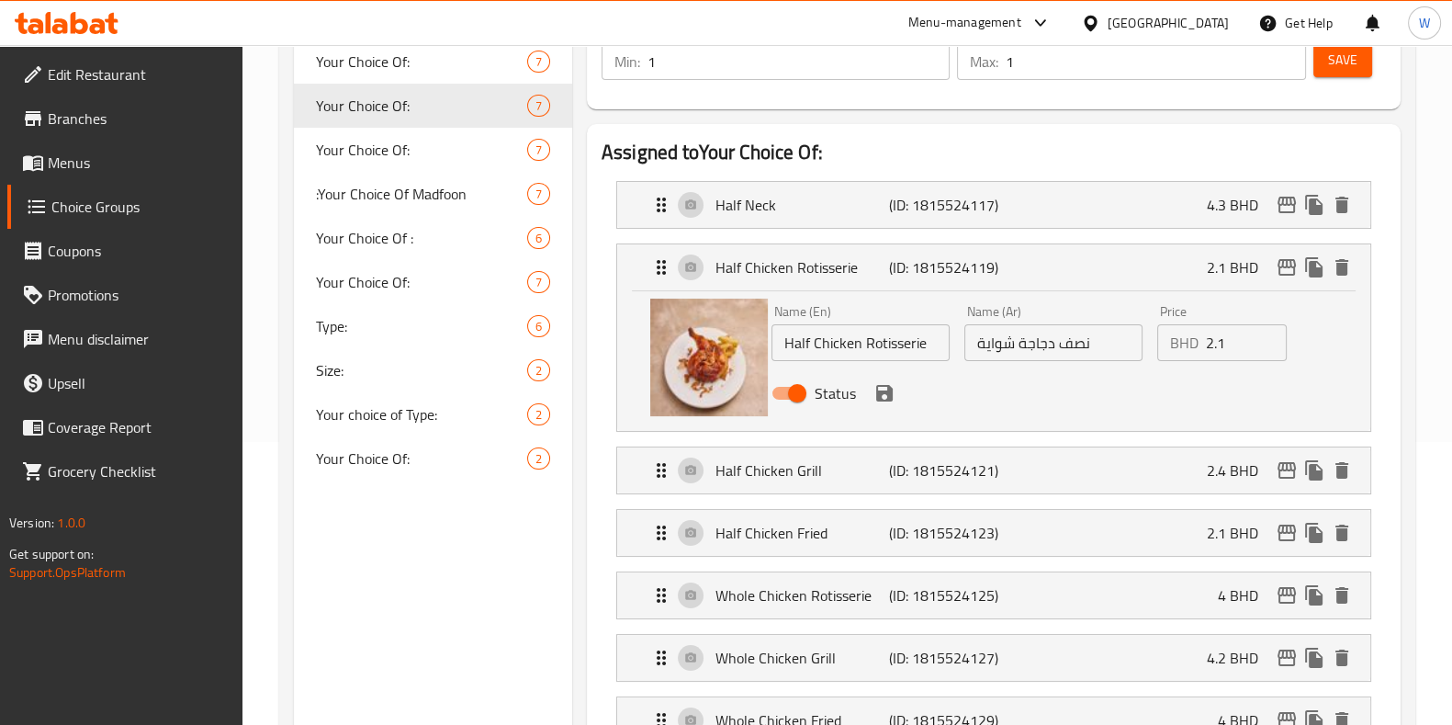
scroll to position [344, 0]
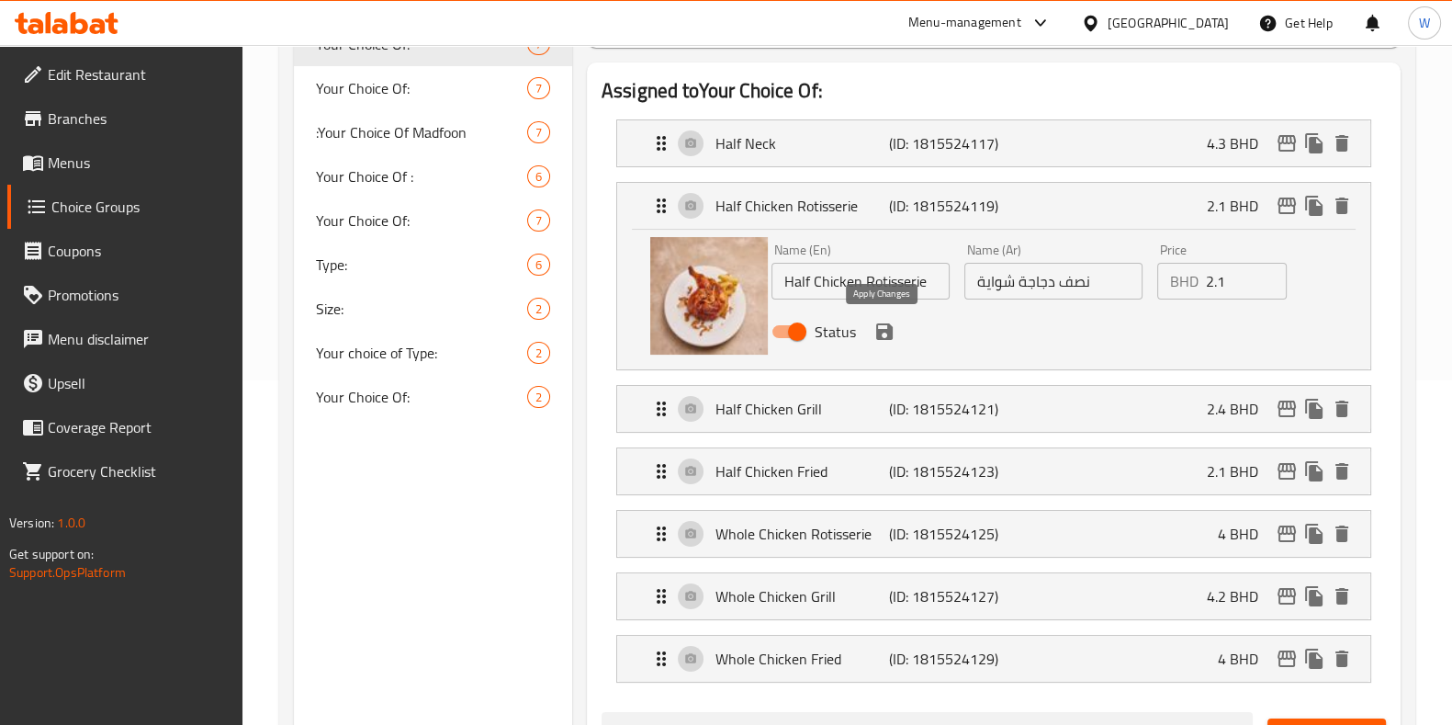
click at [882, 330] on icon "save" at bounding box center [884, 331] width 17 height 17
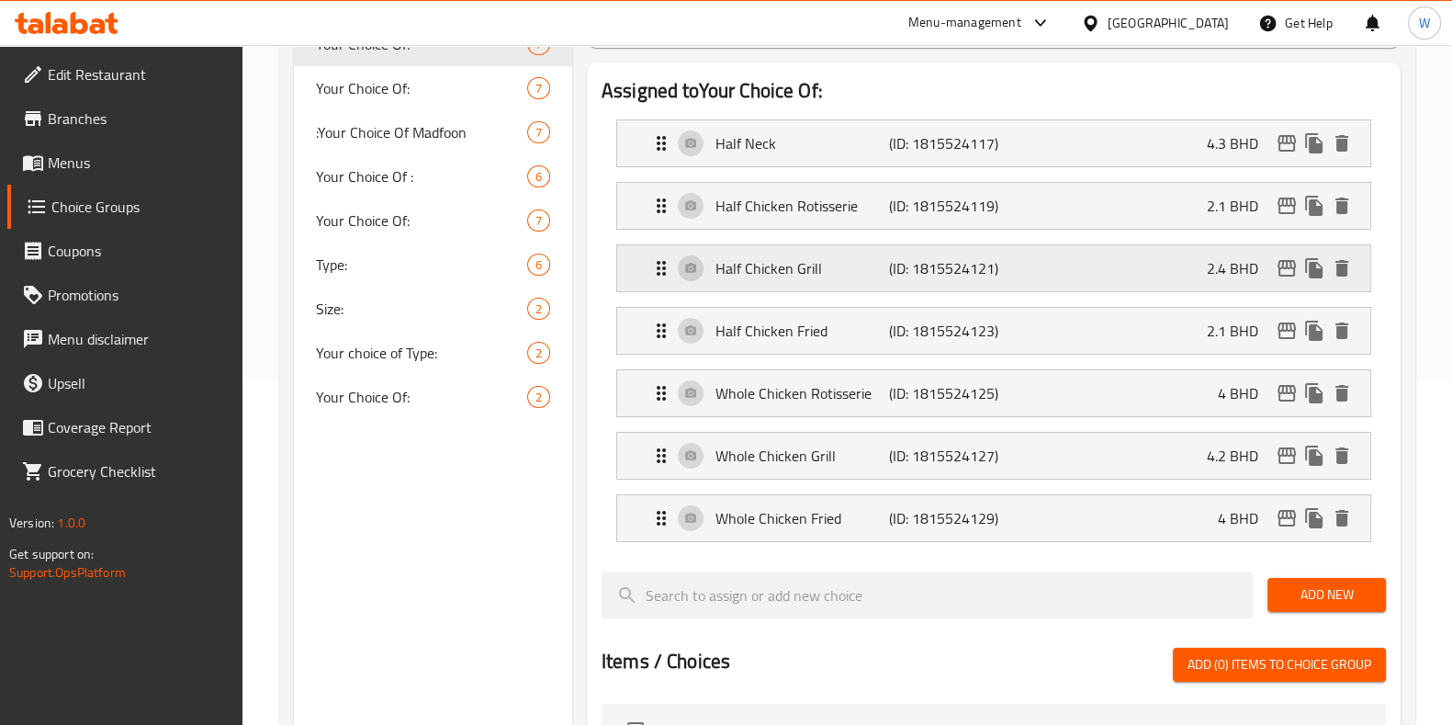
click at [694, 264] on div "Half Chicken Grill (ID: 1815524121) 2.4 BHD" at bounding box center [999, 268] width 698 height 46
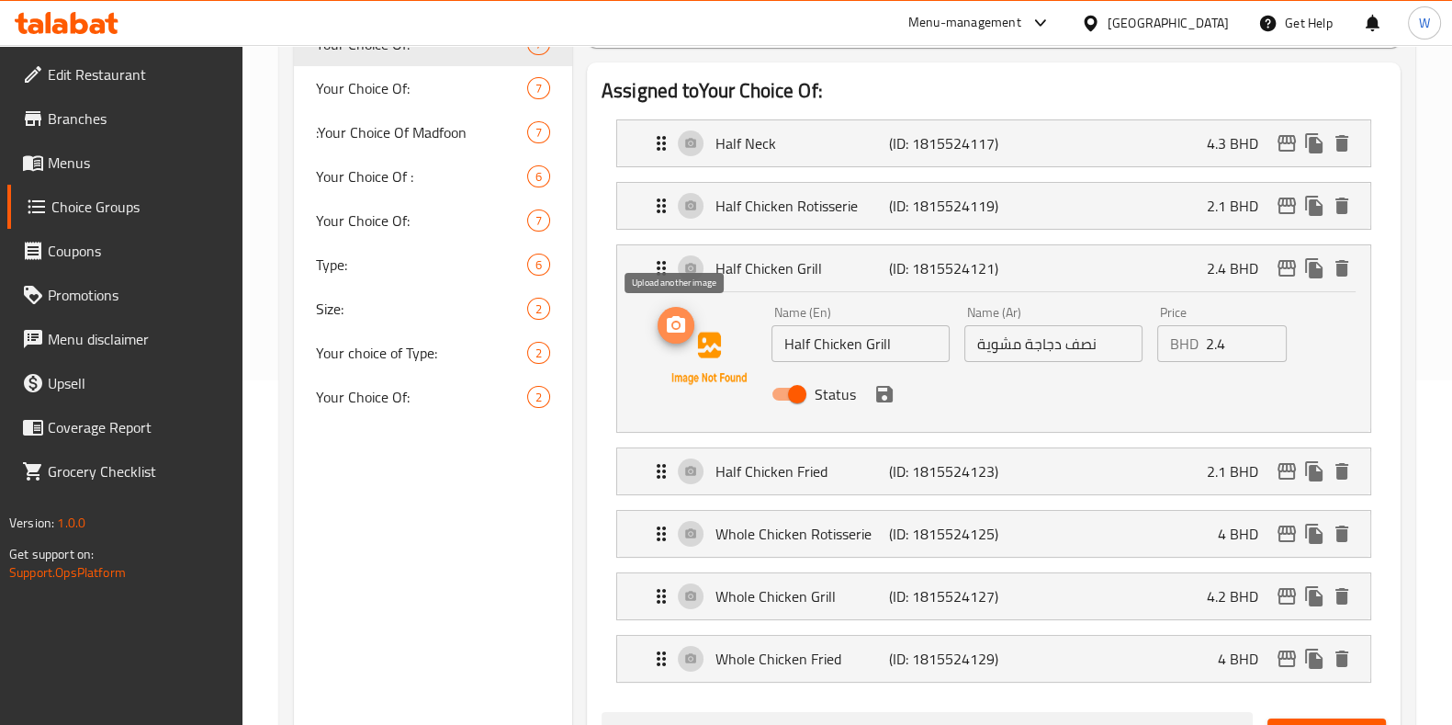
click at [685, 329] on icon "upload picture" at bounding box center [676, 325] width 22 height 22
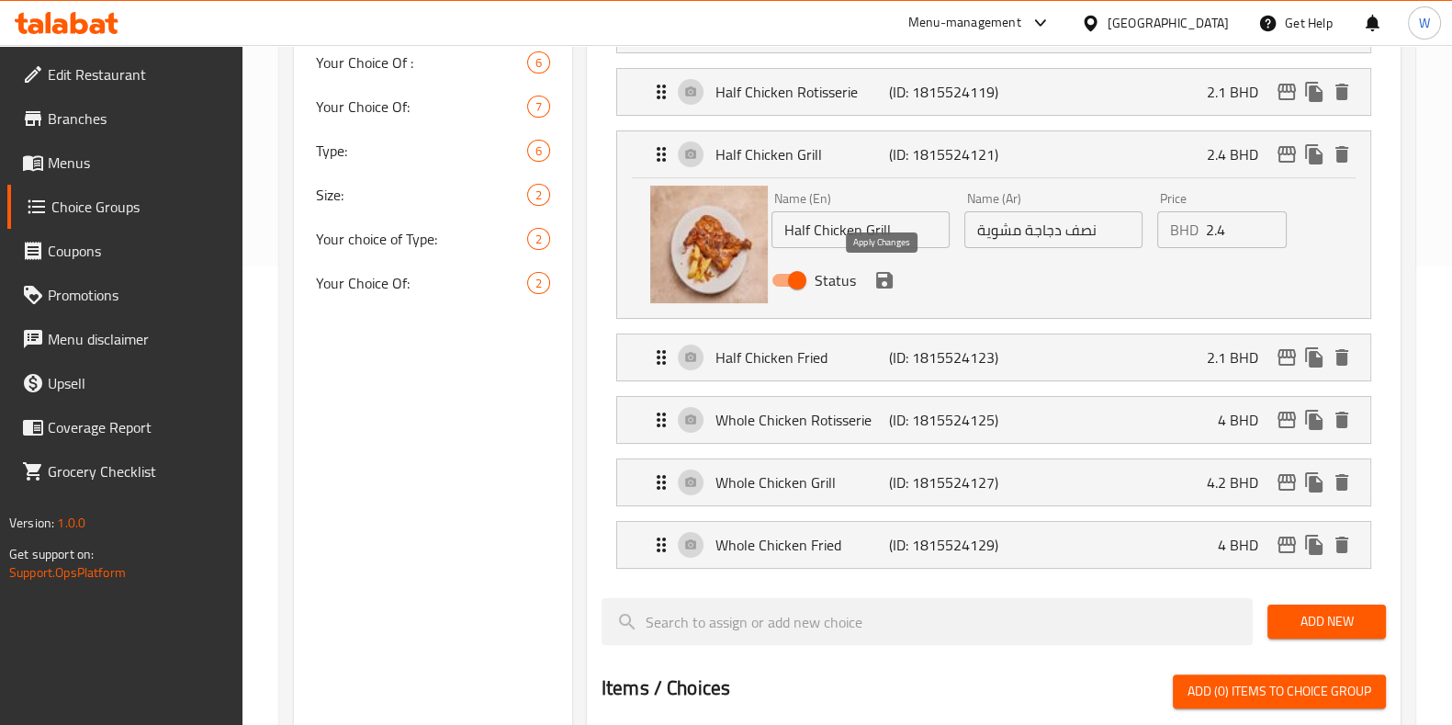
click at [885, 279] on icon "save" at bounding box center [884, 280] width 17 height 17
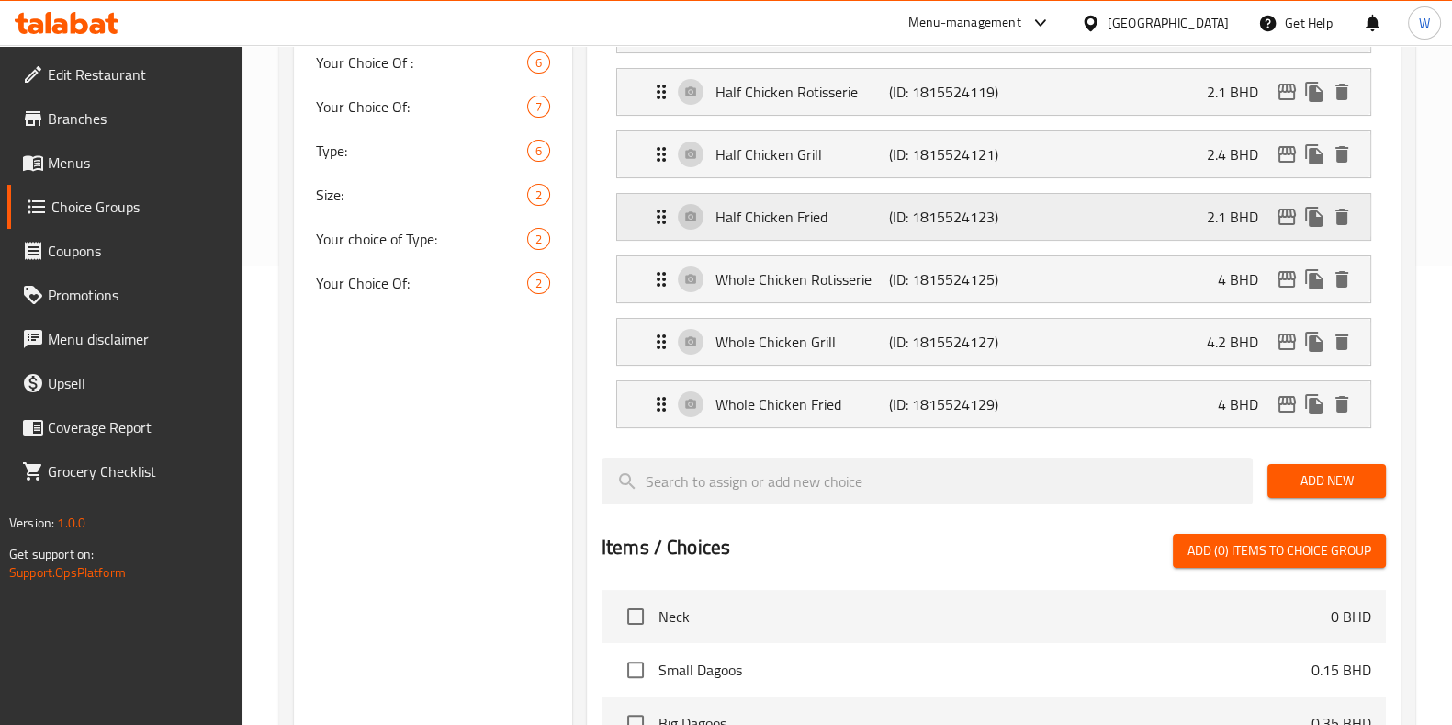
click at [755, 212] on p "Half Chicken Fried" at bounding box center [803, 217] width 174 height 22
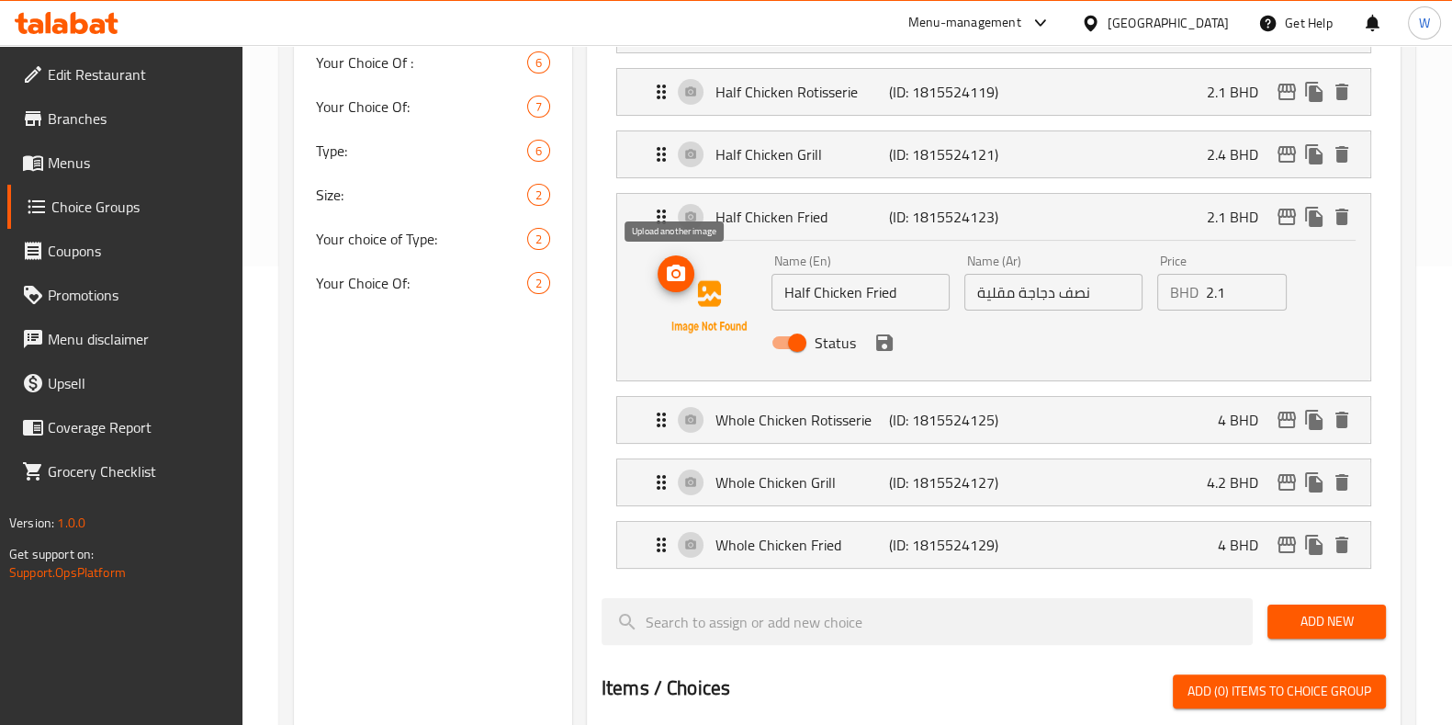
click at [683, 281] on icon "upload picture" at bounding box center [676, 274] width 22 height 22
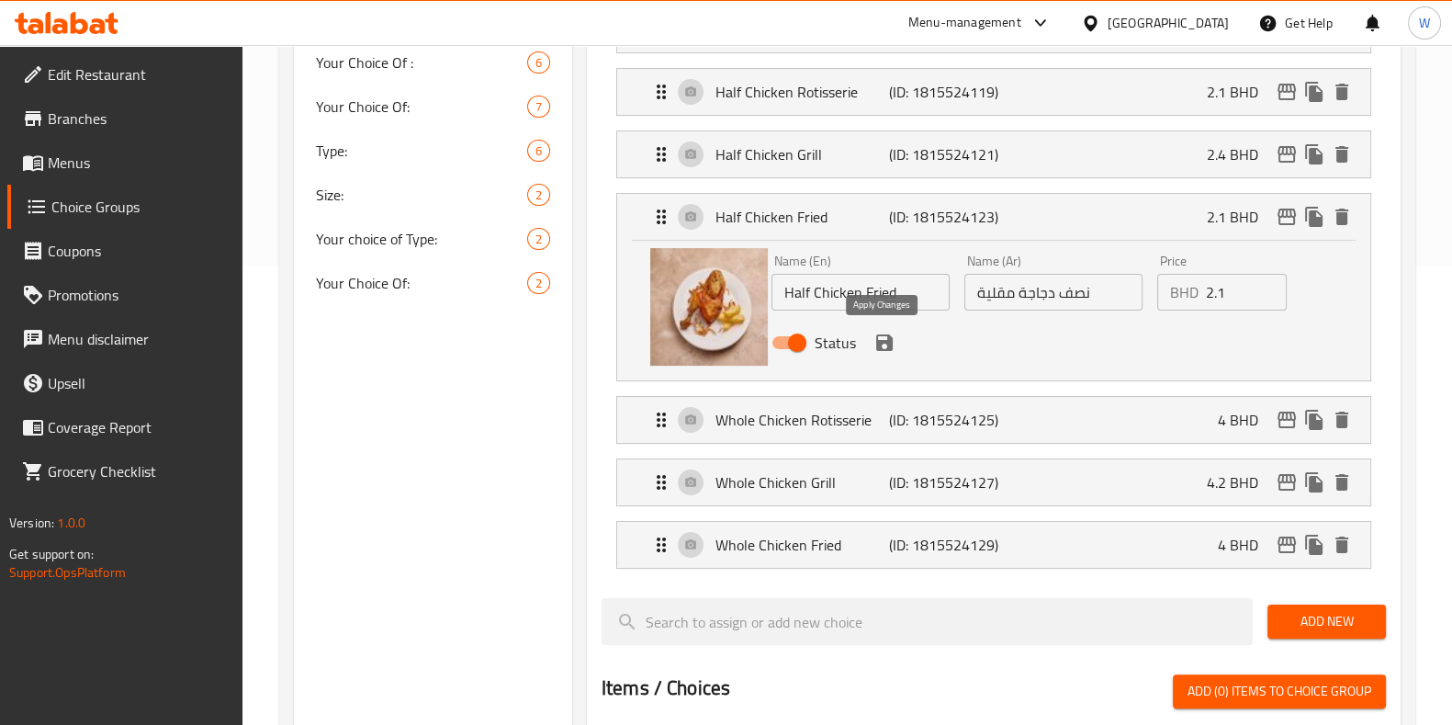
click at [882, 338] on icon "save" at bounding box center [884, 342] width 17 height 17
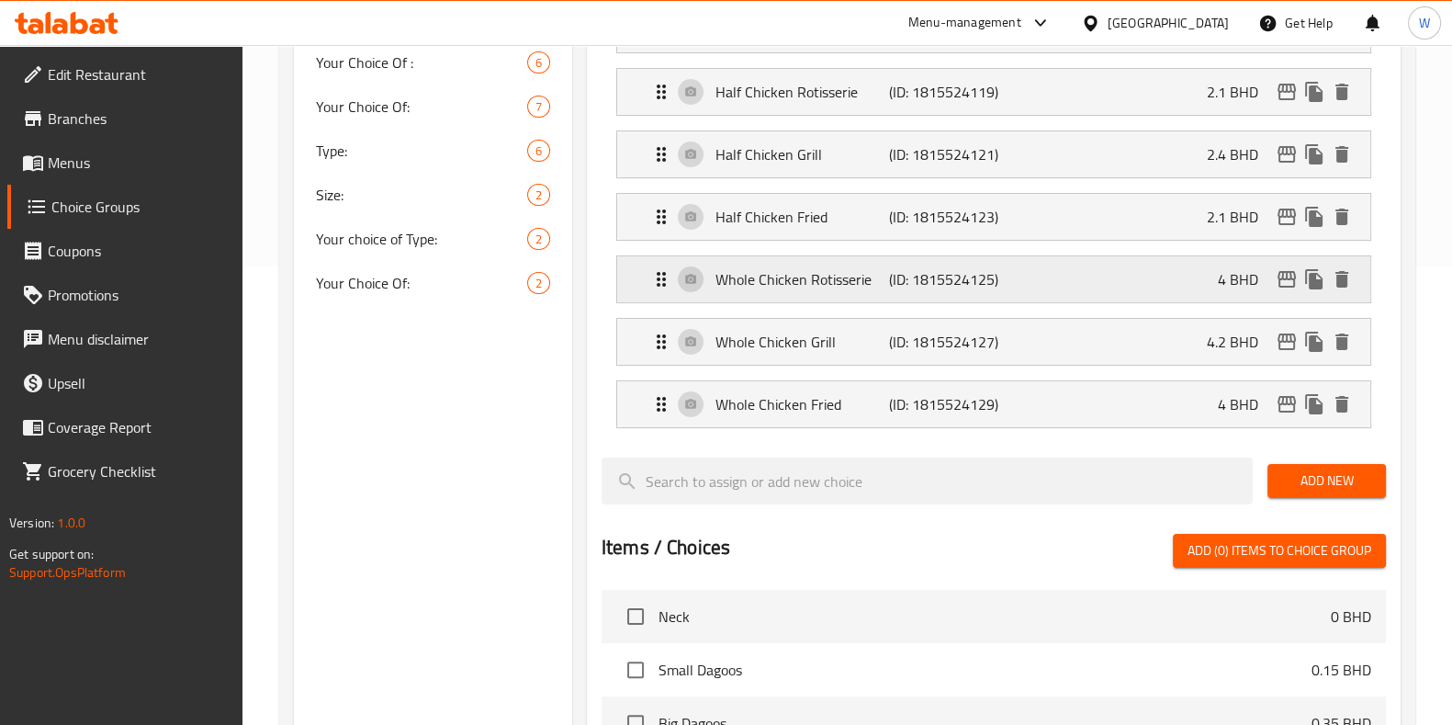
click at [776, 284] on p "Whole Chicken Rotisserie" at bounding box center [803, 279] width 174 height 22
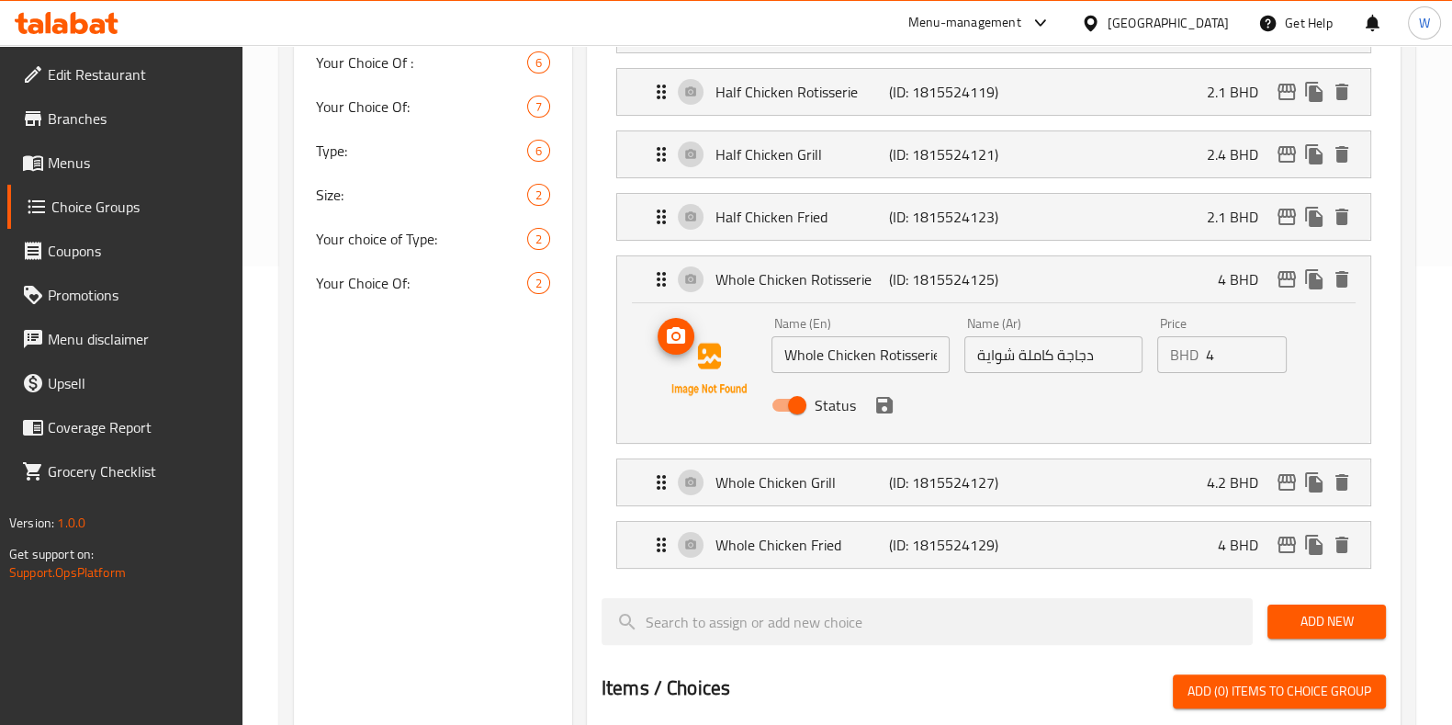
click at [691, 344] on span "upload picture" at bounding box center [676, 336] width 37 height 22
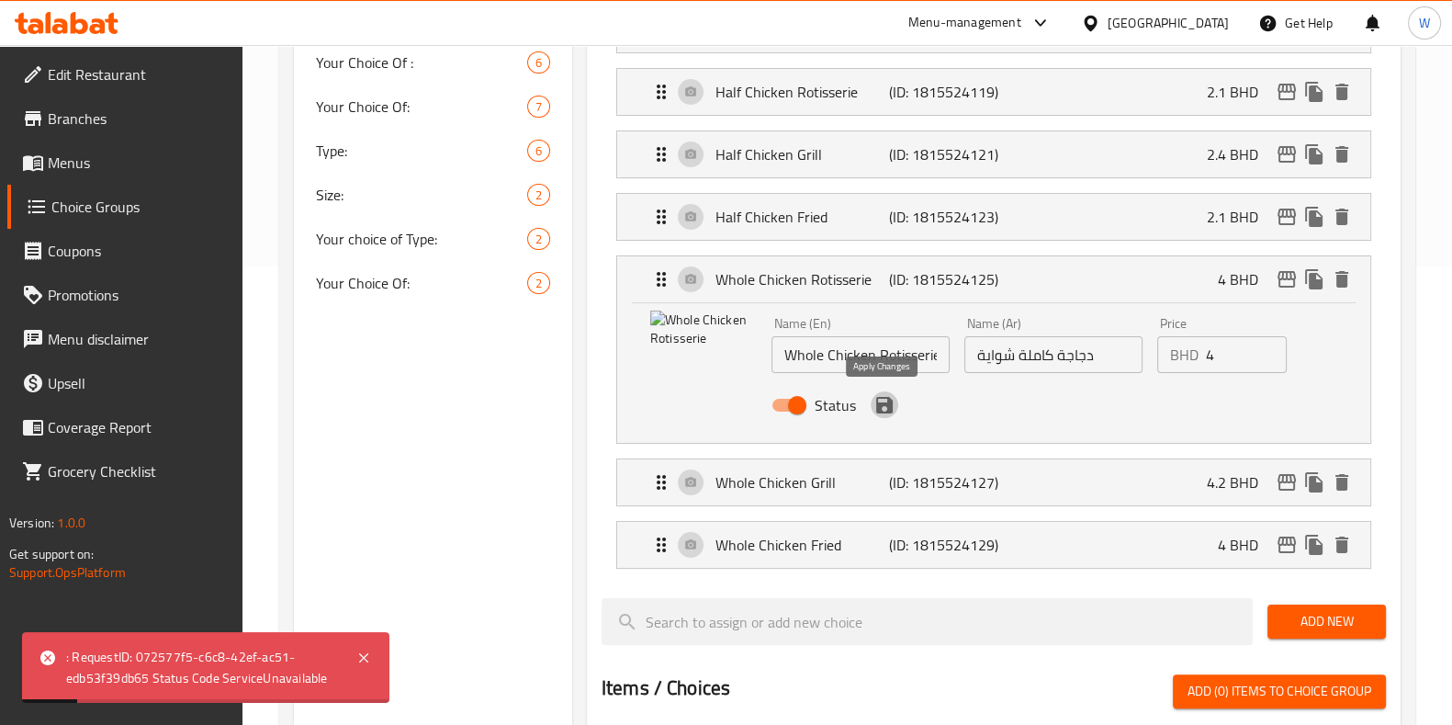
click at [883, 405] on icon "save" at bounding box center [885, 405] width 22 height 22
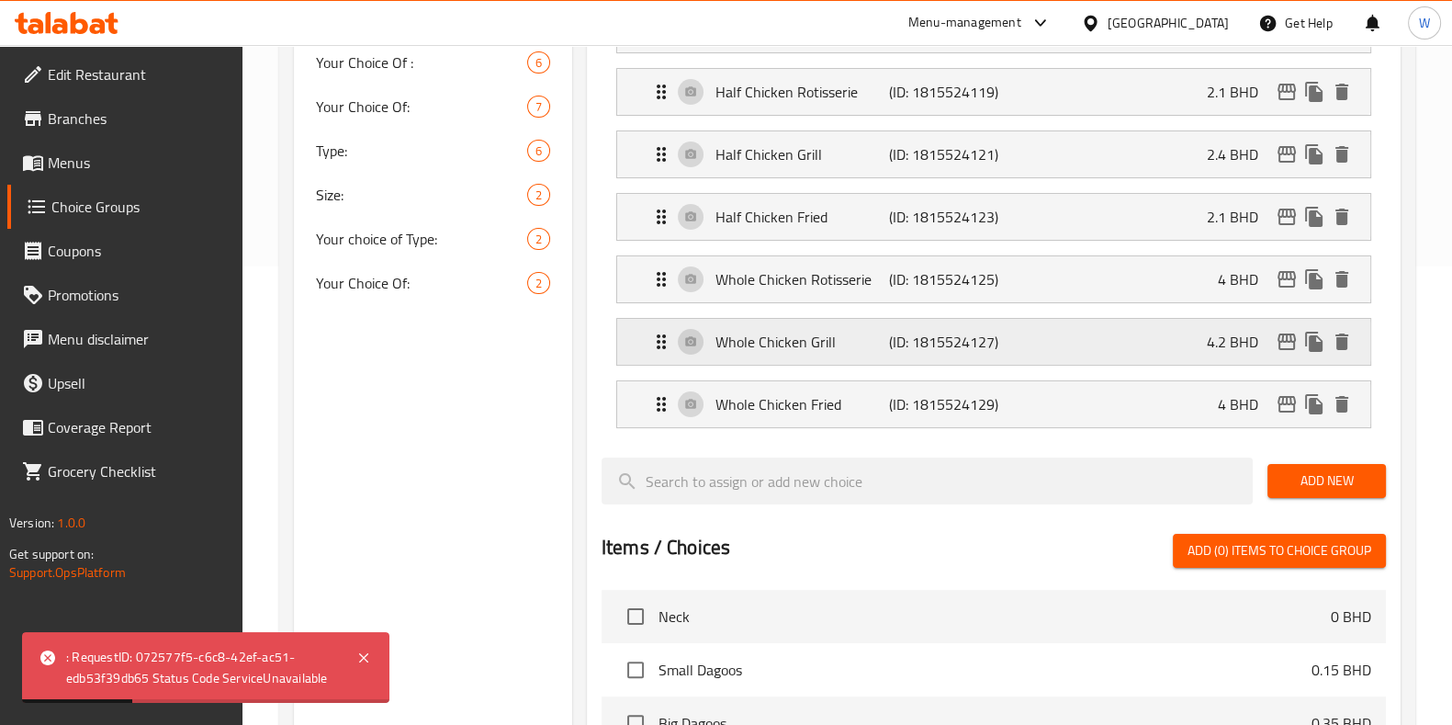
click at [744, 337] on p "Whole Chicken Grill" at bounding box center [803, 342] width 174 height 22
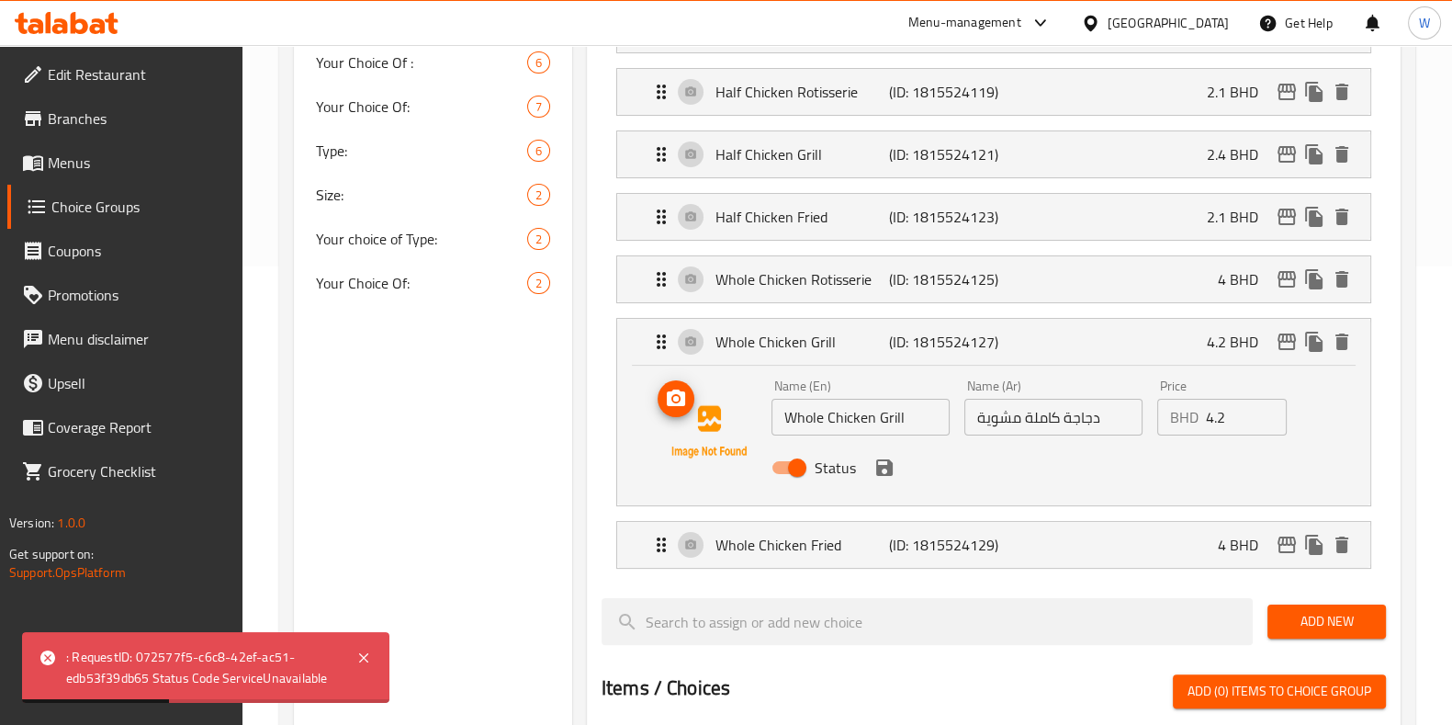
click at [682, 403] on icon "upload picture" at bounding box center [676, 399] width 22 height 22
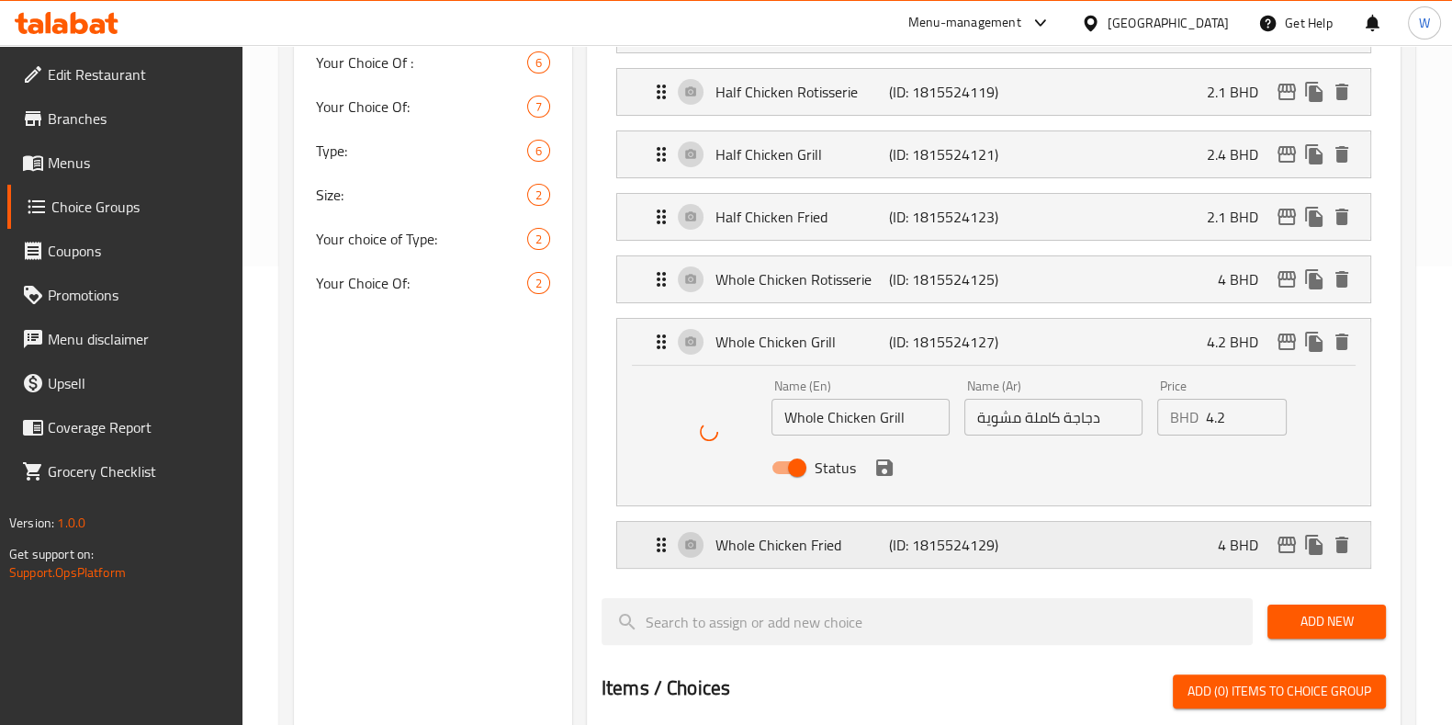
click at [806, 539] on p "Whole Chicken Fried" at bounding box center [803, 545] width 174 height 22
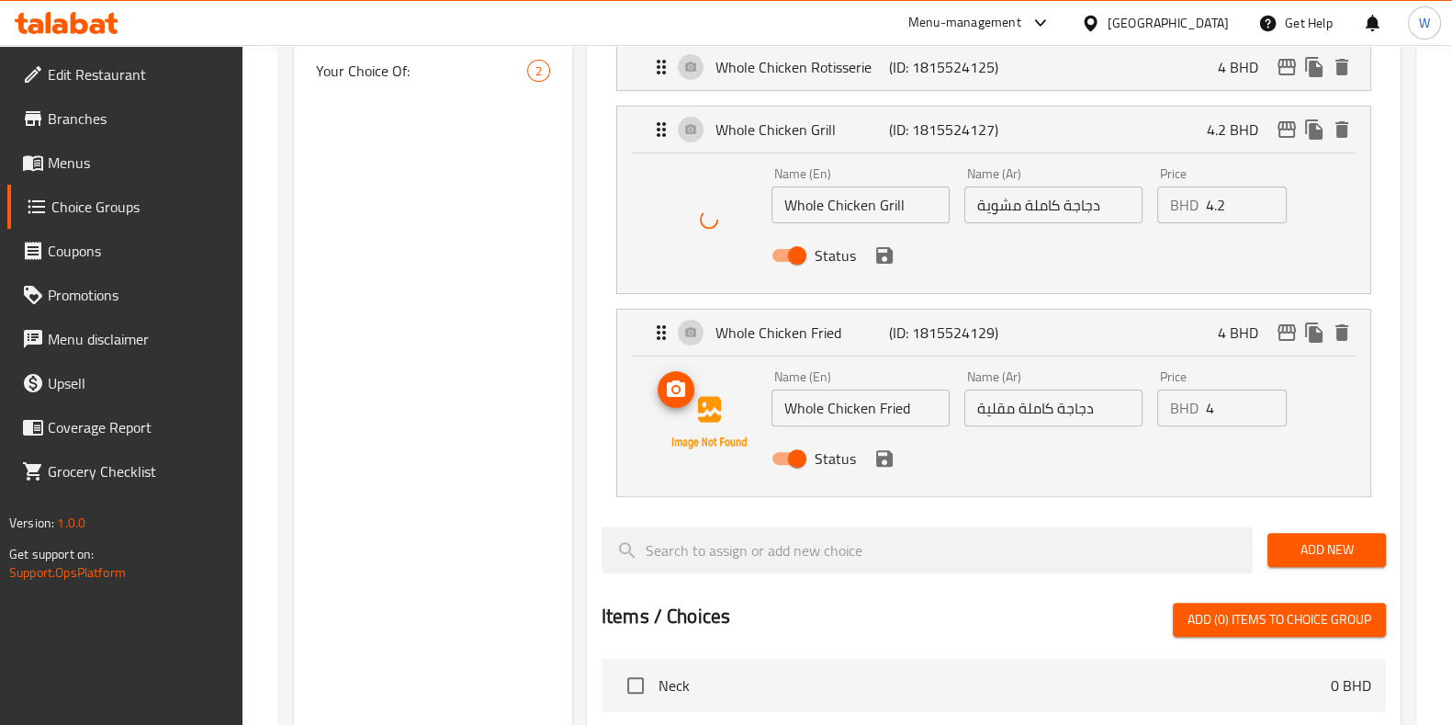
scroll to position [689, 0]
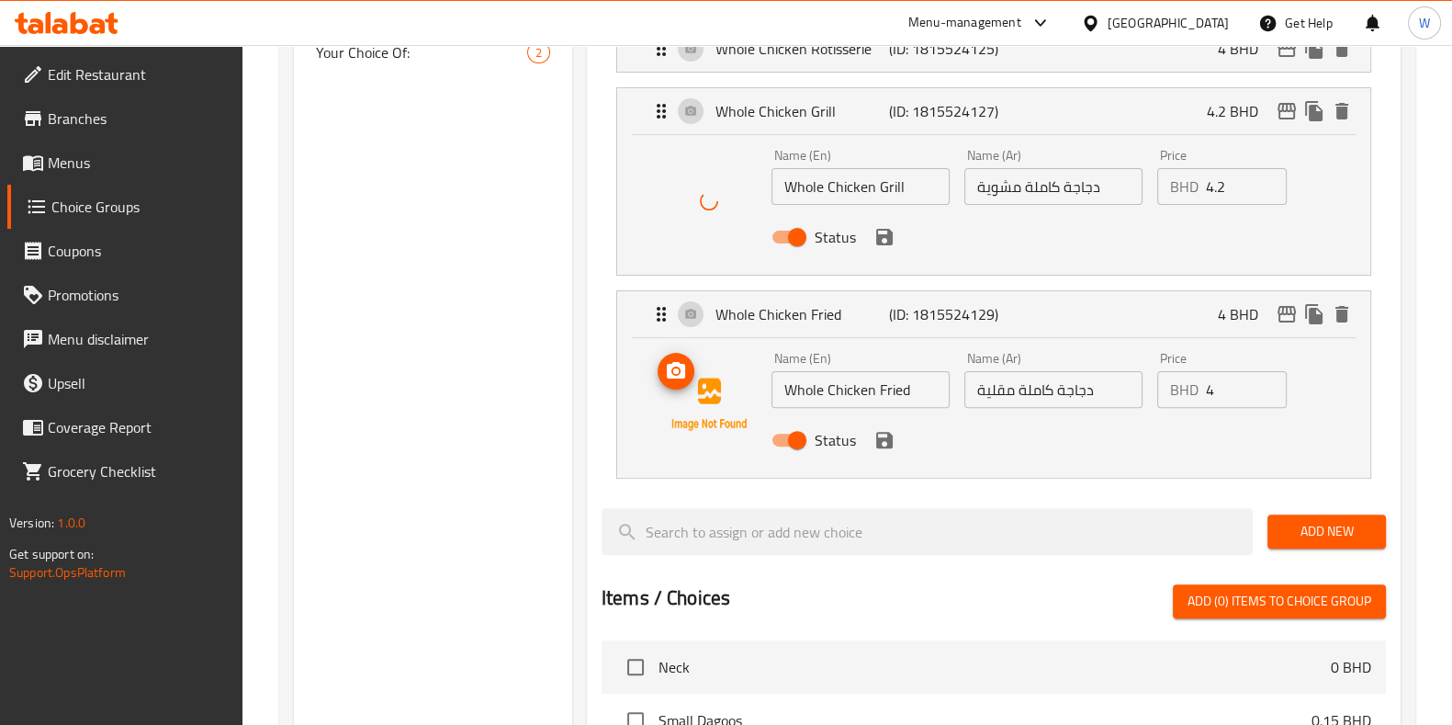
click at [677, 387] on button "upload picture" at bounding box center [676, 371] width 37 height 37
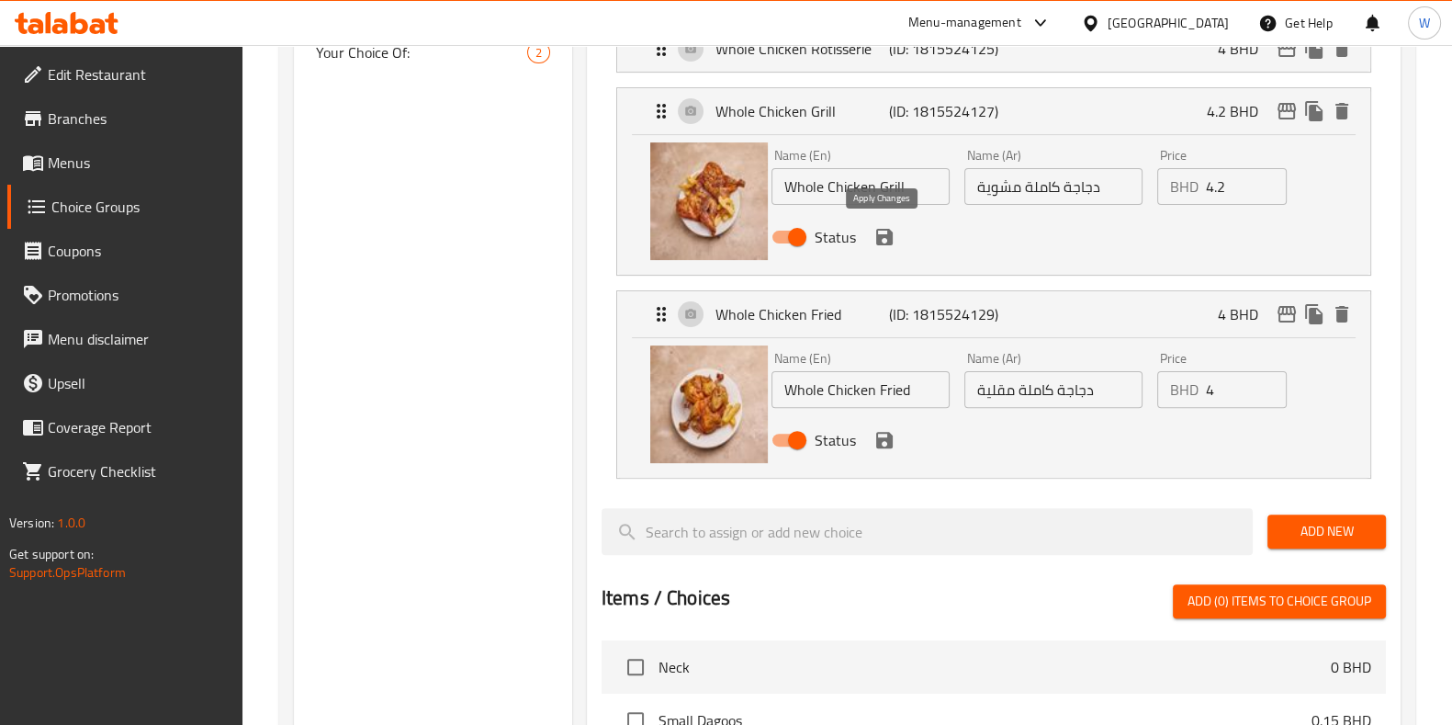
click at [886, 244] on icon "save" at bounding box center [885, 237] width 22 height 22
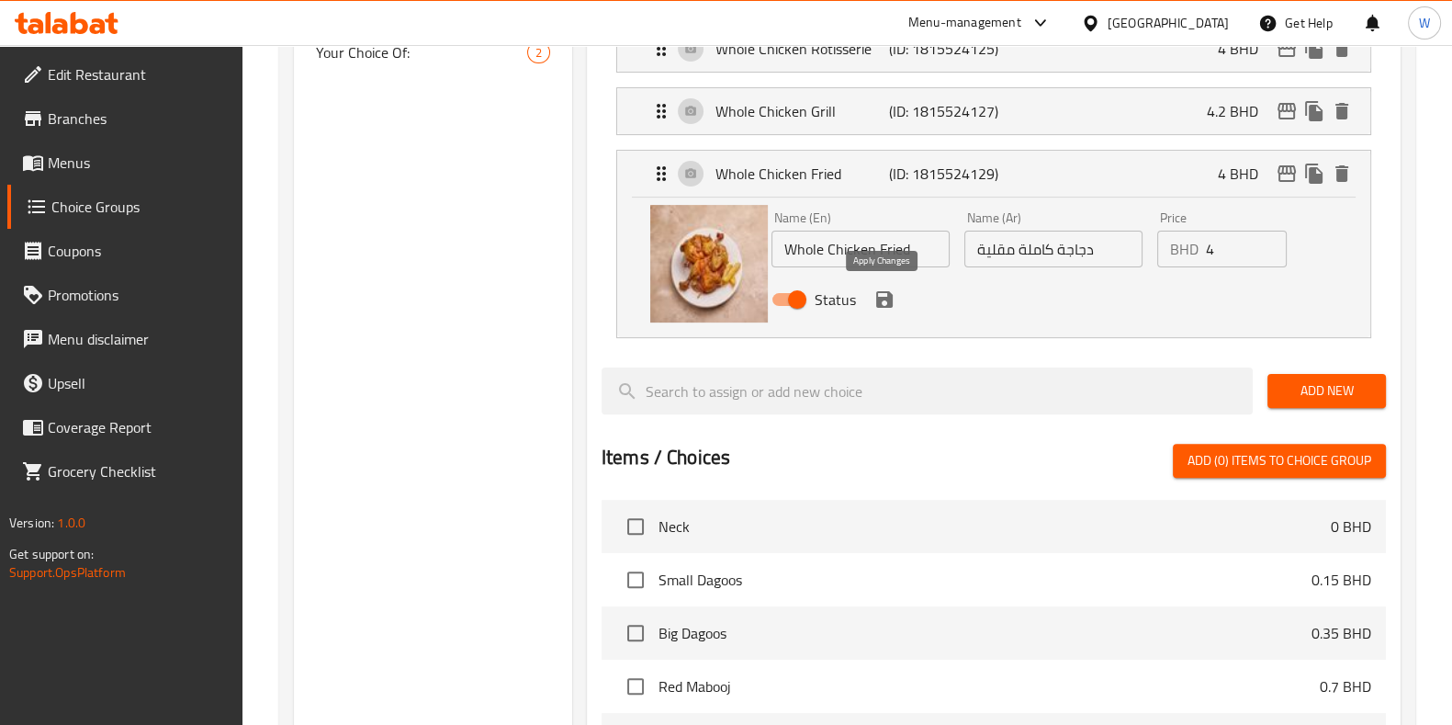
click at [886, 295] on icon "save" at bounding box center [884, 299] width 17 height 17
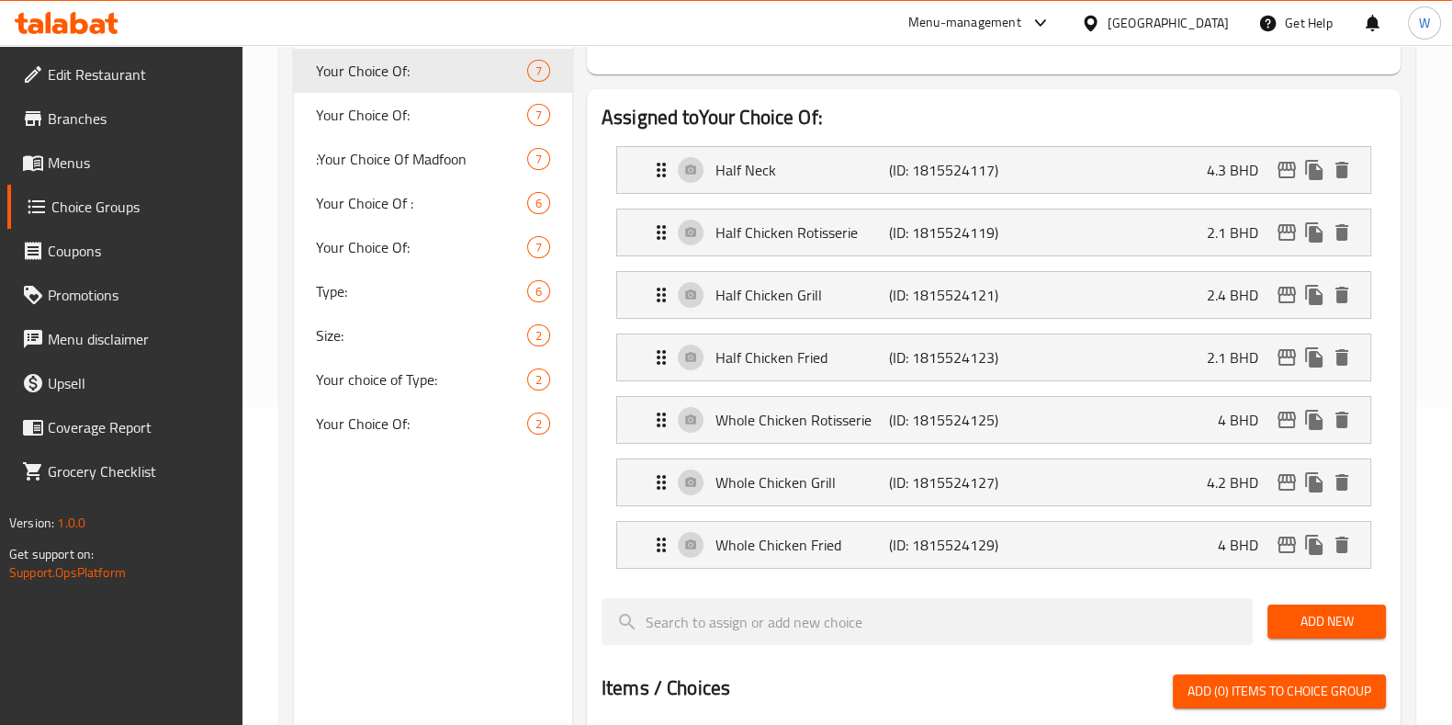
scroll to position [0, 0]
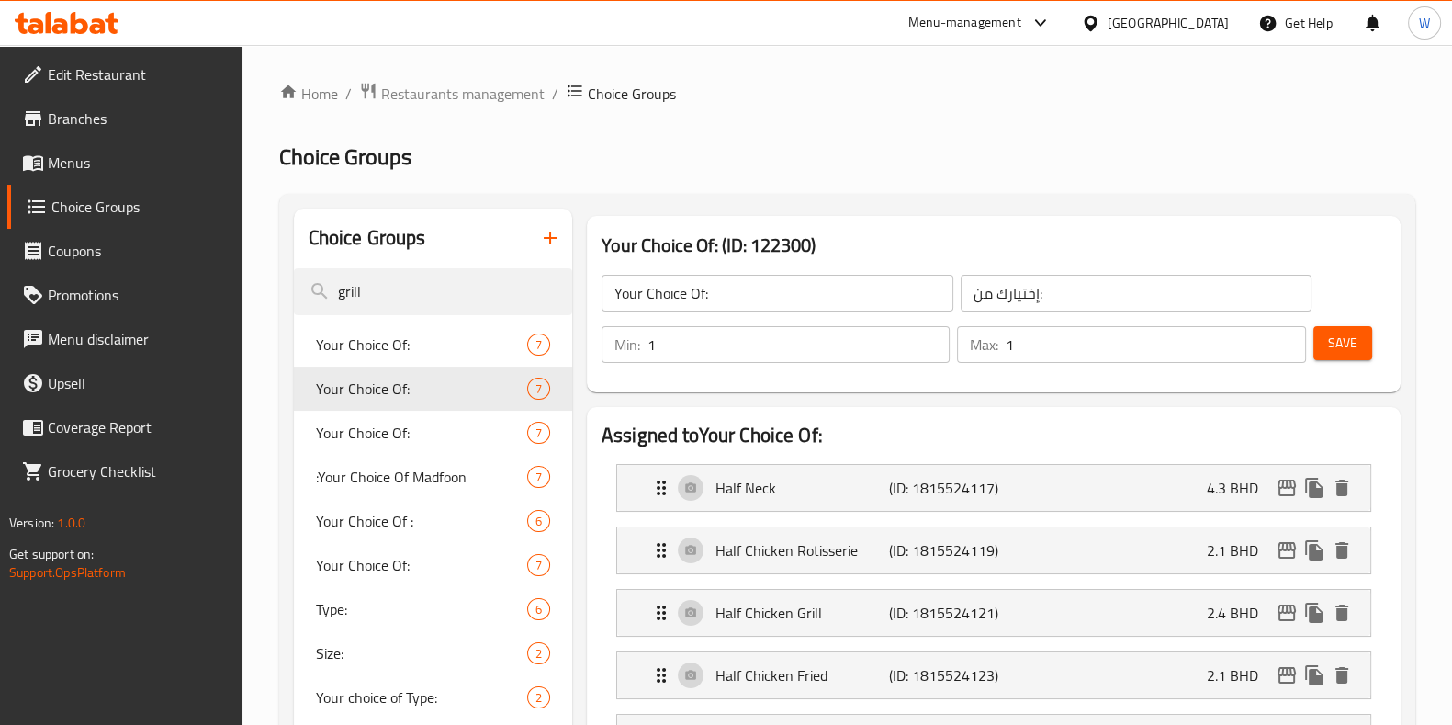
click at [1335, 351] on span "Save" at bounding box center [1342, 343] width 29 height 23
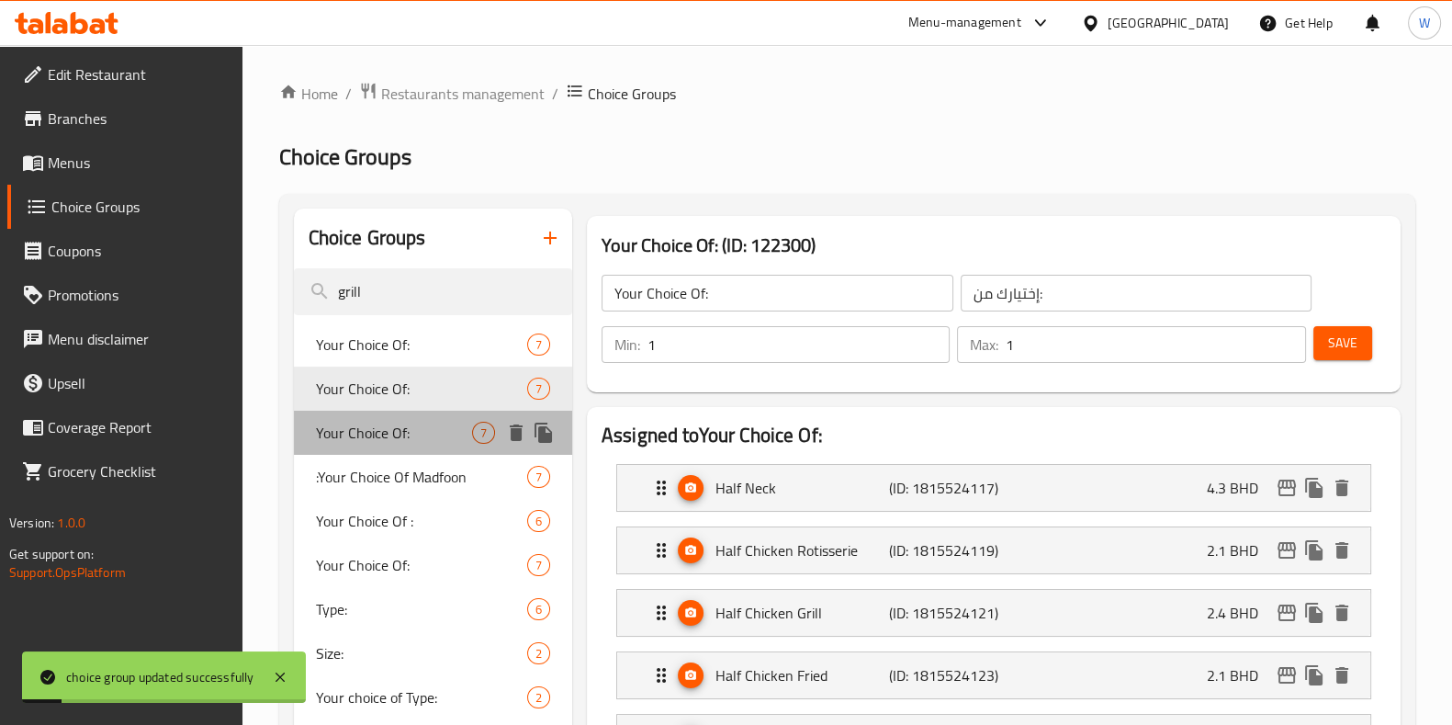
click at [413, 435] on span "Your Choice Of:" at bounding box center [394, 433] width 156 height 22
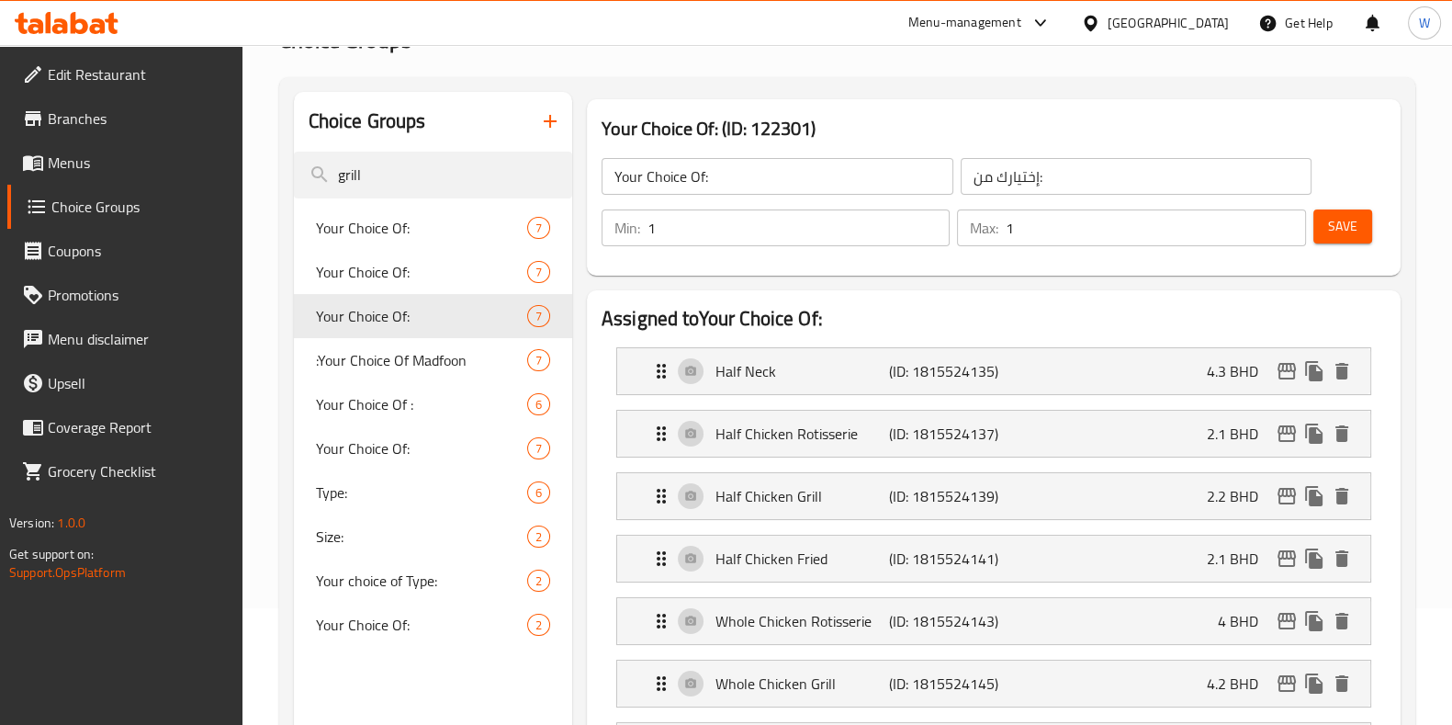
scroll to position [114, 0]
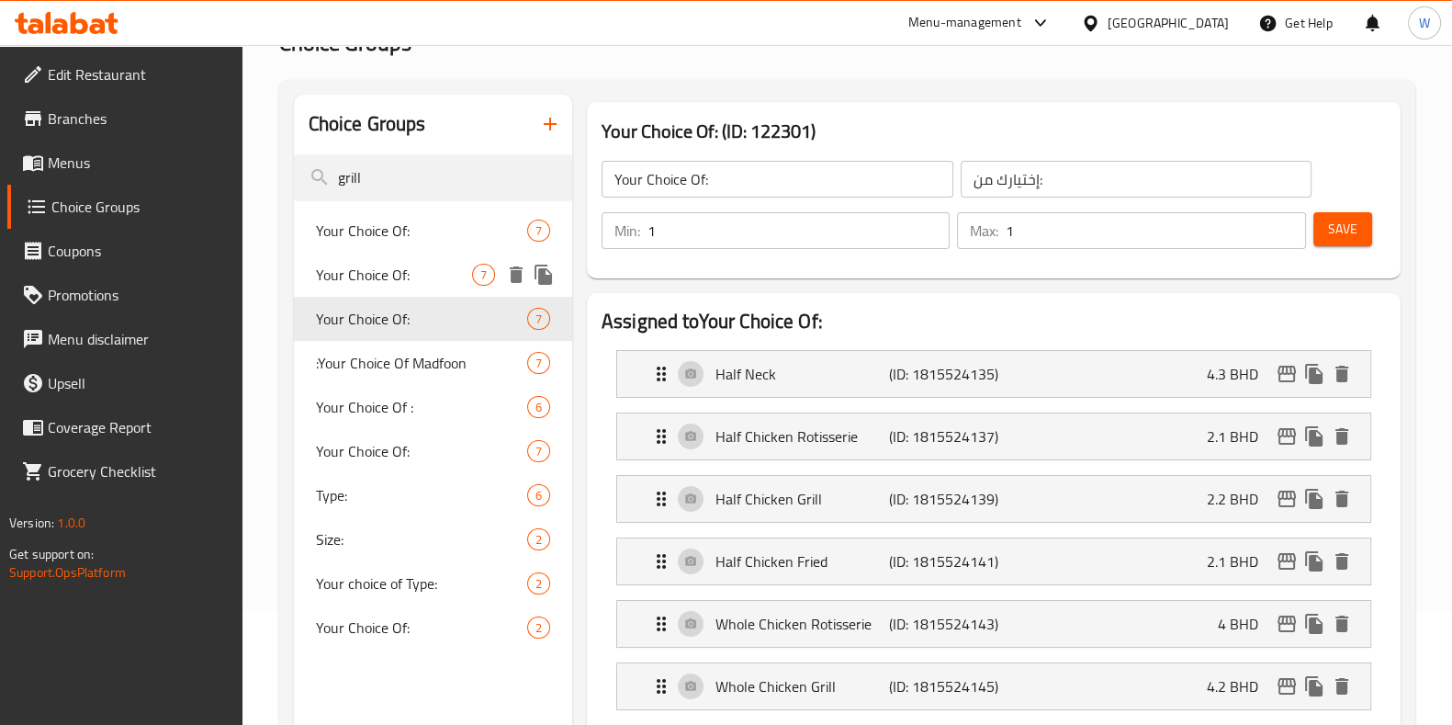
click at [412, 268] on span "Your Choice Of:" at bounding box center [394, 275] width 156 height 22
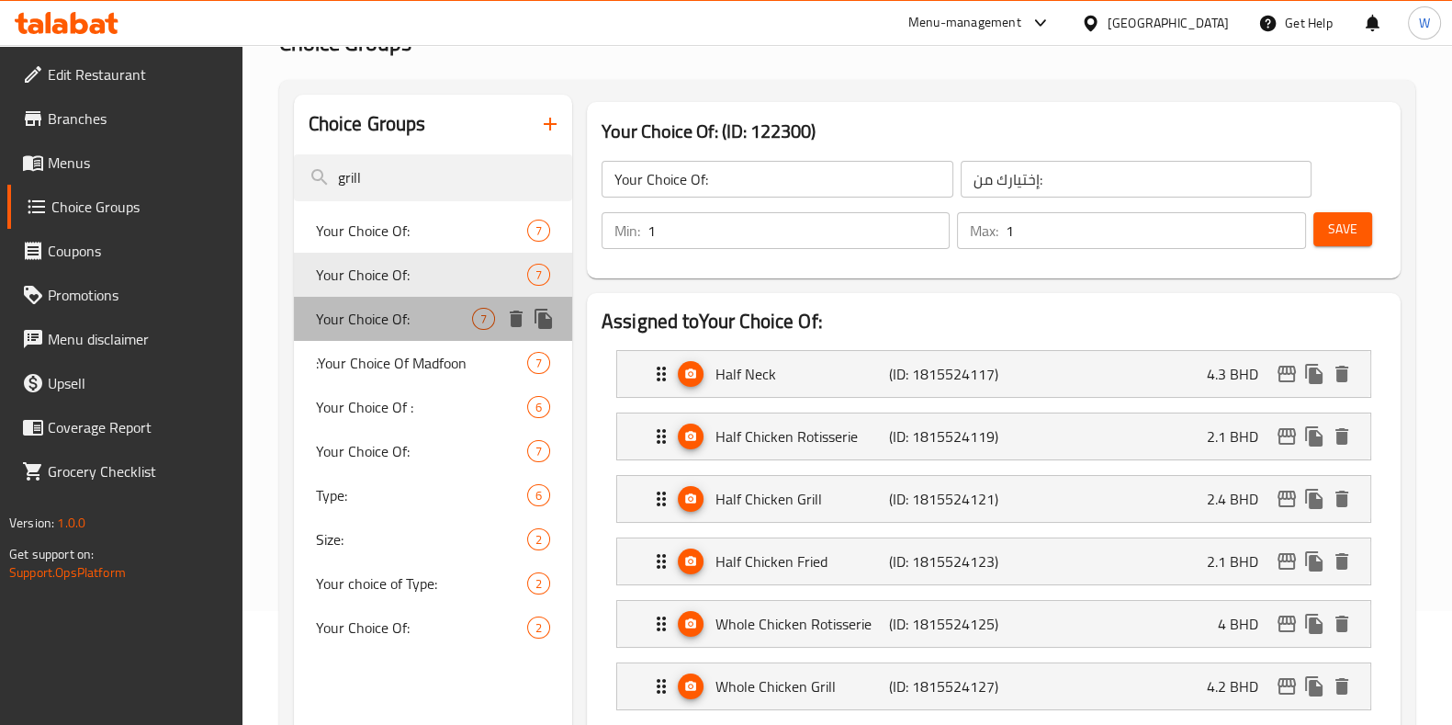
click at [423, 314] on span "Your Choice Of:" at bounding box center [394, 319] width 156 height 22
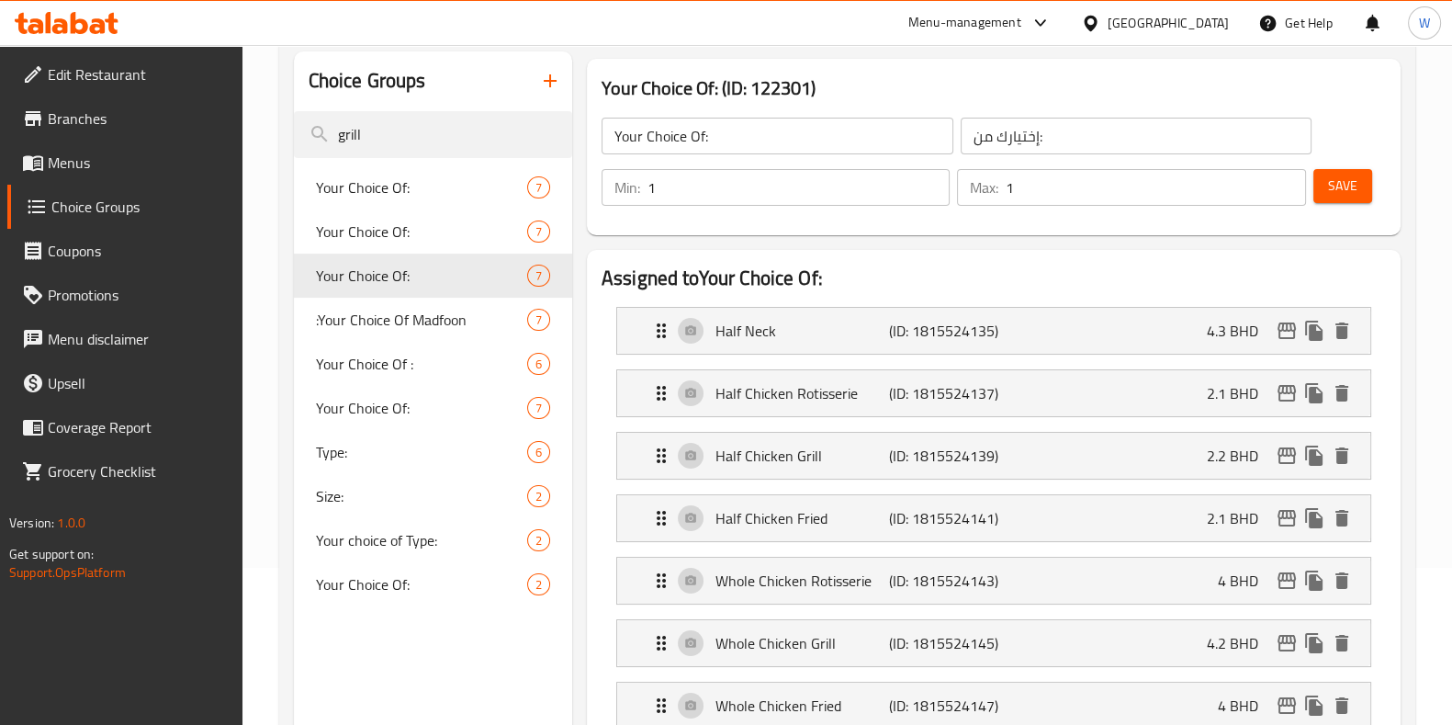
scroll to position [229, 0]
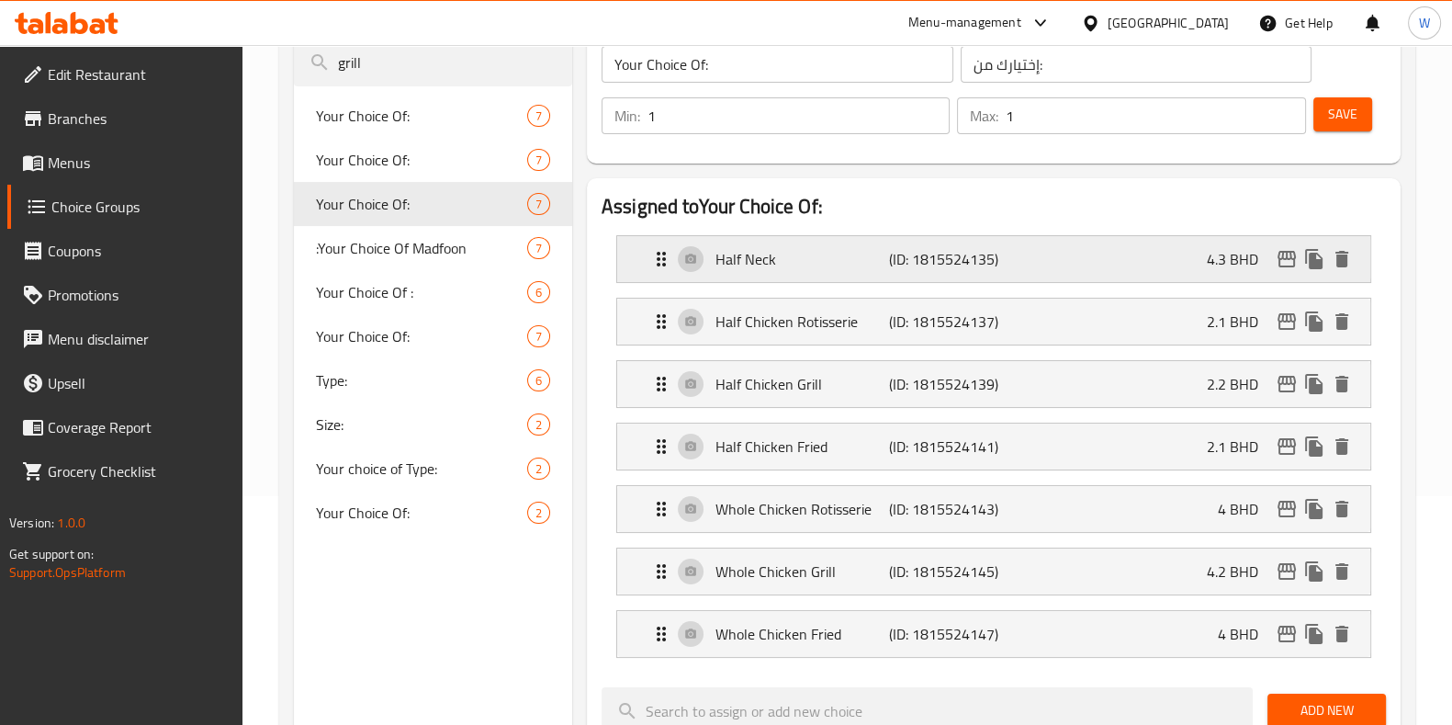
click at [788, 250] on p "Half Neck" at bounding box center [803, 259] width 174 height 22
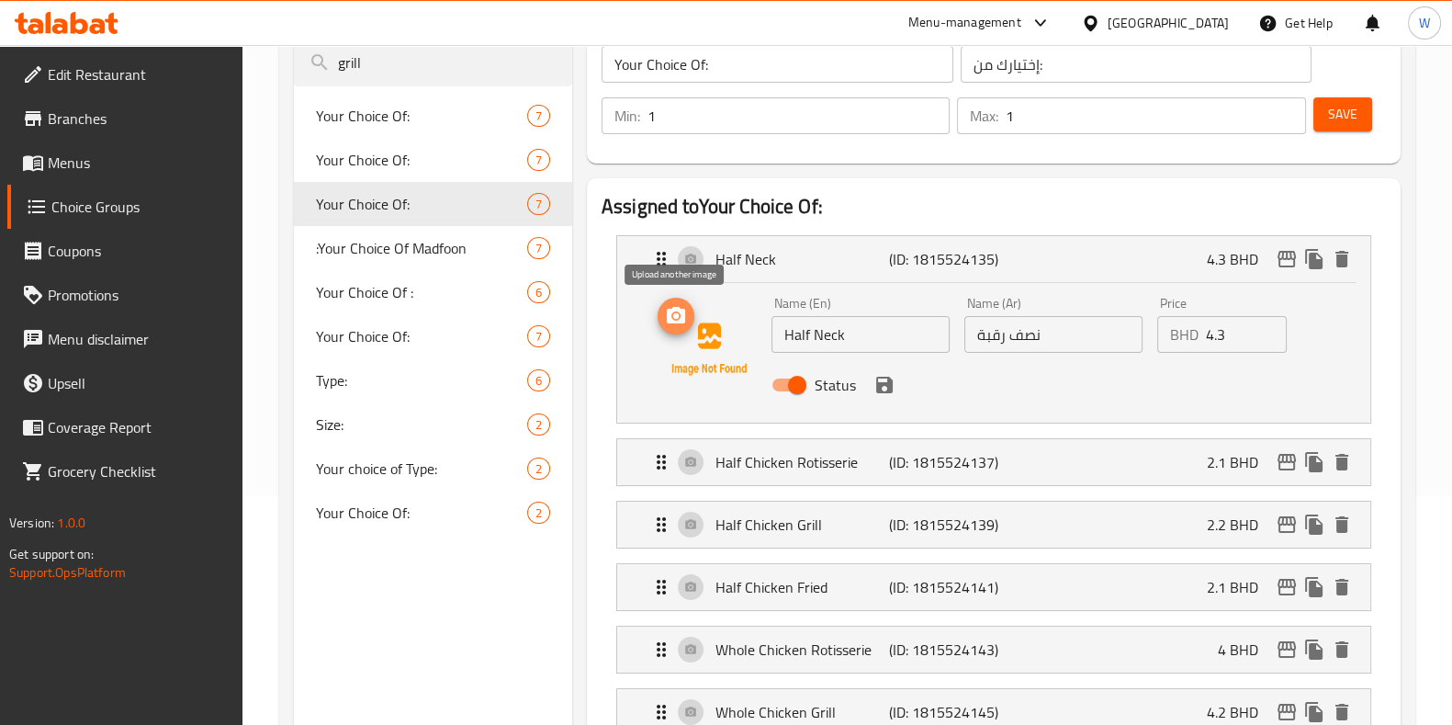
click at [684, 324] on icon "upload picture" at bounding box center [676, 316] width 22 height 22
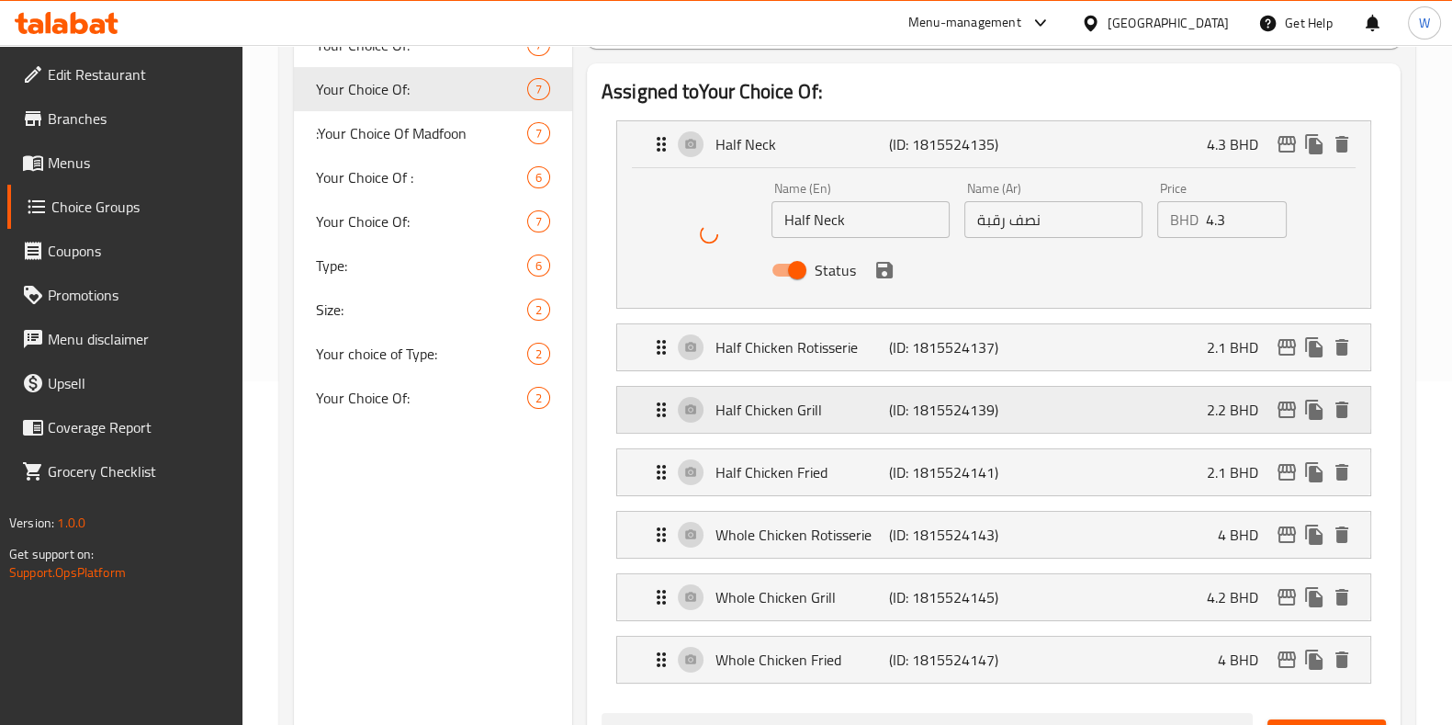
scroll to position [344, 0]
click at [788, 337] on p "Half Chicken Rotisserie" at bounding box center [803, 346] width 174 height 22
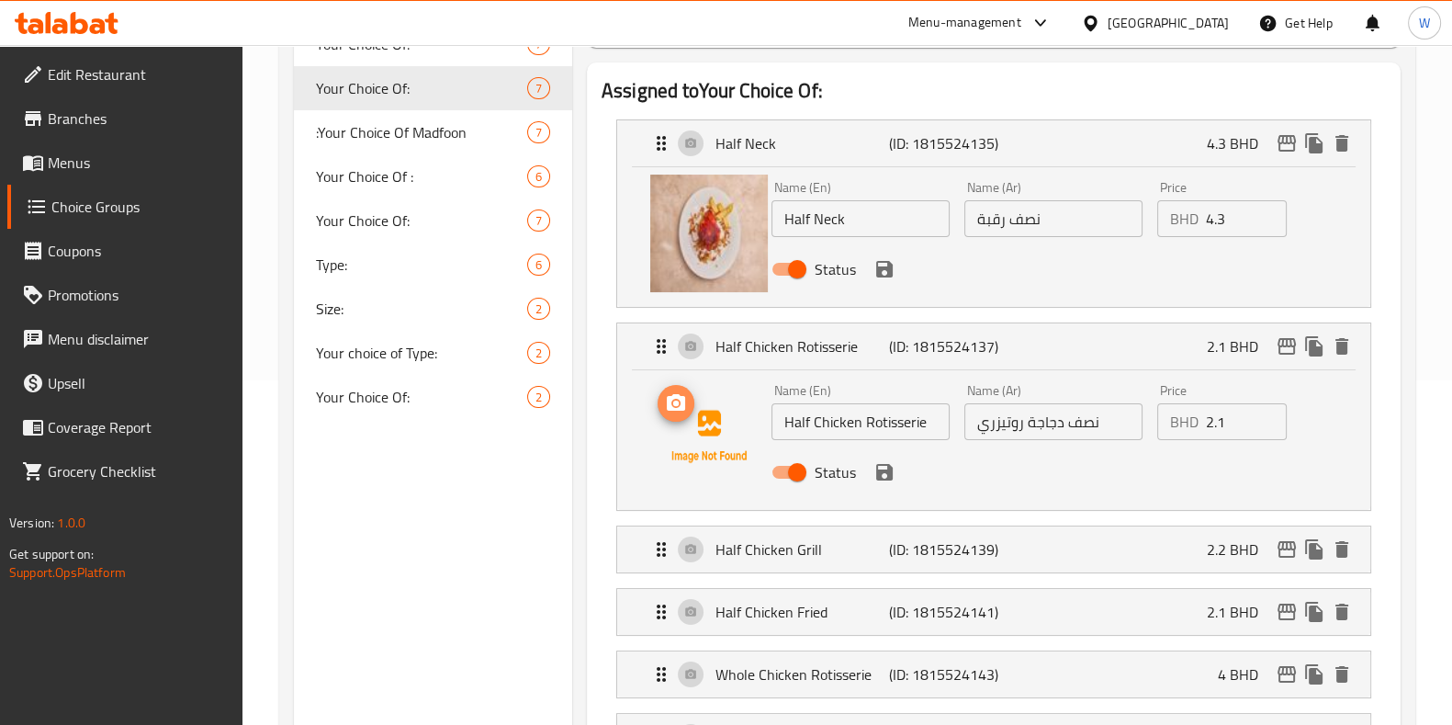
click at [683, 410] on icon "upload picture" at bounding box center [676, 402] width 18 height 17
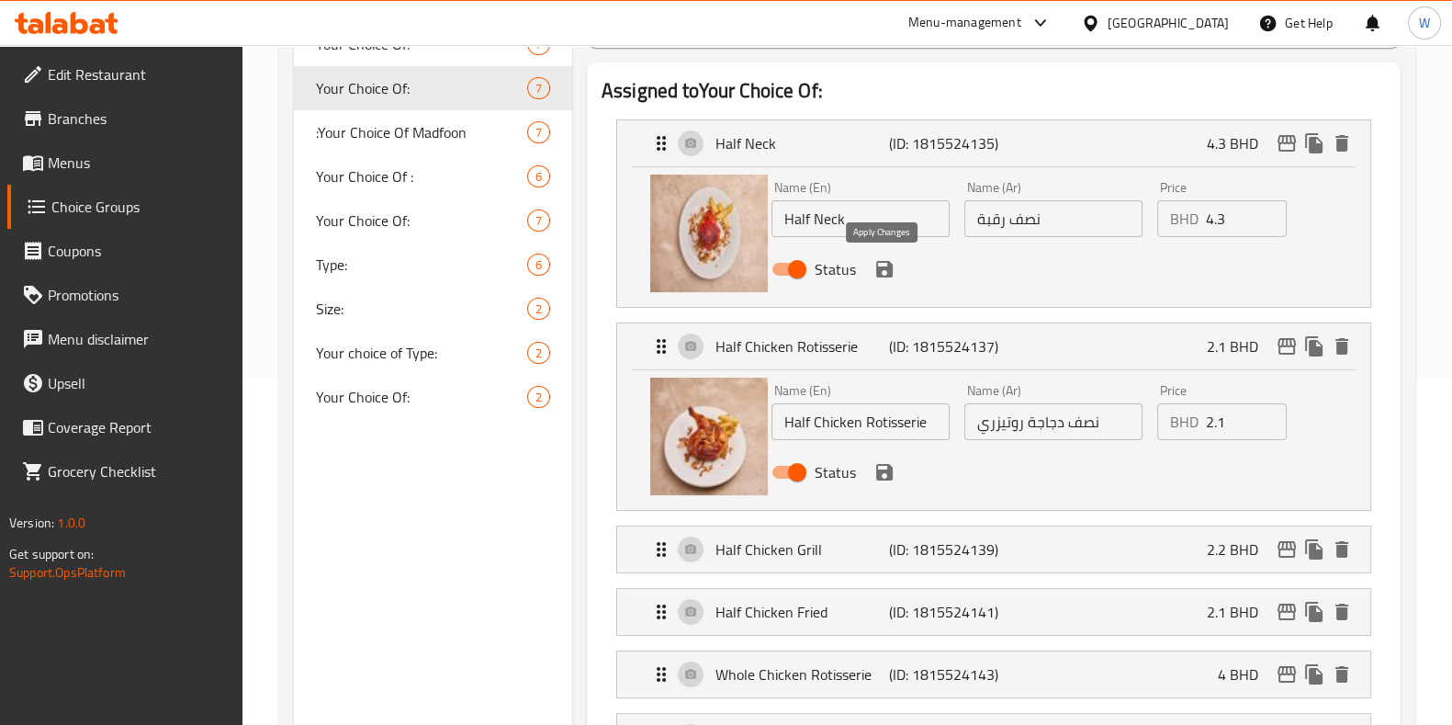
click at [883, 268] on icon "save" at bounding box center [884, 269] width 17 height 17
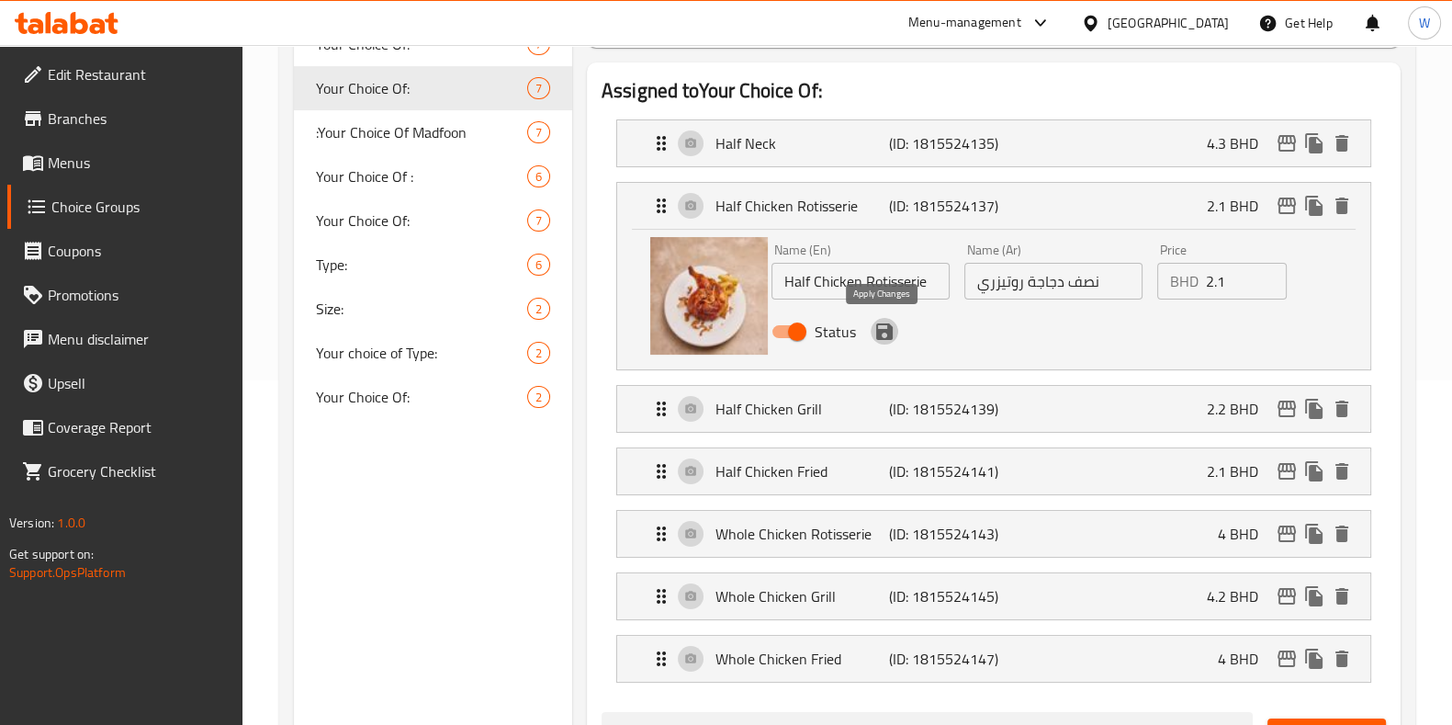
click at [887, 334] on icon "save" at bounding box center [884, 331] width 17 height 17
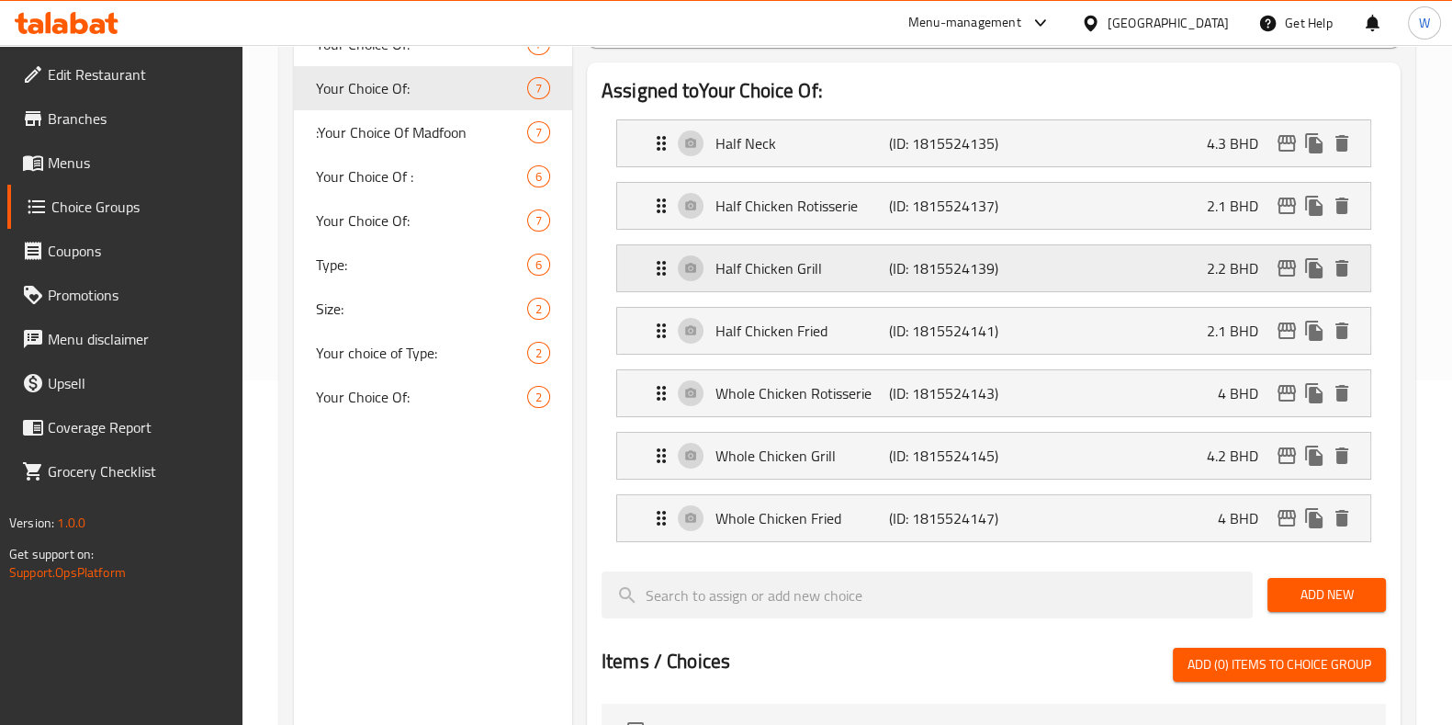
click at [740, 278] on p "Half Chicken Grill" at bounding box center [803, 268] width 174 height 22
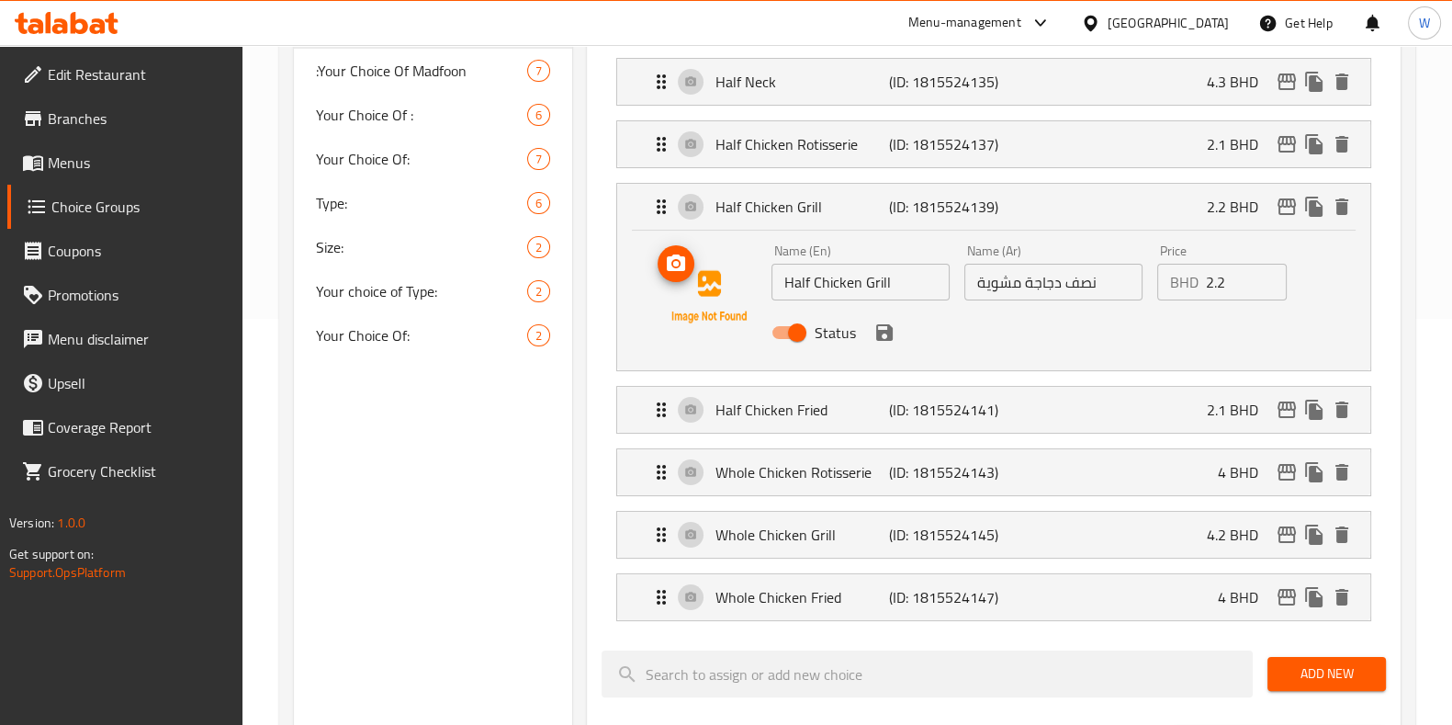
scroll to position [458, 0]
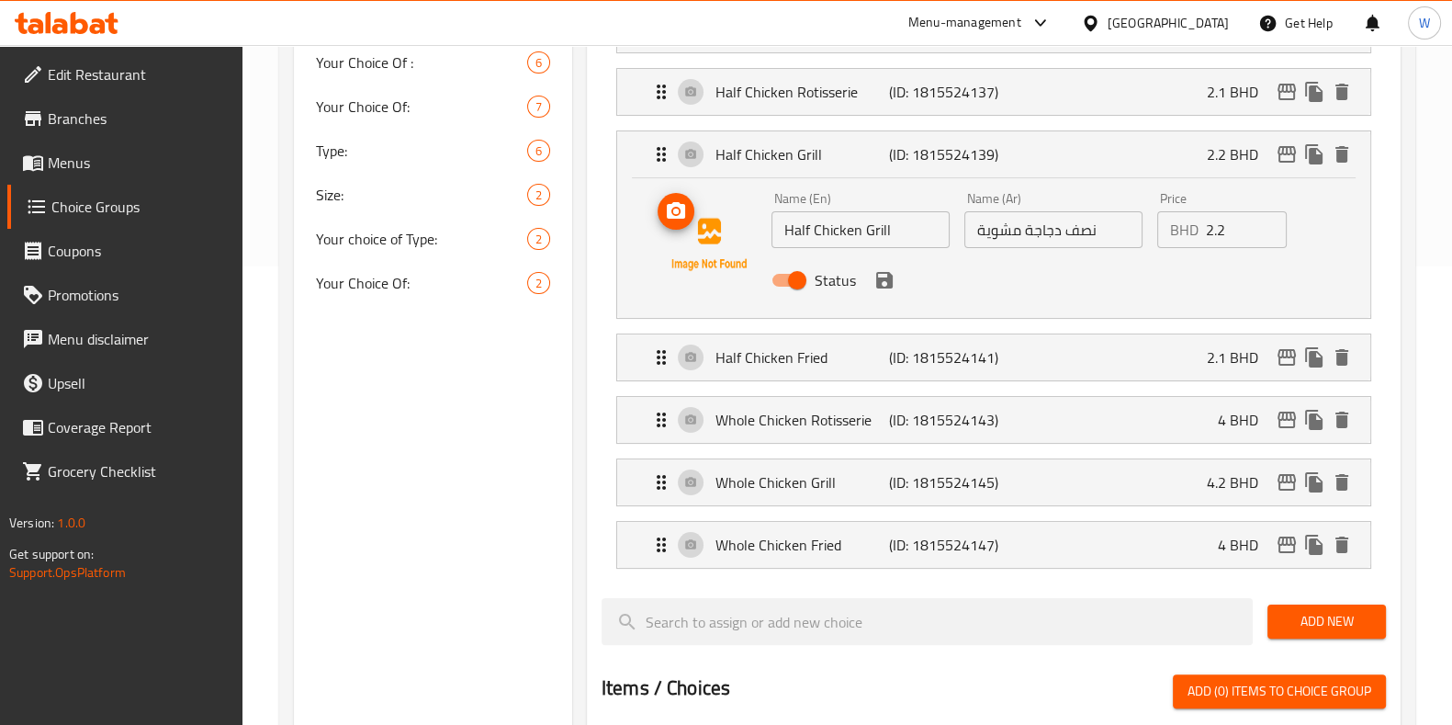
click at [683, 222] on button "upload picture" at bounding box center [676, 211] width 37 height 37
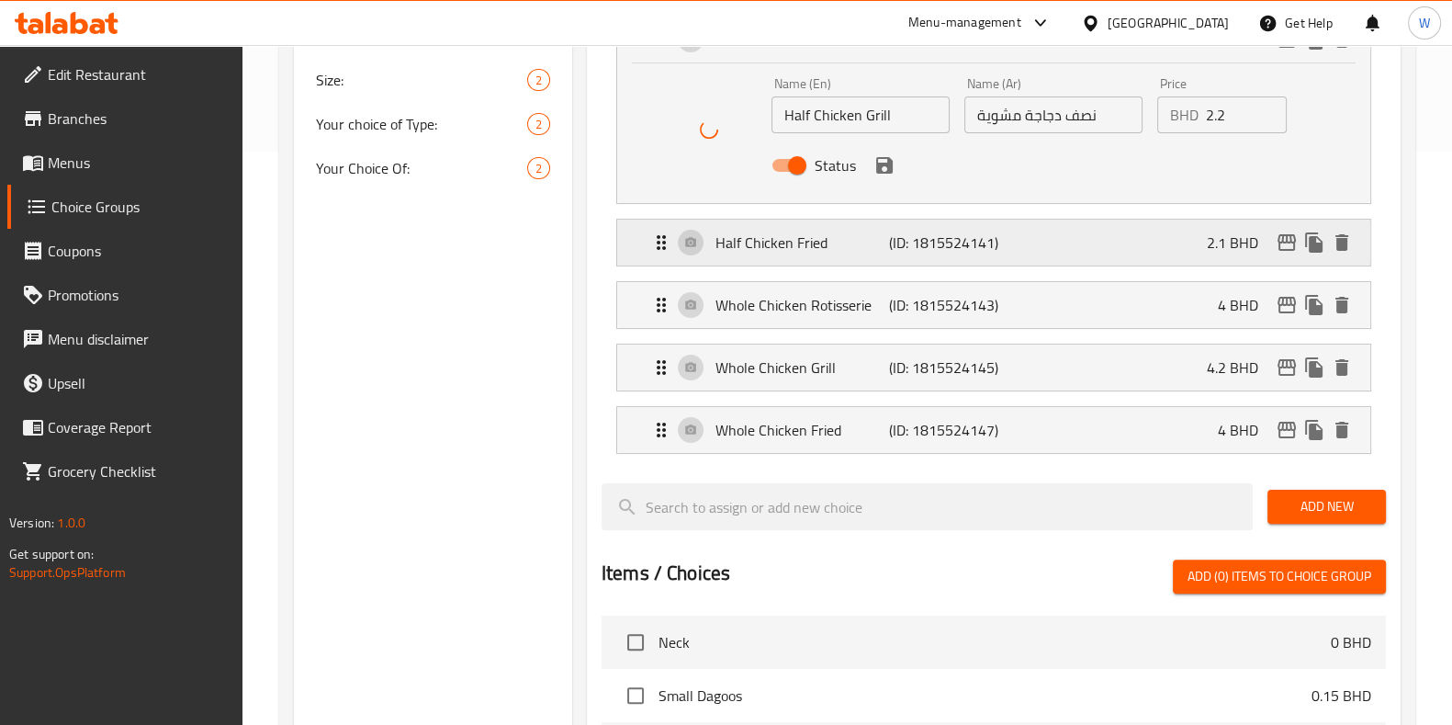
scroll to position [574, 0]
click at [824, 235] on p "Half Chicken Fried" at bounding box center [803, 242] width 174 height 22
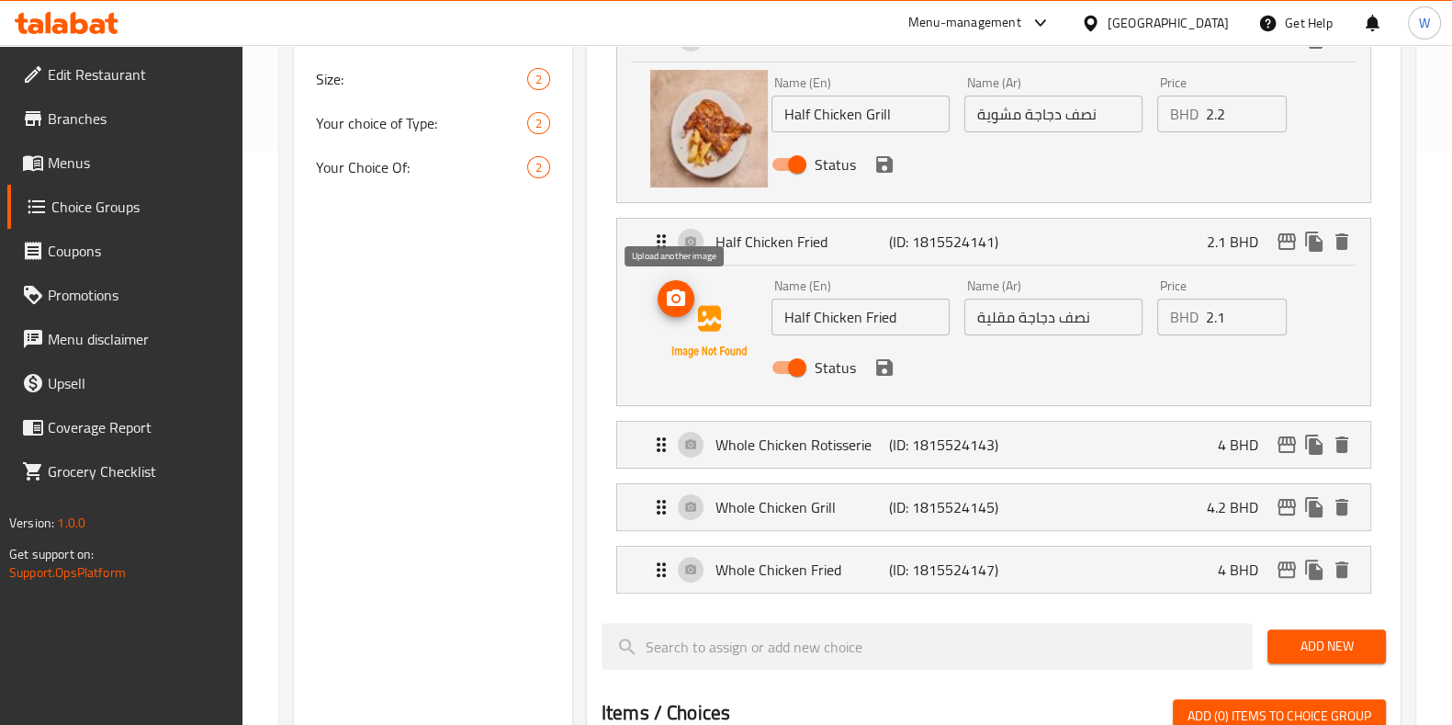
click at [683, 303] on icon "upload picture" at bounding box center [676, 297] width 18 height 17
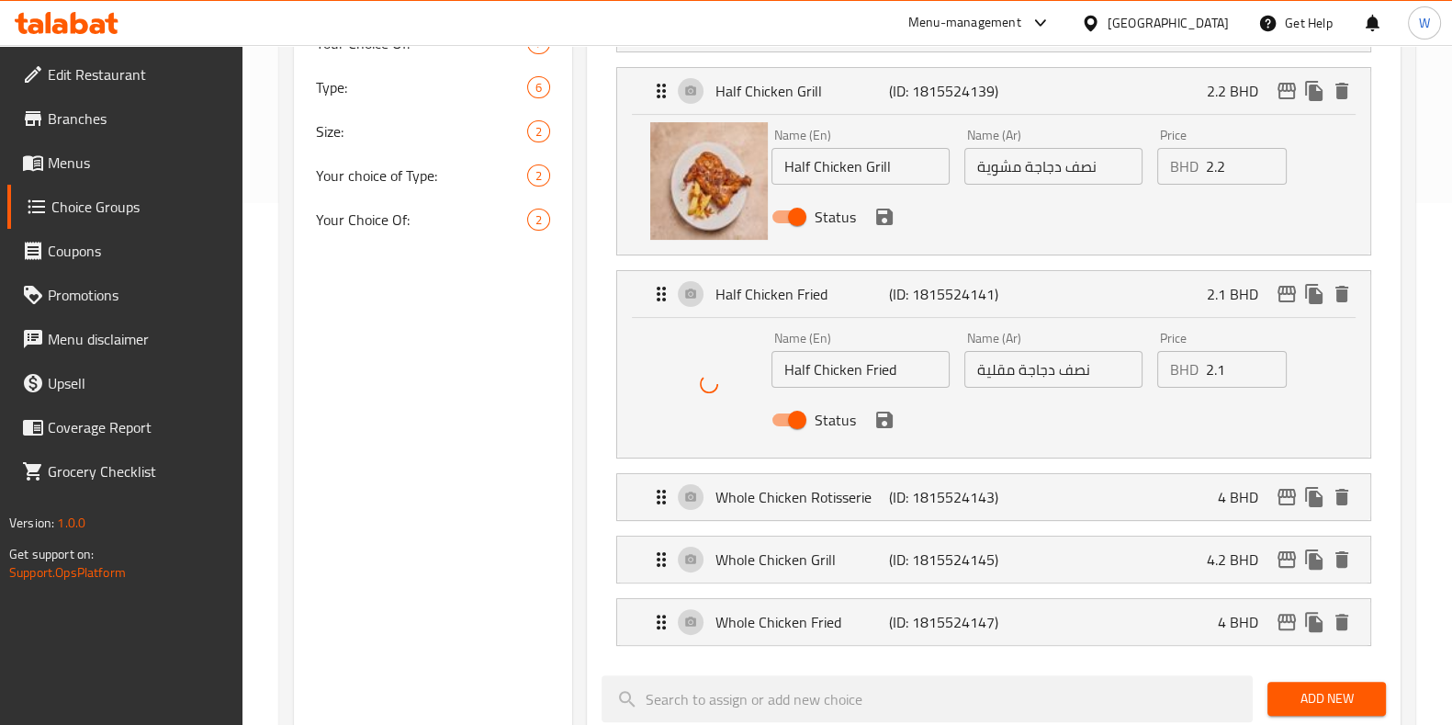
scroll to position [458, 0]
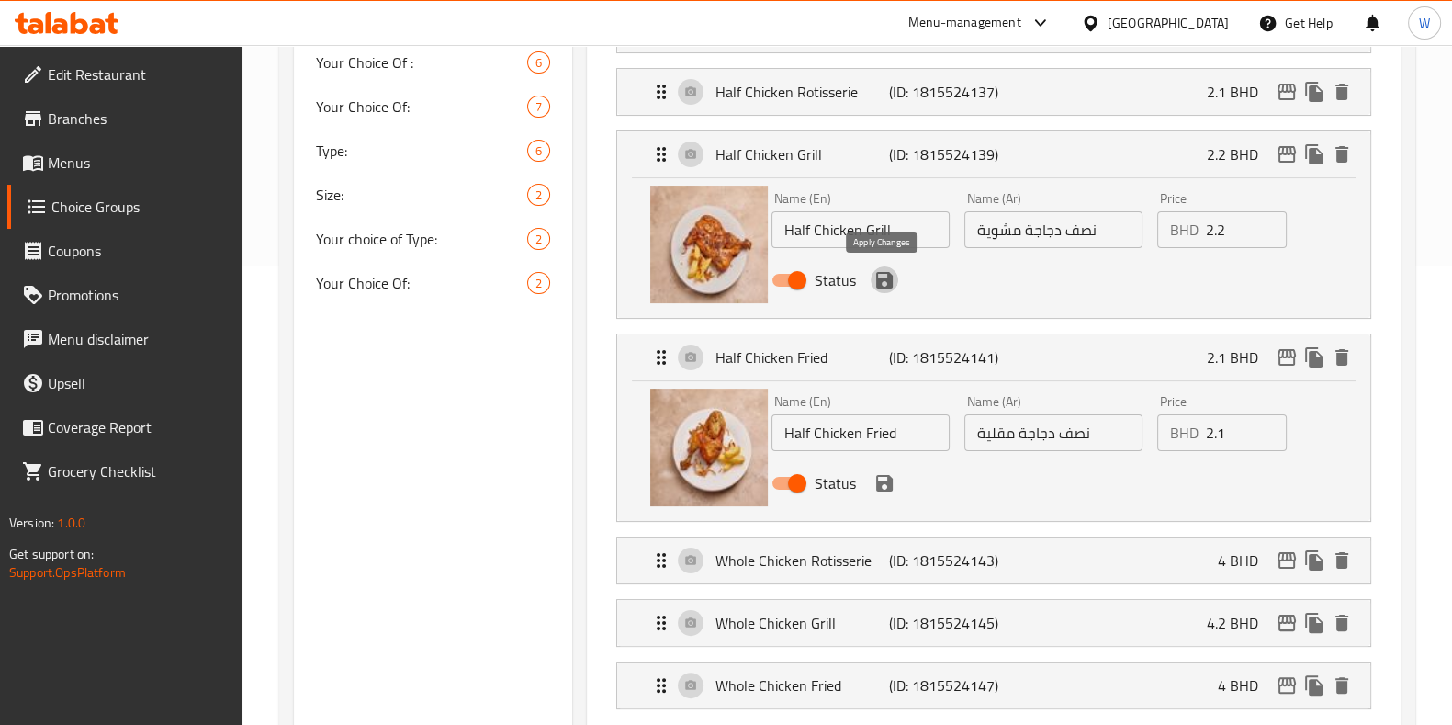
click at [887, 280] on icon "save" at bounding box center [884, 280] width 17 height 17
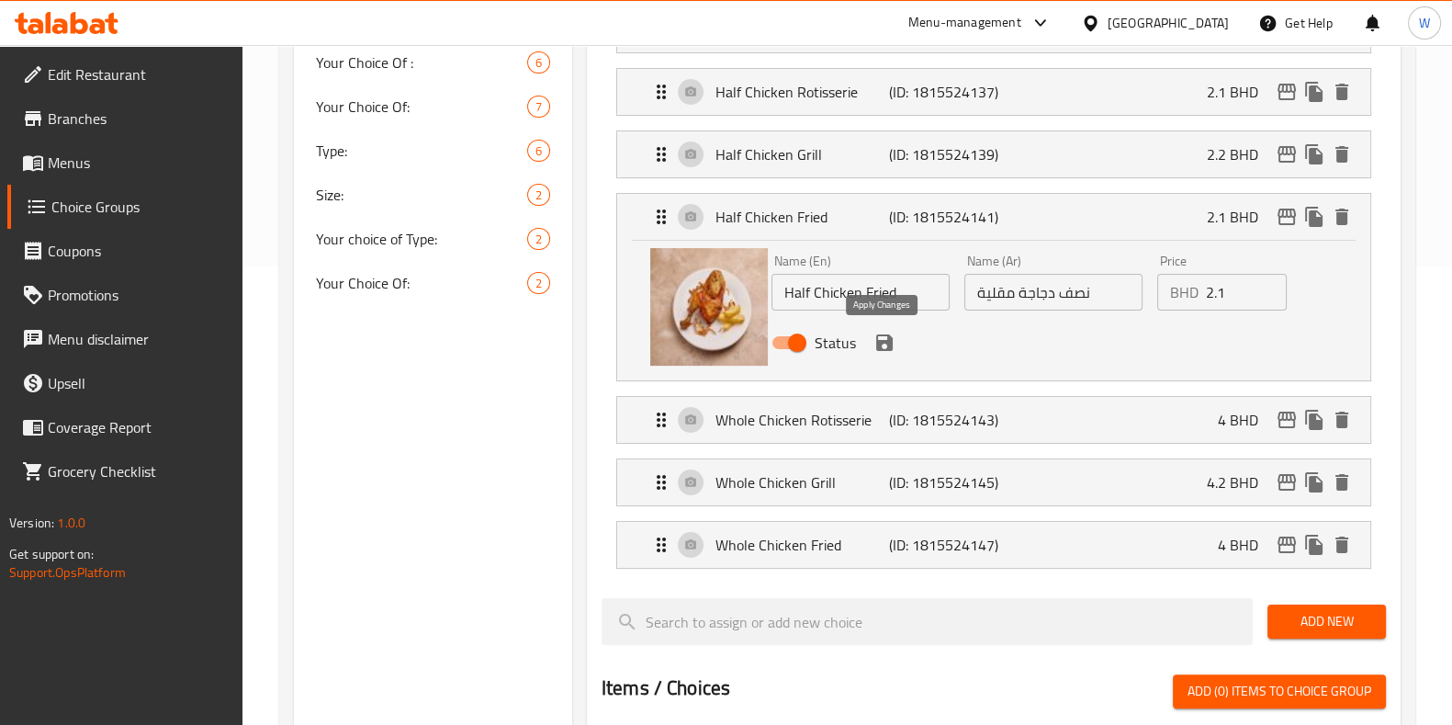
click at [890, 348] on icon "save" at bounding box center [885, 343] width 22 height 22
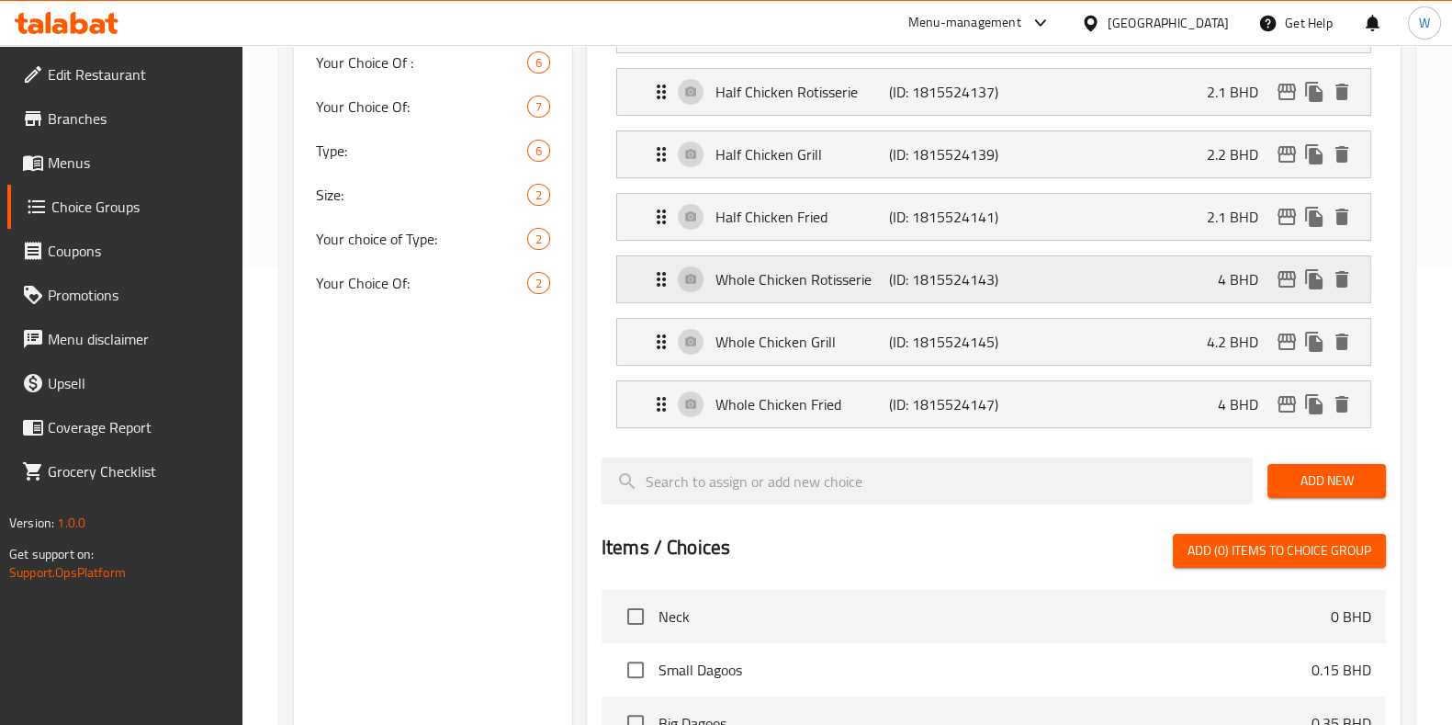
click at [732, 285] on p "Whole Chicken Rotisserie" at bounding box center [803, 279] width 174 height 22
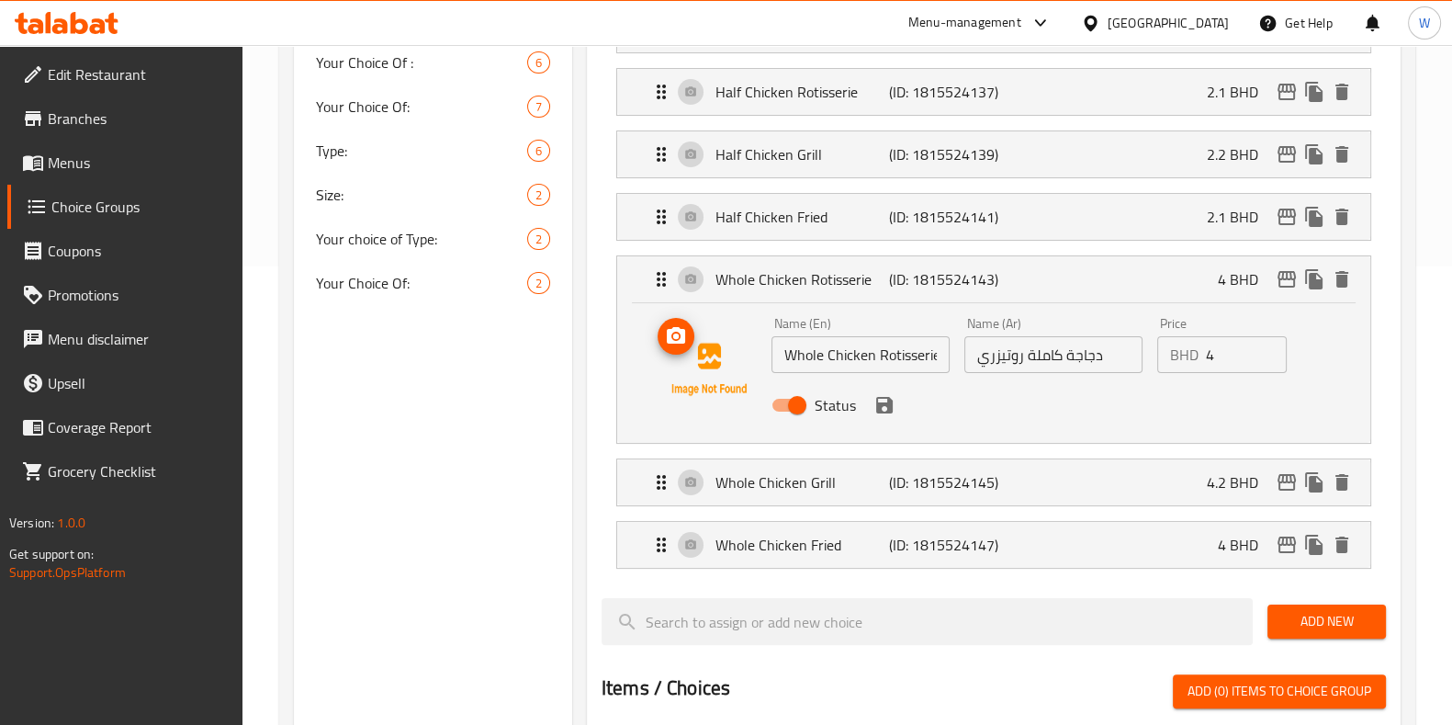
click at [695, 339] on img at bounding box center [709, 370] width 118 height 118
click at [683, 338] on icon "upload picture" at bounding box center [676, 335] width 18 height 17
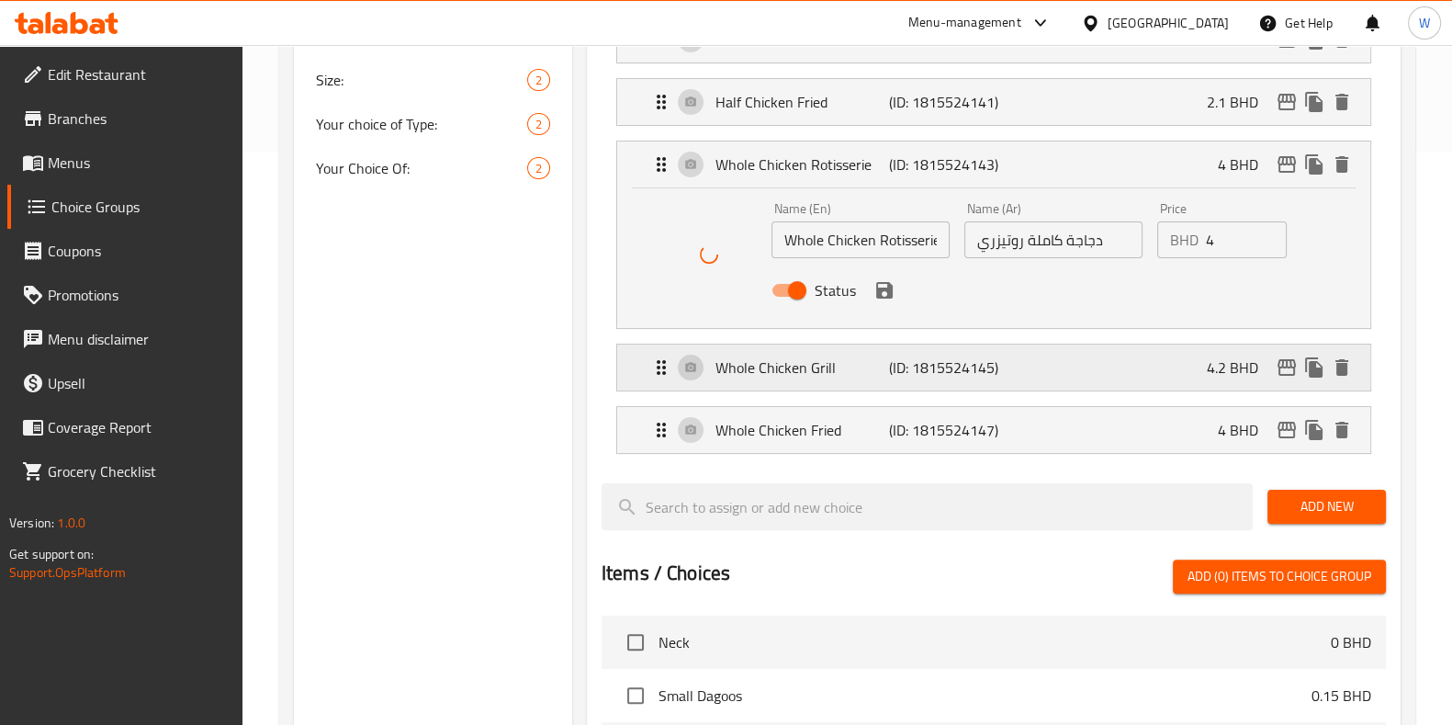
scroll to position [574, 0]
click at [763, 367] on p "Whole Chicken Grill" at bounding box center [803, 367] width 174 height 22
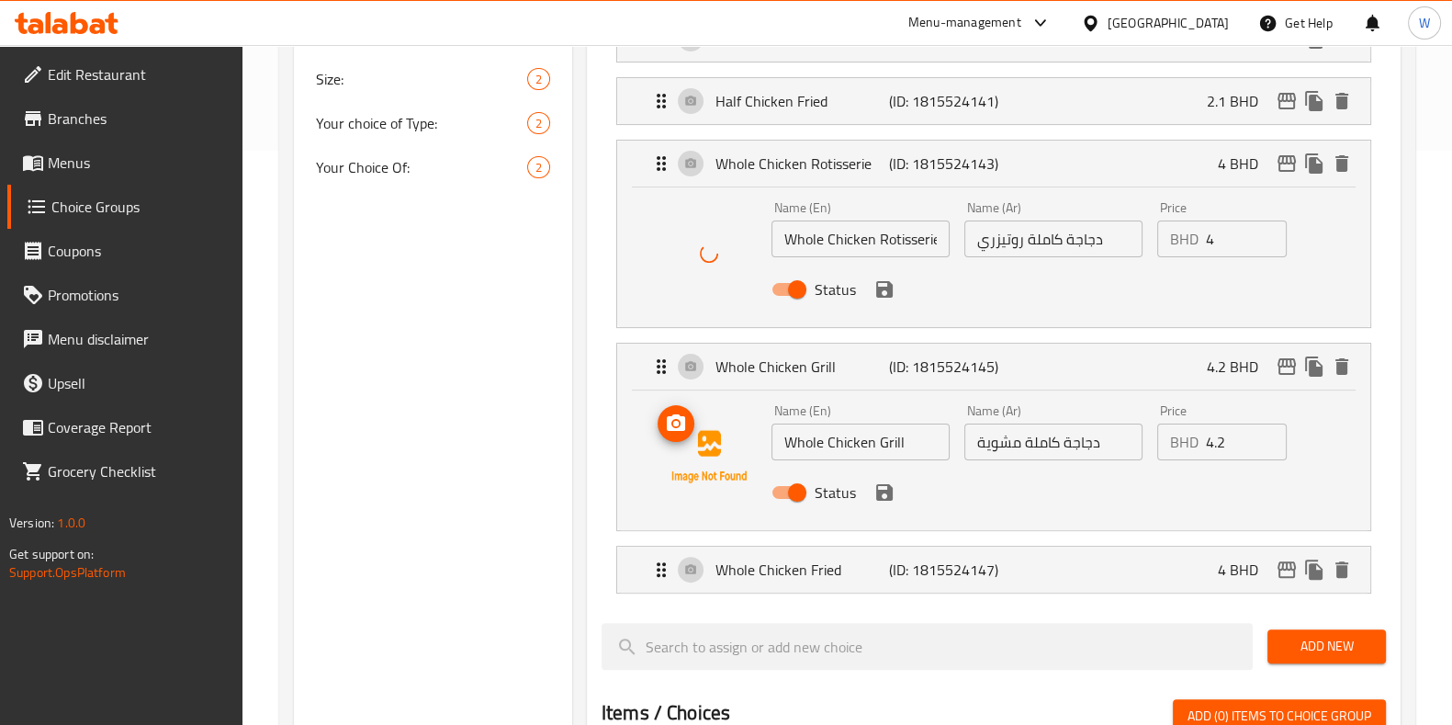
click at [684, 424] on icon "upload picture" at bounding box center [676, 422] width 18 height 17
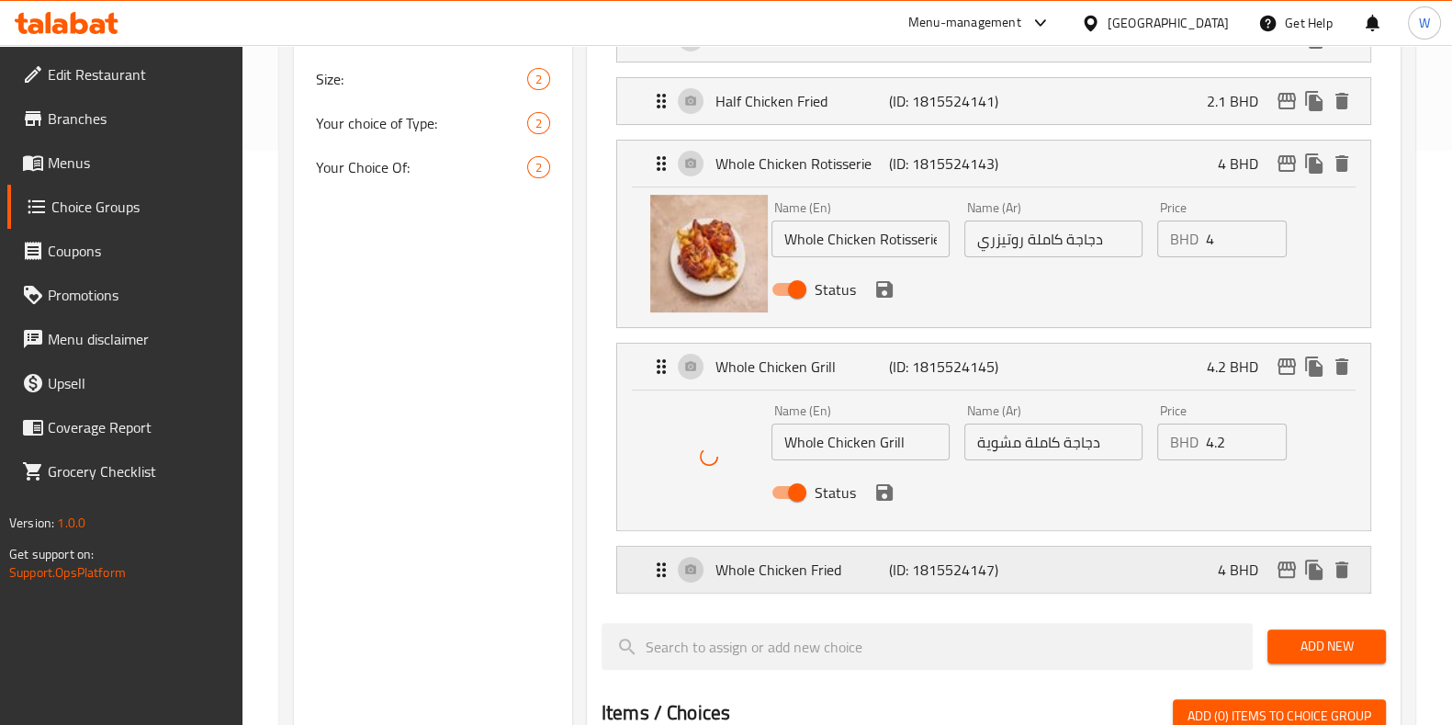
click at [756, 573] on p "Whole Chicken Fried" at bounding box center [803, 570] width 174 height 22
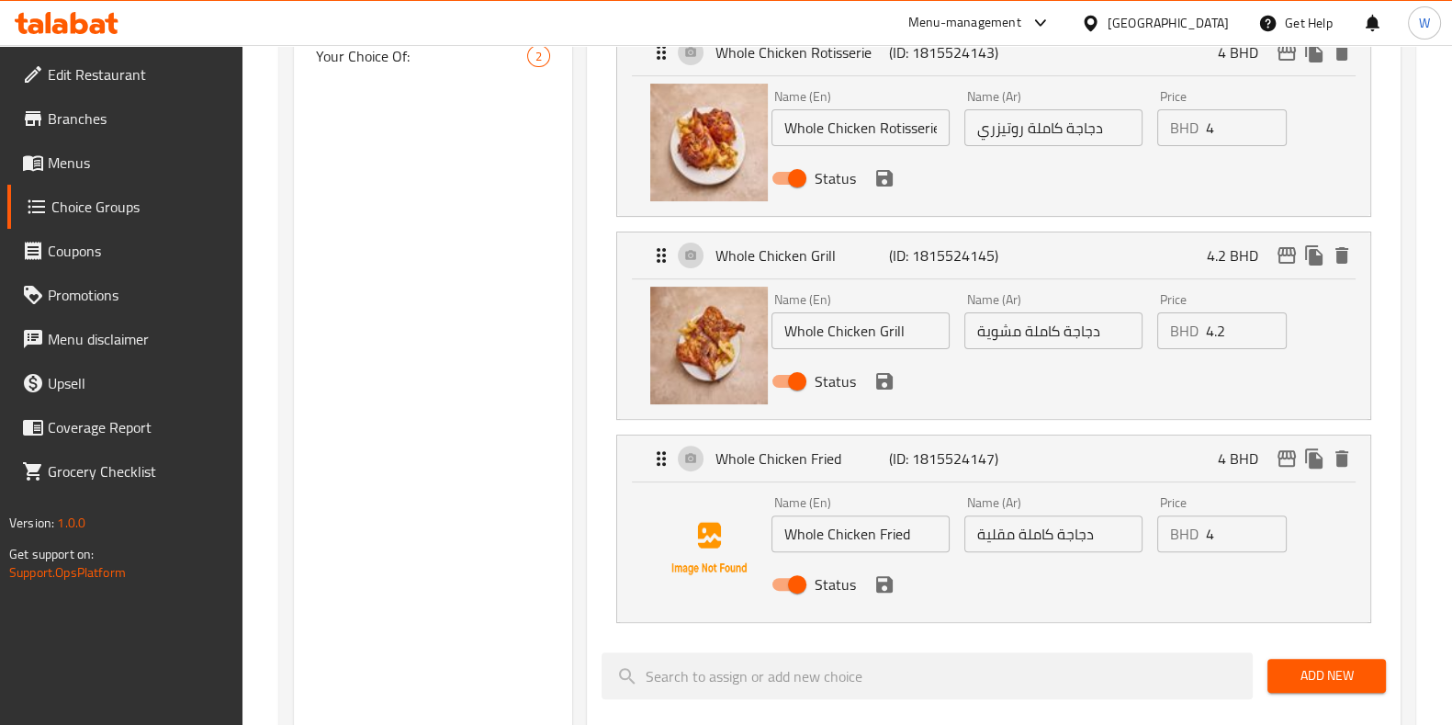
scroll to position [689, 0]
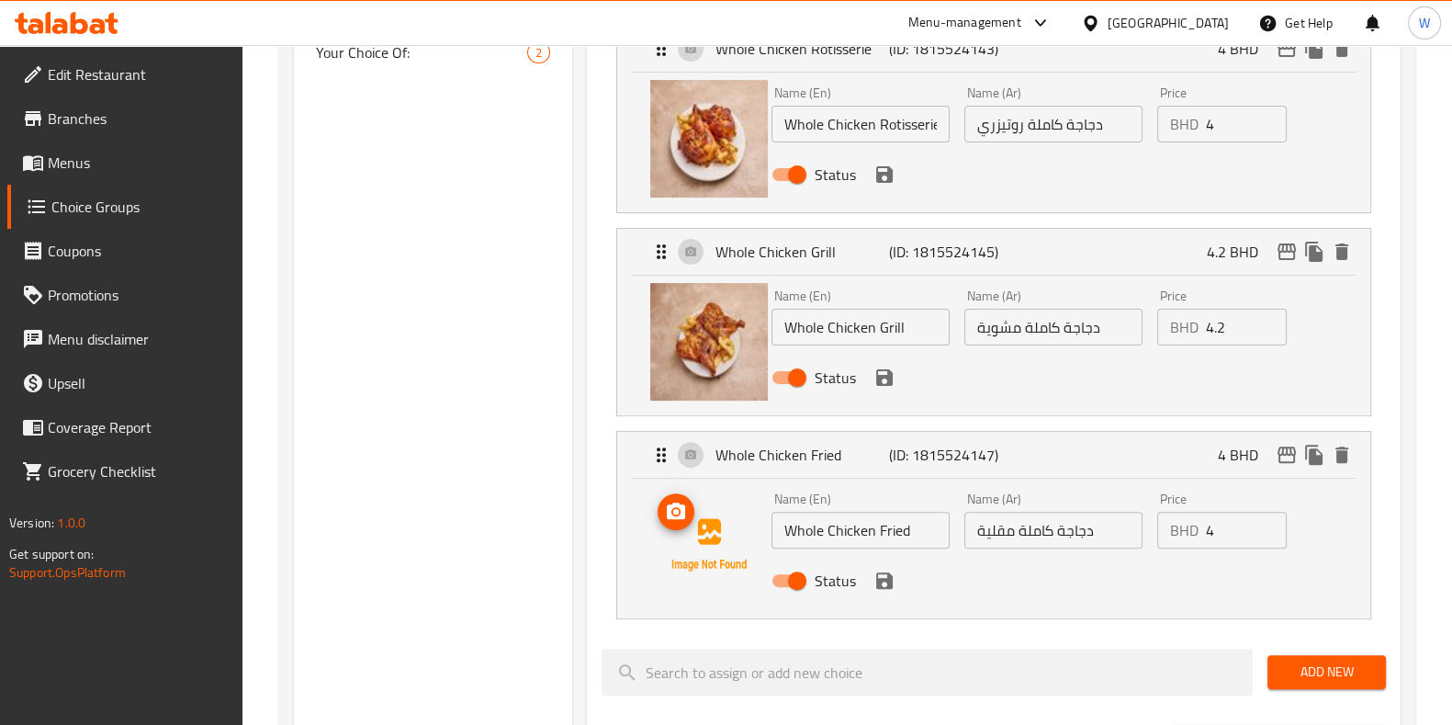
click at [680, 535] on img at bounding box center [709, 545] width 118 height 118
click at [672, 510] on icon "upload picture" at bounding box center [676, 512] width 22 height 22
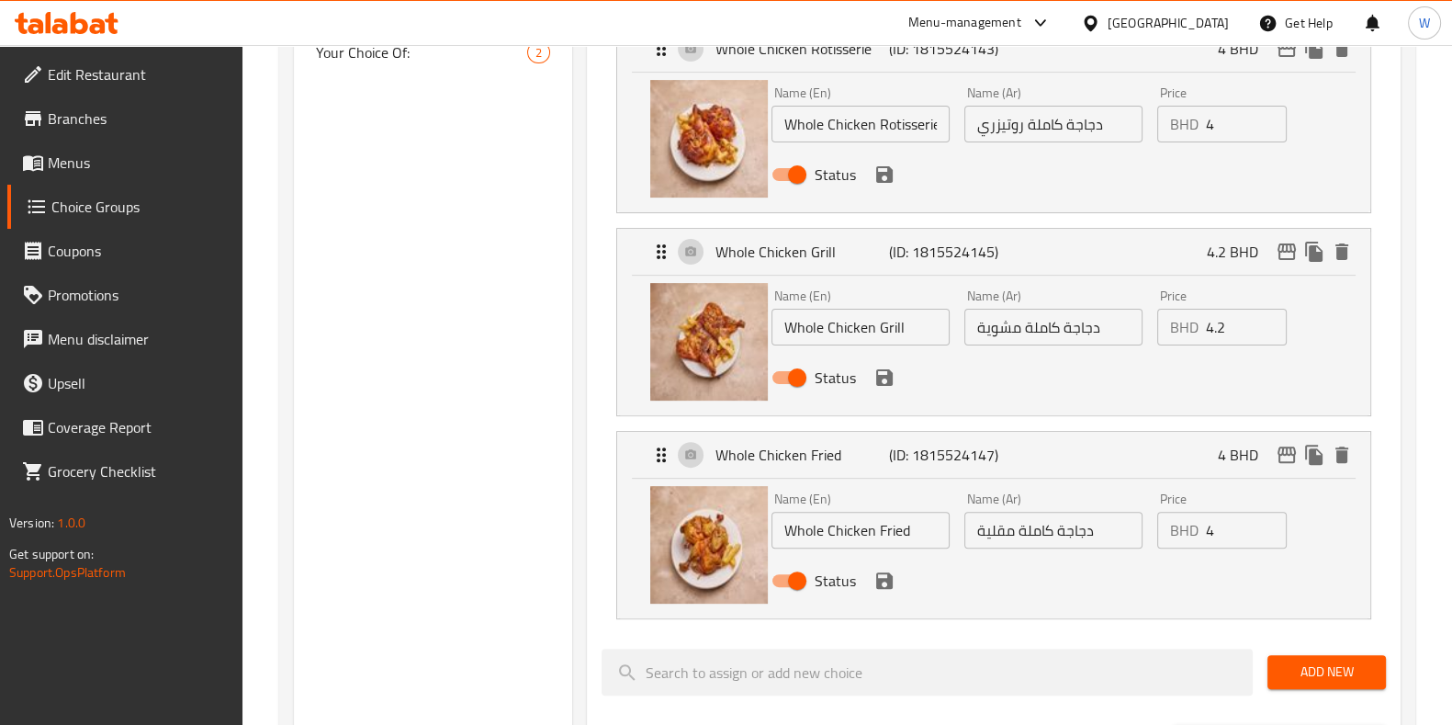
click at [890, 593] on div "Status" at bounding box center [1053, 581] width 579 height 50
click at [880, 570] on icon "save" at bounding box center [885, 581] width 22 height 22
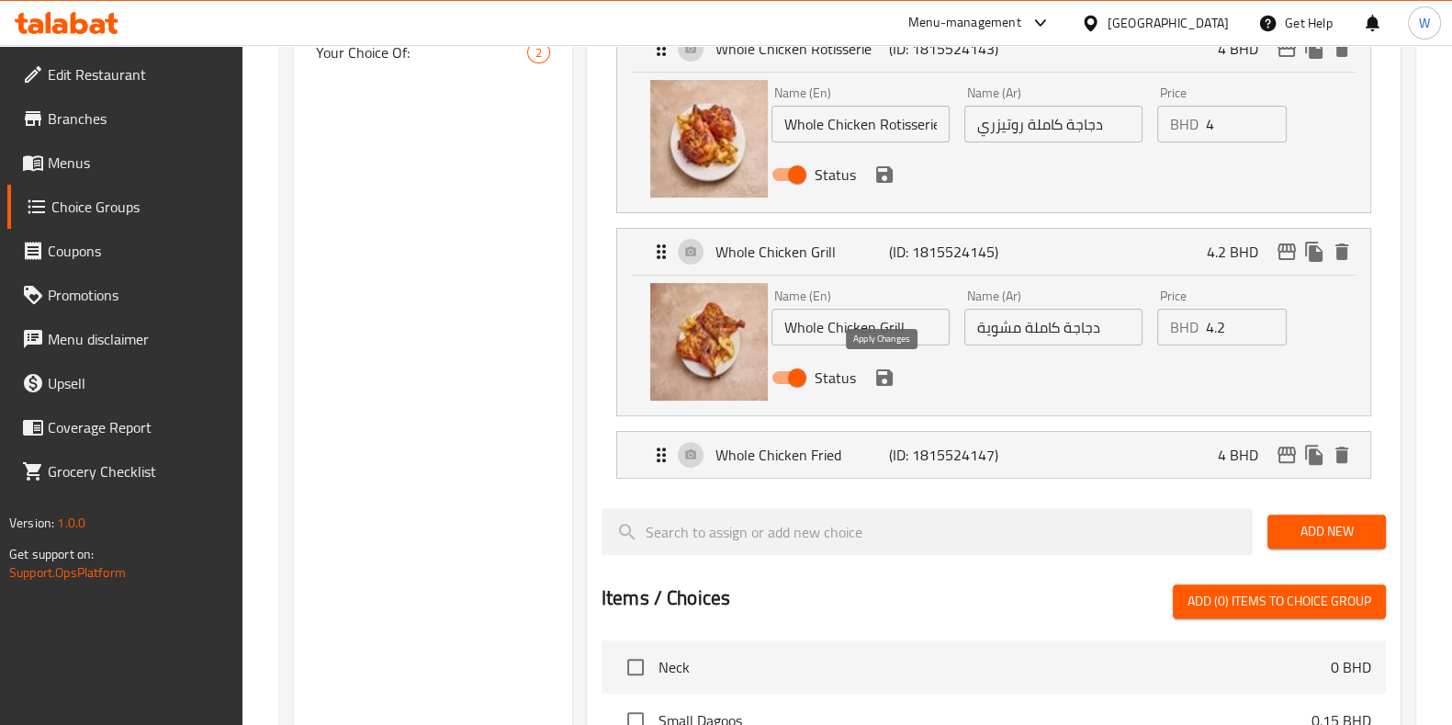
click at [882, 384] on icon "save" at bounding box center [885, 378] width 22 height 22
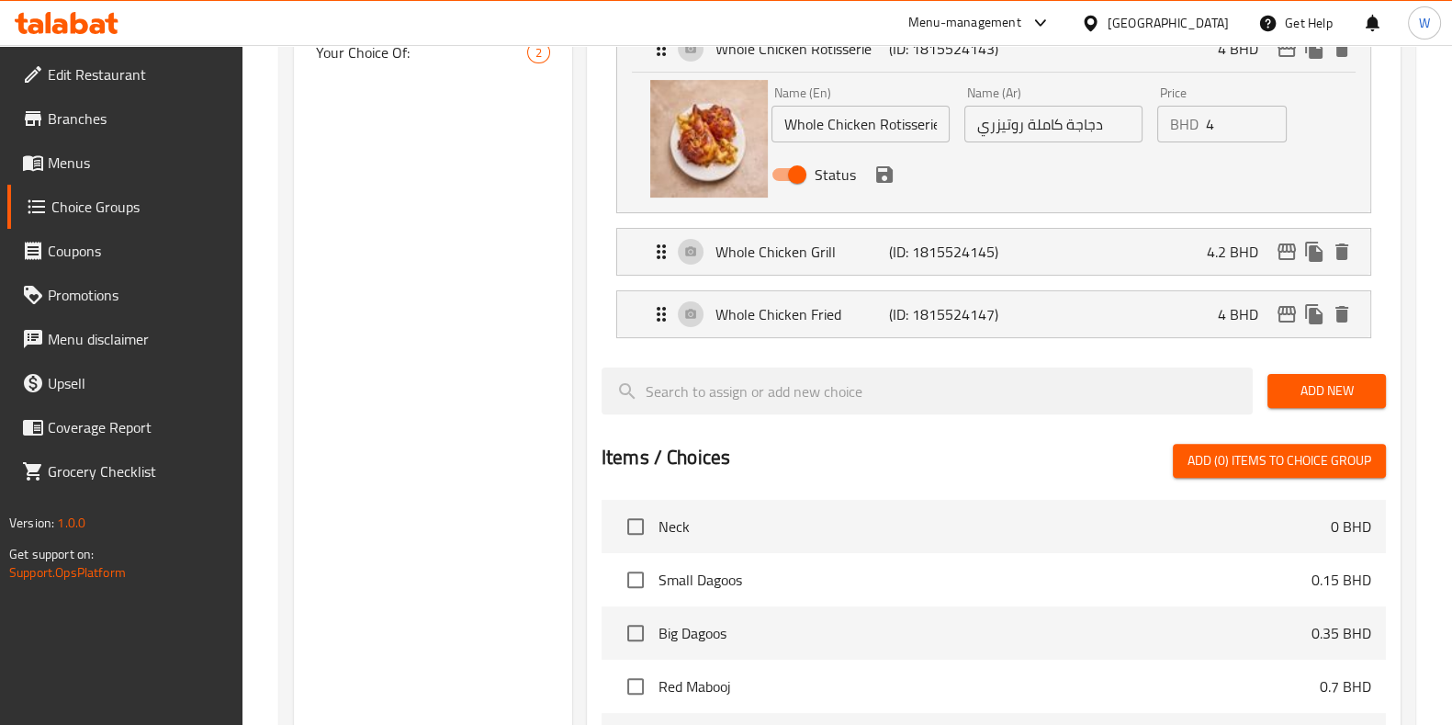
click at [886, 178] on icon "save" at bounding box center [884, 174] width 17 height 17
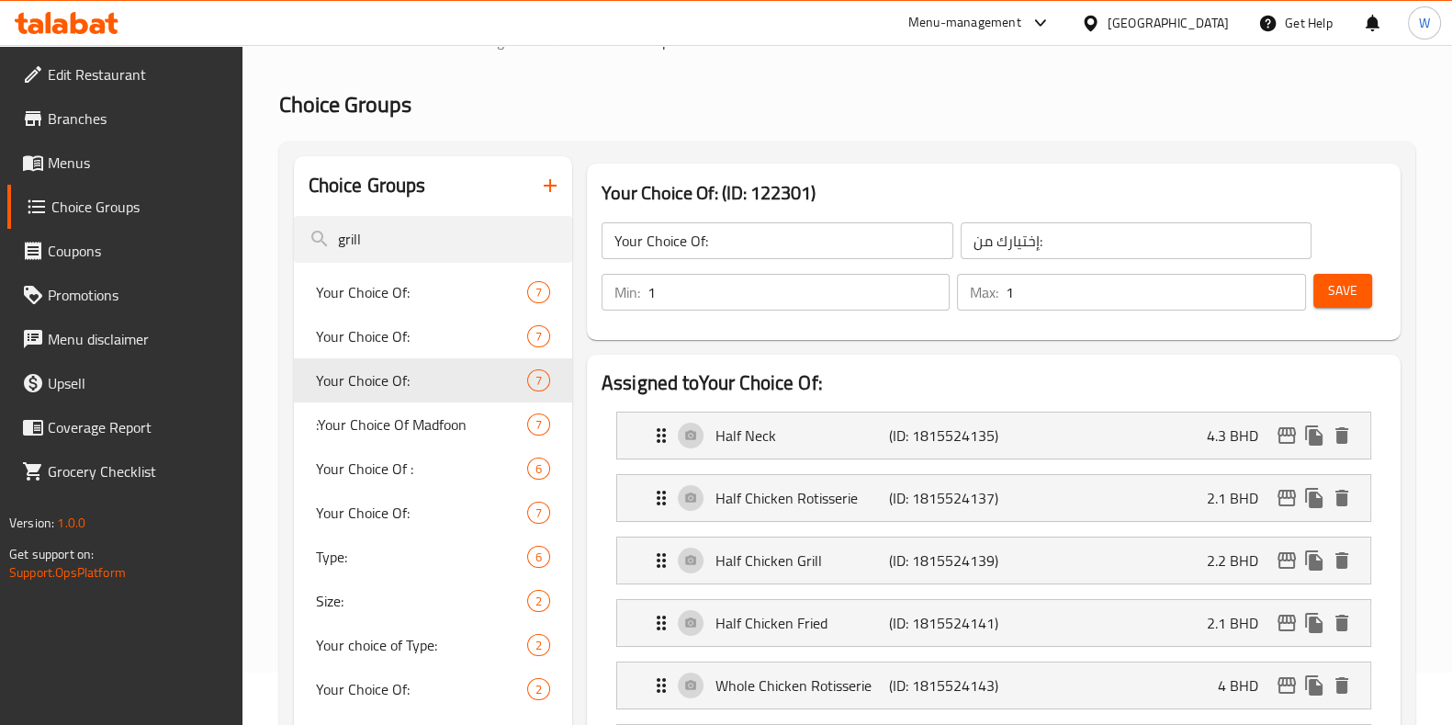
scroll to position [0, 0]
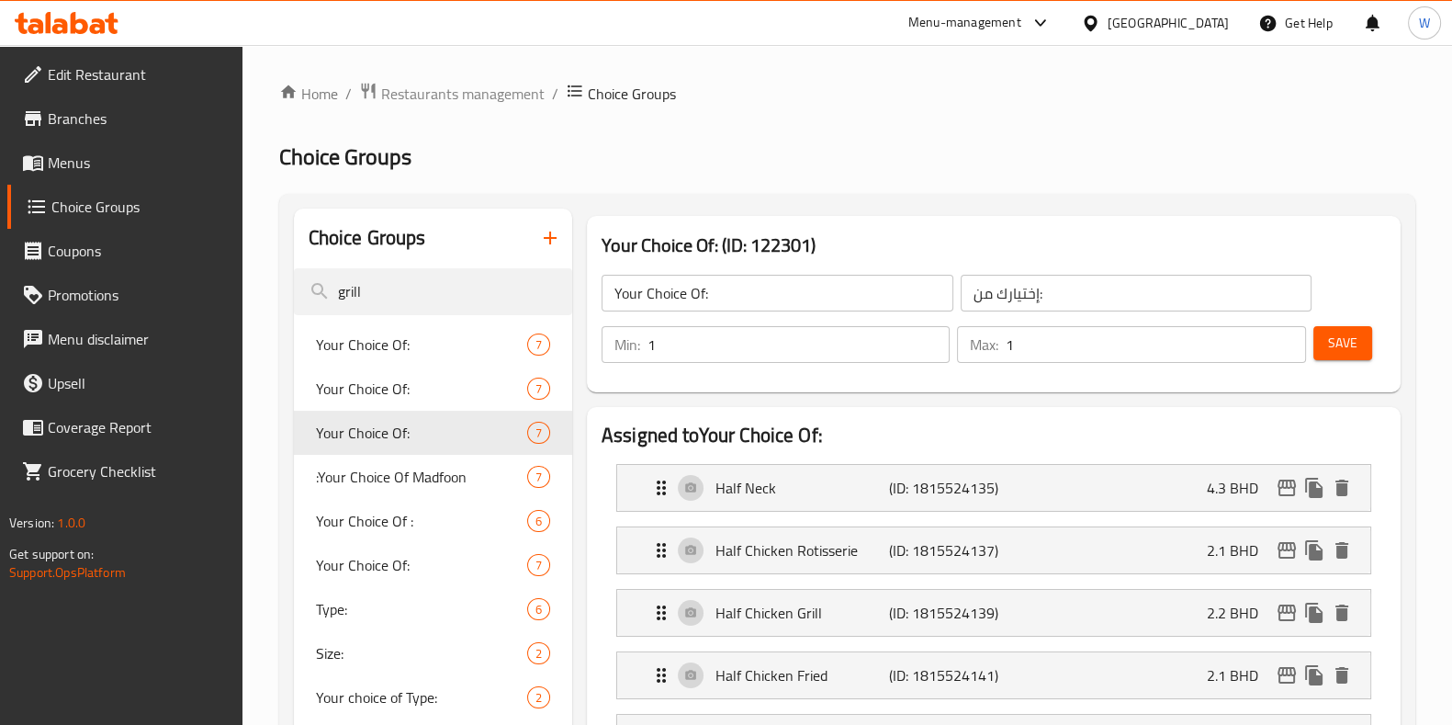
click at [1348, 344] on span "Save" at bounding box center [1342, 343] width 29 height 23
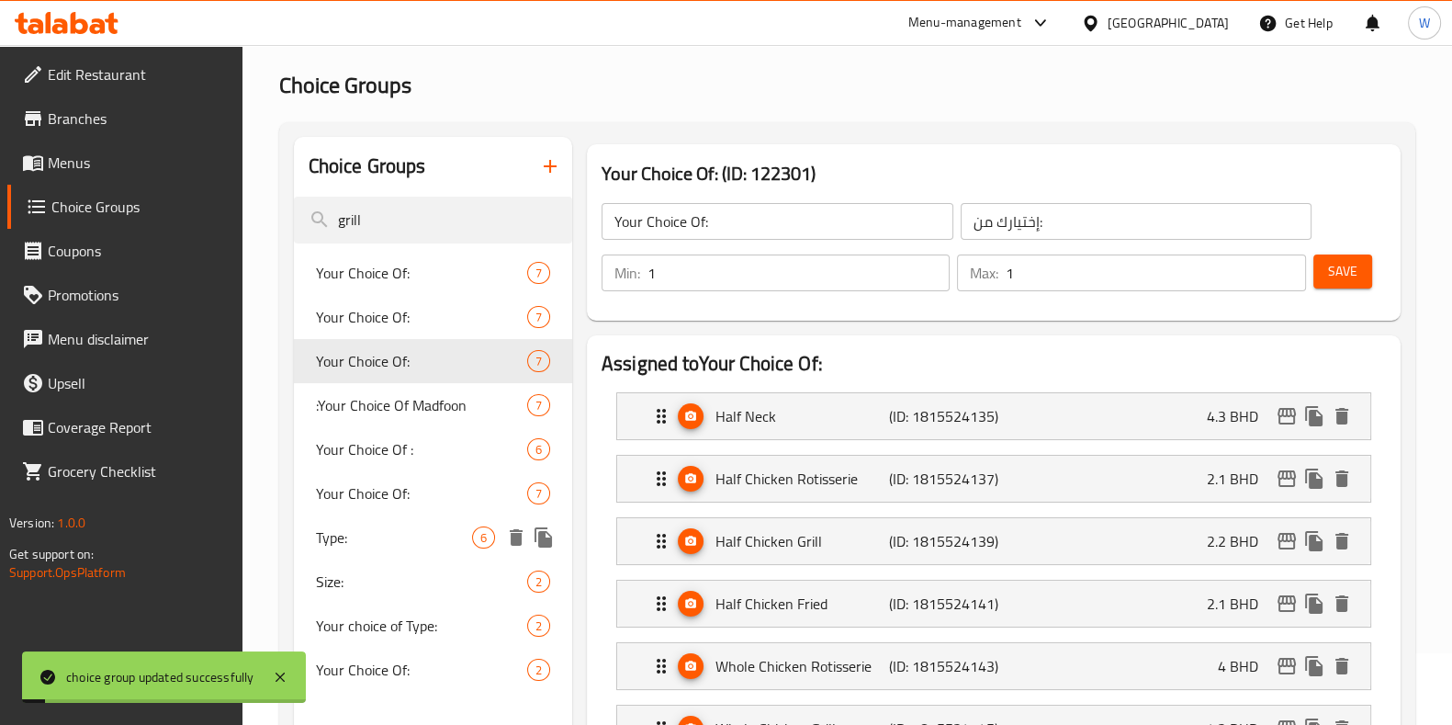
scroll to position [114, 0]
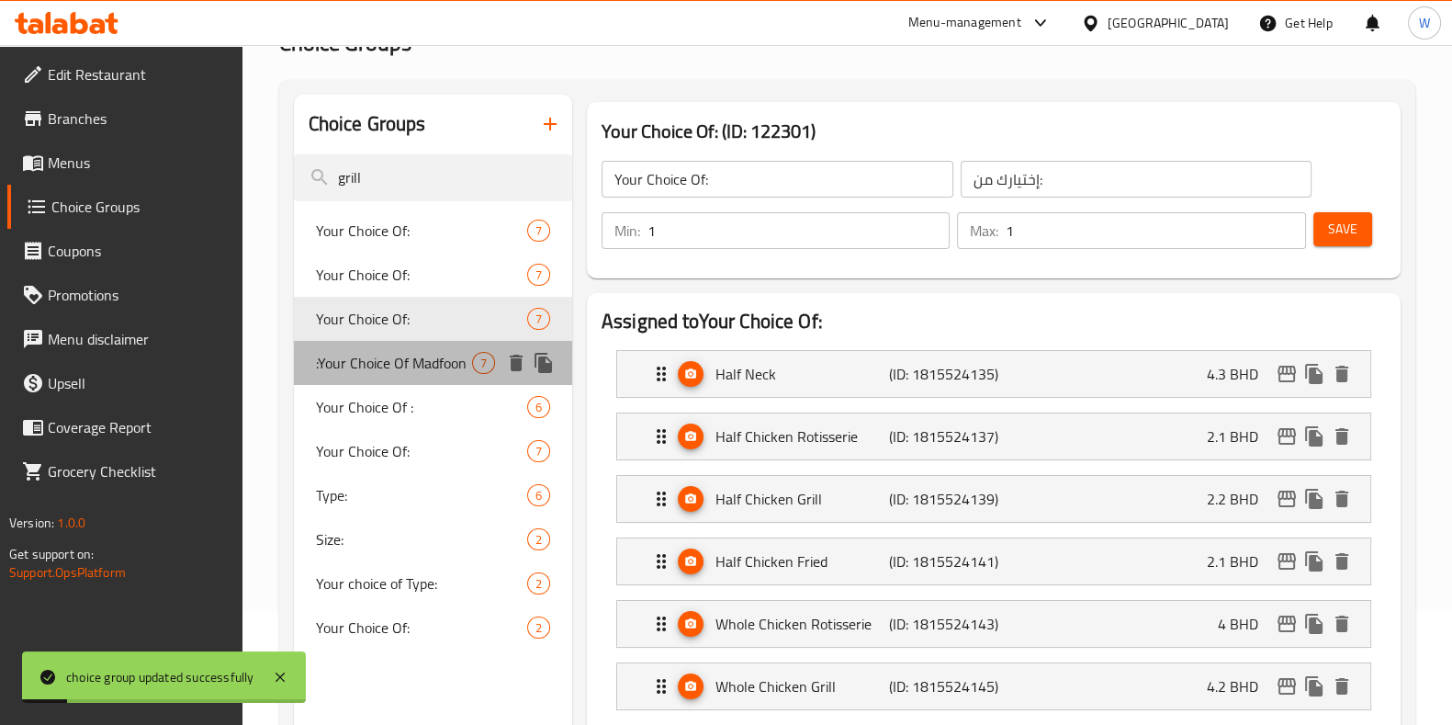
click at [417, 374] on span ":Your Choice Of Madfoon" at bounding box center [394, 363] width 156 height 22
type input ":Your Choice Of Madfoon"
type input "إختيارك من المدفون:"
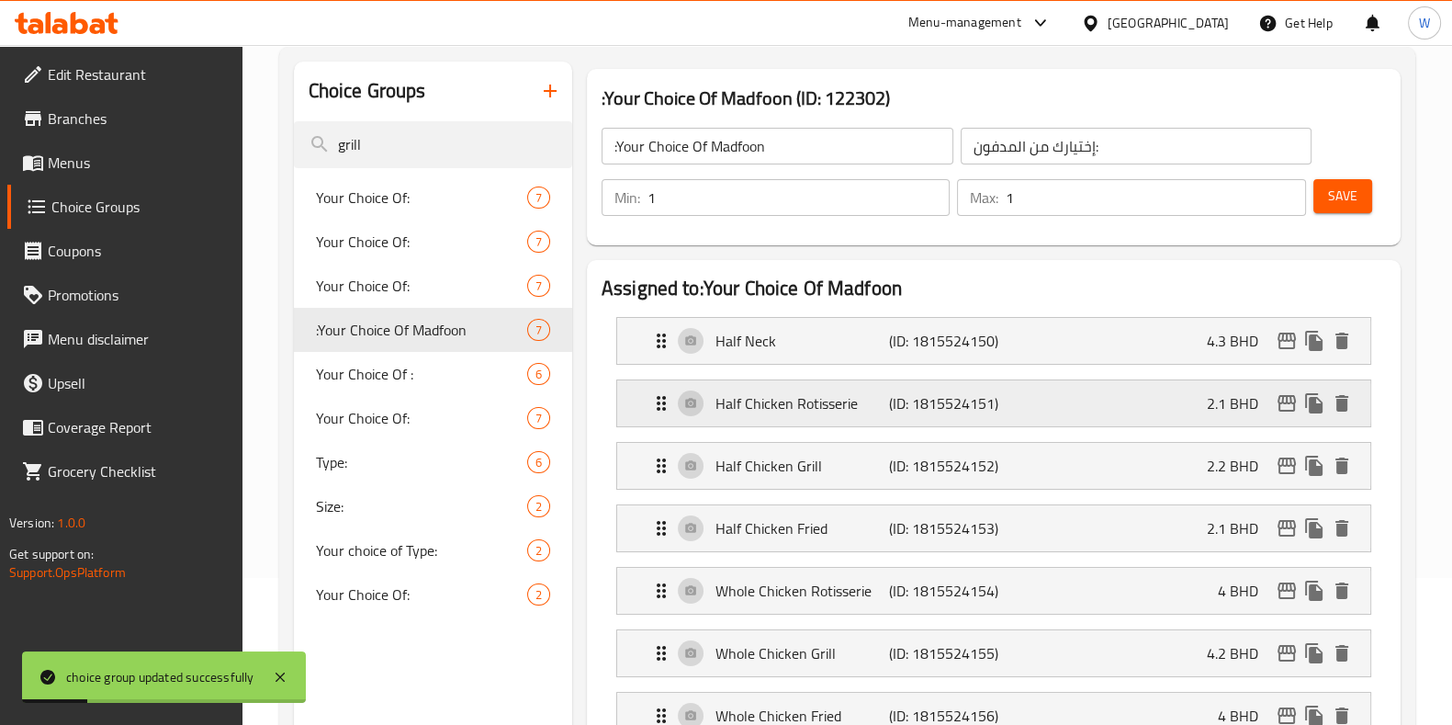
scroll to position [344, 0]
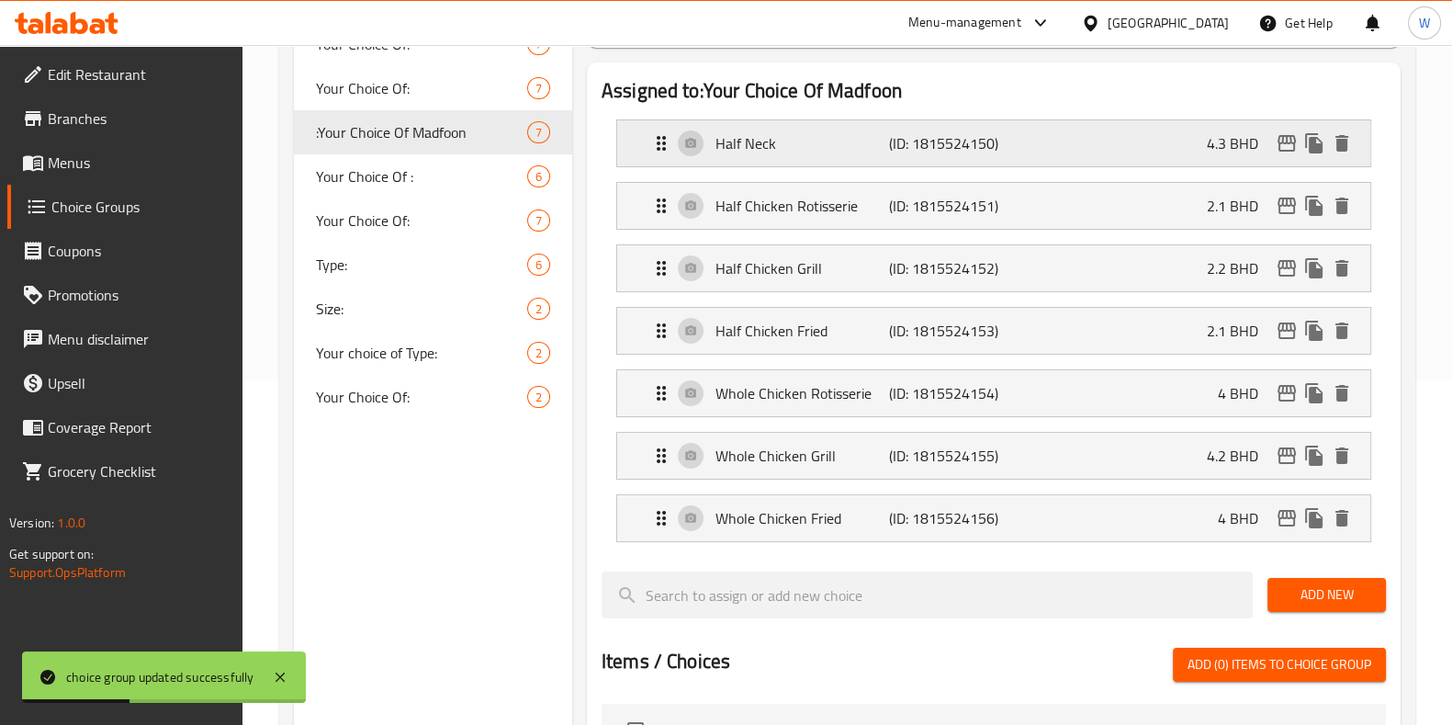
click at [1145, 140] on div "Half Neck (ID: 1815524150) 4.3 BHD" at bounding box center [999, 143] width 698 height 46
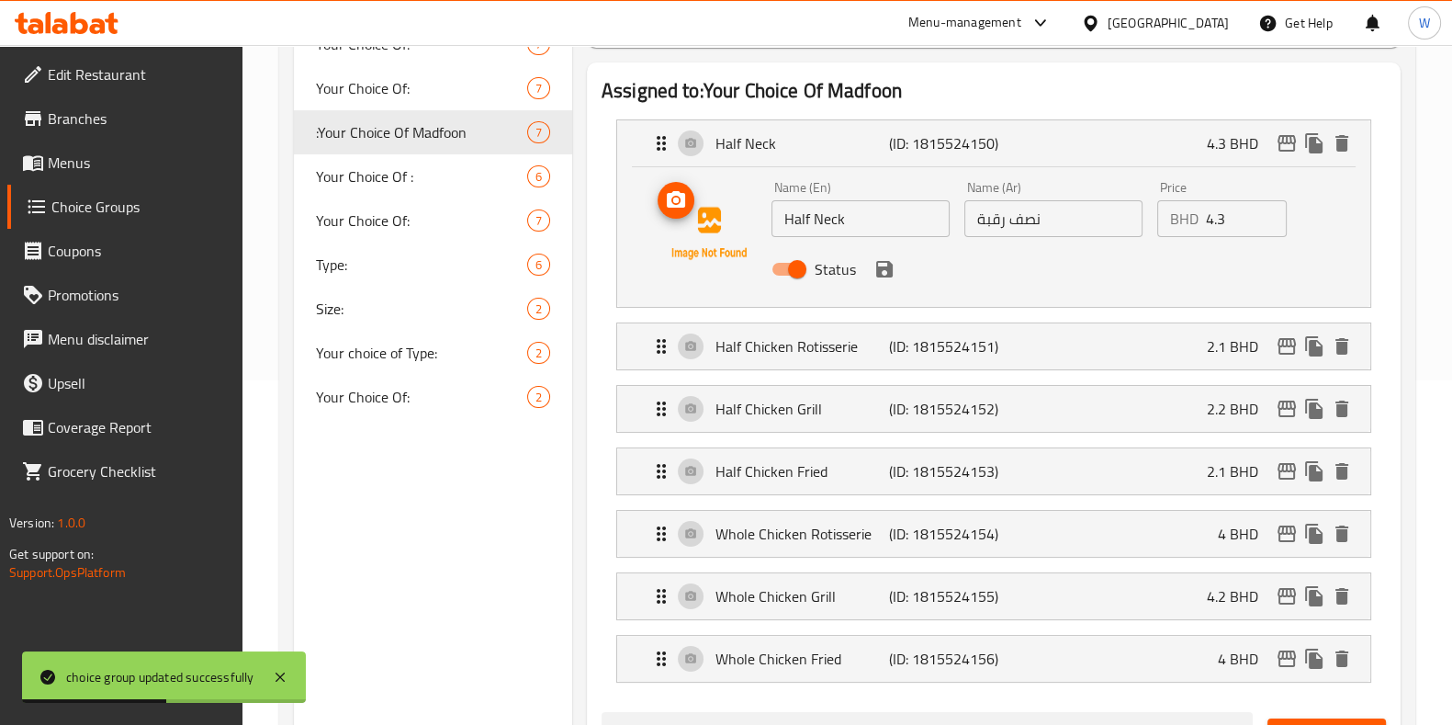
click at [675, 212] on button "upload picture" at bounding box center [676, 200] width 37 height 37
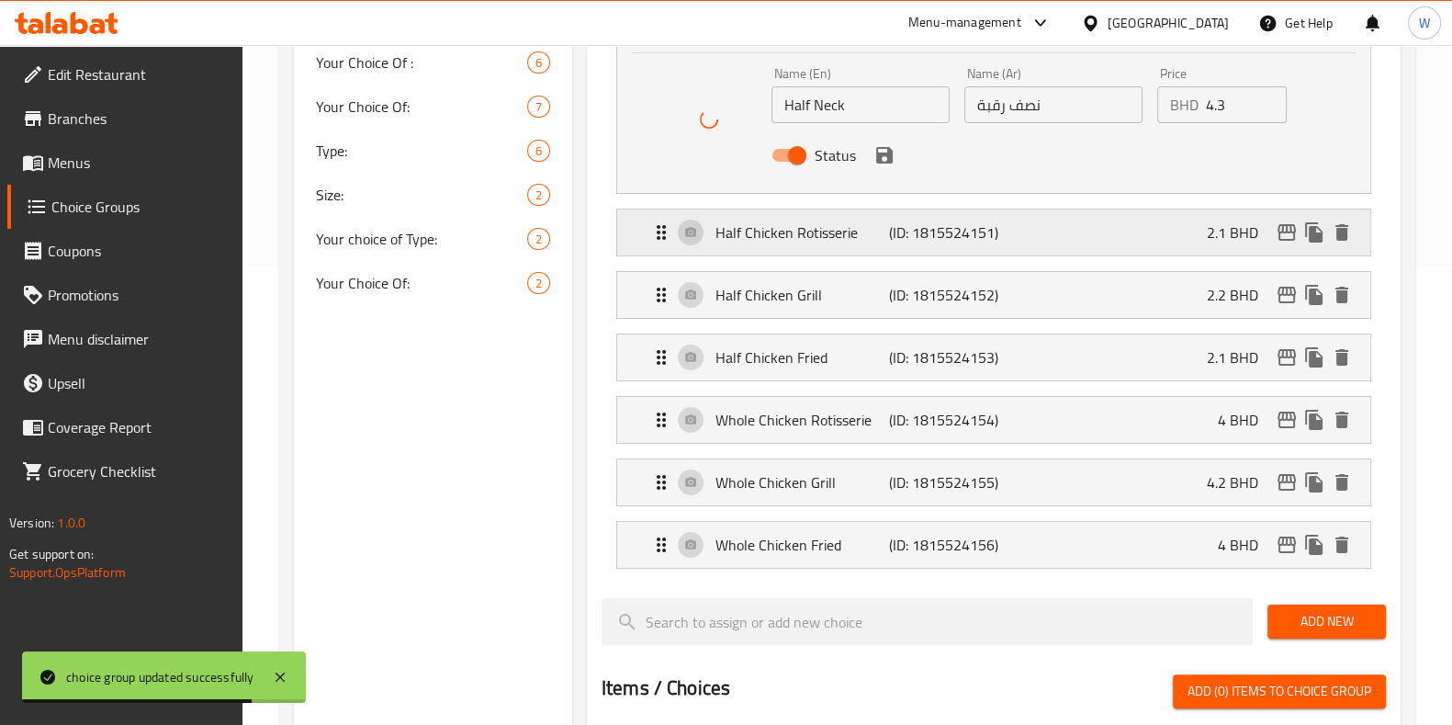
scroll to position [458, 0]
click at [776, 237] on p "Half Chicken Rotisserie" at bounding box center [803, 232] width 174 height 22
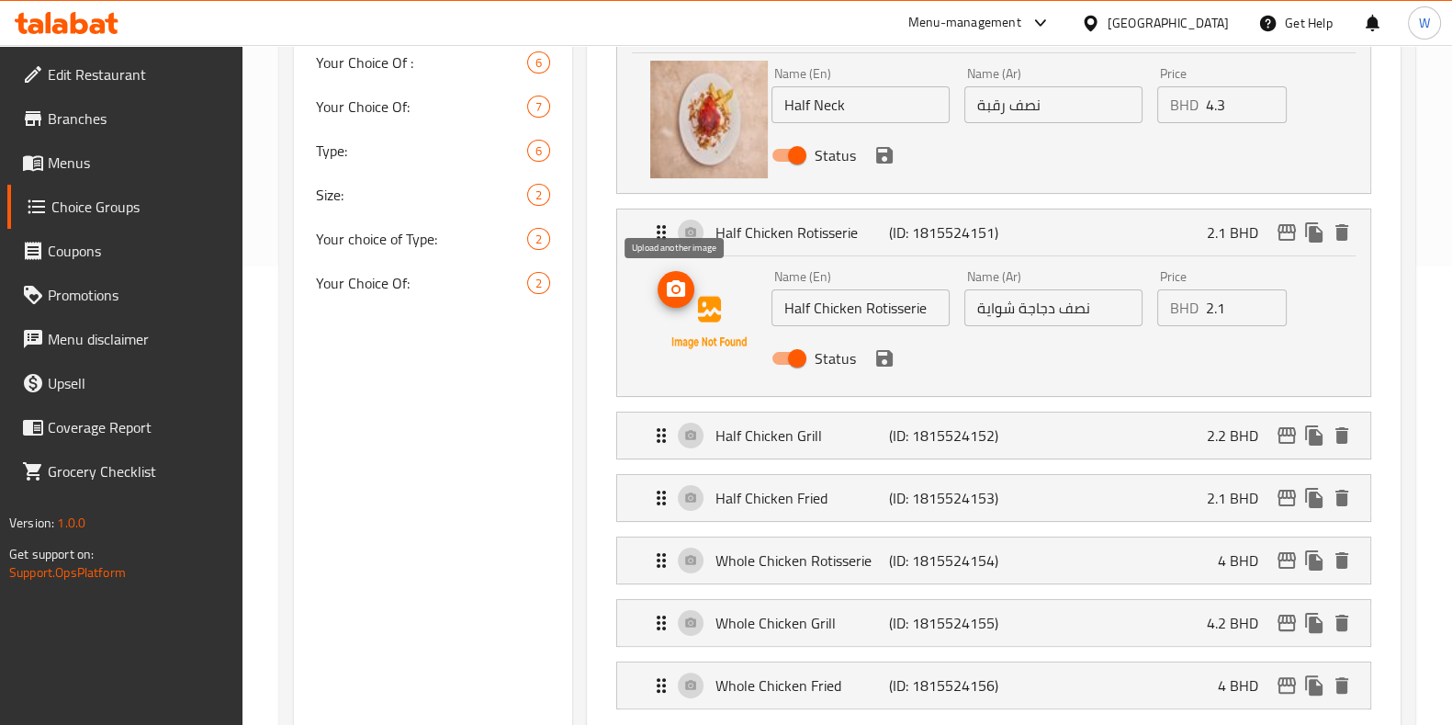
click at [674, 299] on icon "upload picture" at bounding box center [676, 289] width 22 height 22
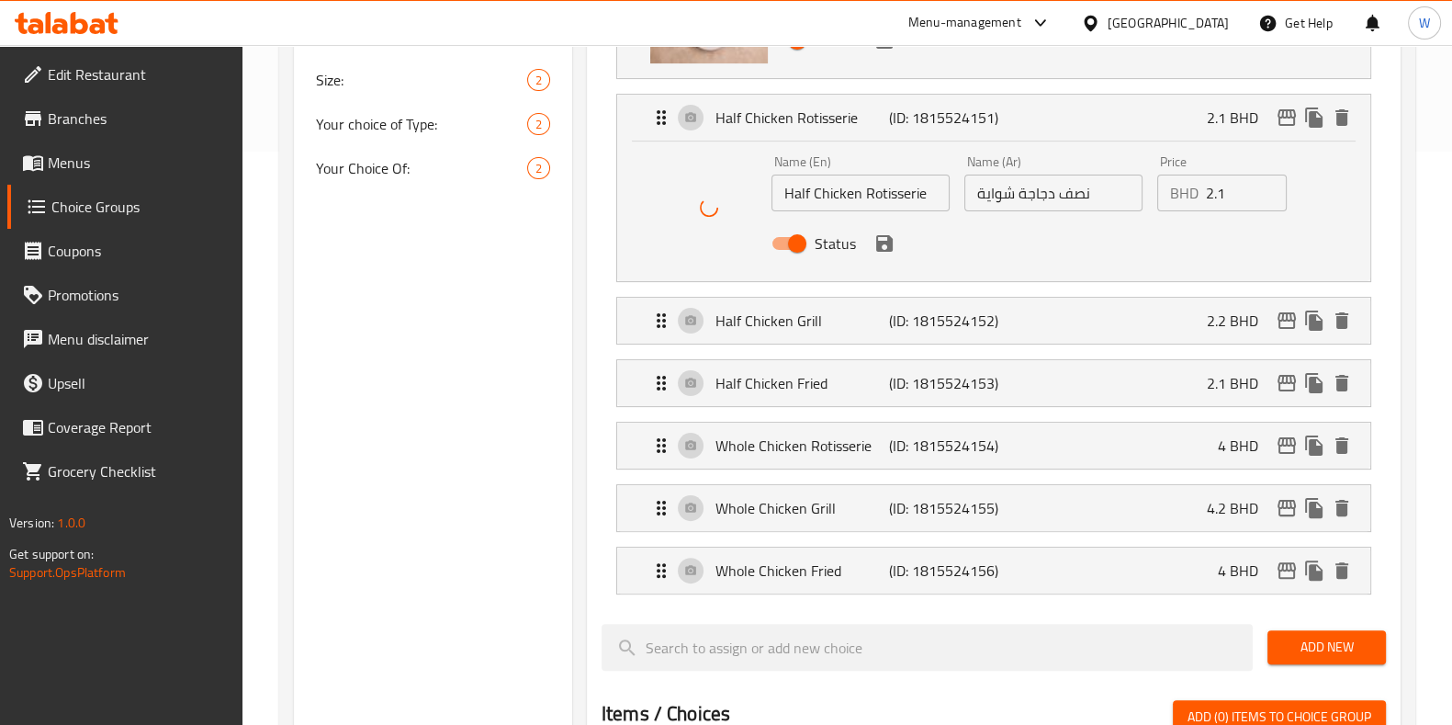
scroll to position [574, 0]
click at [792, 311] on p "Half Chicken Grill" at bounding box center [803, 320] width 174 height 22
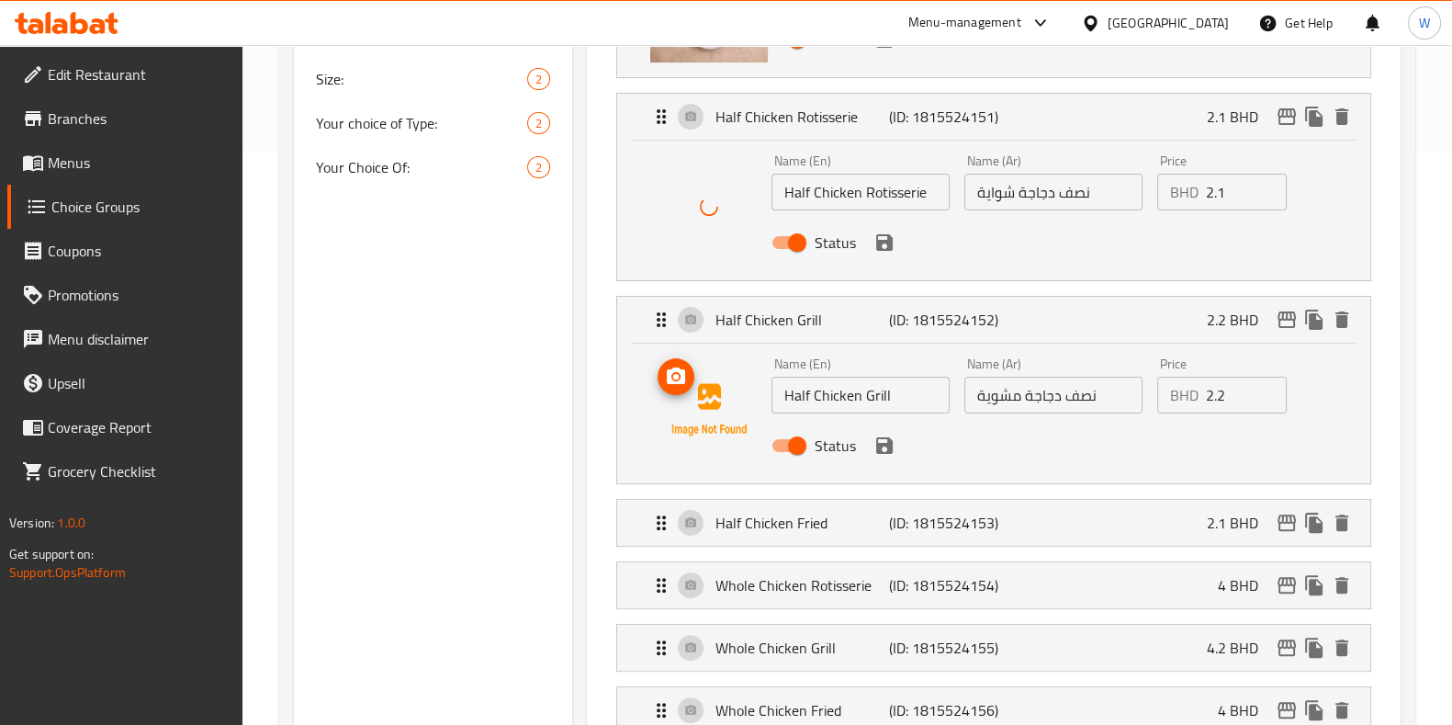
click at [676, 376] on circle "upload picture" at bounding box center [676, 377] width 6 height 6
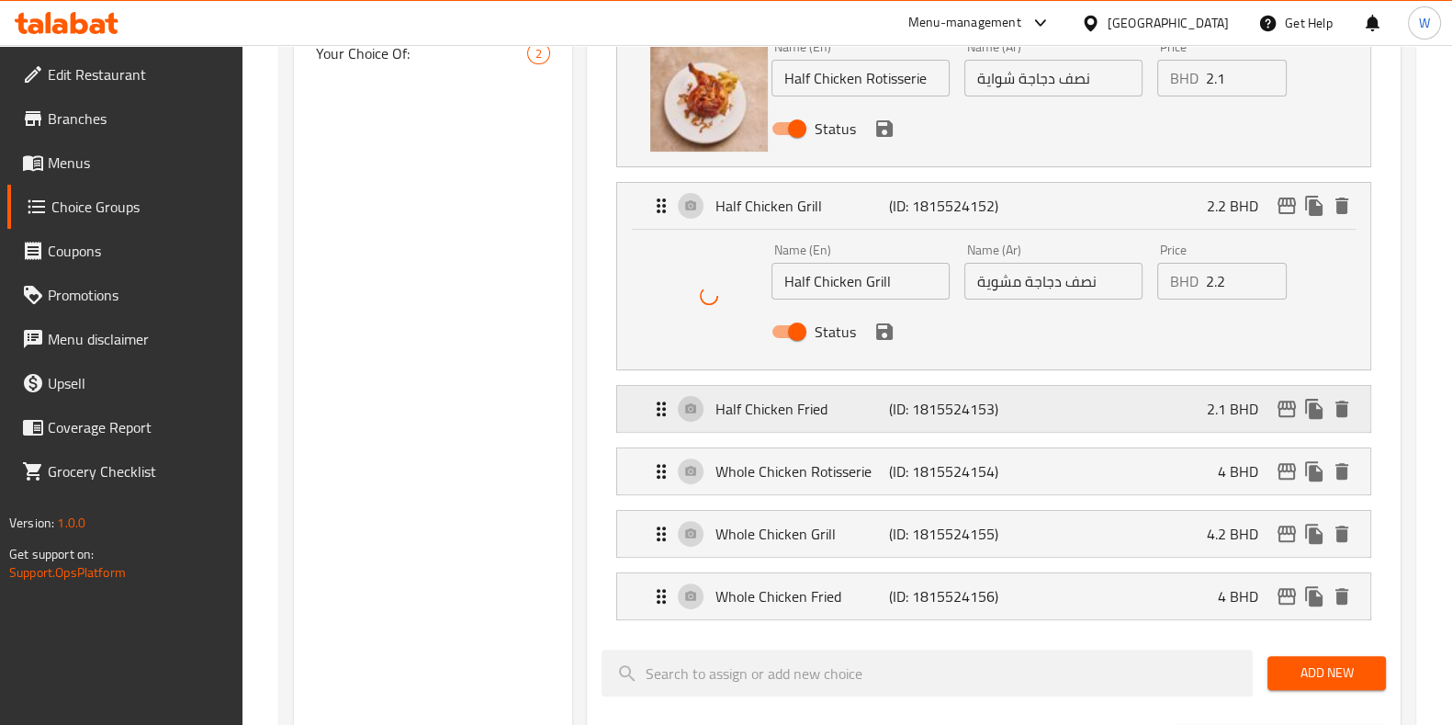
scroll to position [689, 0]
click at [749, 399] on p "Half Chicken Fried" at bounding box center [803, 408] width 174 height 22
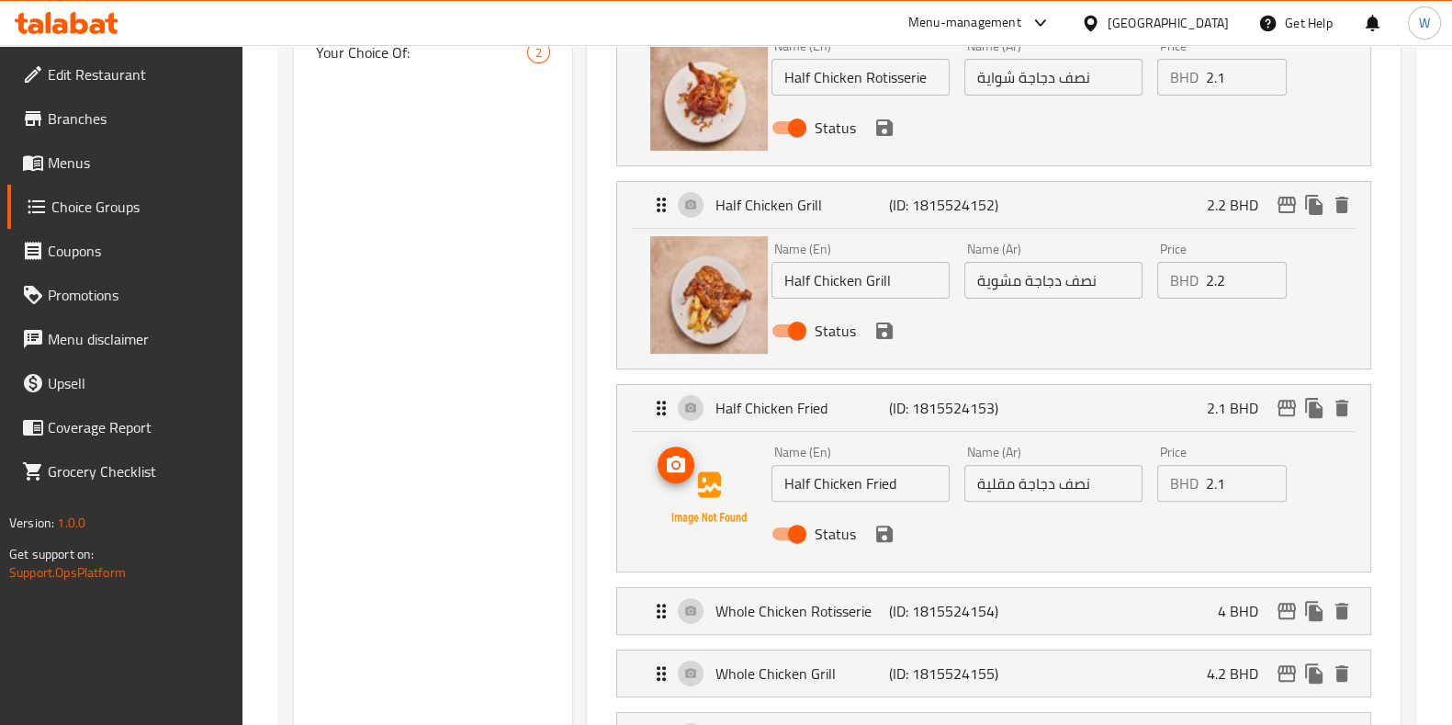
click at [675, 469] on icon "upload picture" at bounding box center [676, 464] width 18 height 17
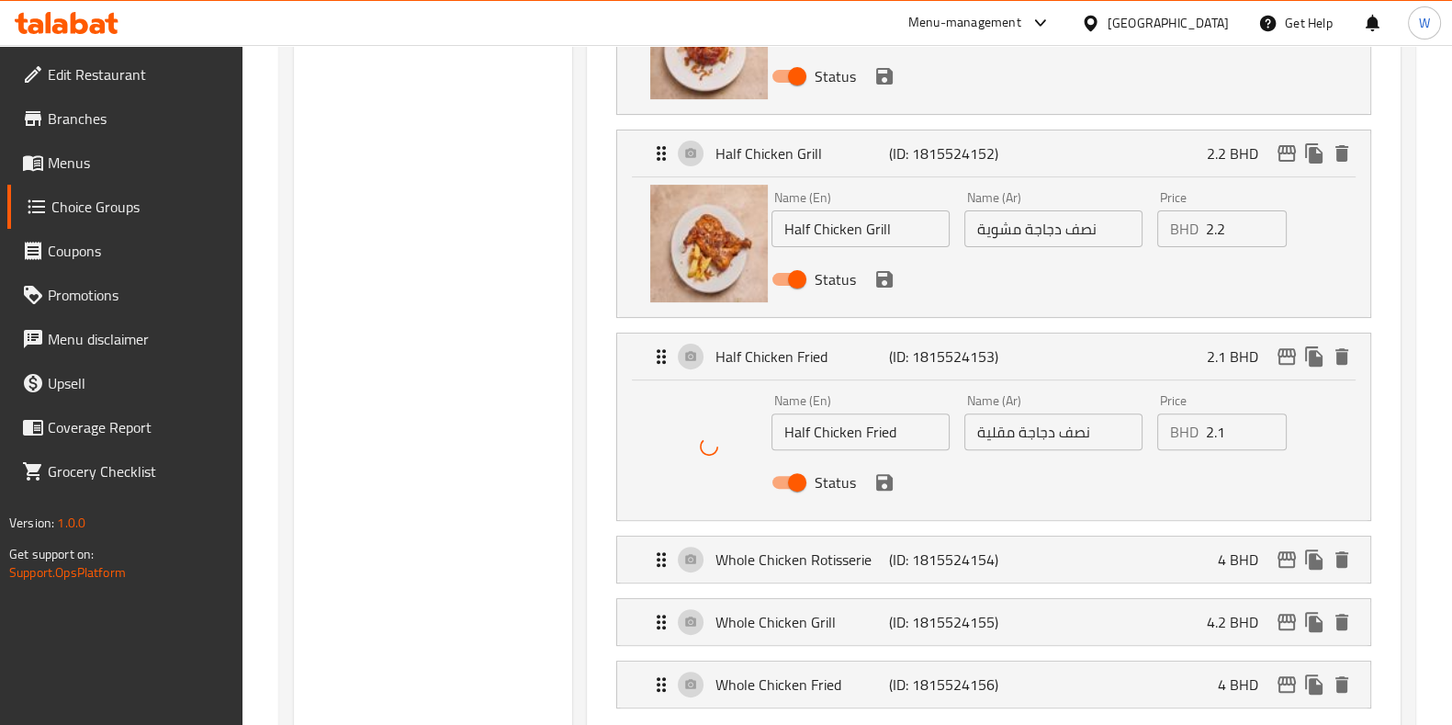
scroll to position [803, 0]
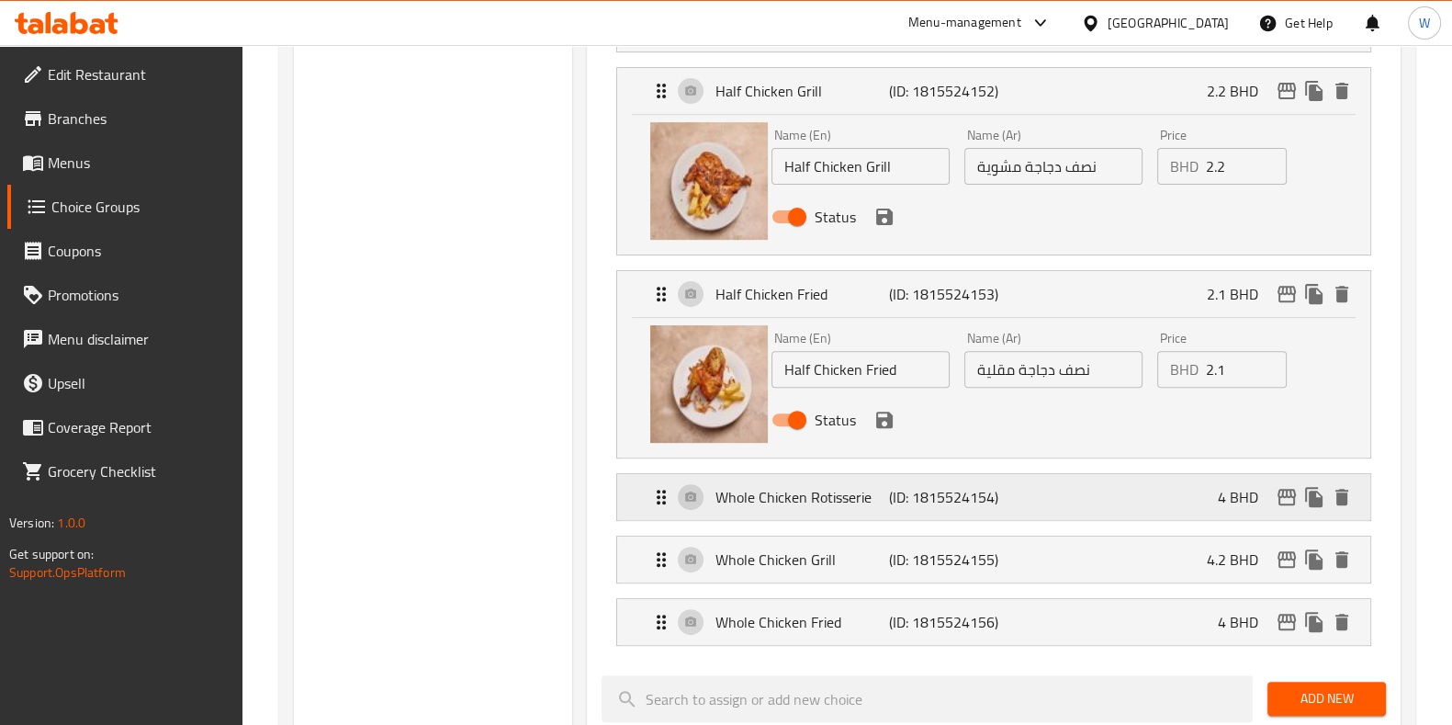
click at [792, 507] on p "Whole Chicken Rotisserie" at bounding box center [803, 497] width 174 height 22
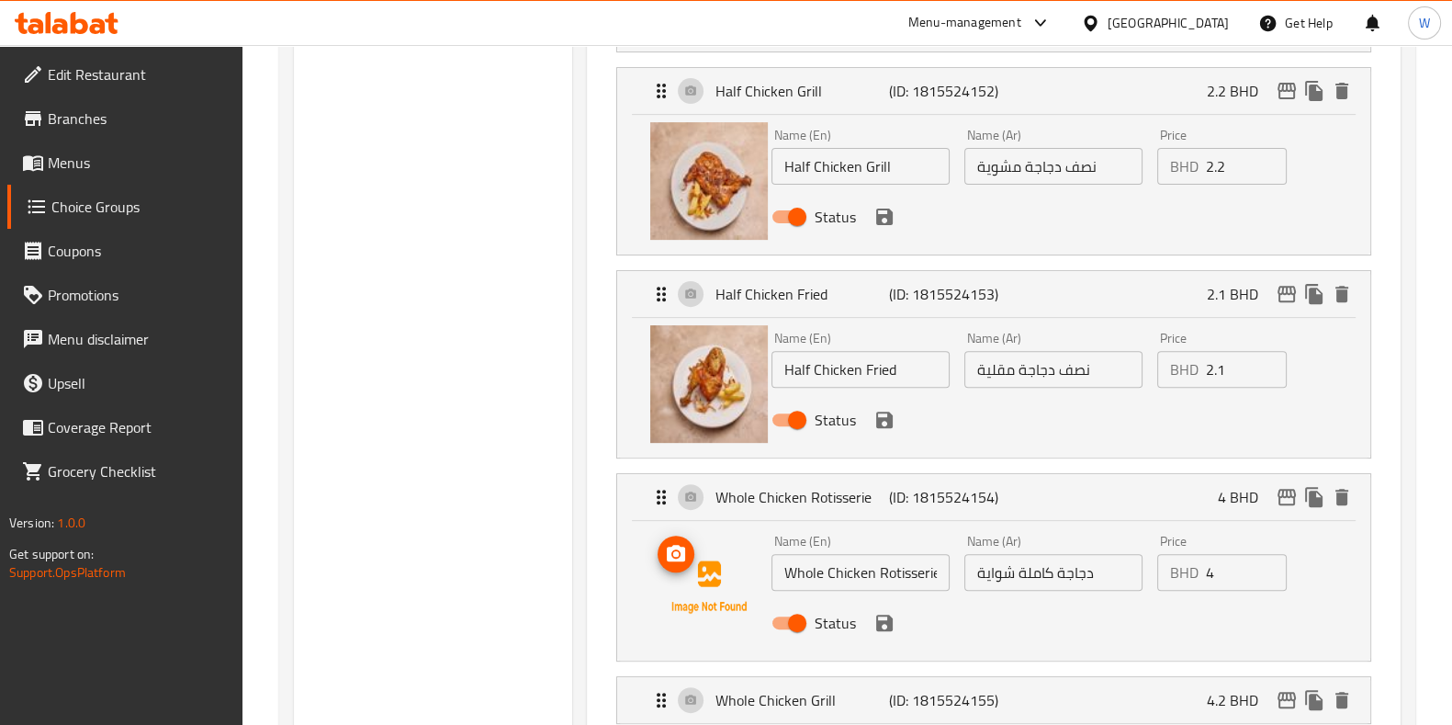
click at [677, 551] on circle "upload picture" at bounding box center [676, 554] width 6 height 6
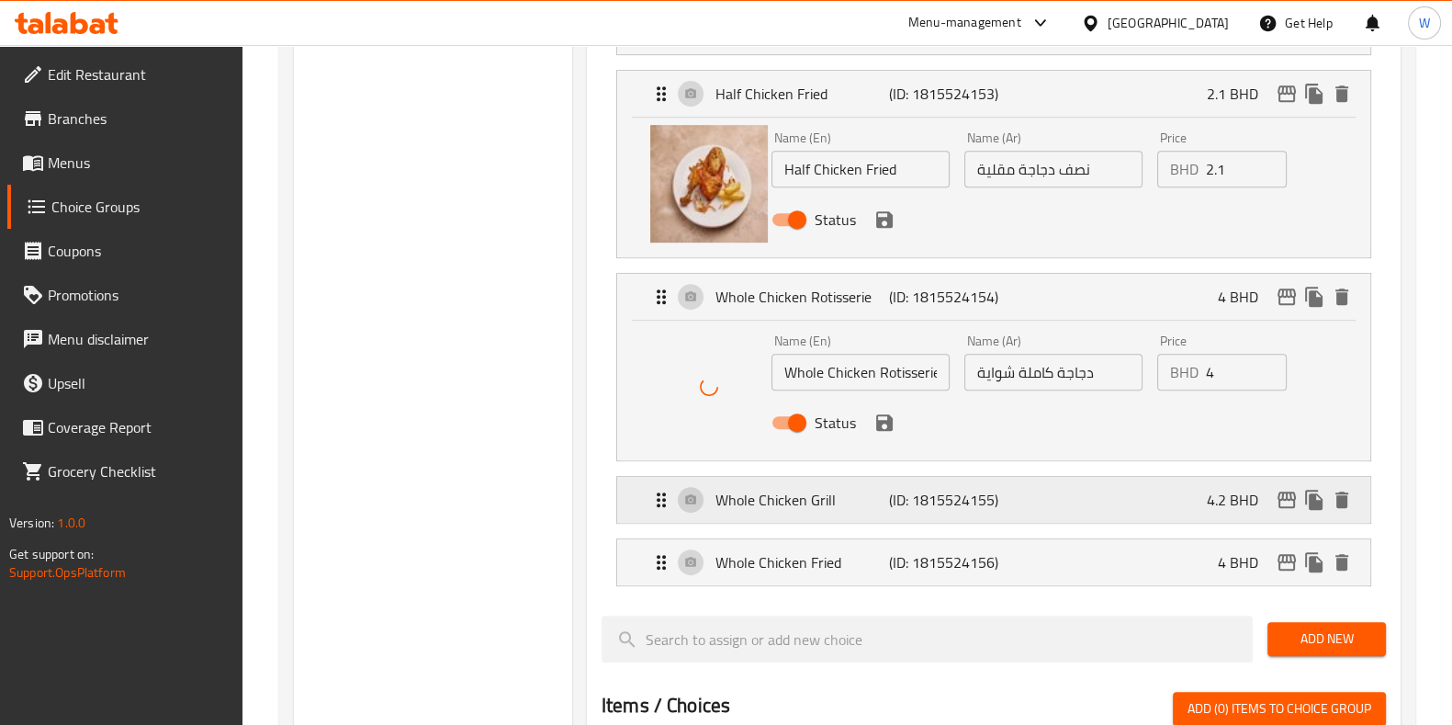
scroll to position [1033, 0]
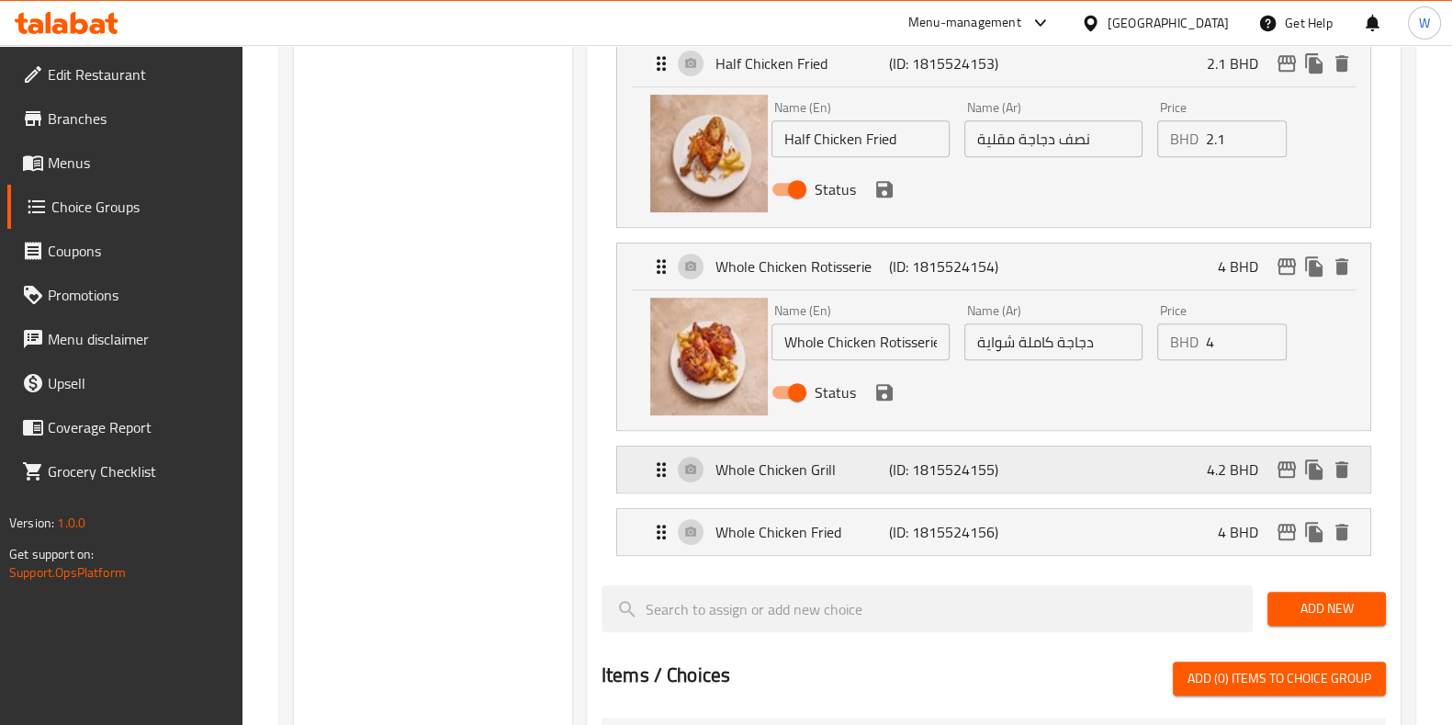
click at [779, 458] on p "Whole Chicken Grill" at bounding box center [803, 469] width 174 height 22
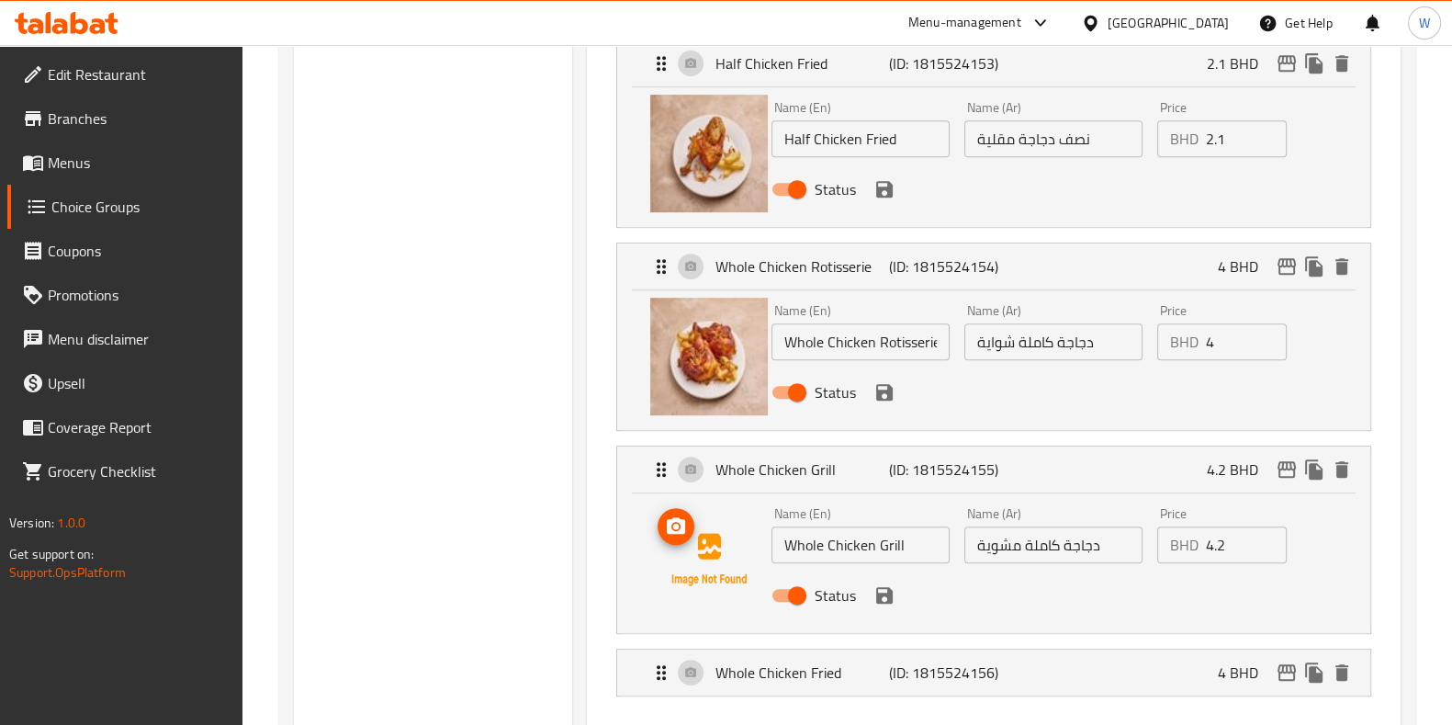
click at [683, 532] on icon "upload picture" at bounding box center [676, 526] width 22 height 22
click at [802, 665] on p "Whole Chicken Fried" at bounding box center [803, 672] width 174 height 22
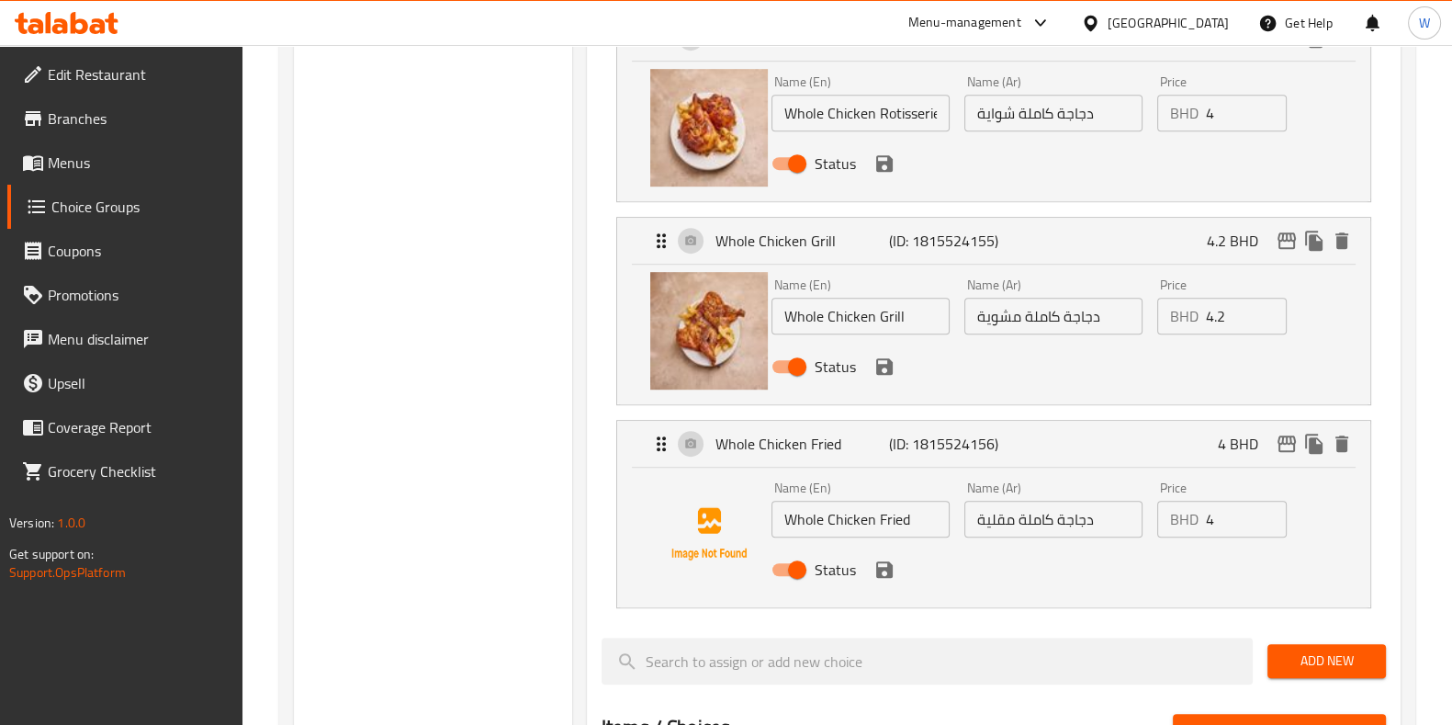
scroll to position [1263, 0]
click at [684, 536] on img at bounding box center [709, 533] width 118 height 118
click at [681, 518] on img at bounding box center [709, 533] width 118 height 118
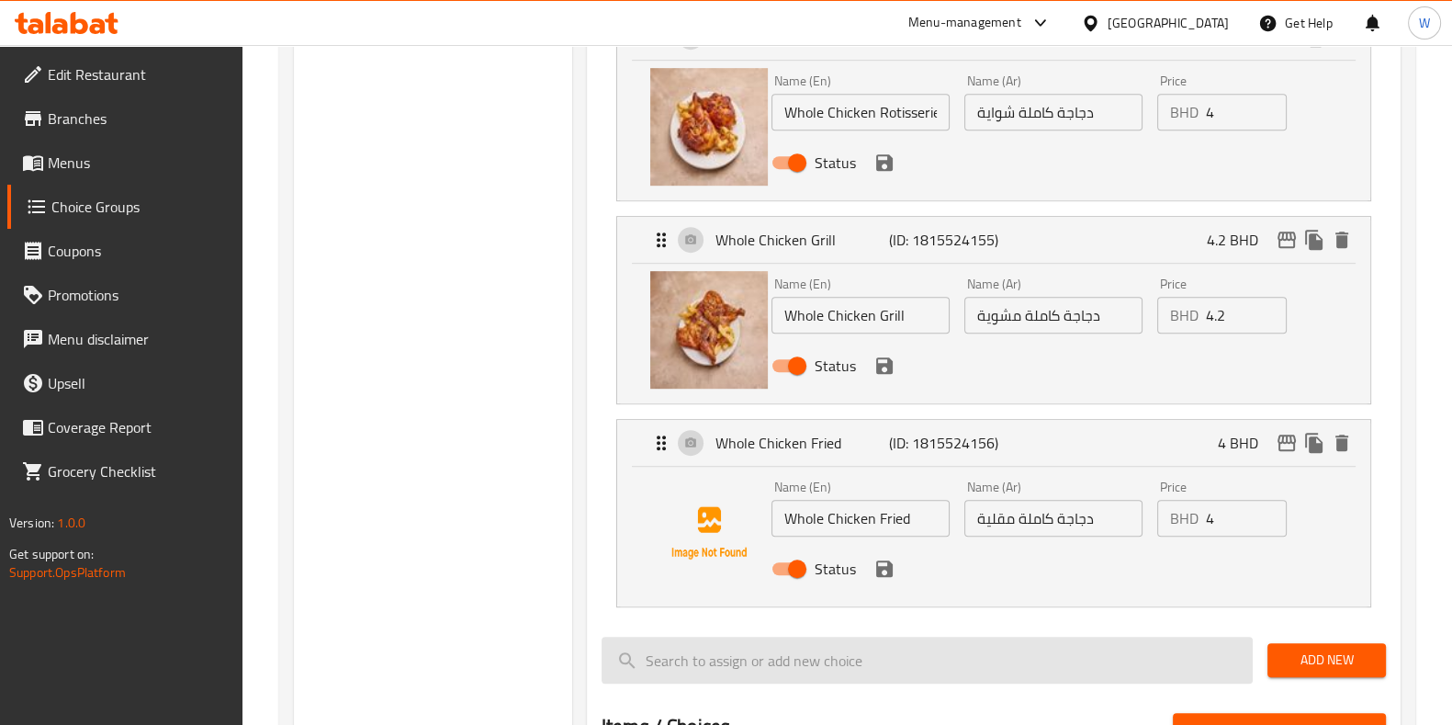
scroll to position [1378, 0]
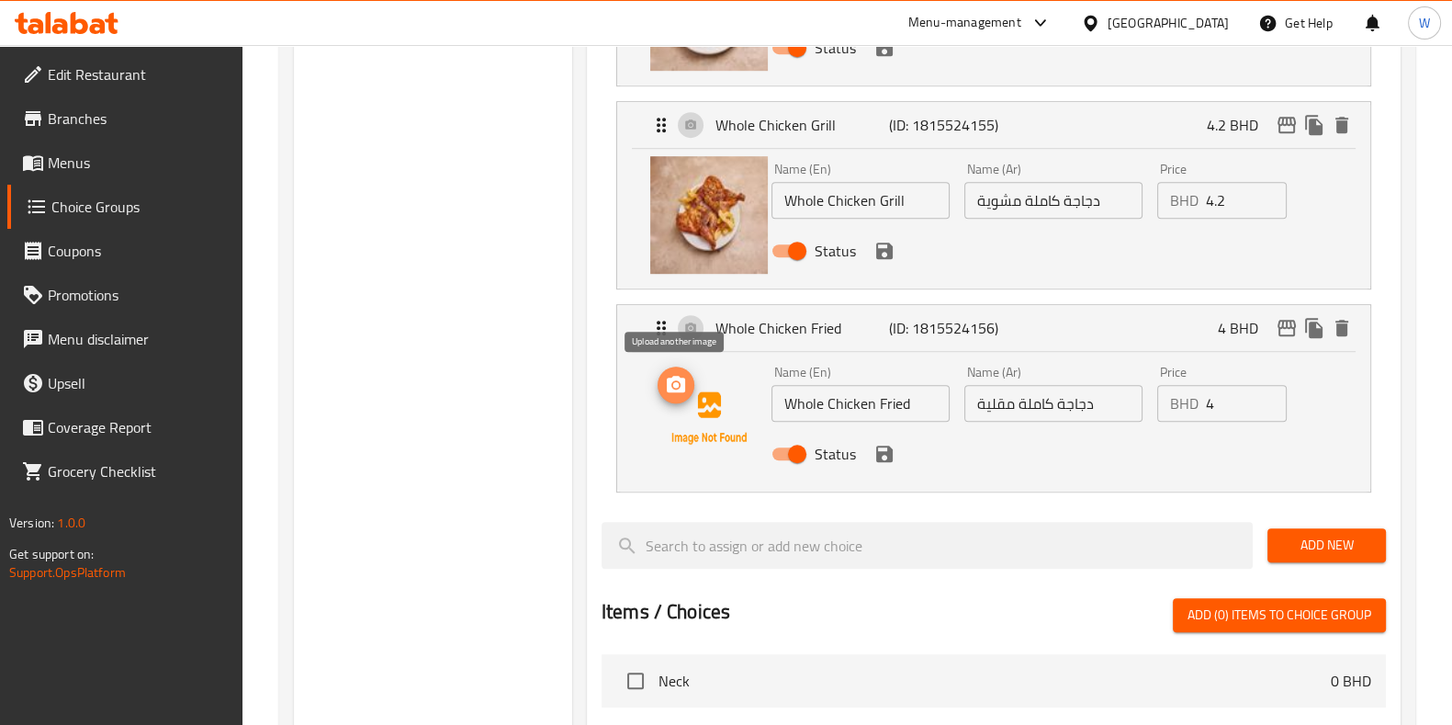
click at [671, 388] on icon "upload picture" at bounding box center [676, 384] width 18 height 17
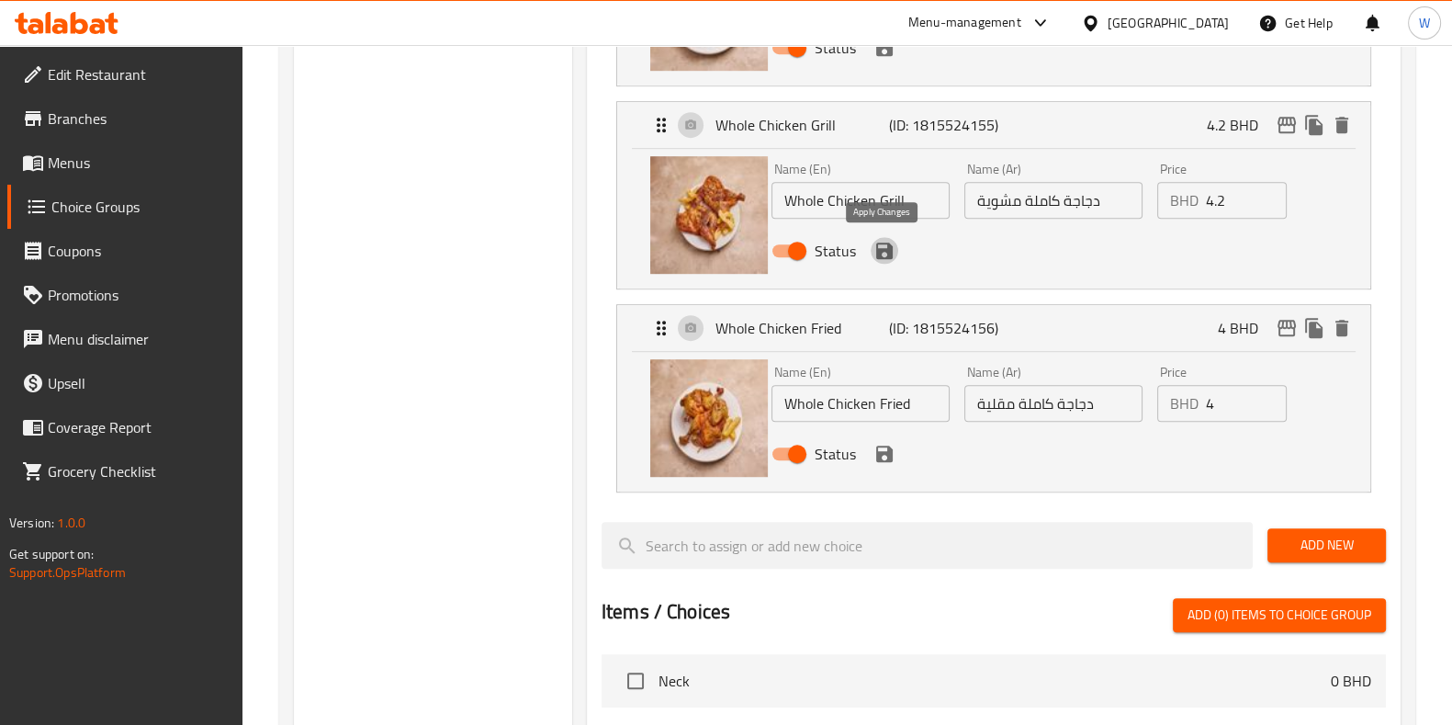
click at [883, 254] on icon "save" at bounding box center [885, 251] width 22 height 22
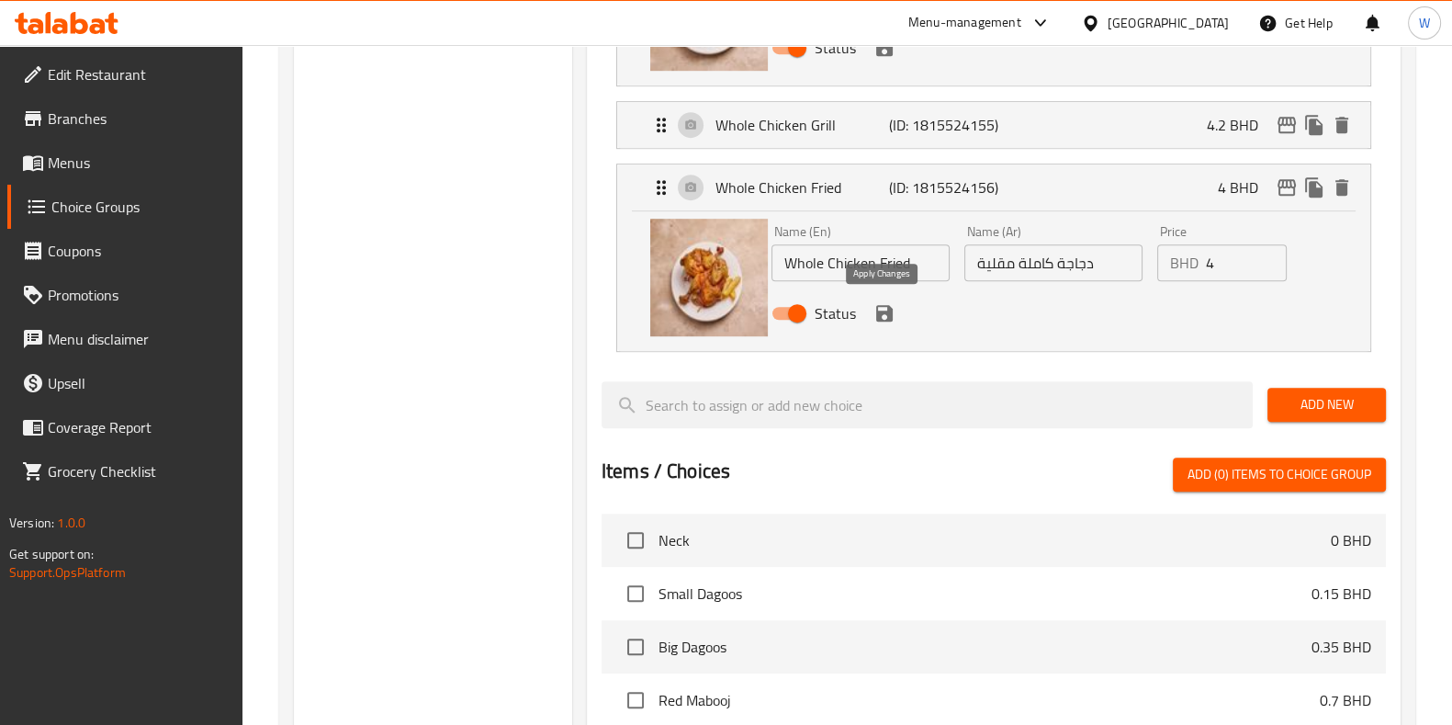
click at [885, 317] on icon "save" at bounding box center [884, 313] width 17 height 17
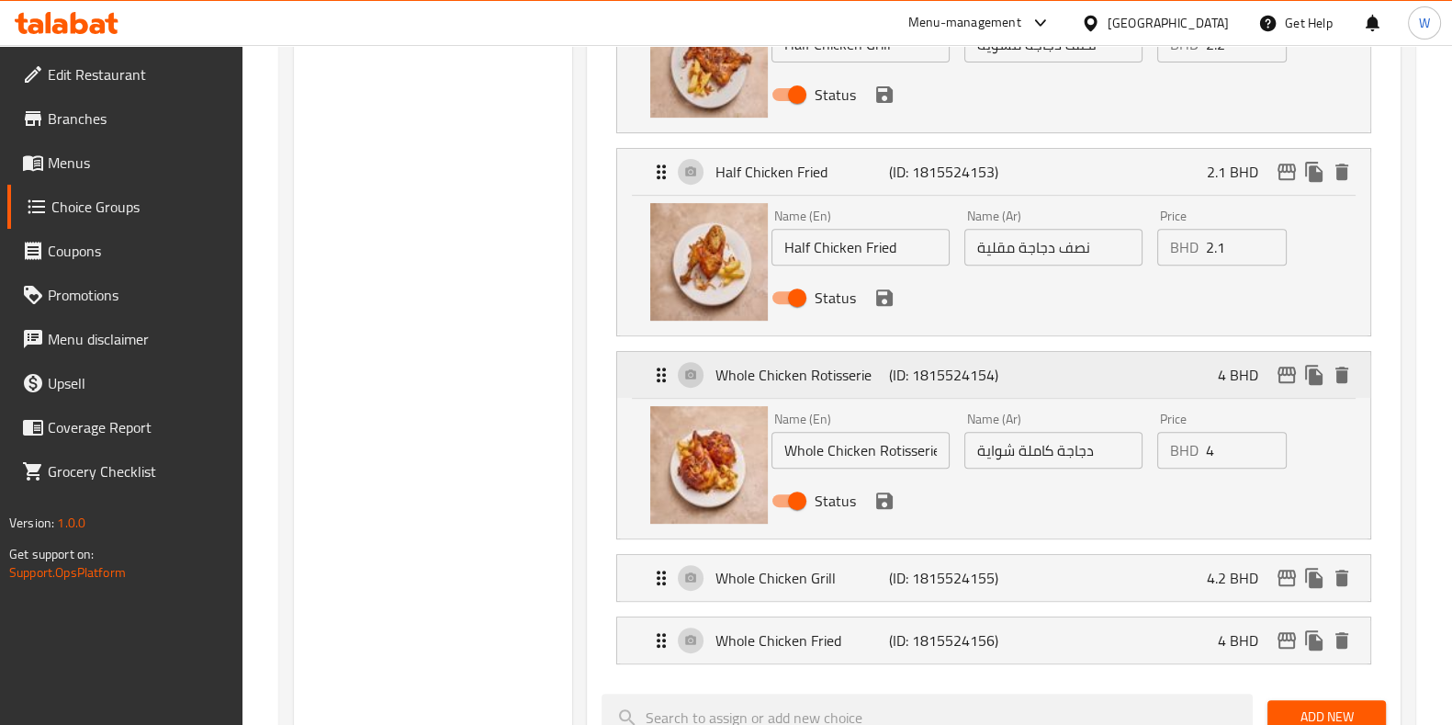
scroll to position [918, 0]
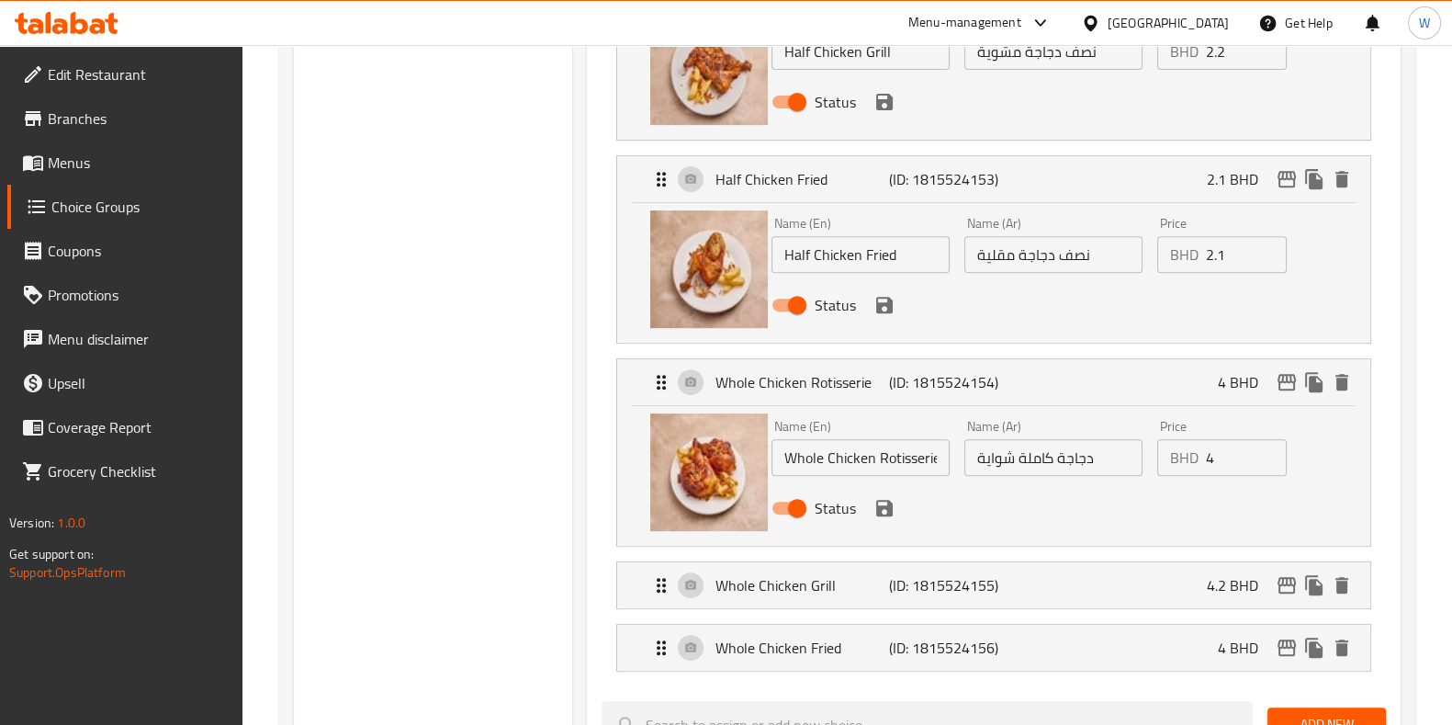
click at [899, 519] on div "Status" at bounding box center [1053, 508] width 579 height 50
click at [887, 510] on icon "save" at bounding box center [884, 508] width 17 height 17
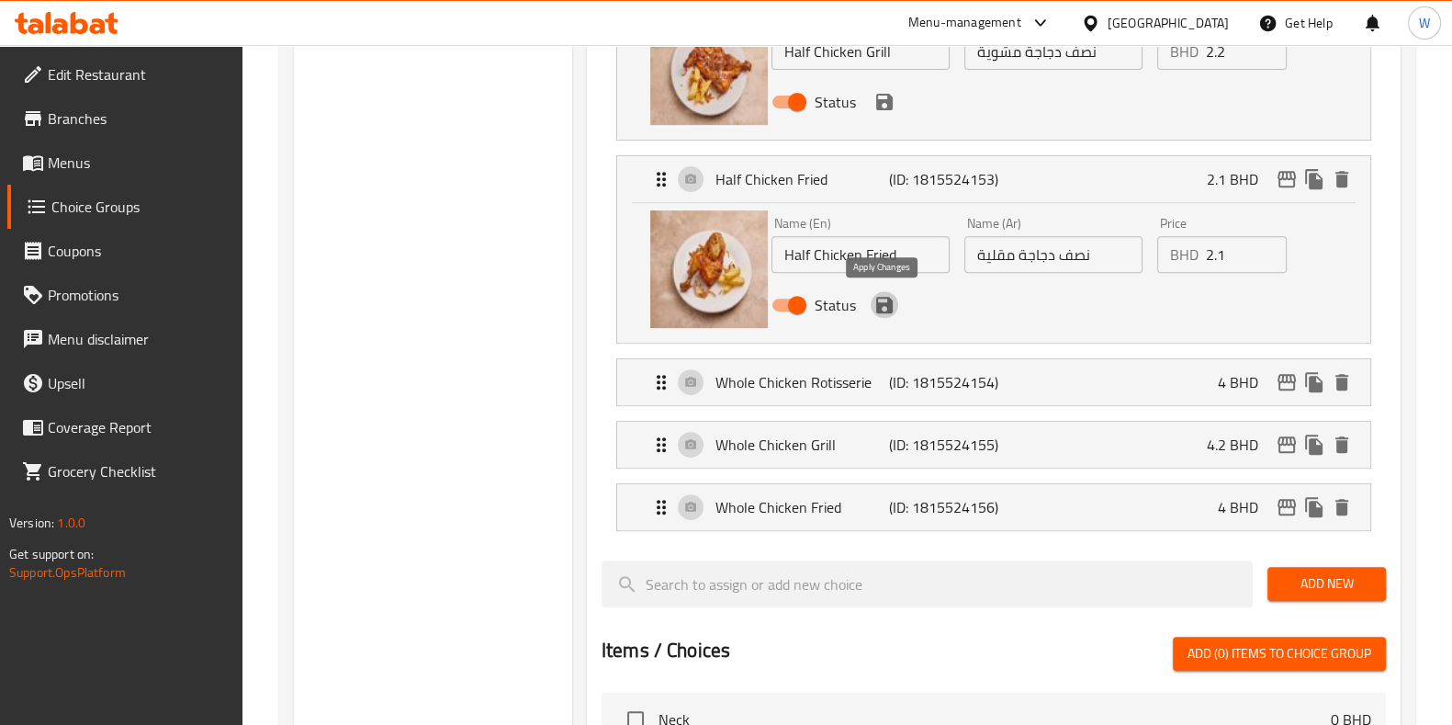
click at [887, 304] on icon "save" at bounding box center [884, 305] width 17 height 17
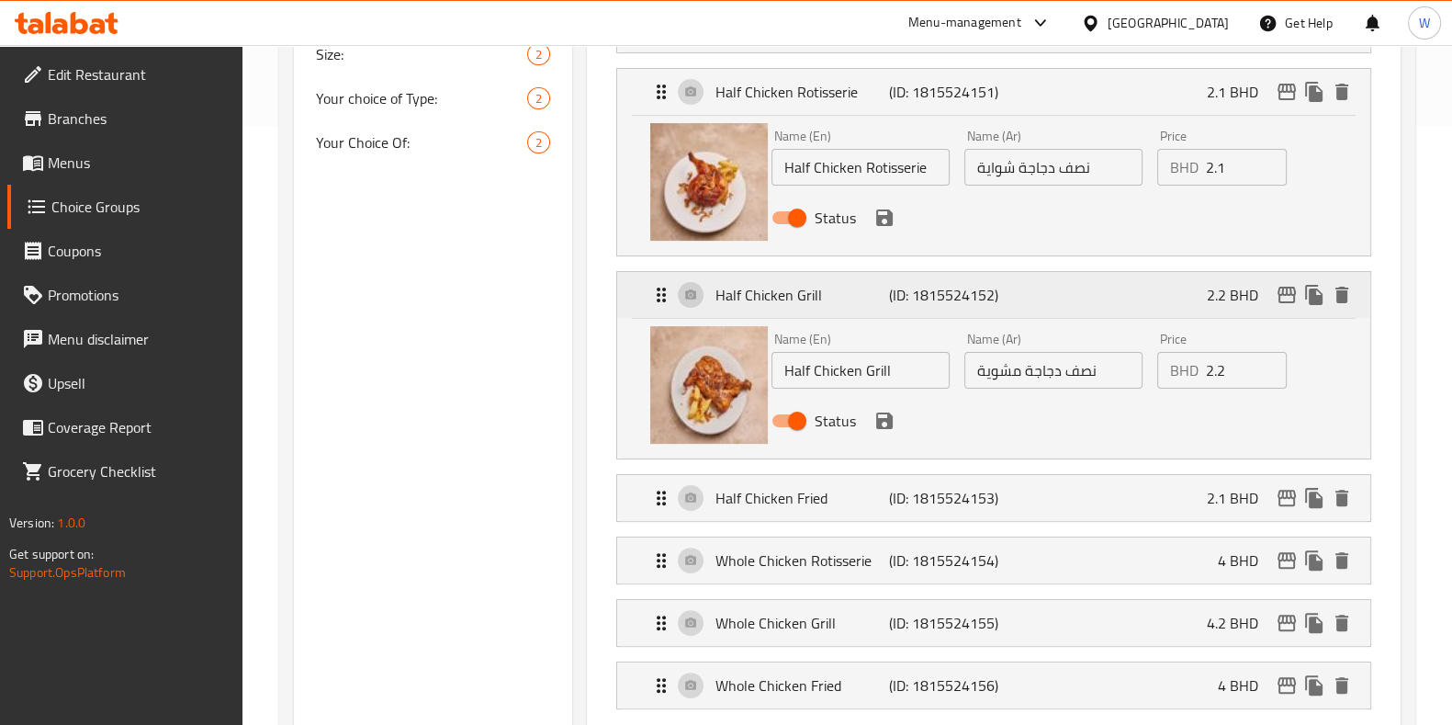
scroll to position [574, 0]
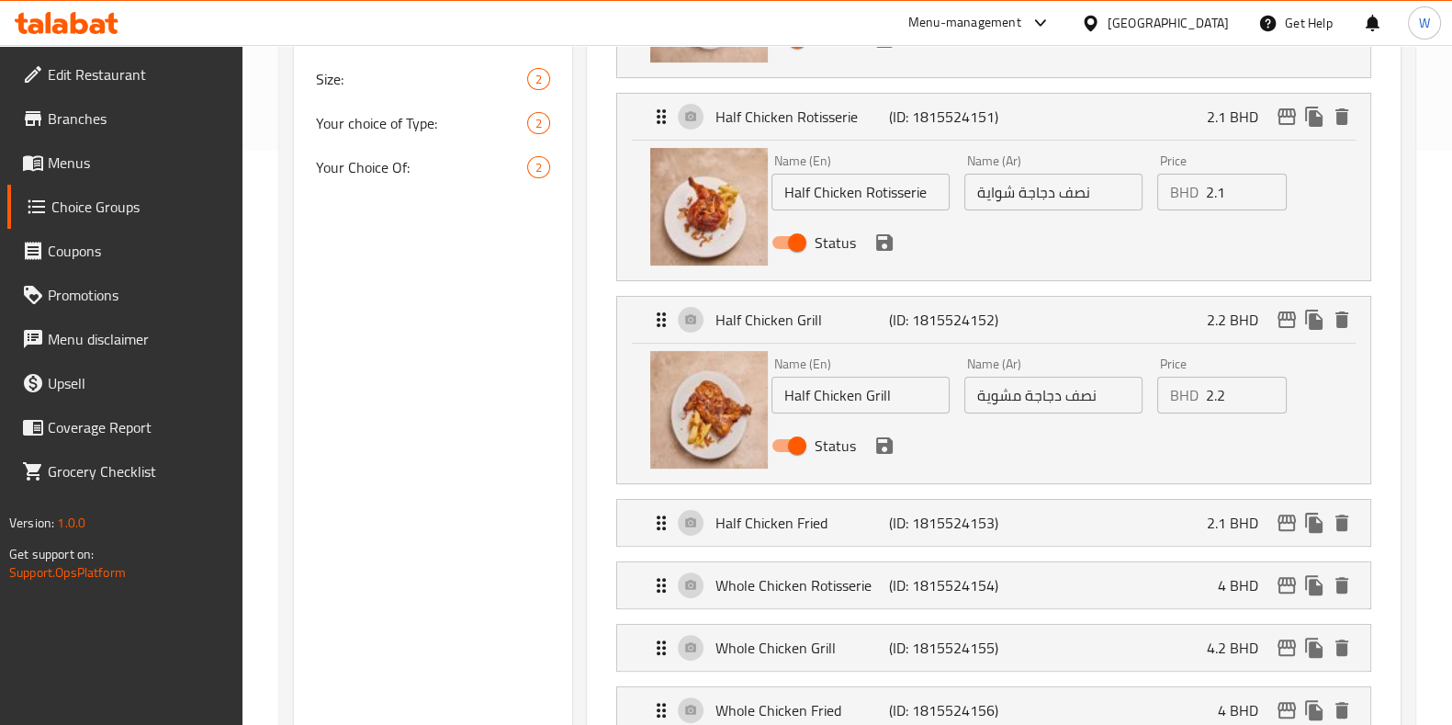
click at [884, 443] on icon "save" at bounding box center [884, 445] width 17 height 17
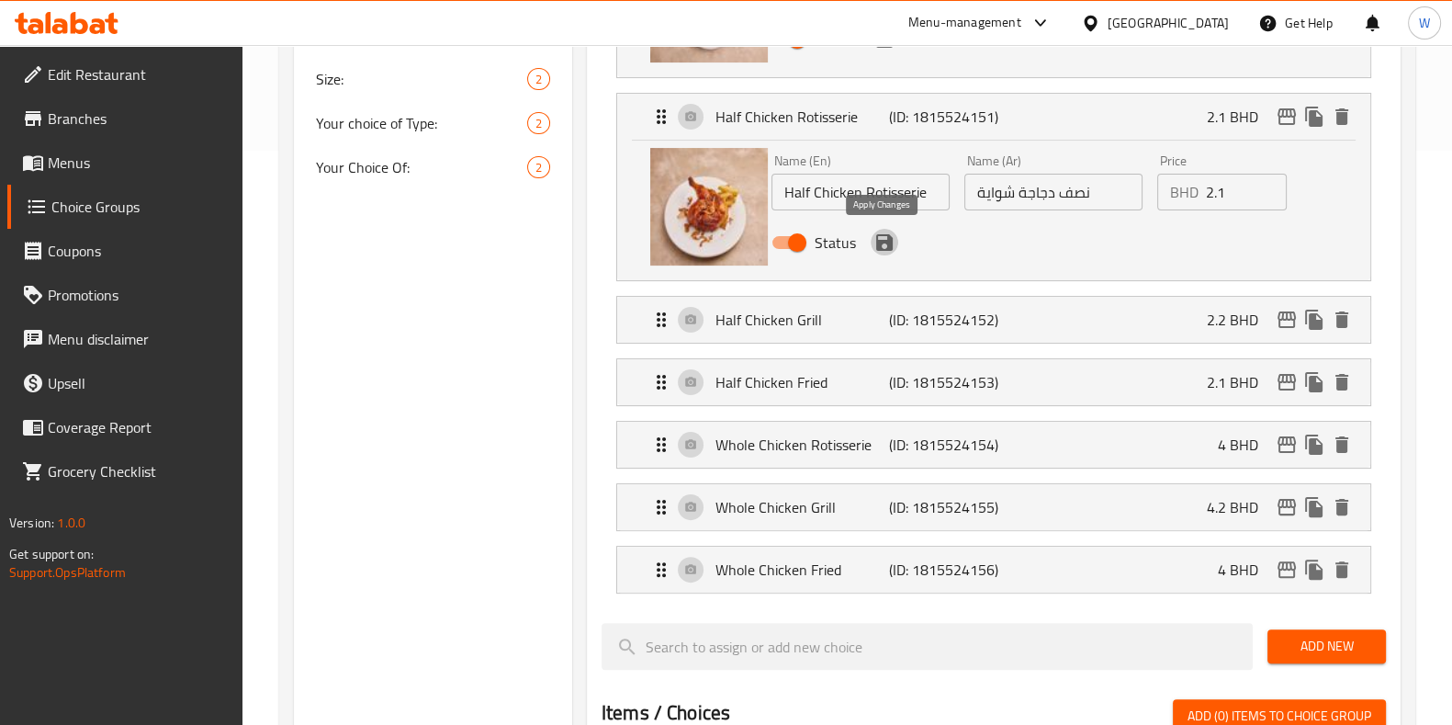
click at [879, 249] on icon "save" at bounding box center [884, 242] width 17 height 17
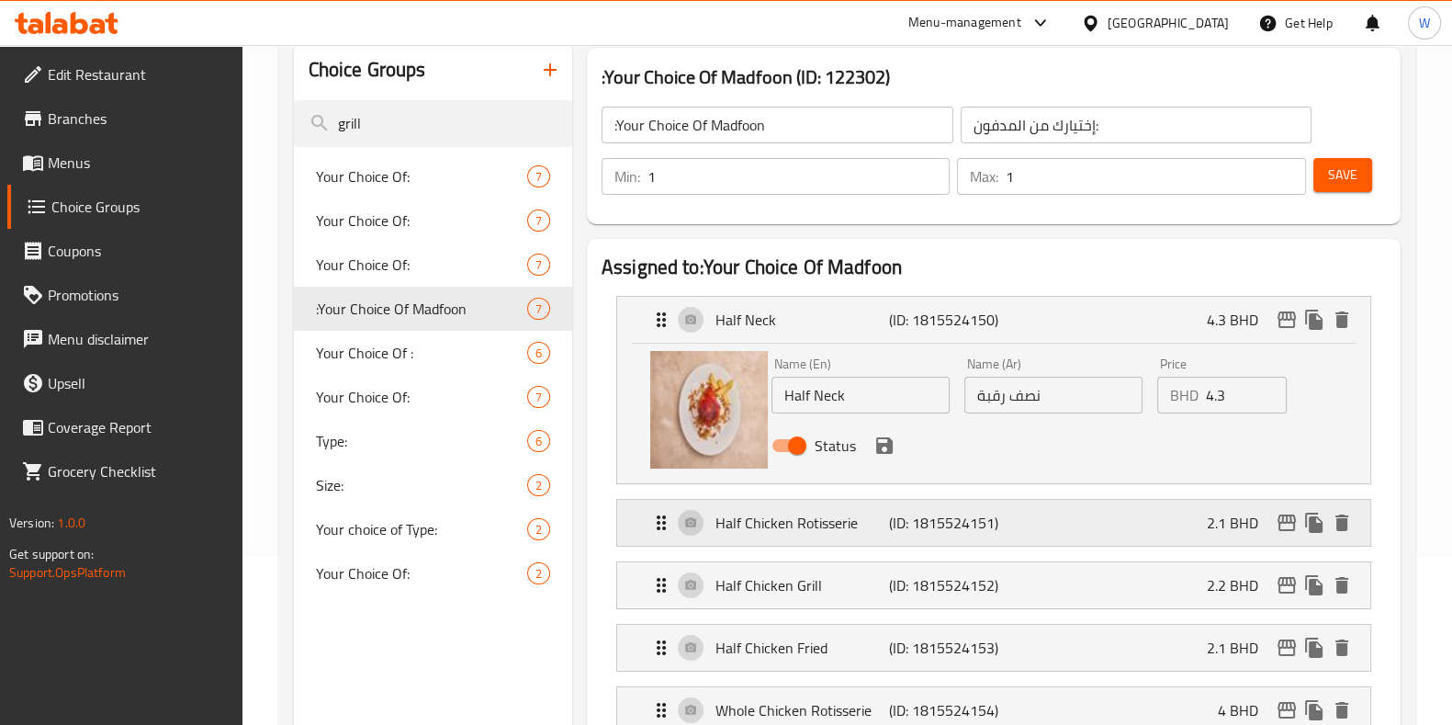
scroll to position [114, 0]
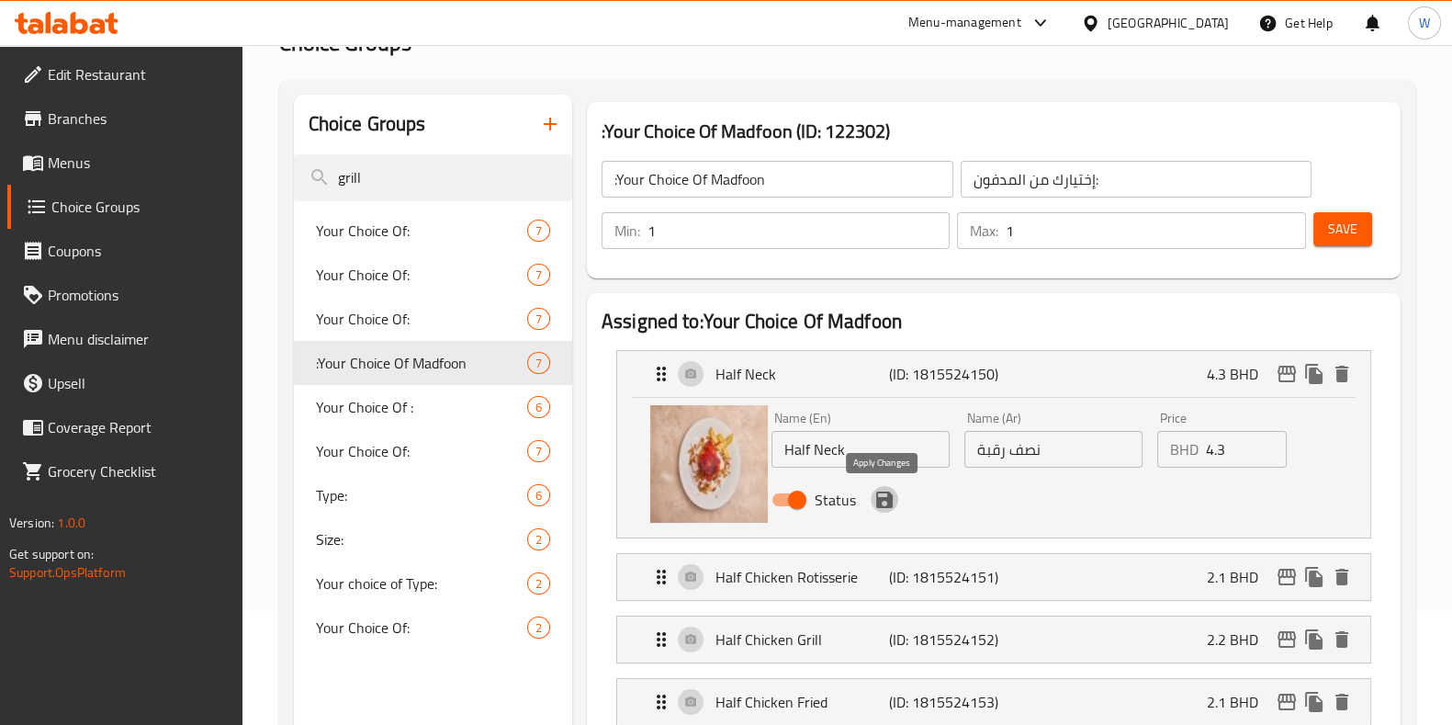
click at [877, 504] on icon "save" at bounding box center [884, 499] width 17 height 17
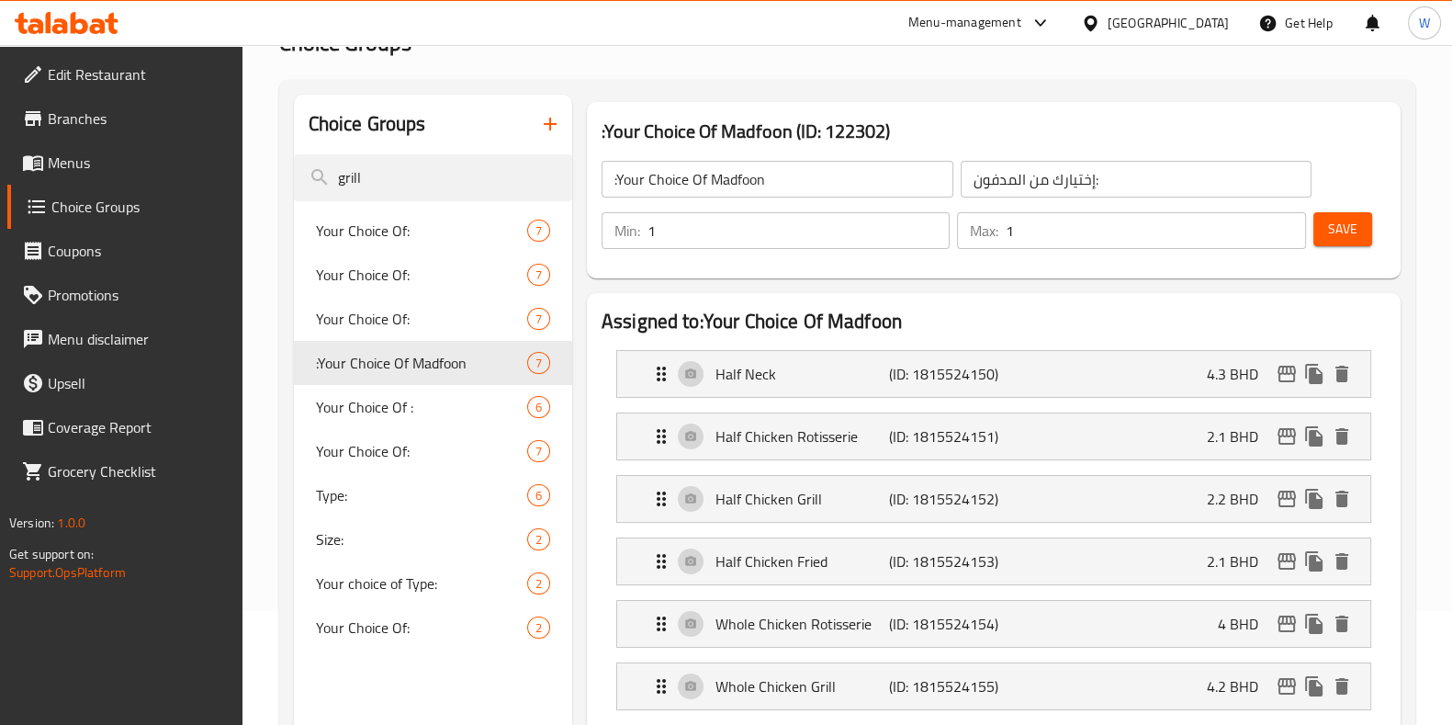
click at [1336, 236] on span "Save" at bounding box center [1342, 229] width 29 height 23
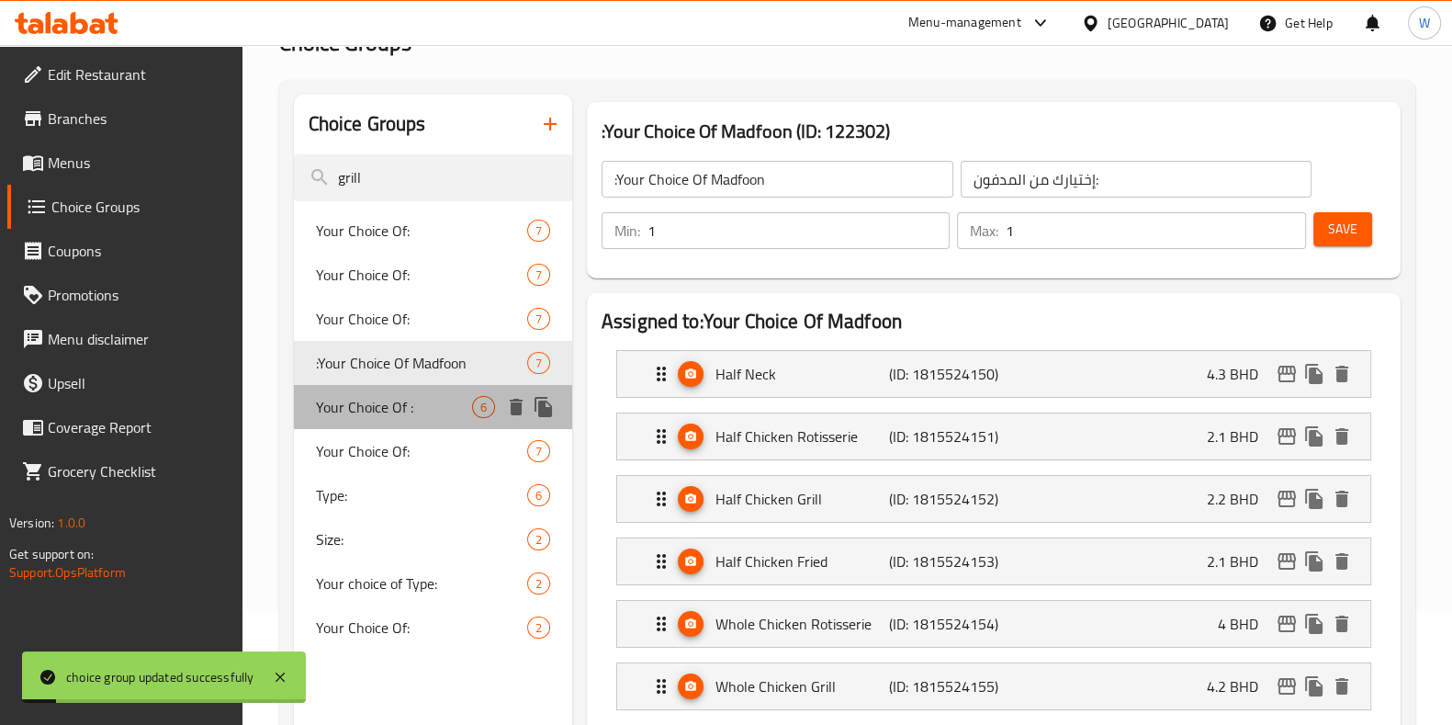
click at [390, 411] on span "Your Choice Of :" at bounding box center [394, 407] width 156 height 22
type input "Your Choice Of :"
type input "إختيارك من :"
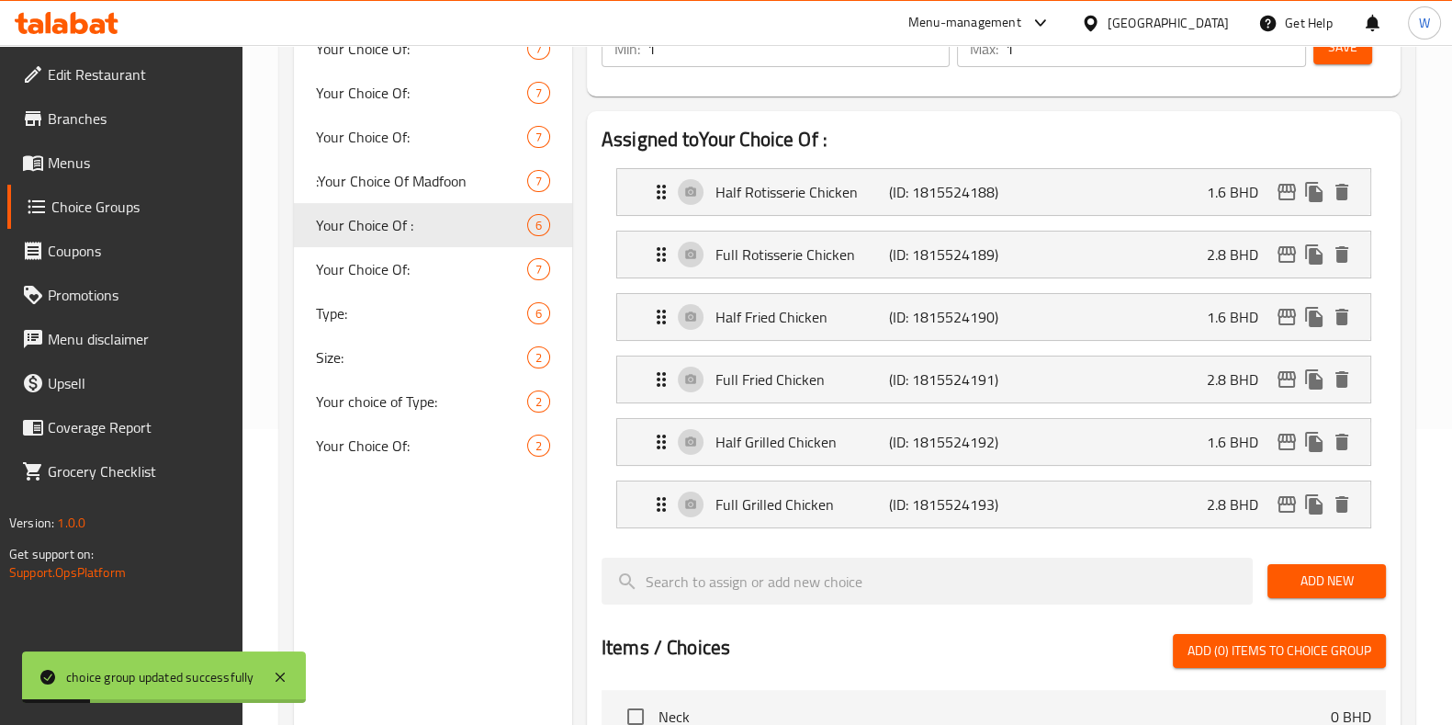
scroll to position [344, 0]
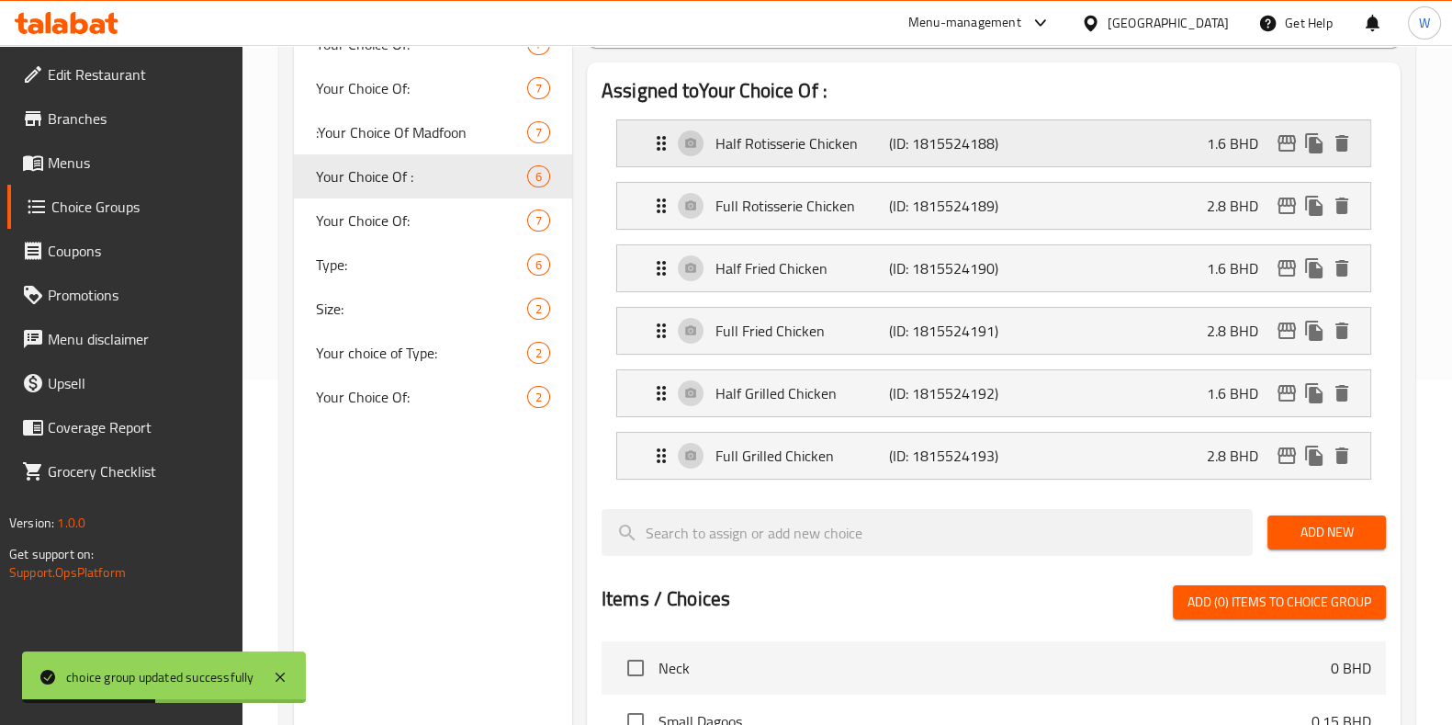
click at [776, 145] on p "Half Rotisserie Chicken" at bounding box center [803, 143] width 174 height 22
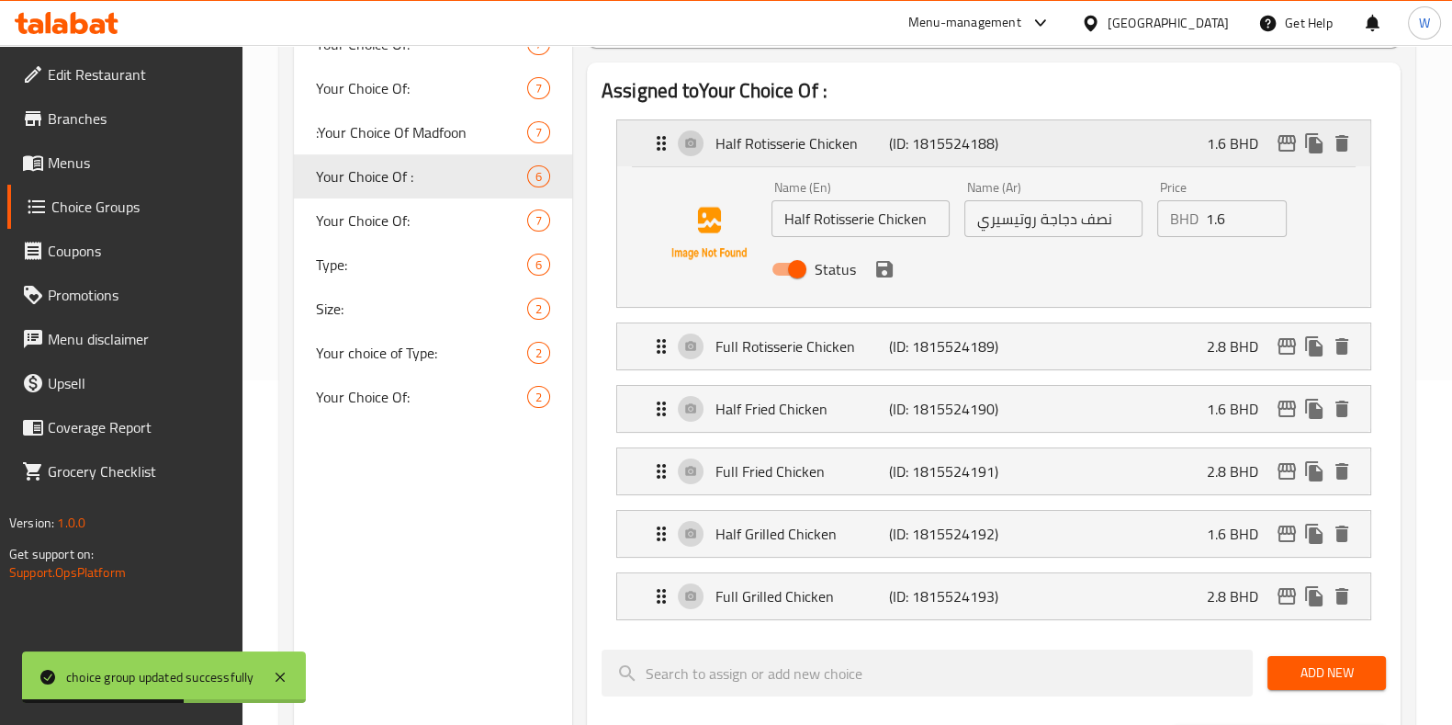
click at [785, 133] on p "Half Rotisserie Chicken" at bounding box center [803, 143] width 174 height 22
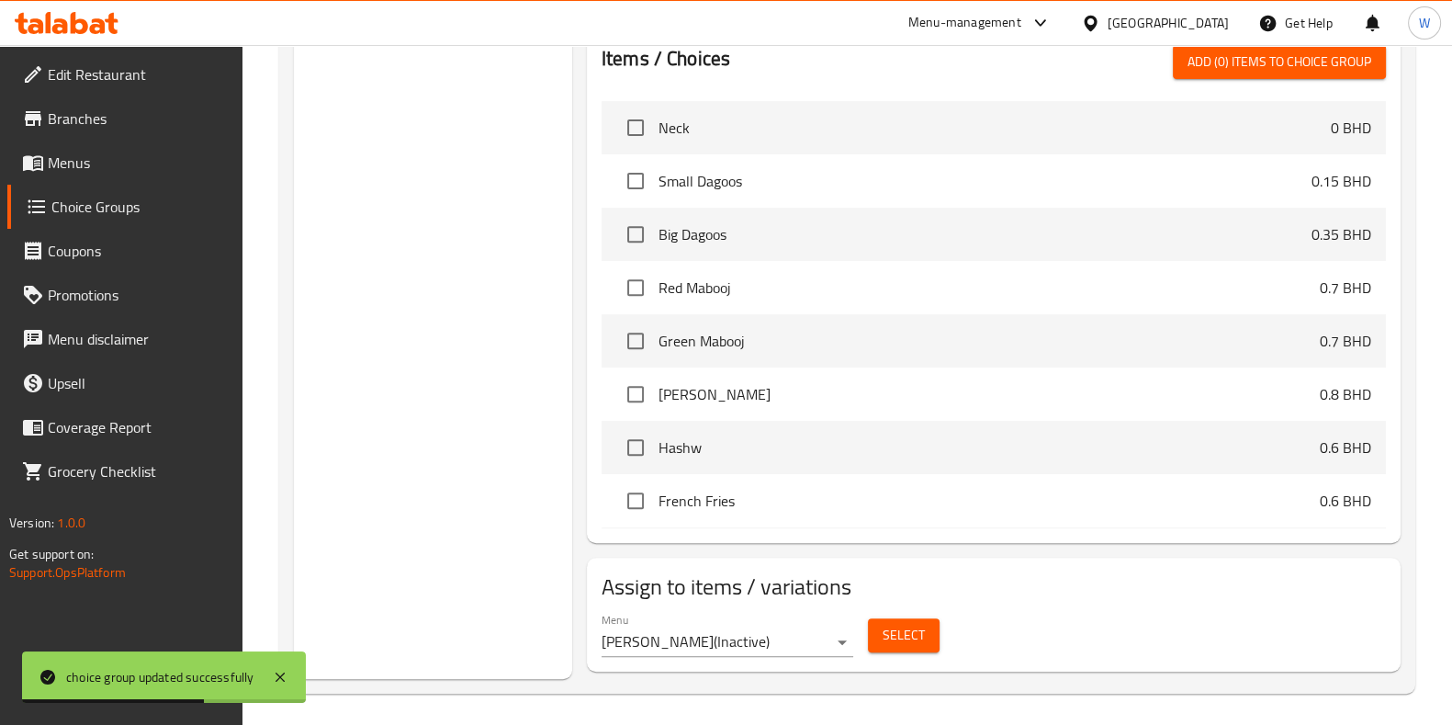
scroll to position [888, 0]
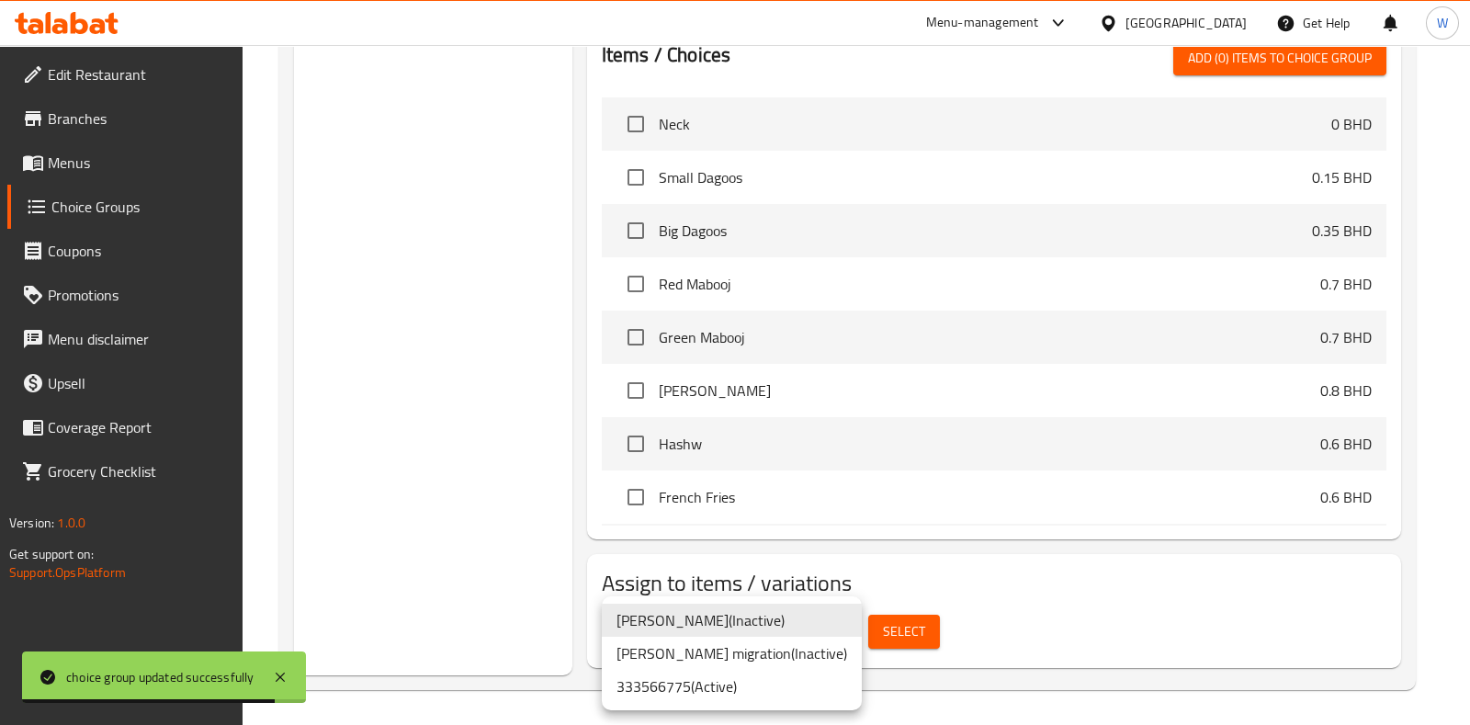
click at [760, 694] on li "333566775 ( Active )" at bounding box center [732, 686] width 260 height 33
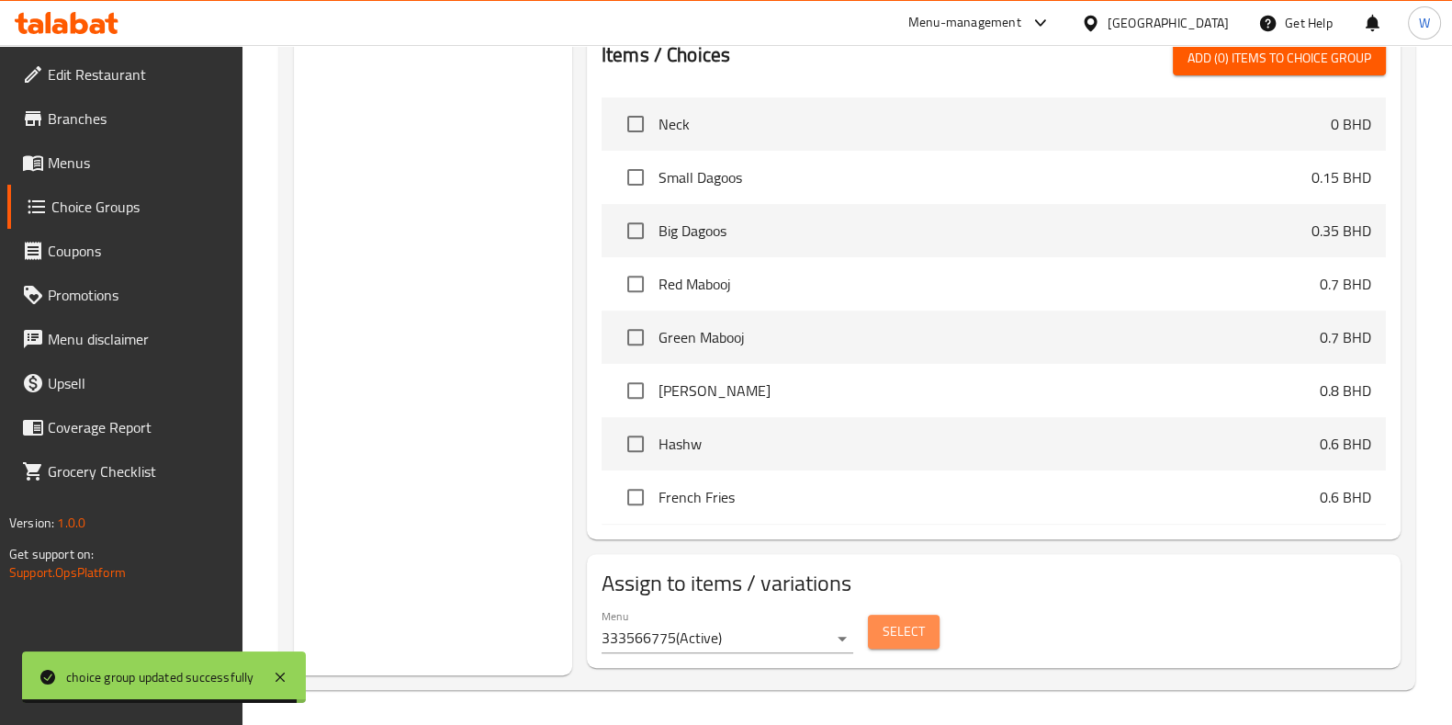
click at [922, 637] on span "Select" at bounding box center [904, 631] width 42 height 23
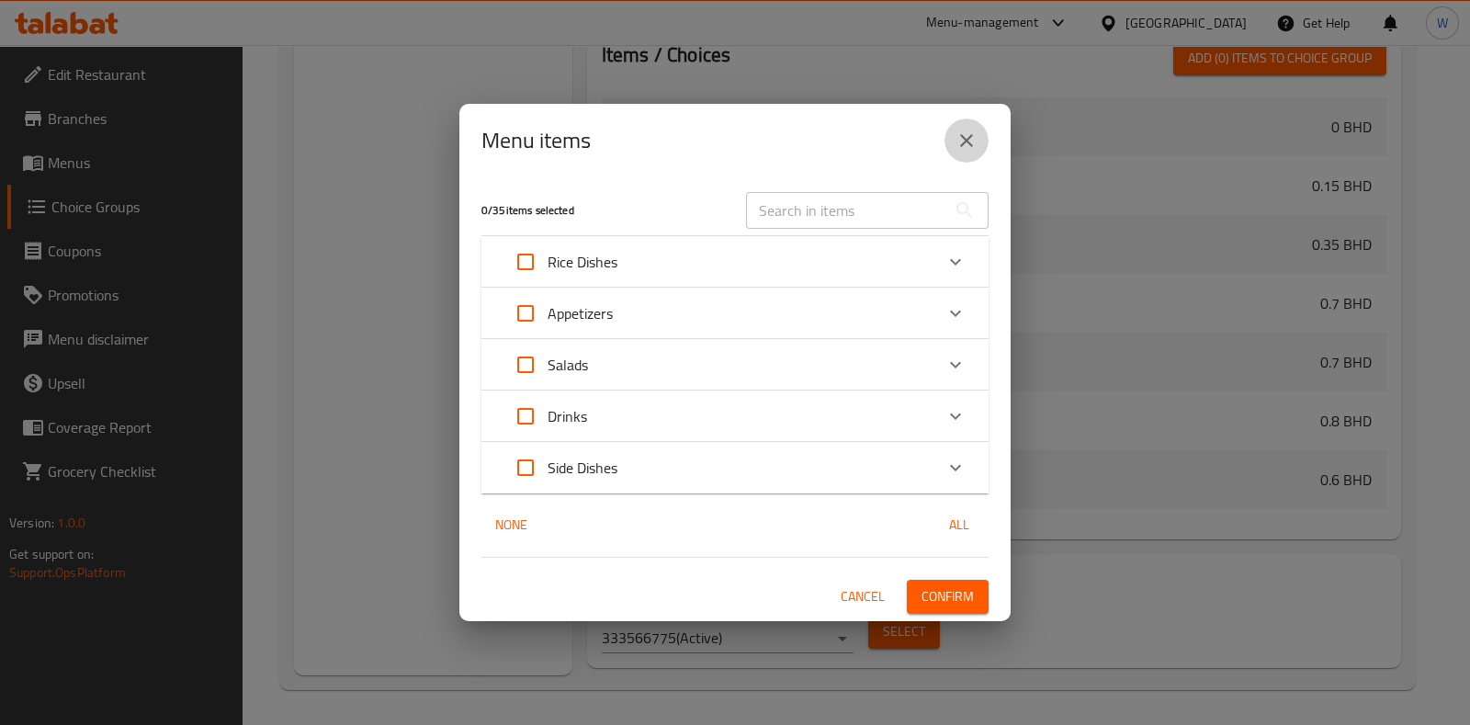
click at [967, 141] on icon "close" at bounding box center [966, 140] width 13 height 13
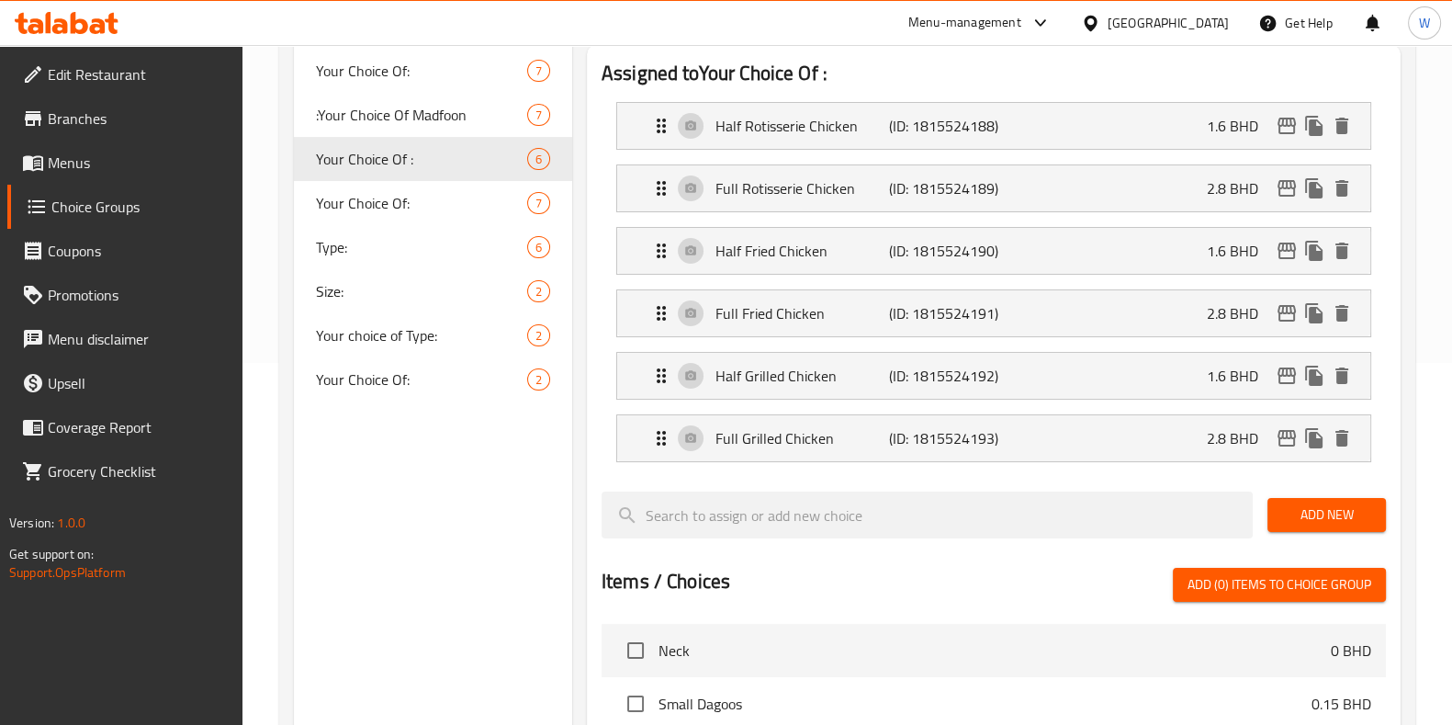
scroll to position [314, 0]
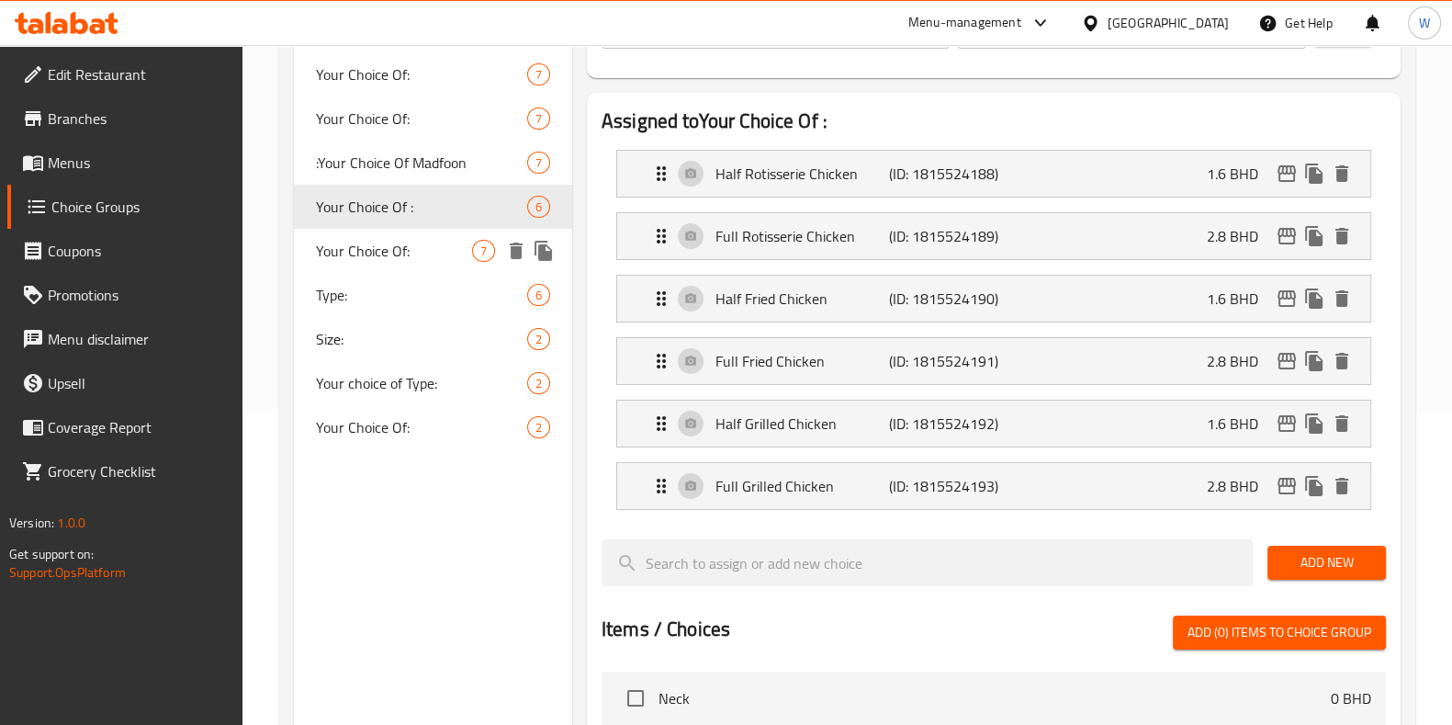
click at [404, 242] on span "Your Choice Of:" at bounding box center [394, 251] width 156 height 22
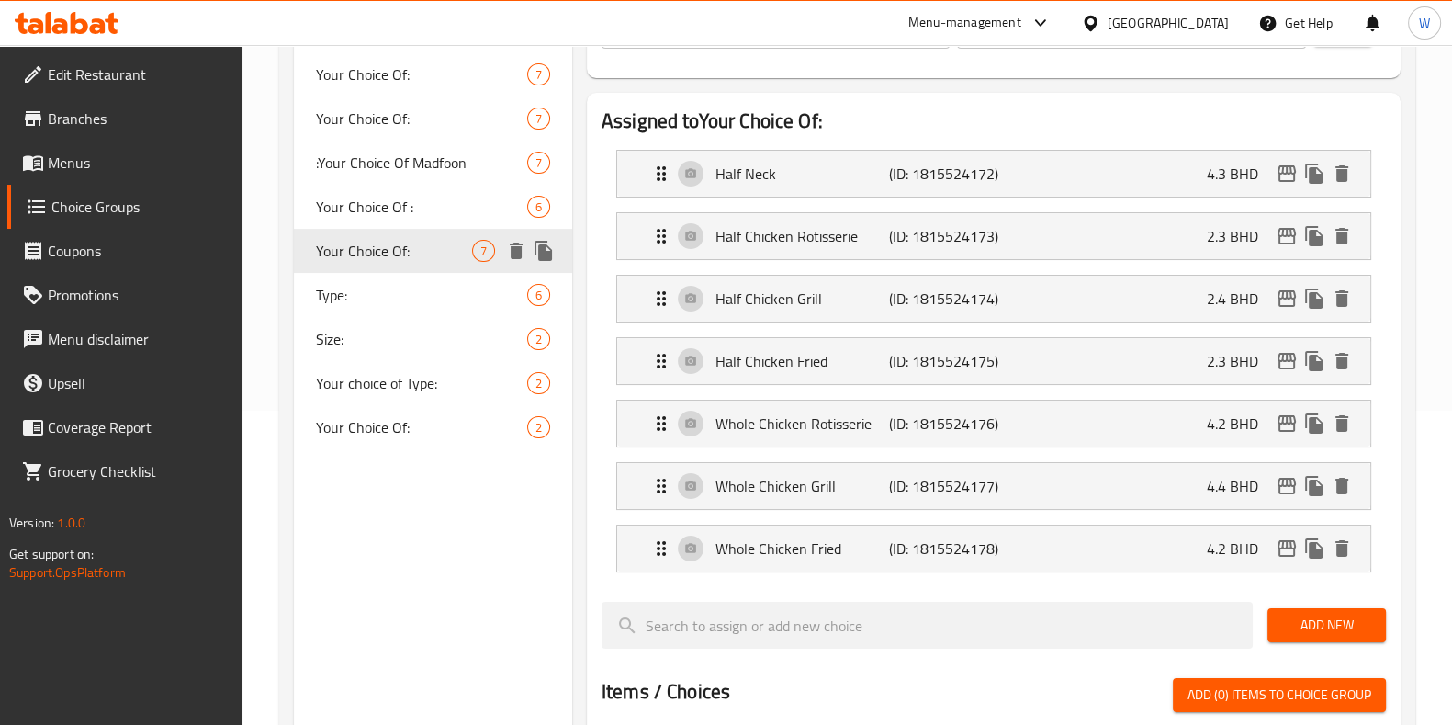
type input "Your Choice Of:"
type input "إختيارك من:"
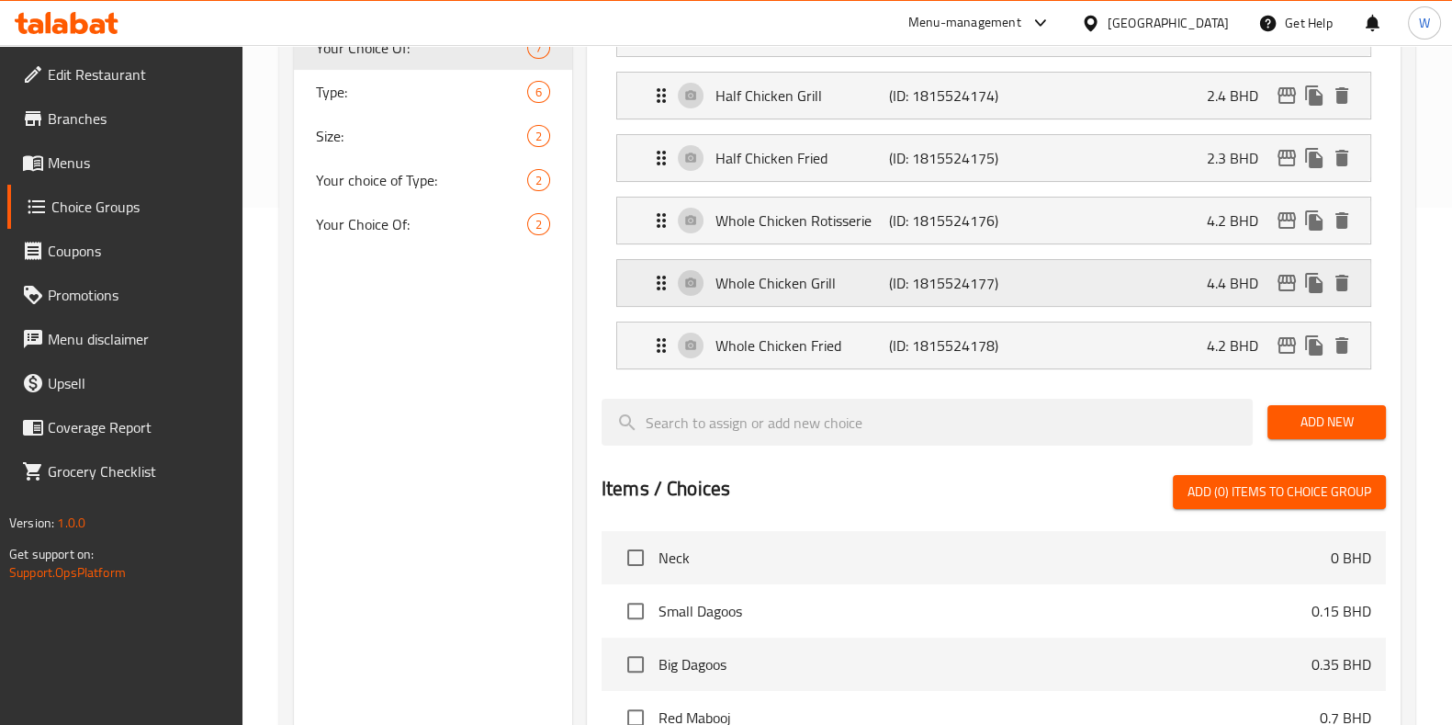
scroll to position [951, 0]
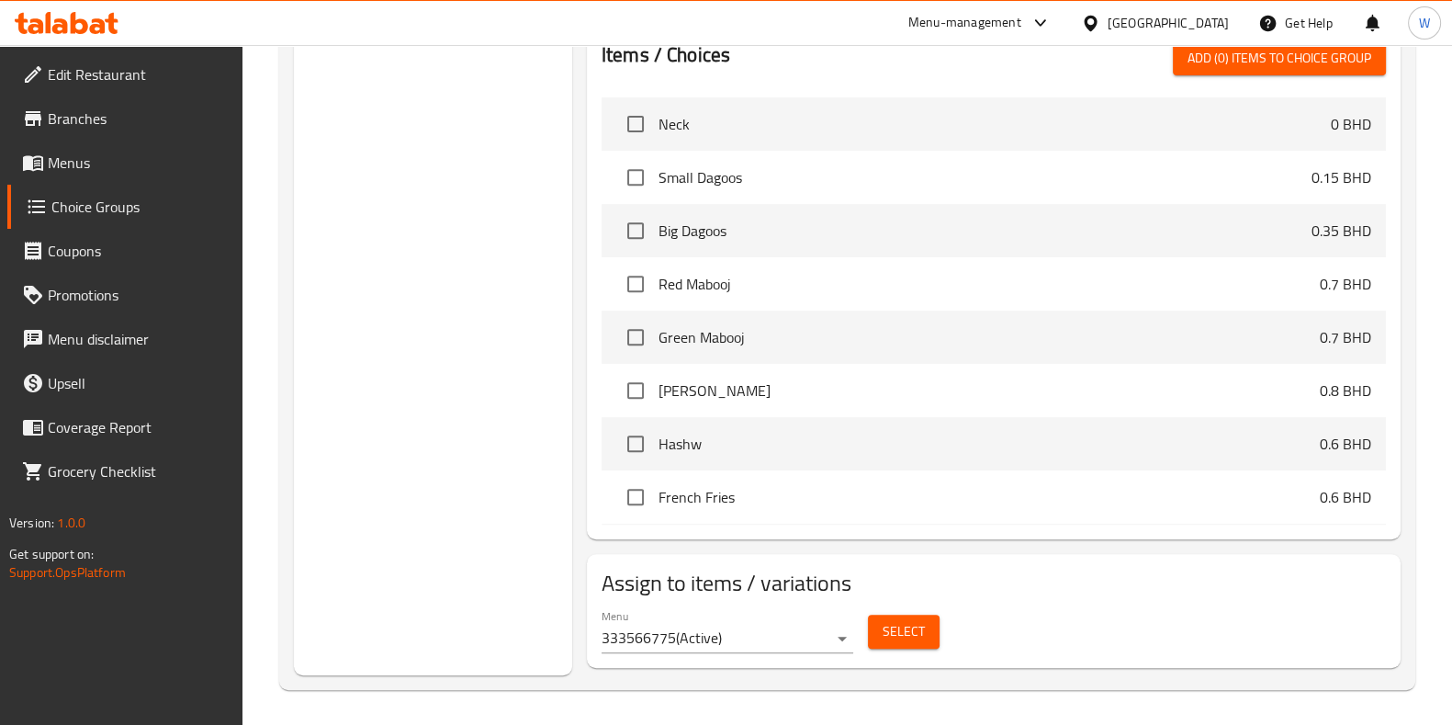
click at [914, 638] on span "Select" at bounding box center [904, 631] width 42 height 23
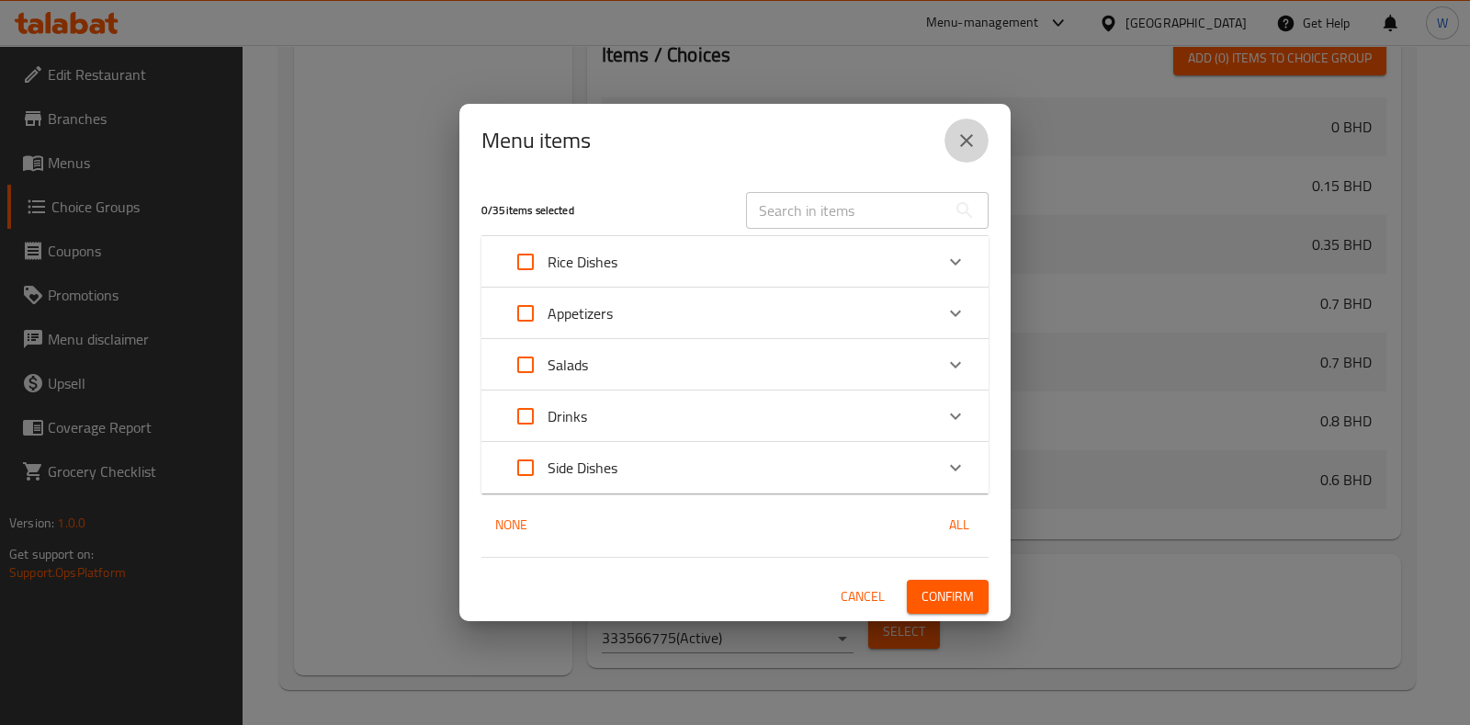
click at [961, 139] on icon "close" at bounding box center [966, 141] width 22 height 22
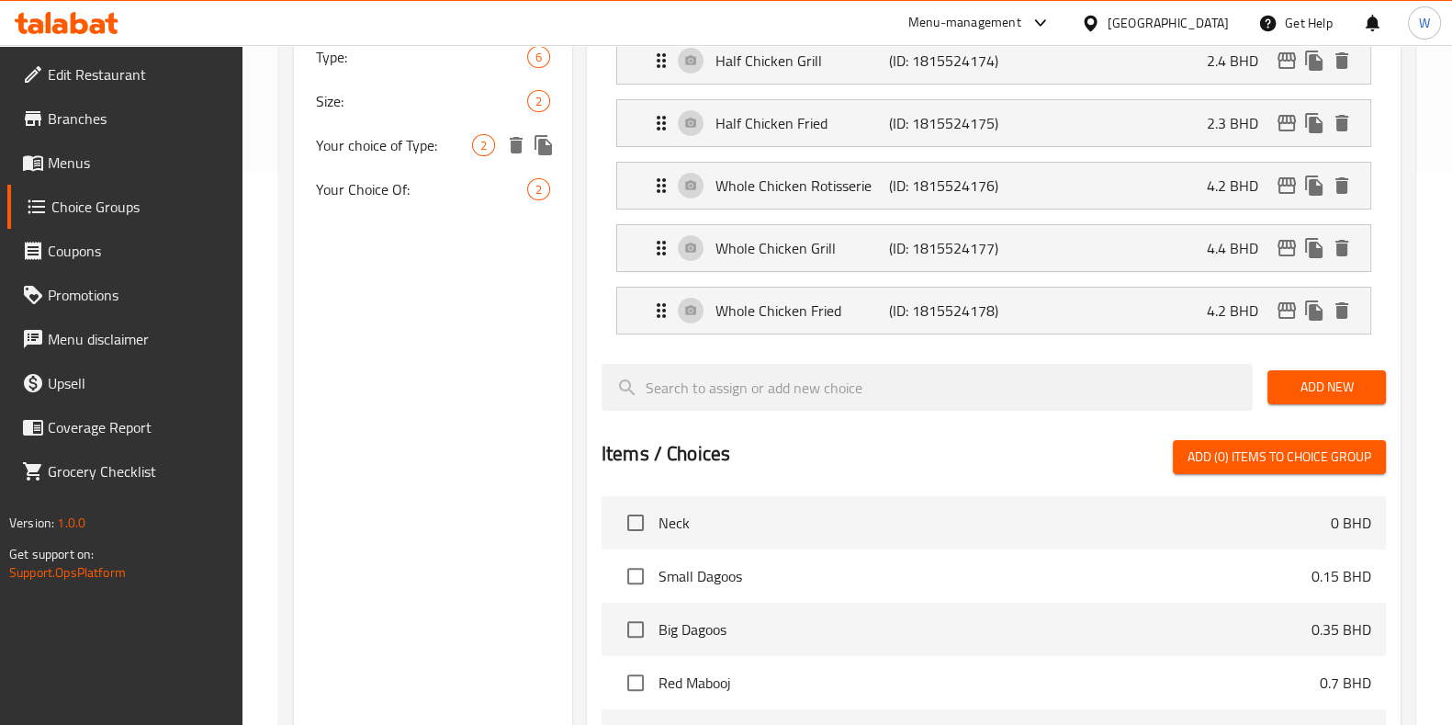
scroll to position [491, 0]
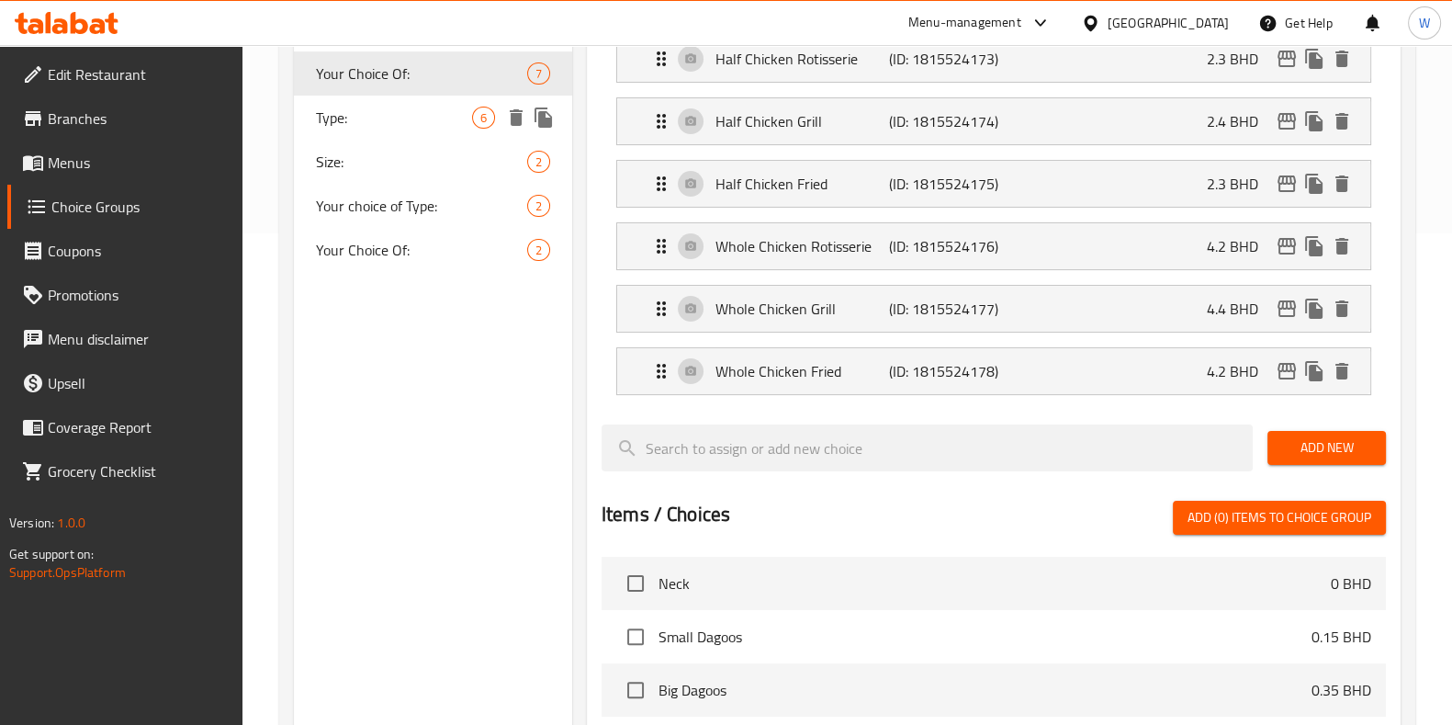
click at [376, 129] on div "Type: 6" at bounding box center [433, 118] width 278 height 44
type input "Type:"
type input "النوع:"
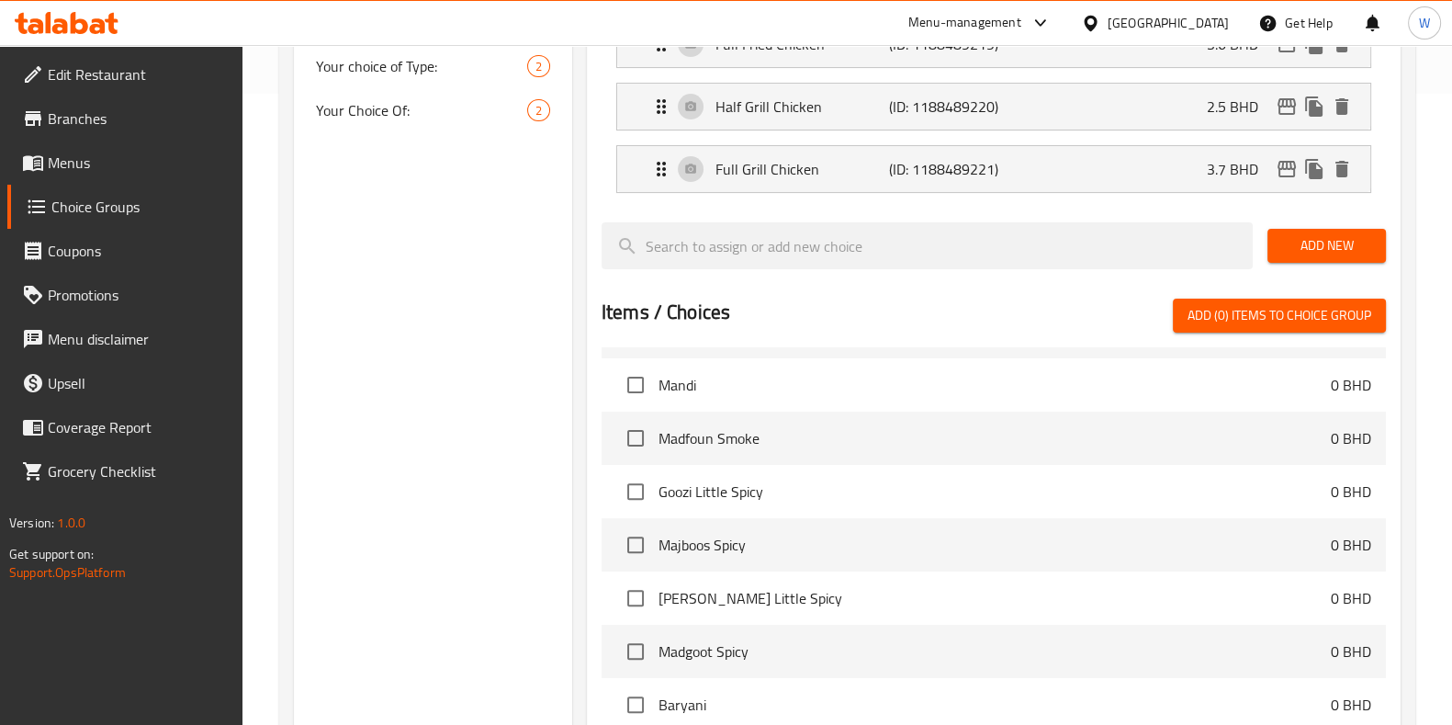
scroll to position [888, 0]
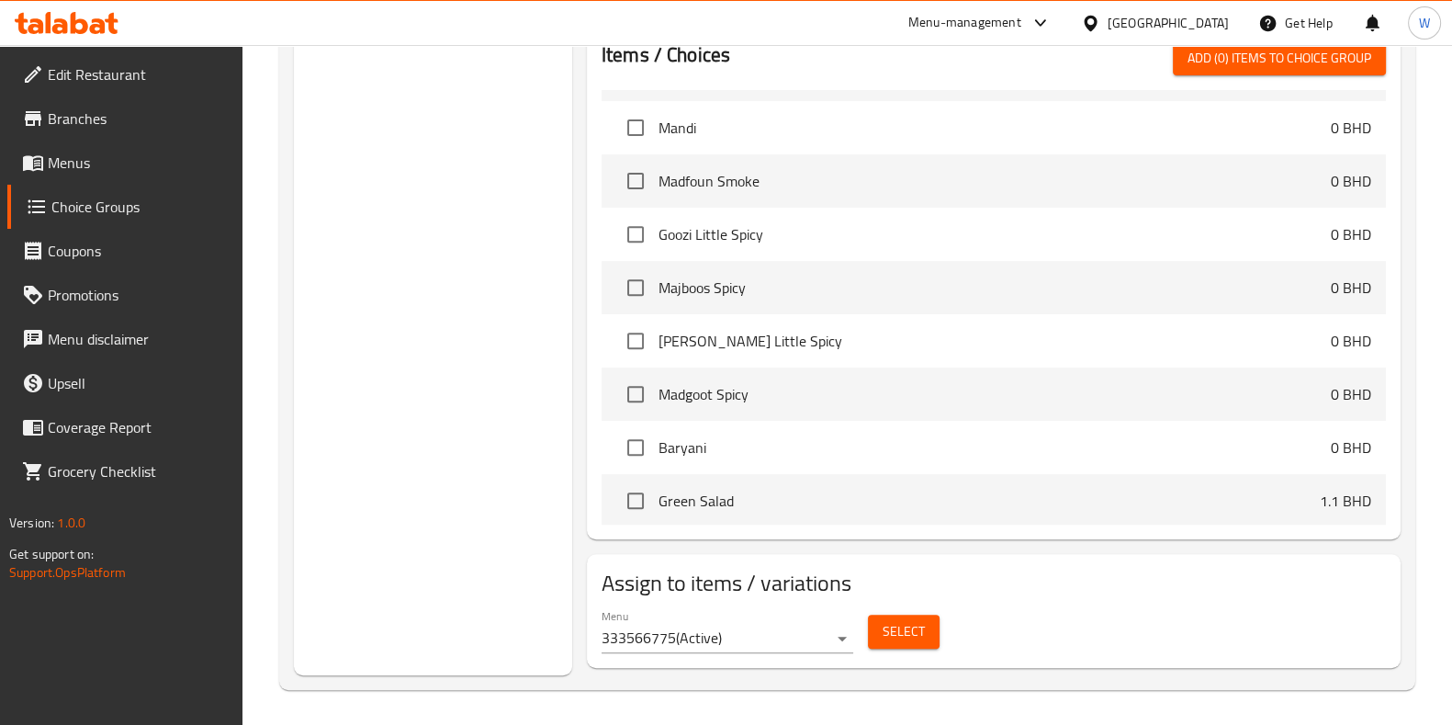
click at [920, 635] on span "Select" at bounding box center [904, 631] width 42 height 23
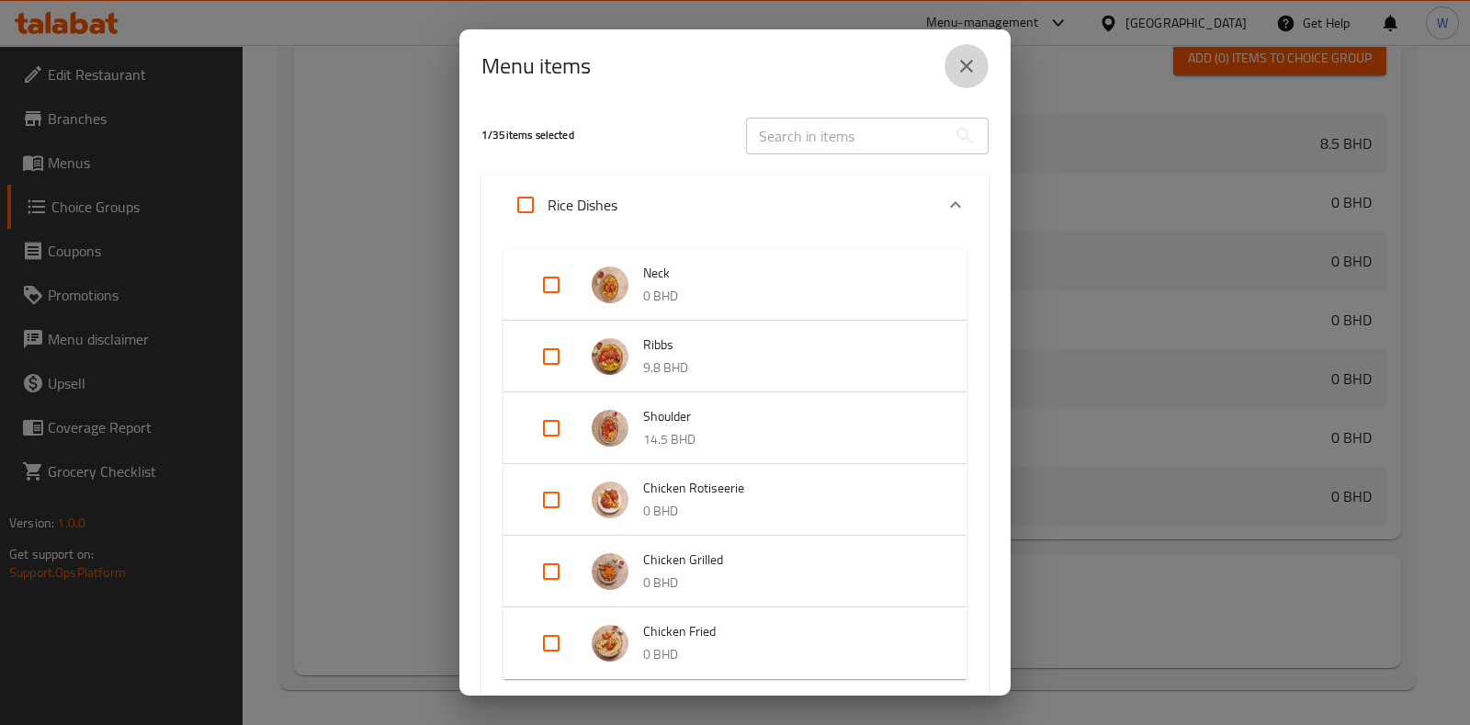
click at [973, 63] on icon "close" at bounding box center [966, 66] width 22 height 22
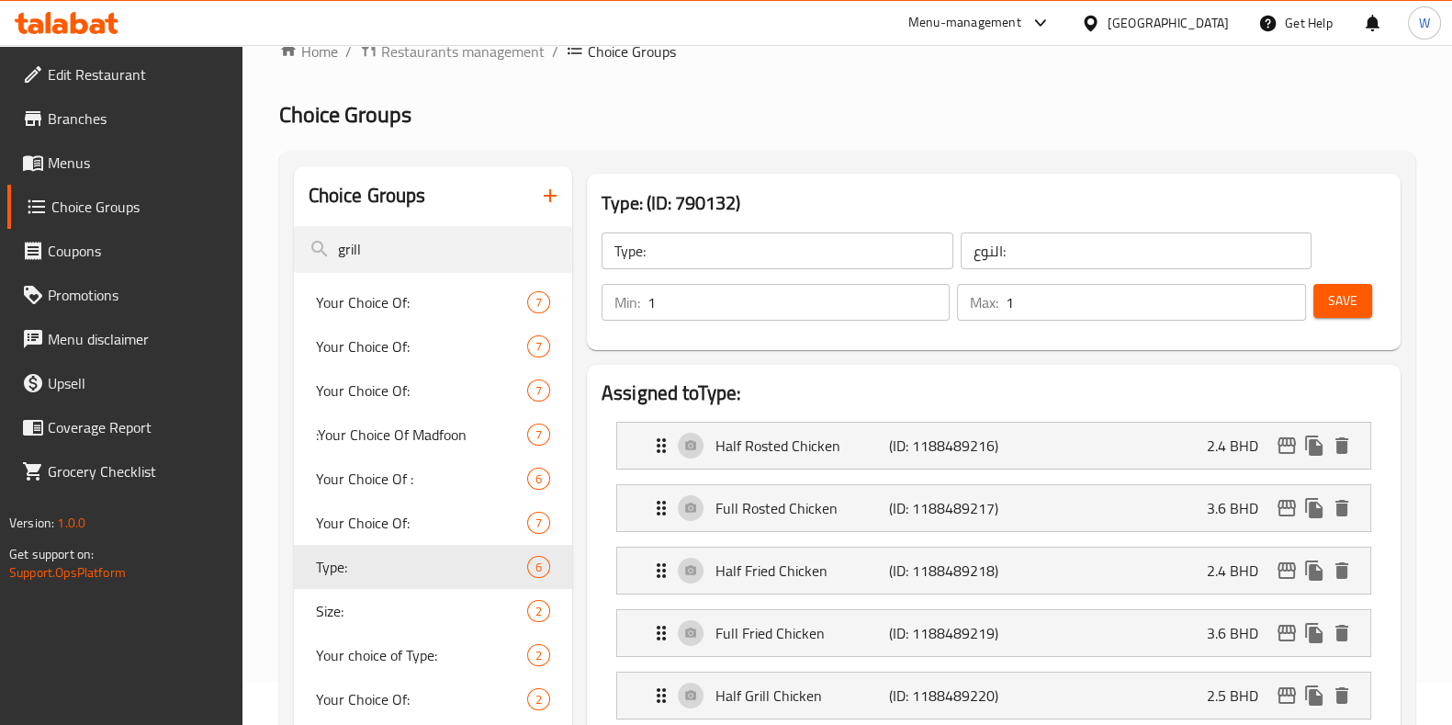
scroll to position [229, 0]
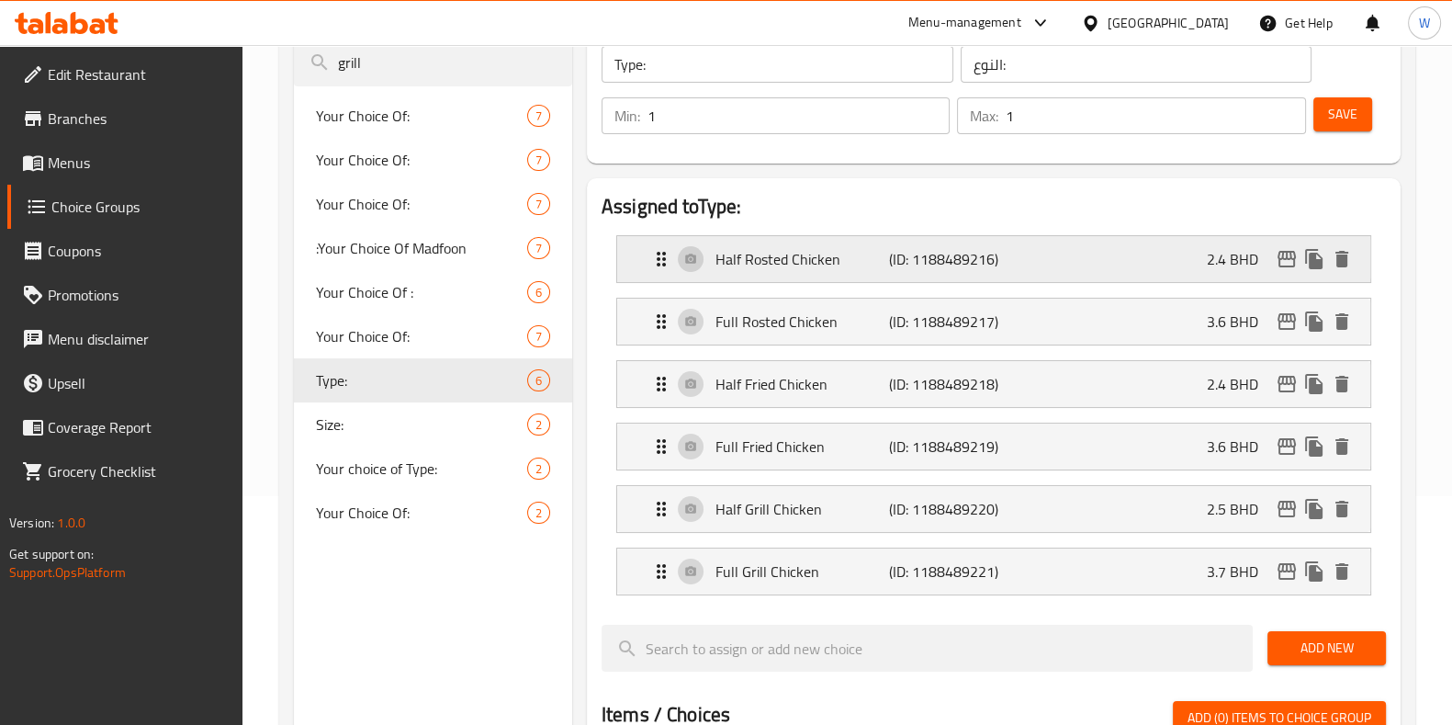
click at [1184, 264] on div "Half Rosted Chicken (ID: 1188489216) 2.4 BHD" at bounding box center [999, 259] width 698 height 46
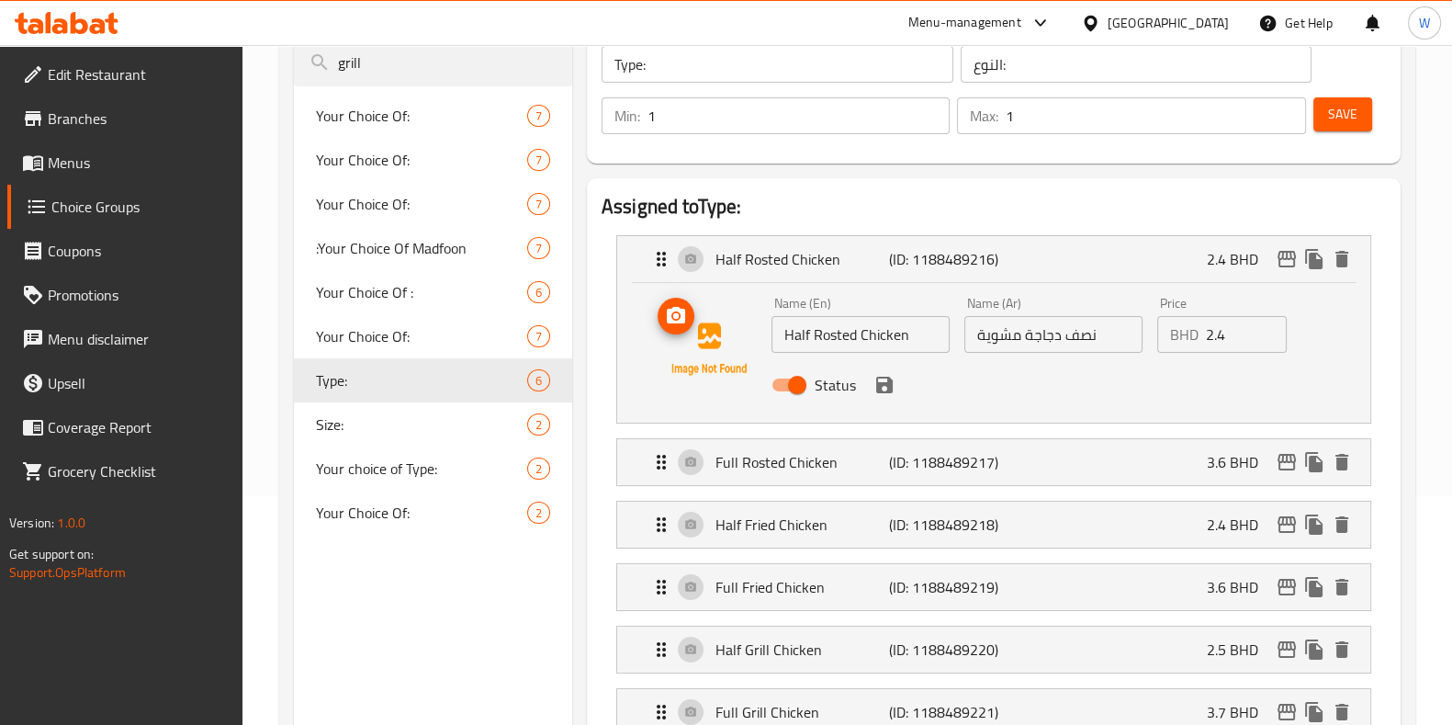
click at [693, 317] on span "upload picture" at bounding box center [676, 316] width 37 height 22
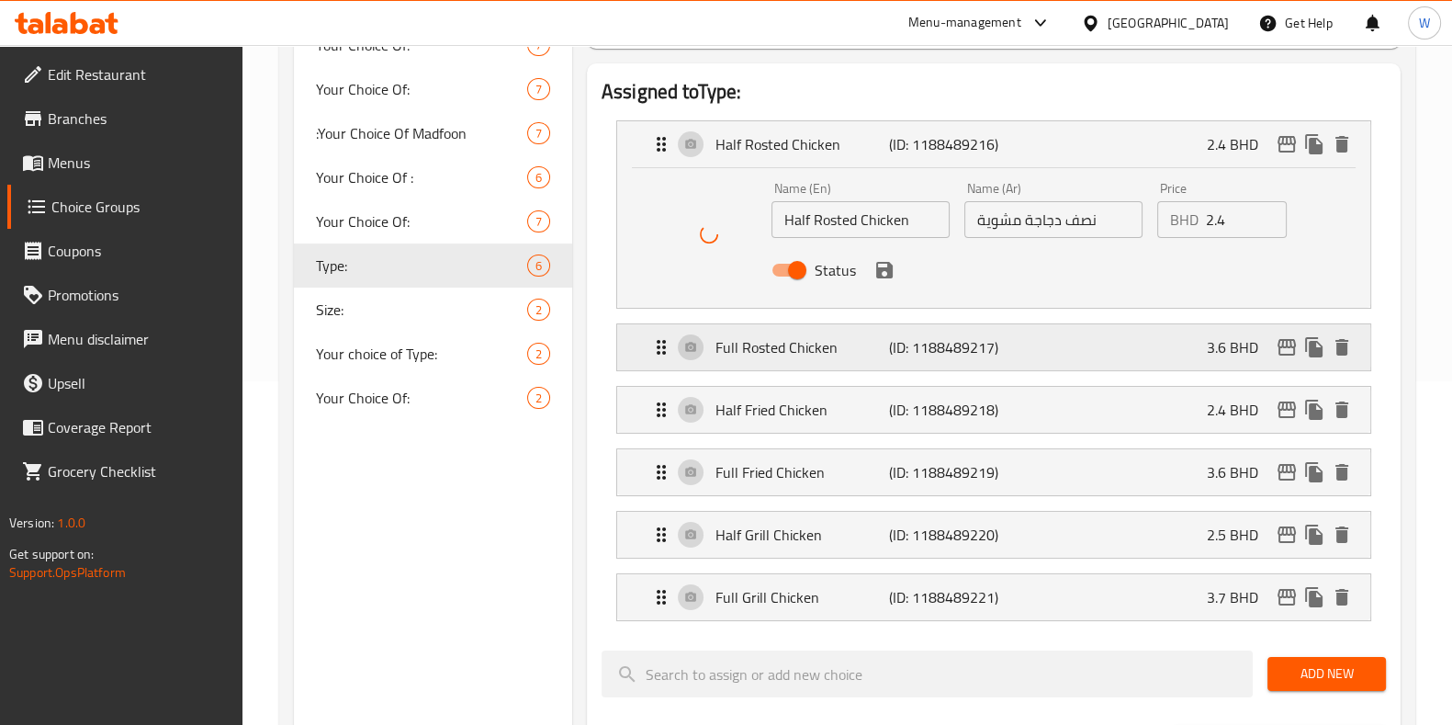
scroll to position [344, 0]
click at [755, 344] on p "Full Rosted Chicken" at bounding box center [803, 346] width 174 height 22
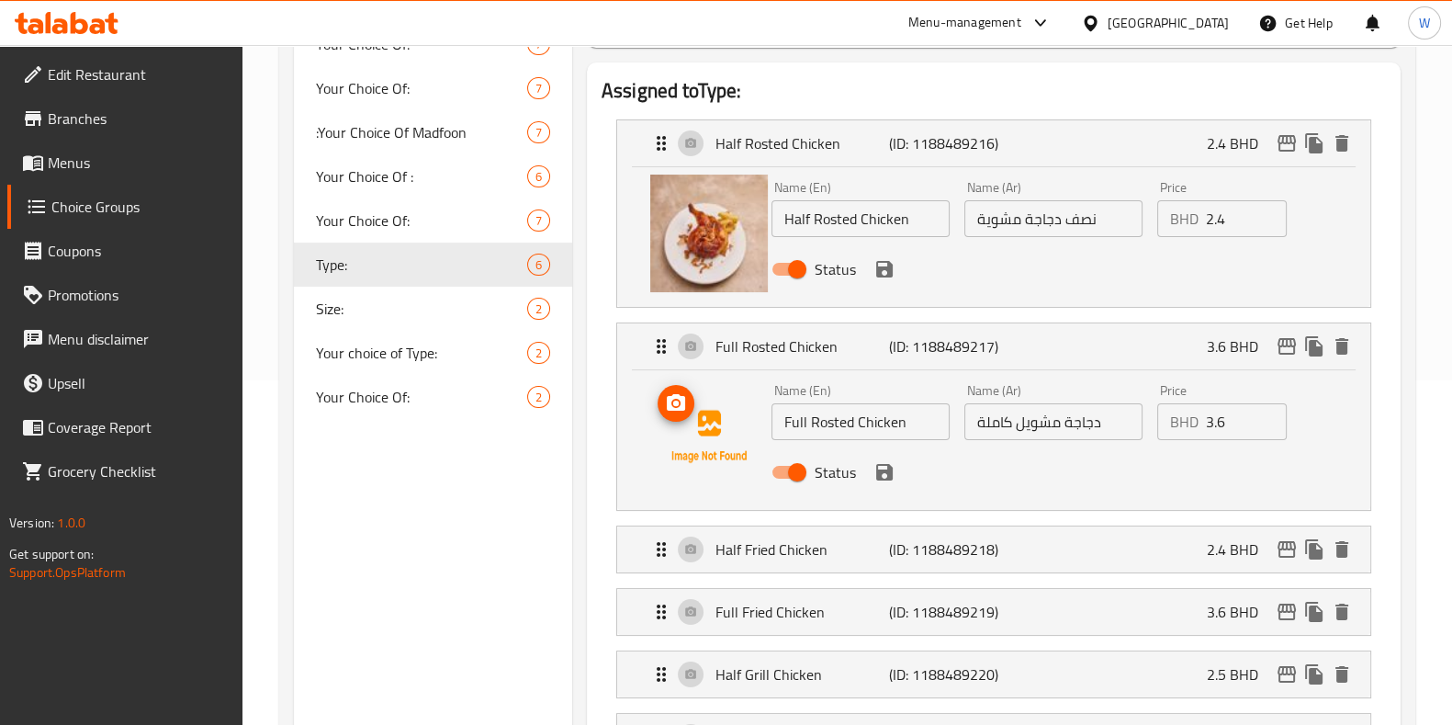
click at [687, 415] on button "upload picture" at bounding box center [676, 403] width 37 height 37
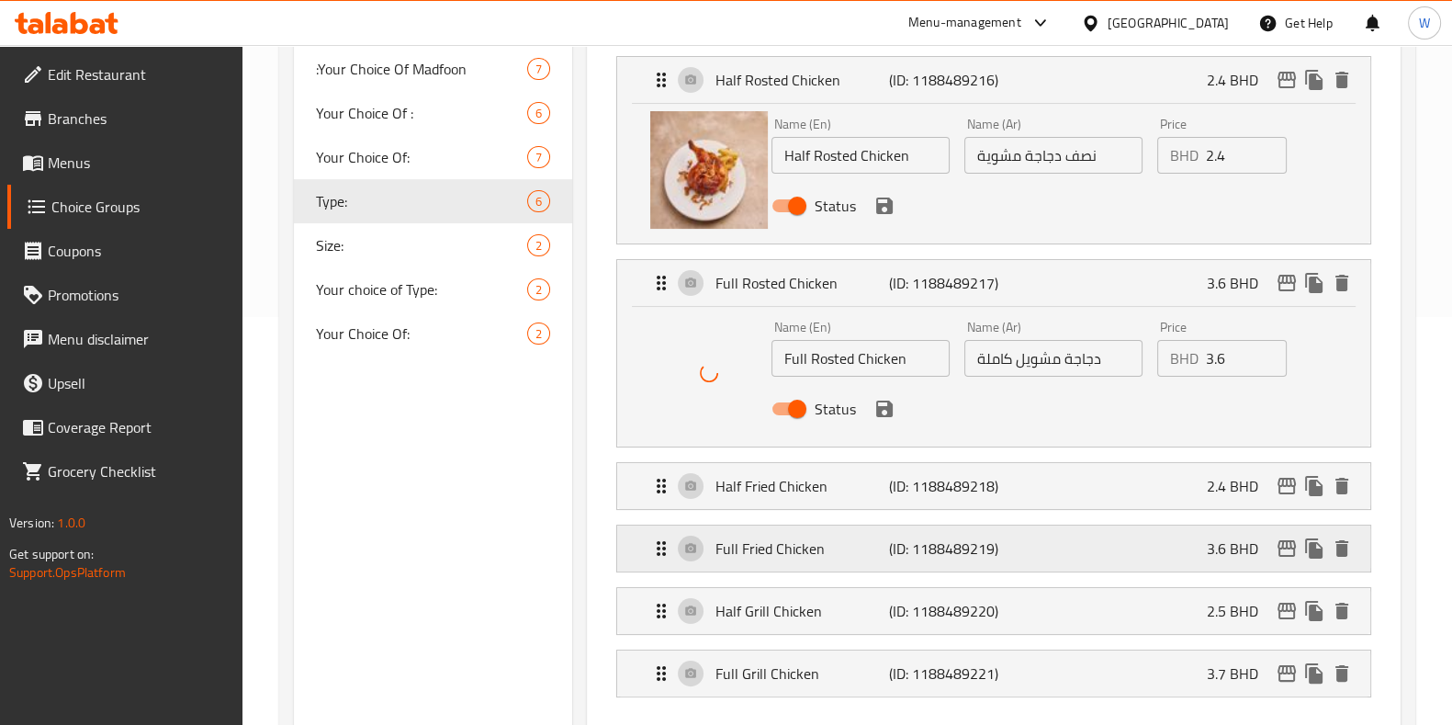
scroll to position [574, 0]
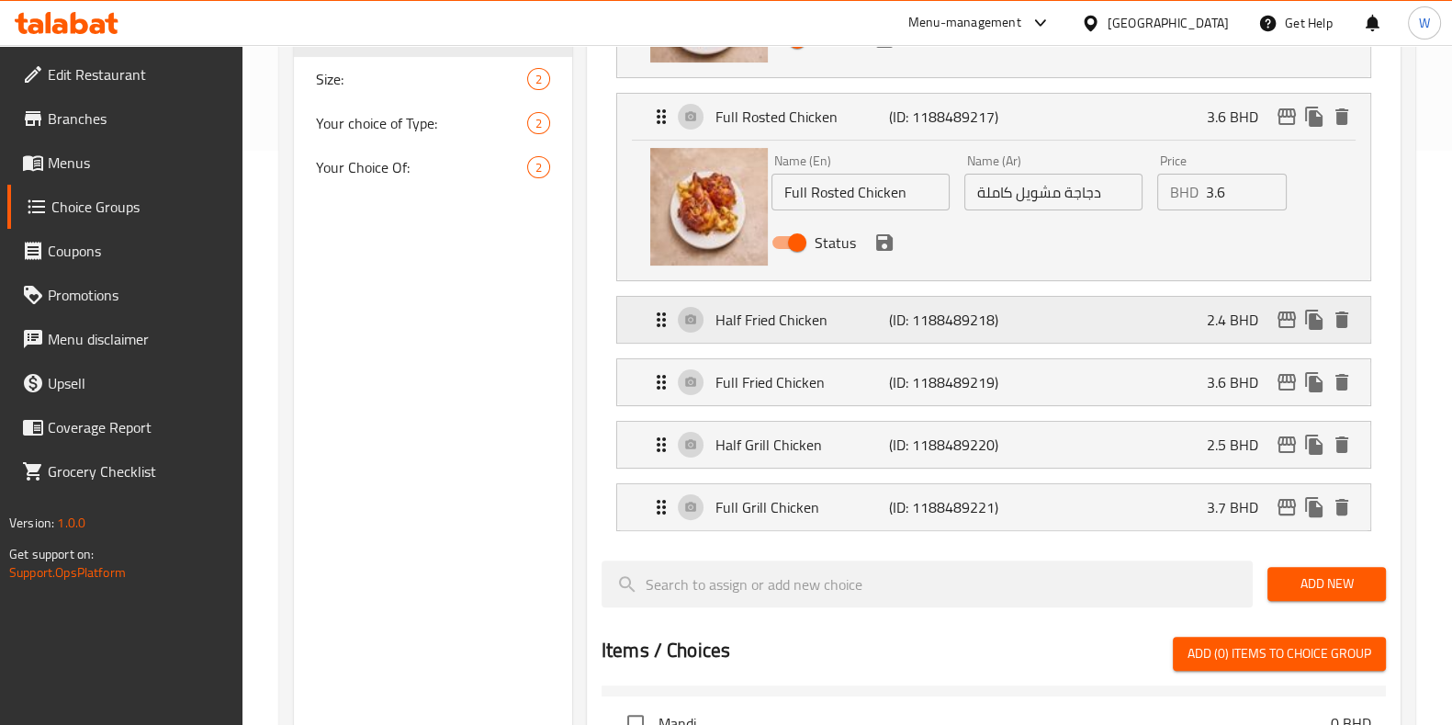
click at [784, 333] on div "Half Fried Chicken (ID: 1188489218) 2.4 BHD" at bounding box center [999, 320] width 698 height 46
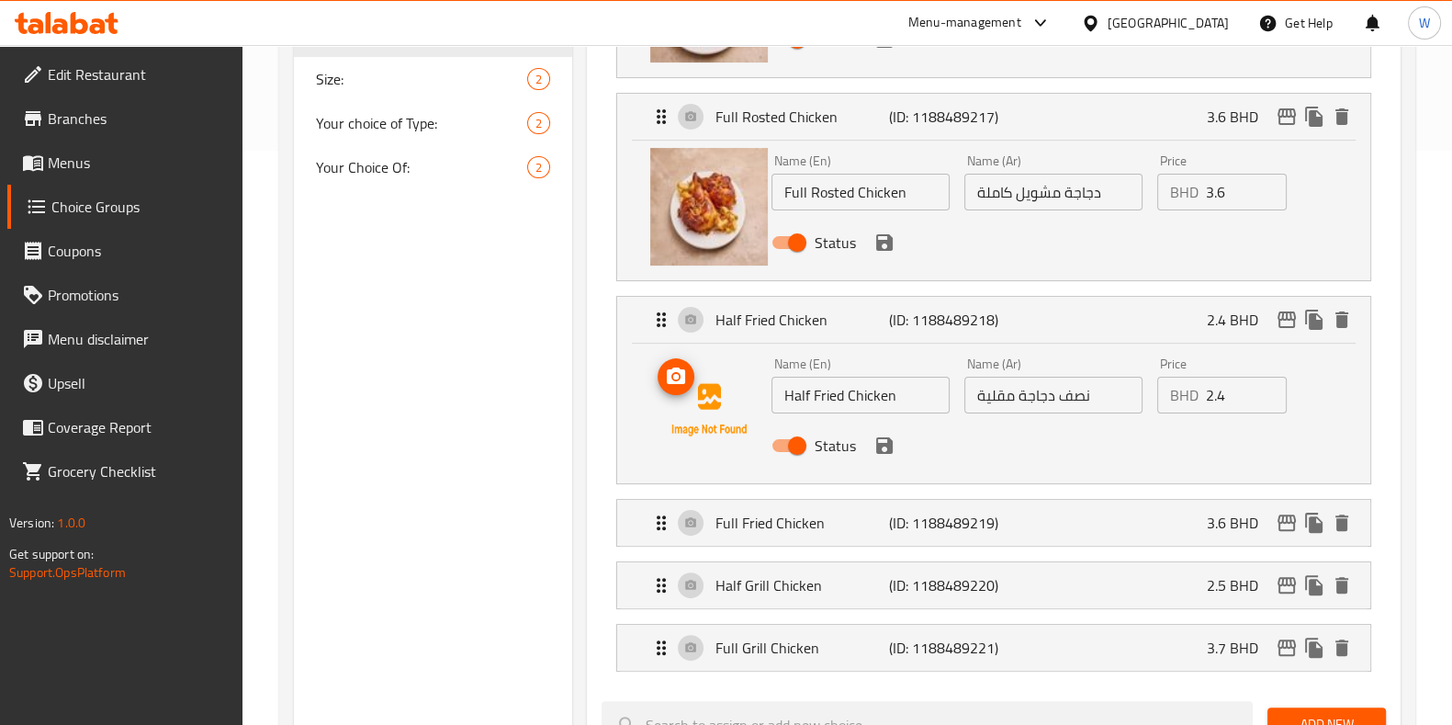
click at [678, 392] on button "upload picture" at bounding box center [676, 376] width 37 height 37
click at [791, 512] on p "Full Fried Chicken" at bounding box center [803, 523] width 174 height 22
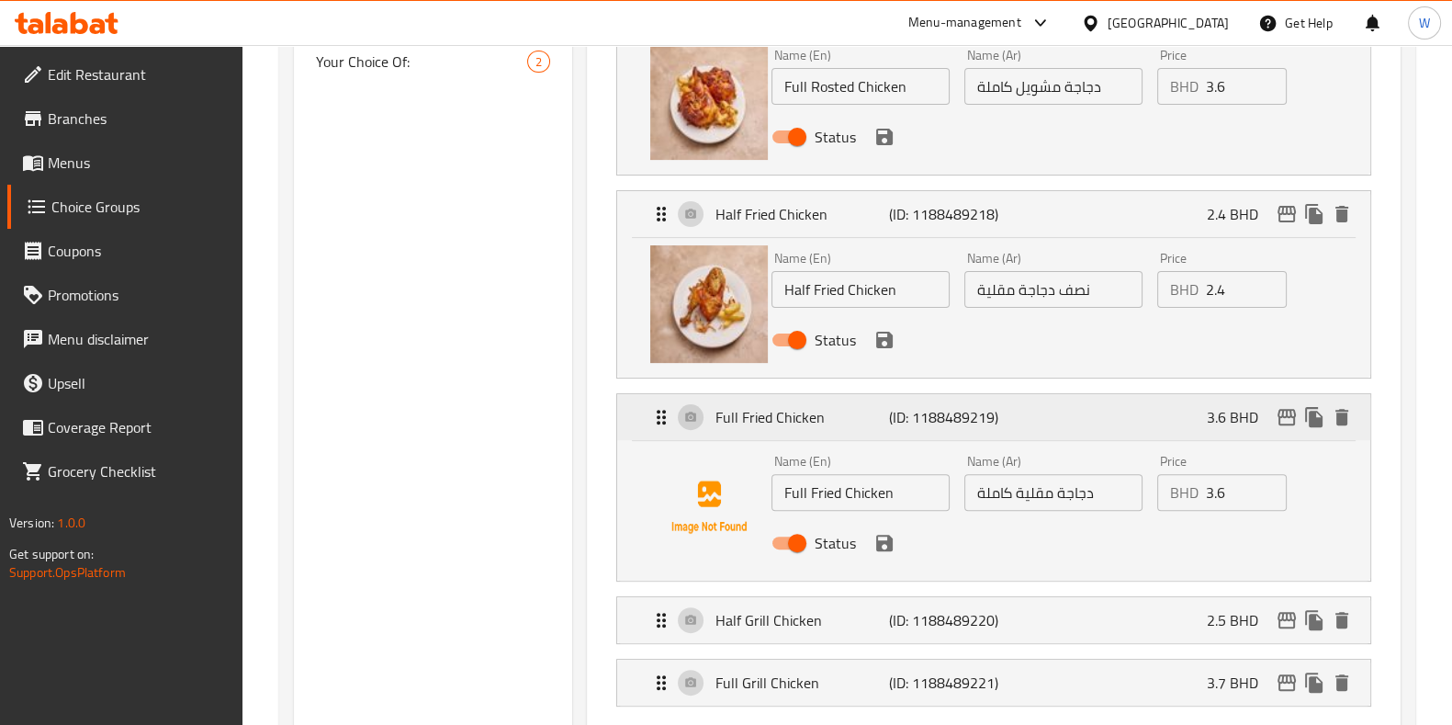
scroll to position [689, 0]
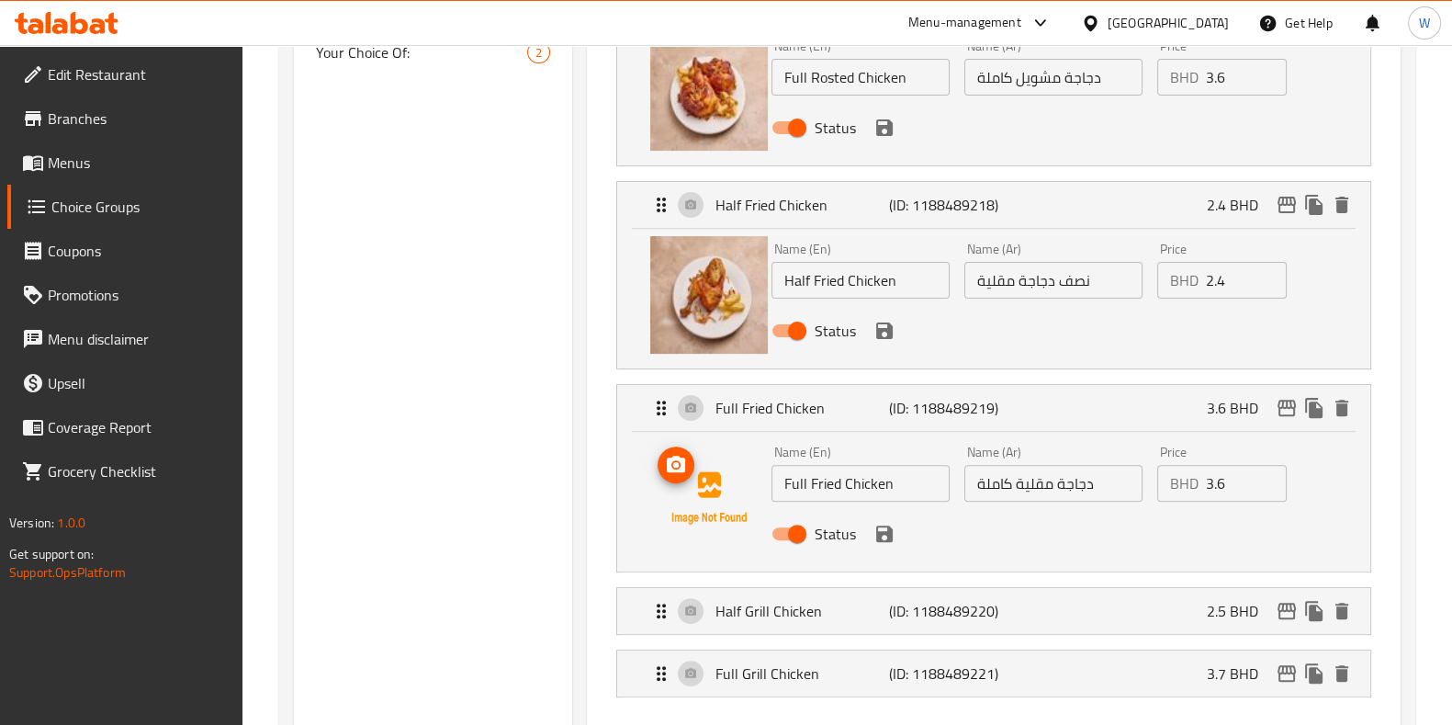
click at [675, 484] on img at bounding box center [709, 498] width 118 height 118
click at [675, 466] on circle "upload picture" at bounding box center [676, 465] width 6 height 6
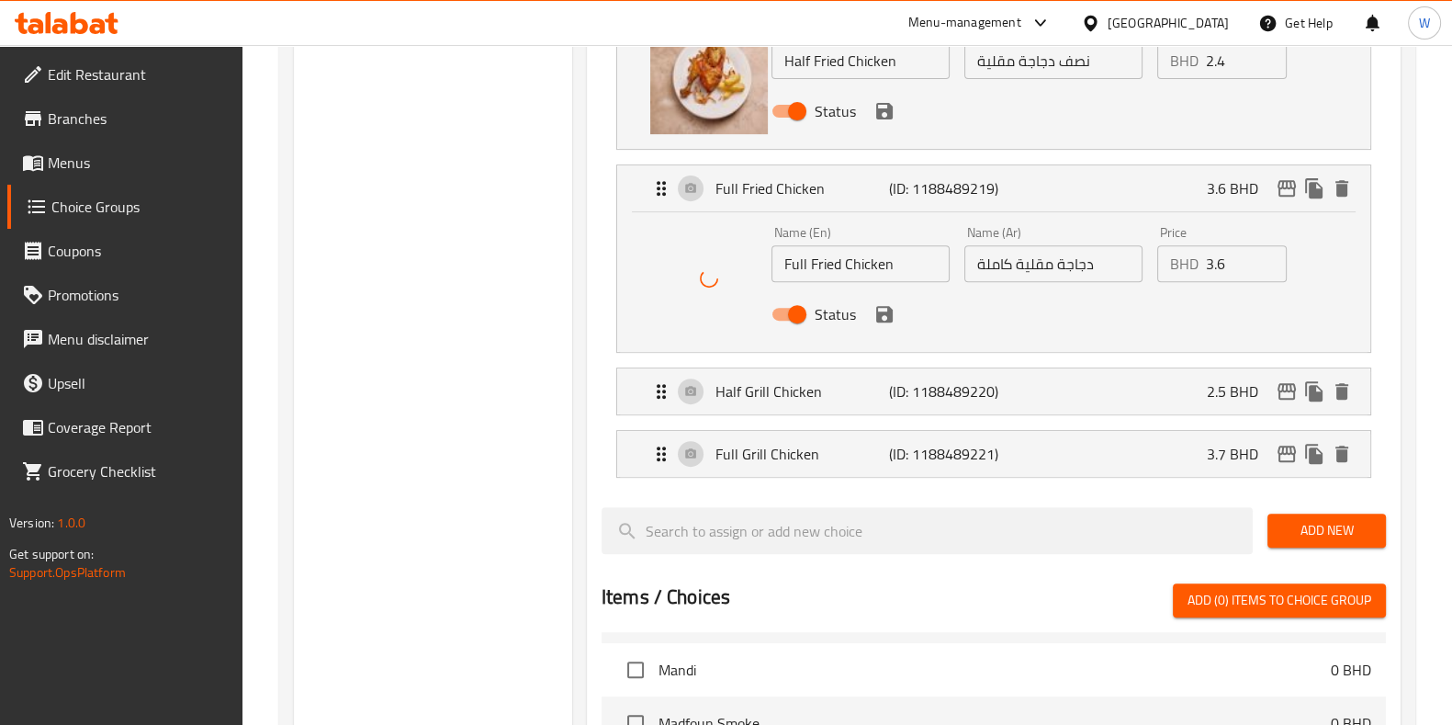
scroll to position [918, 0]
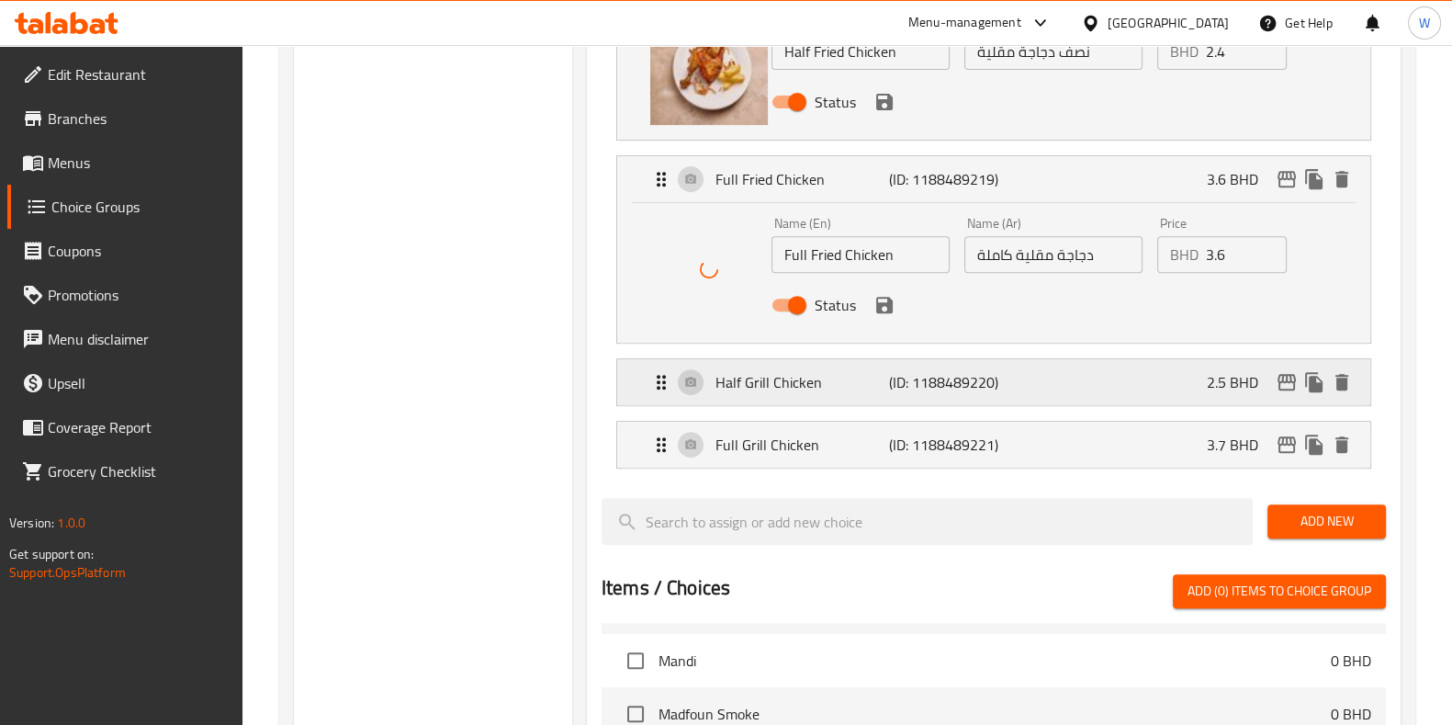
click at [789, 384] on p "Half Grill Chicken" at bounding box center [803, 382] width 174 height 22
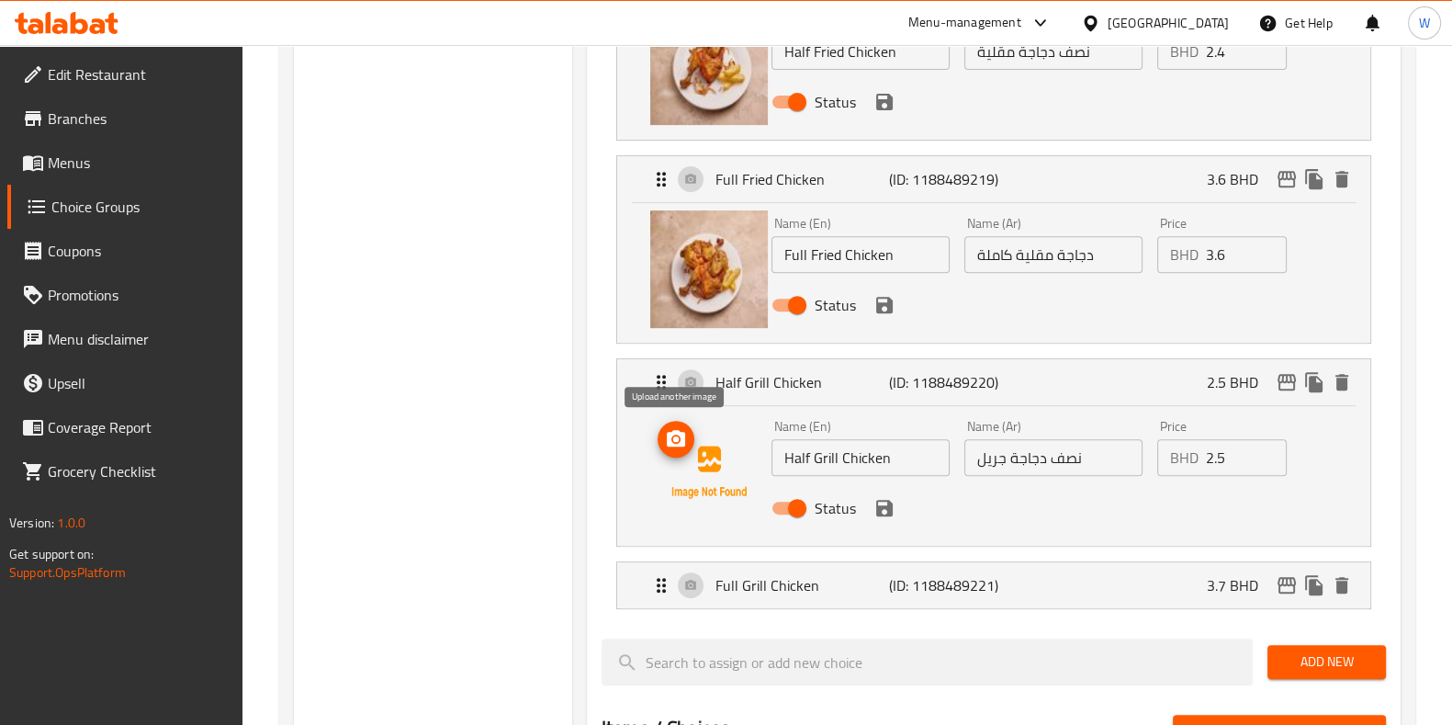
click at [680, 445] on icon "upload picture" at bounding box center [676, 439] width 22 height 22
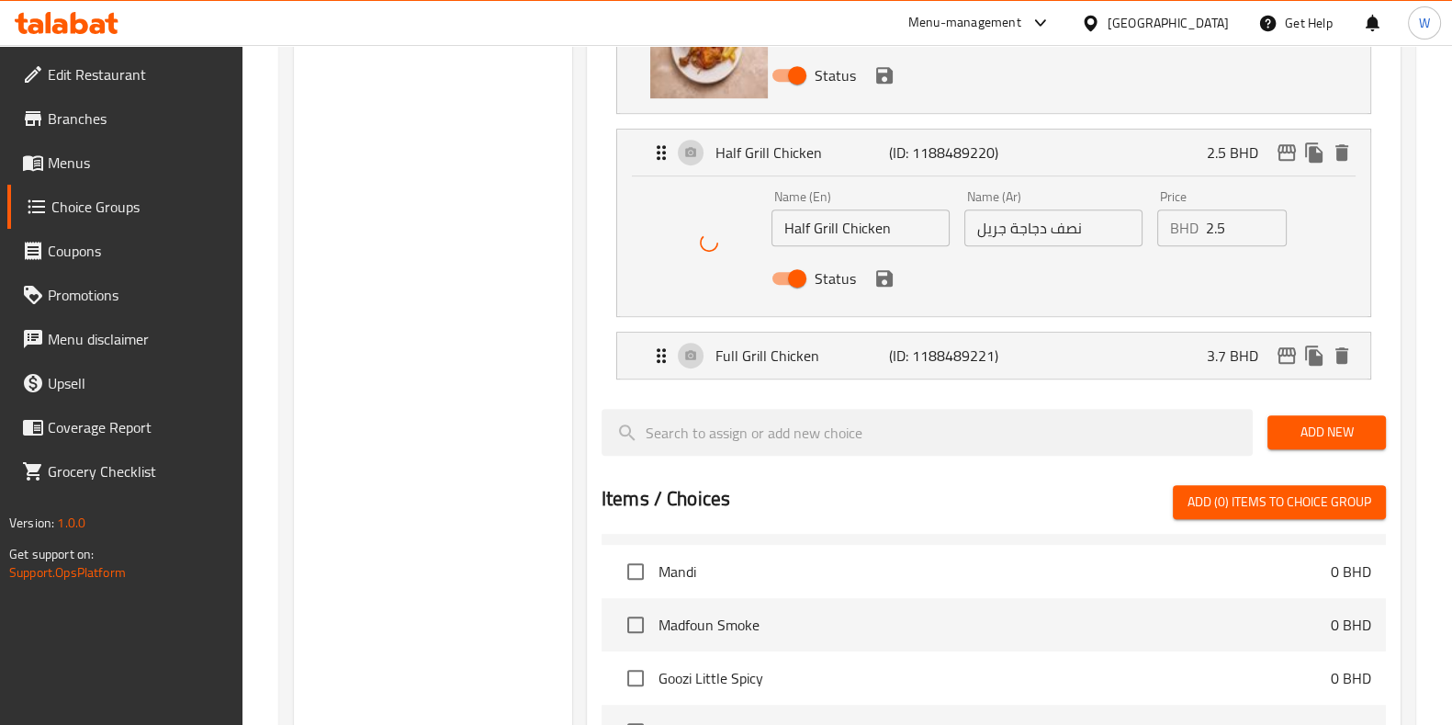
scroll to position [1148, 0]
click at [790, 361] on p "Full Grill Chicken" at bounding box center [803, 355] width 174 height 22
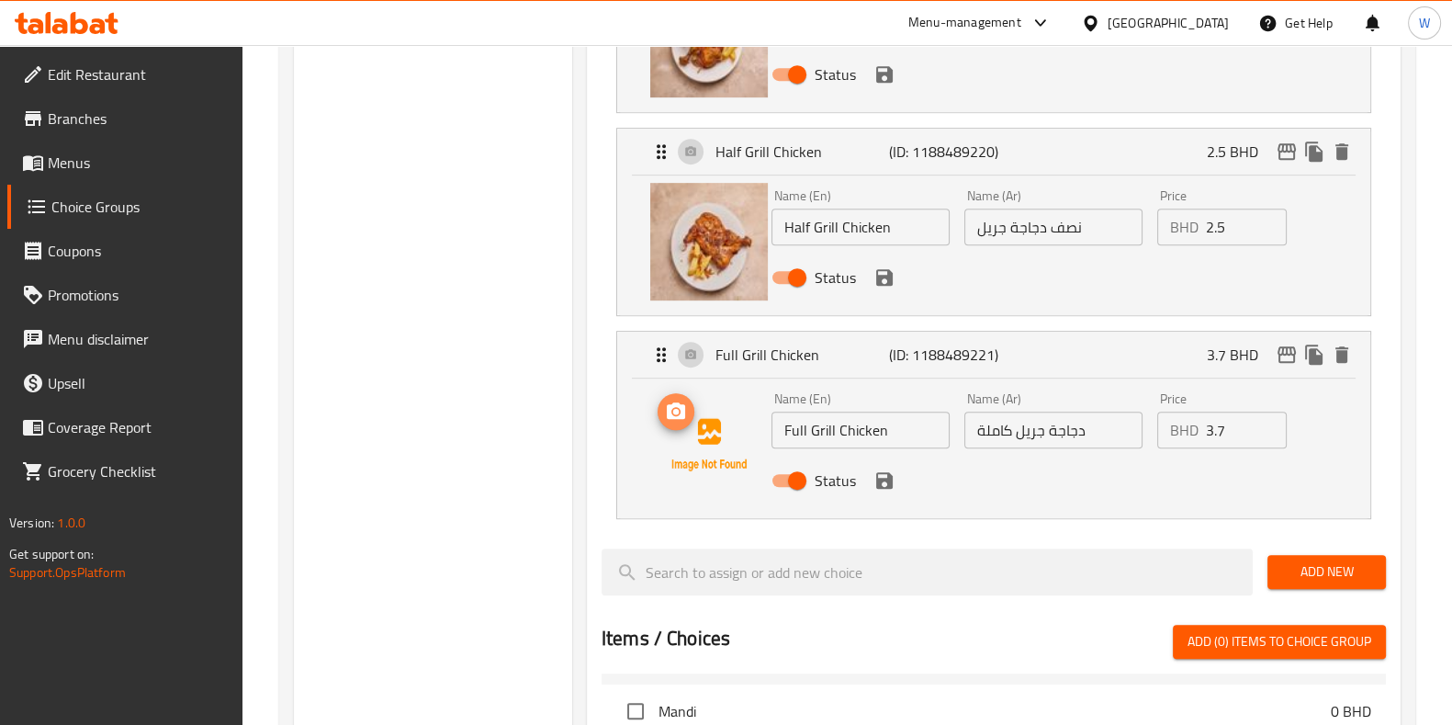
click at [685, 420] on icon "upload picture" at bounding box center [676, 412] width 22 height 22
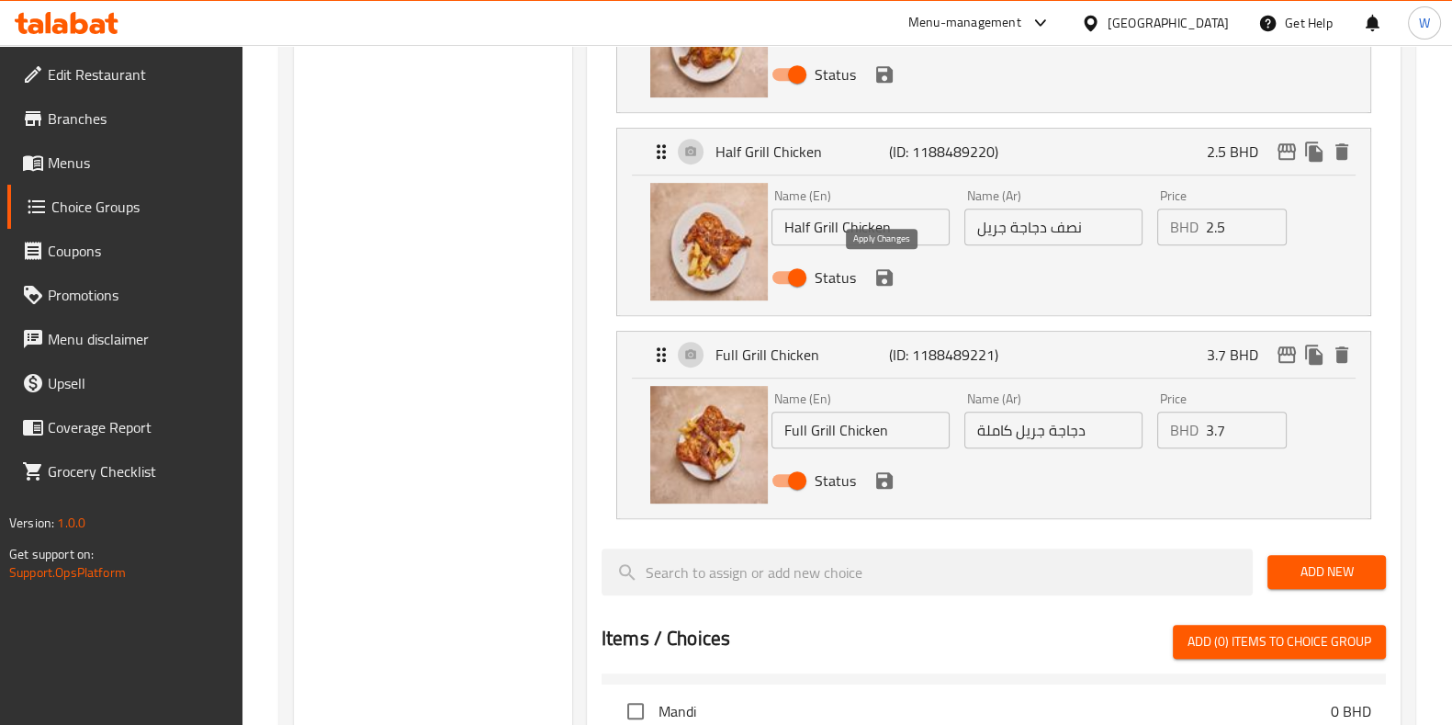
click at [884, 277] on icon "save" at bounding box center [885, 277] width 22 height 22
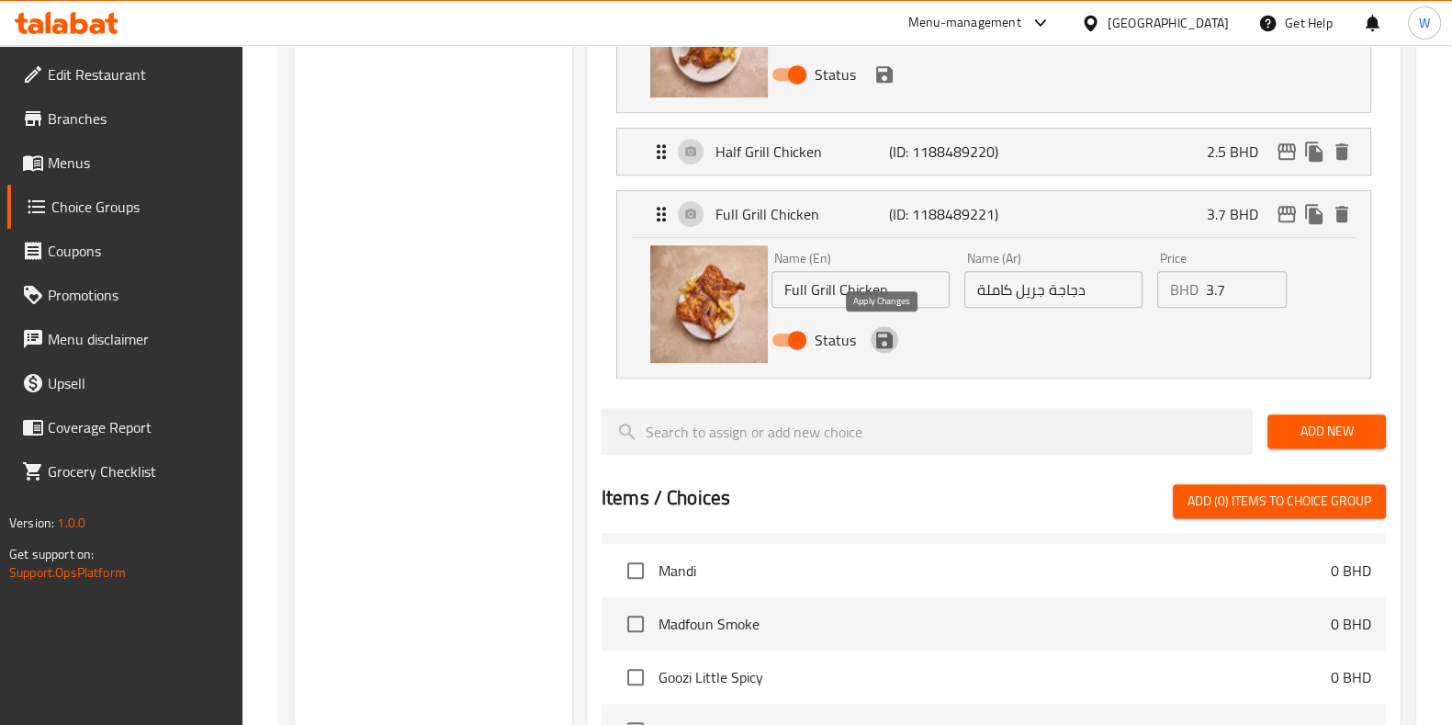
click at [887, 345] on icon "save" at bounding box center [884, 340] width 17 height 17
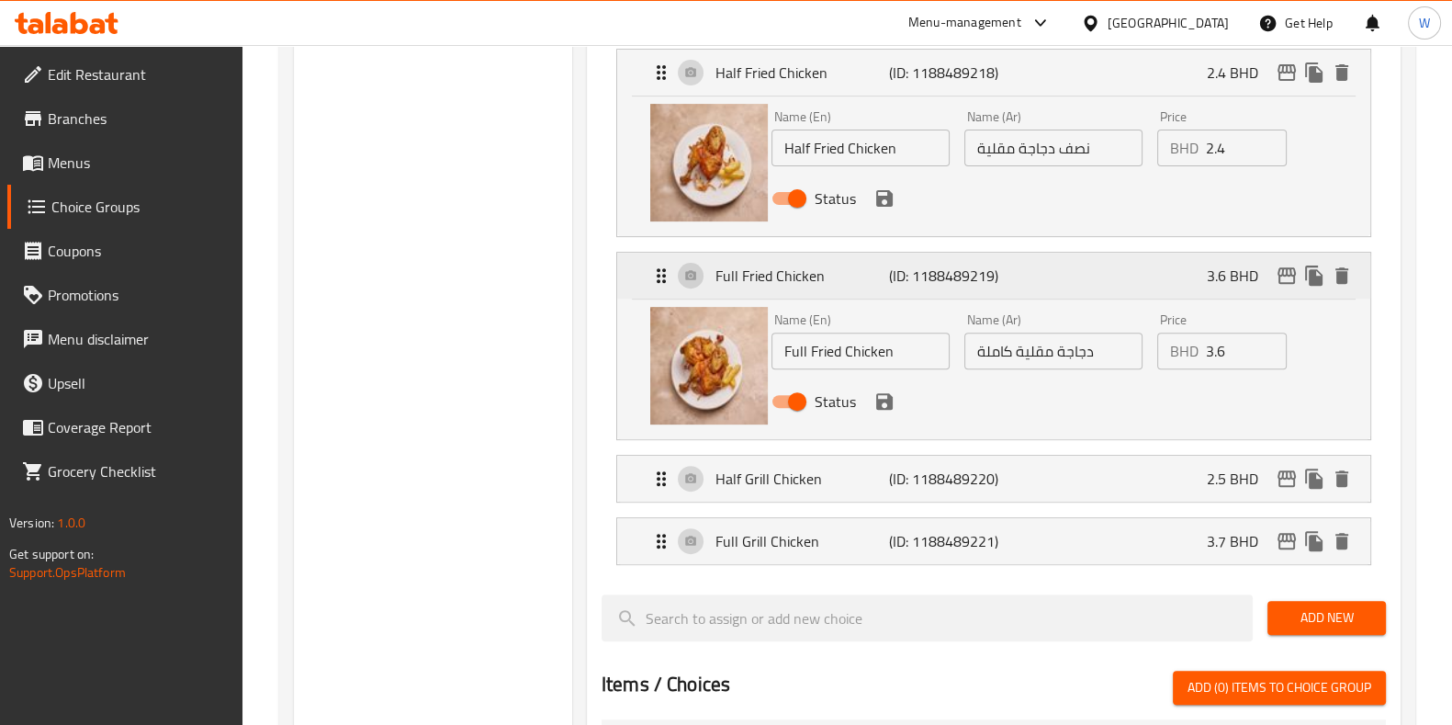
scroll to position [803, 0]
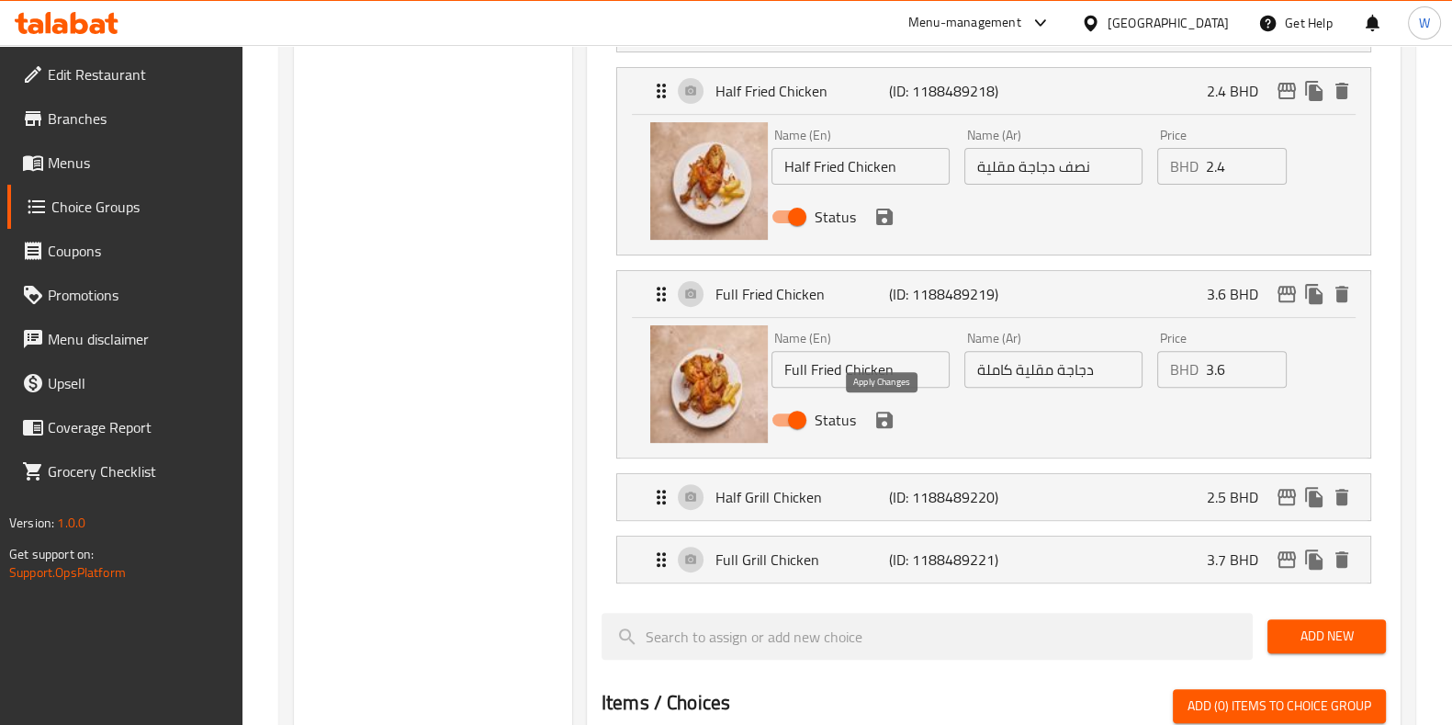
click at [888, 421] on icon "save" at bounding box center [884, 420] width 17 height 17
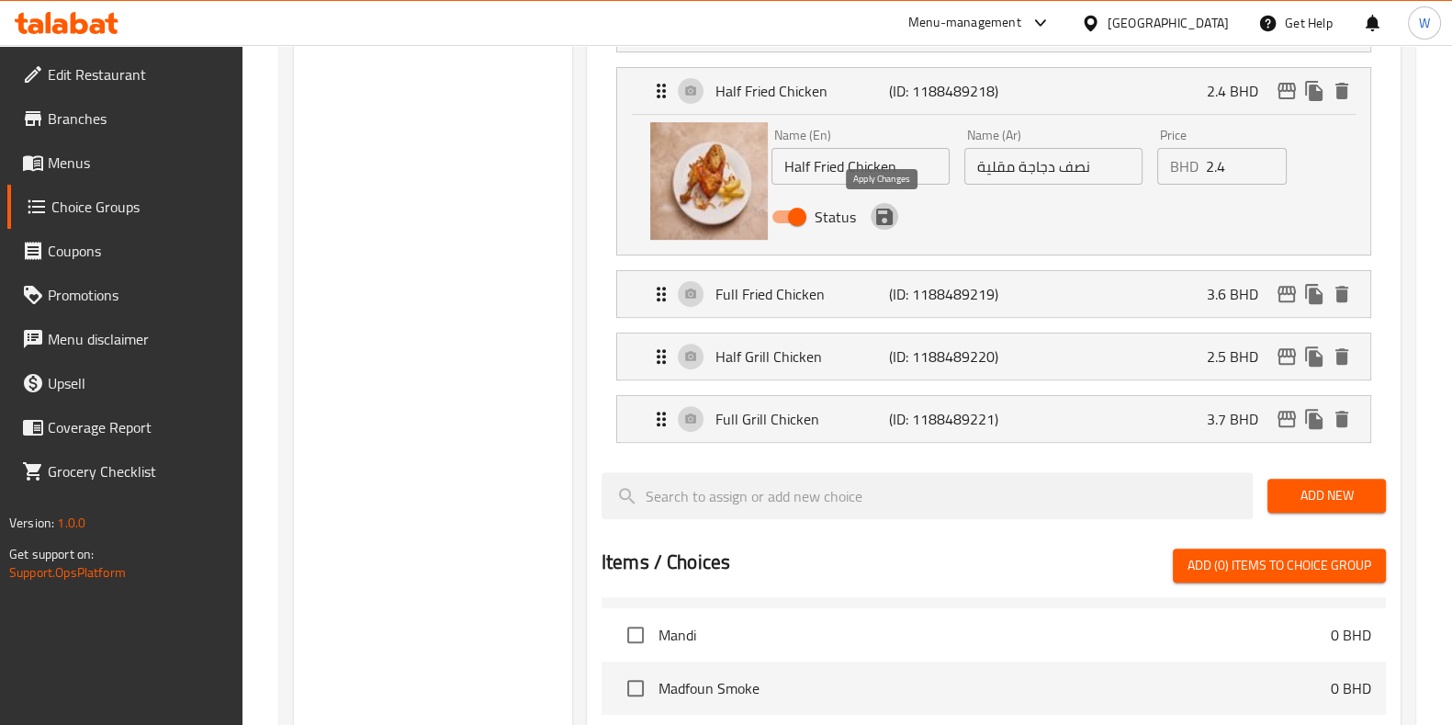
click at [887, 222] on icon "save" at bounding box center [884, 217] width 17 height 17
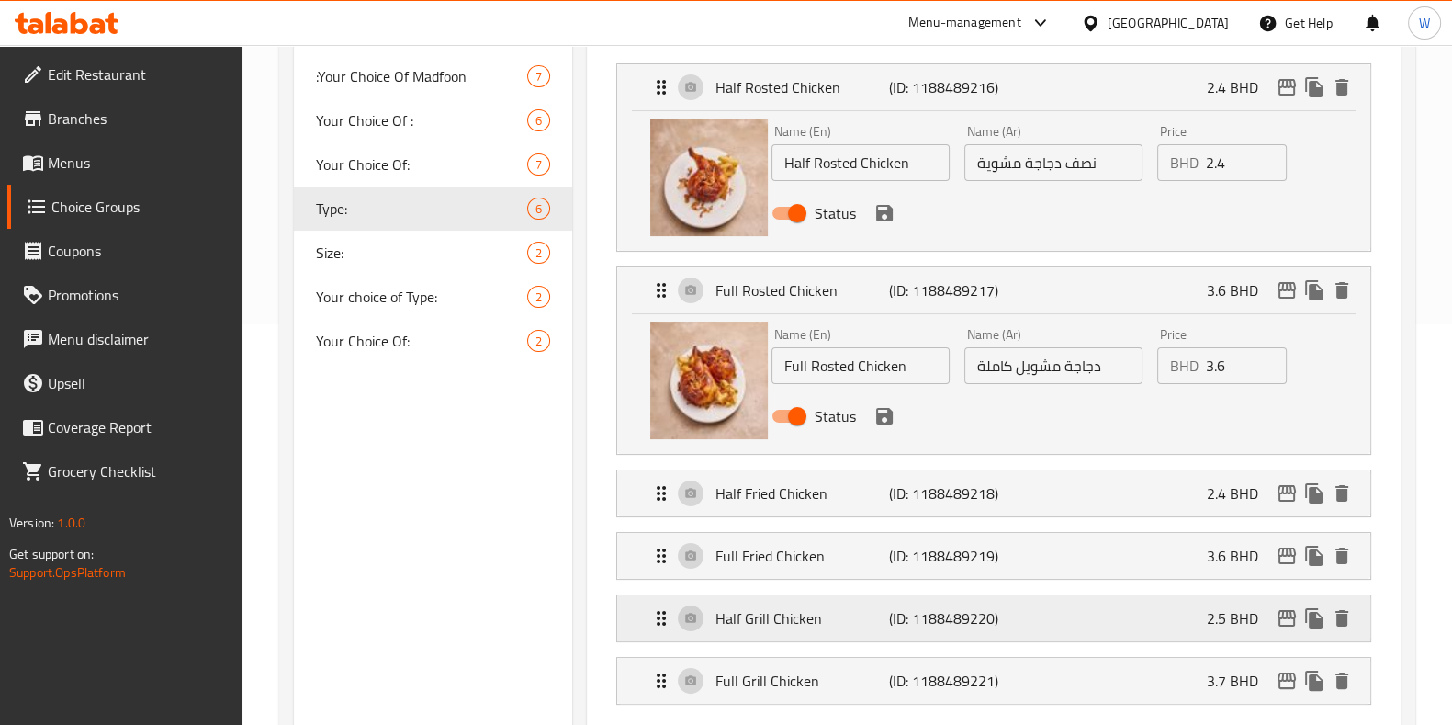
scroll to position [344, 0]
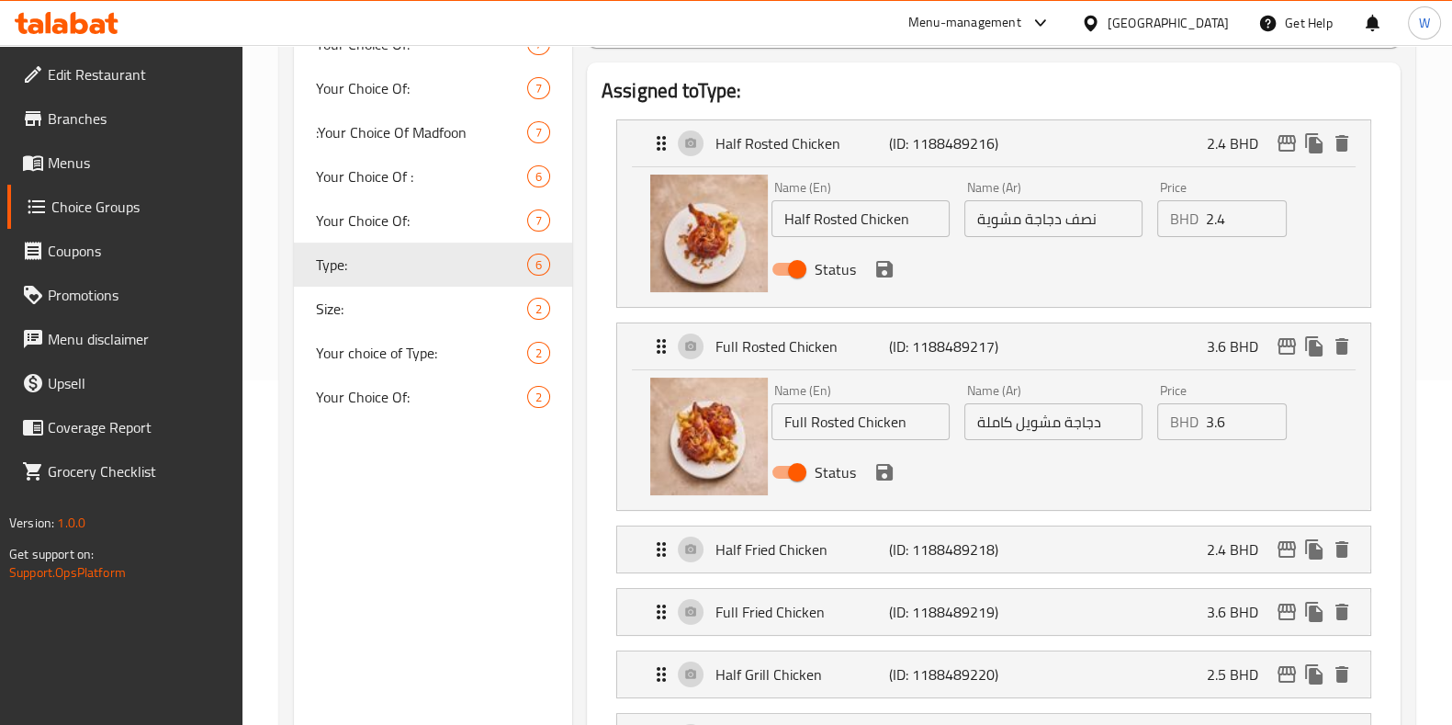
click at [882, 475] on icon "save" at bounding box center [885, 472] width 22 height 22
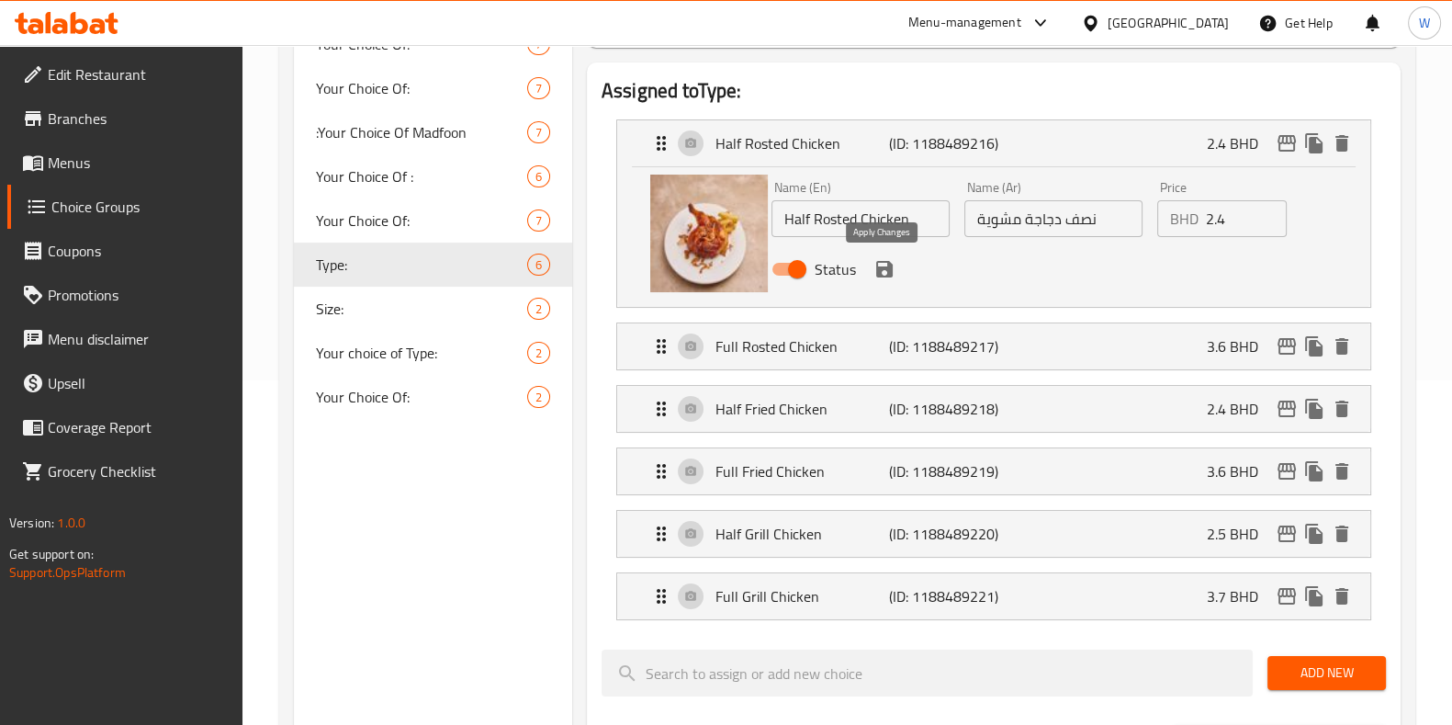
click at [886, 265] on icon "save" at bounding box center [885, 269] width 22 height 22
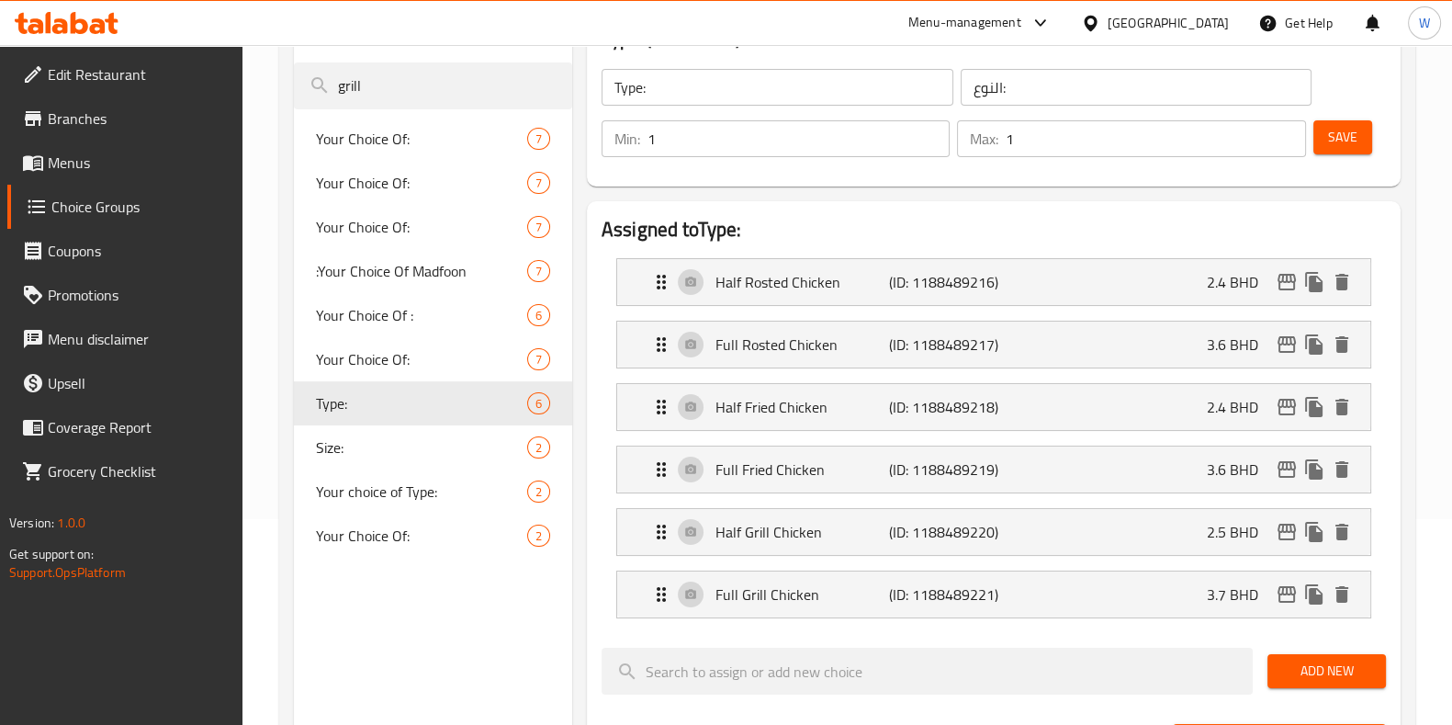
scroll to position [0, 0]
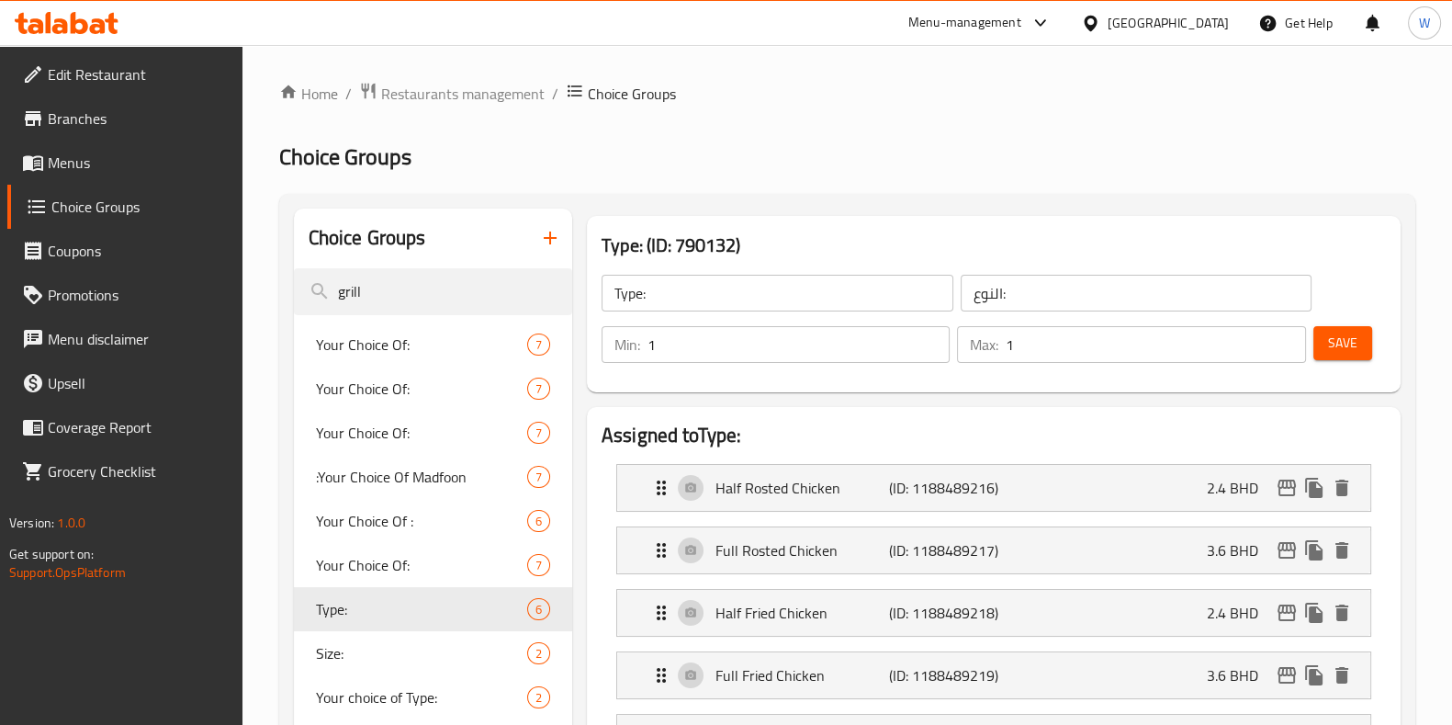
click at [1328, 344] on span "Save" at bounding box center [1342, 343] width 29 height 23
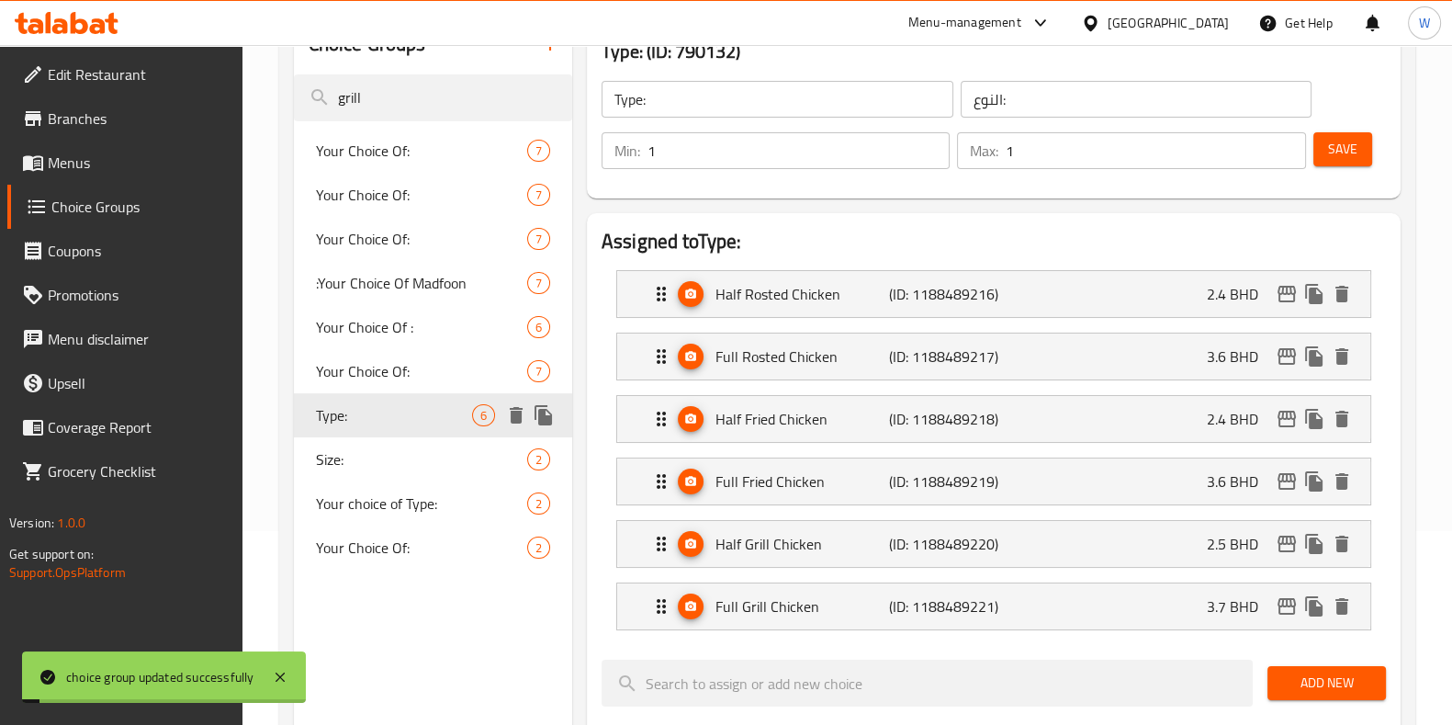
scroll to position [229, 0]
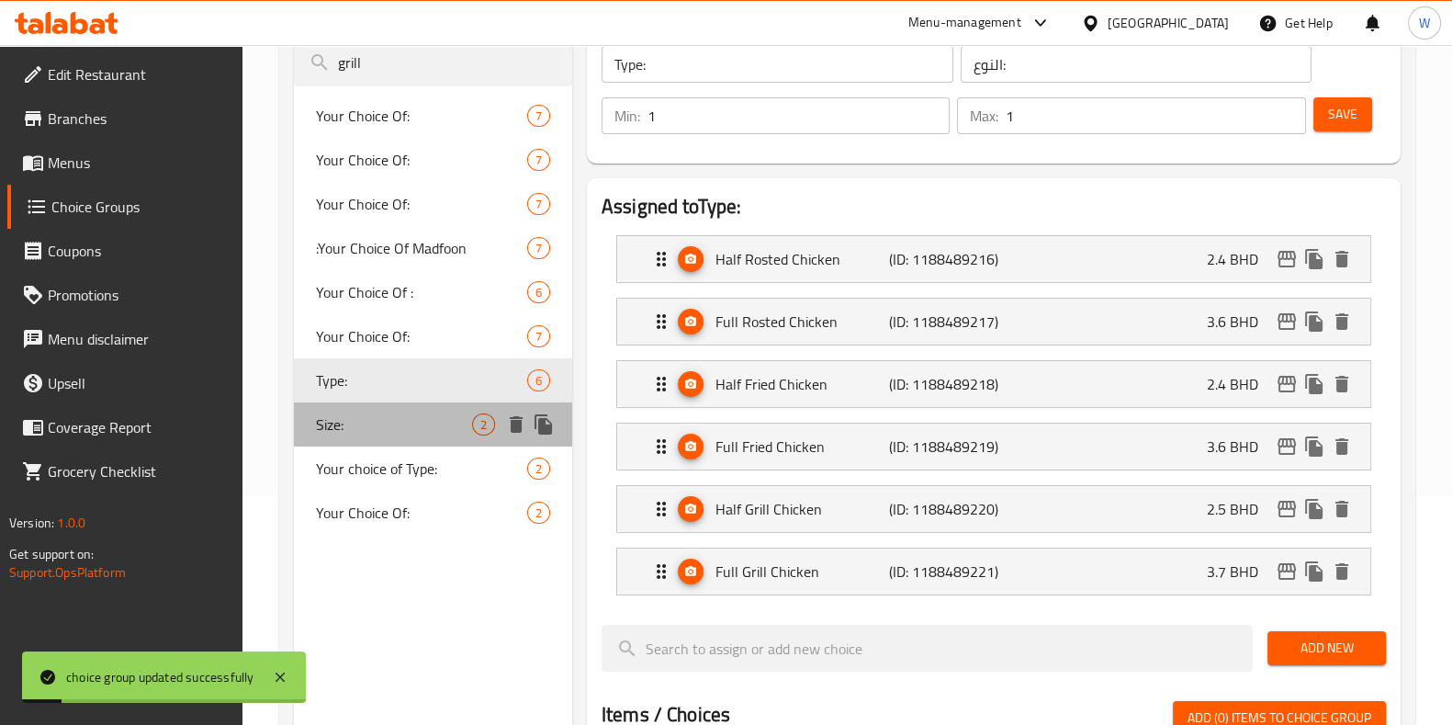
click at [330, 439] on div "Size: 2" at bounding box center [433, 424] width 278 height 44
type input "Size:"
type input "الحجم:"
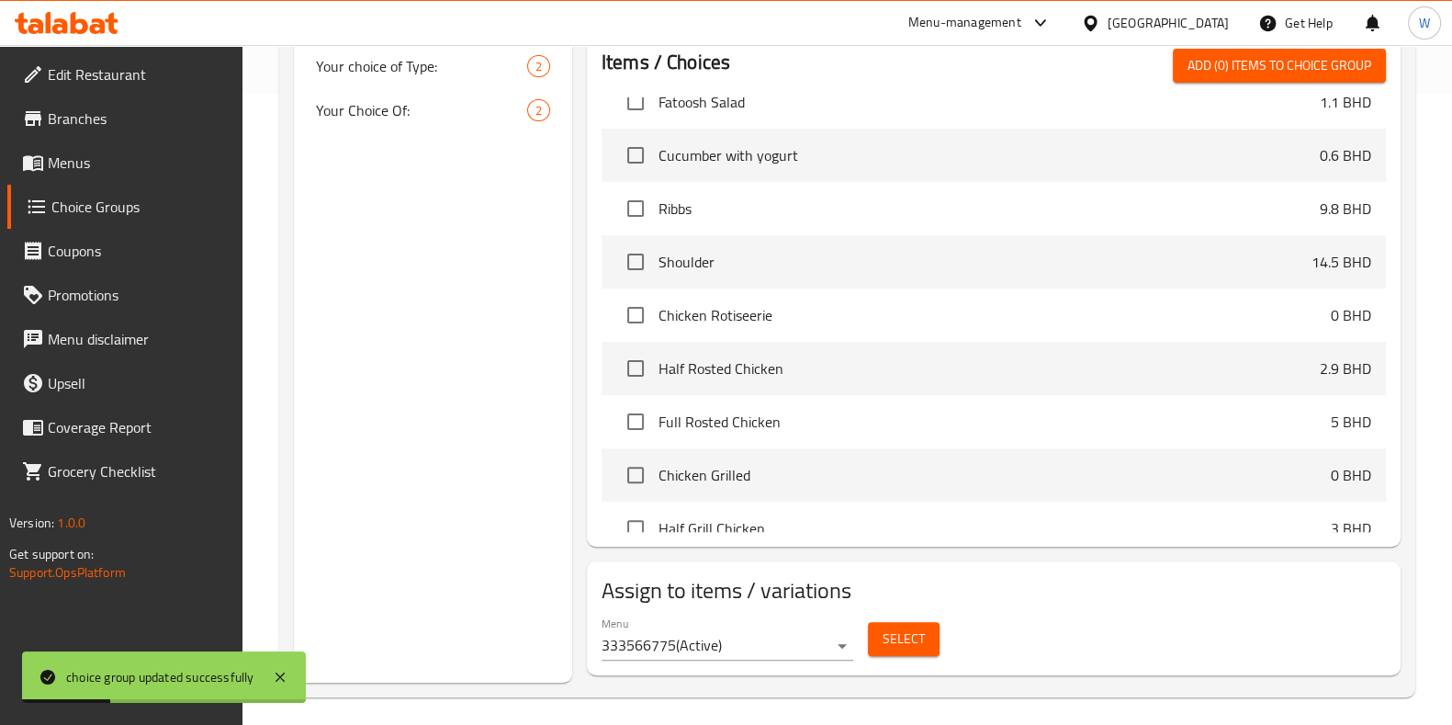
scroll to position [639, 0]
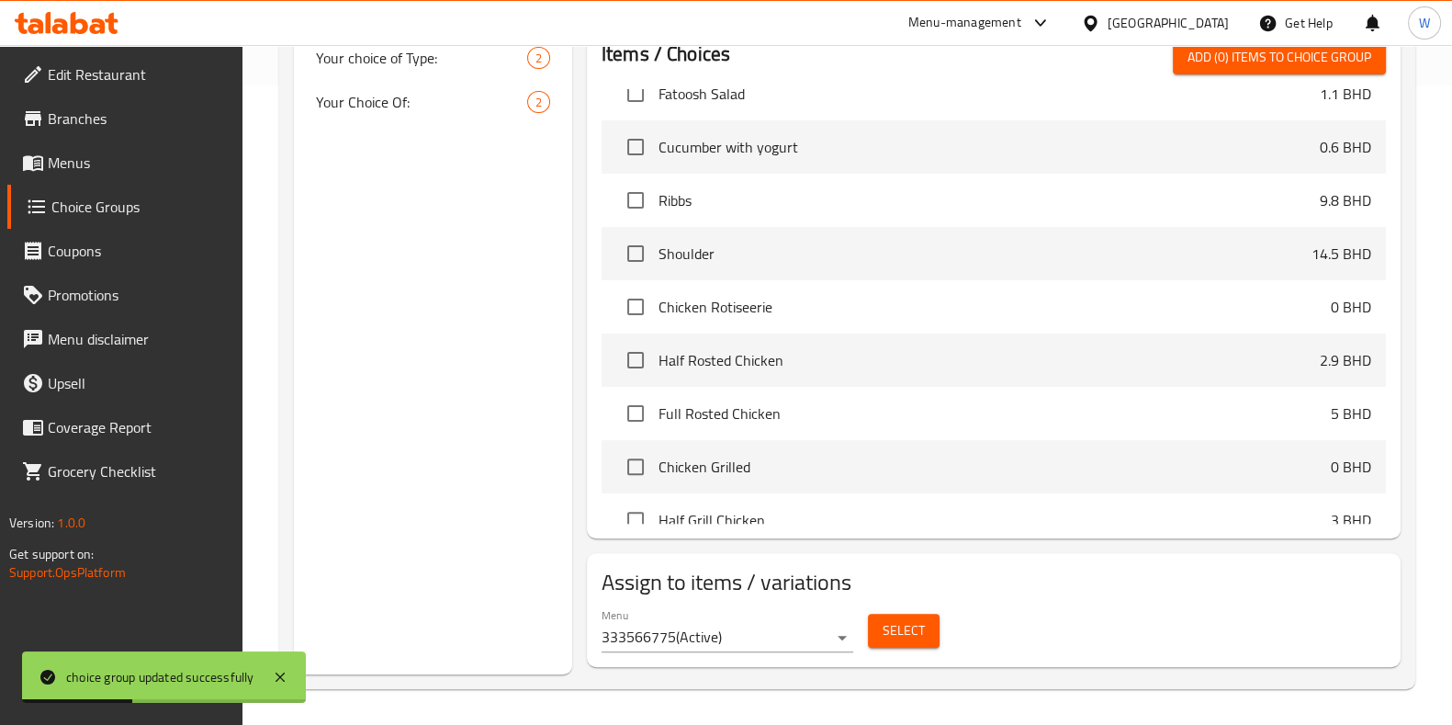
click at [905, 611] on div "Select" at bounding box center [904, 630] width 86 height 49
click at [905, 624] on span "Select" at bounding box center [904, 630] width 42 height 23
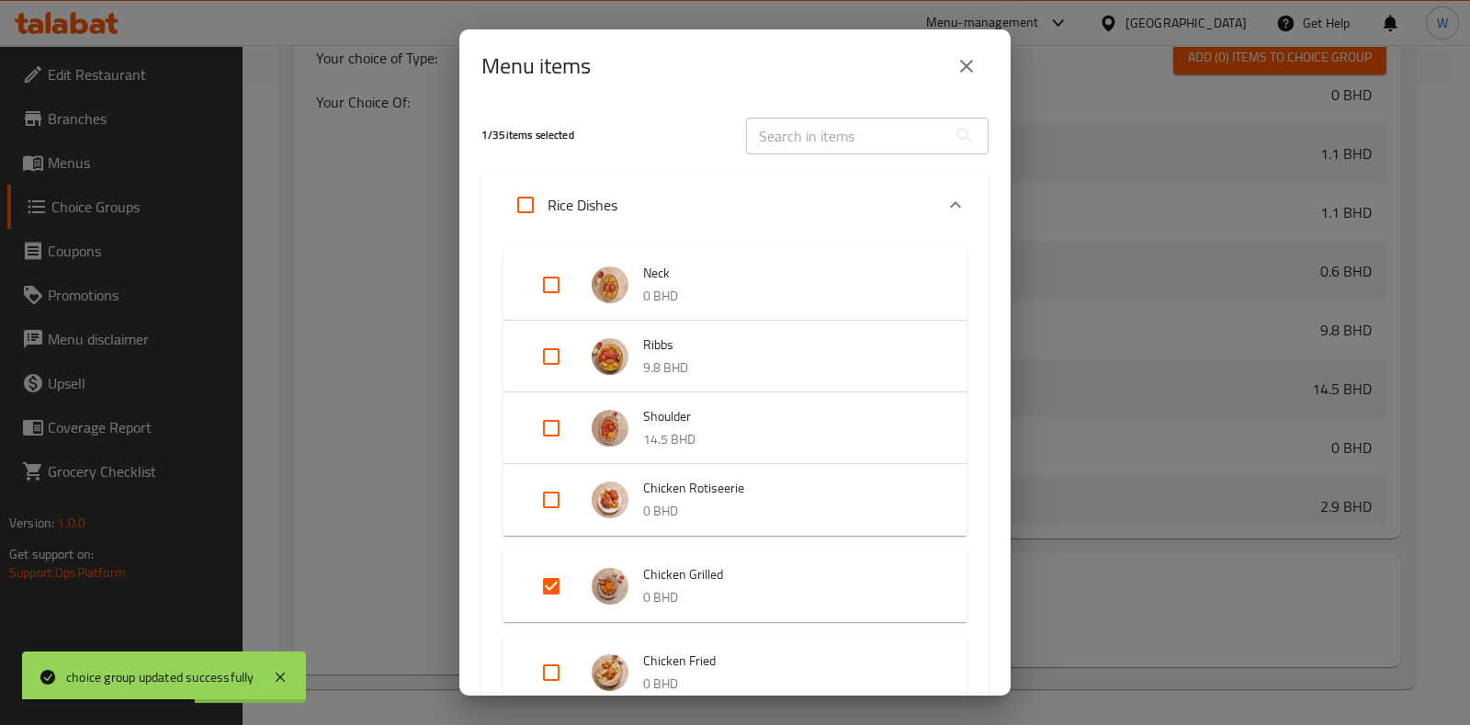
click at [966, 80] on button "close" at bounding box center [966, 66] width 44 height 44
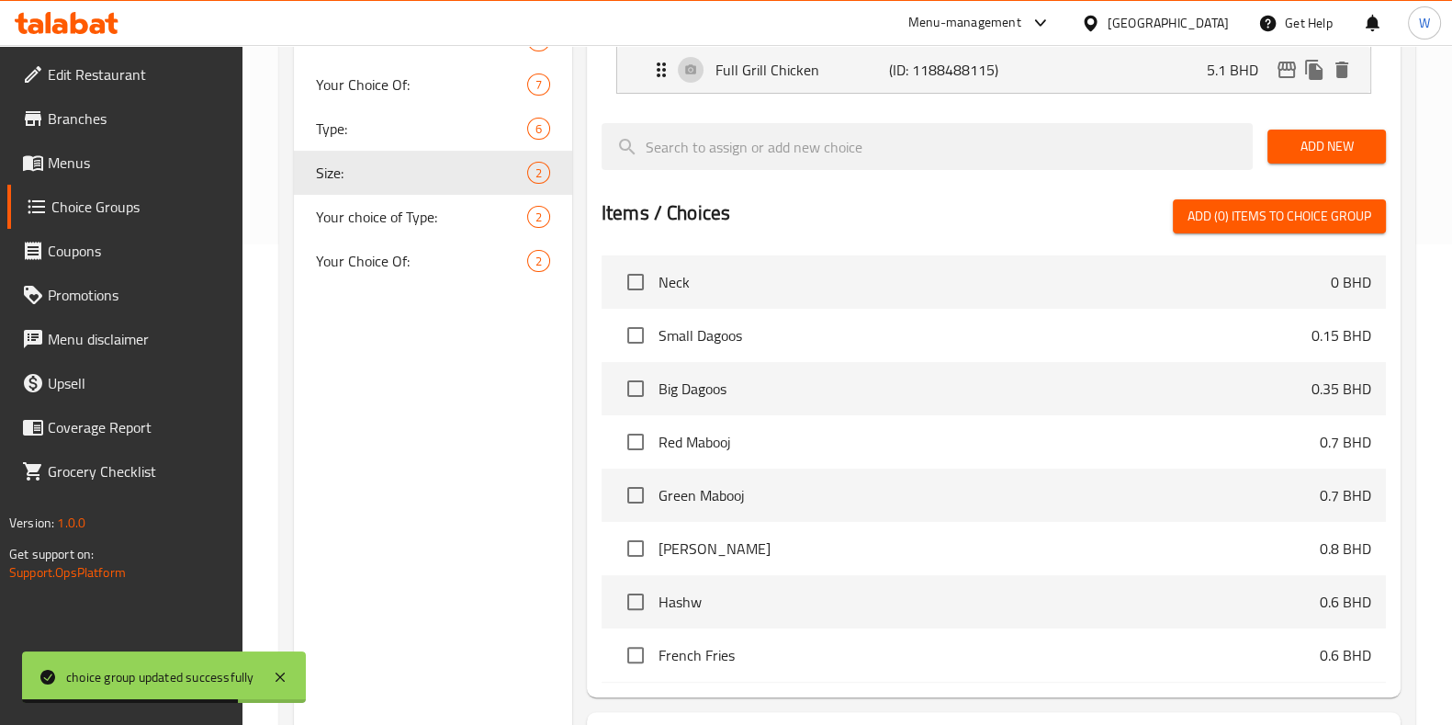
scroll to position [180, 0]
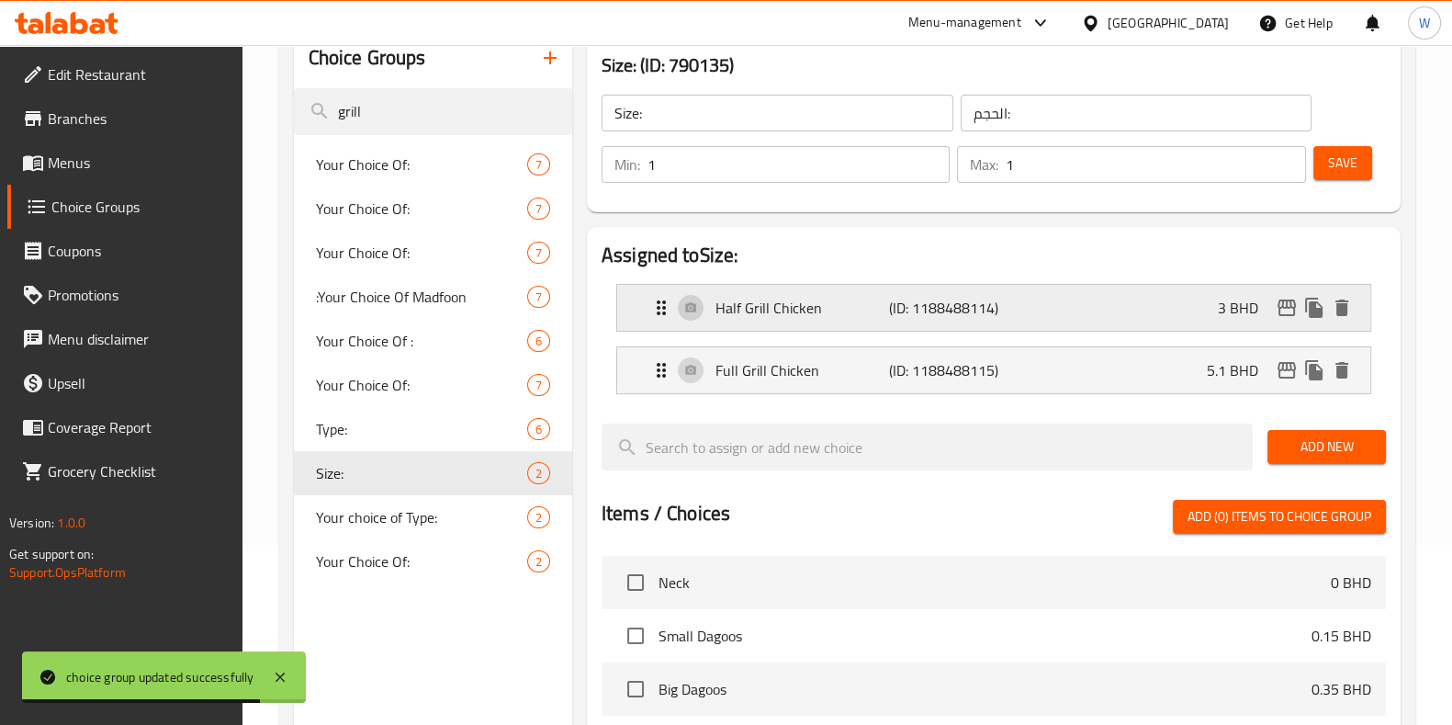
click at [804, 305] on p "Half Grill Chicken" at bounding box center [803, 308] width 174 height 22
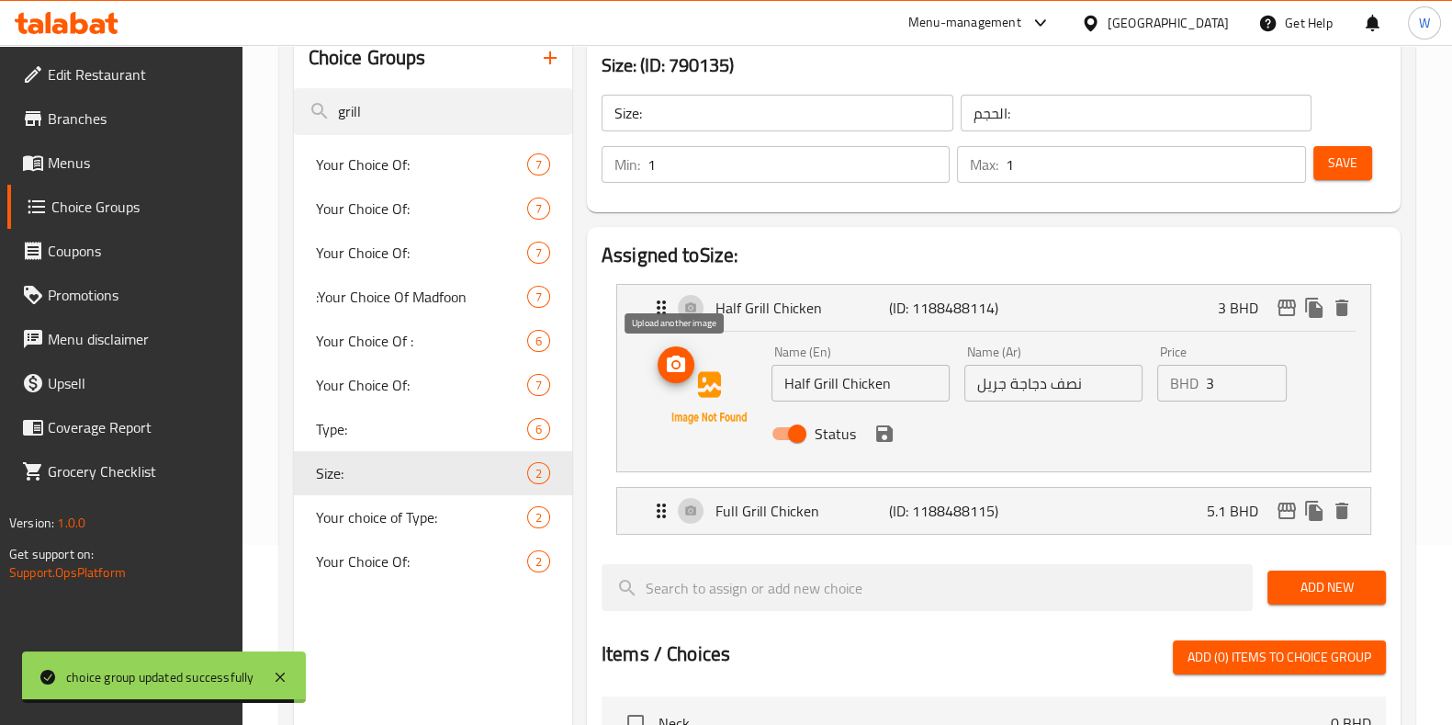
click at [671, 362] on icon "upload picture" at bounding box center [676, 364] width 18 height 17
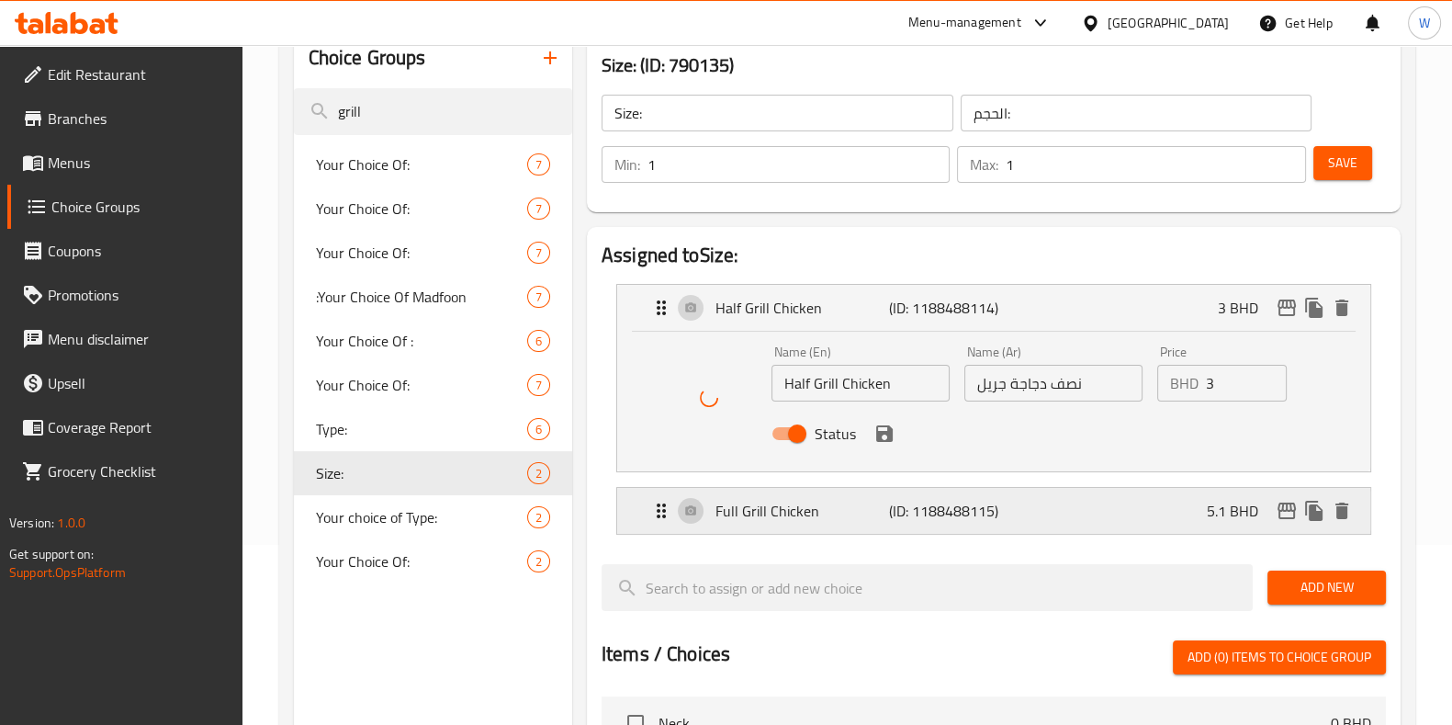
click at [777, 502] on p "Full Grill Chicken" at bounding box center [803, 511] width 174 height 22
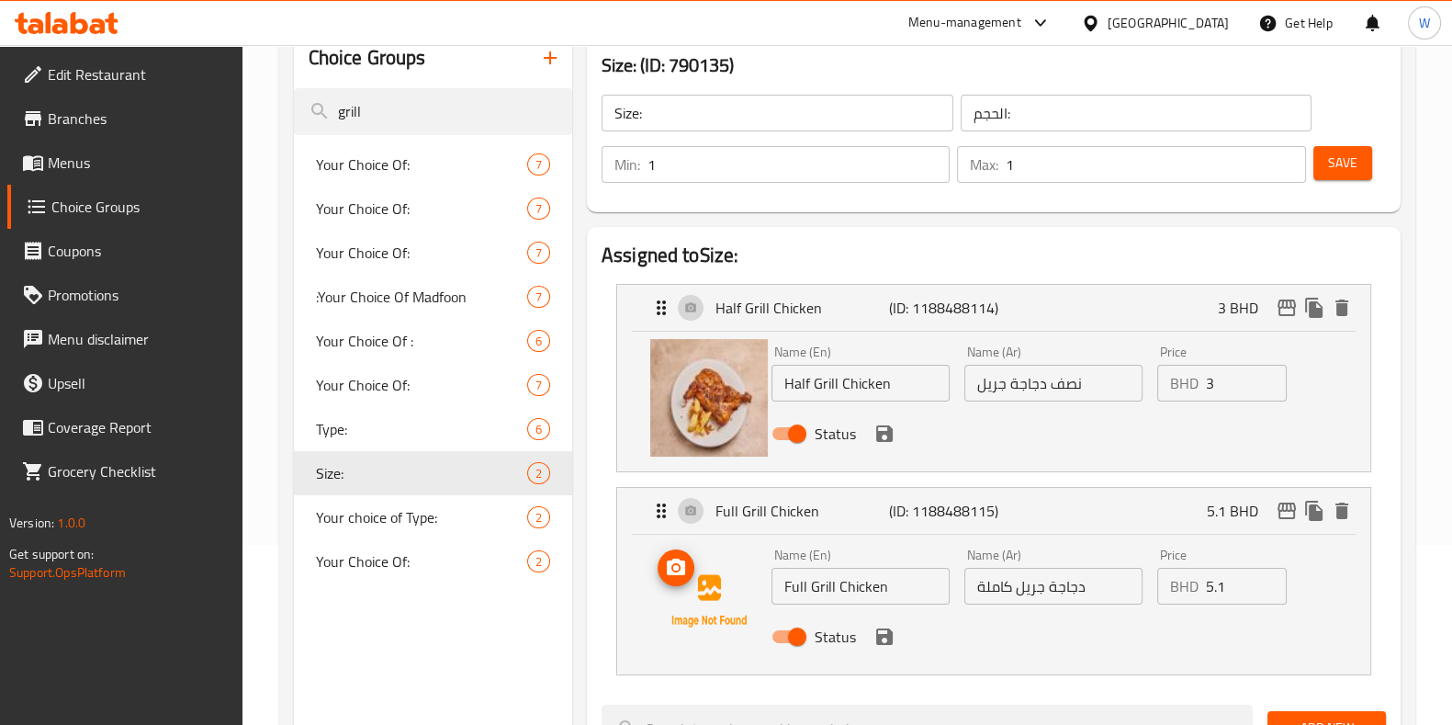
click at [680, 572] on icon "upload picture" at bounding box center [676, 567] width 18 height 17
click at [887, 429] on icon "save" at bounding box center [884, 433] width 17 height 17
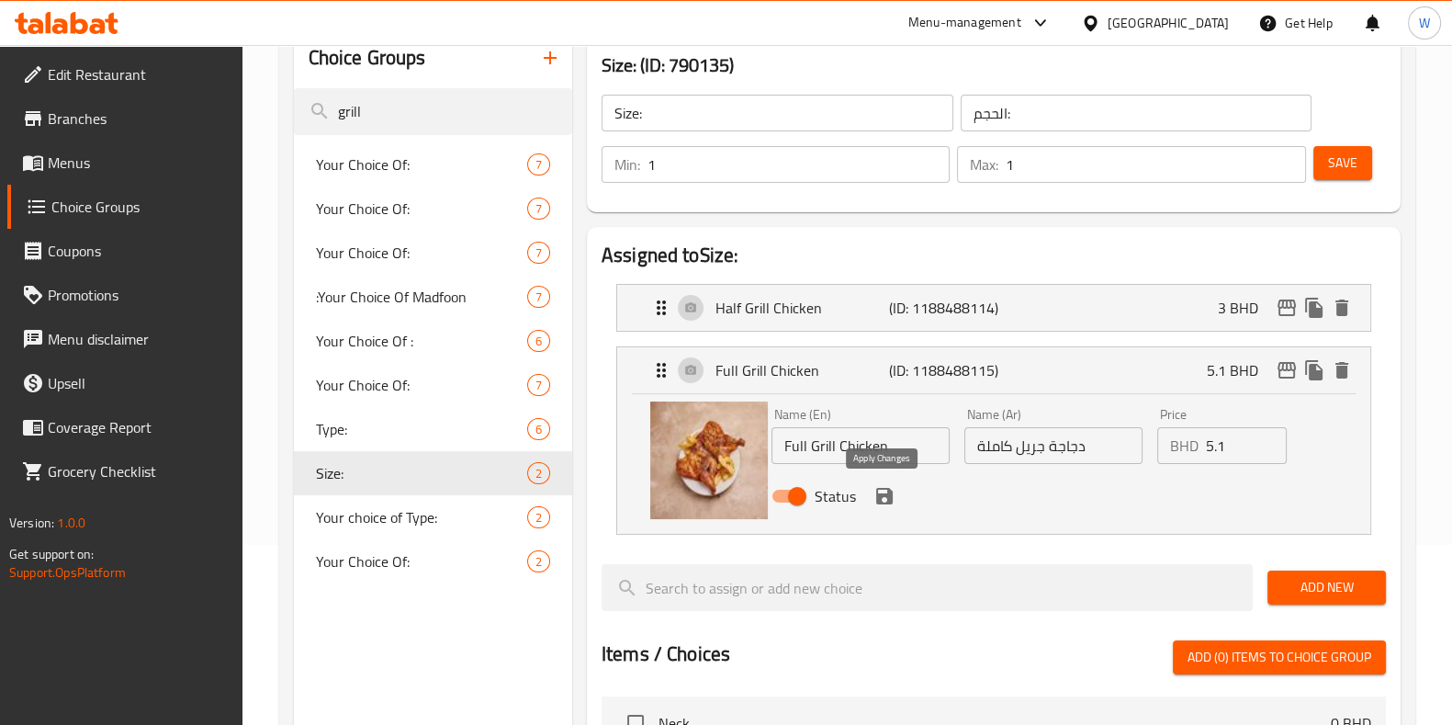
click at [891, 500] on icon "save" at bounding box center [884, 496] width 17 height 17
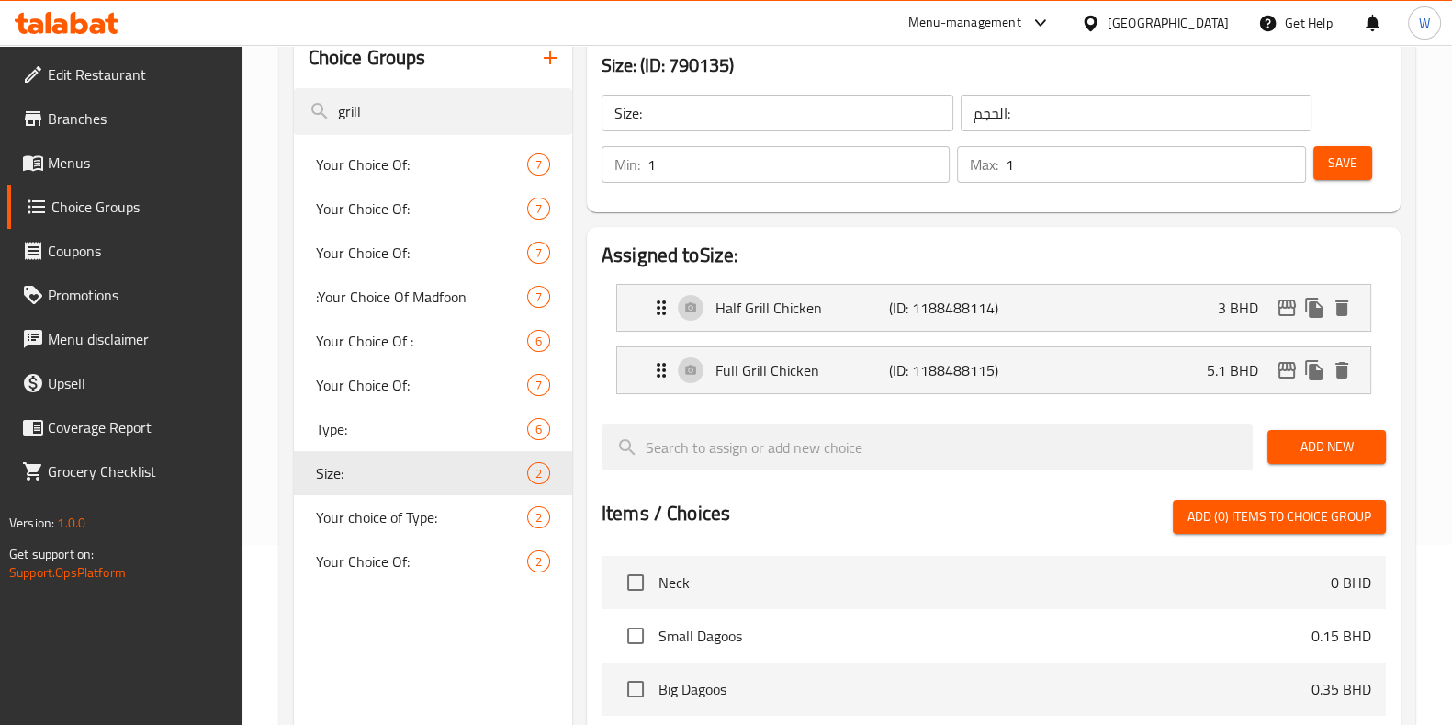
click at [1345, 158] on span "Save" at bounding box center [1342, 163] width 29 height 23
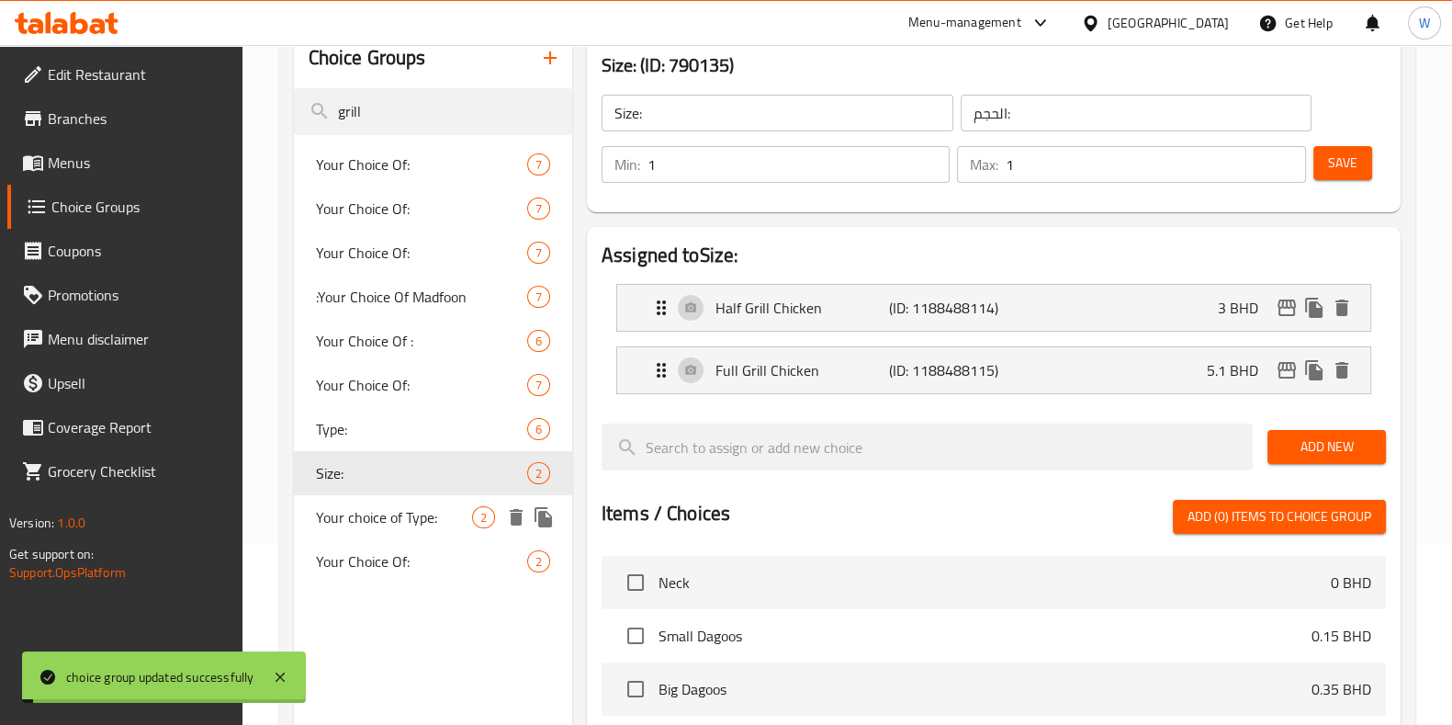
click at [377, 514] on span "Your choice of Type:" at bounding box center [394, 517] width 156 height 22
type input "Your choice of Type:"
type input "اختيارك من النوع:"
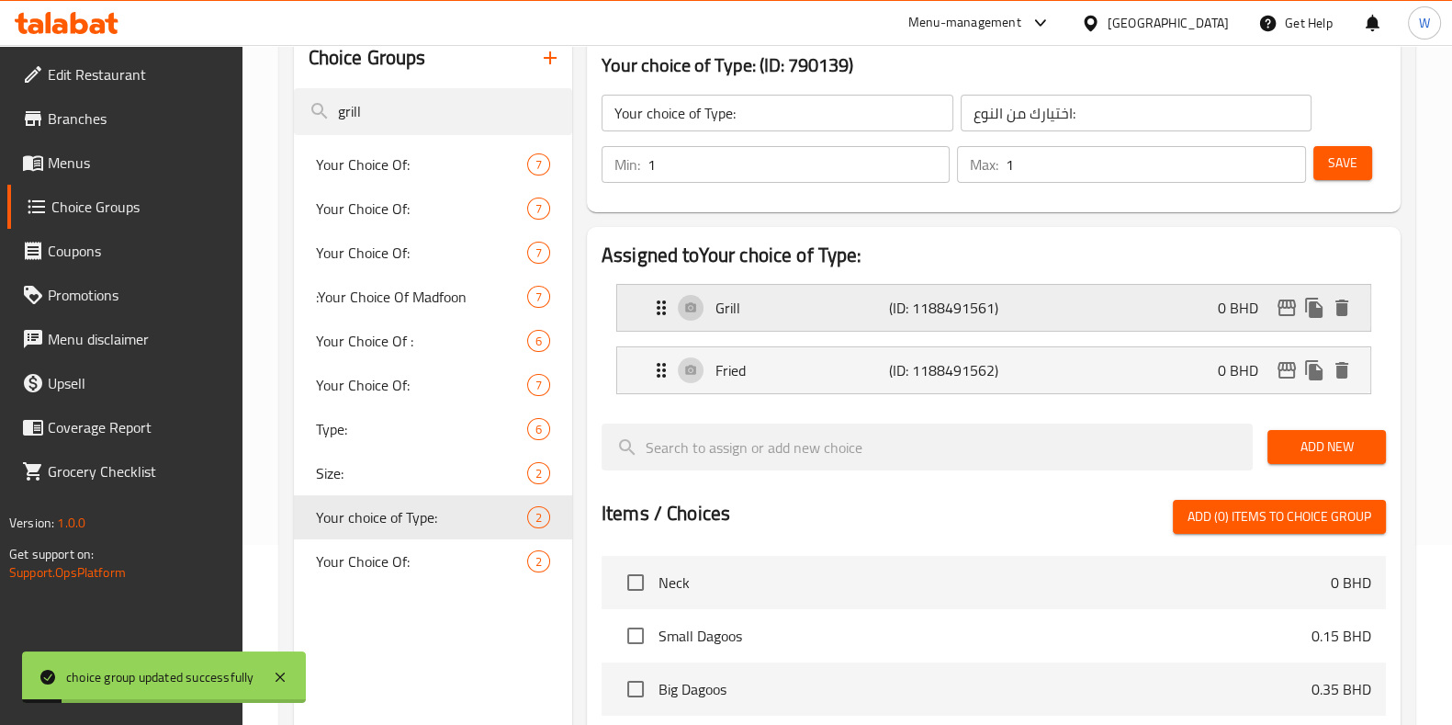
click at [781, 314] on p "Grill" at bounding box center [803, 308] width 174 height 22
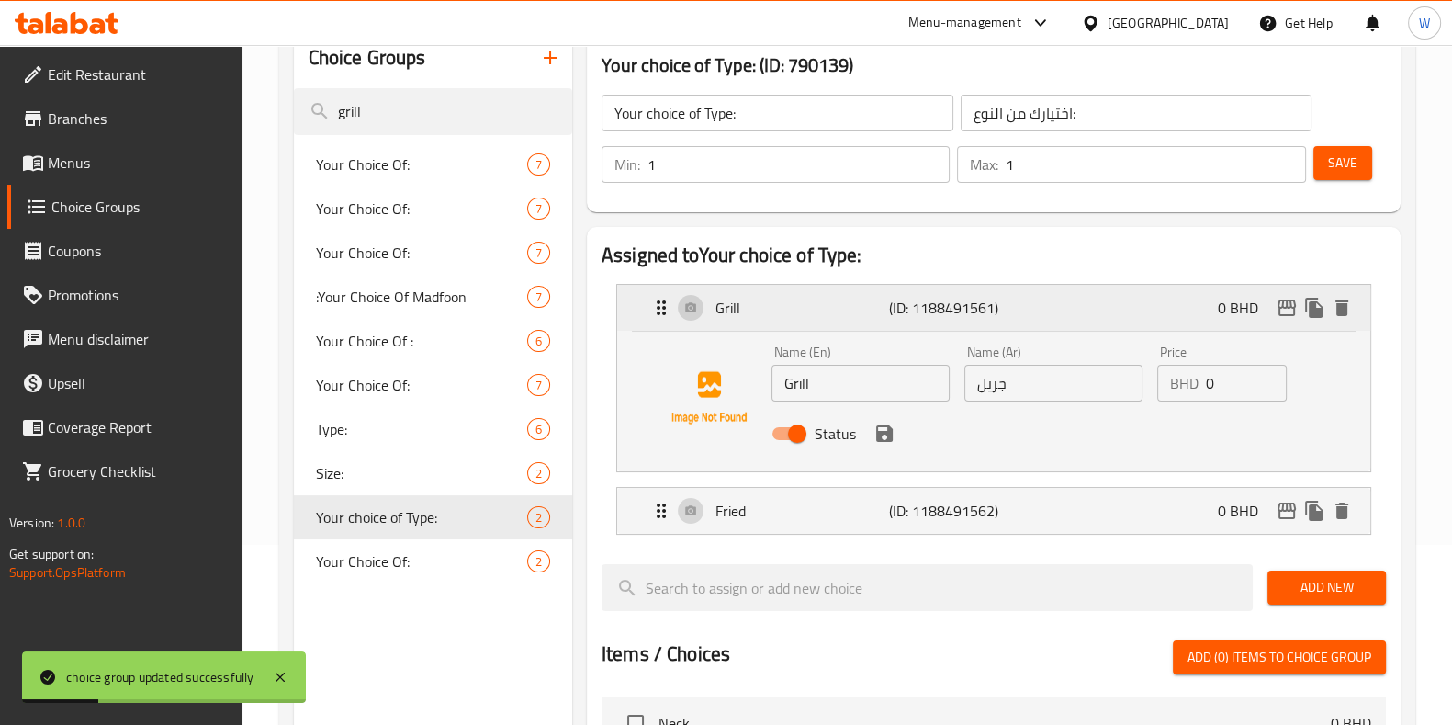
click at [781, 311] on p "Grill" at bounding box center [803, 308] width 174 height 22
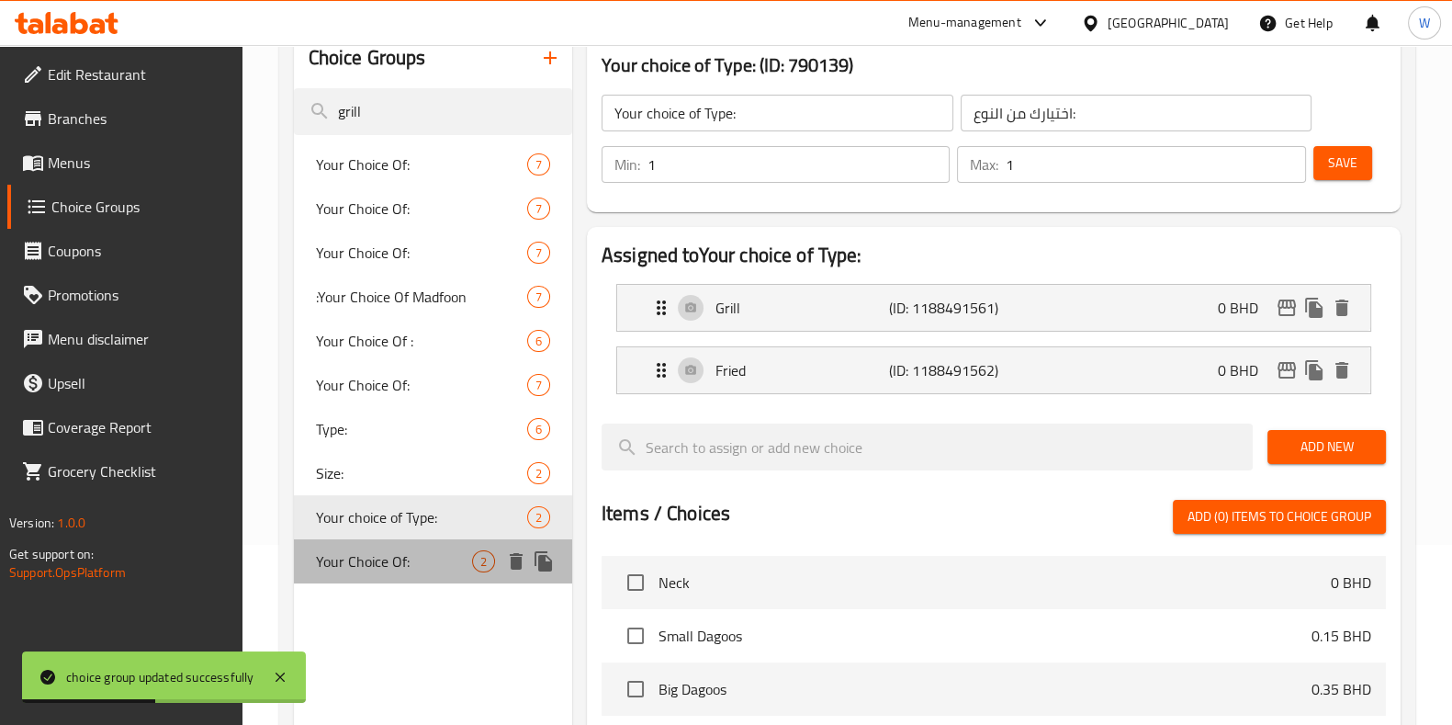
click at [374, 563] on span "Your Choice Of:" at bounding box center [394, 561] width 156 height 22
type input "Your Choice Of:"
type input "إختيارك من:"
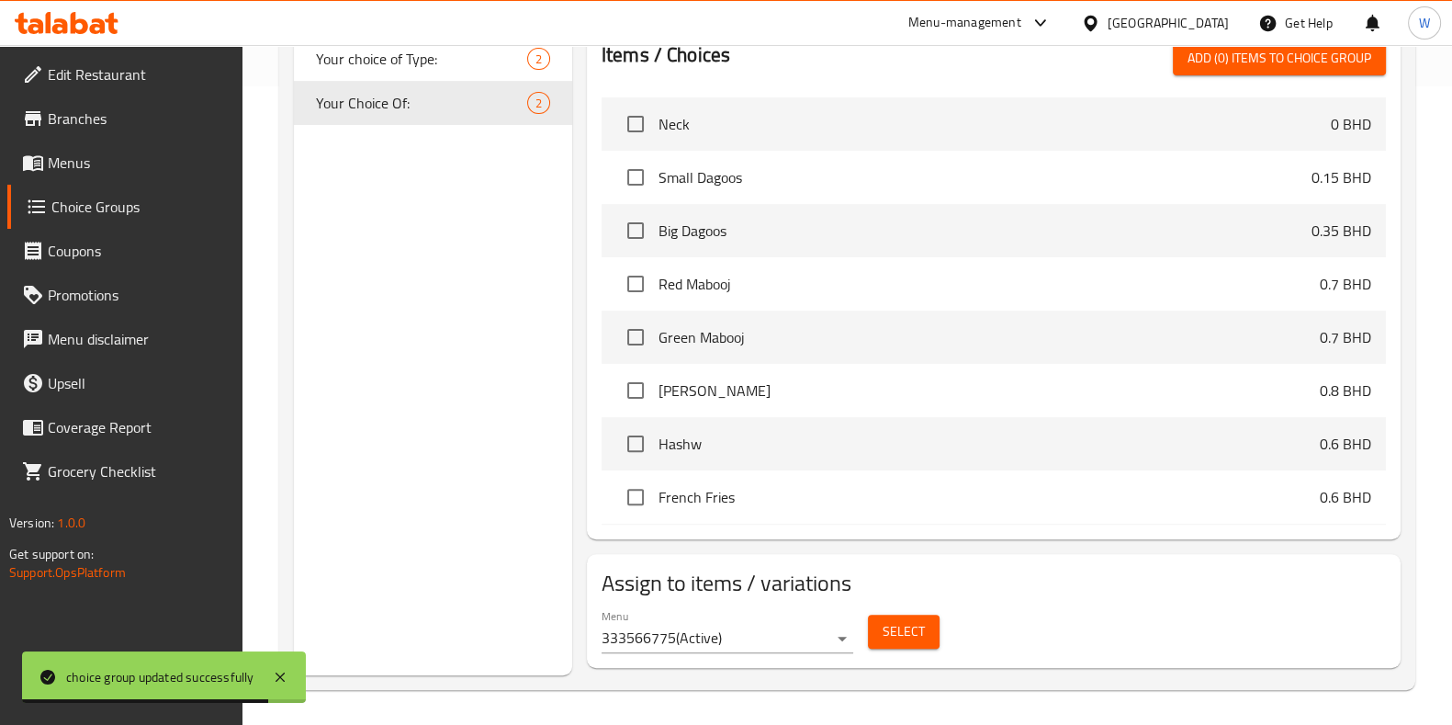
scroll to position [639, 0]
click at [883, 627] on span "Select" at bounding box center [904, 630] width 42 height 23
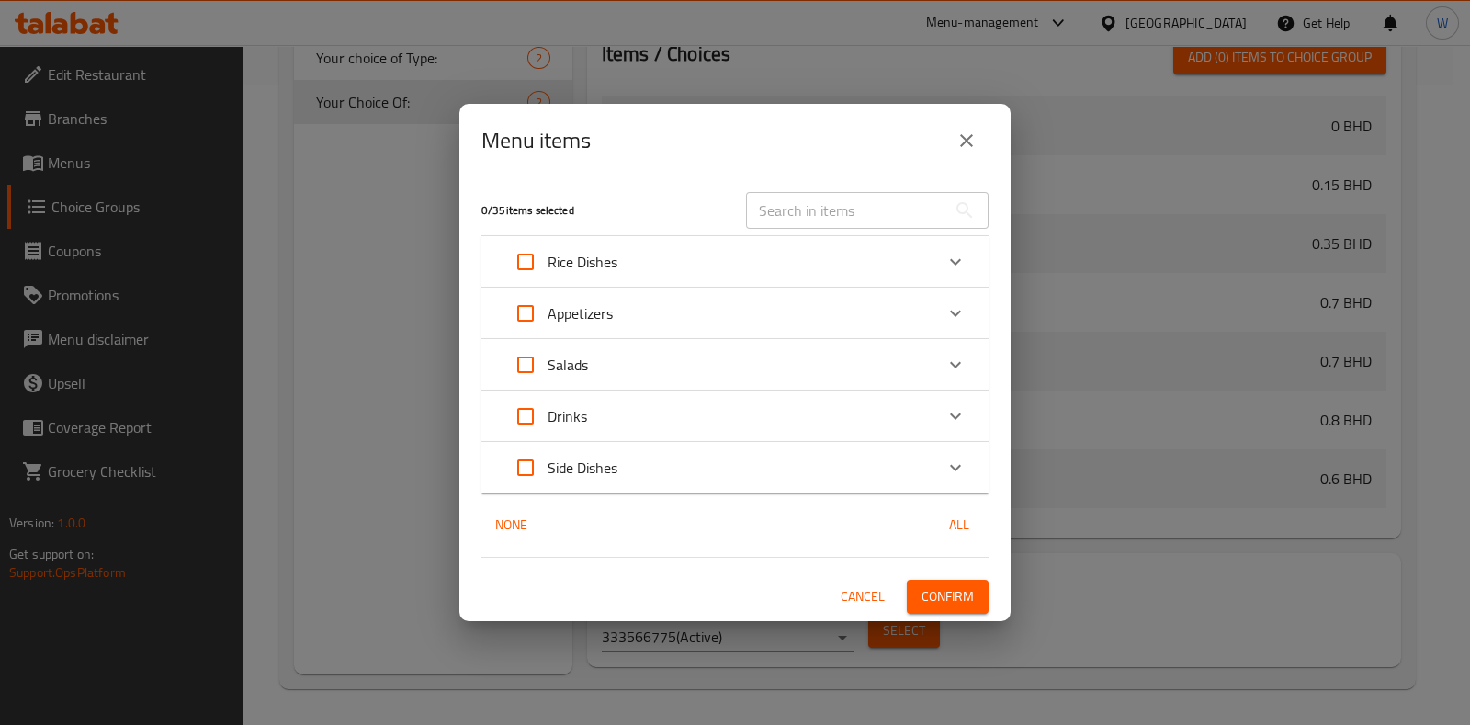
click at [977, 130] on button "close" at bounding box center [966, 141] width 44 height 44
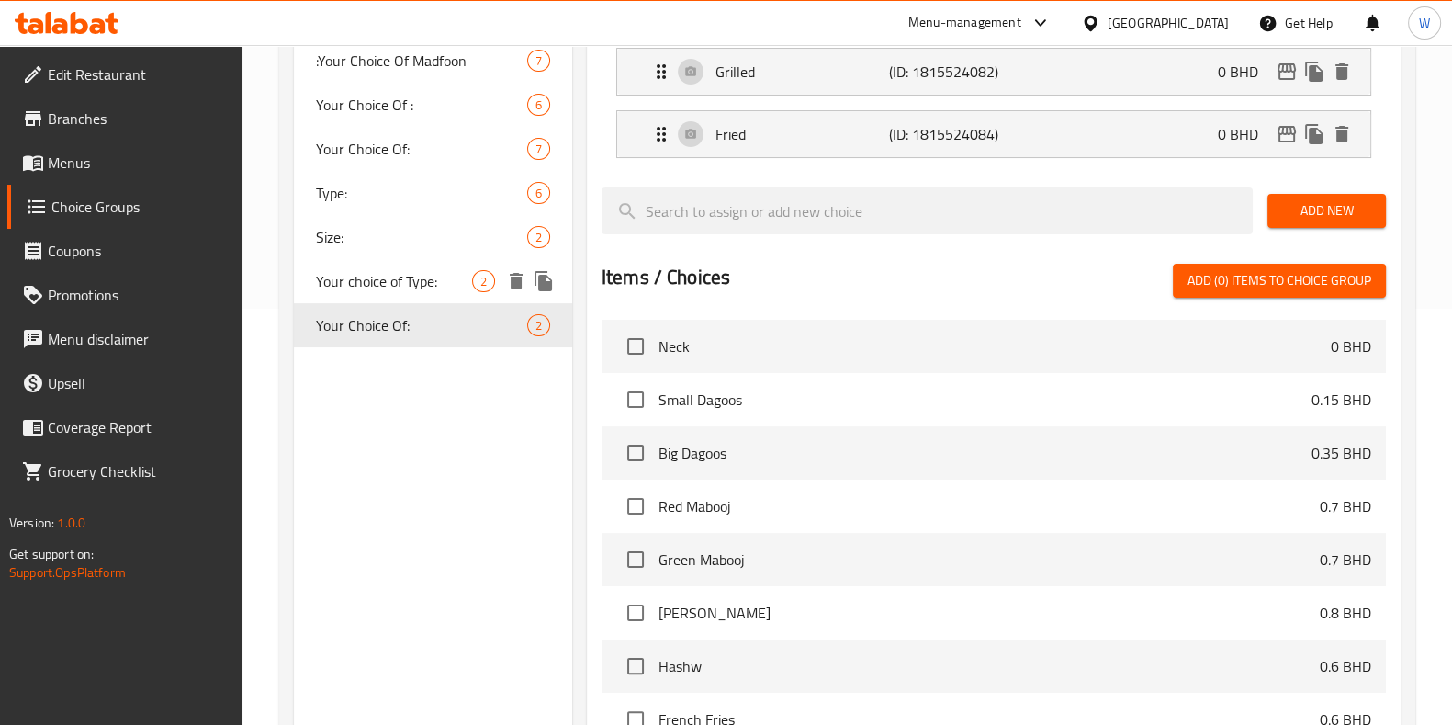
scroll to position [410, 0]
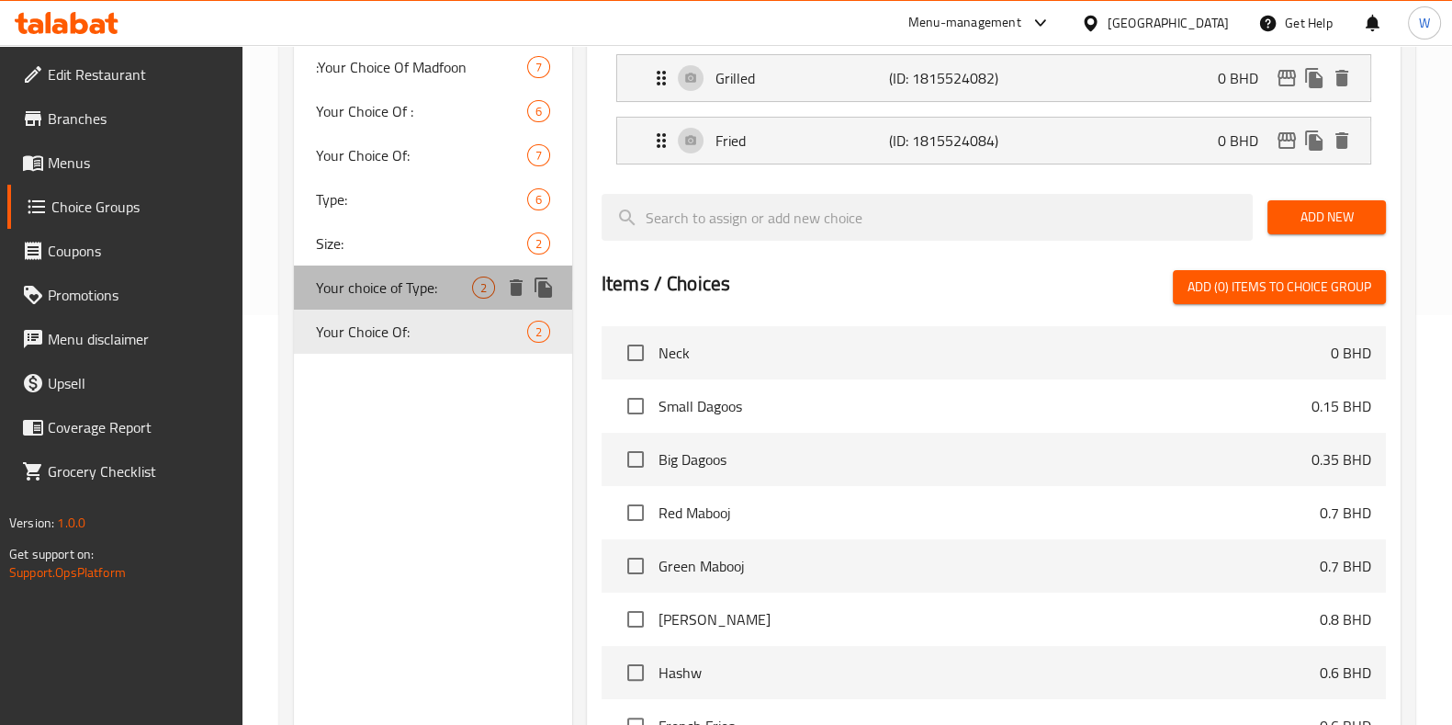
click at [373, 291] on span "Your choice of Type:" at bounding box center [394, 288] width 156 height 22
type input "Your choice of Type:"
type input "اختيارك من النوع:"
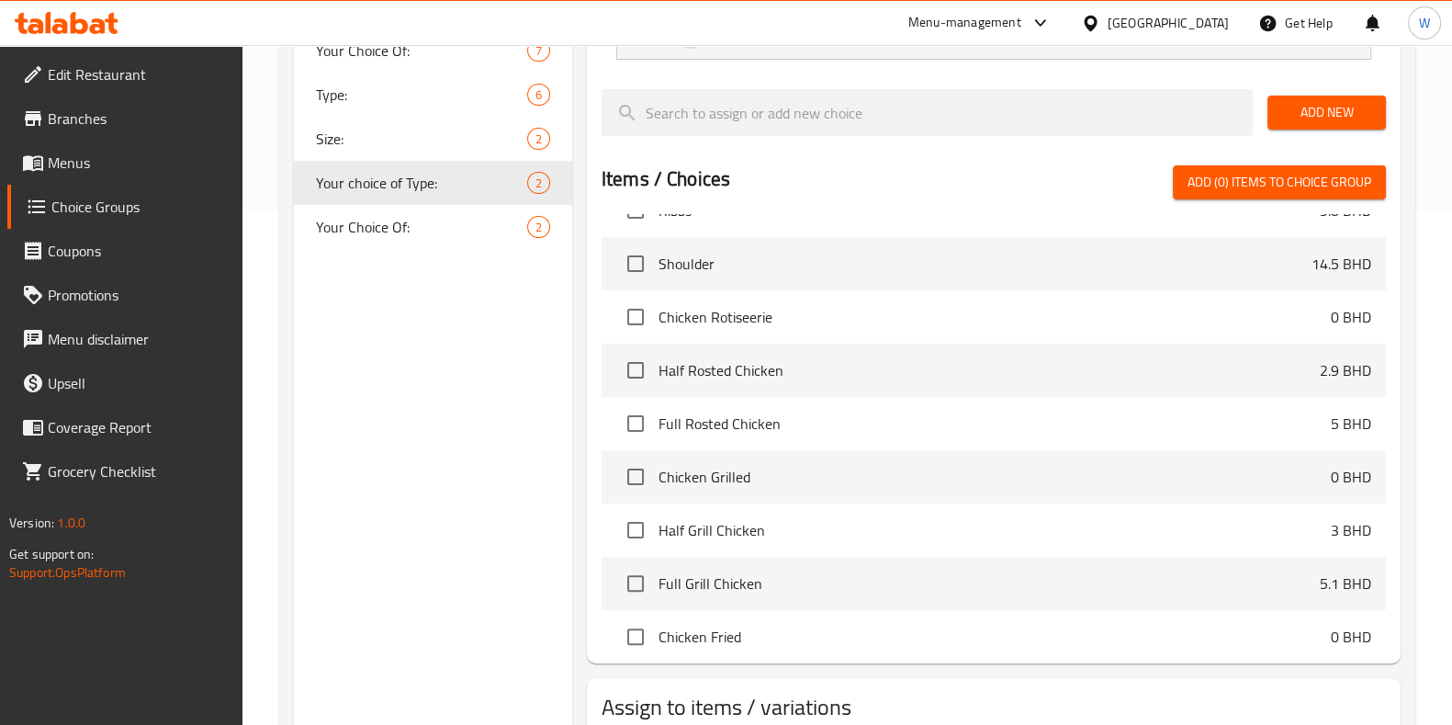
scroll to position [639, 0]
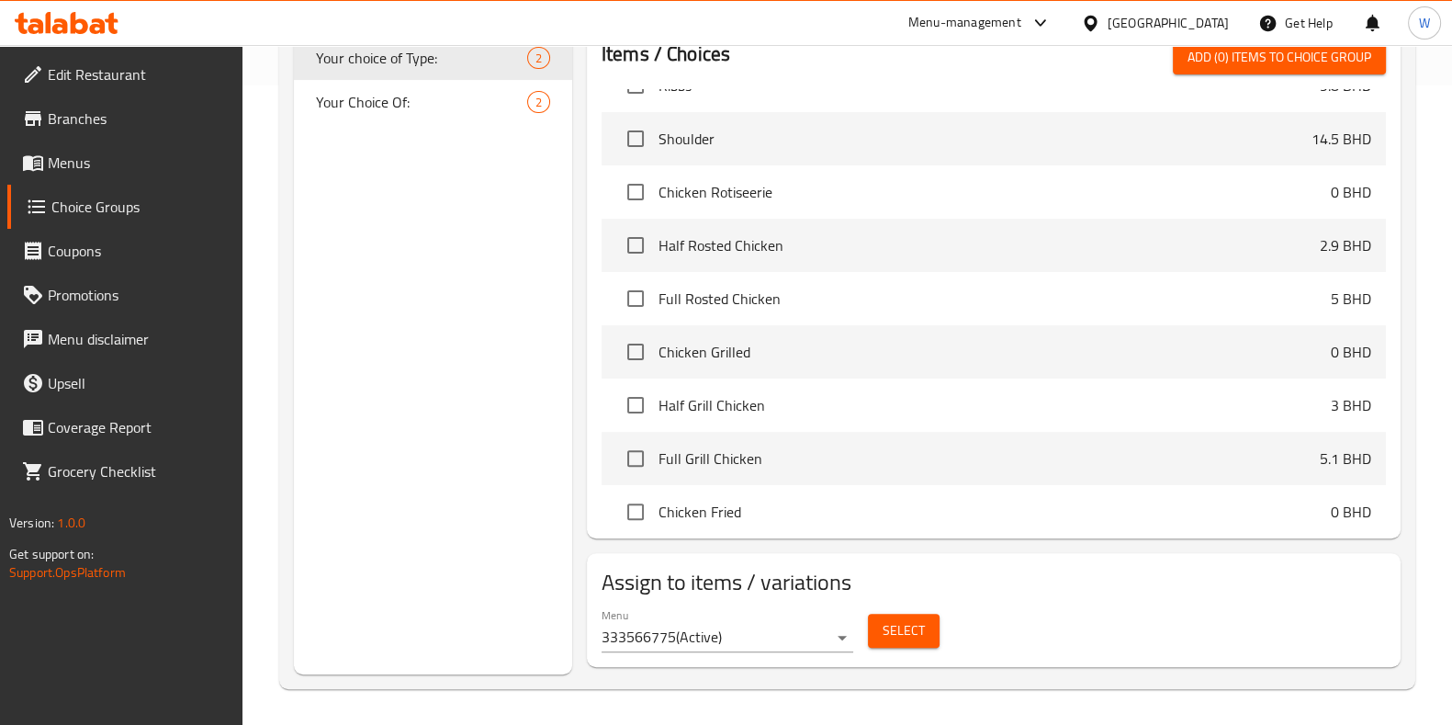
click at [881, 633] on button "Select" at bounding box center [904, 631] width 72 height 34
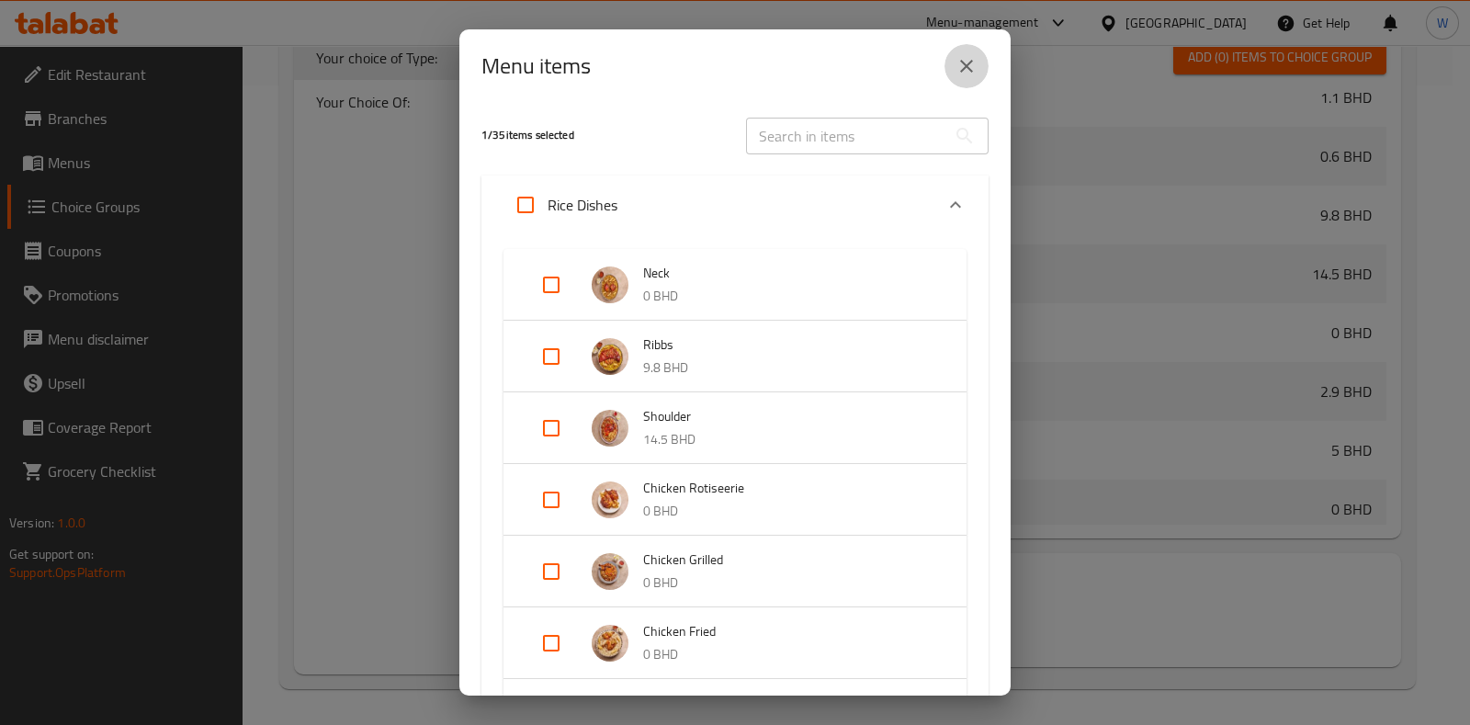
click at [969, 64] on icon "close" at bounding box center [966, 66] width 22 height 22
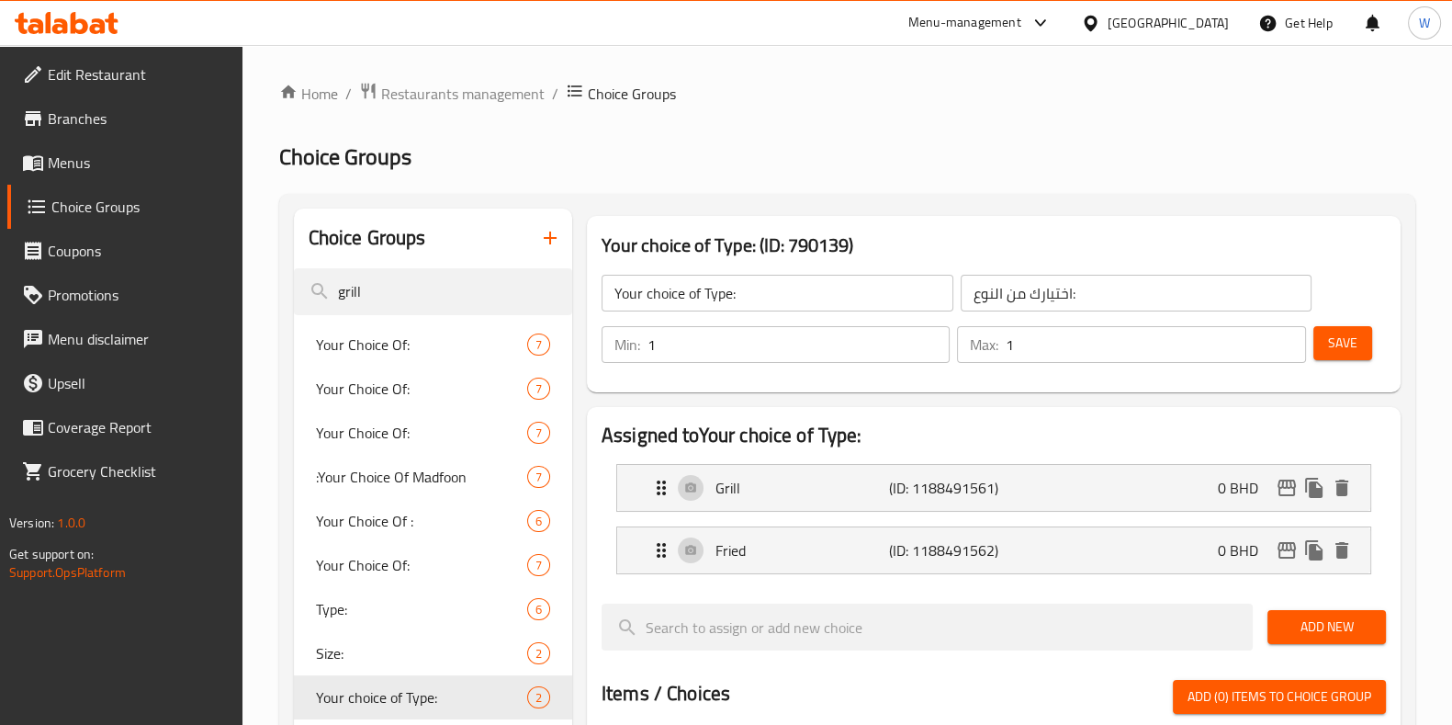
scroll to position [0, 0]
click at [501, 276] on input "grill" at bounding box center [433, 291] width 278 height 47
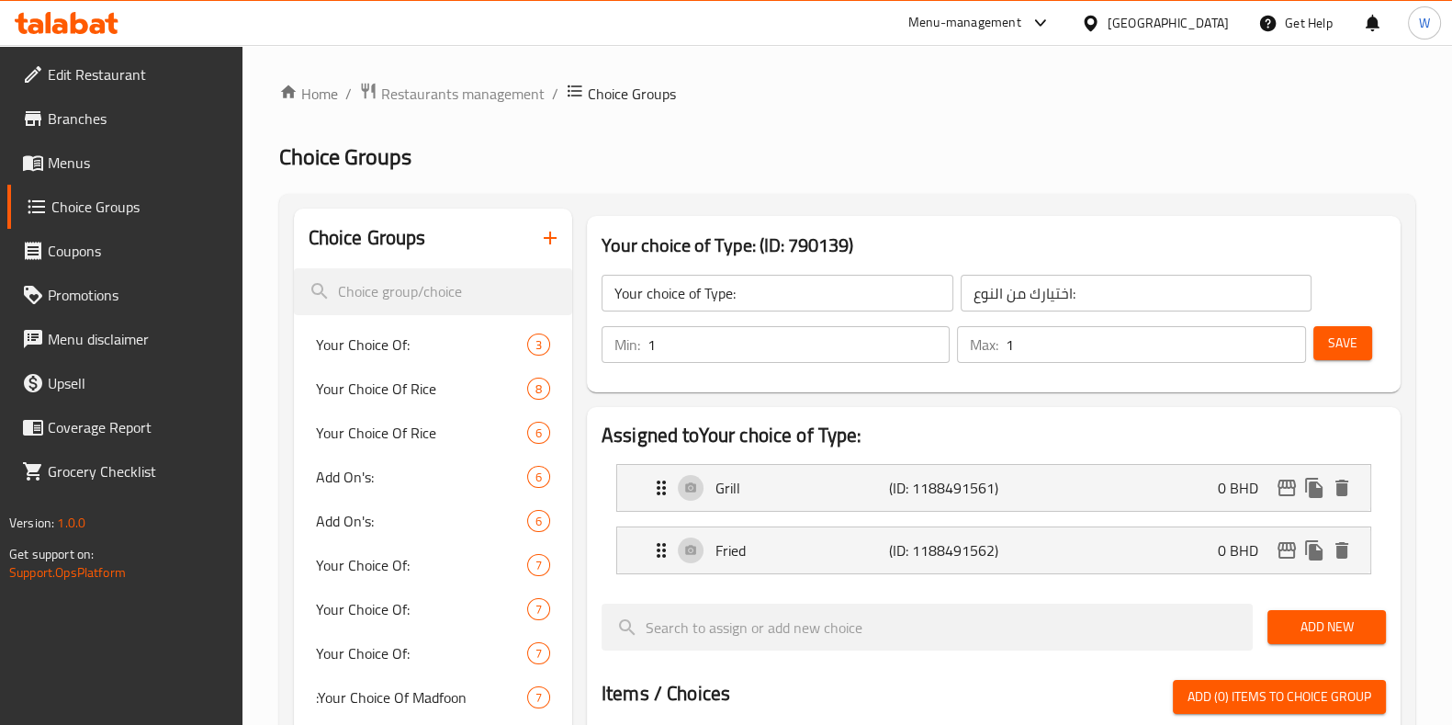
click at [831, 144] on h2 "Choice Groups" at bounding box center [847, 156] width 1136 height 29
click at [428, 309] on input "search" at bounding box center [433, 291] width 278 height 47
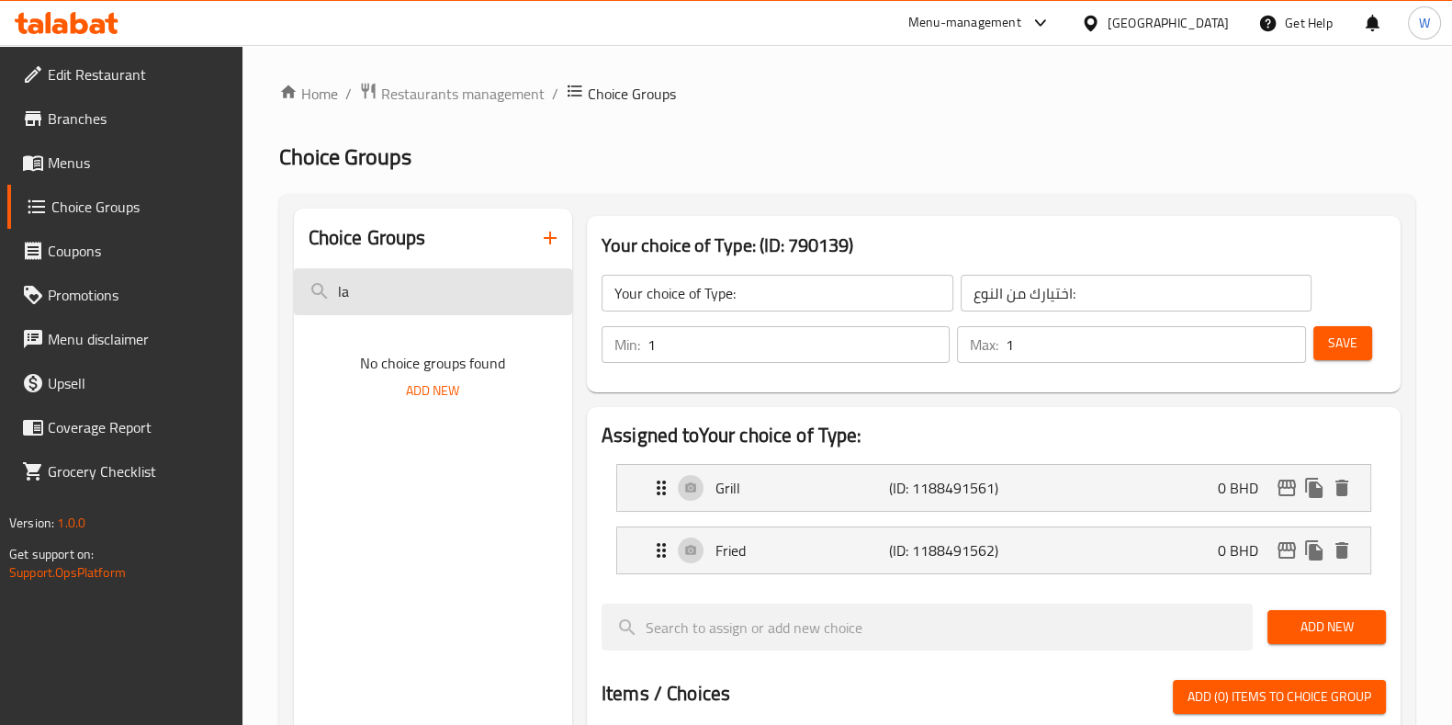
type input "l"
type input "d"
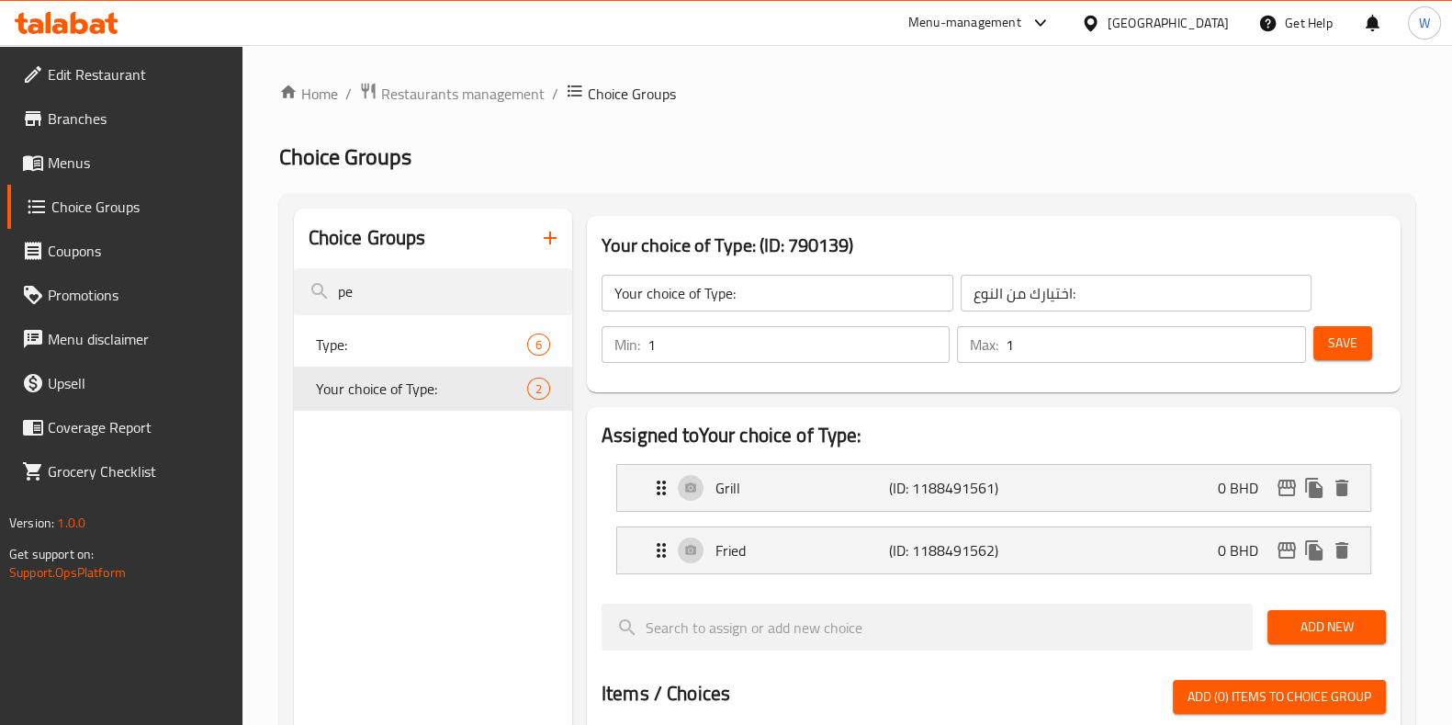
type input "p"
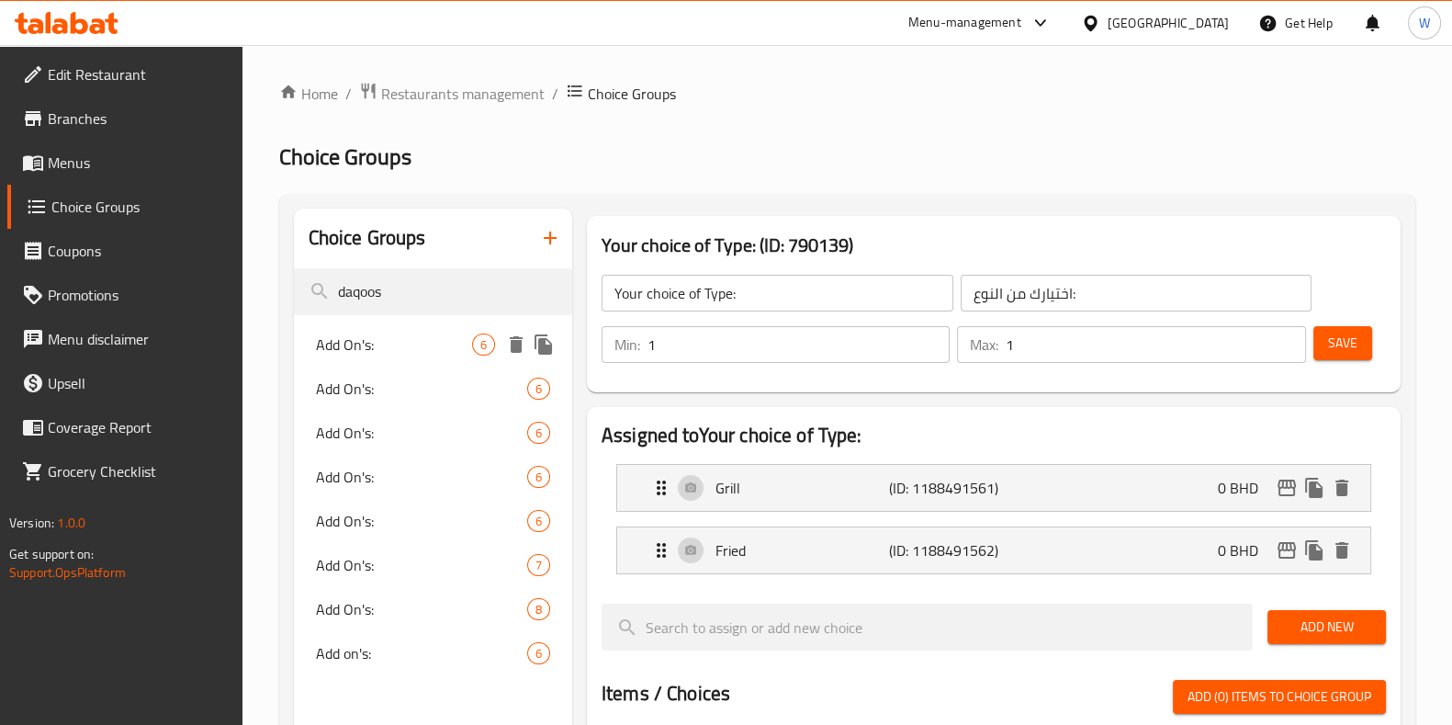
type input "daqoos"
click at [392, 348] on span "Add On's:" at bounding box center [394, 344] width 156 height 22
type input "Add On's:"
type input "الإضافات:"
type input "0"
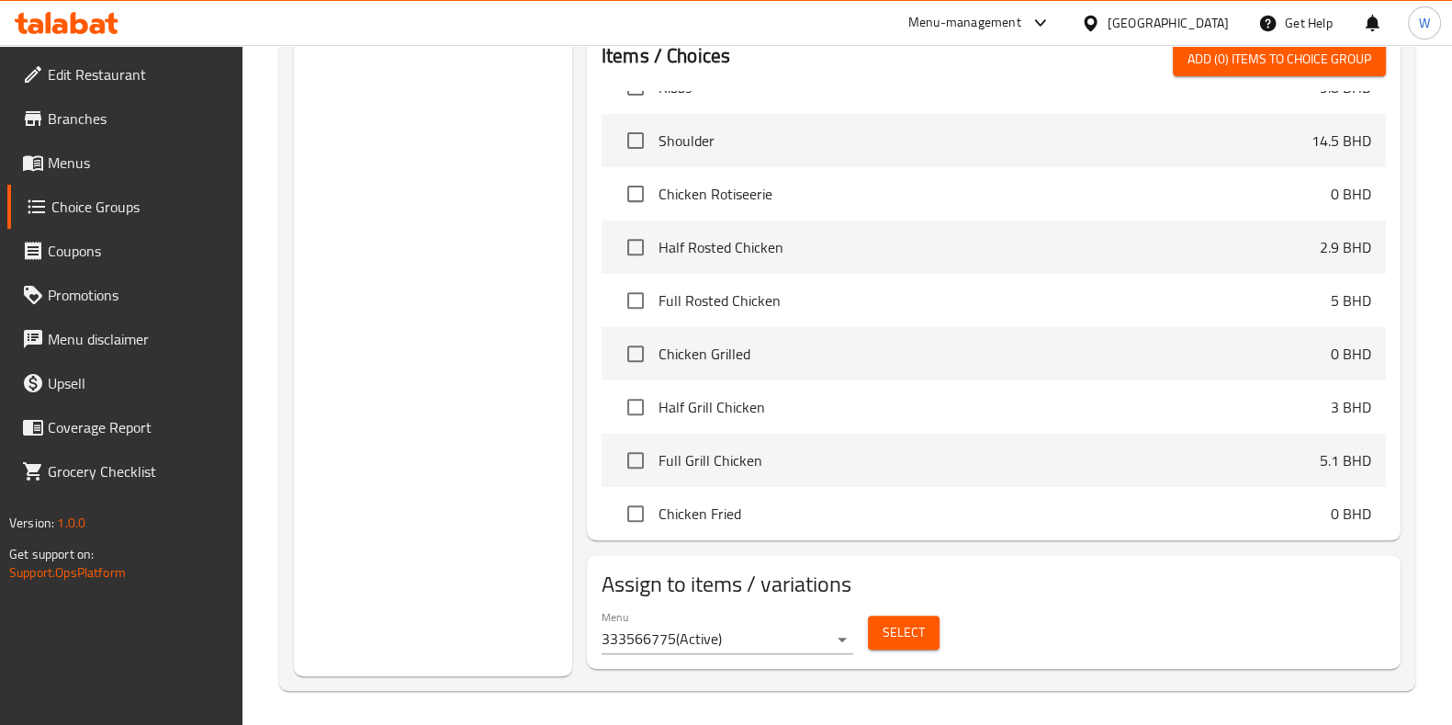
scroll to position [888, 0]
click at [897, 630] on span "Select" at bounding box center [904, 631] width 42 height 23
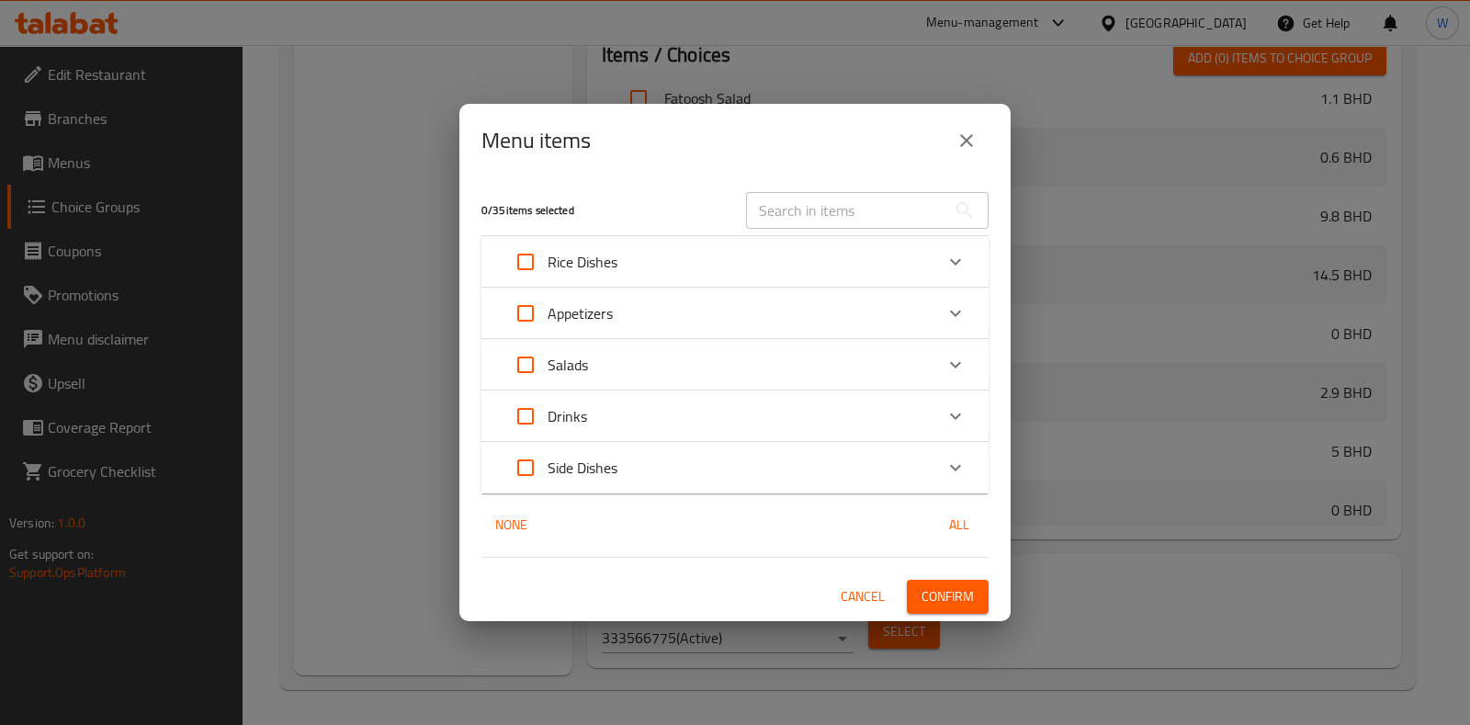
click at [969, 137] on icon "close" at bounding box center [966, 140] width 13 height 13
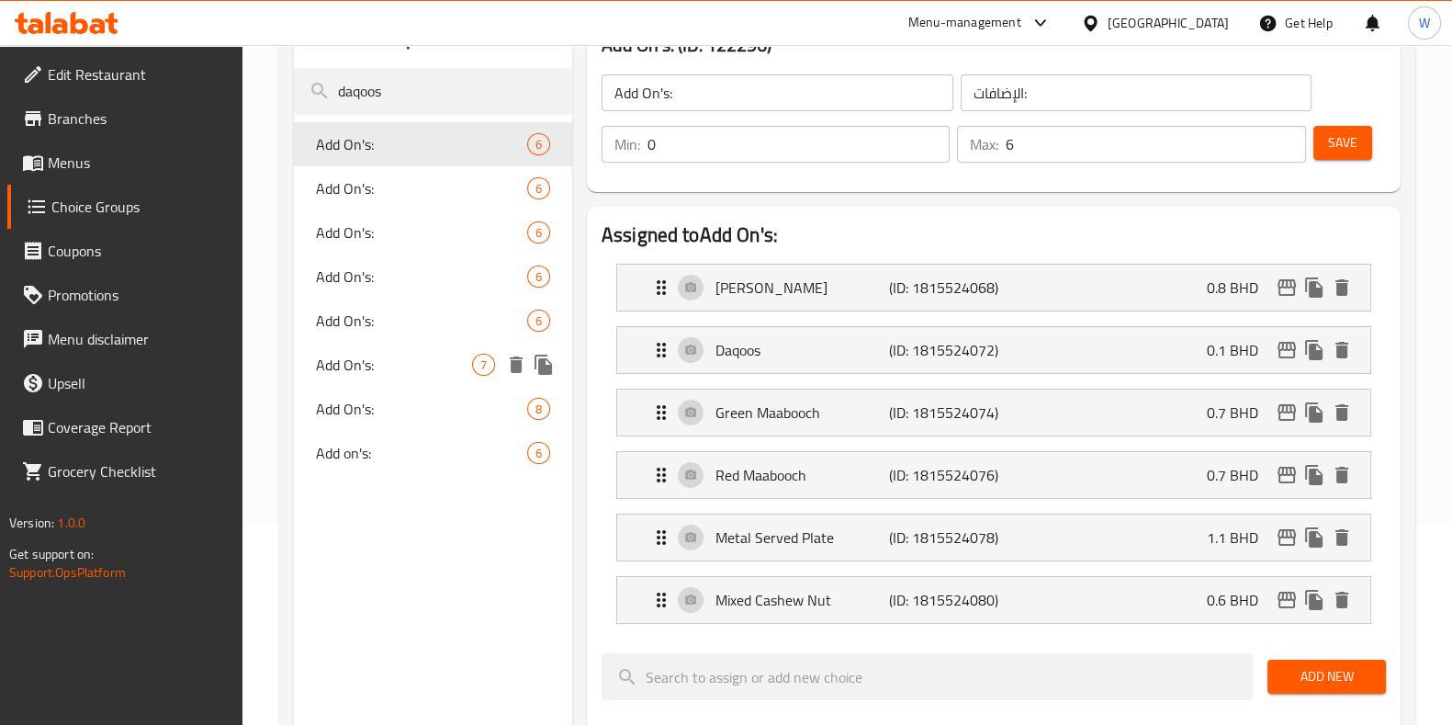
scroll to position [199, 0]
click at [397, 209] on div "Add On's: 6" at bounding box center [433, 189] width 278 height 44
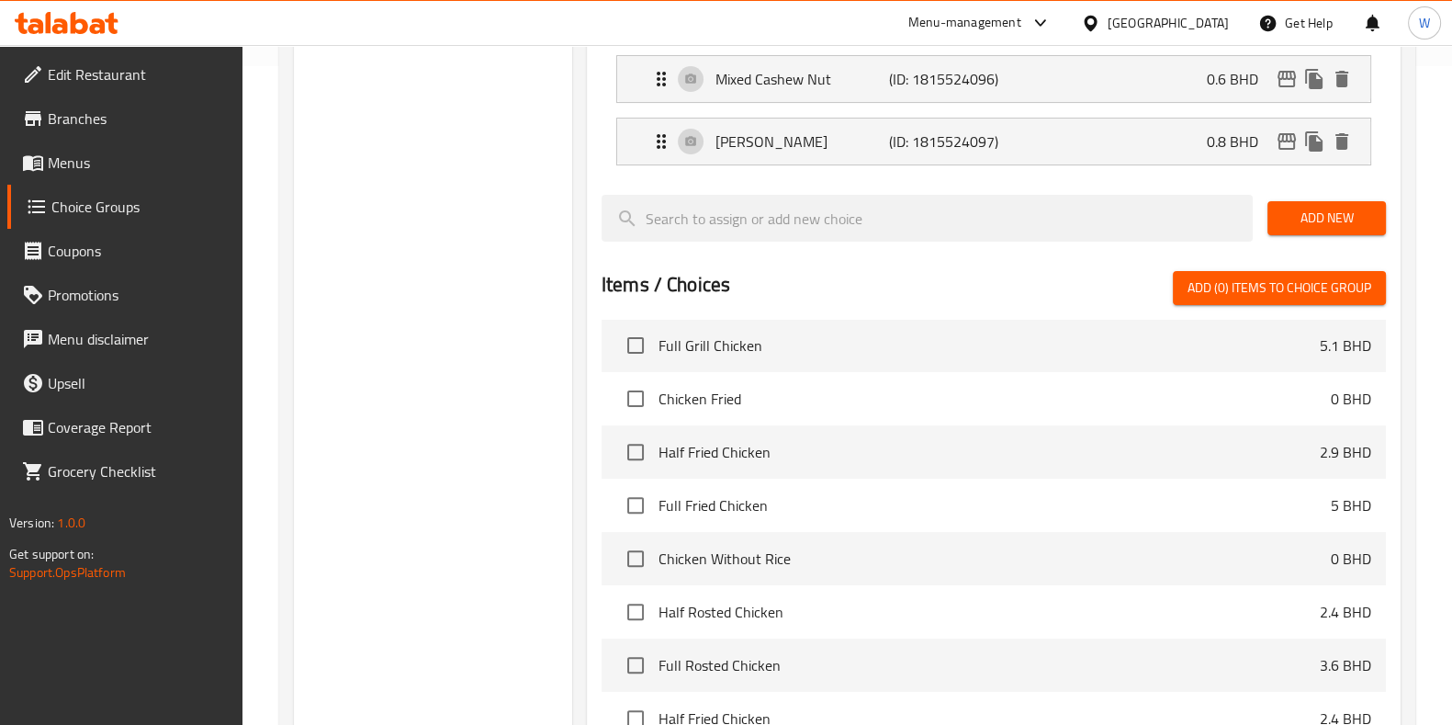
scroll to position [888, 0]
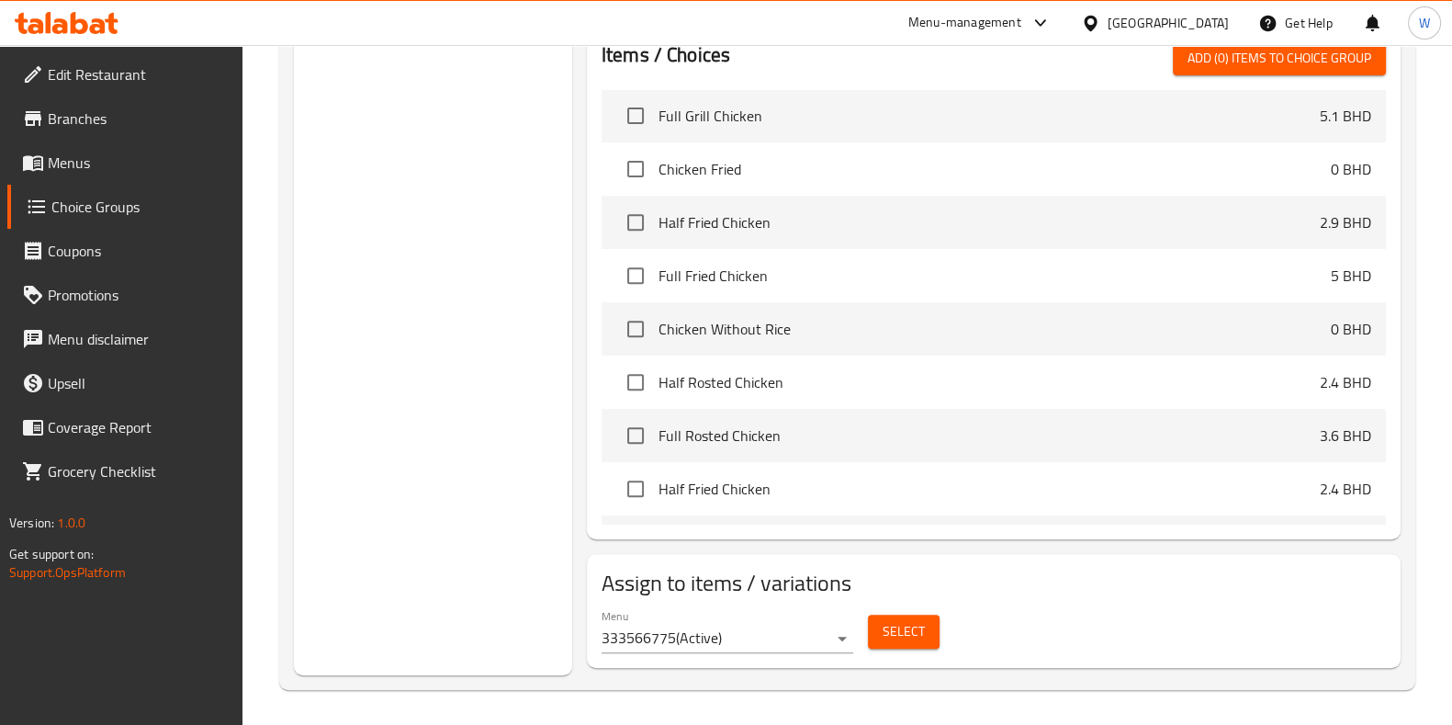
click at [889, 627] on span "Select" at bounding box center [904, 631] width 42 height 23
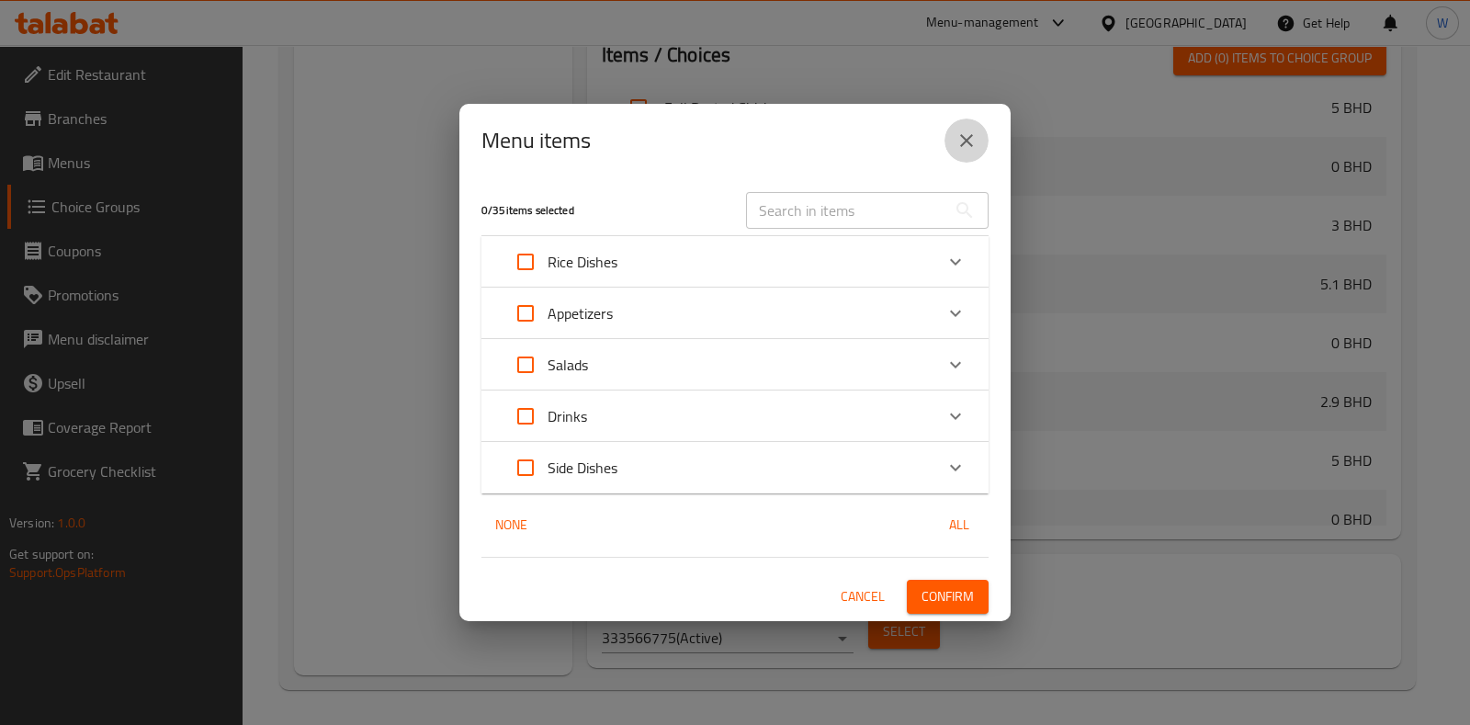
click at [965, 136] on icon "close" at bounding box center [966, 141] width 22 height 22
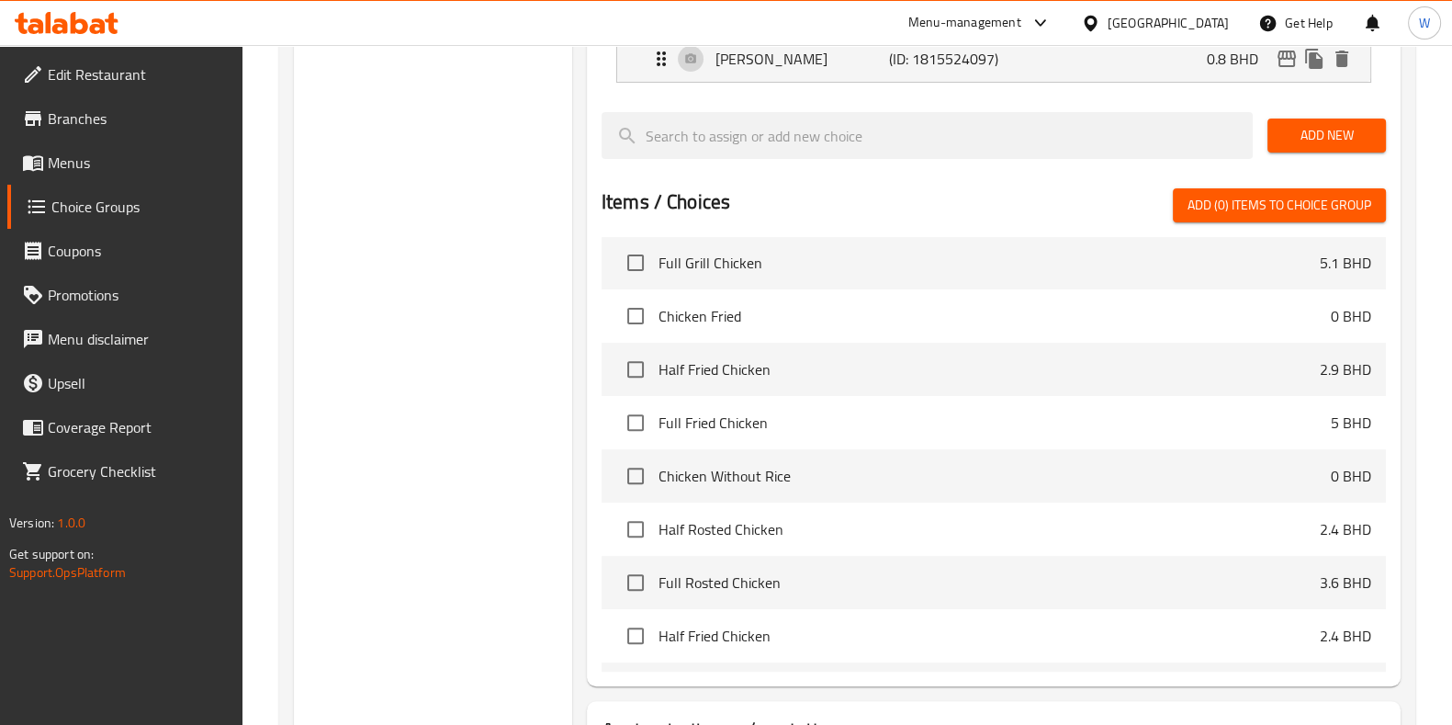
scroll to position [314, 0]
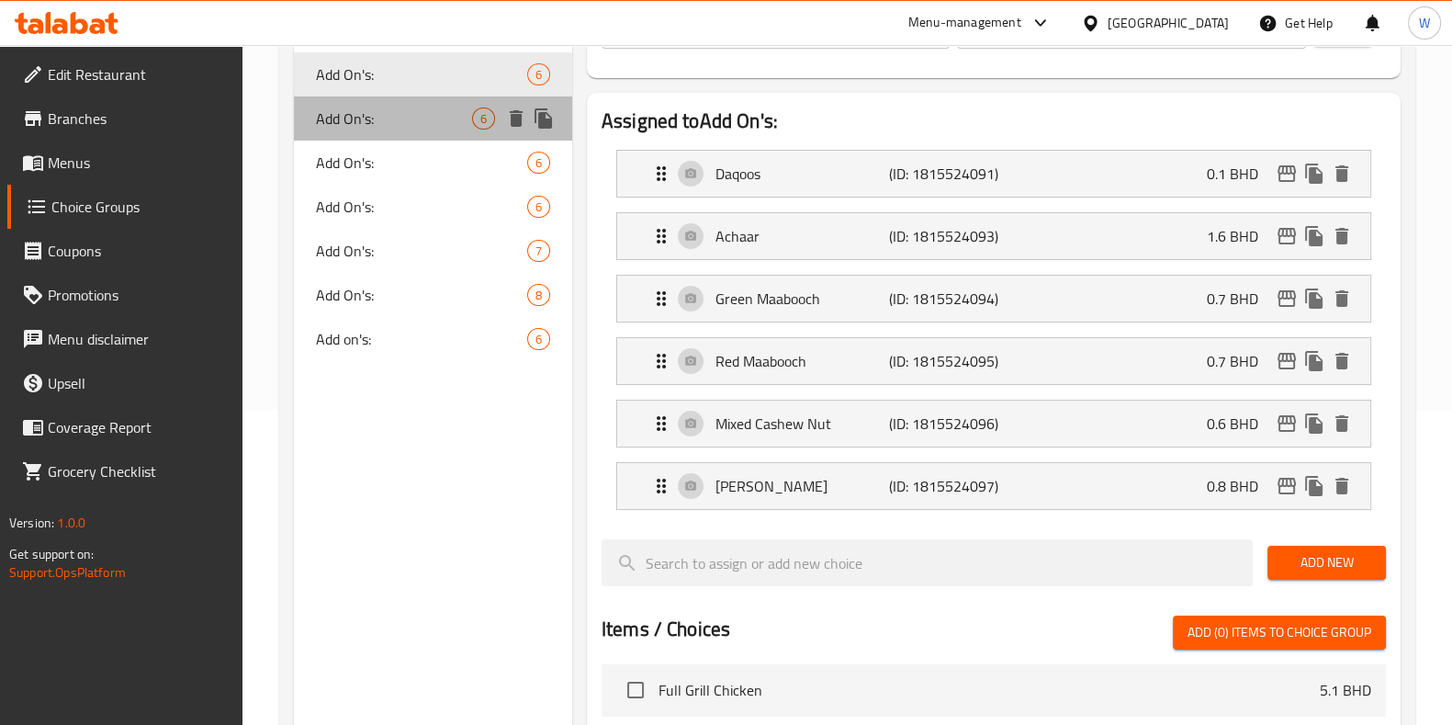
click at [387, 122] on span "Add On's:" at bounding box center [394, 118] width 156 height 22
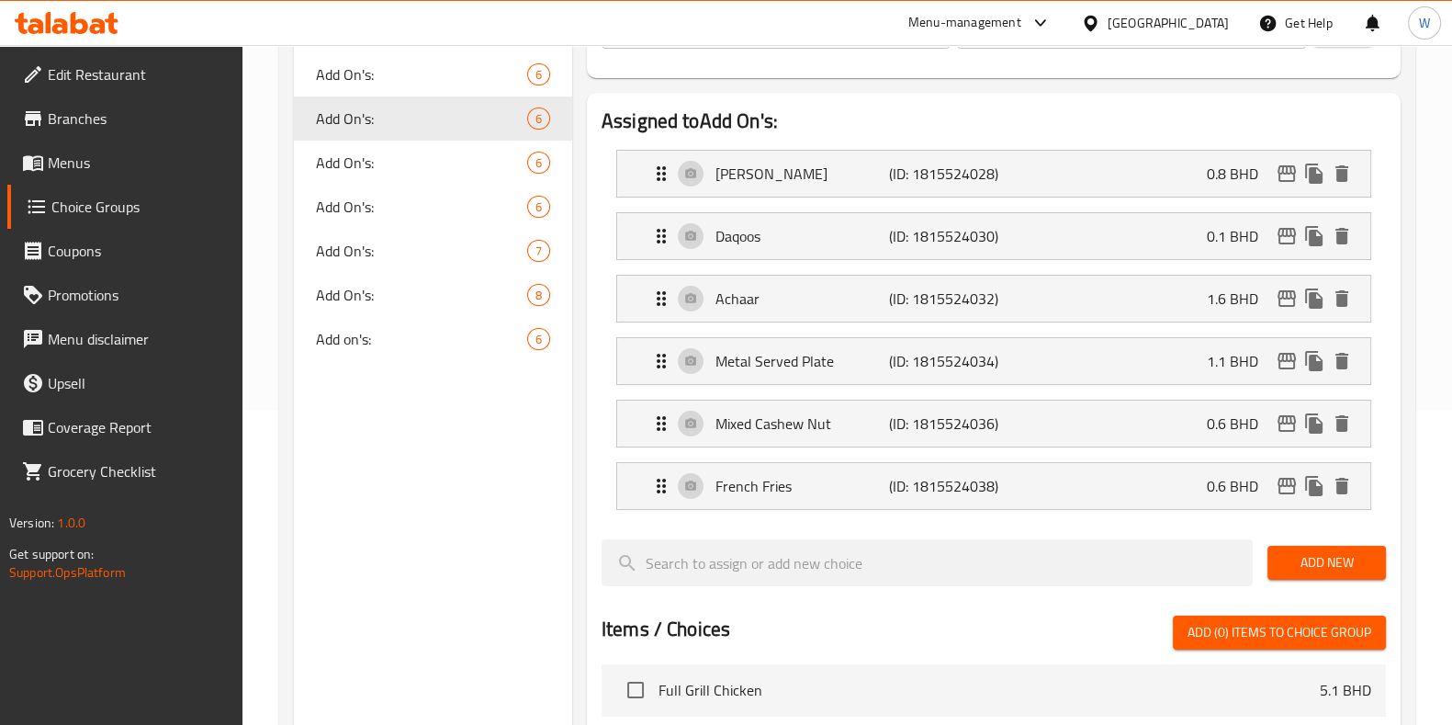
scroll to position [888, 0]
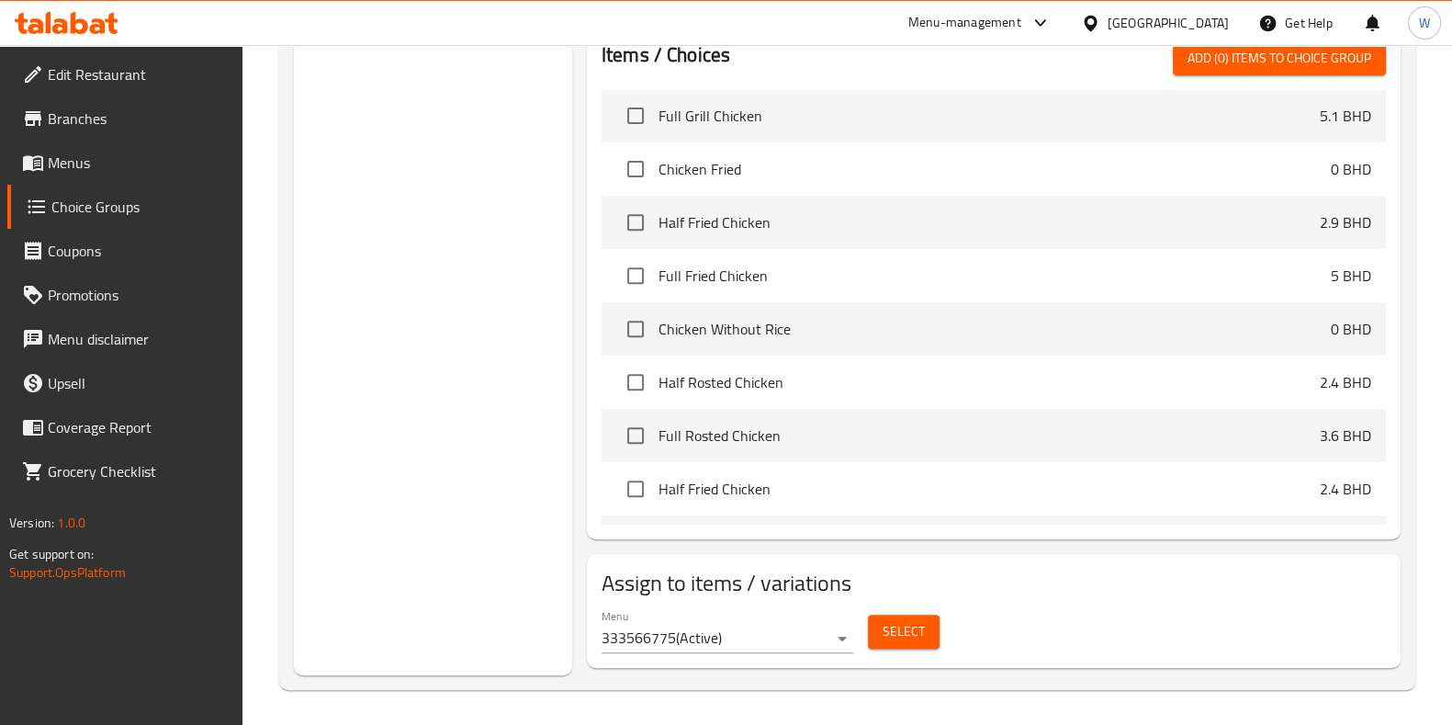
click at [903, 637] on span "Select" at bounding box center [904, 631] width 42 height 23
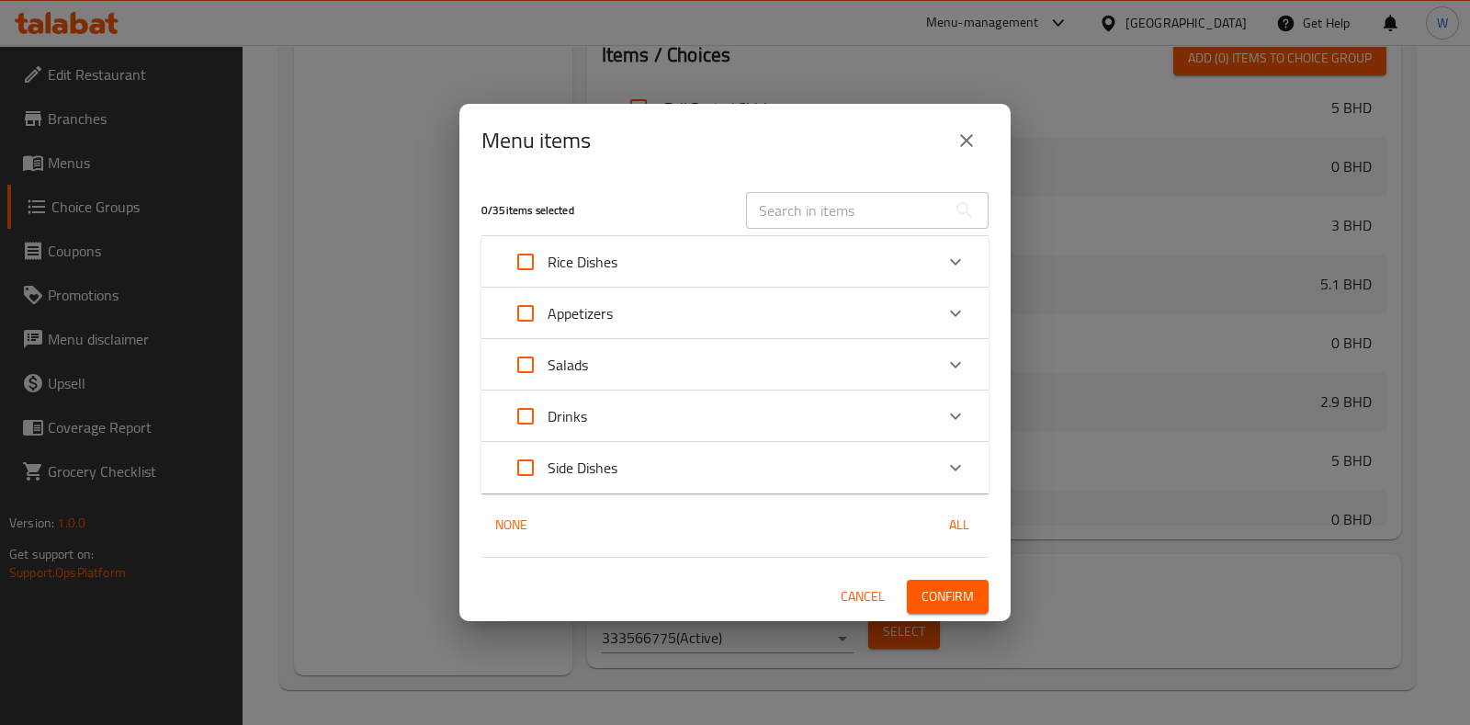
click at [956, 140] on icon "close" at bounding box center [966, 141] width 22 height 22
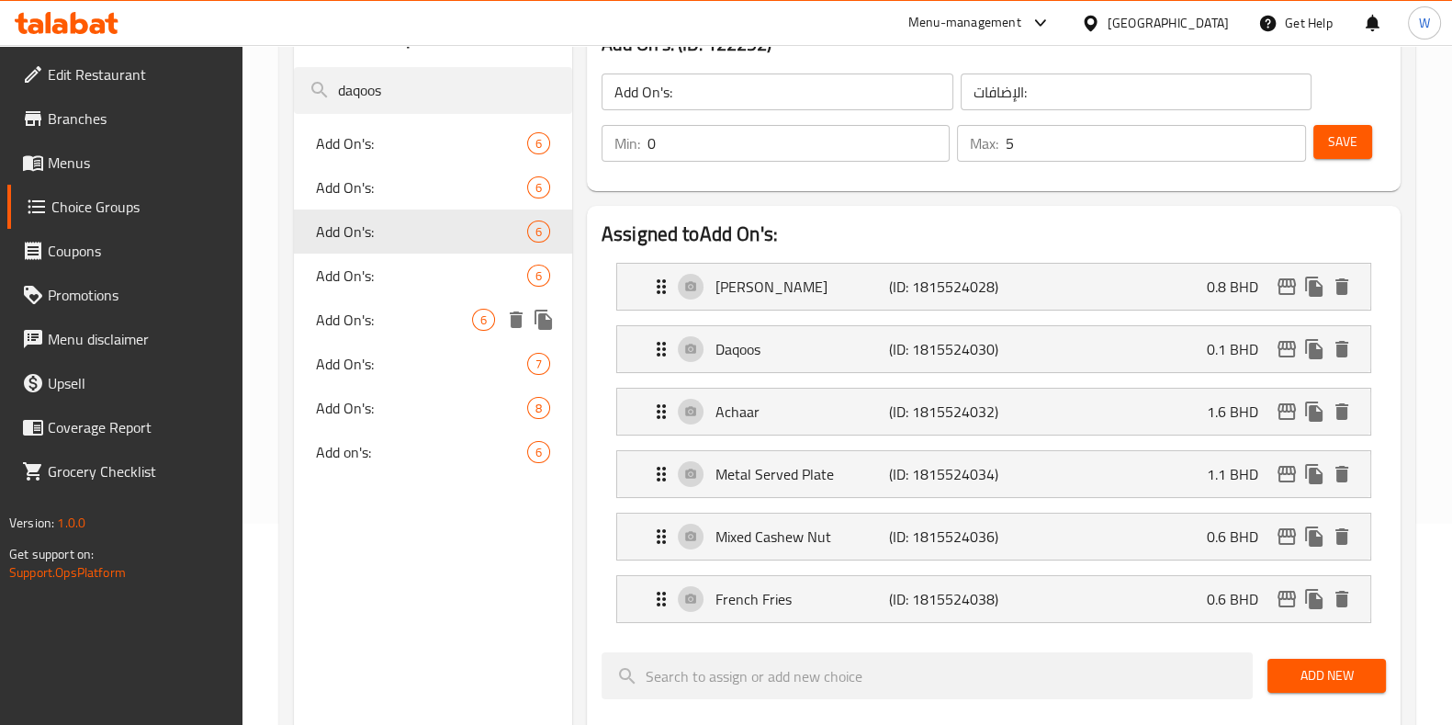
scroll to position [199, 0]
click at [372, 262] on div "Add On's: 6" at bounding box center [433, 277] width 278 height 44
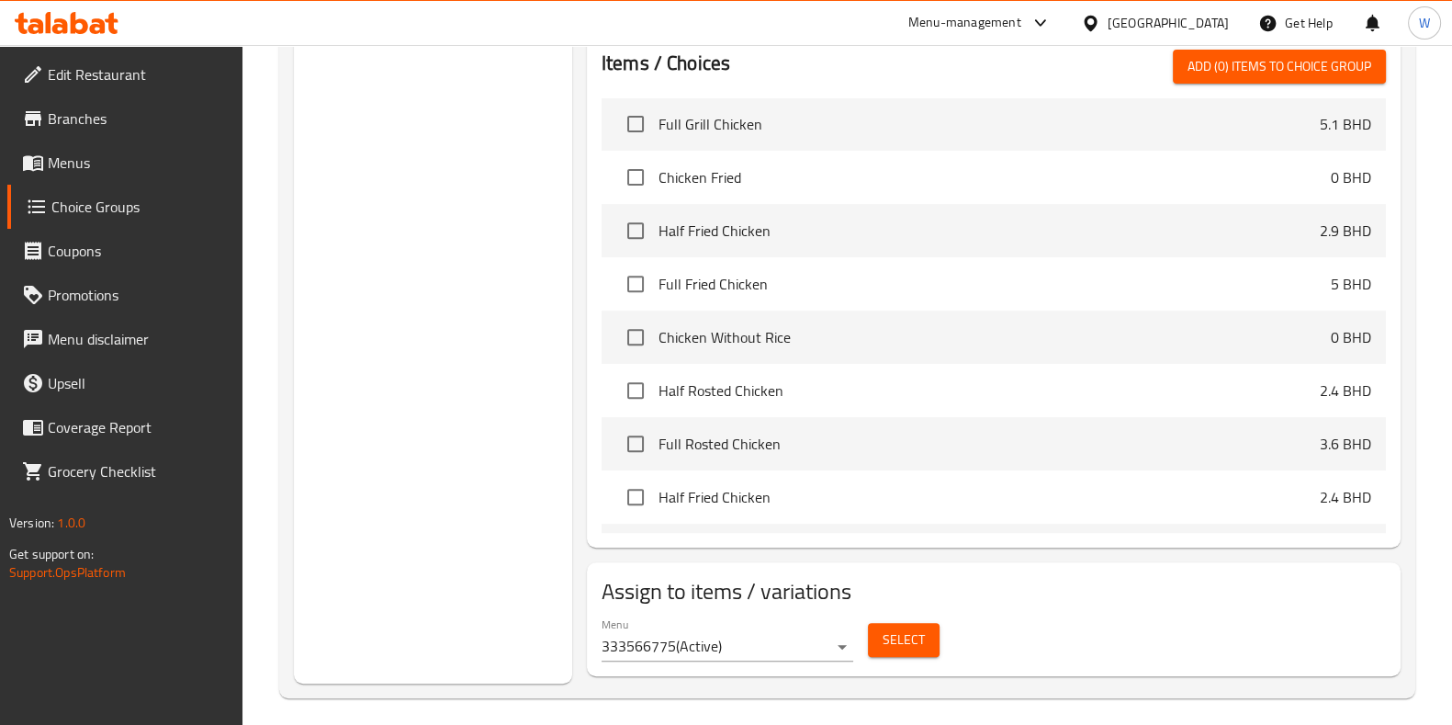
scroll to position [888, 0]
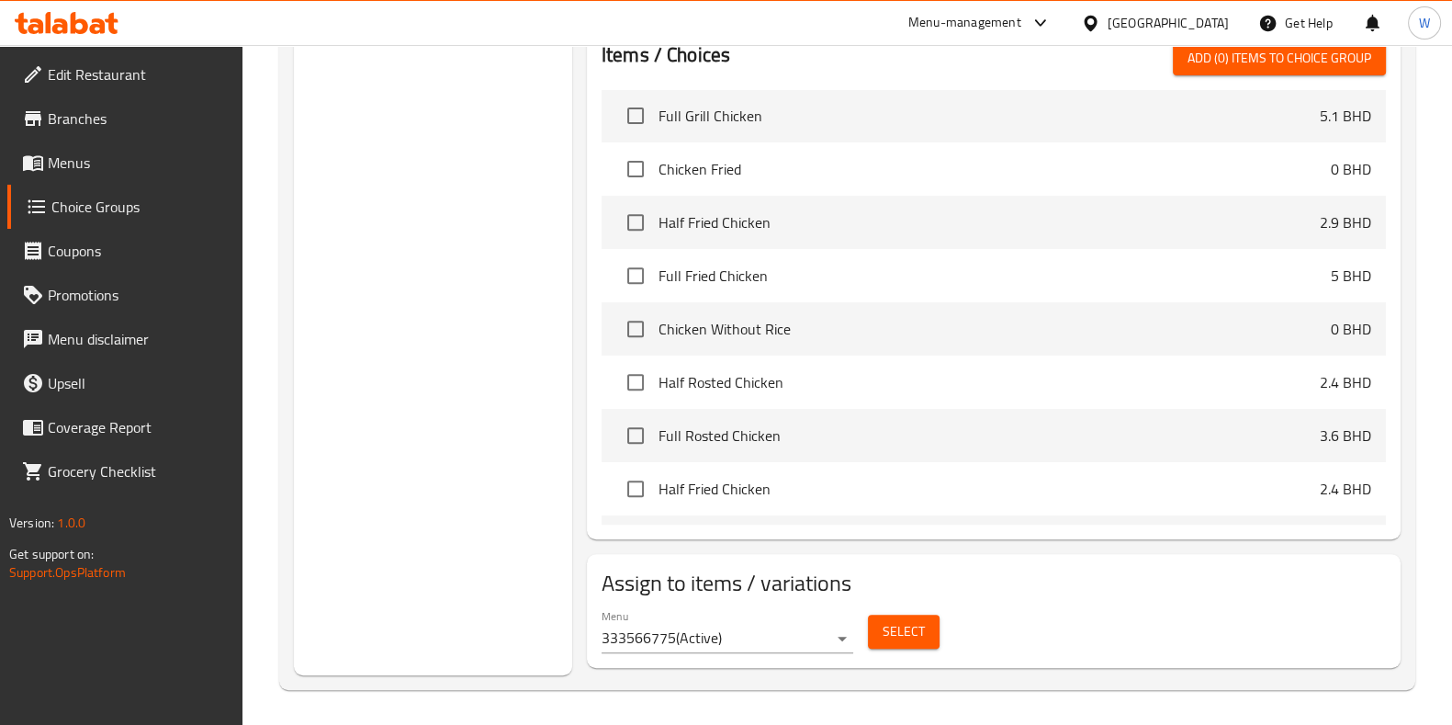
click at [921, 626] on span "Select" at bounding box center [904, 631] width 42 height 23
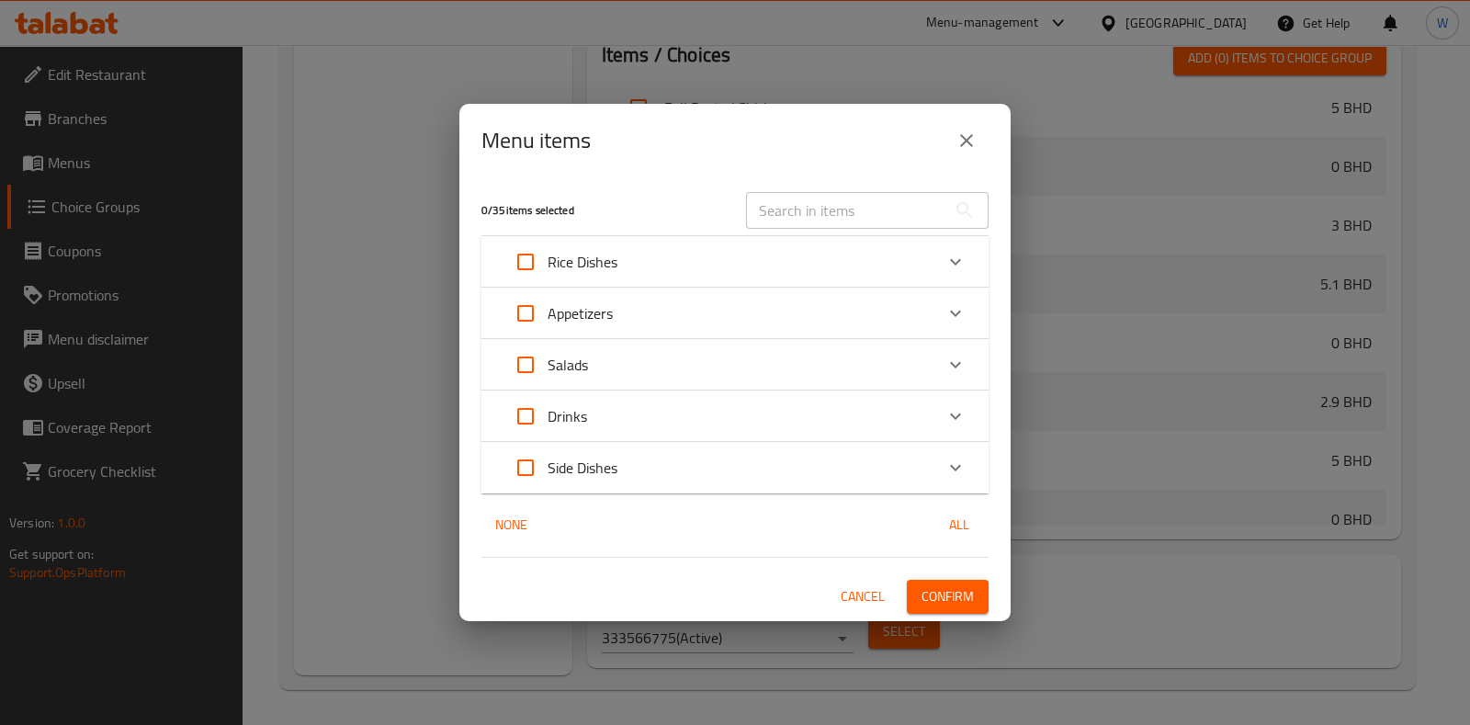
click at [956, 140] on icon "close" at bounding box center [966, 141] width 22 height 22
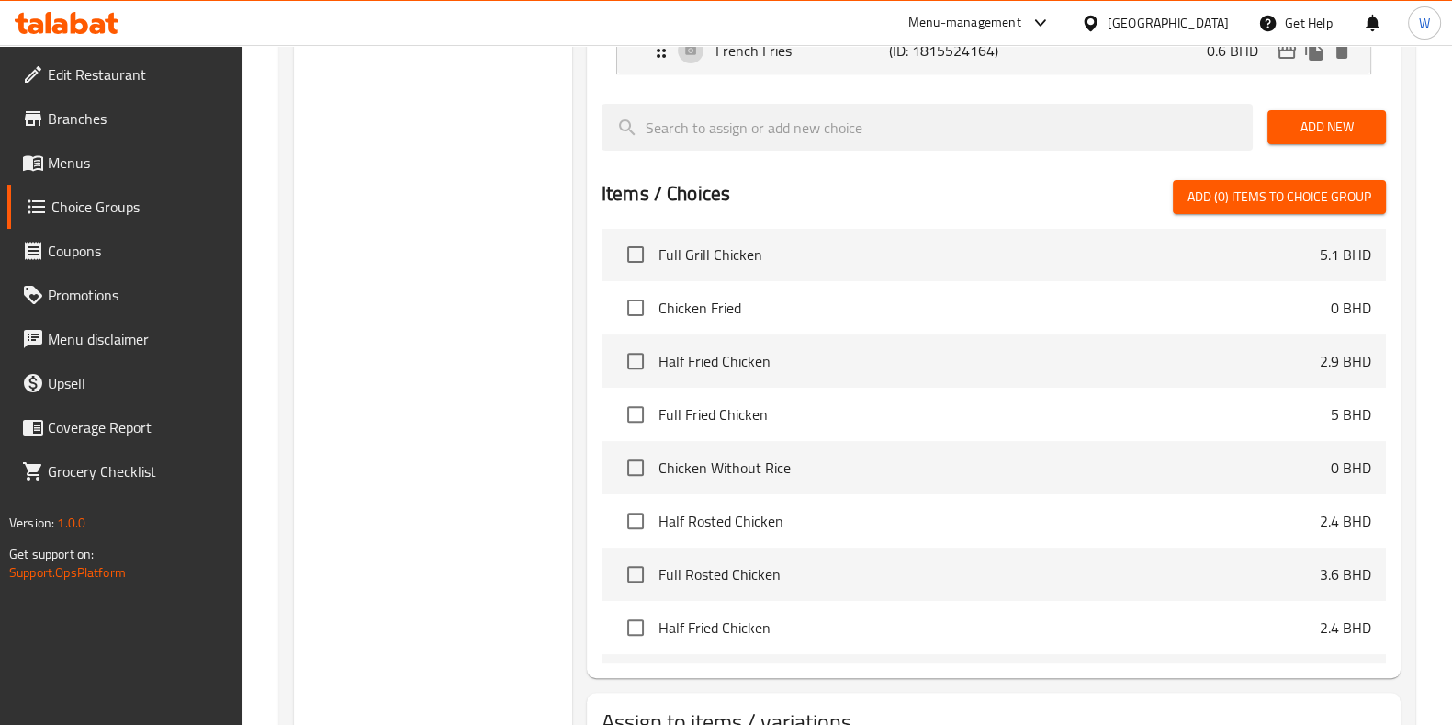
scroll to position [314, 0]
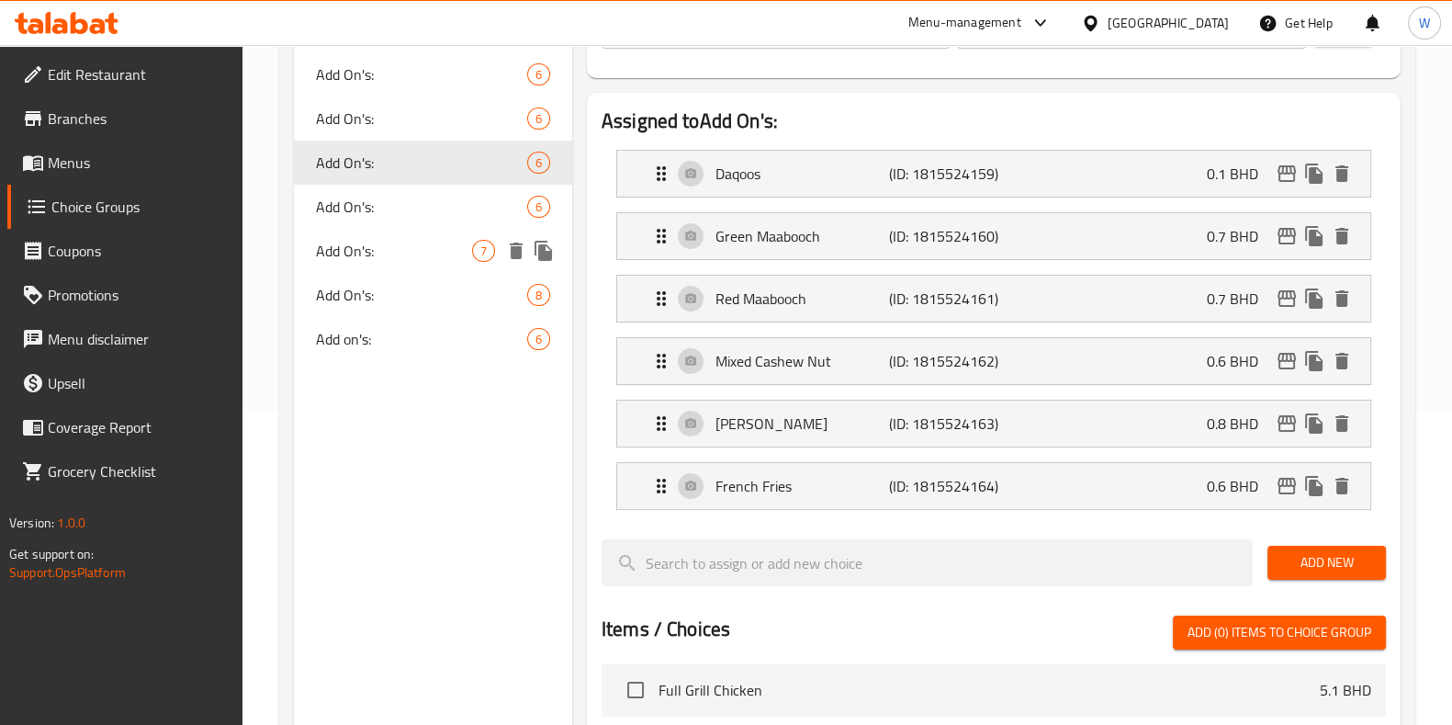
click at [379, 219] on div "Add On's: 6" at bounding box center [433, 207] width 278 height 44
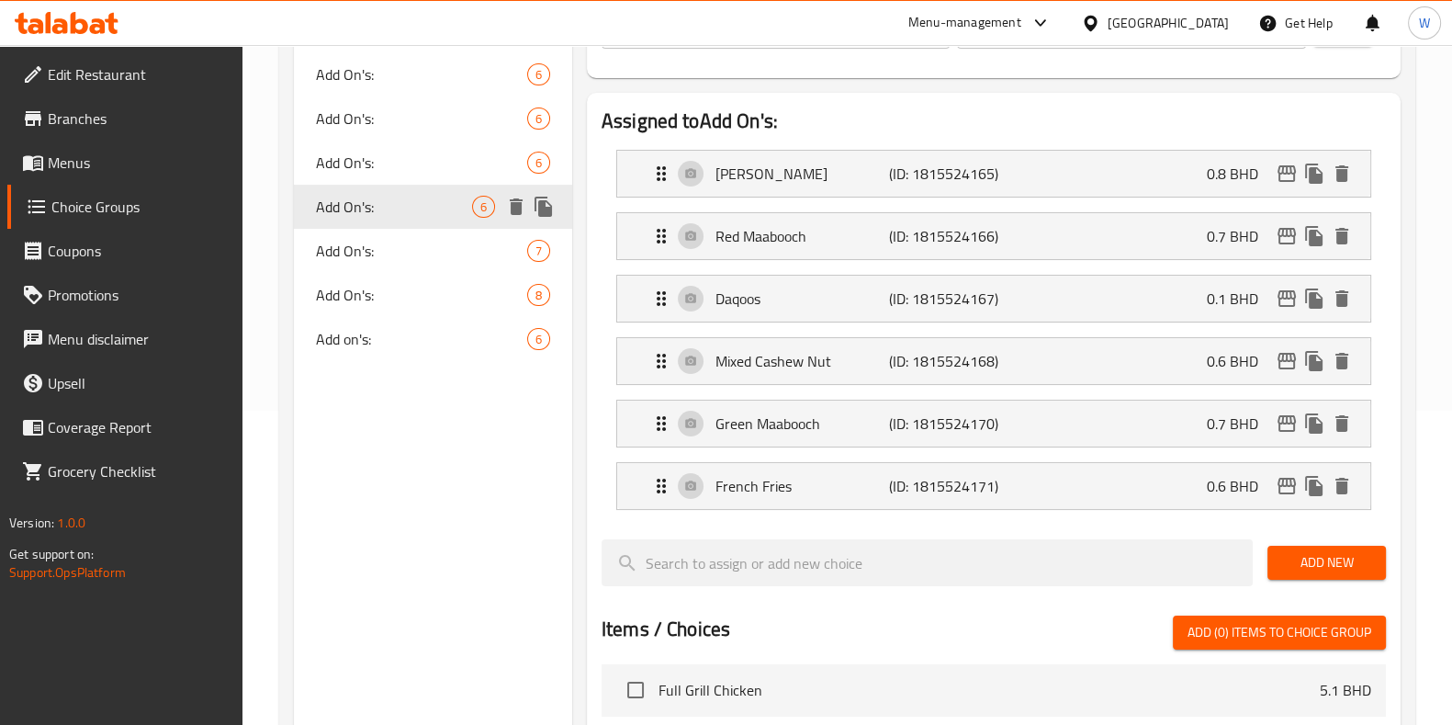
type input "6"
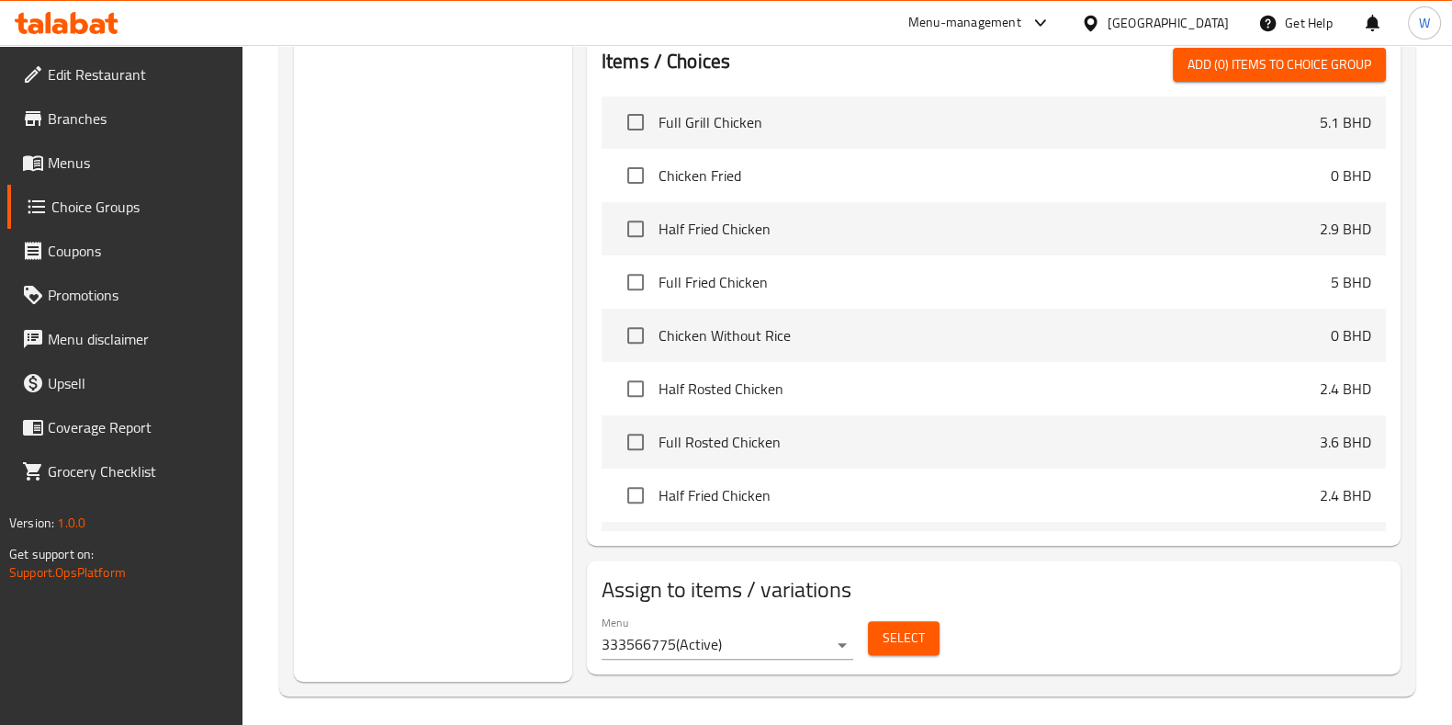
scroll to position [888, 0]
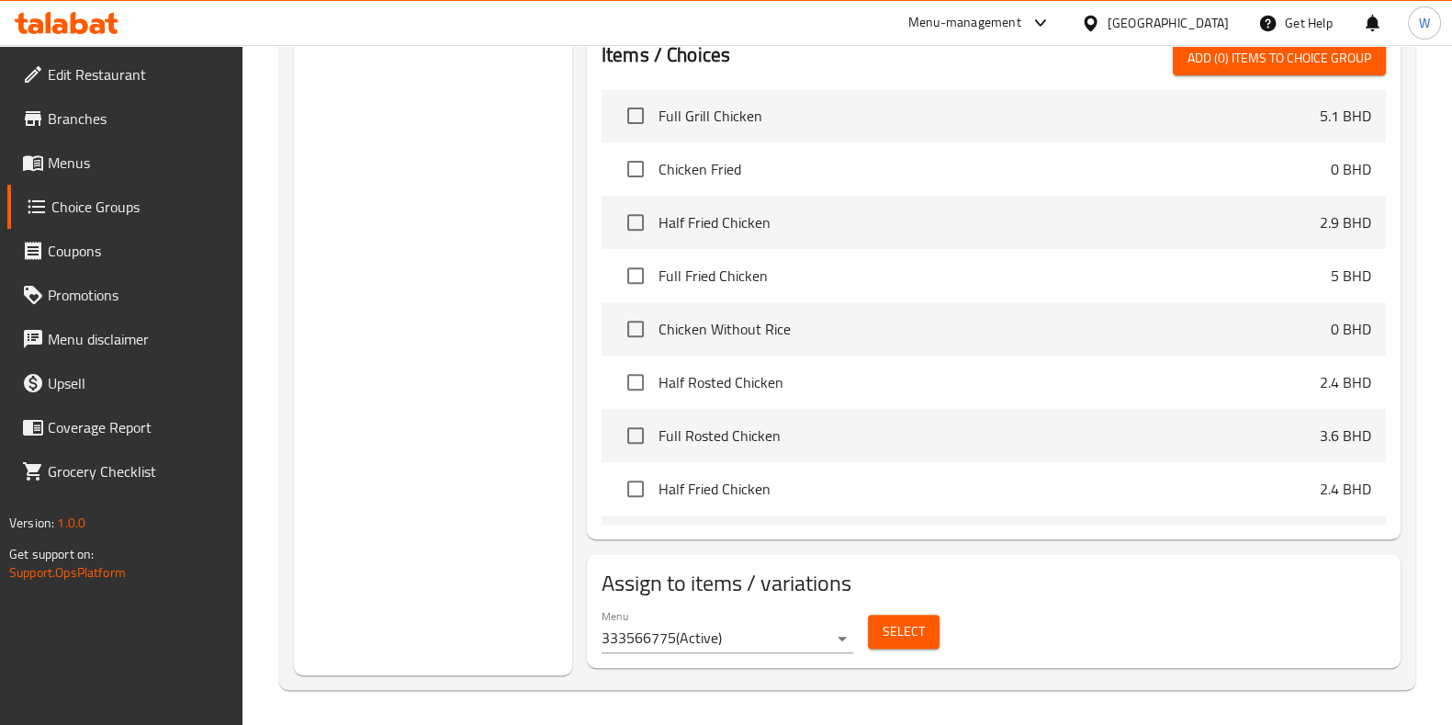
click at [936, 620] on button "Select" at bounding box center [904, 632] width 72 height 34
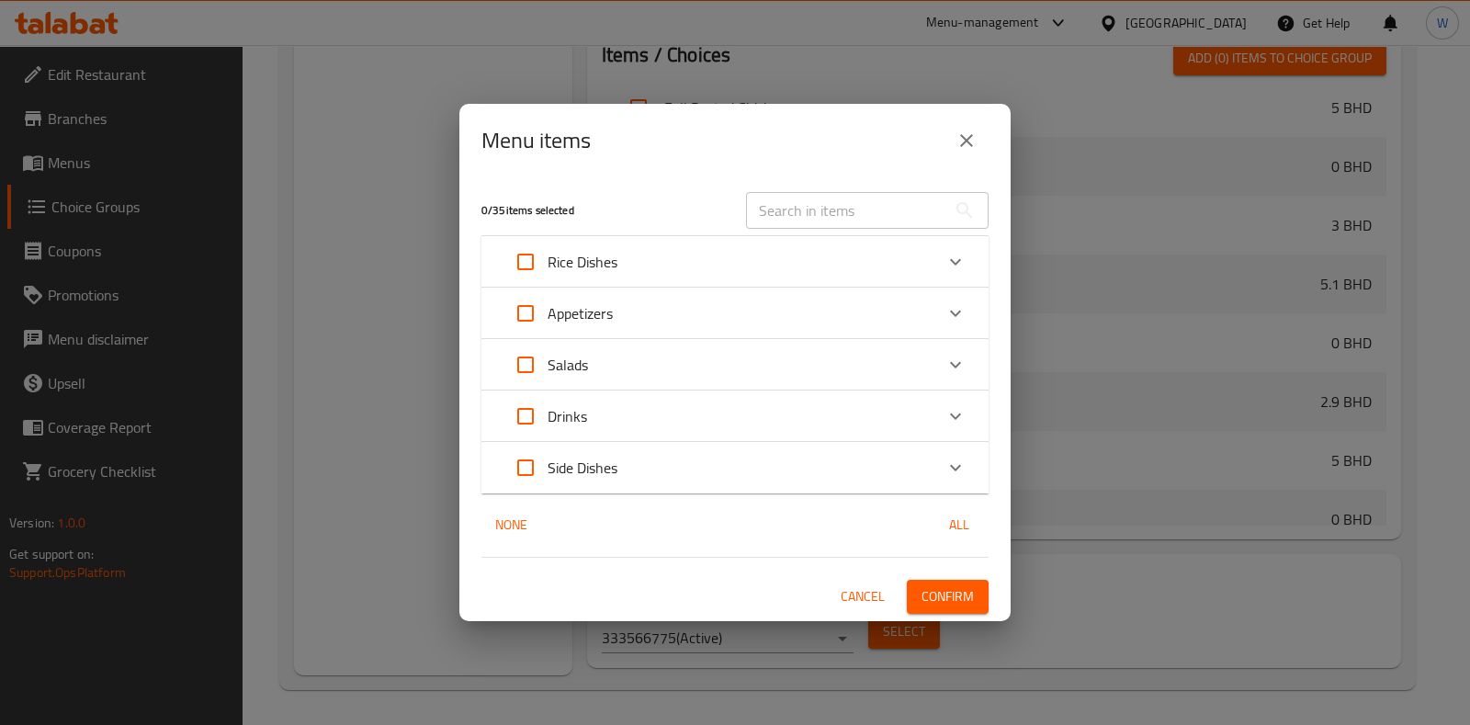
click at [956, 148] on icon "close" at bounding box center [966, 141] width 22 height 22
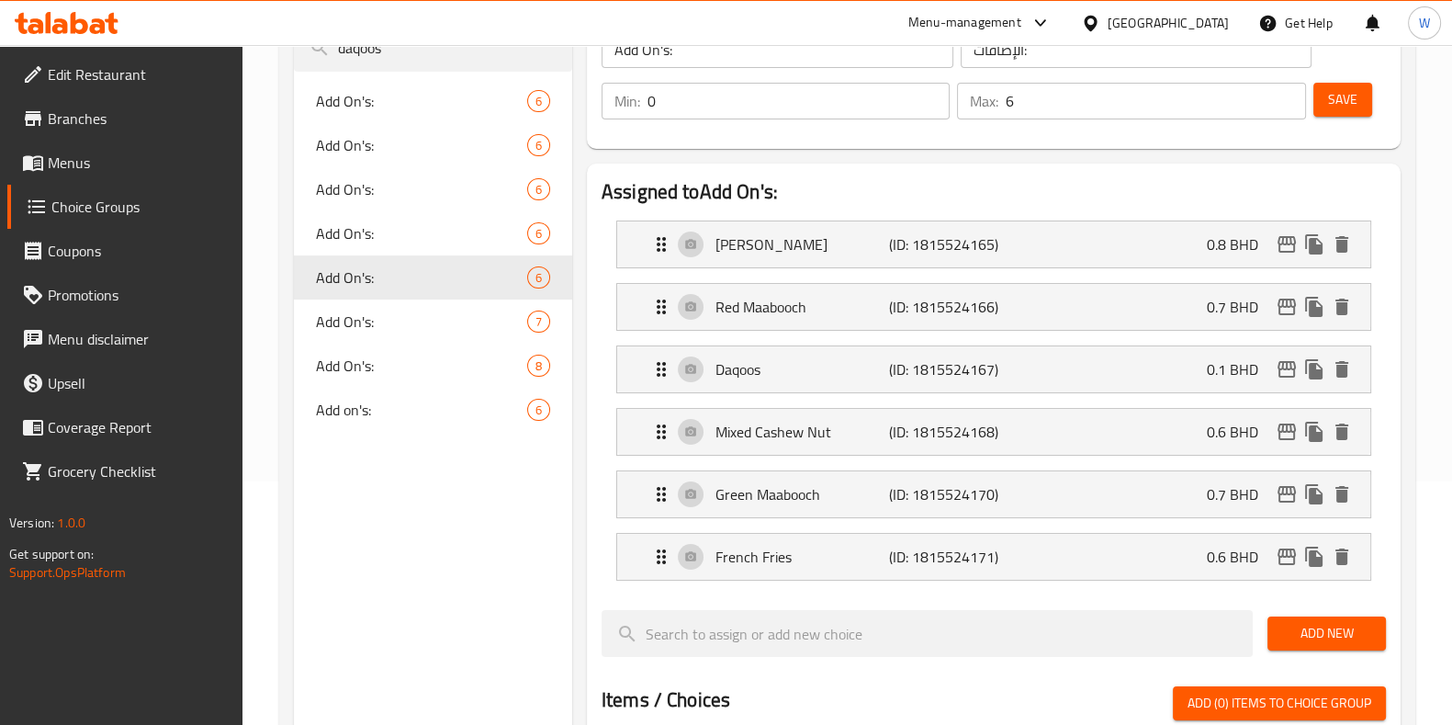
scroll to position [199, 0]
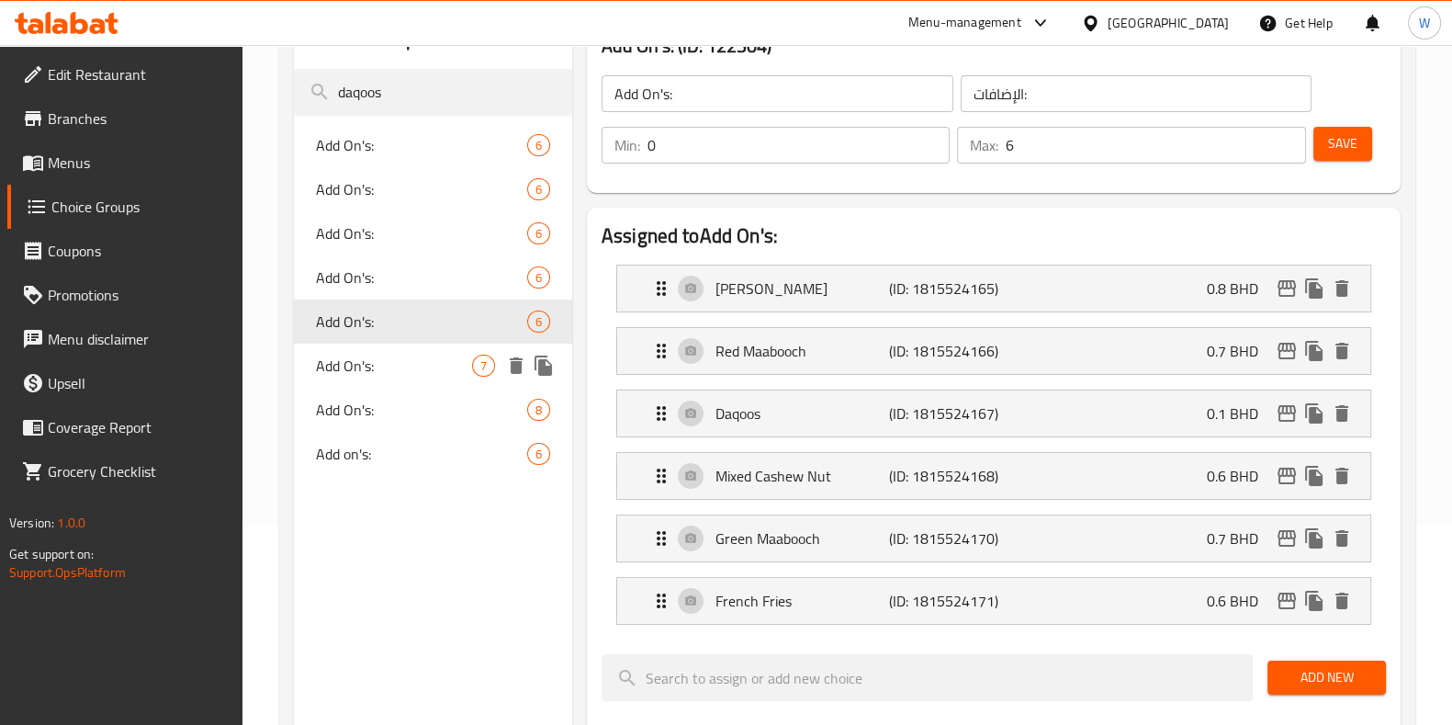
click at [372, 360] on span "Add On's:" at bounding box center [394, 366] width 156 height 22
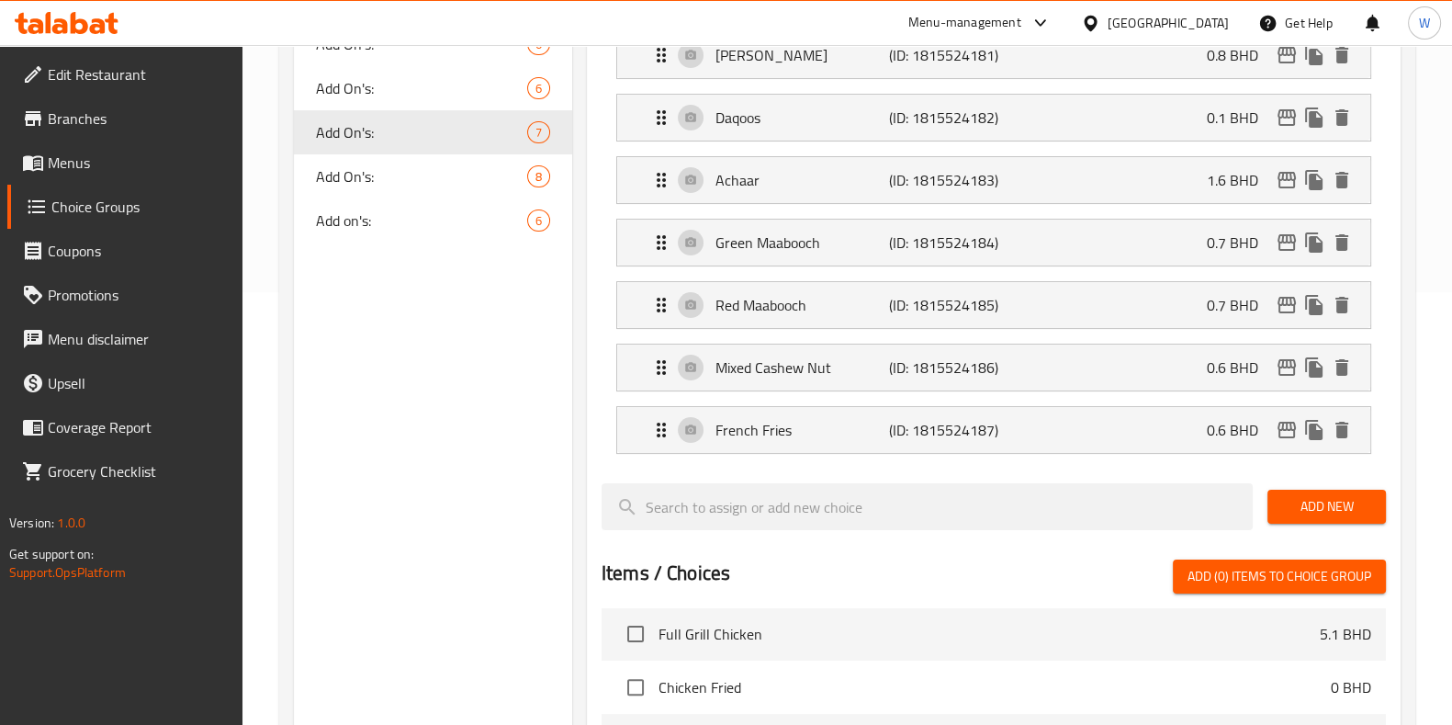
scroll to position [951, 0]
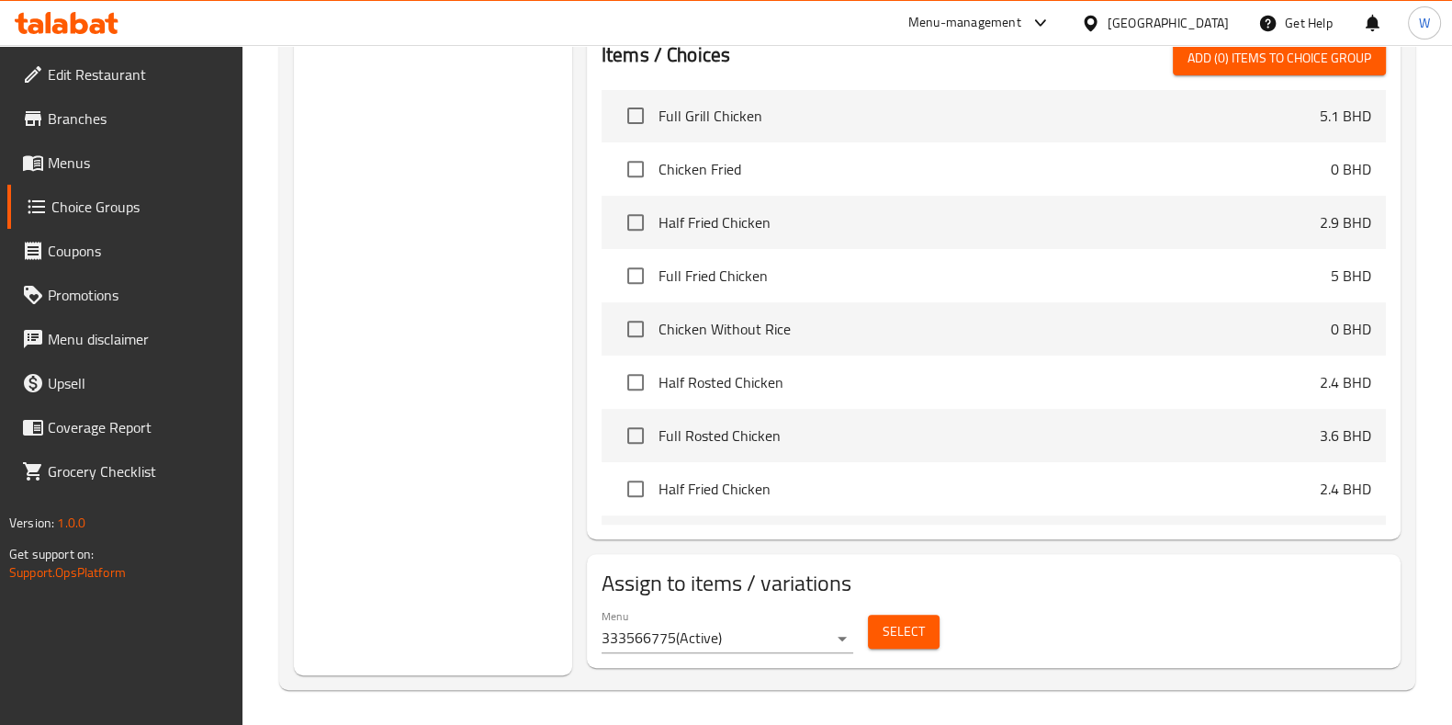
click at [919, 635] on span "Select" at bounding box center [904, 631] width 42 height 23
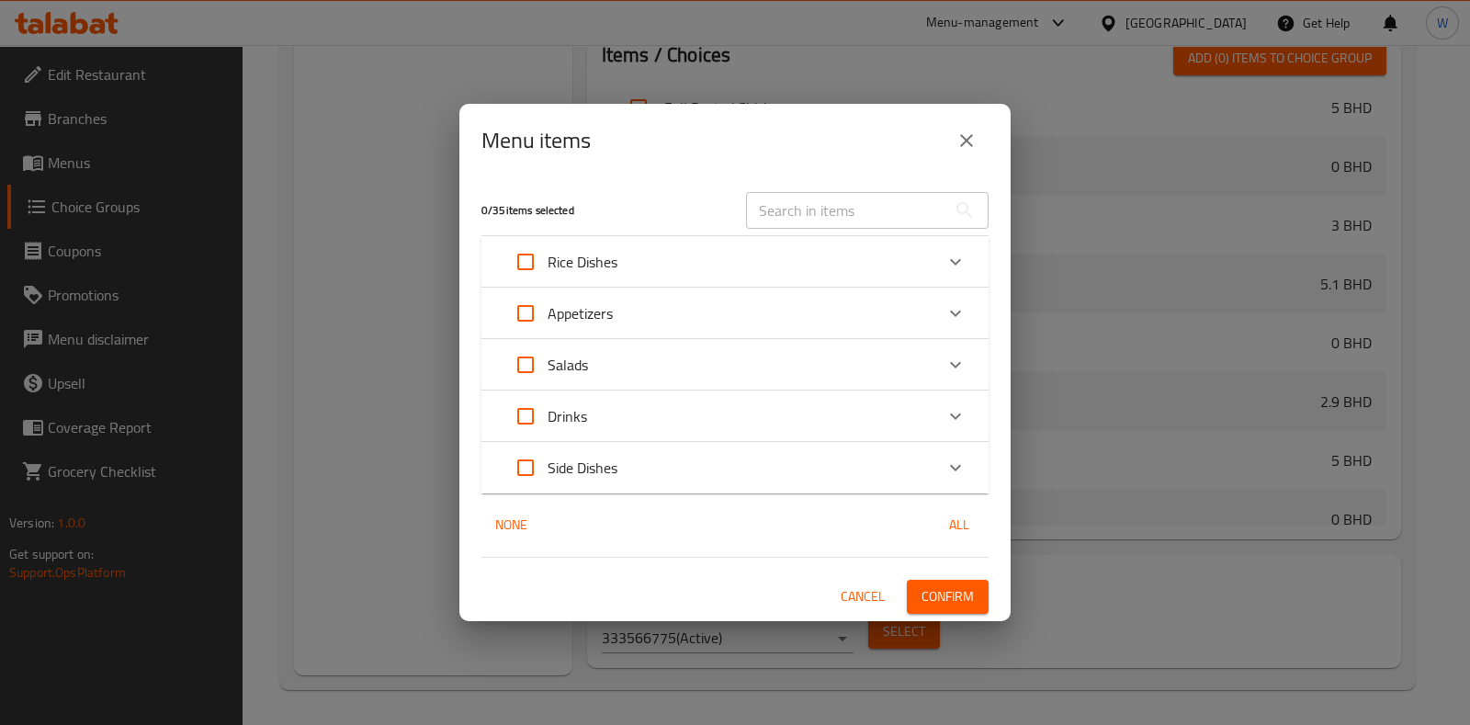
click at [967, 142] on icon "close" at bounding box center [966, 141] width 22 height 22
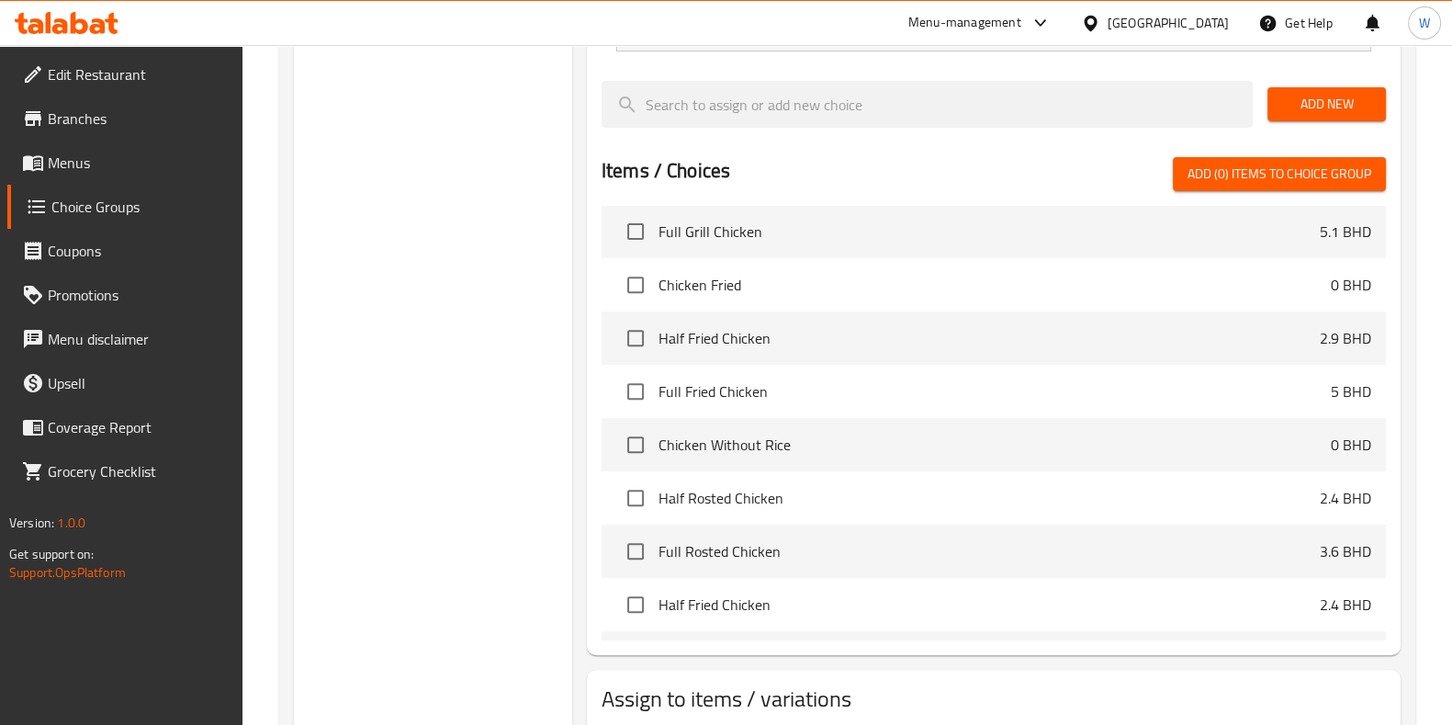
scroll to position [491, 0]
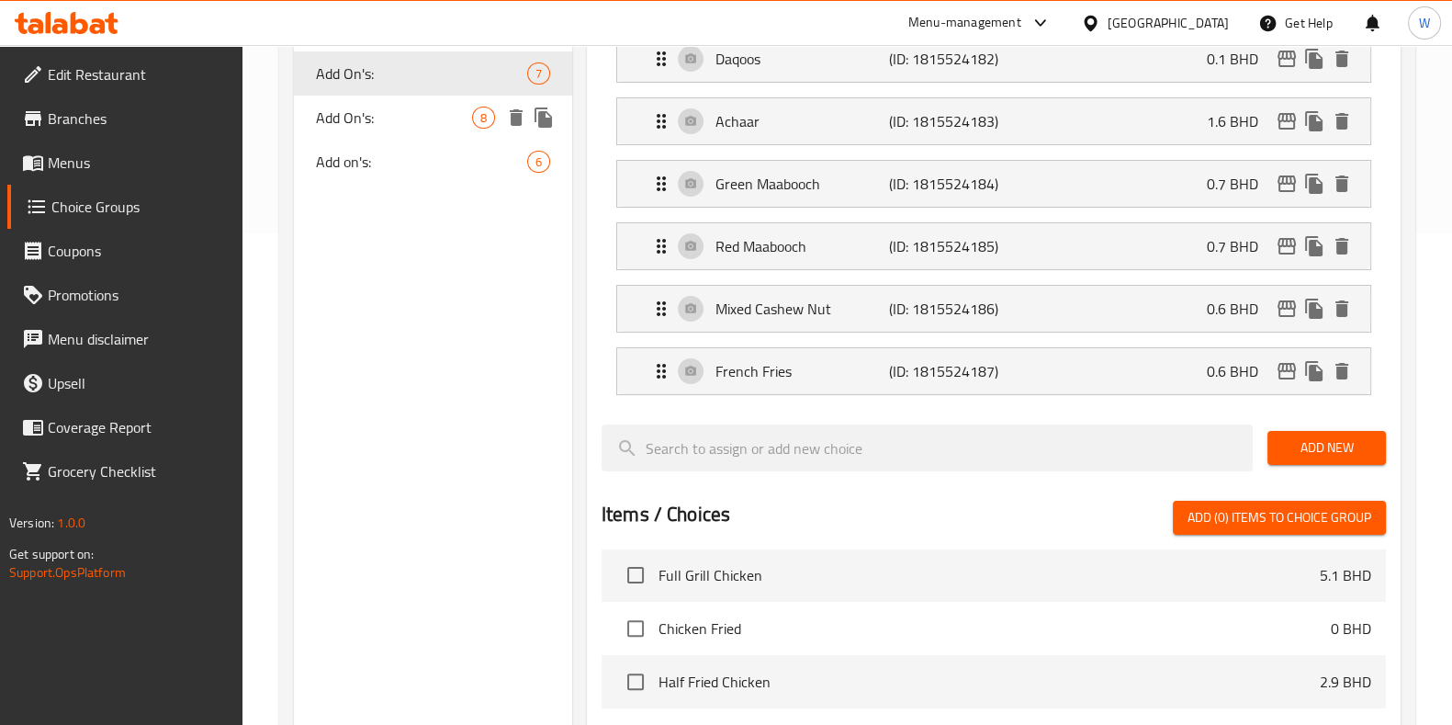
click at [367, 109] on span "Add On's:" at bounding box center [394, 118] width 156 height 22
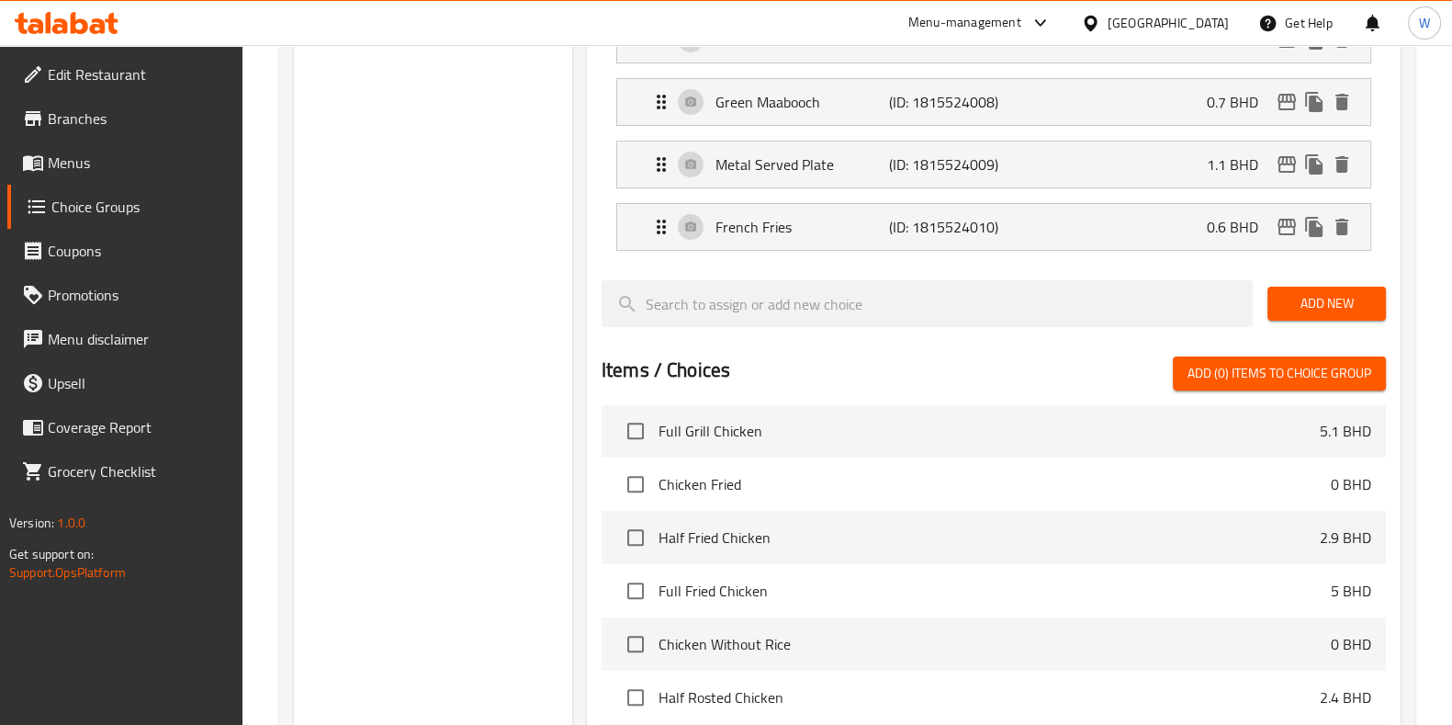
scroll to position [1012, 0]
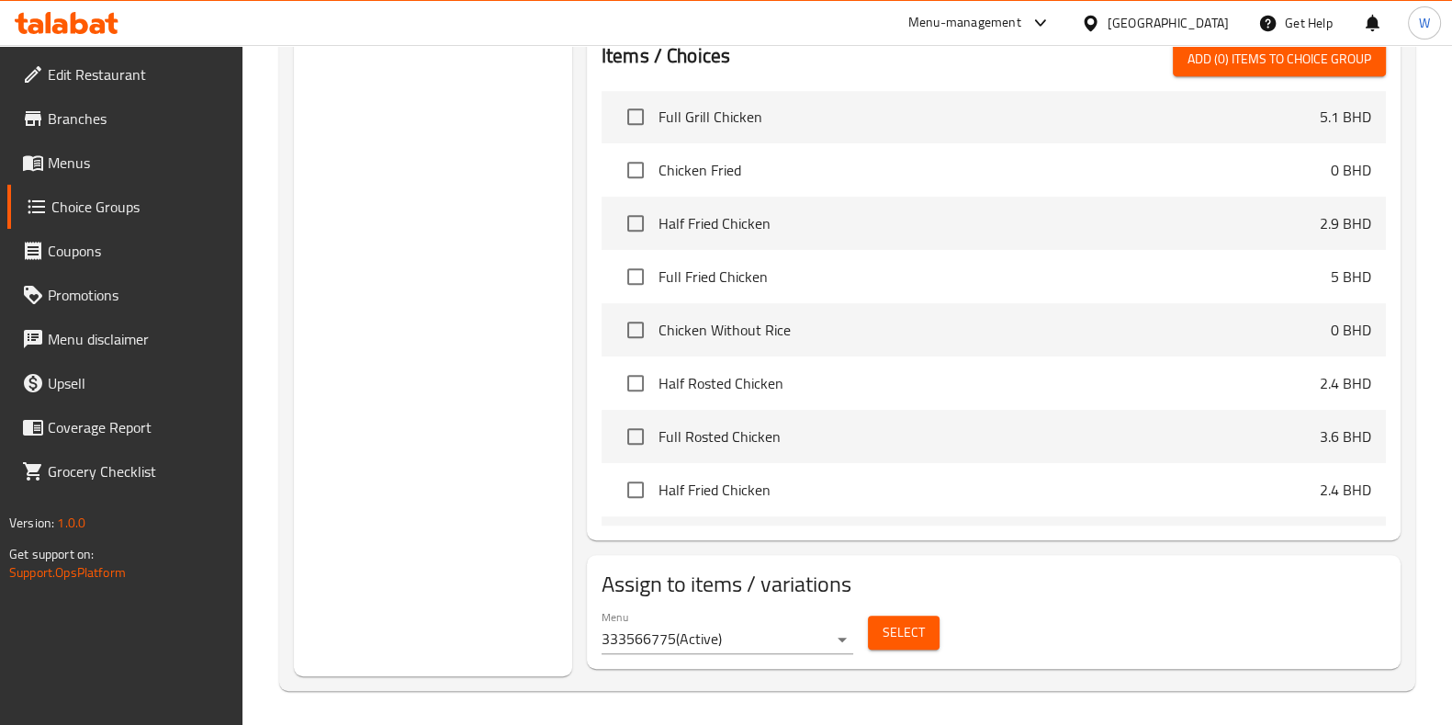
click at [947, 631] on div "Menu 333566775 ( Active ) Select" at bounding box center [993, 632] width 799 height 59
click at [926, 632] on button "Select" at bounding box center [904, 633] width 72 height 34
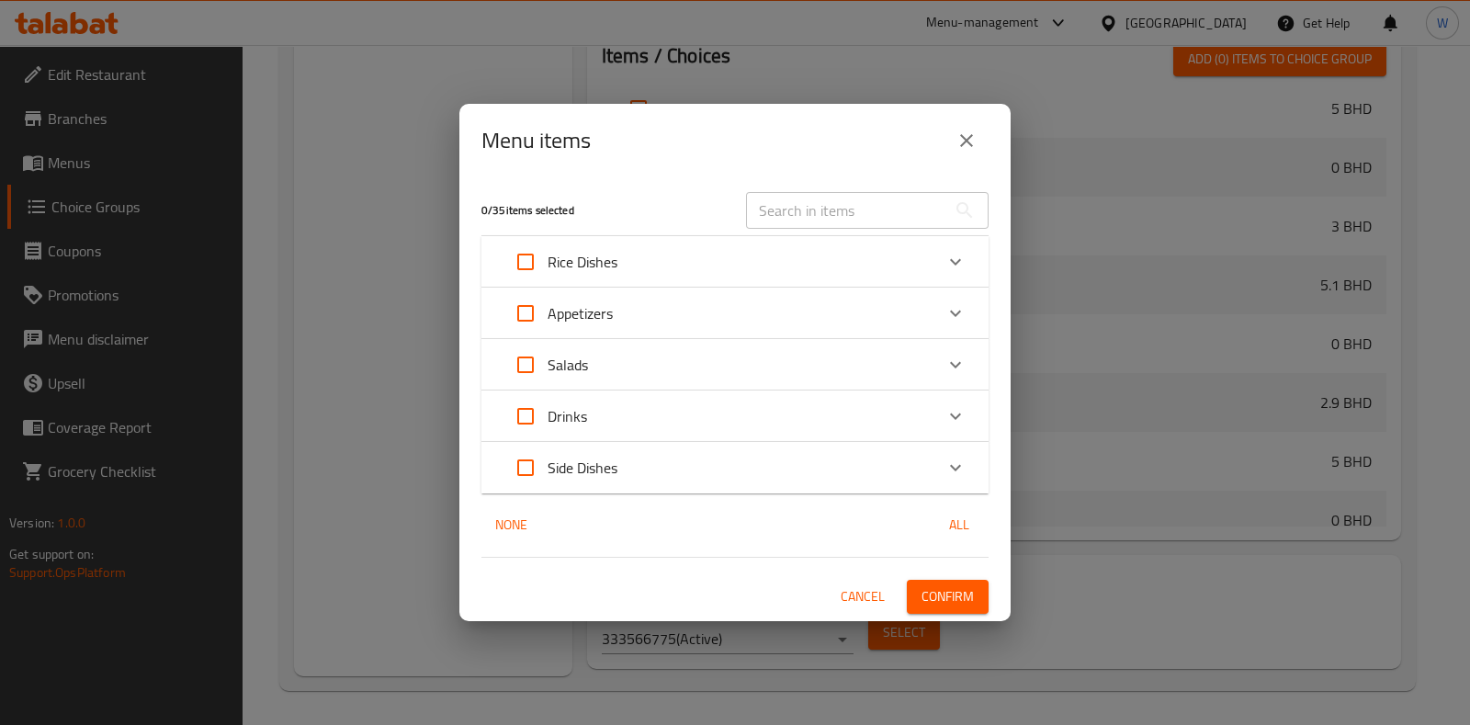
click at [966, 107] on div "Menu items" at bounding box center [734, 140] width 551 height 73
click at [968, 129] on button "close" at bounding box center [966, 141] width 44 height 44
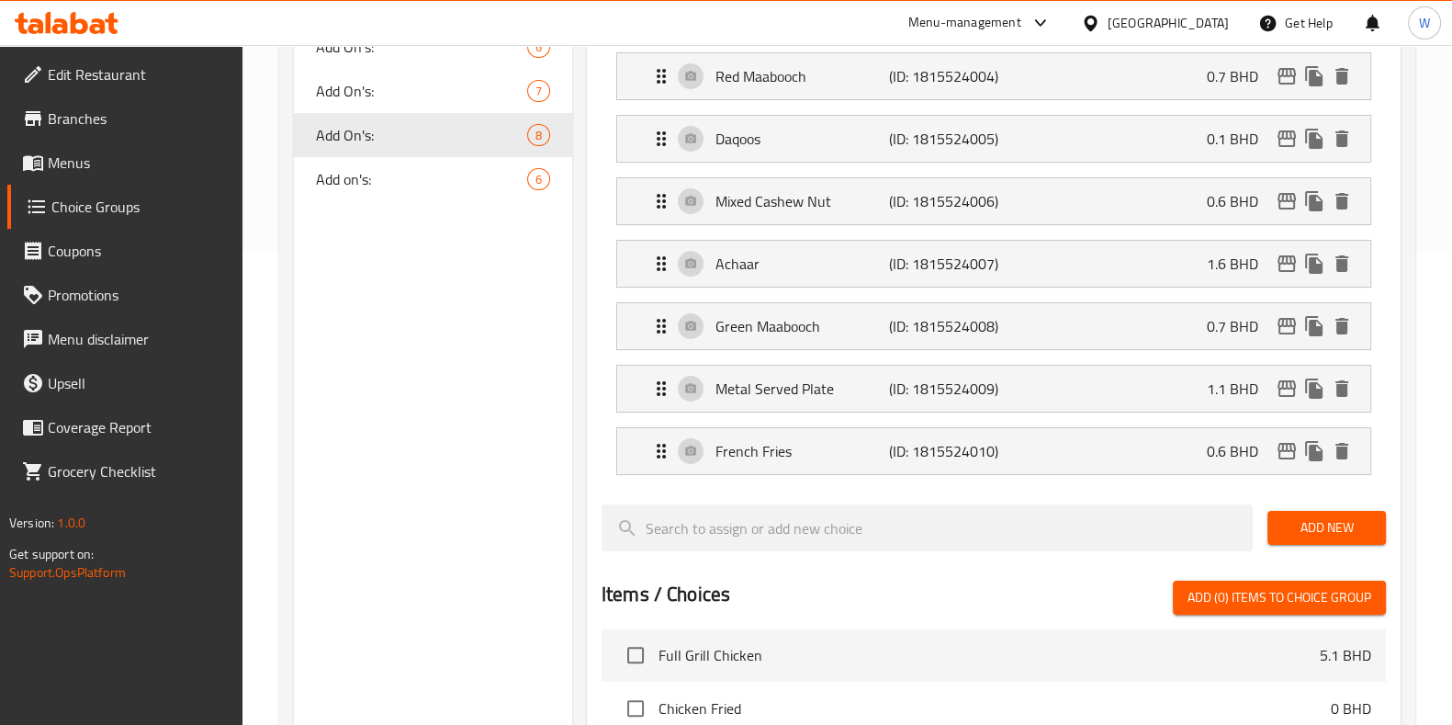
scroll to position [438, 0]
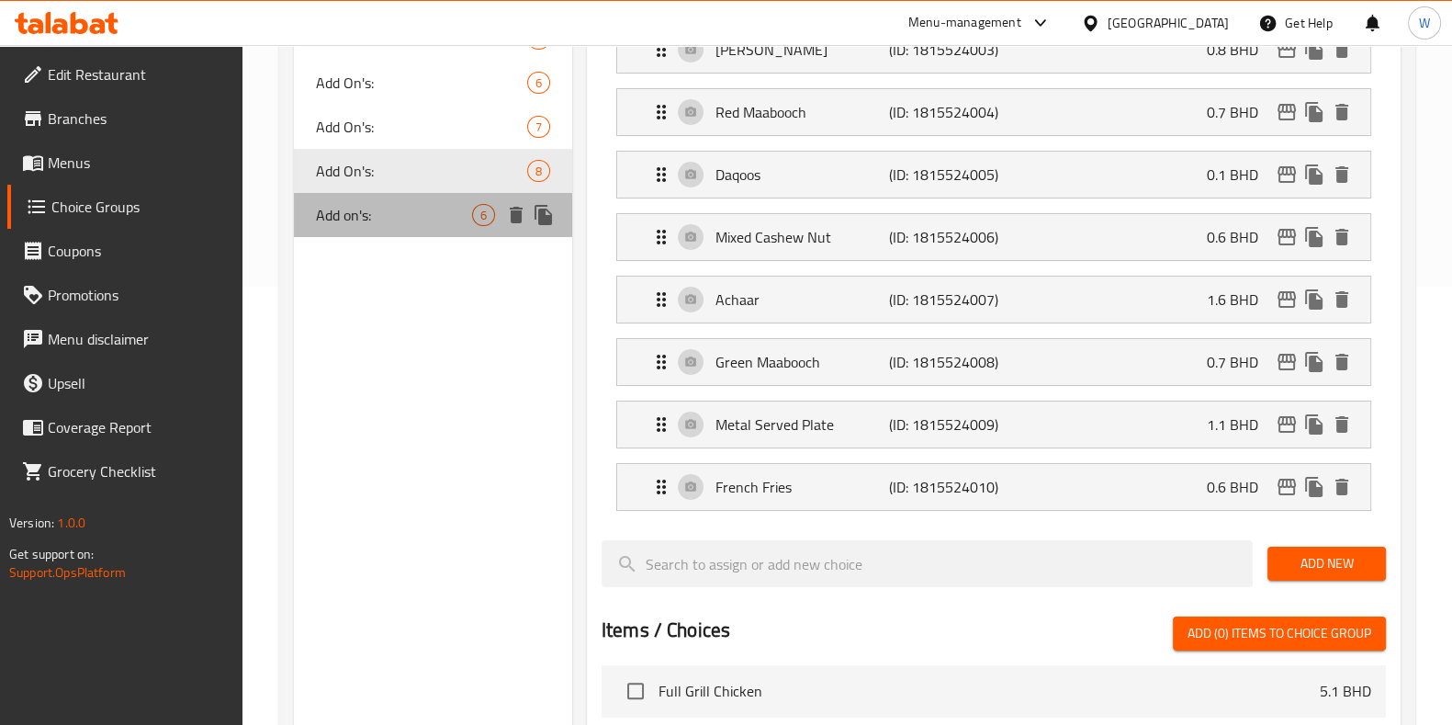
click at [355, 204] on span "Add on's:" at bounding box center [394, 215] width 156 height 22
type input "Add on's:"
type input "0"
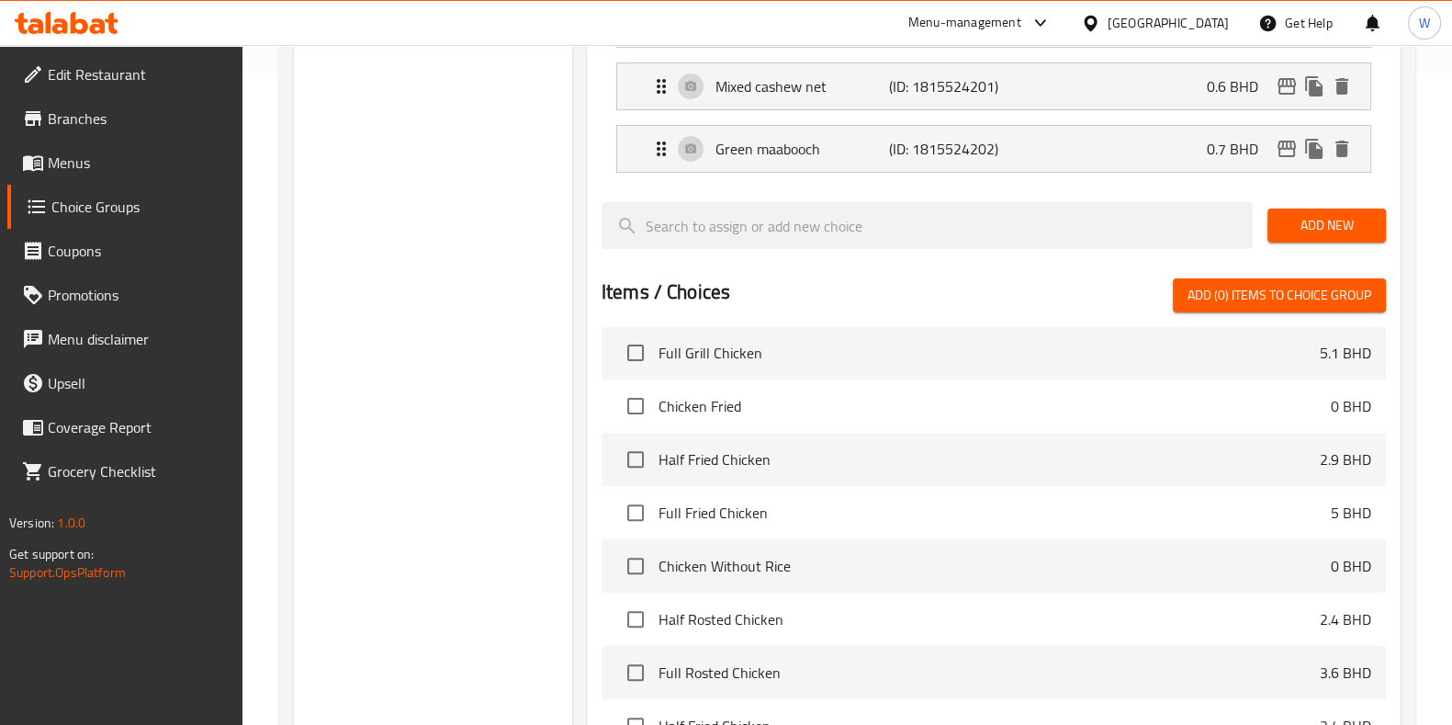
scroll to position [888, 0]
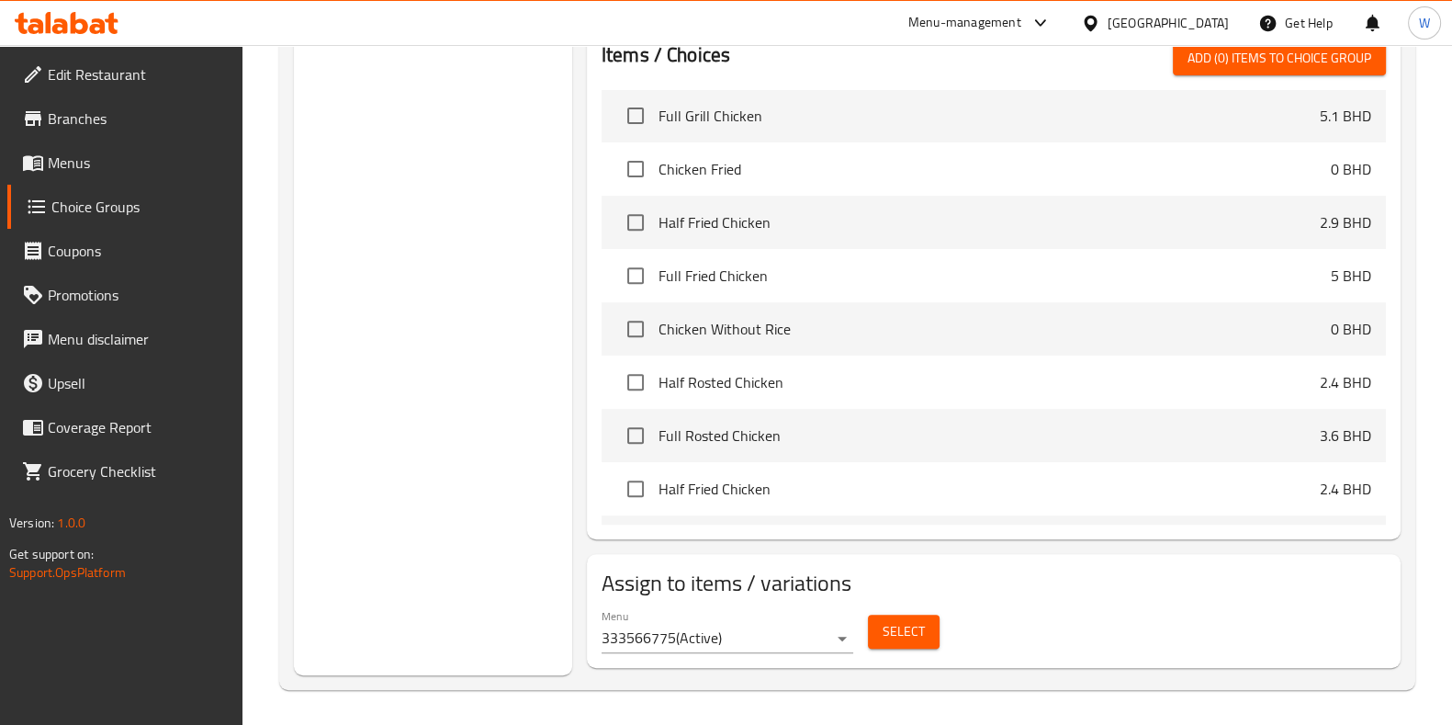
click at [923, 640] on button "Select" at bounding box center [904, 632] width 72 height 34
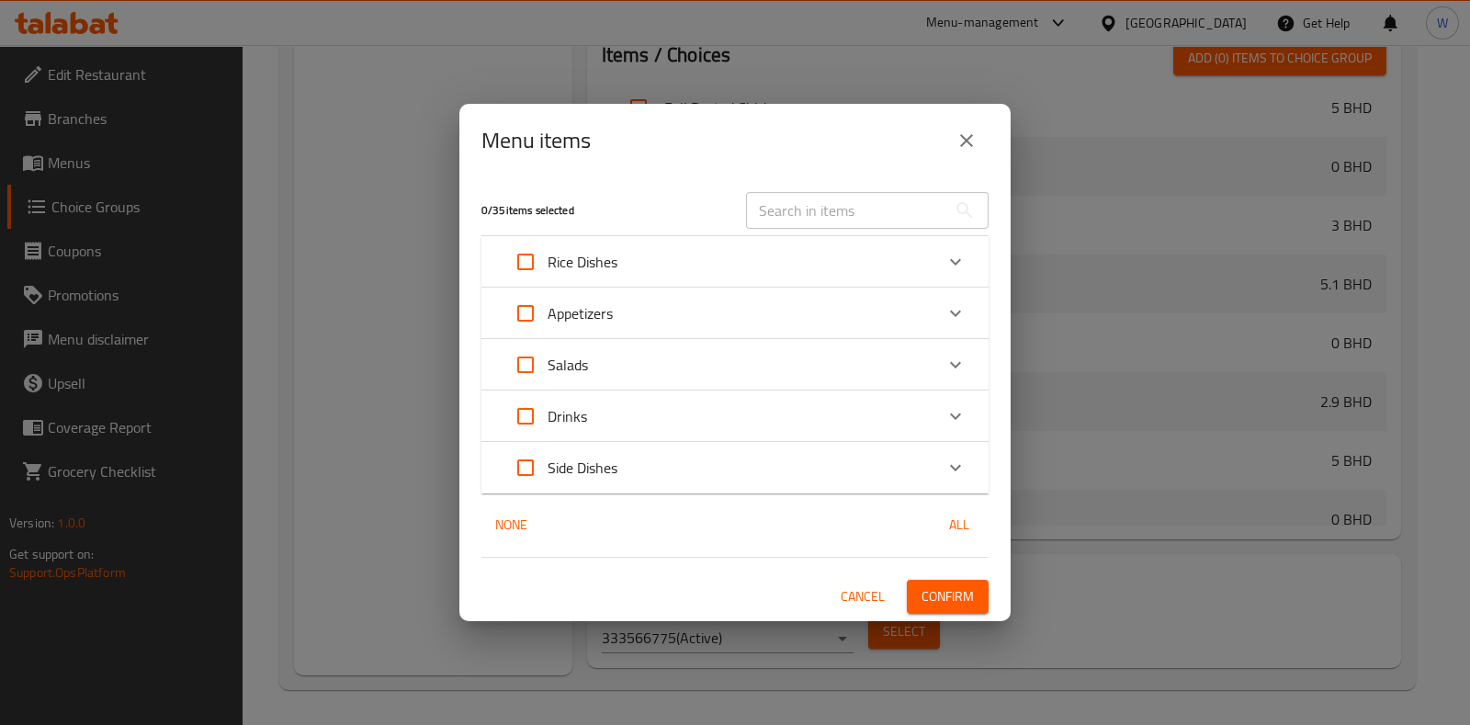
click at [965, 139] on icon "close" at bounding box center [966, 140] width 13 height 13
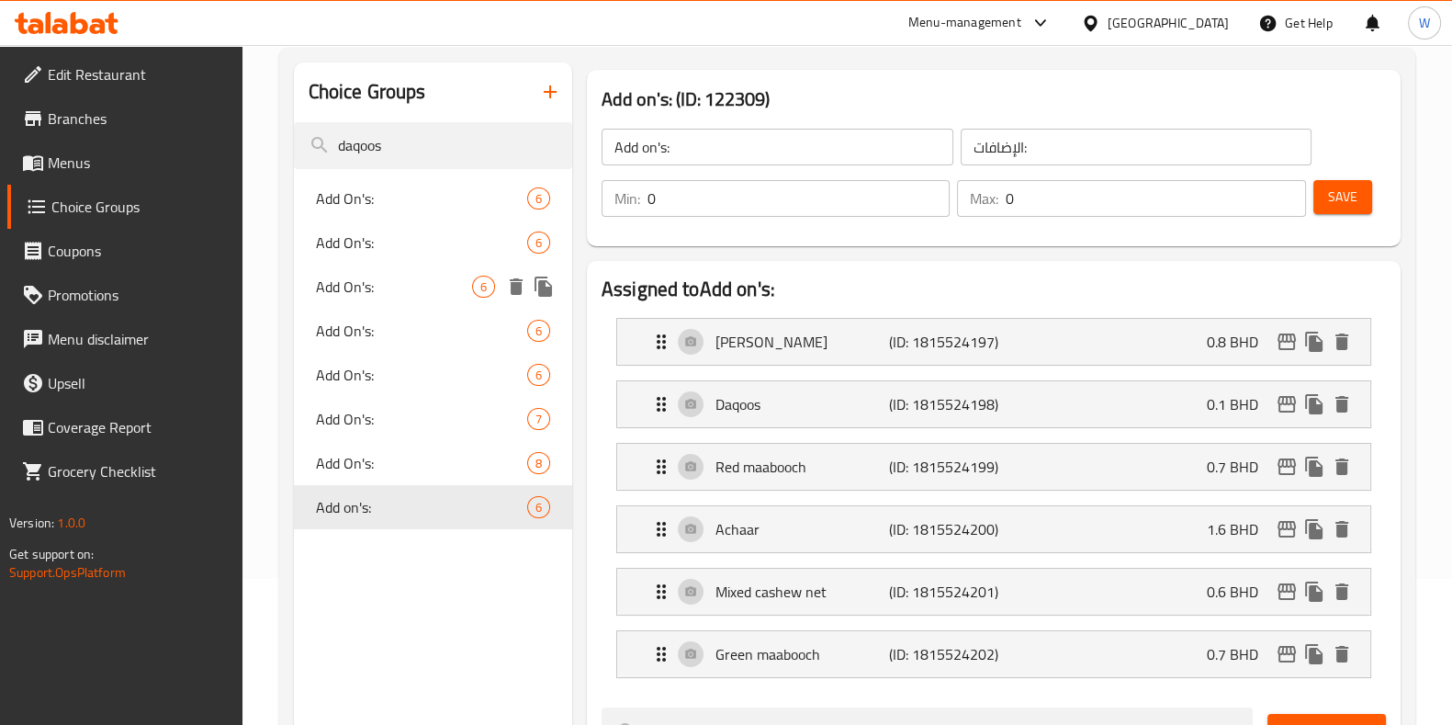
scroll to position [0, 0]
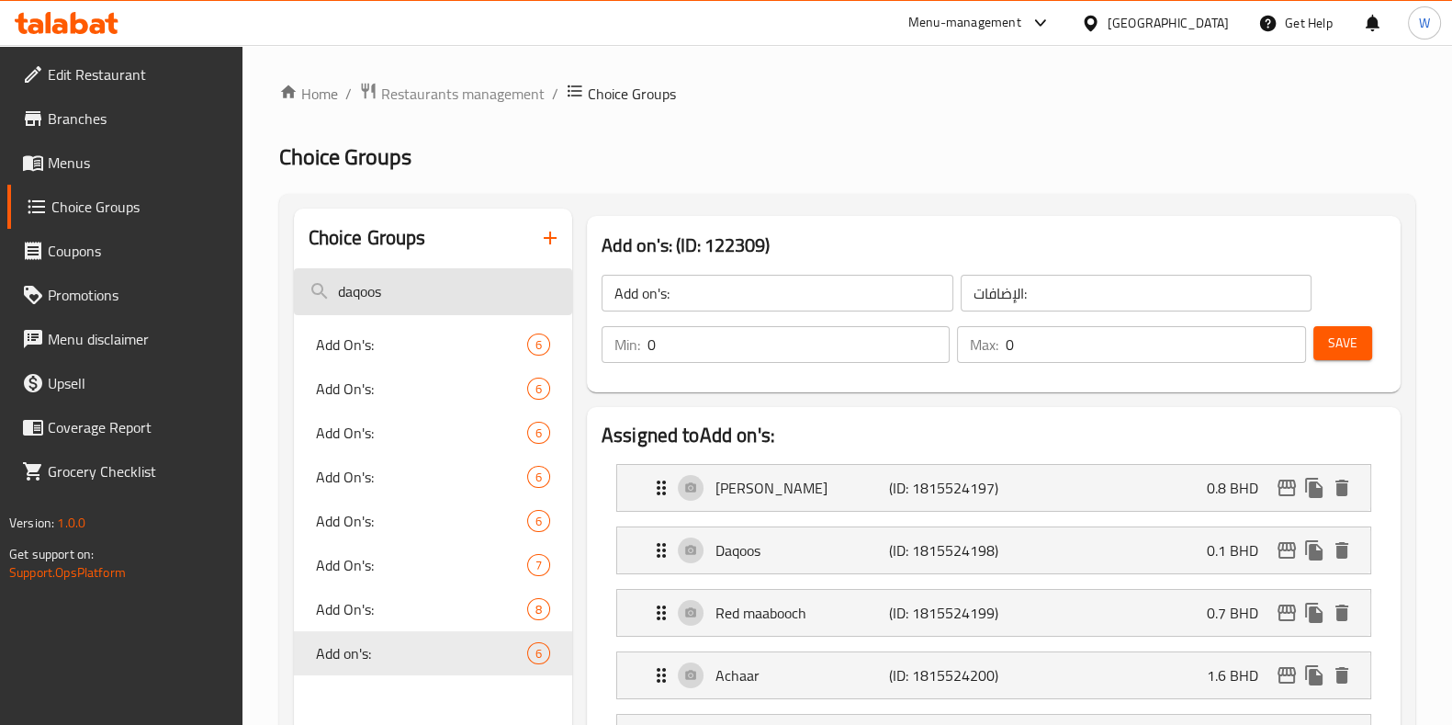
click at [409, 285] on input "daqoos" at bounding box center [433, 291] width 278 height 47
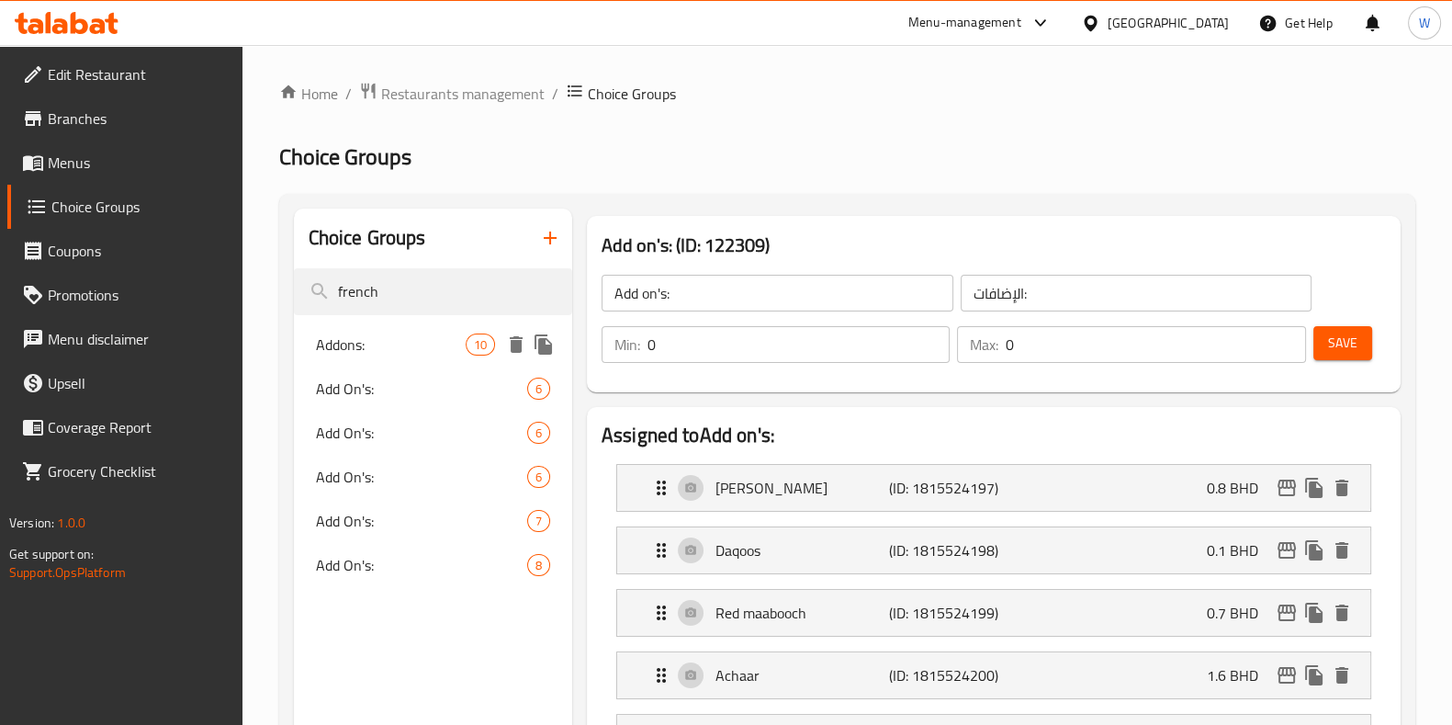
type input "french"
click at [388, 335] on span "Addons:" at bounding box center [391, 344] width 150 height 22
type input "Addons:"
type input "اضافات:"
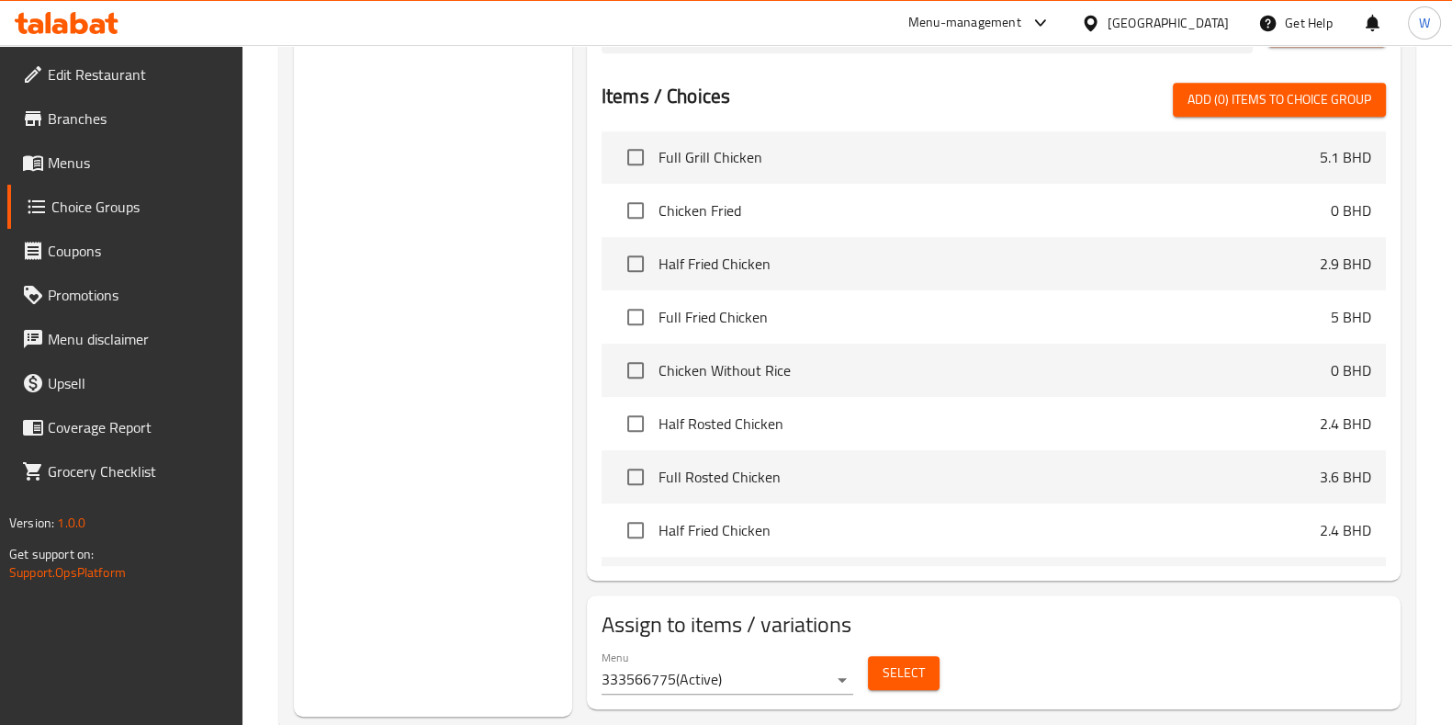
scroll to position [1144, 0]
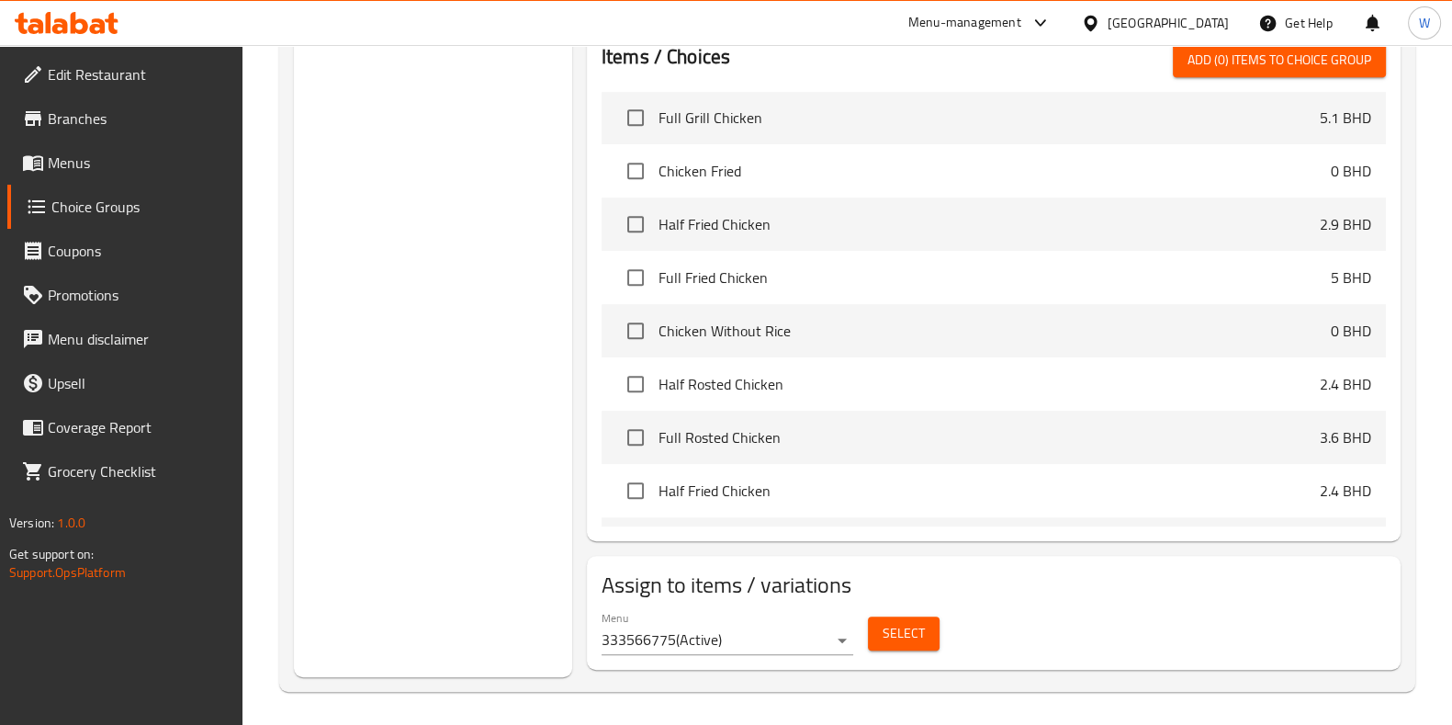
click at [926, 637] on button "Select" at bounding box center [904, 633] width 72 height 34
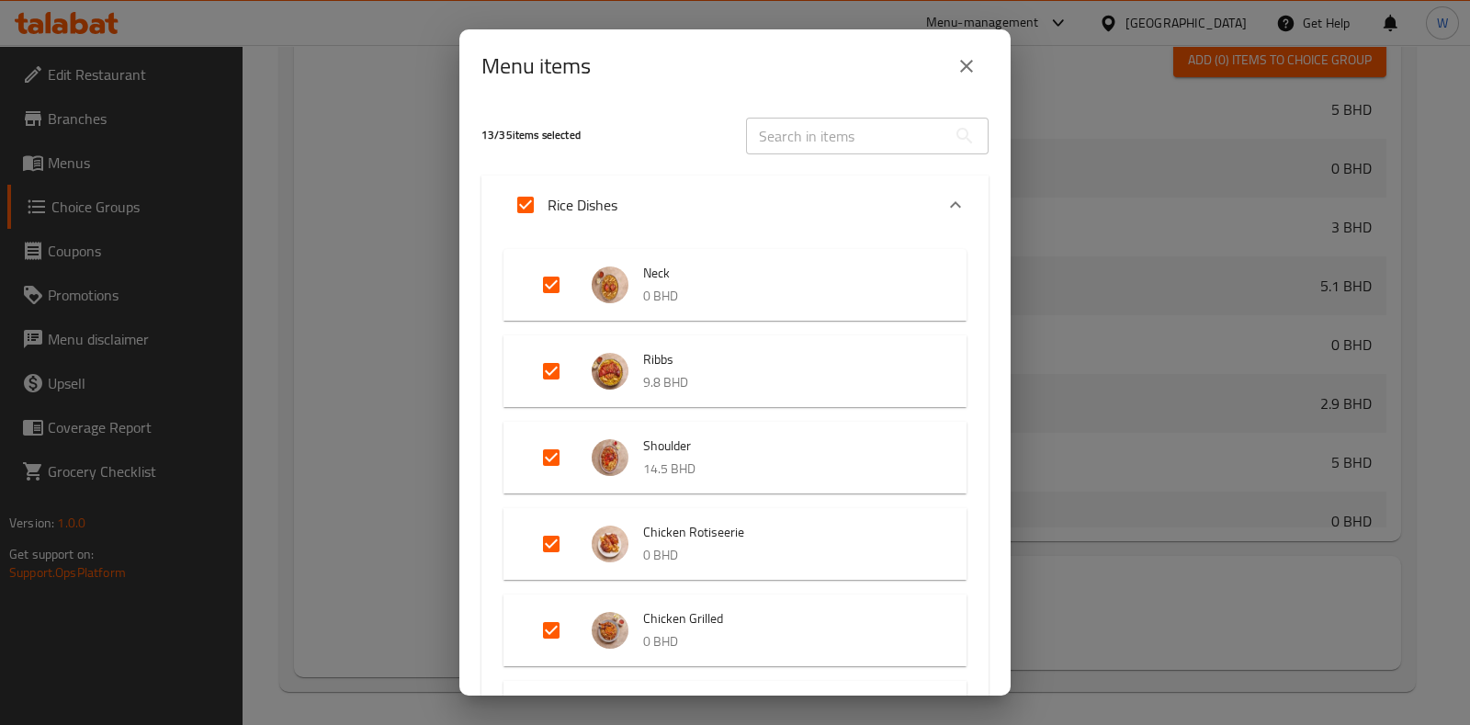
click at [955, 73] on icon "close" at bounding box center [966, 66] width 22 height 22
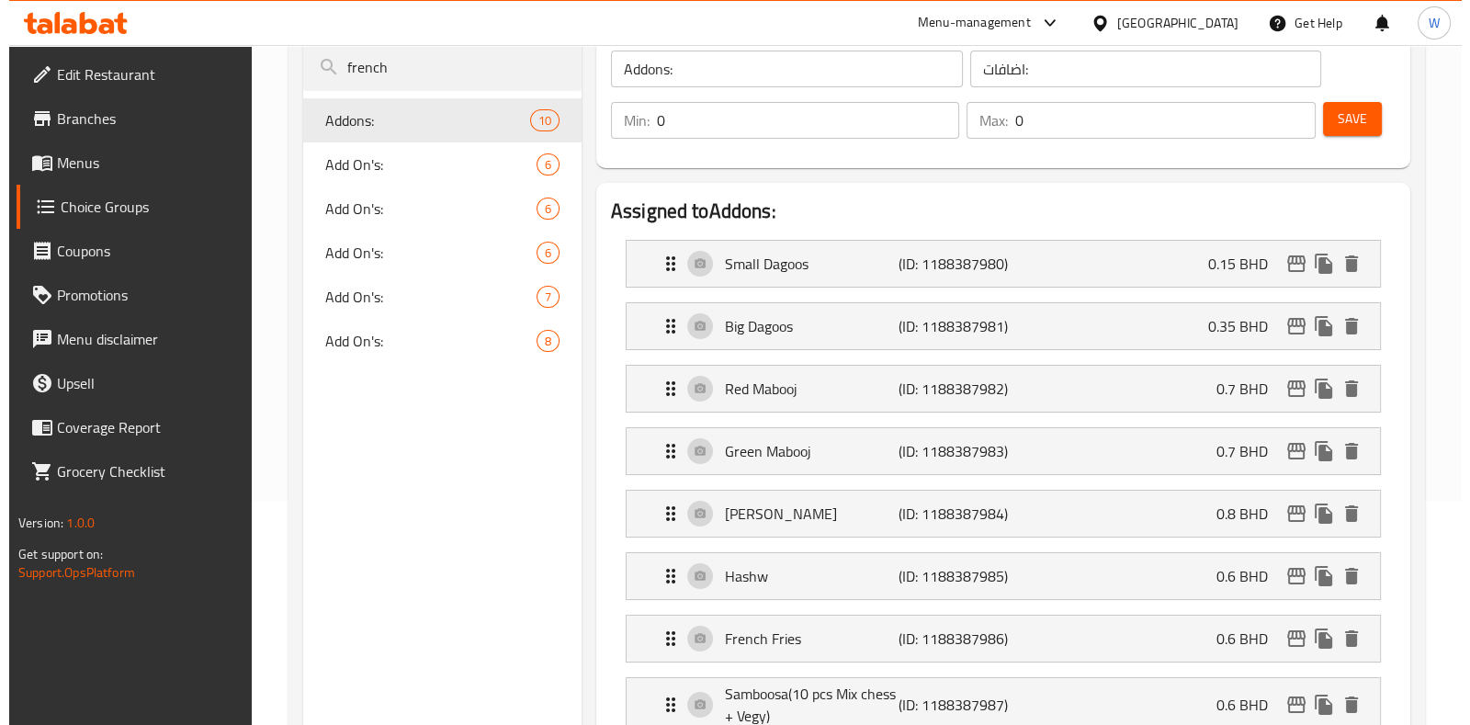
scroll to position [225, 0]
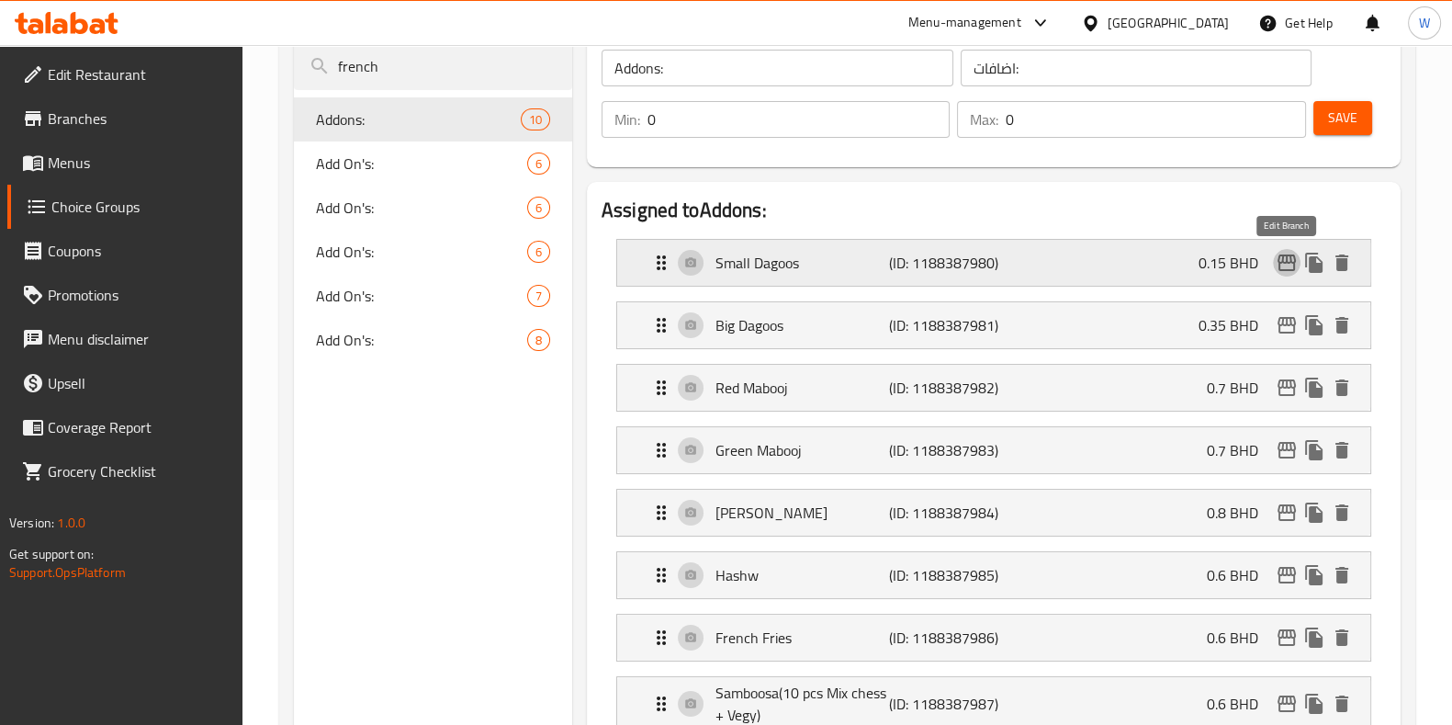
click at [1287, 259] on icon "edit" at bounding box center [1287, 262] width 18 height 17
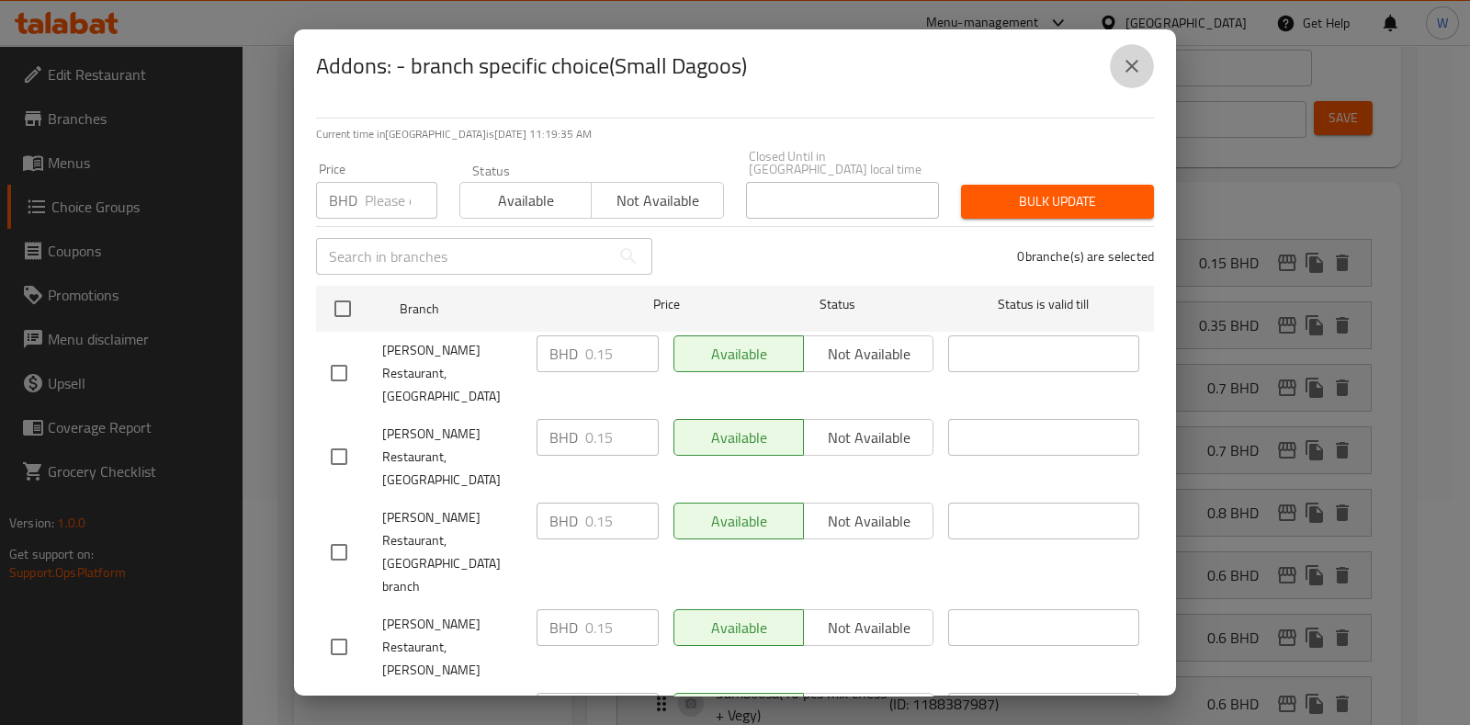
click at [1126, 77] on icon "close" at bounding box center [1132, 66] width 22 height 22
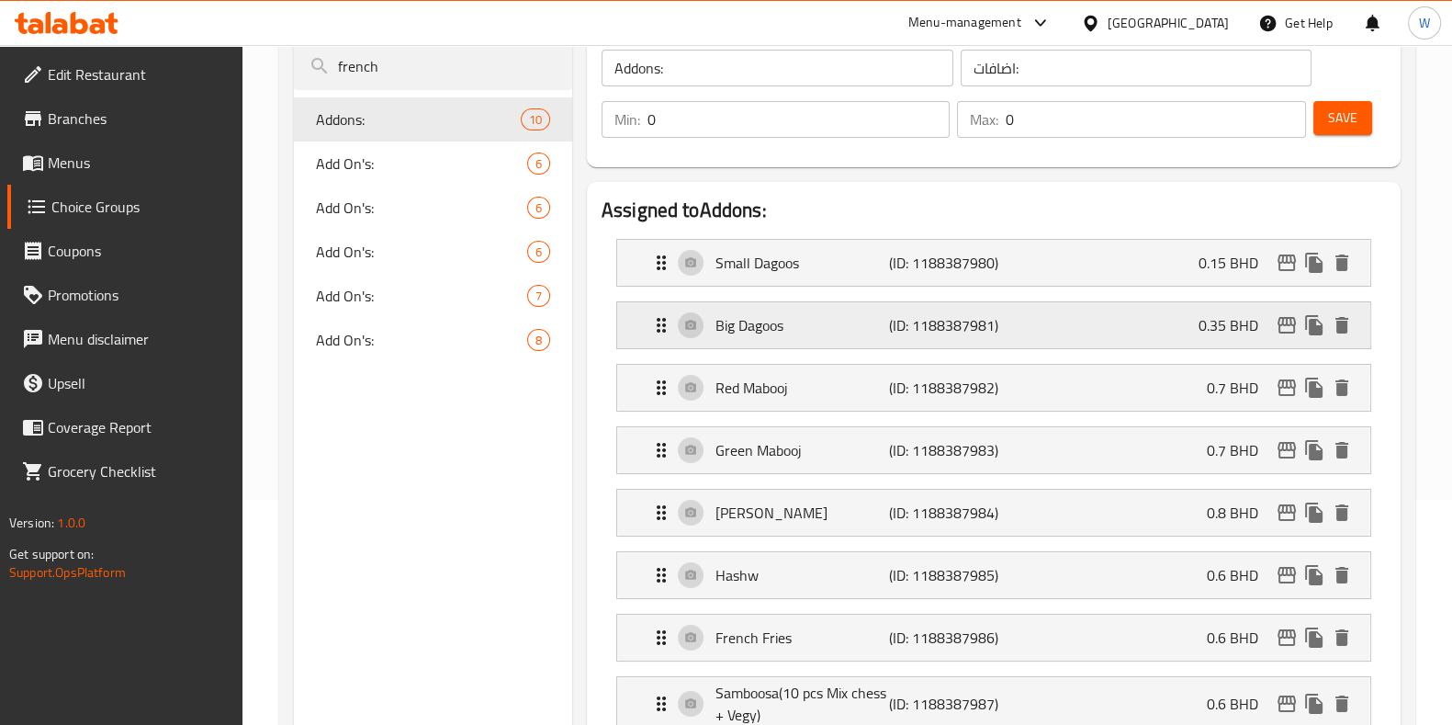
click at [1236, 322] on p "0.35 BHD" at bounding box center [1236, 325] width 74 height 22
click at [689, 329] on div "Big Dagoos (ID: 1188387981) 0.35 BHD" at bounding box center [999, 325] width 698 height 46
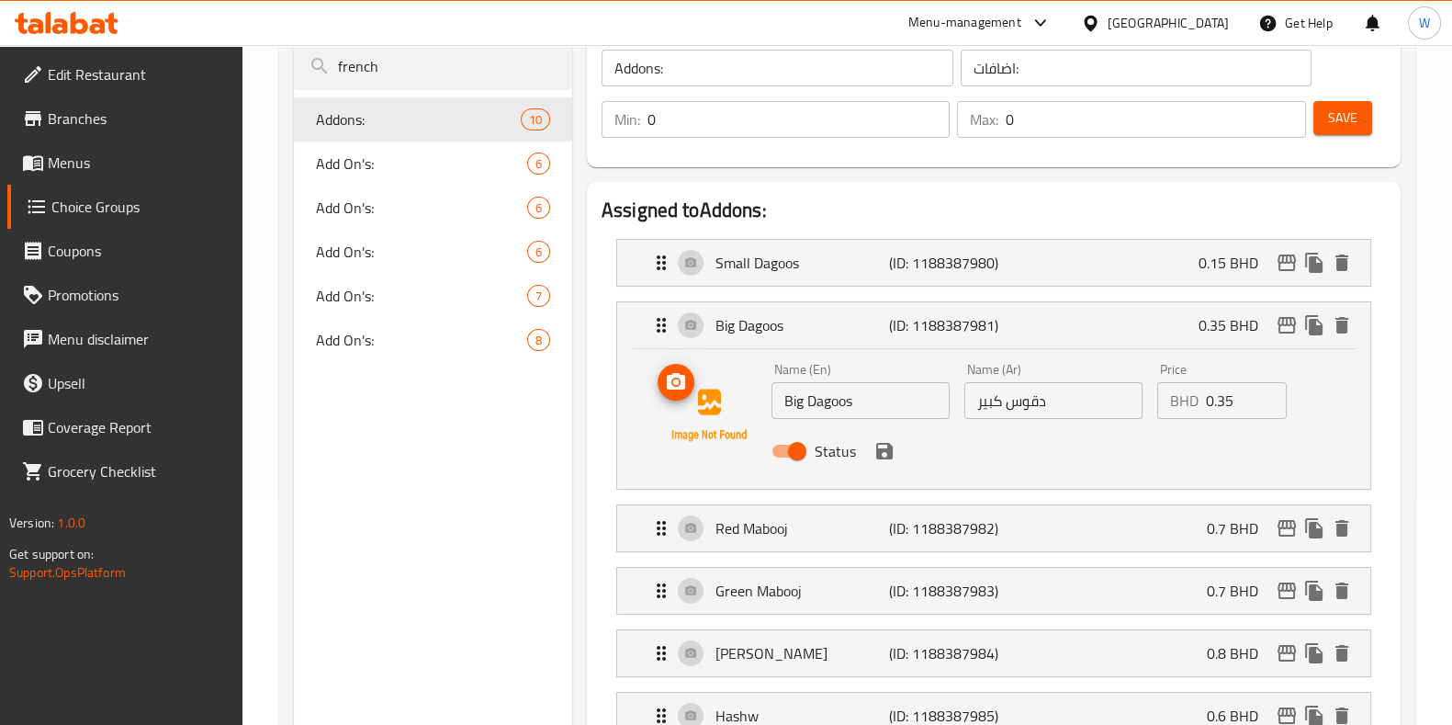
click at [685, 390] on icon "upload picture" at bounding box center [676, 382] width 22 height 22
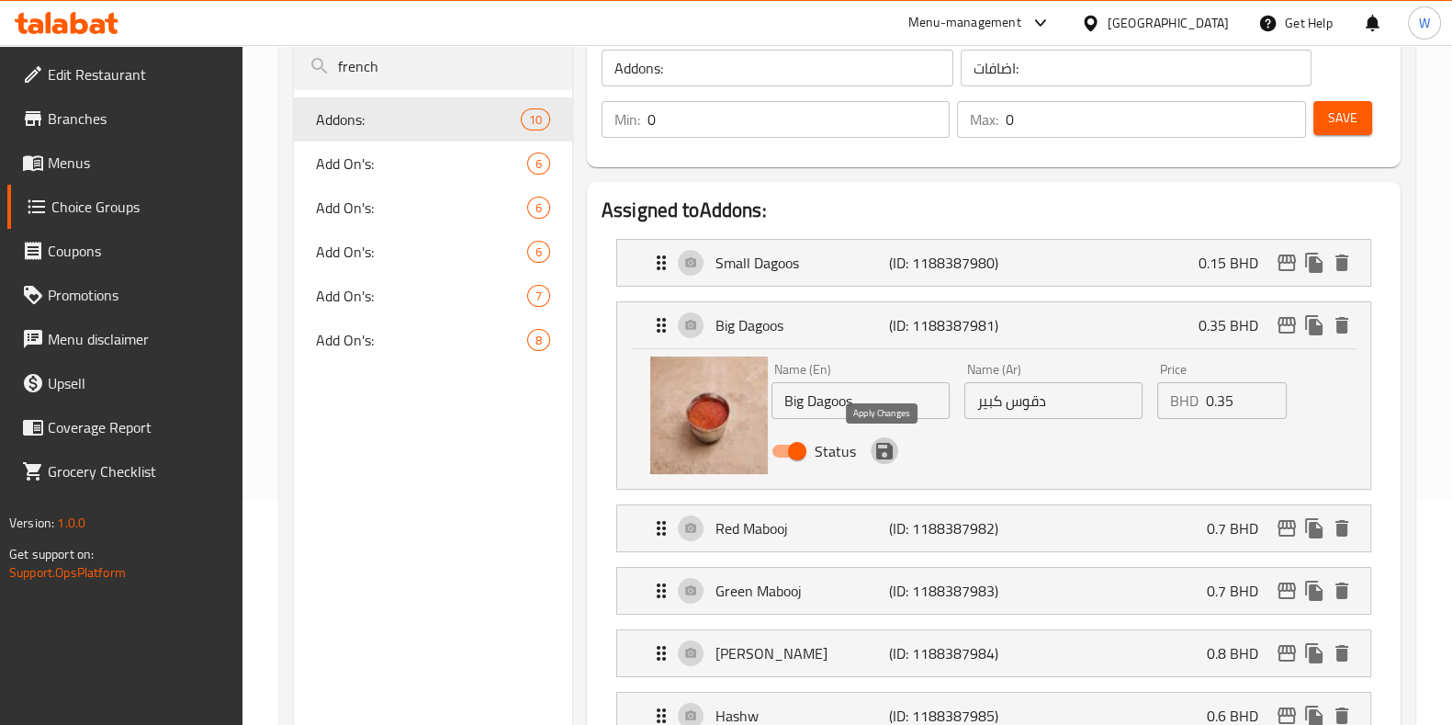
click at [887, 452] on icon "save" at bounding box center [884, 451] width 17 height 17
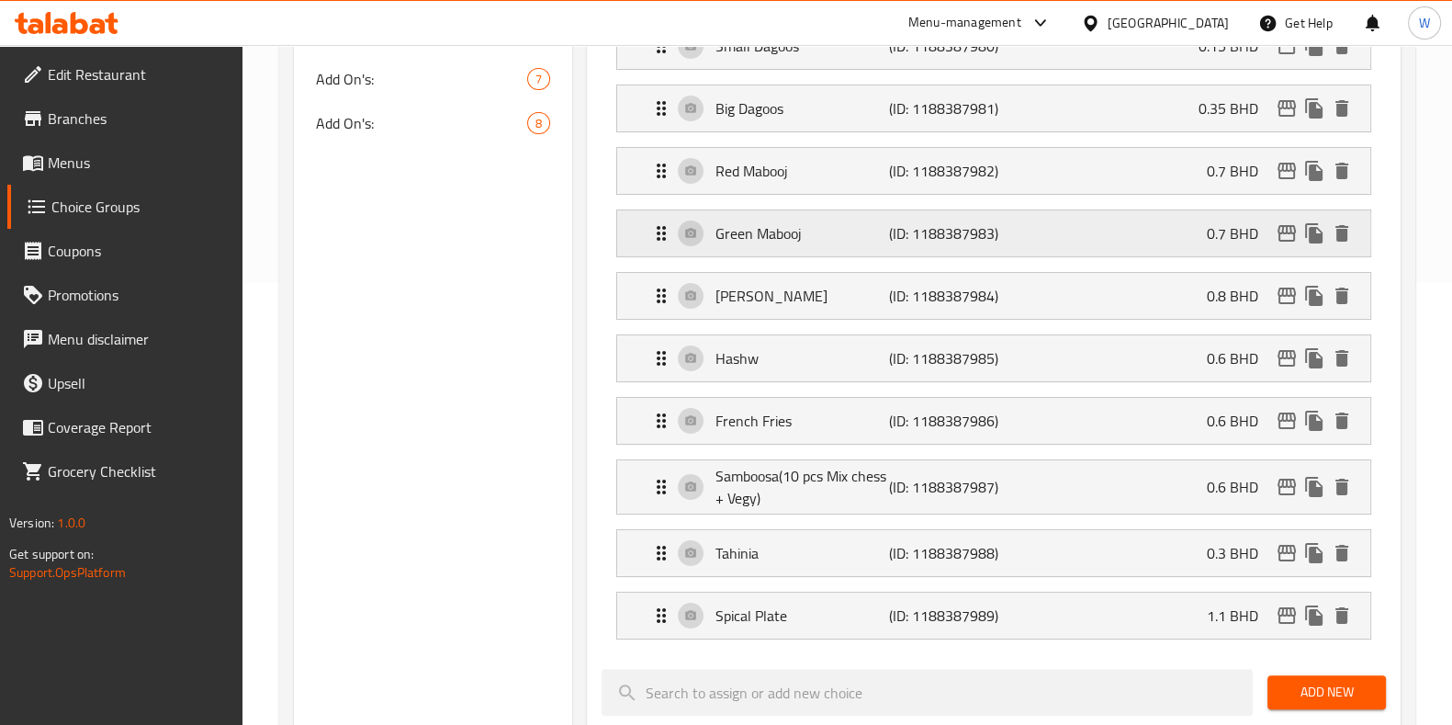
scroll to position [455, 0]
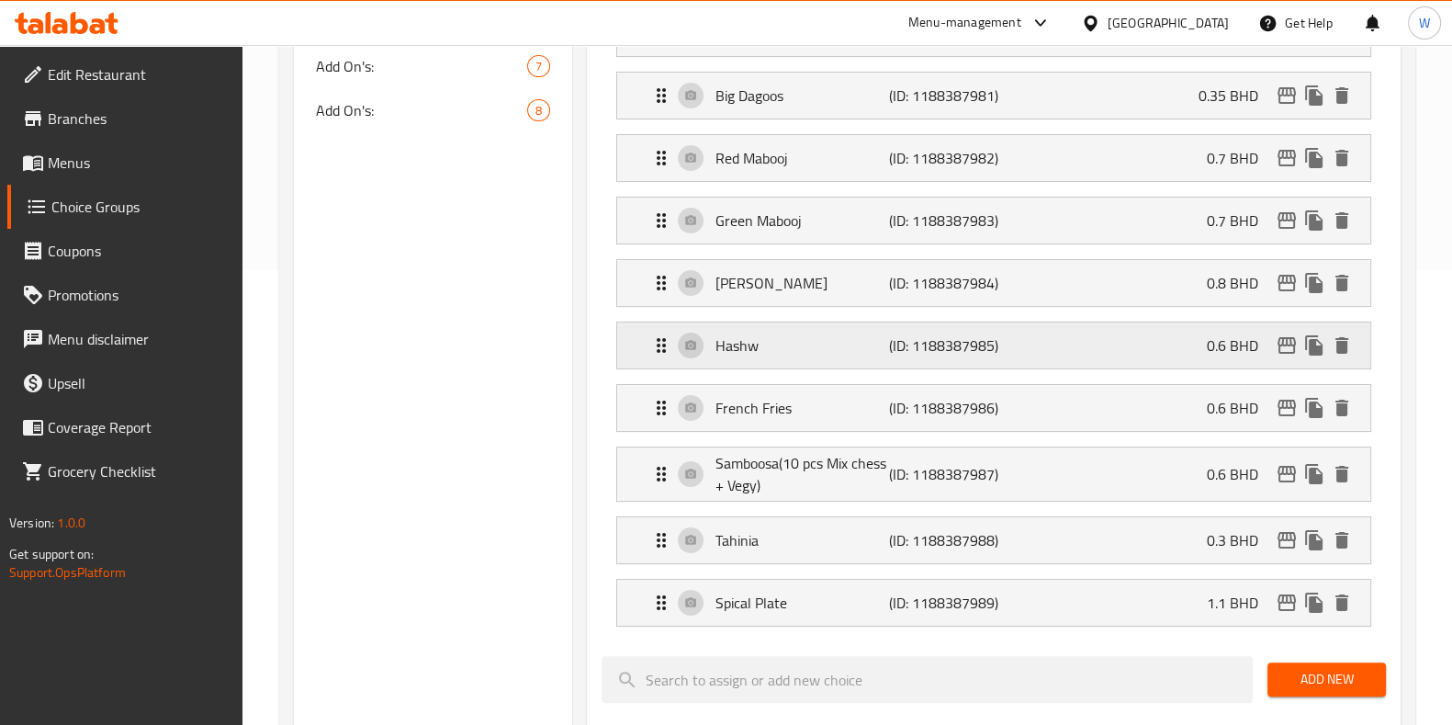
click at [784, 335] on p "Hashw" at bounding box center [803, 345] width 174 height 22
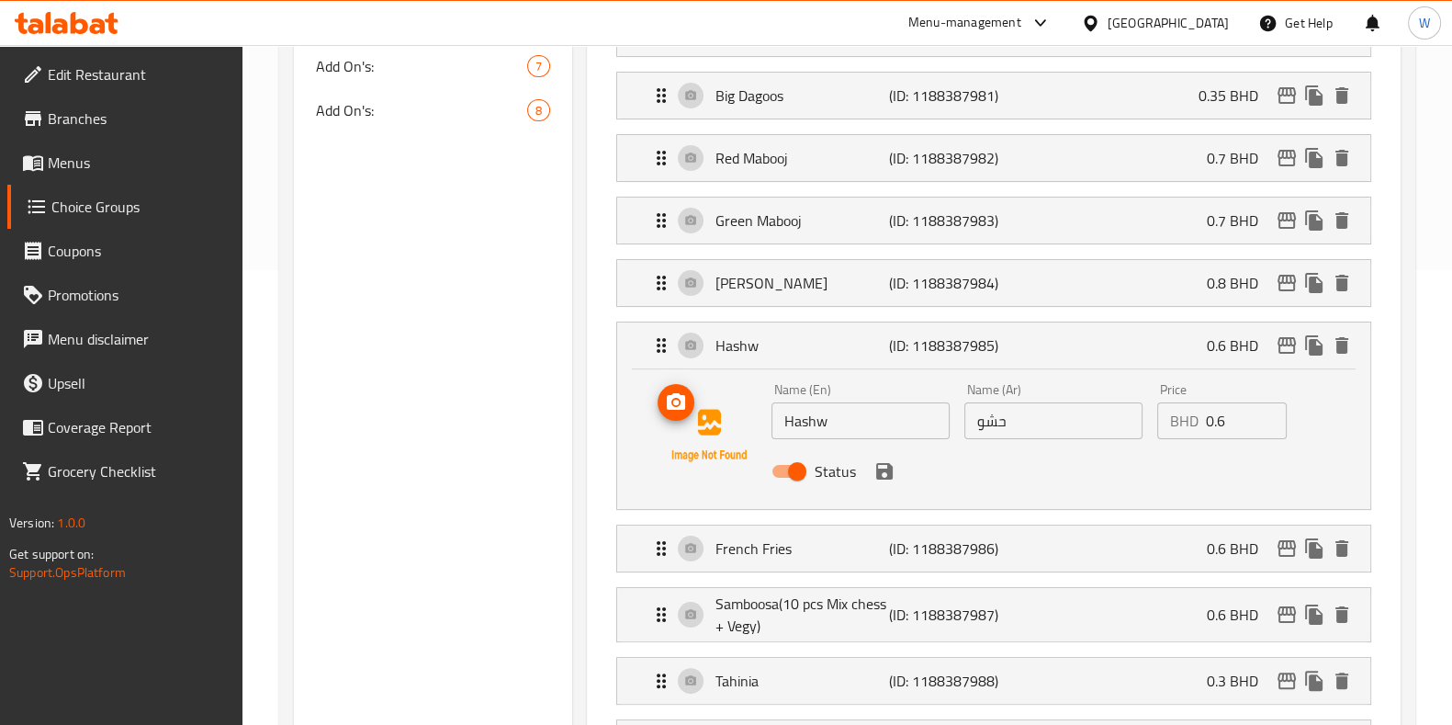
click at [679, 402] on icon "upload picture" at bounding box center [676, 402] width 22 height 22
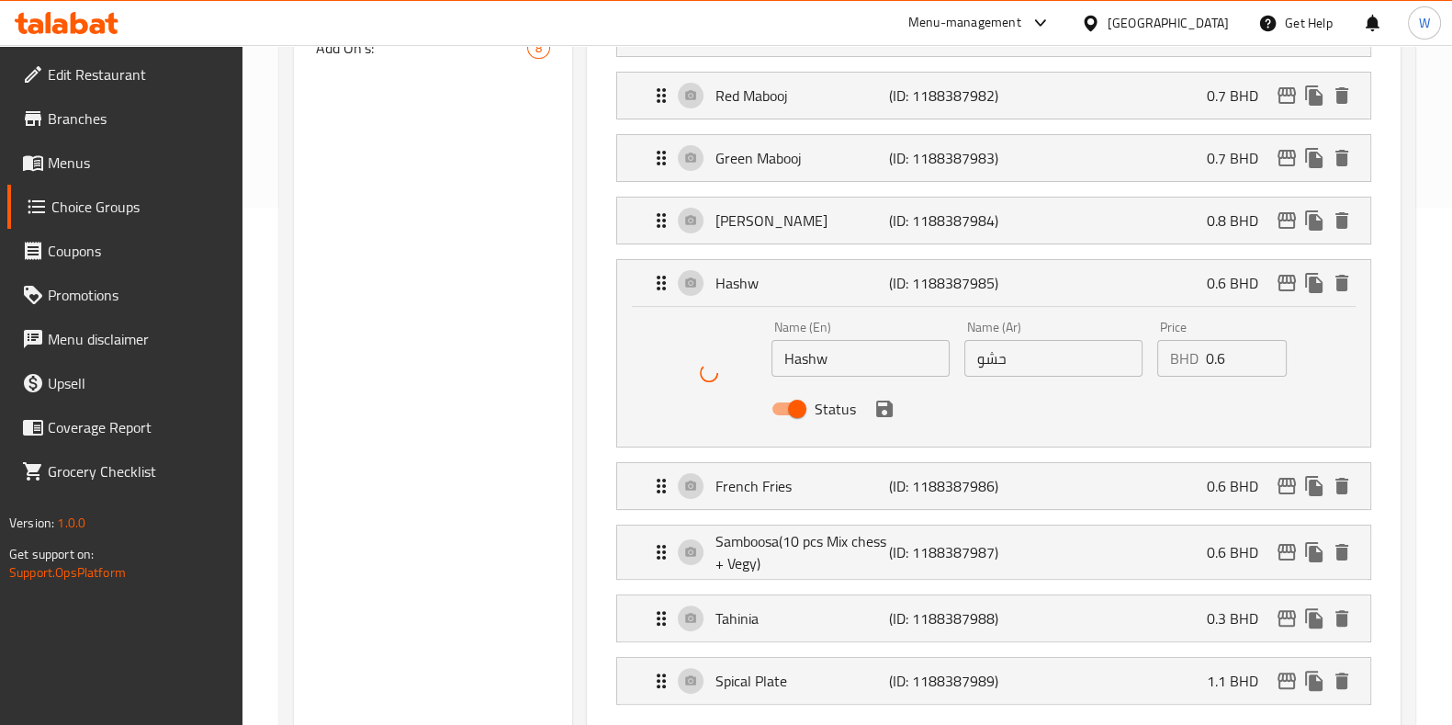
scroll to position [570, 0]
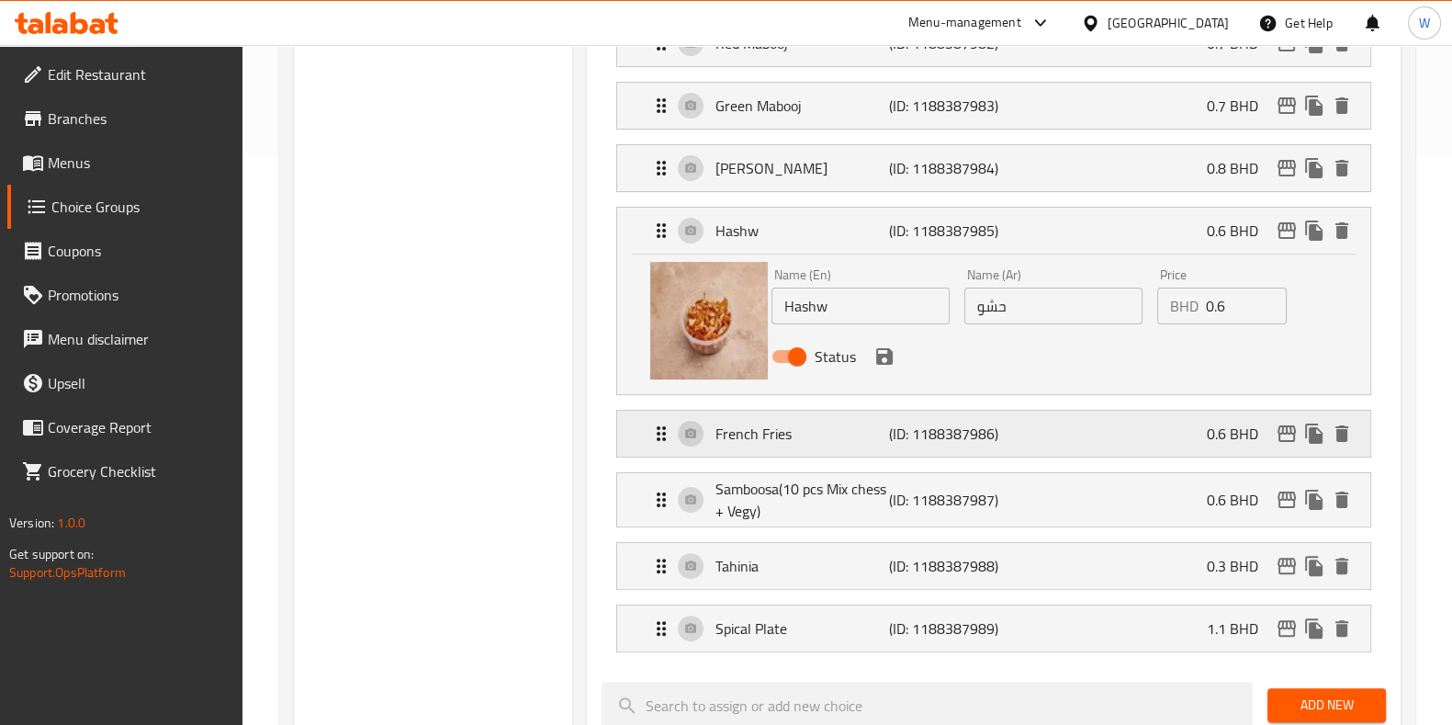
click at [729, 443] on p "French Fries" at bounding box center [803, 434] width 174 height 22
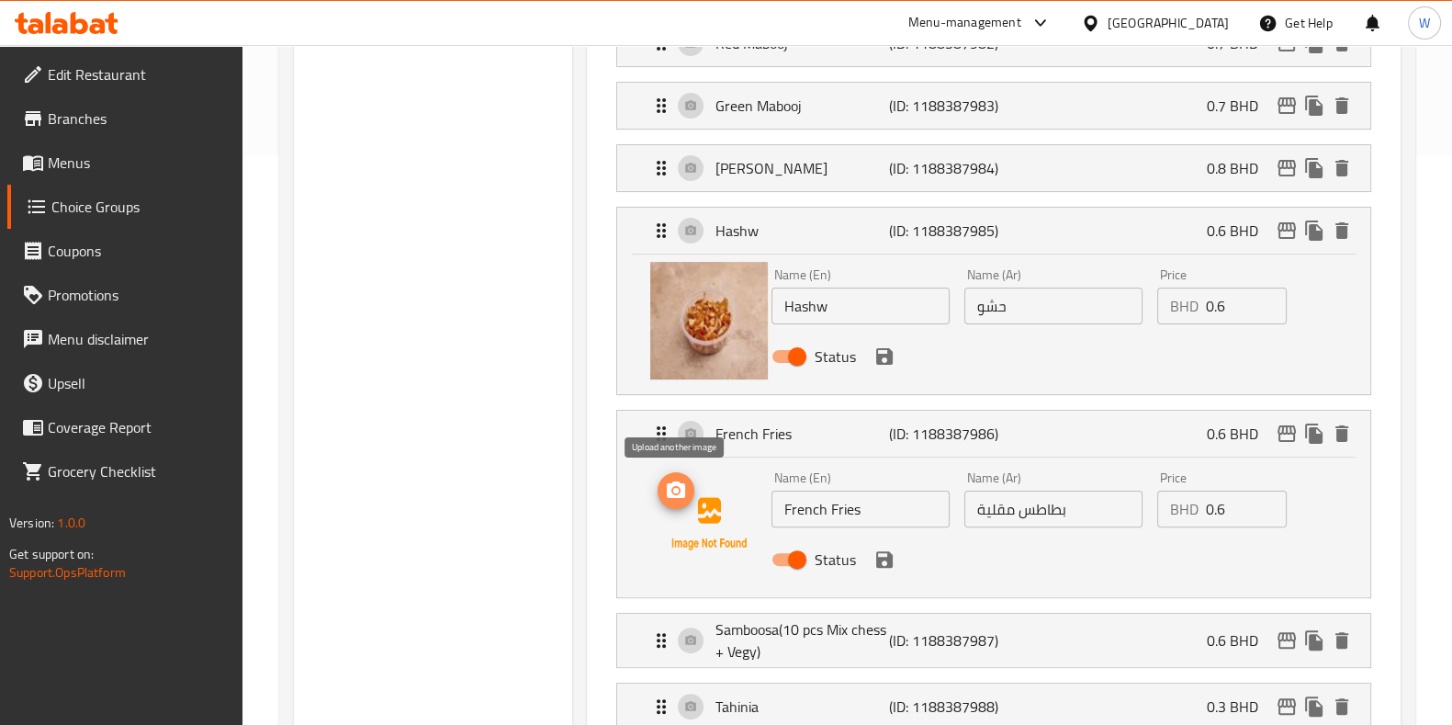
click at [689, 486] on span "upload picture" at bounding box center [676, 491] width 37 height 22
click at [882, 350] on icon "save" at bounding box center [885, 356] width 22 height 22
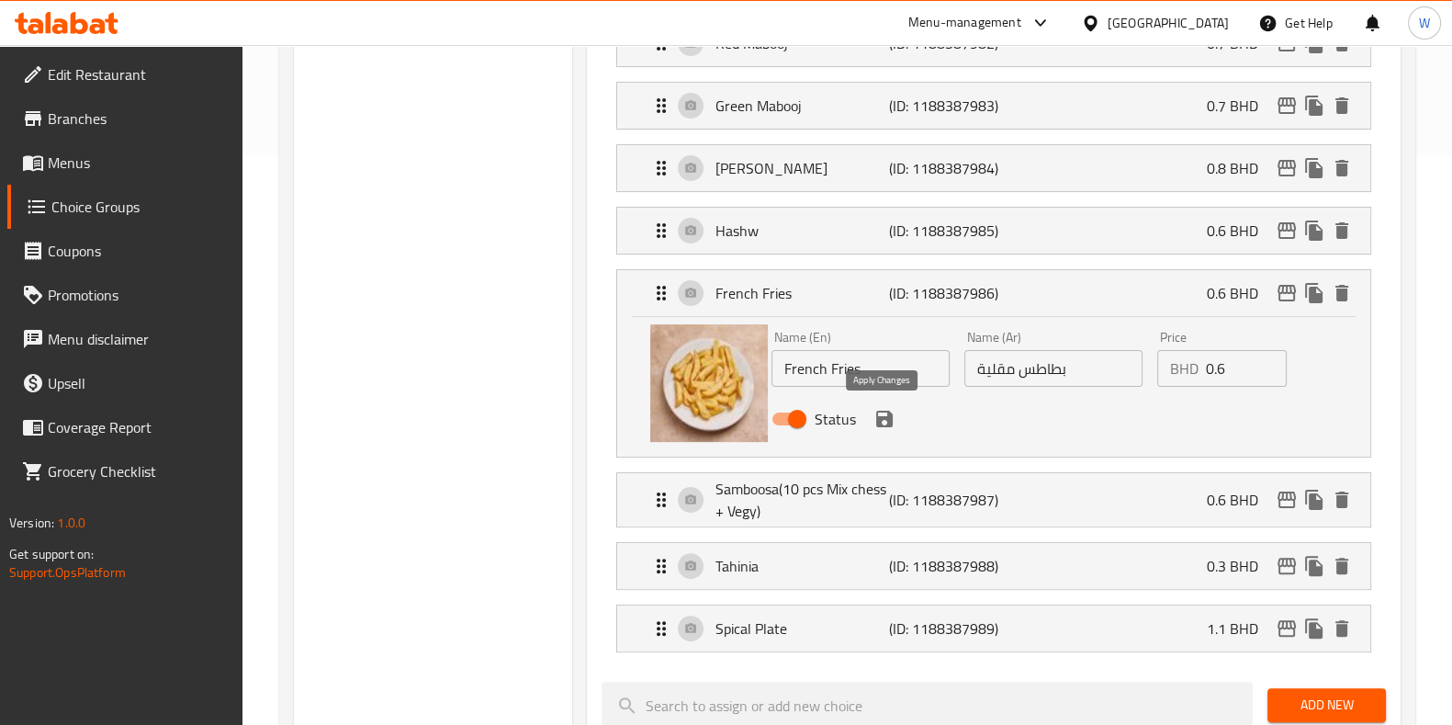
click at [886, 423] on icon "save" at bounding box center [884, 419] width 17 height 17
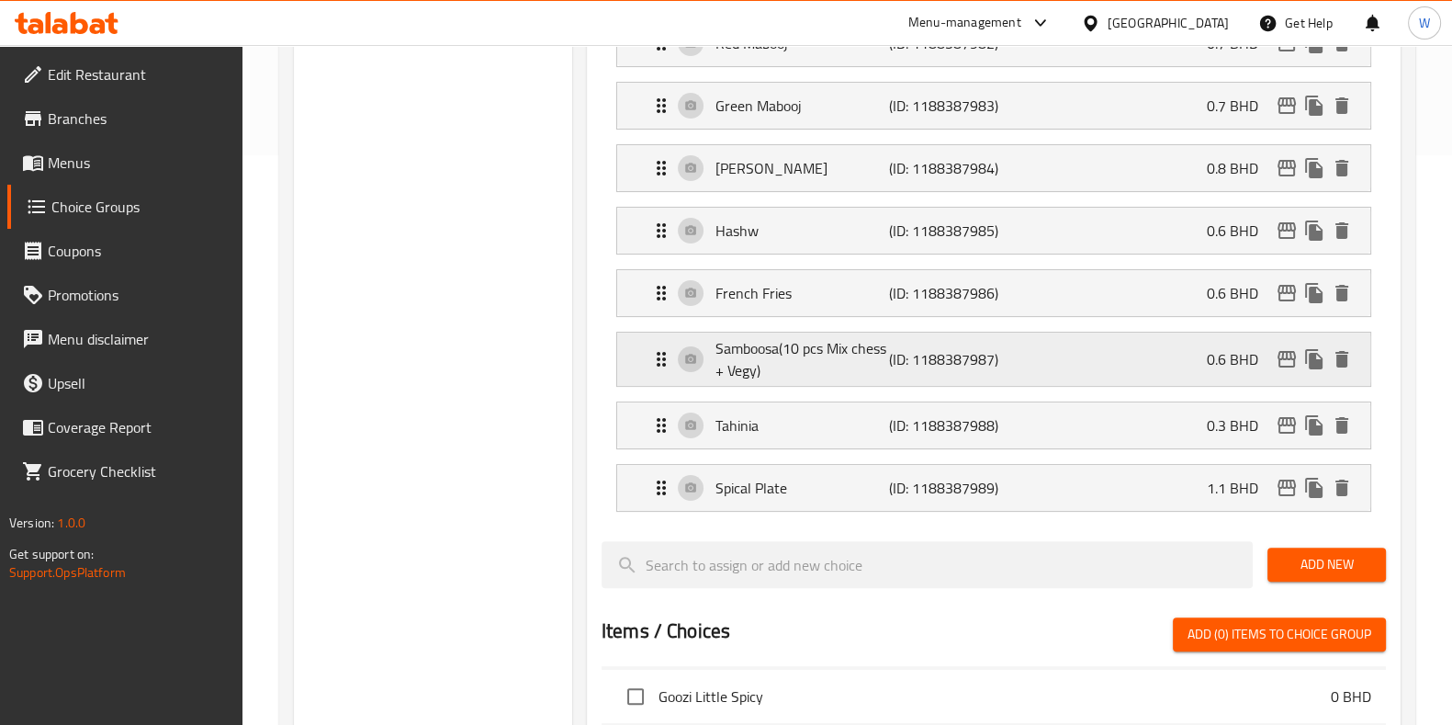
click at [751, 365] on p "Samboosa(10 pcs Mix chess + Vegy)" at bounding box center [803, 359] width 174 height 44
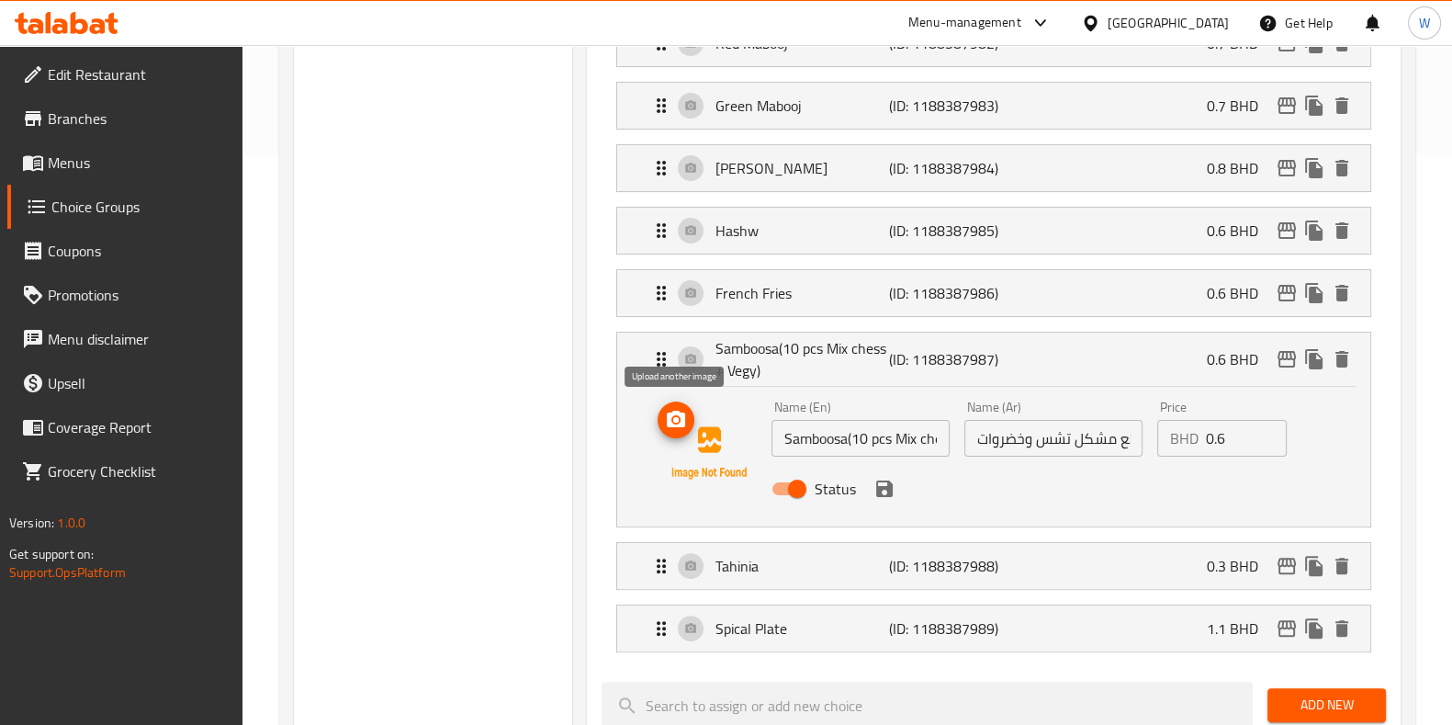
click at [673, 411] on icon "upload picture" at bounding box center [676, 419] width 18 height 17
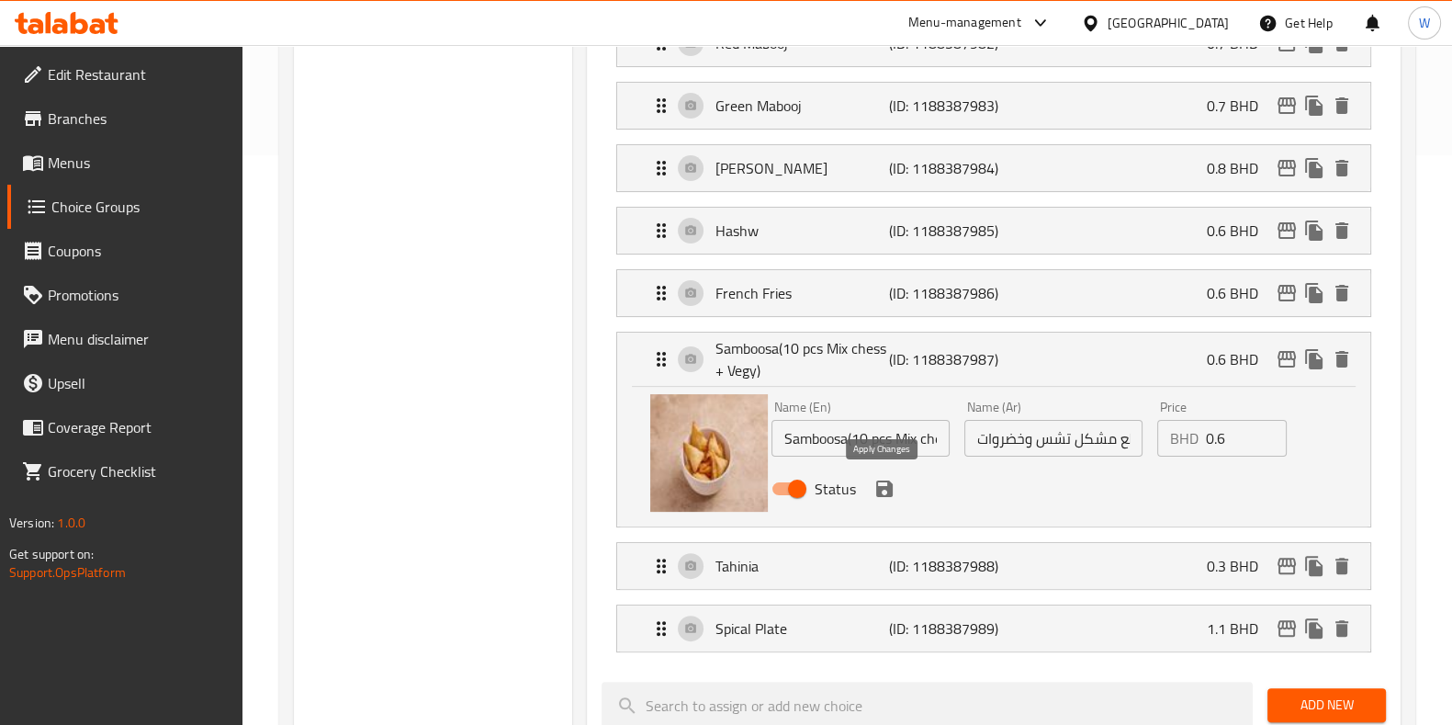
click at [889, 490] on icon "save" at bounding box center [884, 488] width 17 height 17
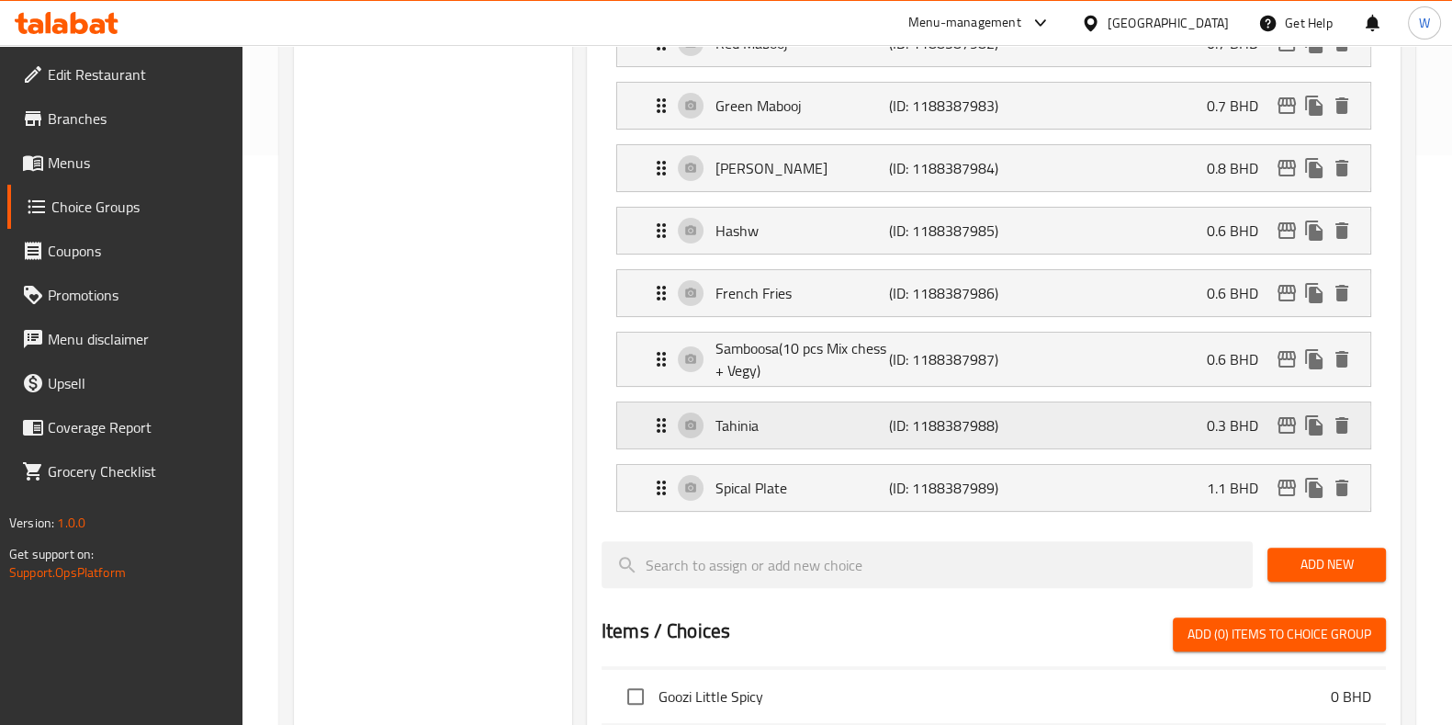
click at [737, 420] on p "Tahinia" at bounding box center [803, 425] width 174 height 22
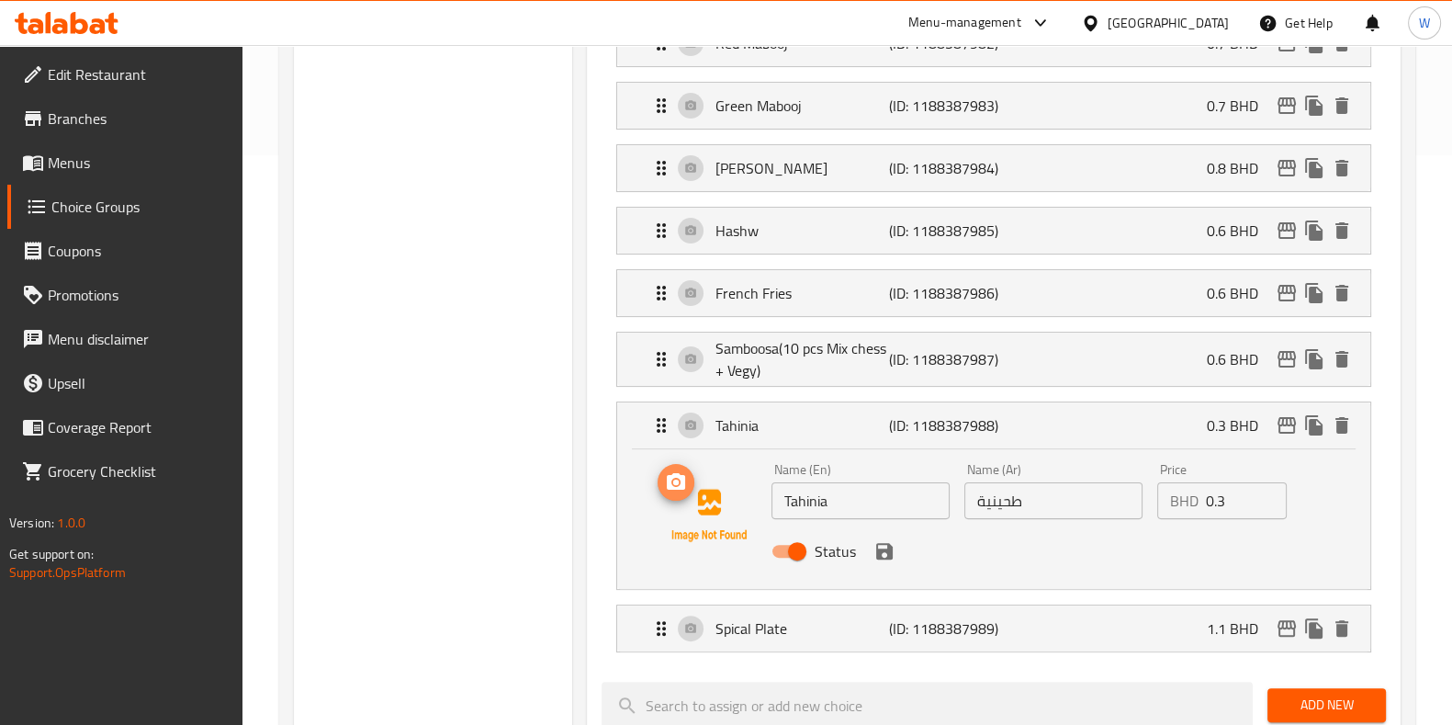
click at [685, 489] on icon "upload picture" at bounding box center [676, 482] width 22 height 22
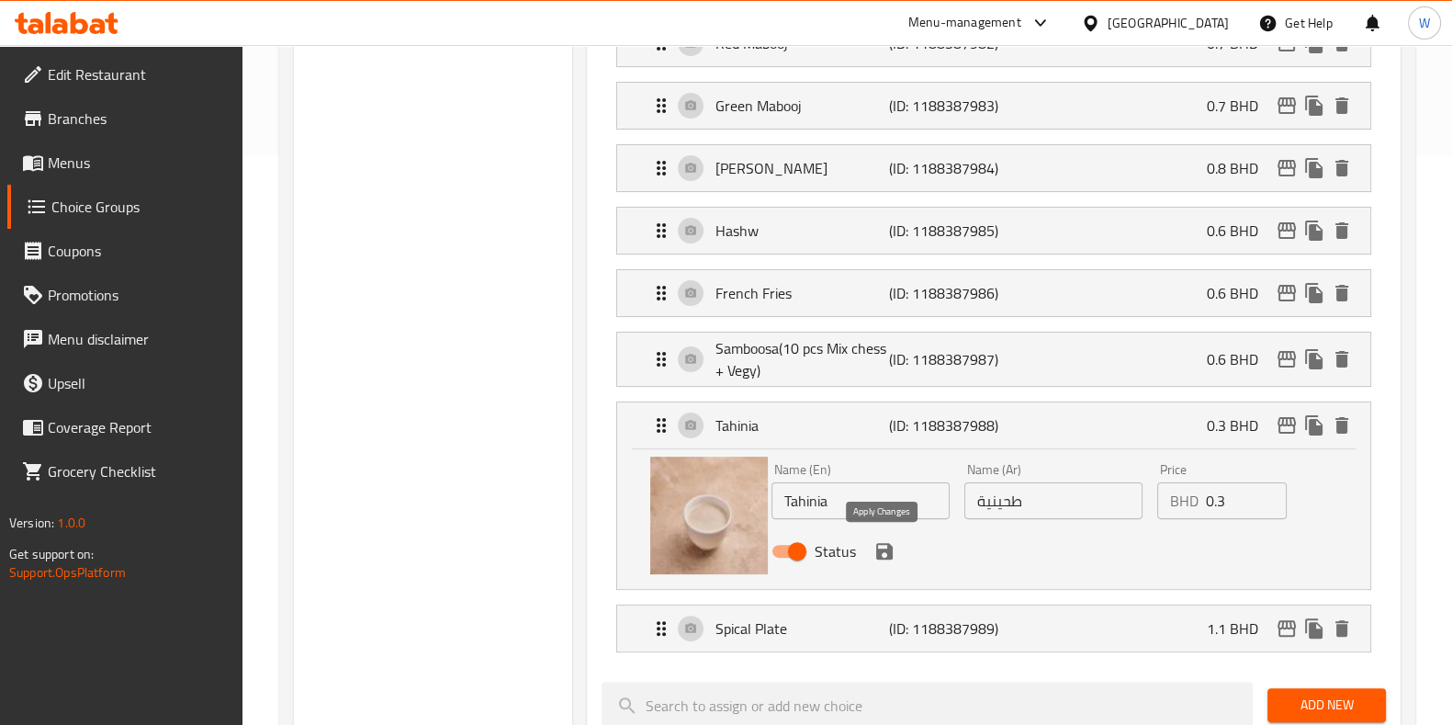
click at [886, 548] on icon "save" at bounding box center [884, 551] width 17 height 17
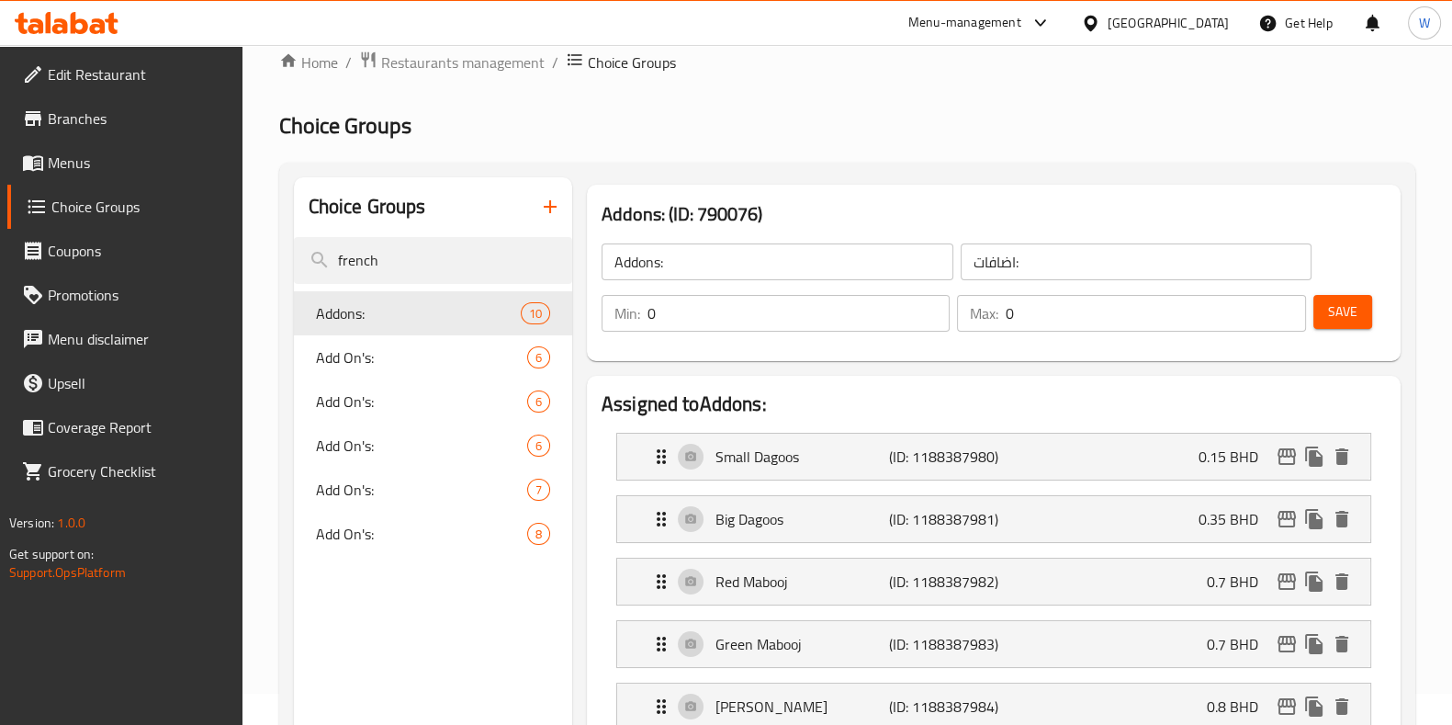
scroll to position [0, 0]
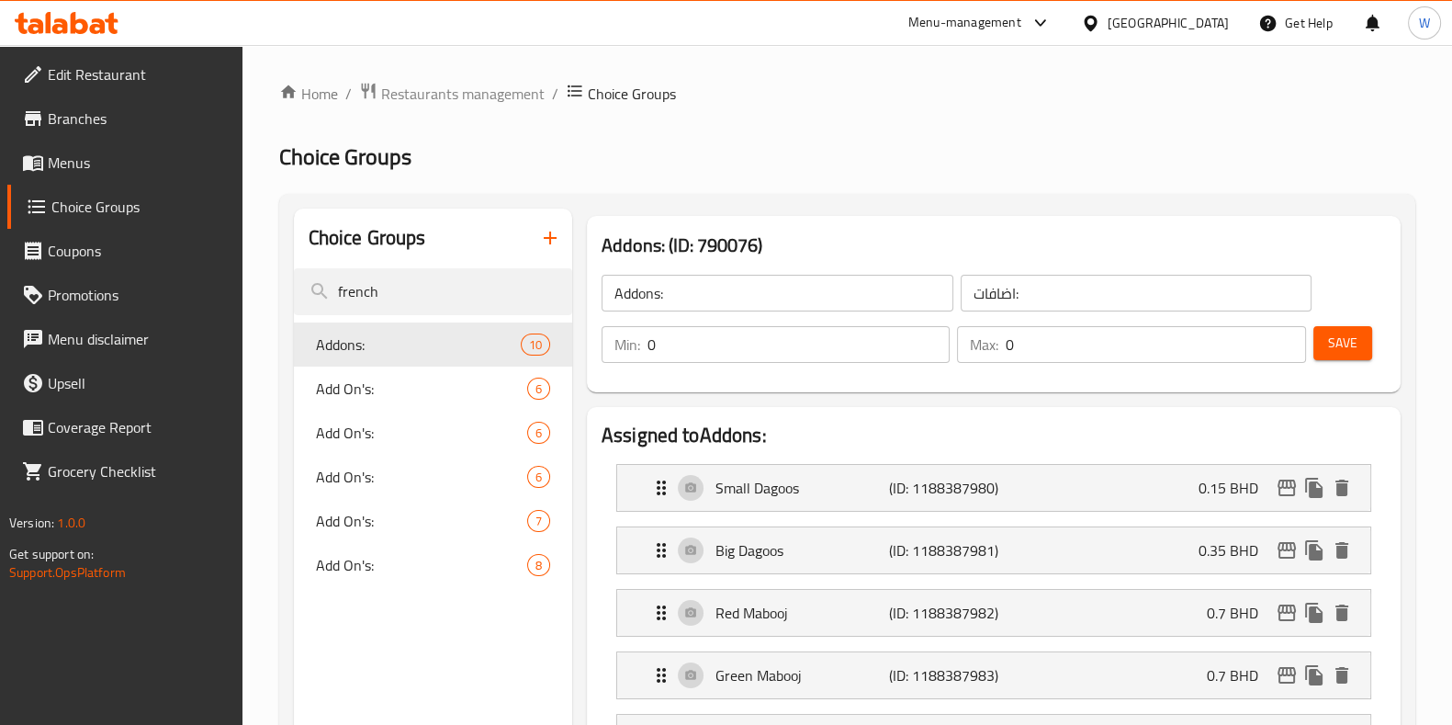
click at [1339, 361] on div "Save" at bounding box center [1342, 344] width 65 height 44
click at [1344, 353] on span "Save" at bounding box center [1342, 343] width 29 height 23
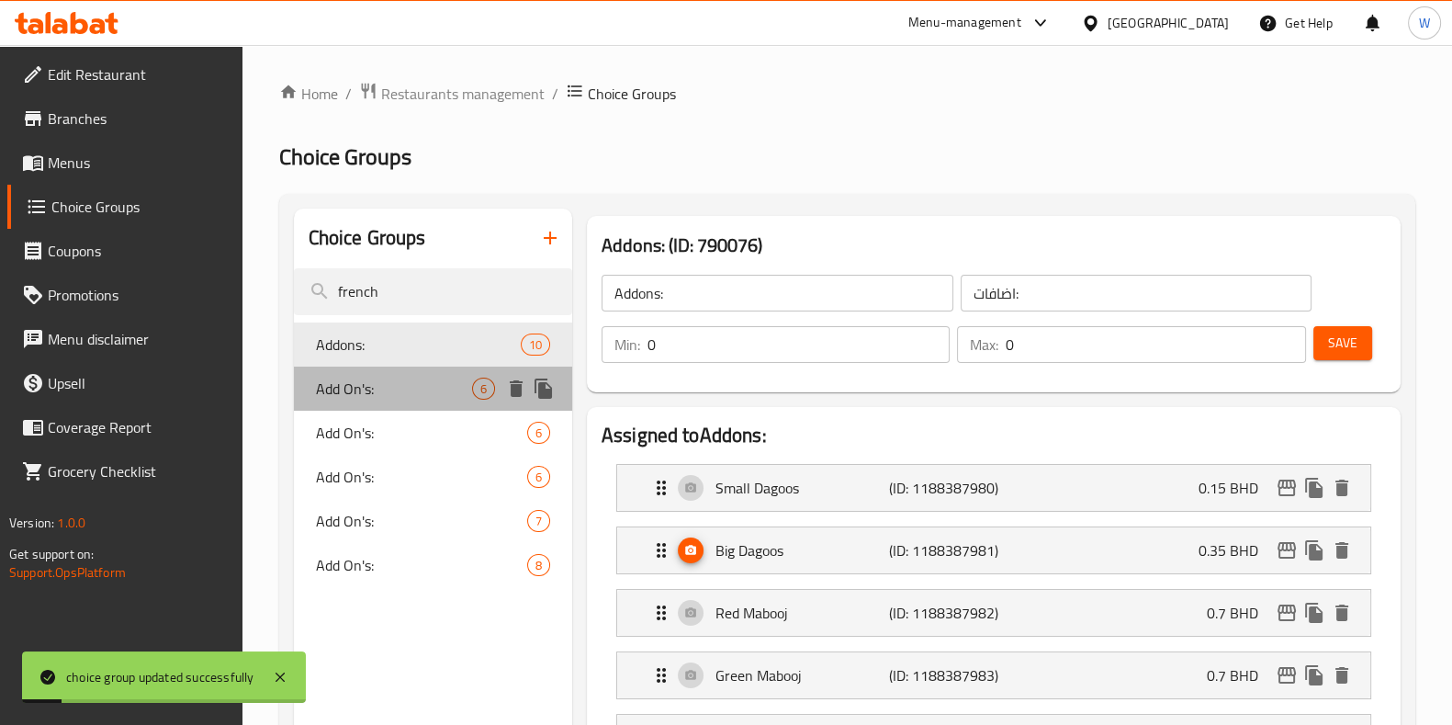
click at [400, 380] on span "Add On's:" at bounding box center [394, 389] width 156 height 22
type input "Add On's:"
type input "الإضافات:"
type input "5"
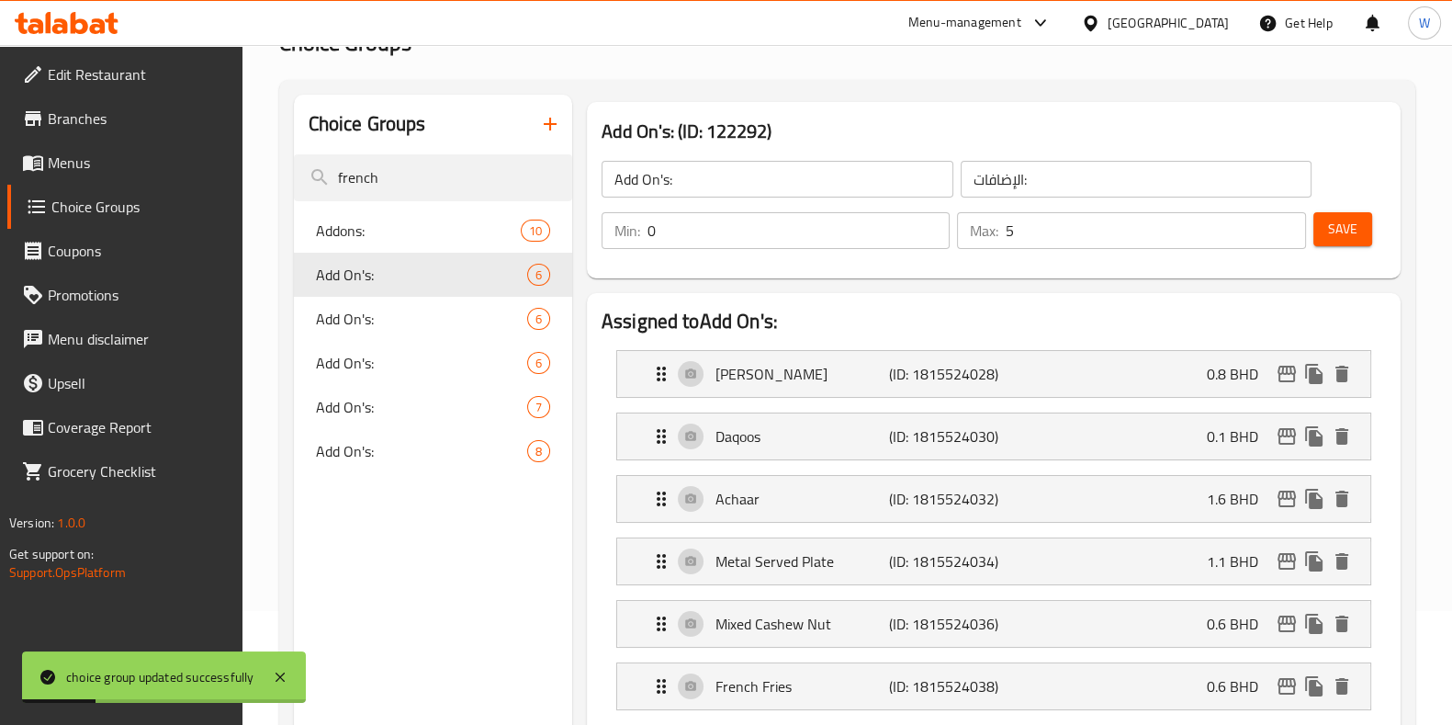
scroll to position [114, 0]
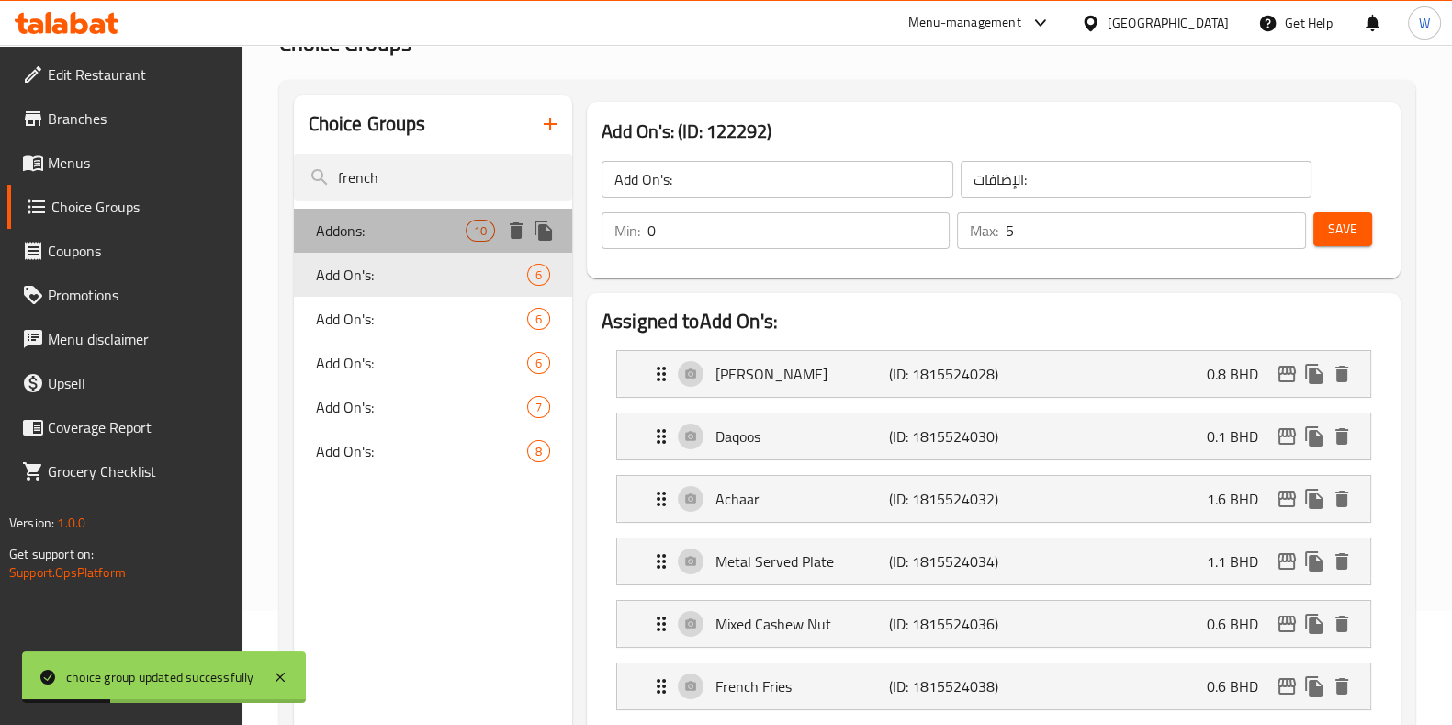
click at [437, 234] on span "Addons:" at bounding box center [391, 231] width 150 height 22
type input "Addons:"
type input "اضافات:"
type input "0"
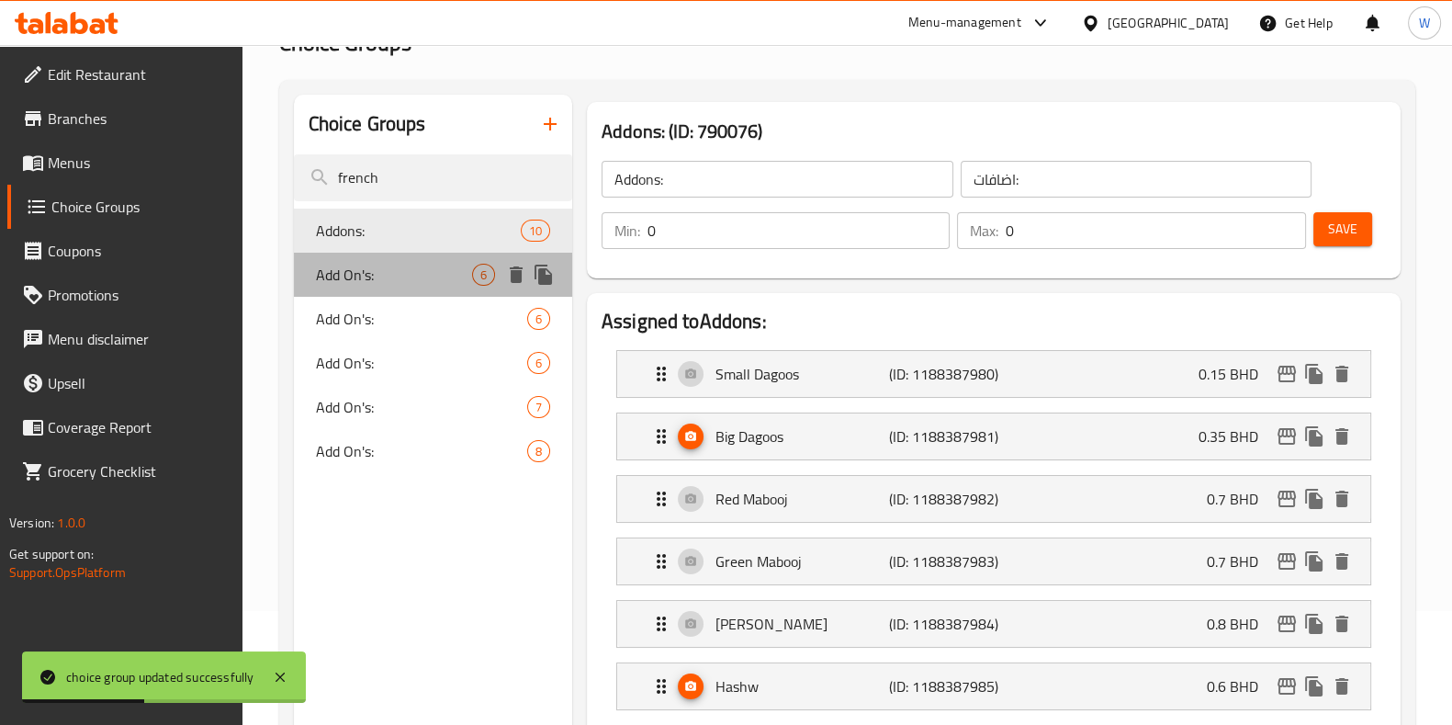
click at [404, 281] on span "Add On's:" at bounding box center [394, 275] width 156 height 22
type input "Add On's:"
type input "الإضافات:"
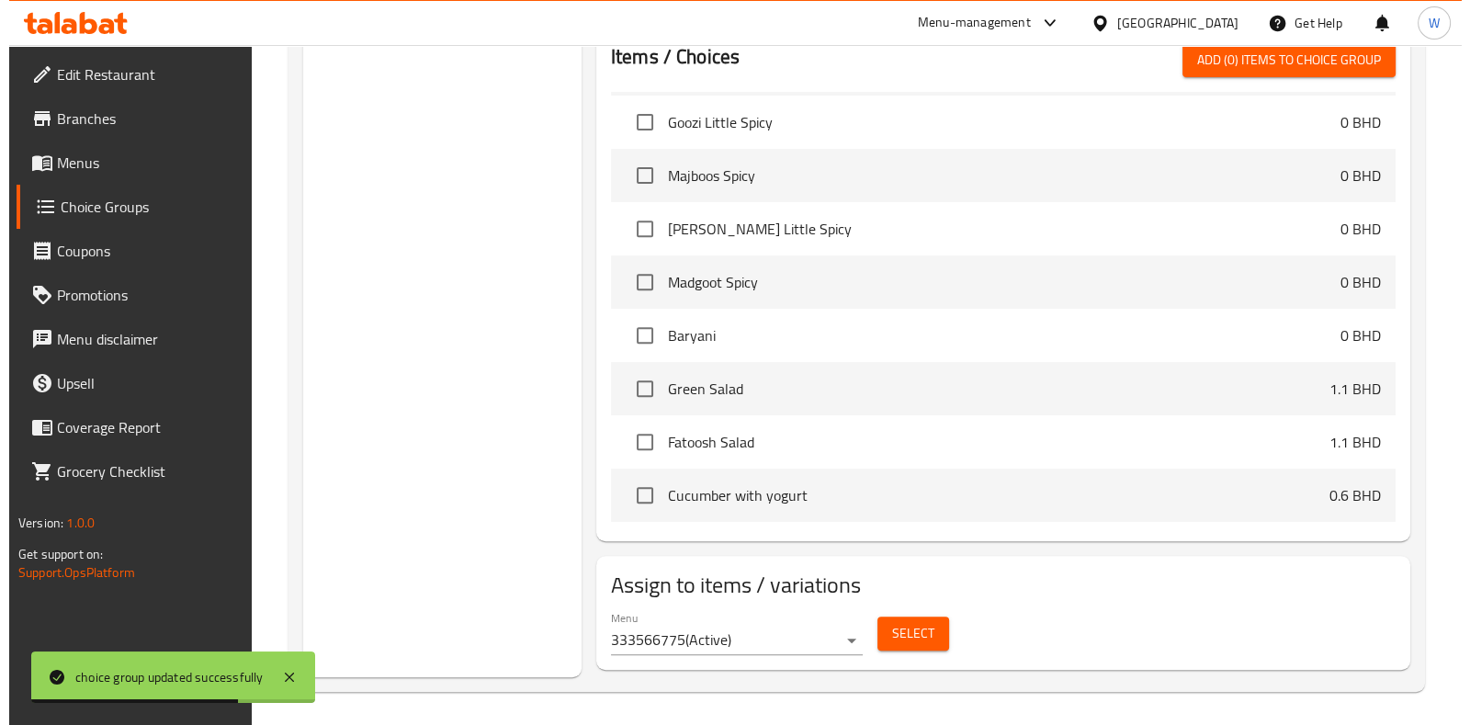
scroll to position [888, 0]
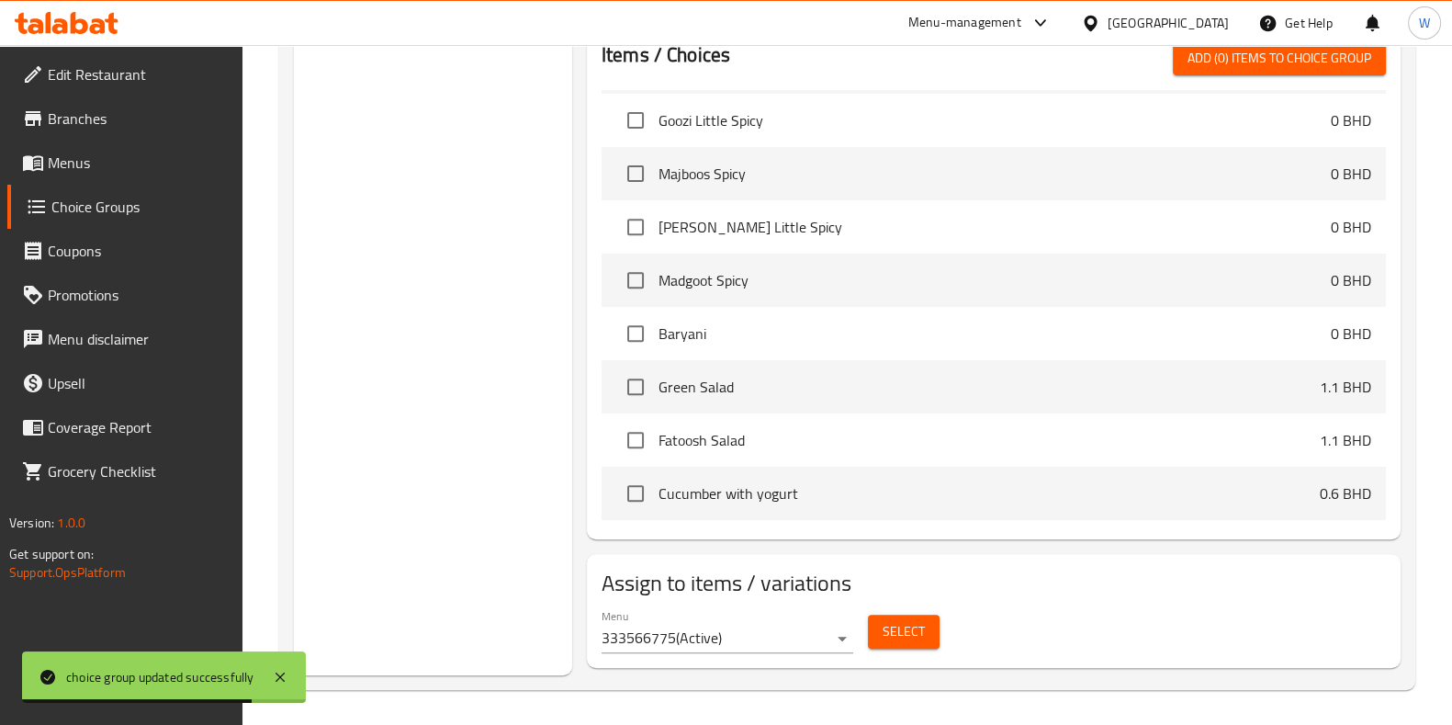
click at [900, 628] on span "Select" at bounding box center [904, 631] width 42 height 23
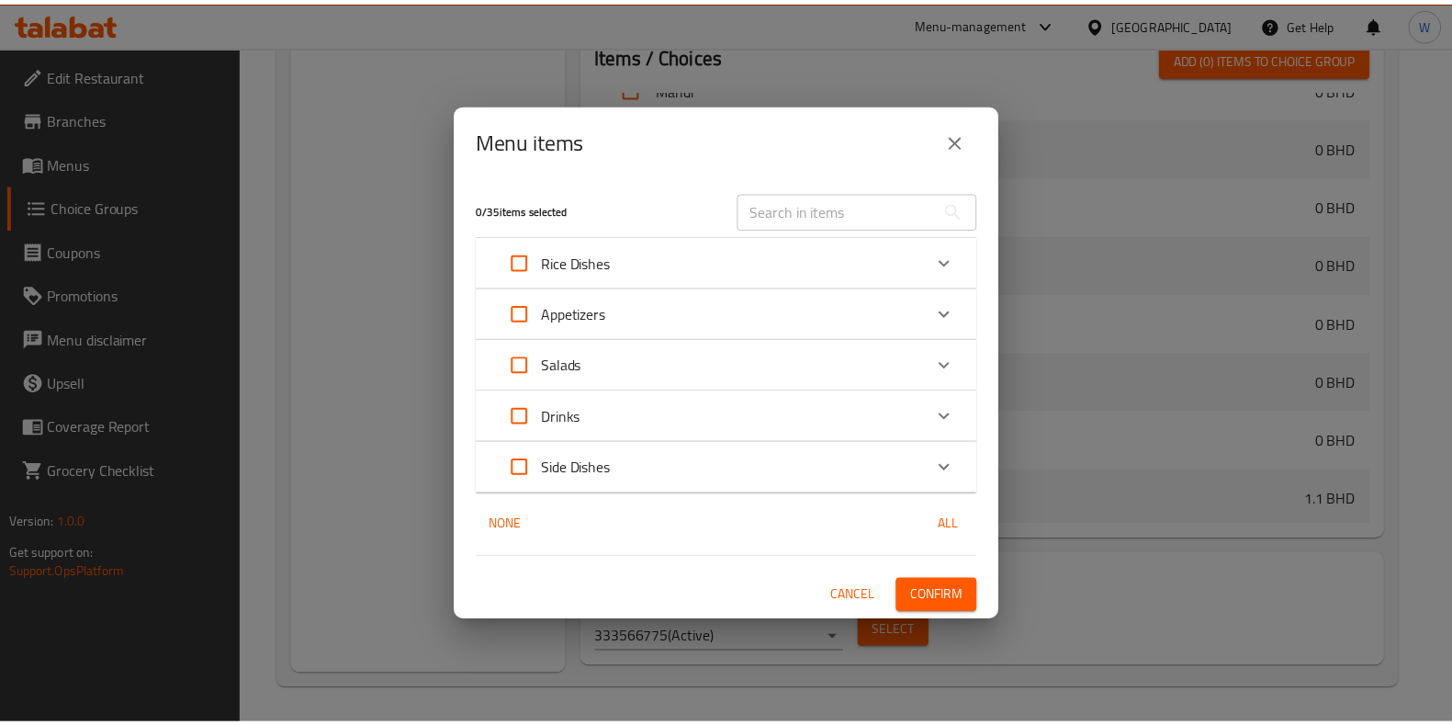
scroll to position [880, 0]
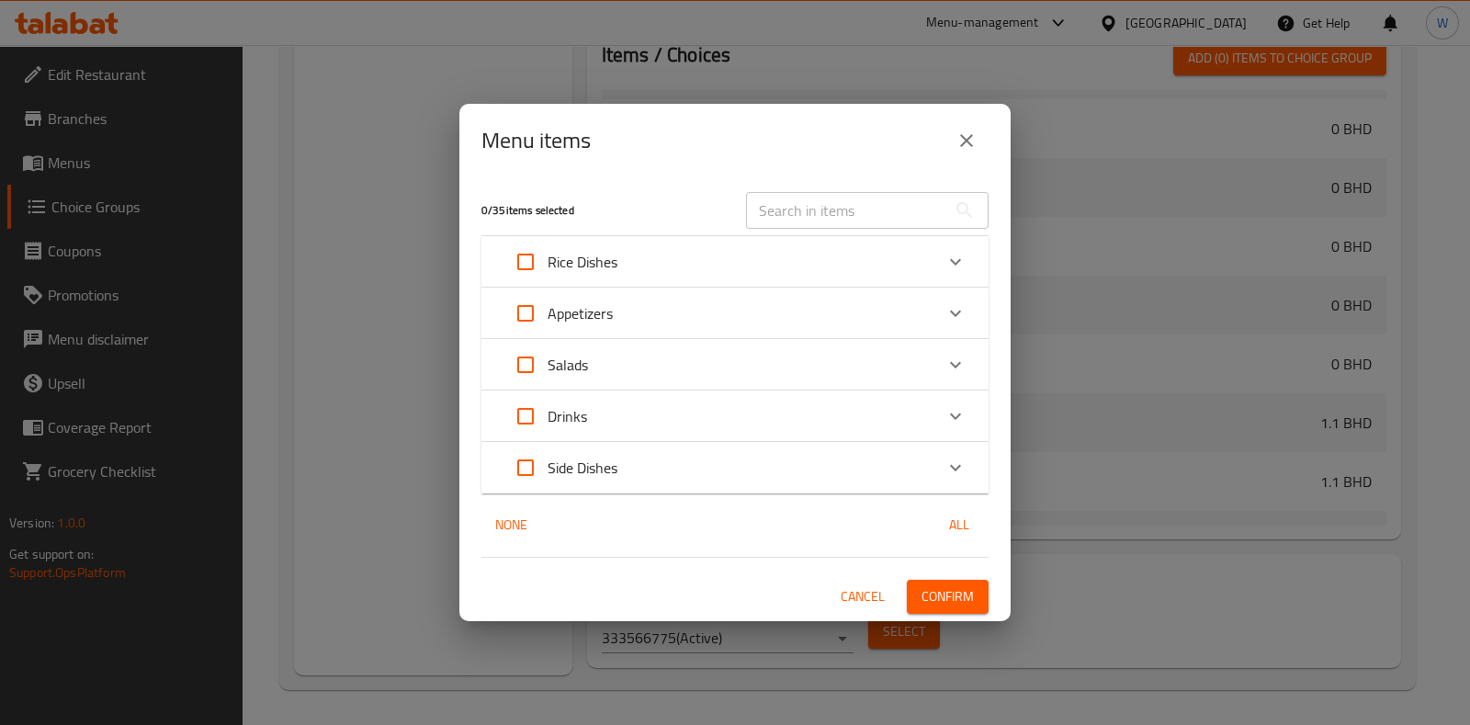
click at [960, 143] on icon "close" at bounding box center [966, 141] width 22 height 22
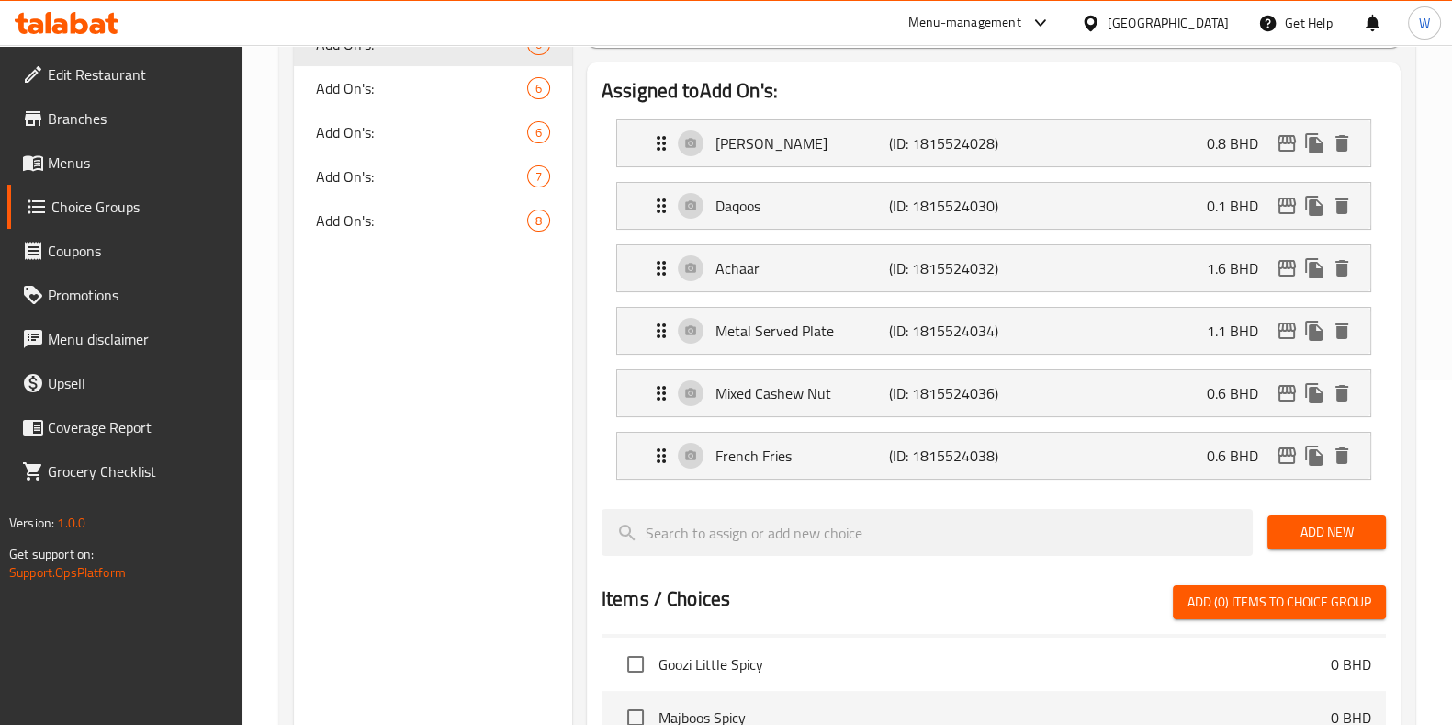
scroll to position [199, 0]
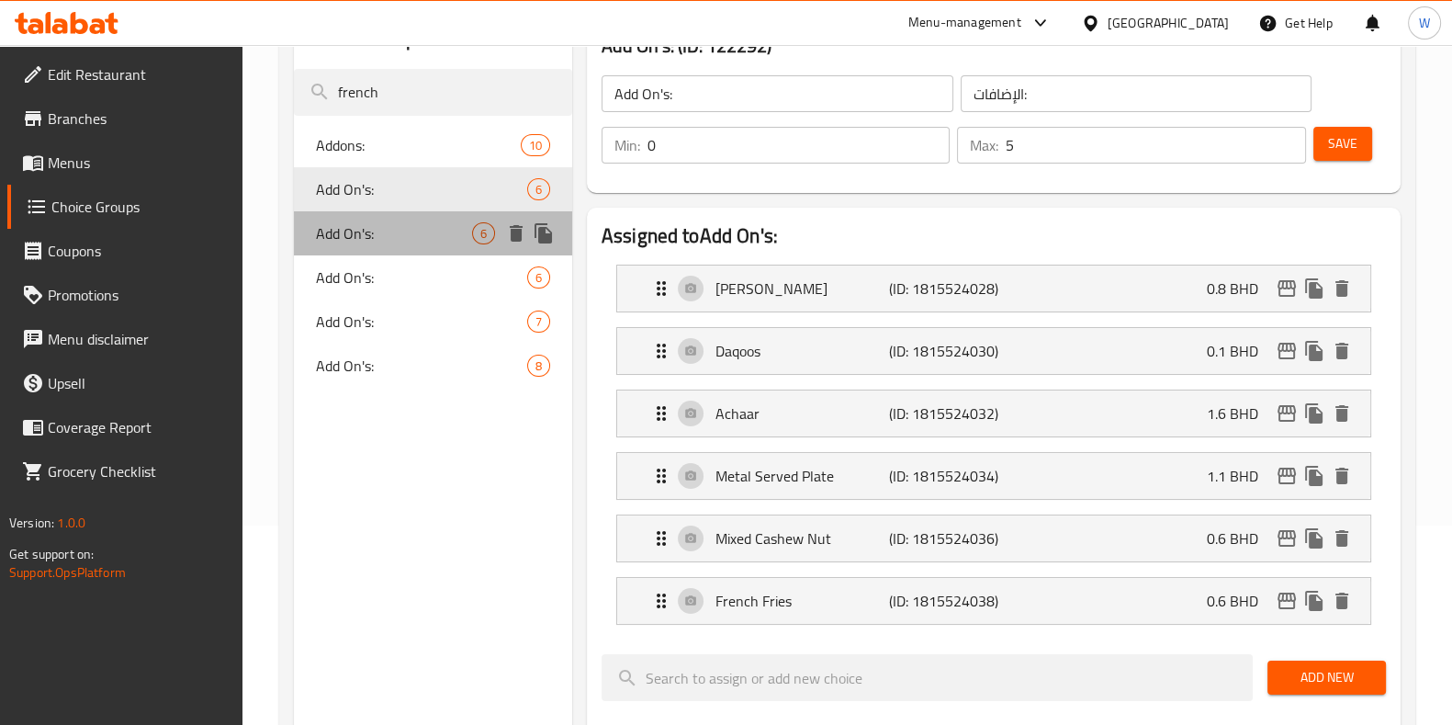
click at [368, 232] on span "Add On's:" at bounding box center [394, 233] width 156 height 22
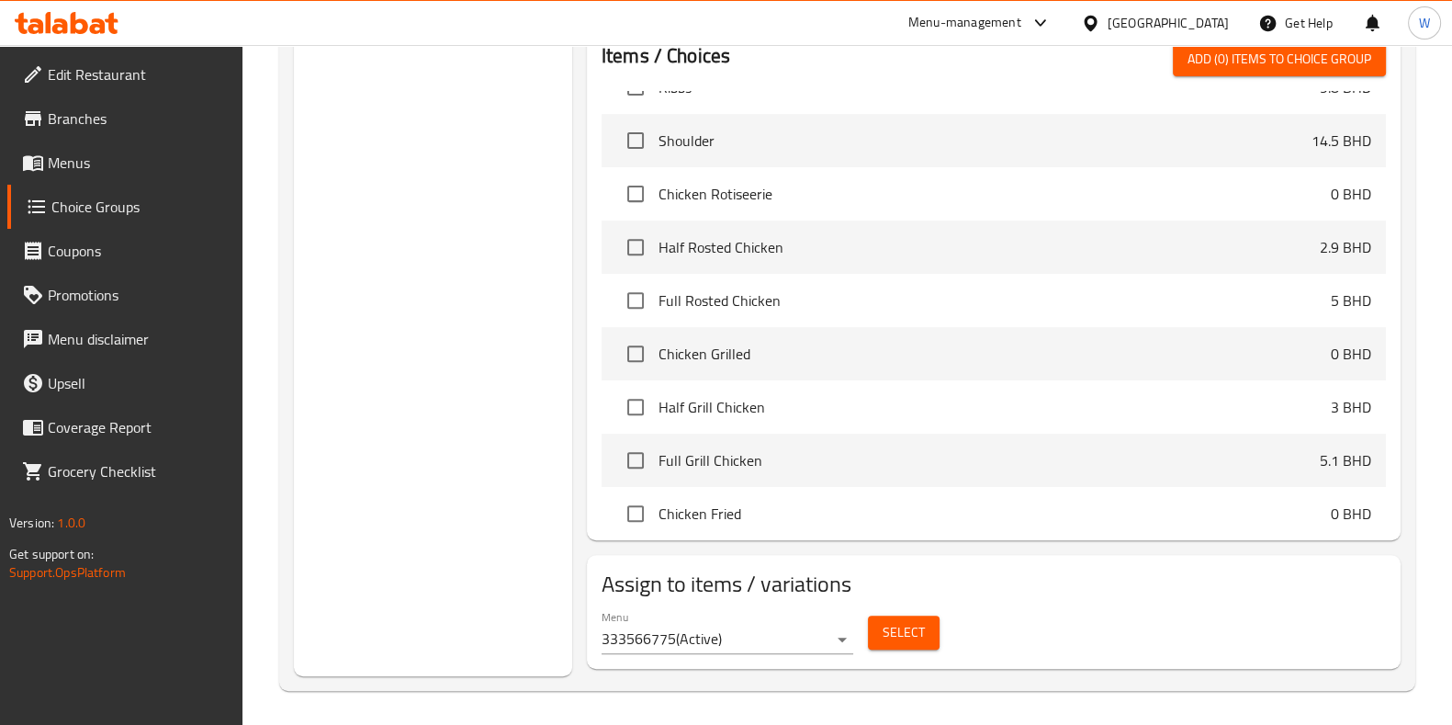
scroll to position [888, 0]
click at [908, 624] on span "Select" at bounding box center [904, 631] width 42 height 23
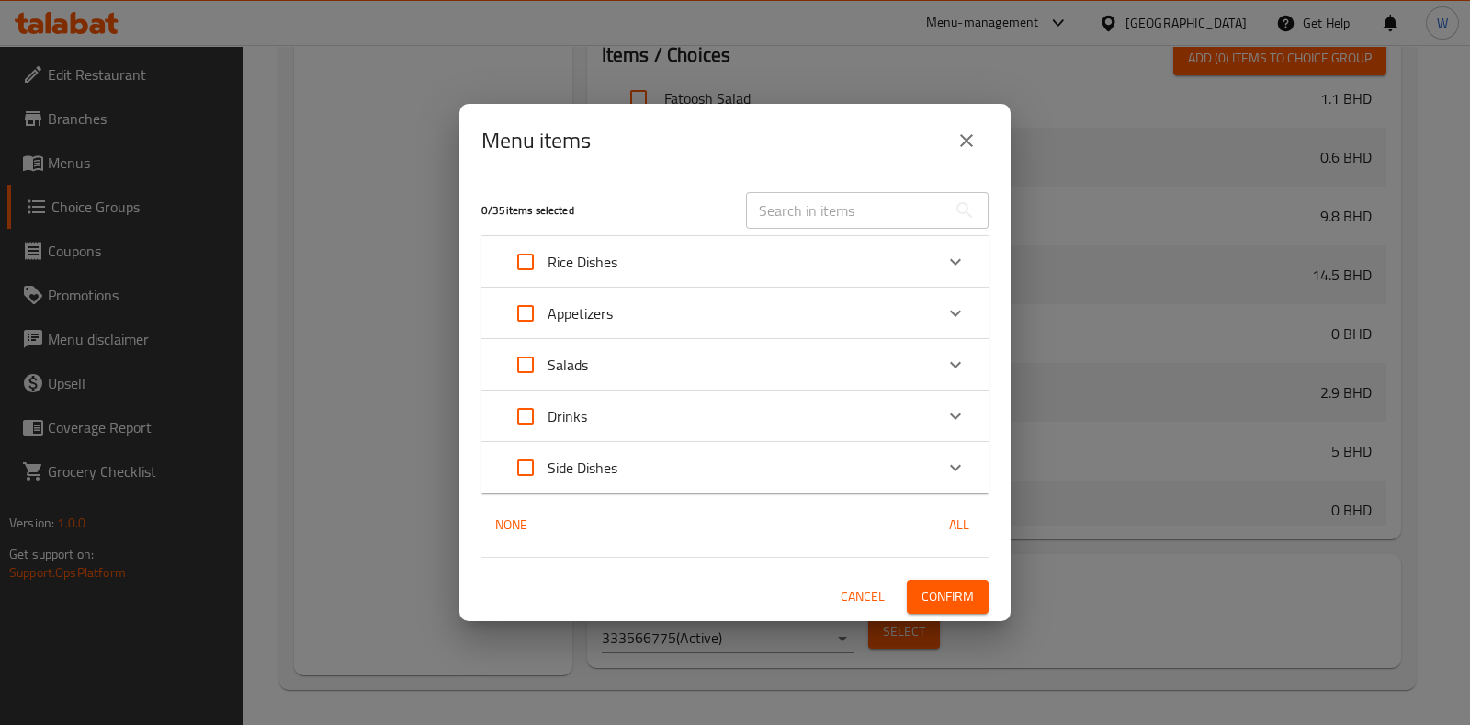
click at [946, 126] on div "Menu items" at bounding box center [734, 141] width 507 height 44
click at [952, 132] on button "close" at bounding box center [966, 141] width 44 height 44
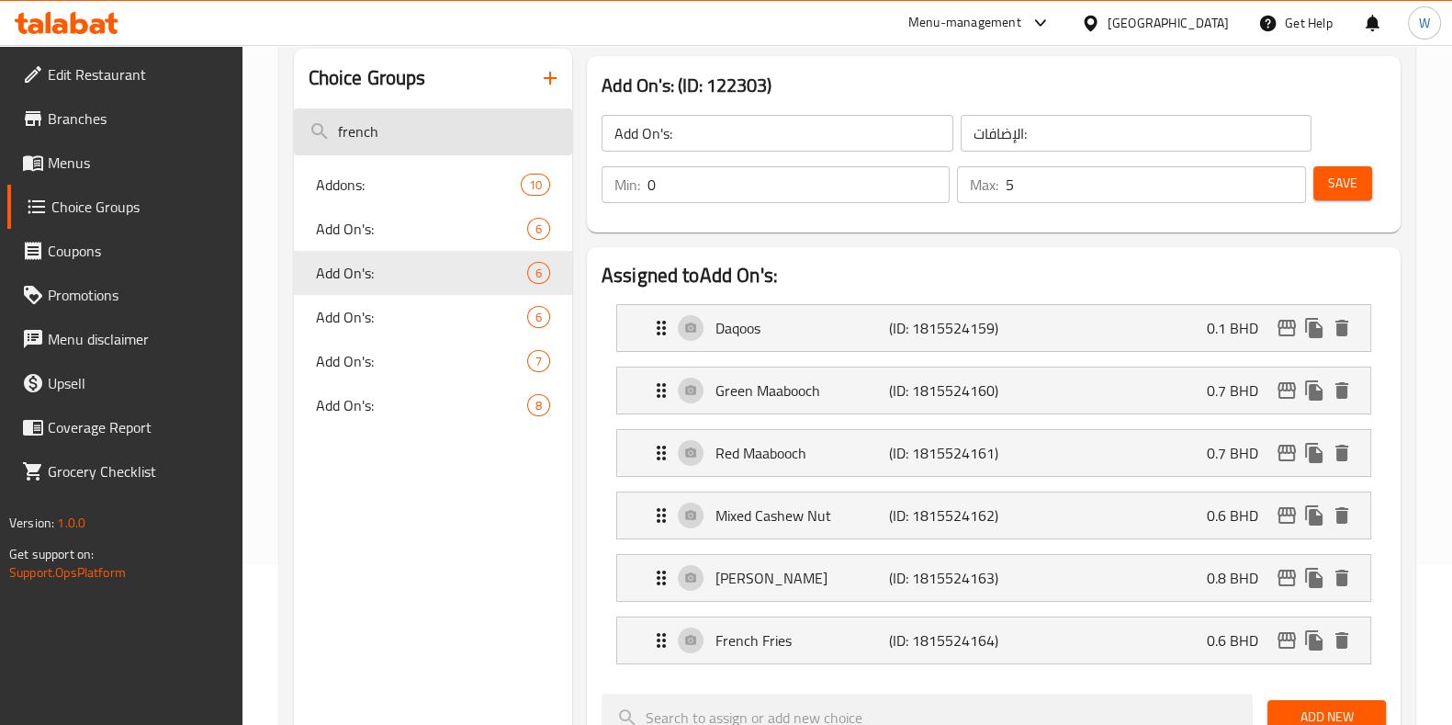
scroll to position [85, 0]
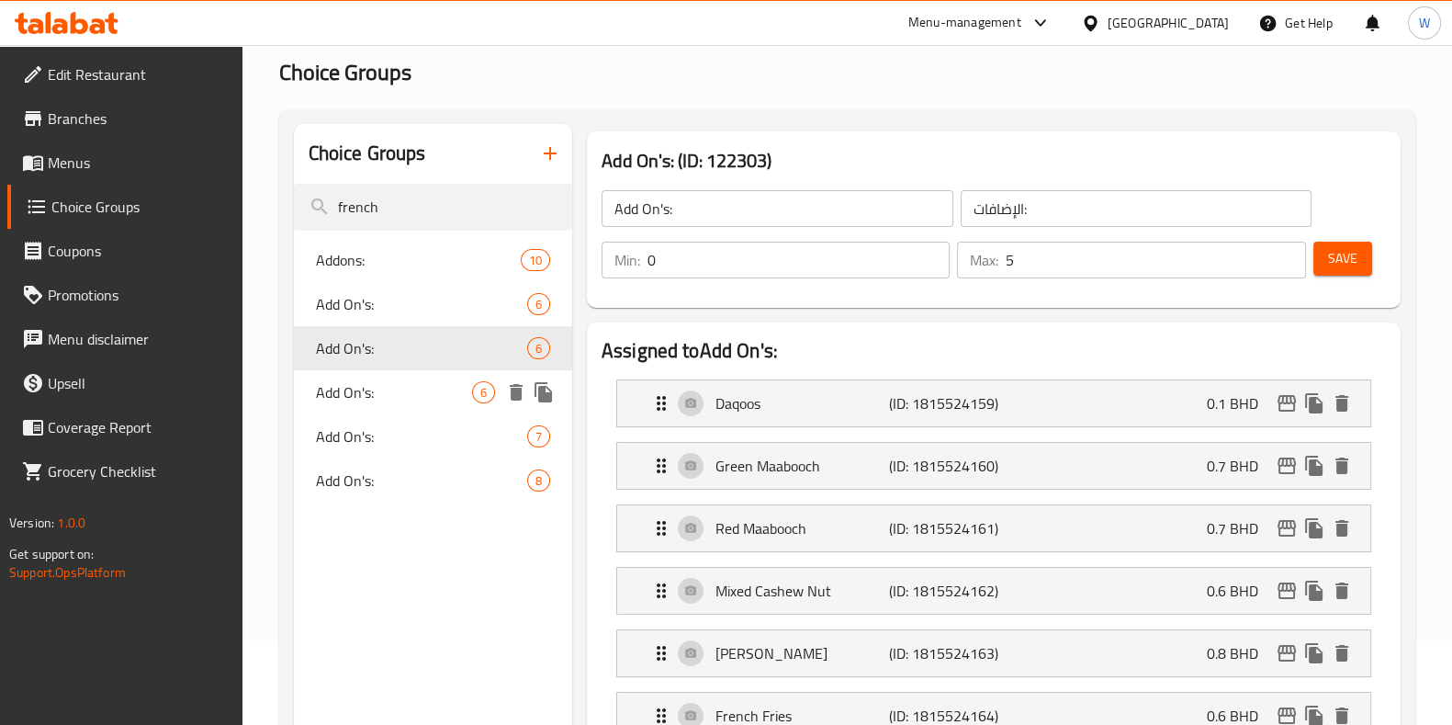
click at [383, 400] on span "Add On's:" at bounding box center [394, 392] width 156 height 22
type input "6"
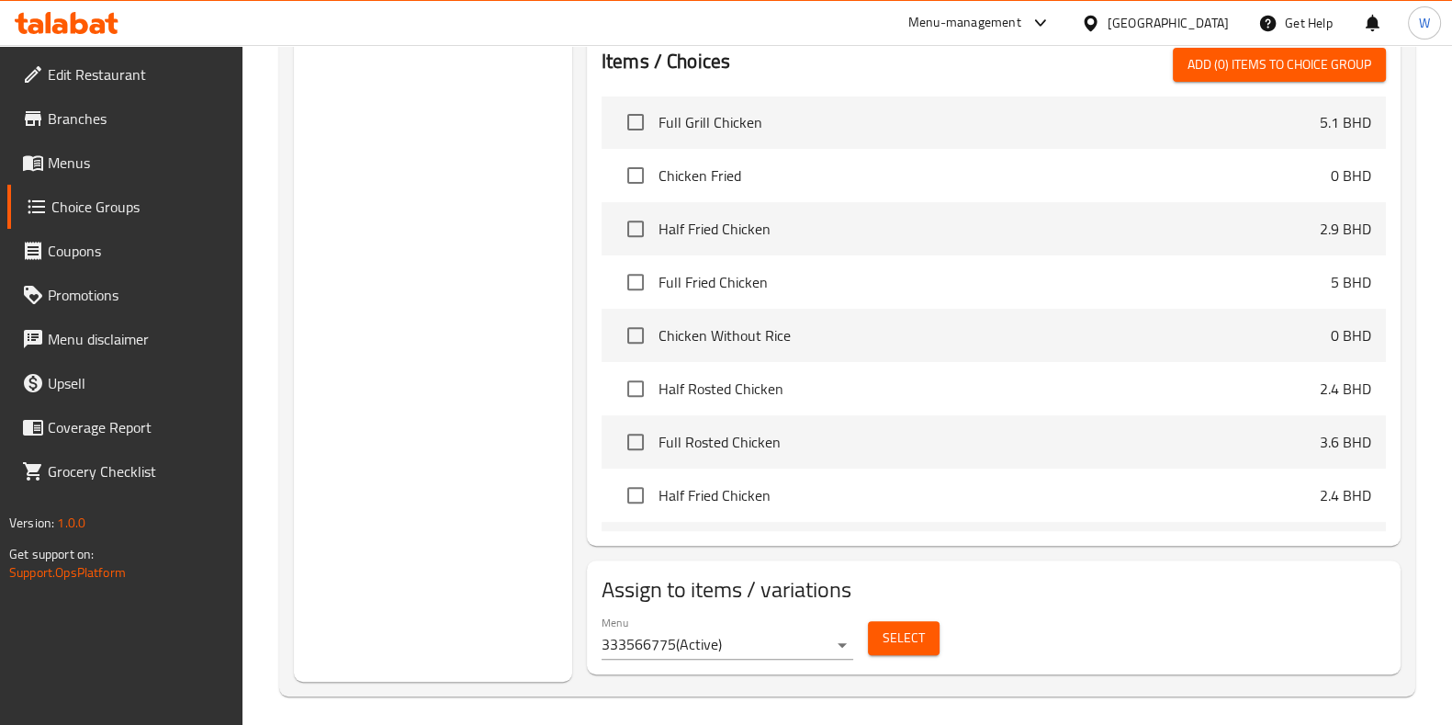
scroll to position [888, 0]
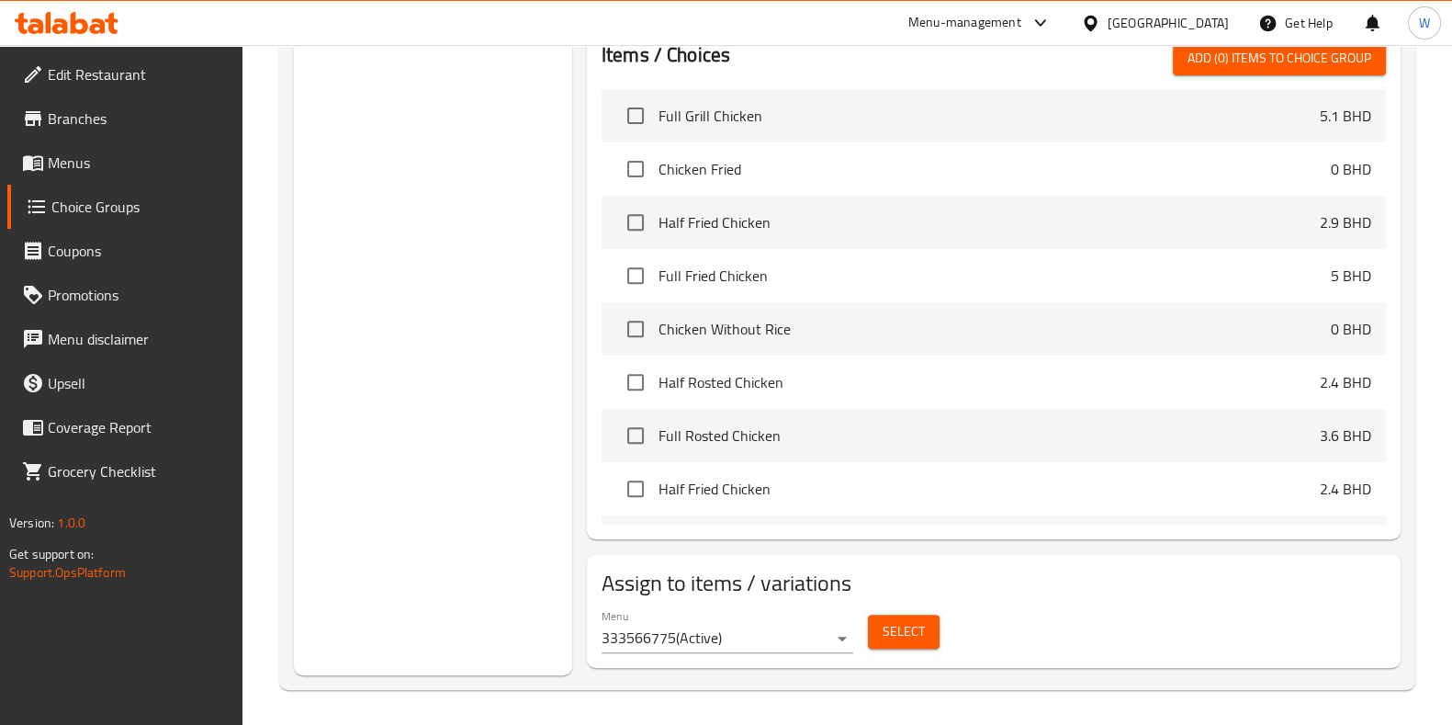
click at [882, 629] on button "Select" at bounding box center [904, 632] width 72 height 34
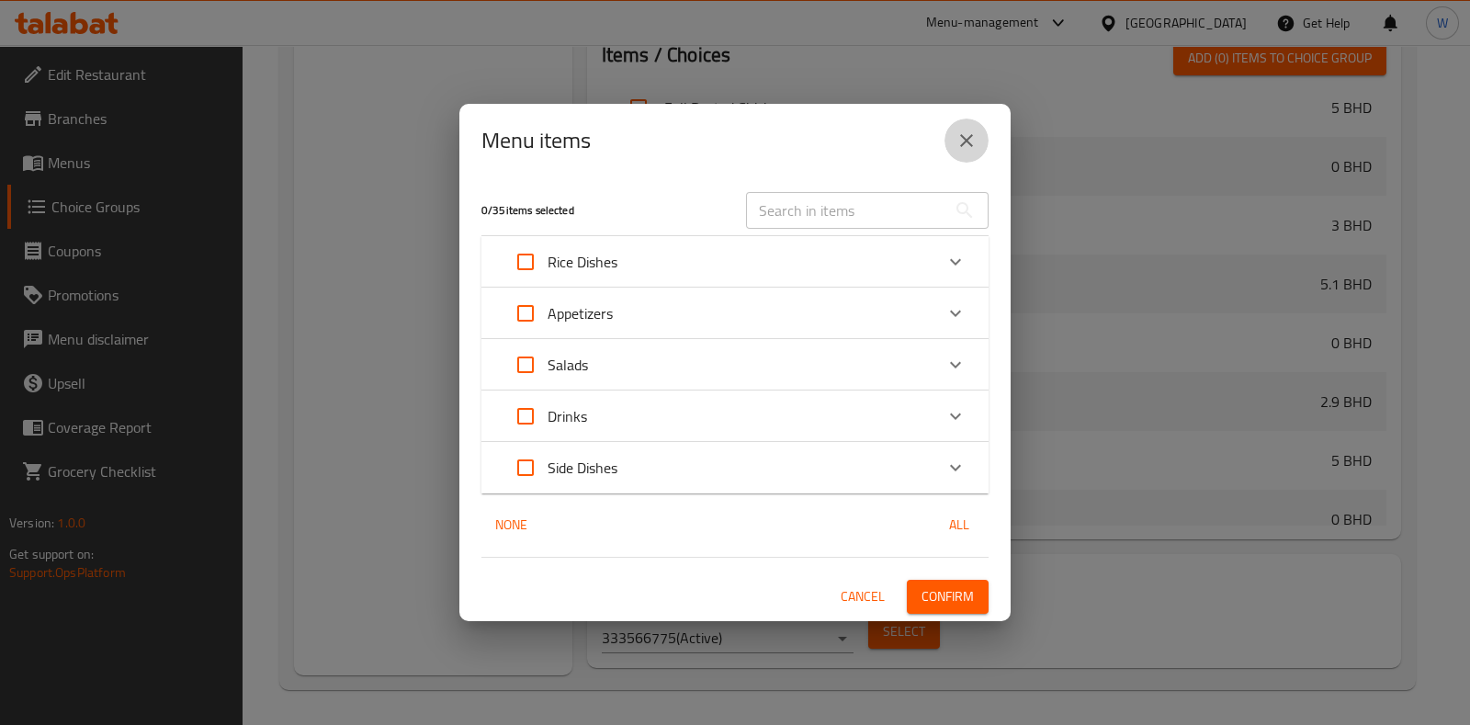
click at [957, 128] on button "close" at bounding box center [966, 141] width 44 height 44
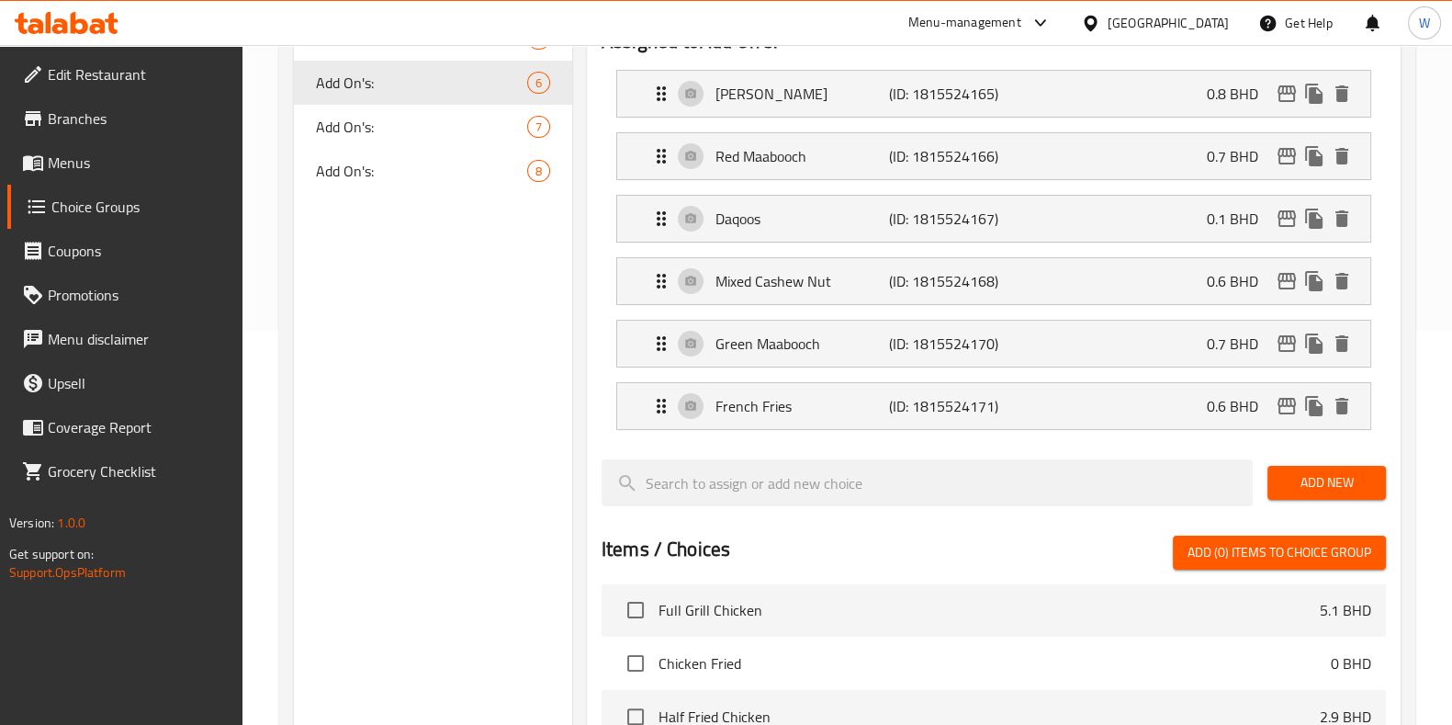
scroll to position [199, 0]
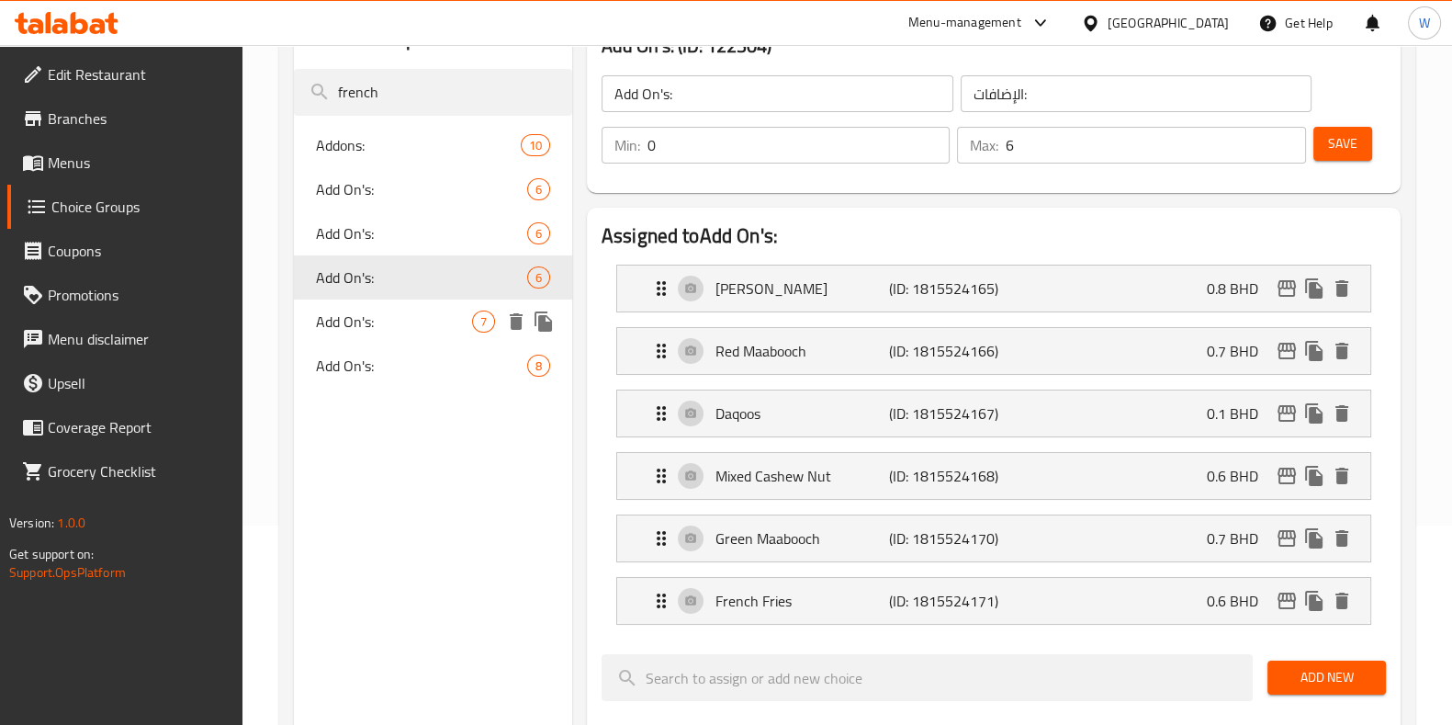
click at [382, 331] on span "Add On's:" at bounding box center [394, 322] width 156 height 22
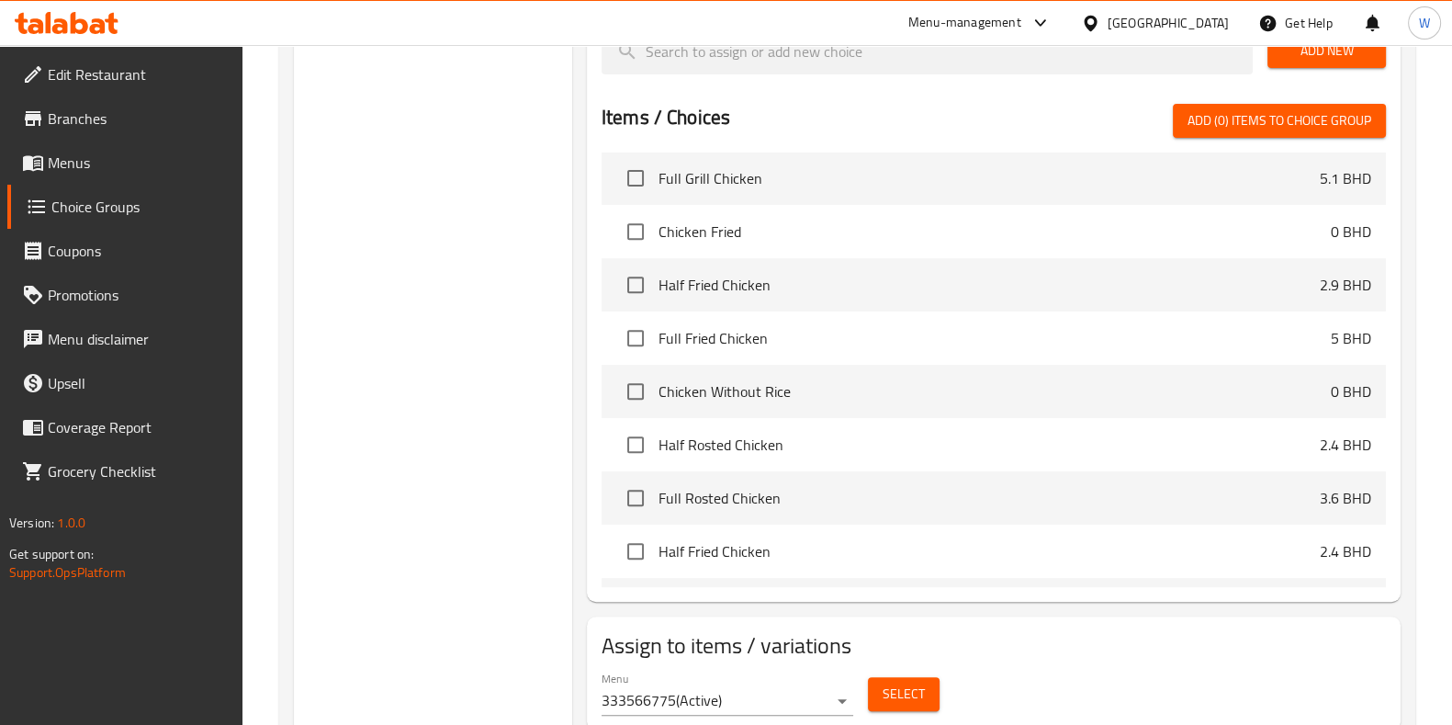
scroll to position [1836, 0]
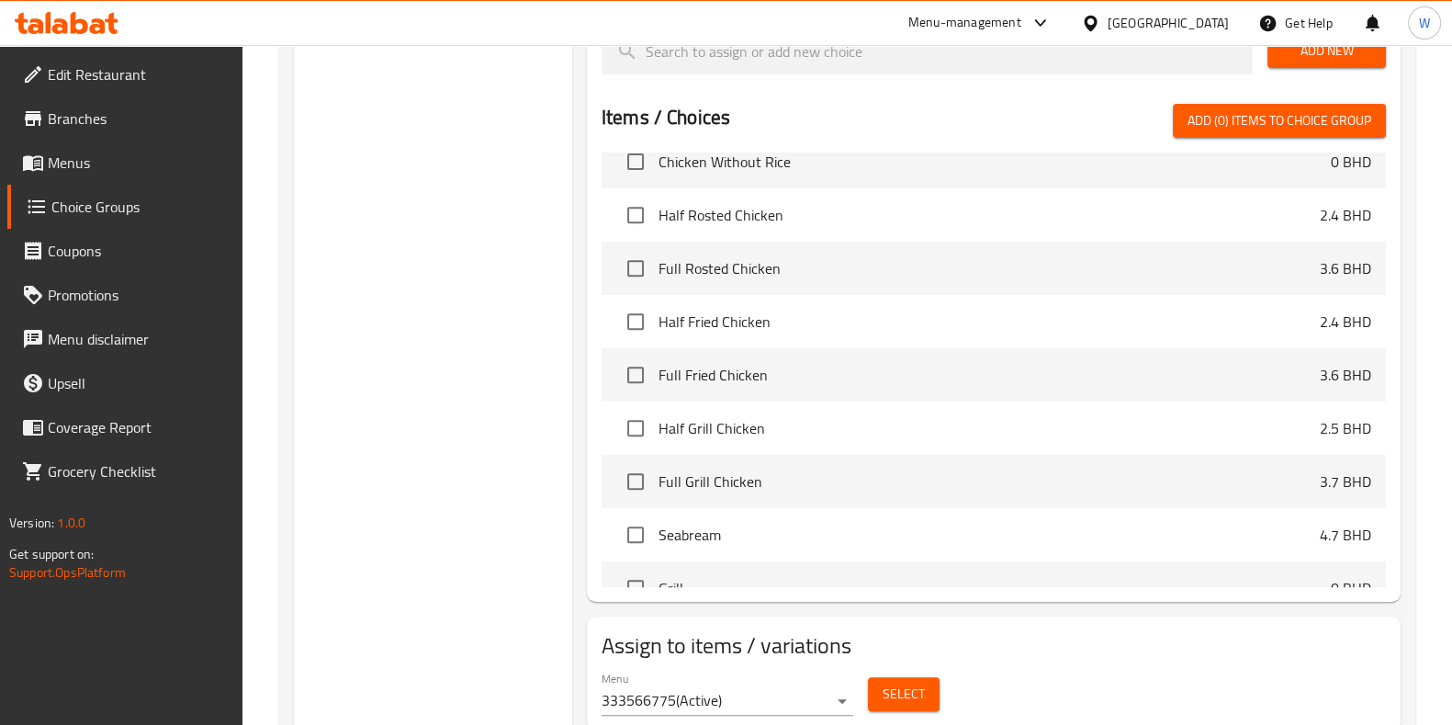
click at [900, 670] on div "Select" at bounding box center [904, 694] width 86 height 49
click at [900, 685] on span "Select" at bounding box center [904, 694] width 42 height 23
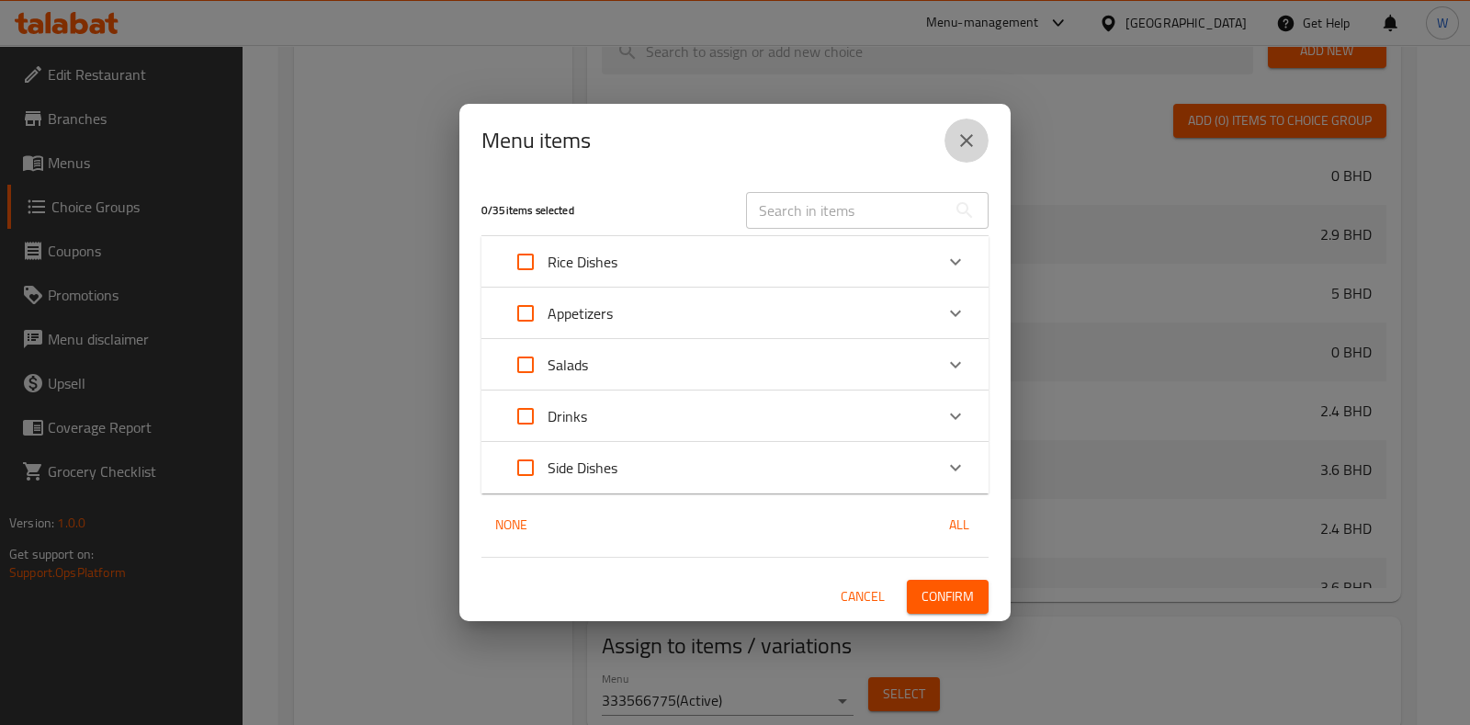
click at [969, 129] on button "close" at bounding box center [966, 141] width 44 height 44
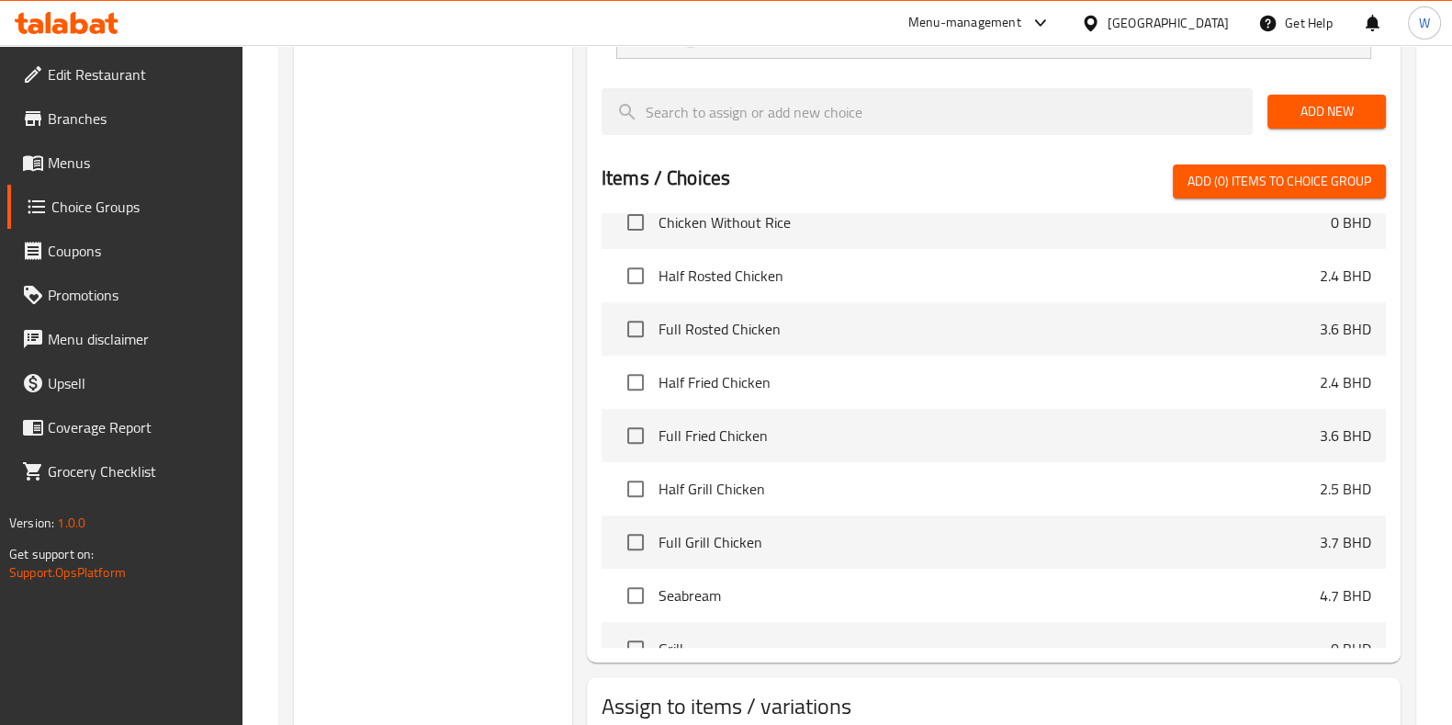
scroll to position [314, 0]
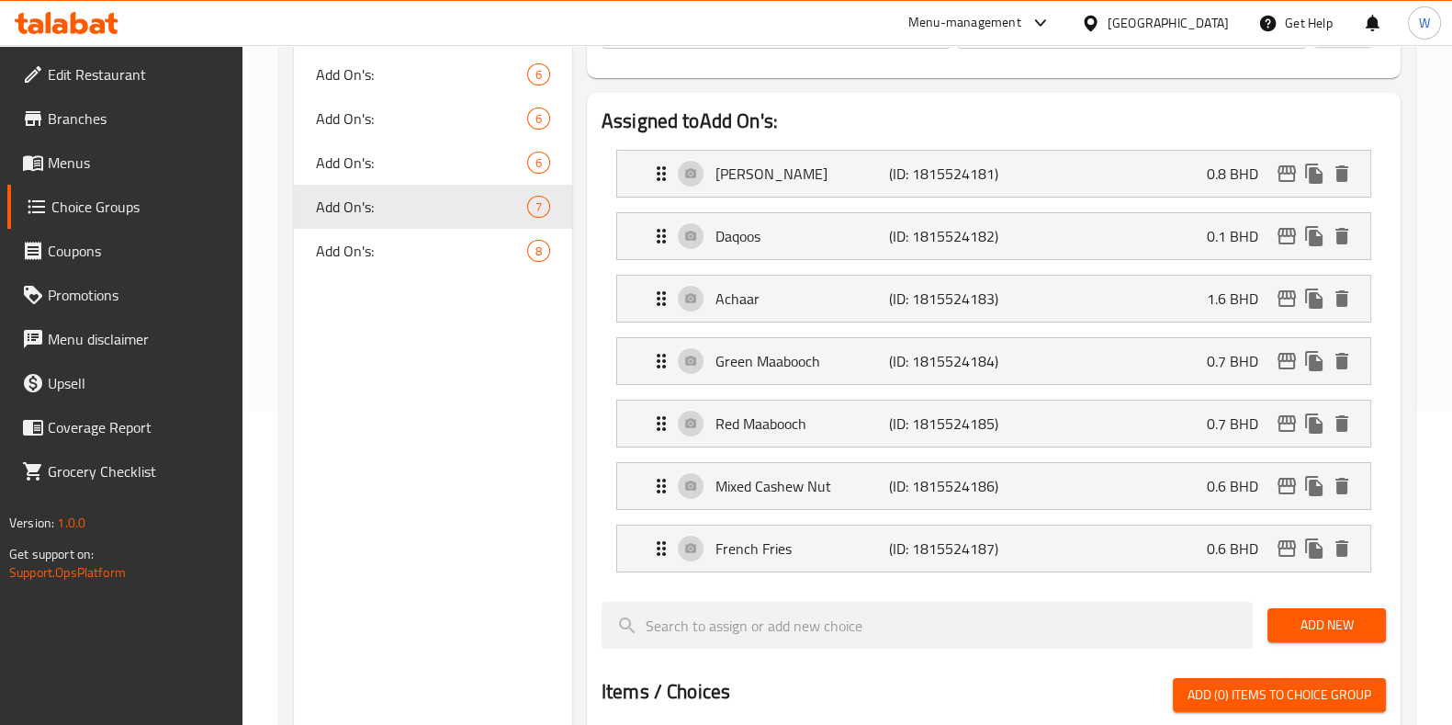
click at [430, 277] on nav "Addons: 10 Add On's: 6 Add On's: 6 Add On's: 6 Add On's: 7 Add On's: 8" at bounding box center [433, 140] width 278 height 279
click at [430, 264] on div "Add On's: 8" at bounding box center [433, 251] width 278 height 44
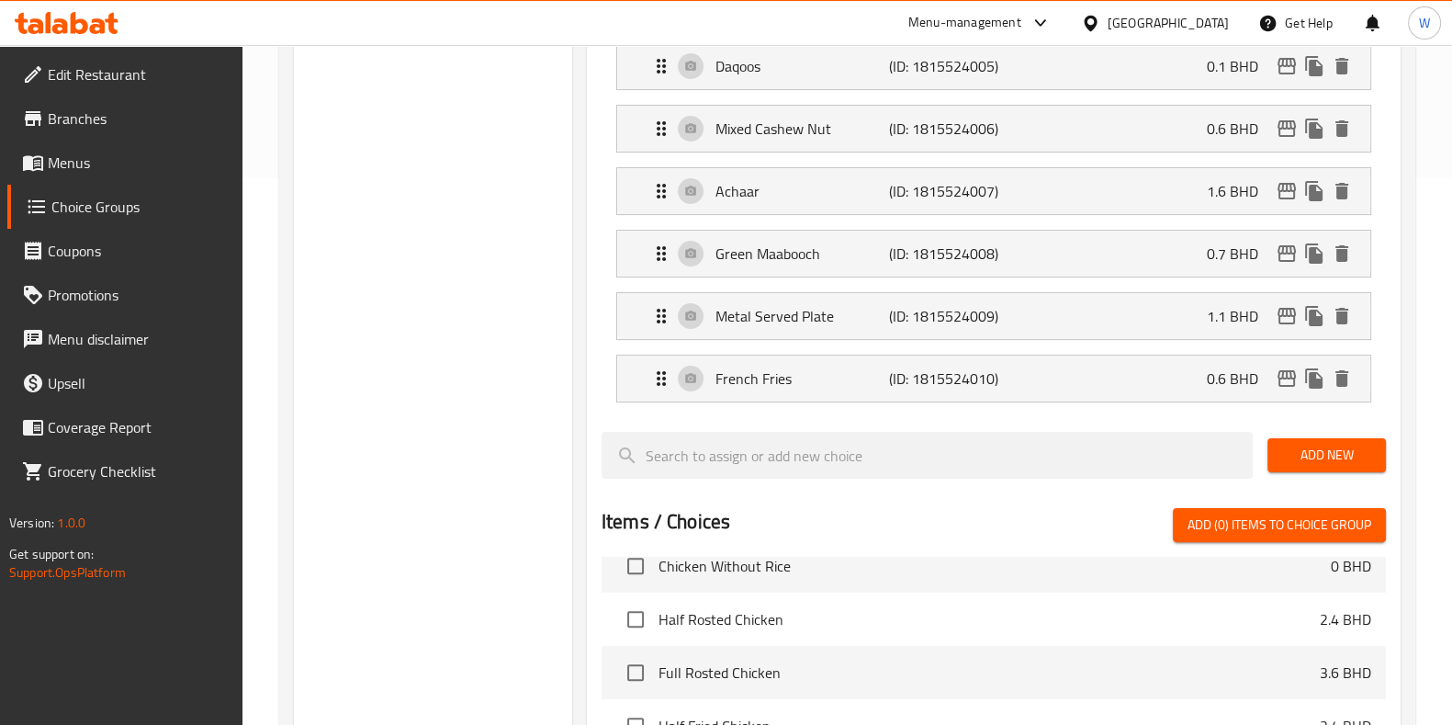
scroll to position [1003, 0]
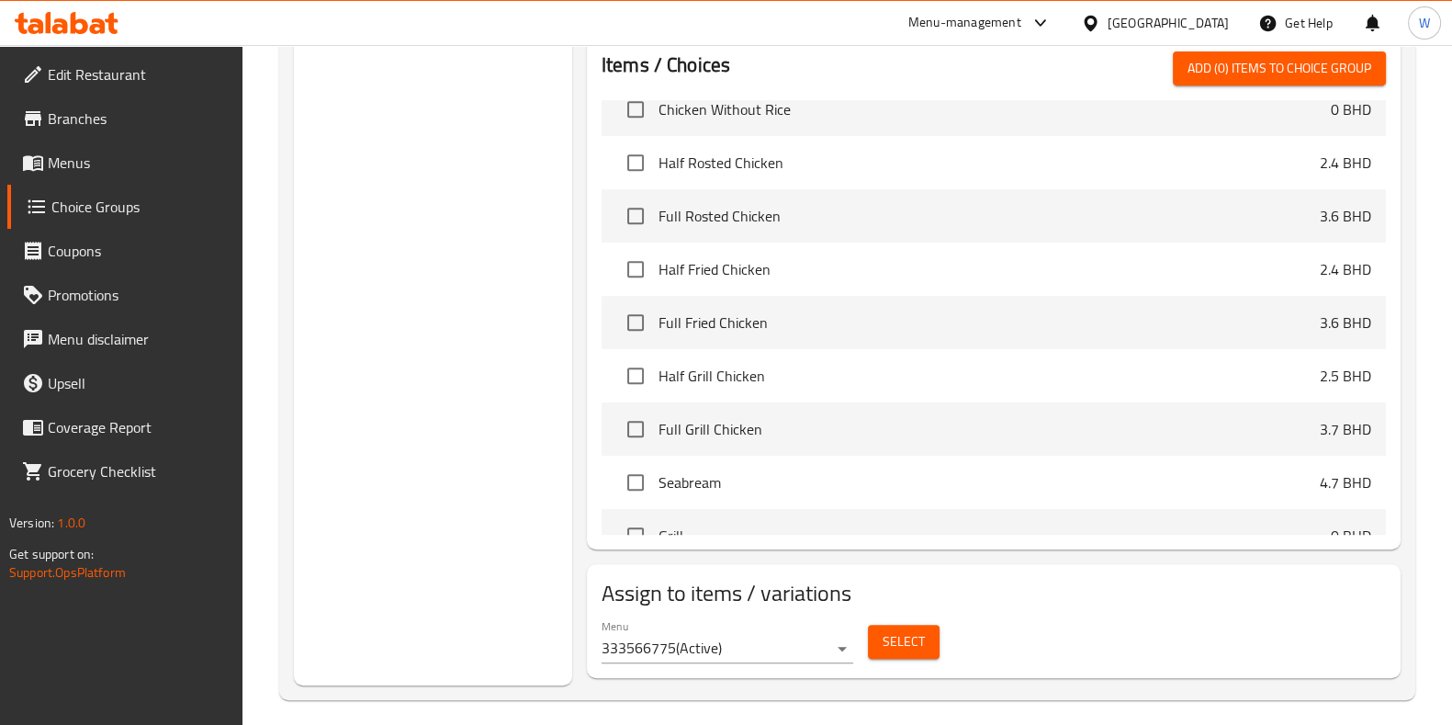
click at [917, 649] on span "Select" at bounding box center [904, 641] width 42 height 23
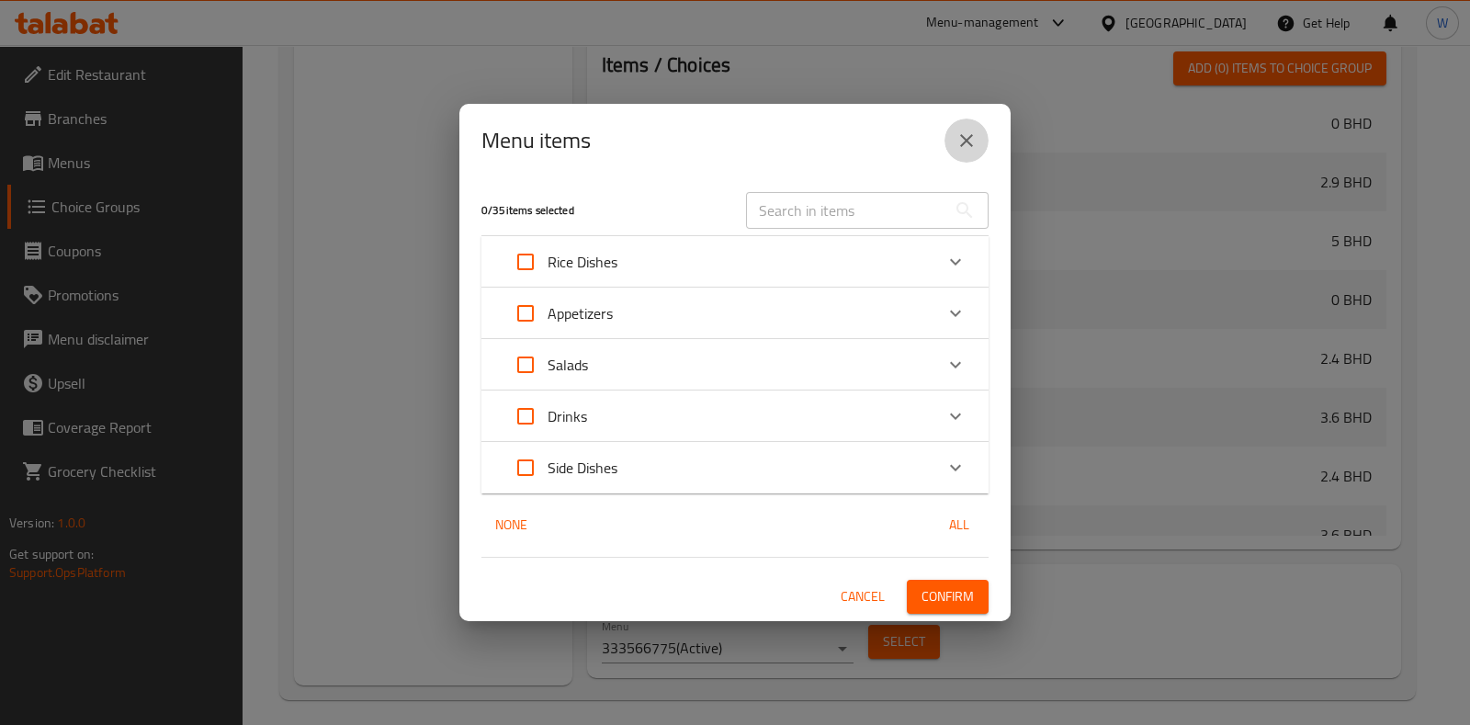
click at [965, 139] on icon "close" at bounding box center [966, 140] width 13 height 13
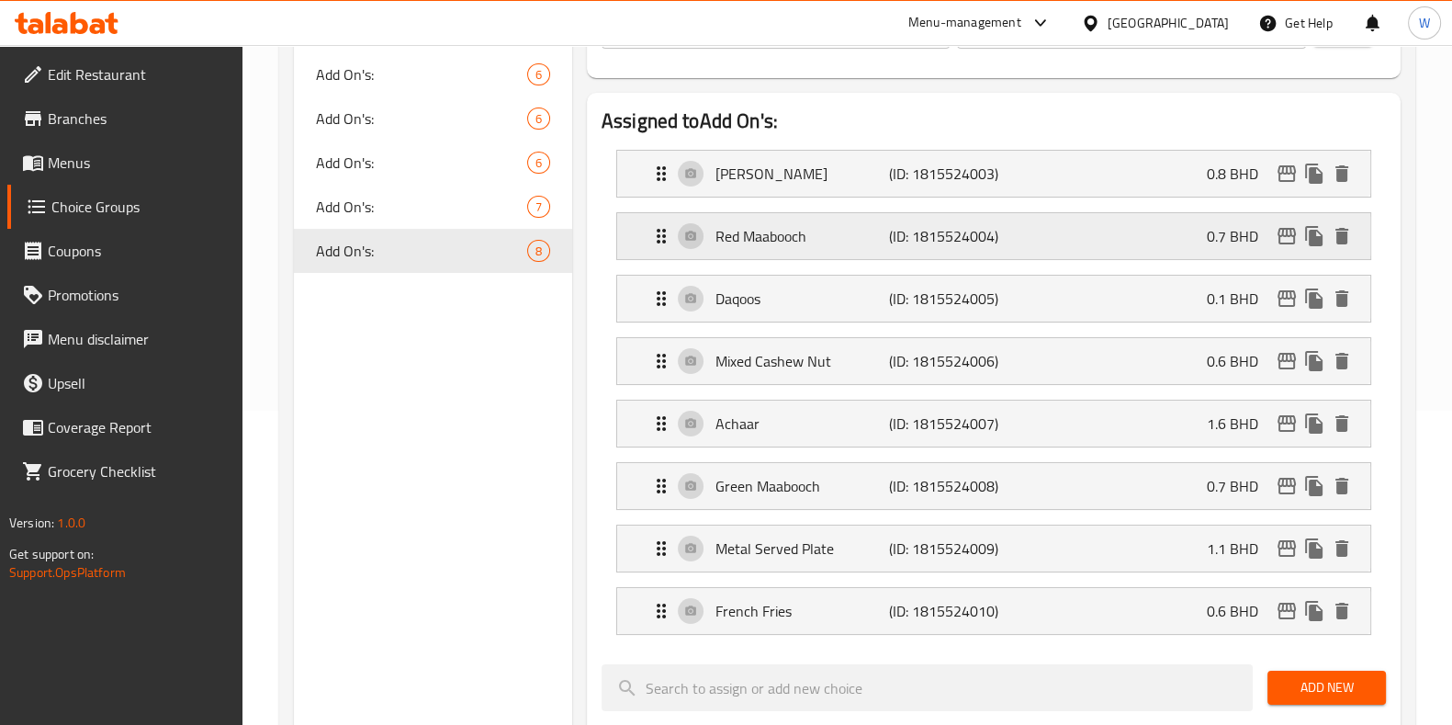
scroll to position [0, 0]
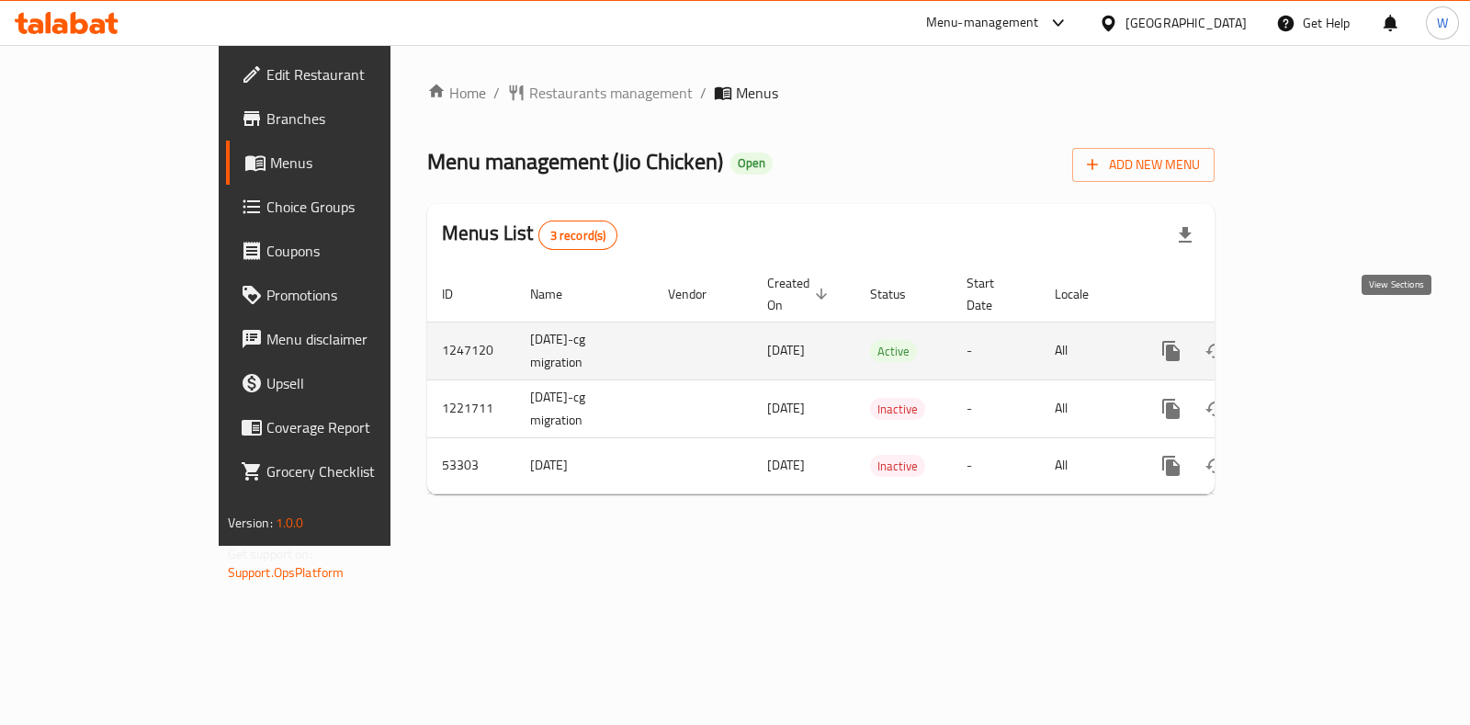
click at [1315, 340] on icon "enhanced table" at bounding box center [1304, 351] width 22 height 22
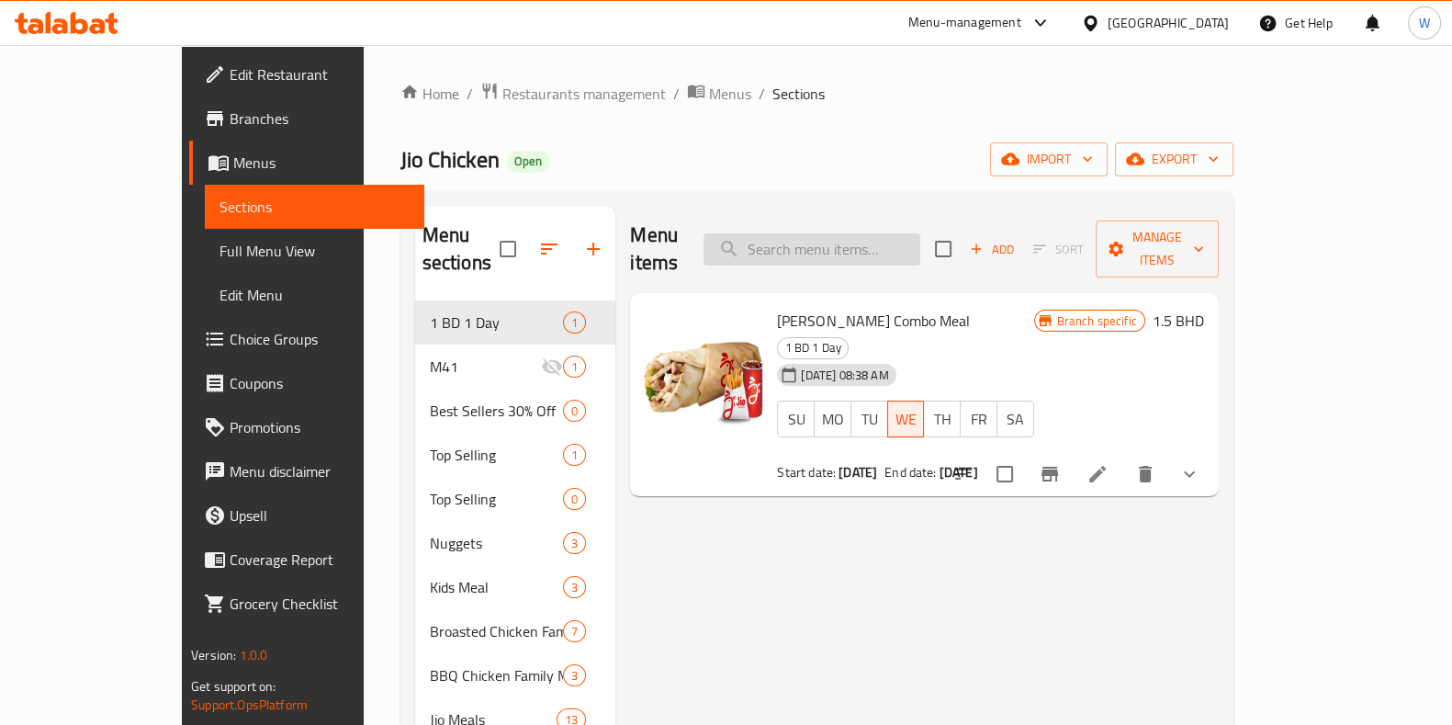
click at [822, 233] on input "search" at bounding box center [812, 249] width 217 height 32
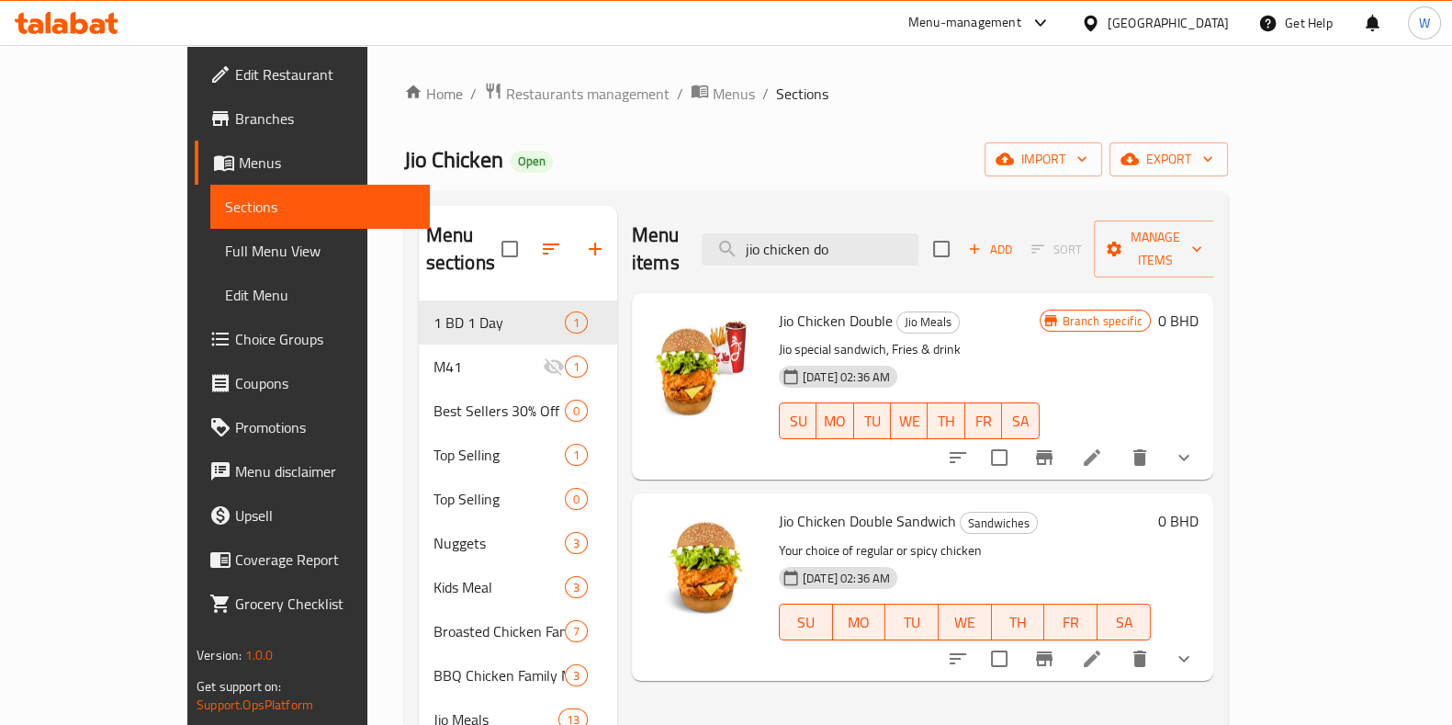
type input "jio chicken do"
click at [1195, 446] on icon "show more" at bounding box center [1184, 457] width 22 height 22
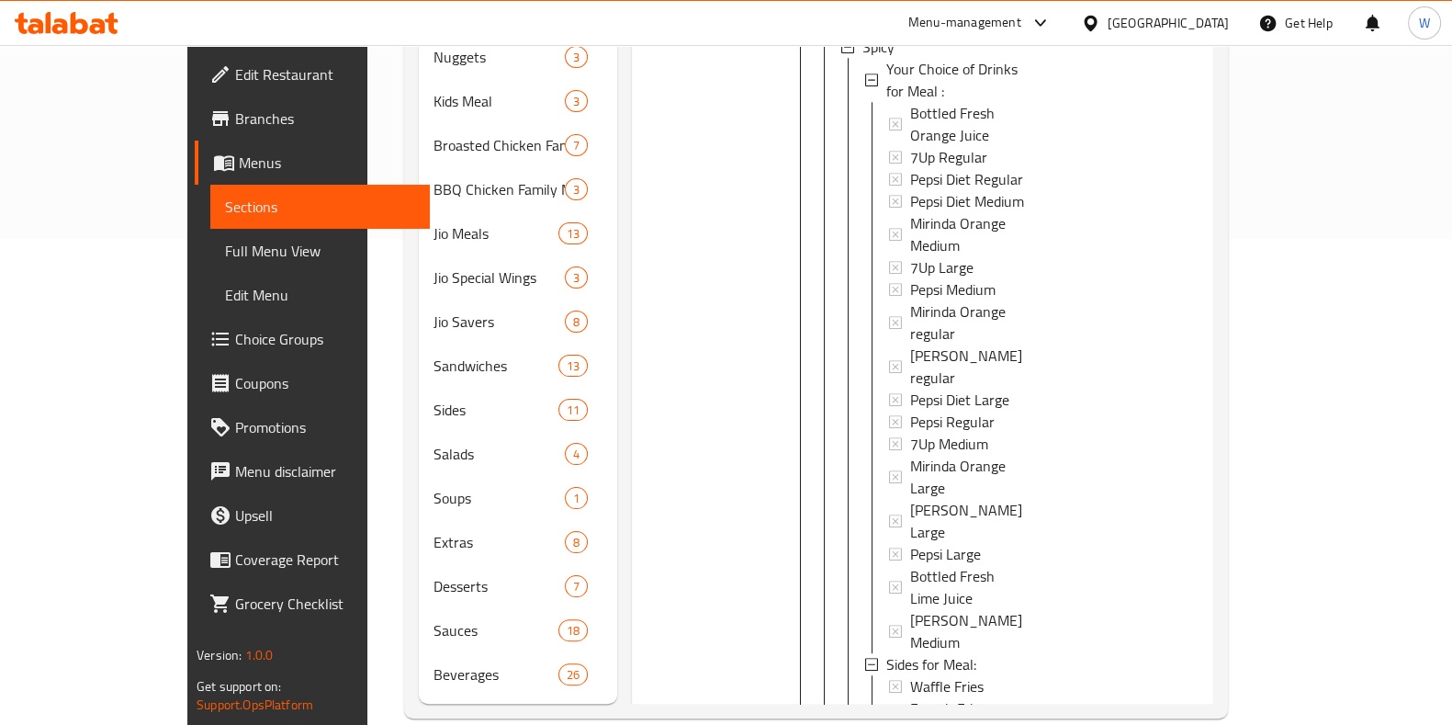
scroll to position [488, 0]
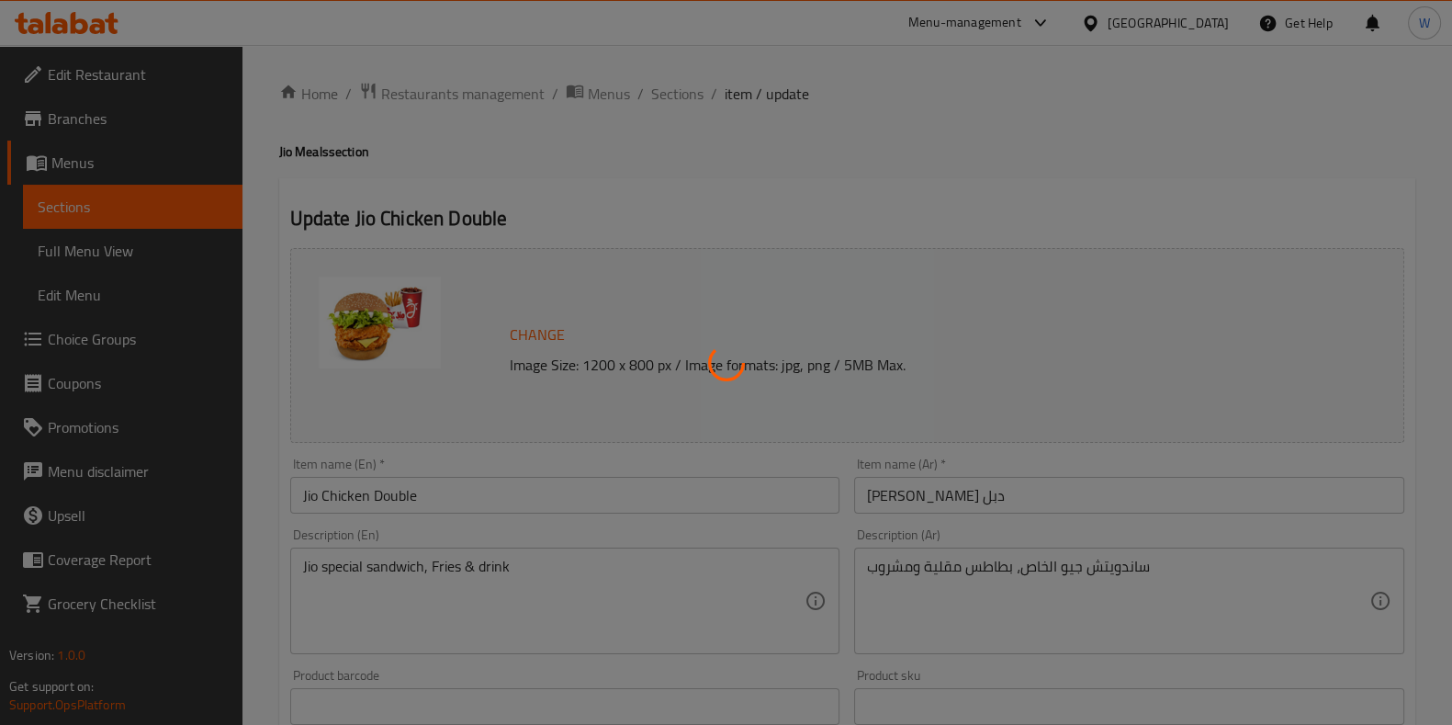
type input "اختيارك من المشروبات للوجبة:"
type input "1"
type input "أطباق جانبية للوجبة:"
type input "1"
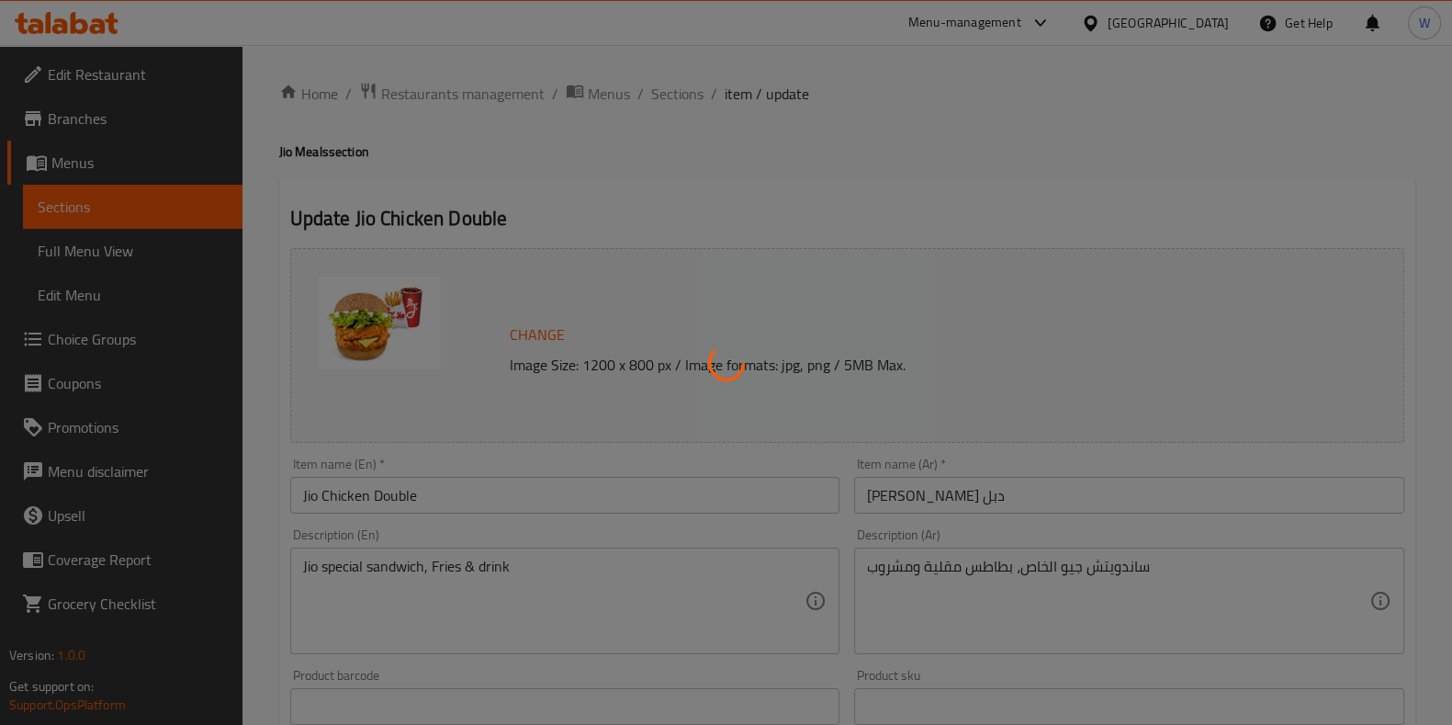
type input "1"
type input "يضيف على :"
type input "0"
type input "1"
type input "اختيارك من المشروبات للوجبة:"
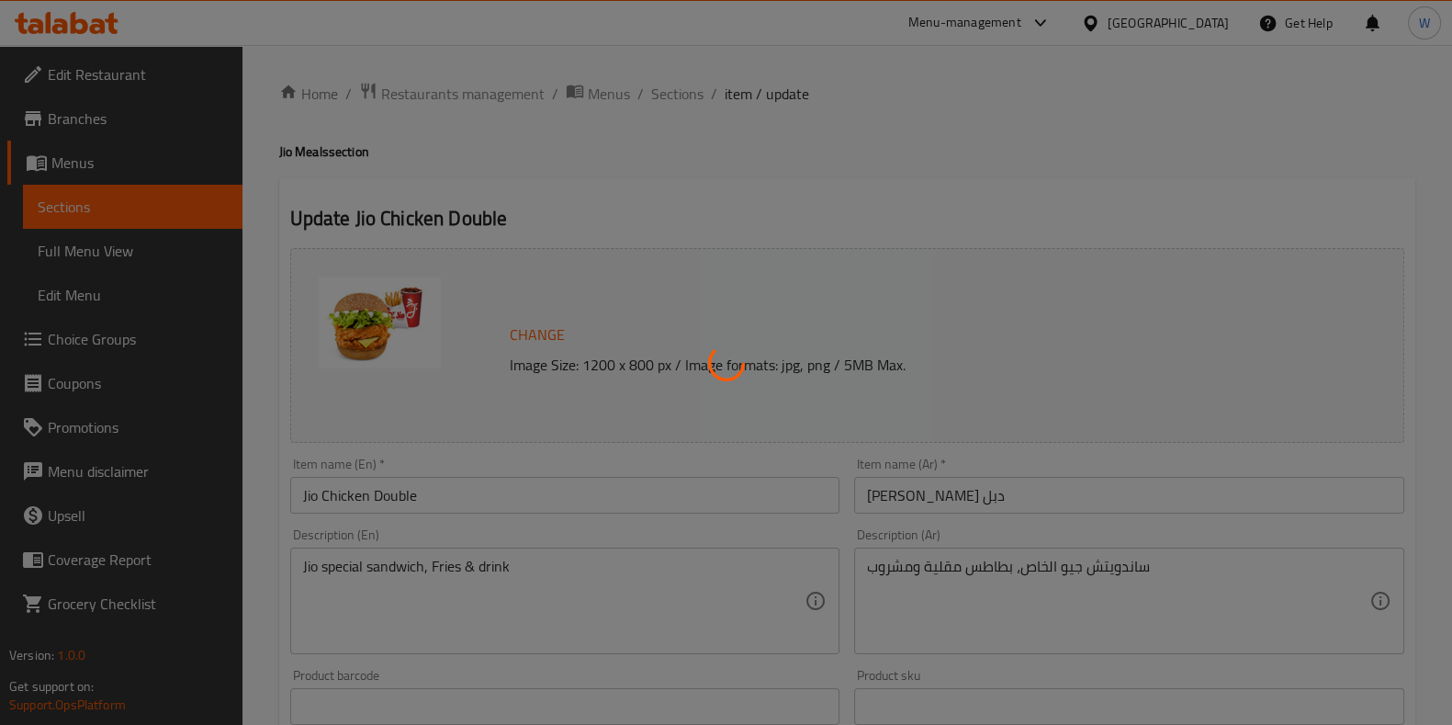
type input "1"
type input "أطباق جانبية للوجبة:"
type input "1"
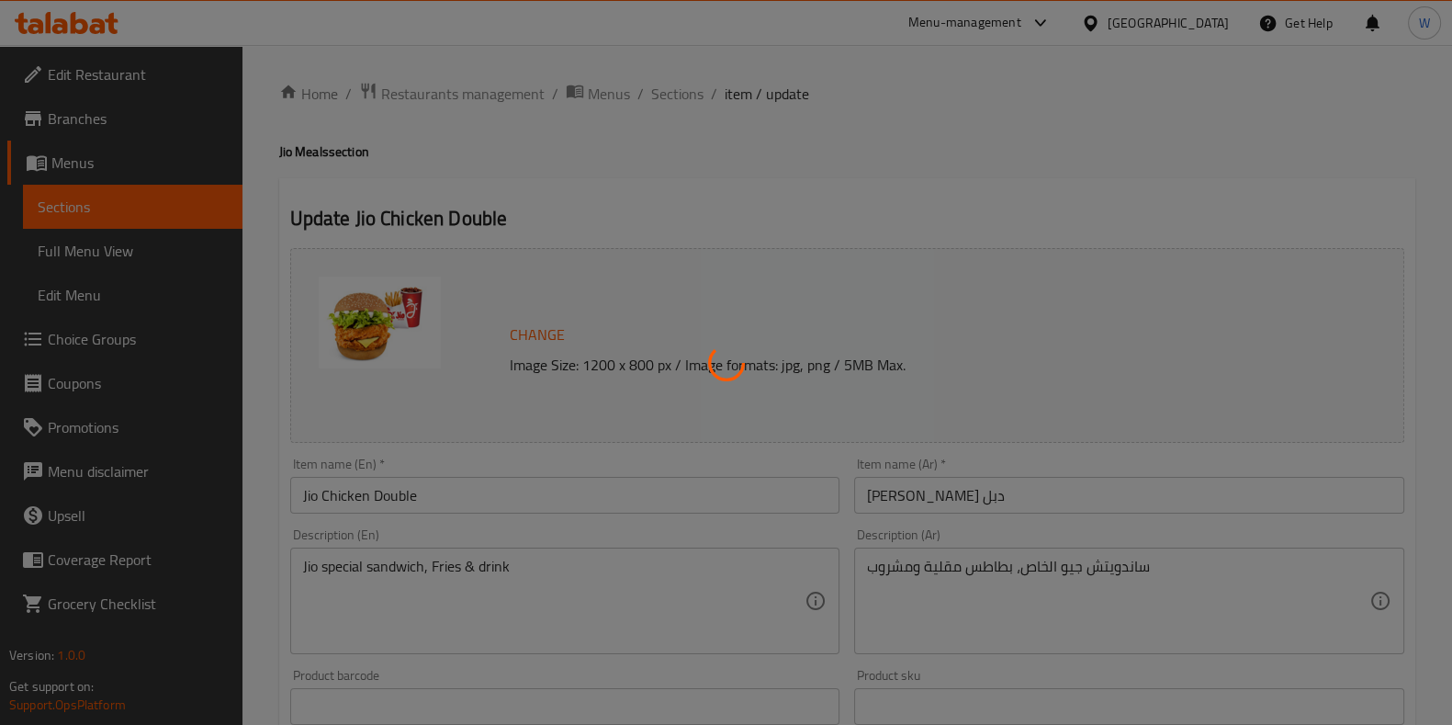
type input "يضيف على :"
type input "0"
type input "1"
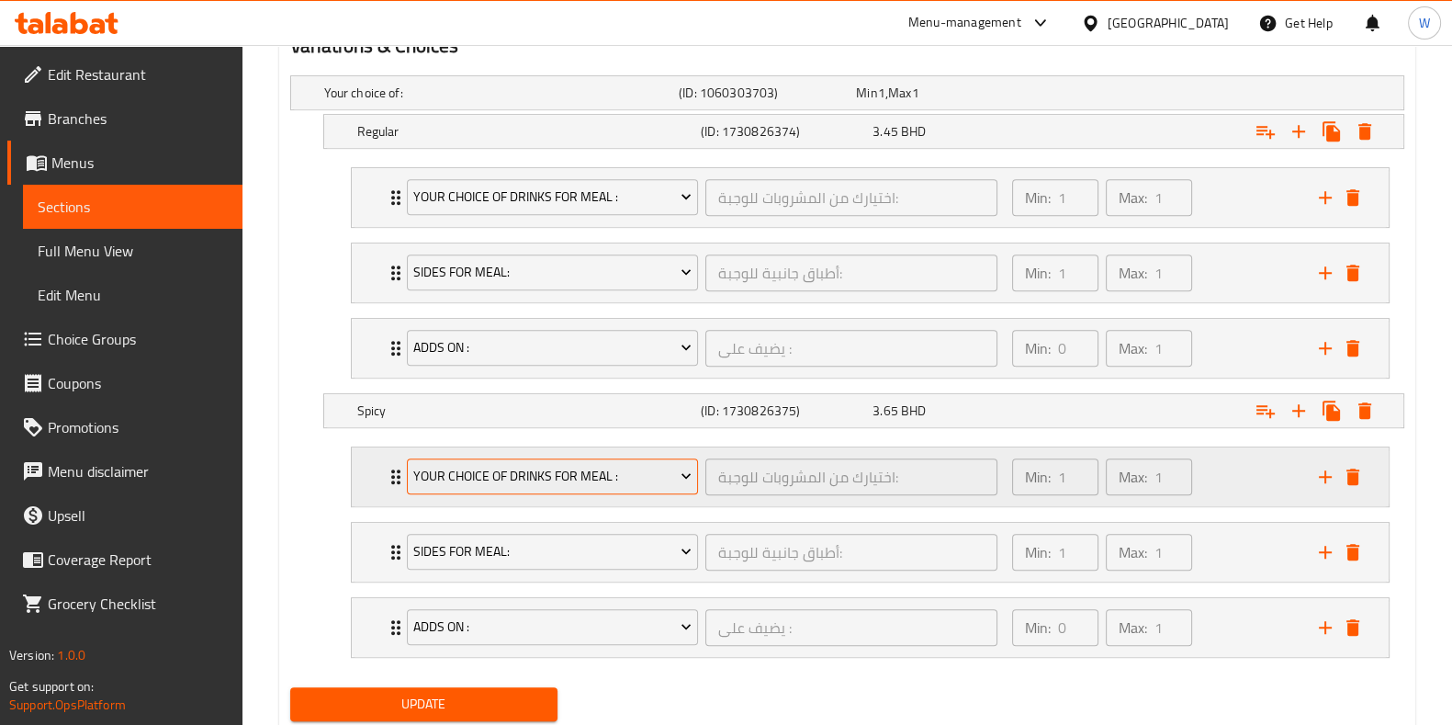
scroll to position [974, 0]
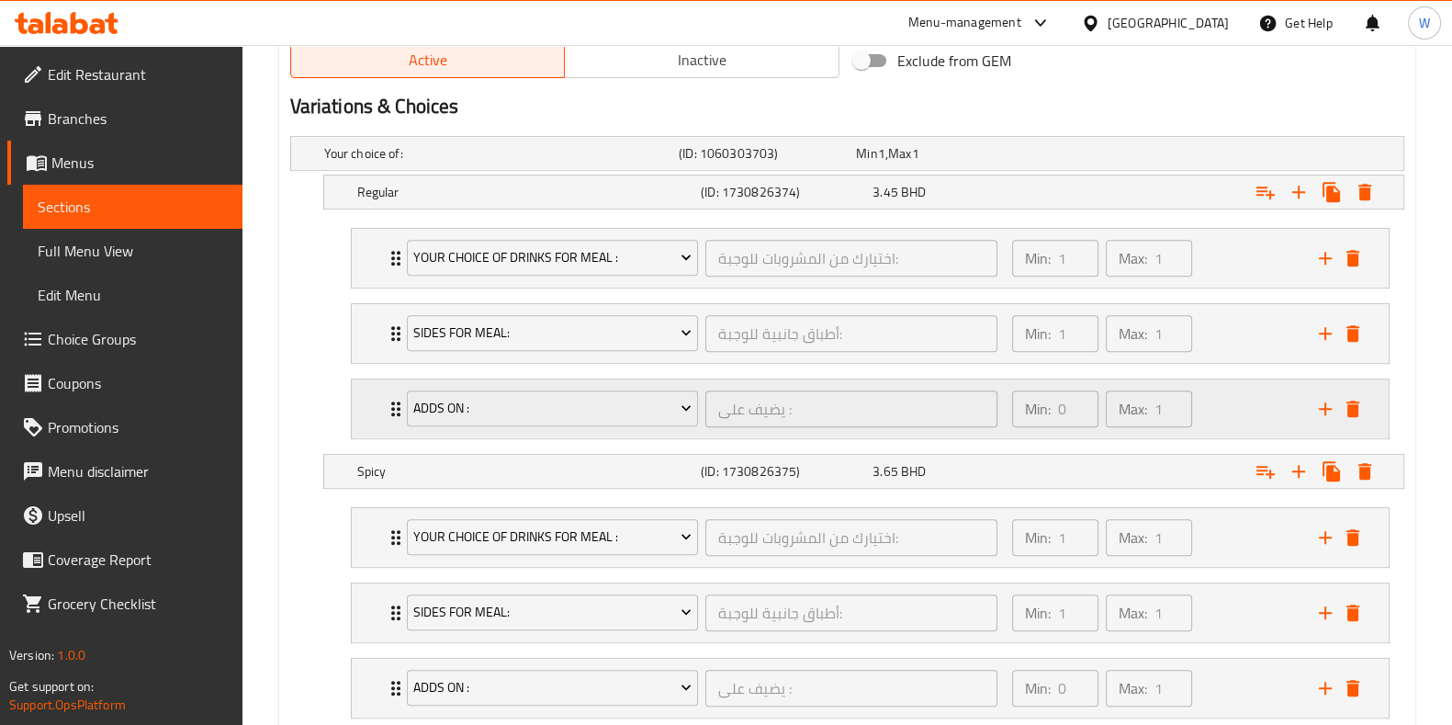
click at [390, 410] on icon "Expand" at bounding box center [396, 409] width 22 height 22
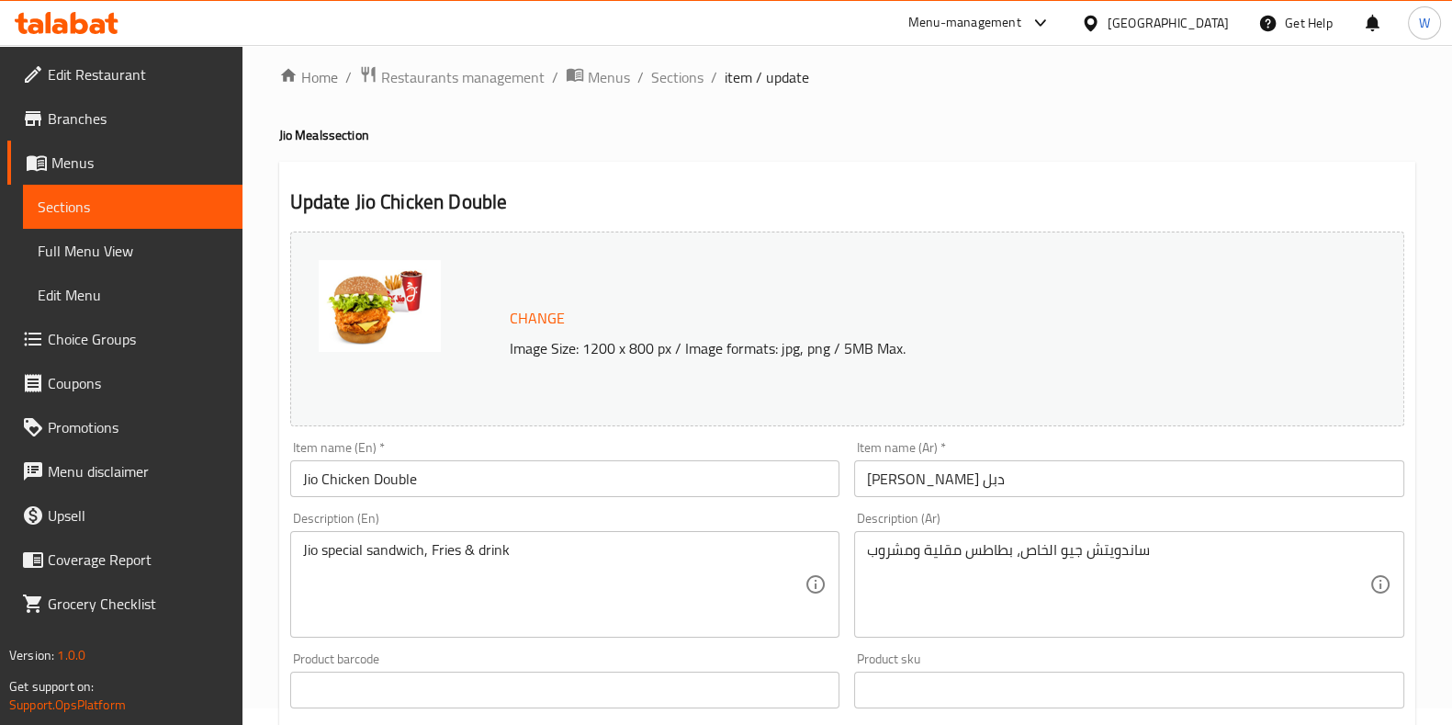
scroll to position [0, 0]
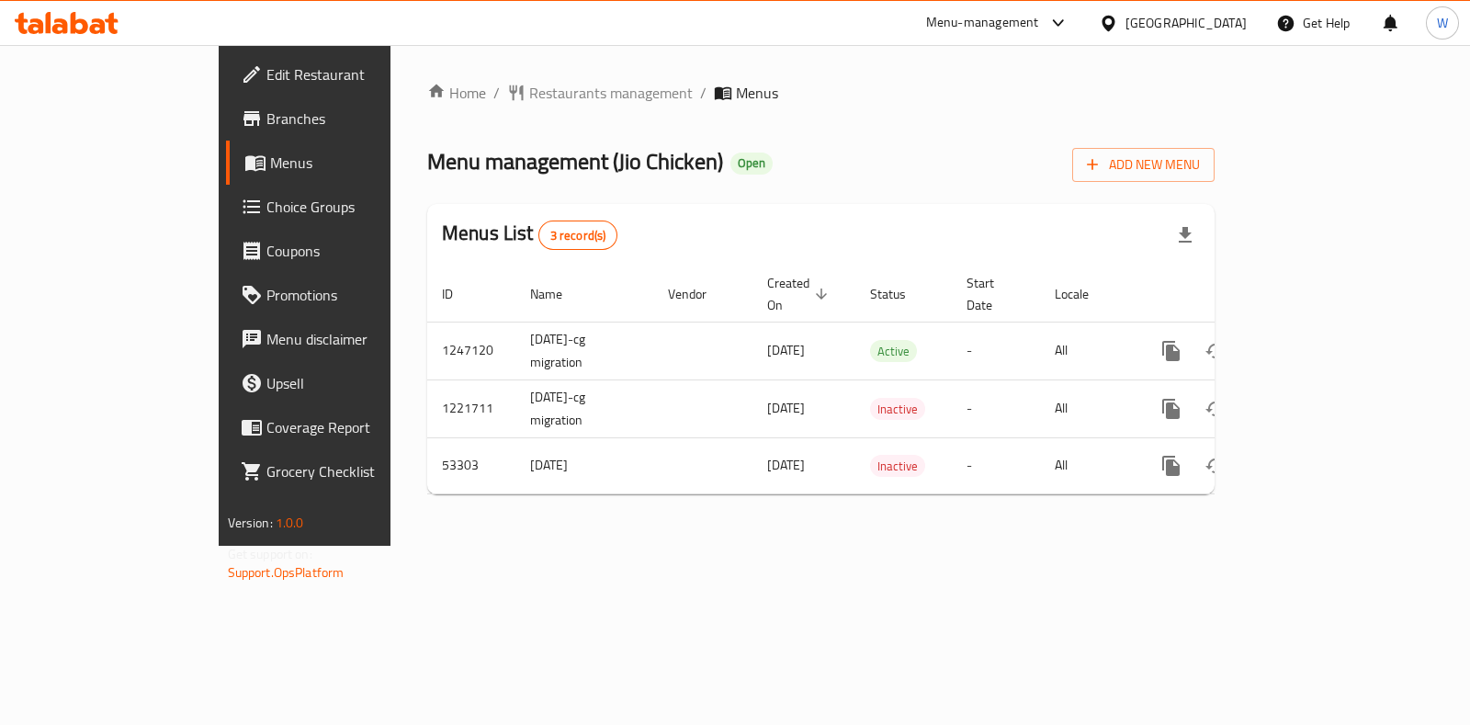
click at [266, 209] on span "Choice Groups" at bounding box center [357, 207] width 183 height 22
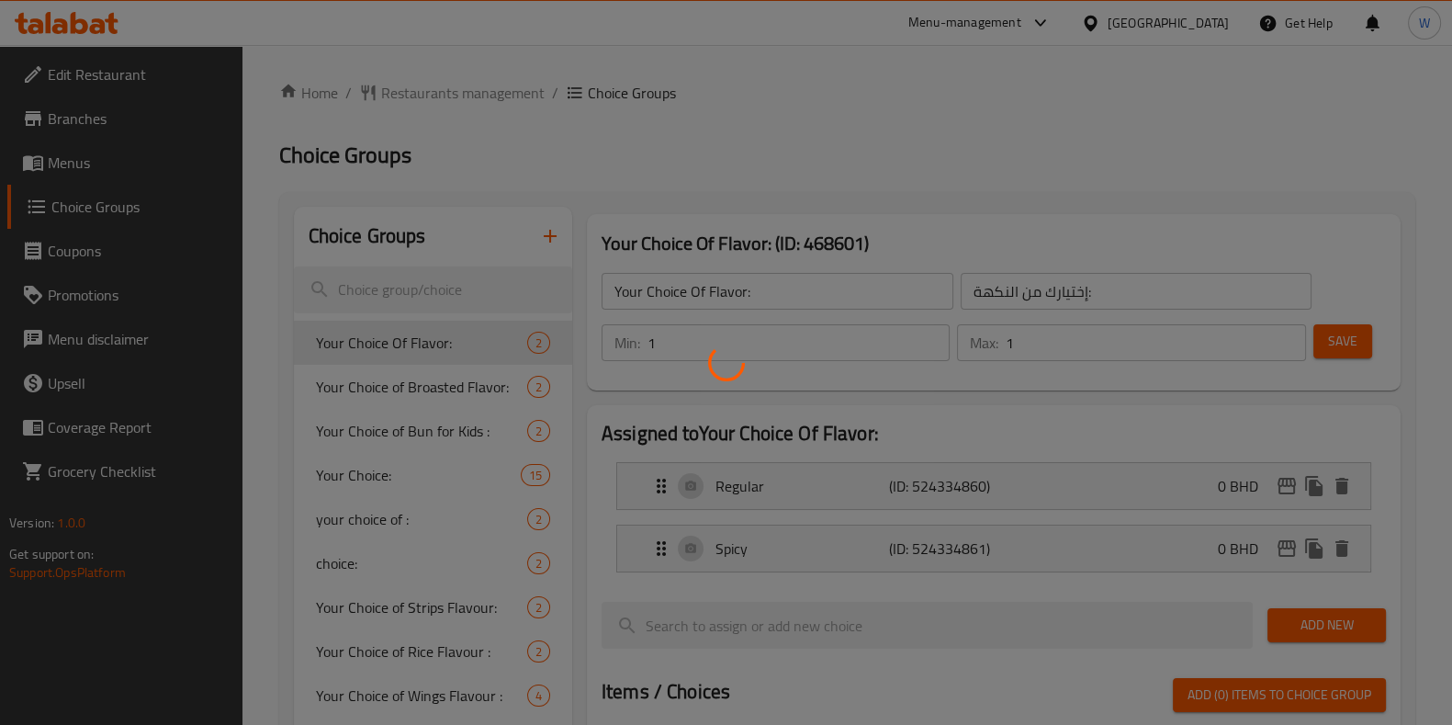
click at [409, 283] on div at bounding box center [726, 362] width 1452 height 725
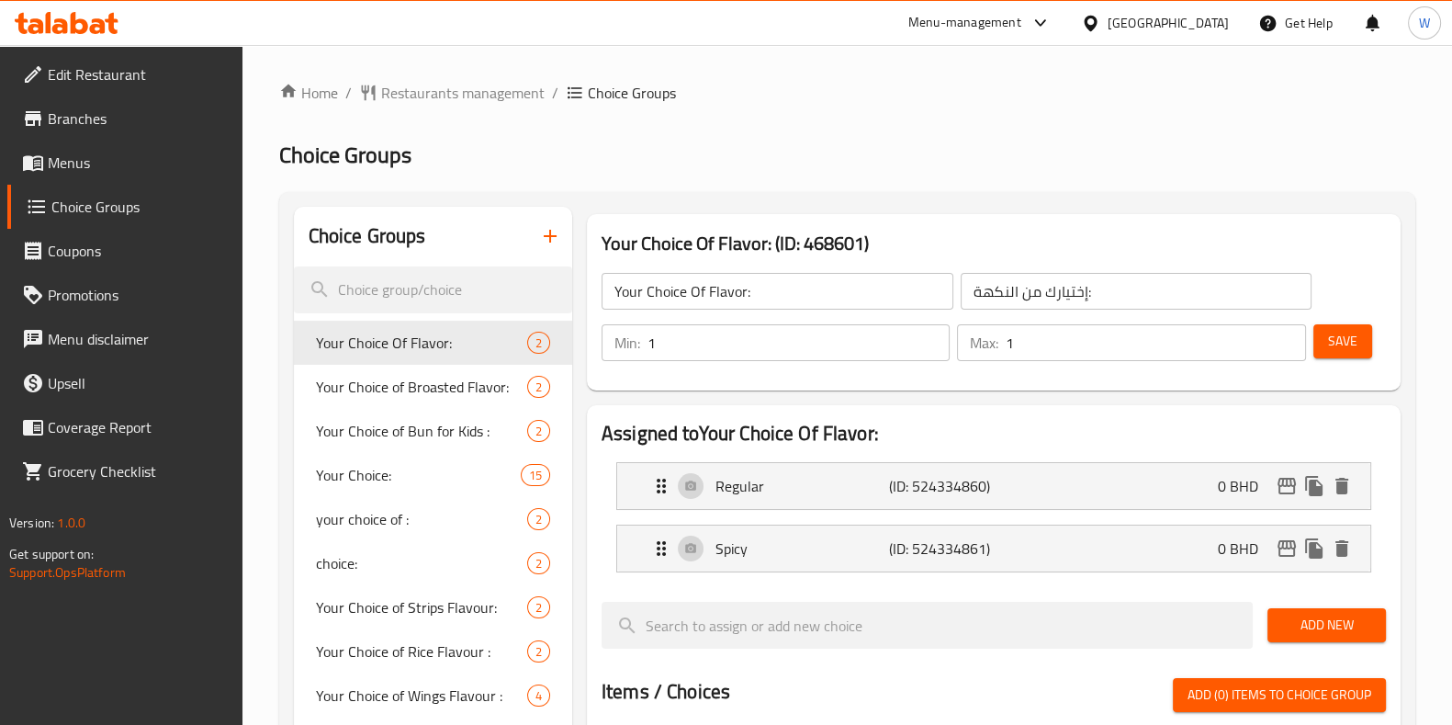
click at [409, 283] on input "search" at bounding box center [433, 289] width 278 height 47
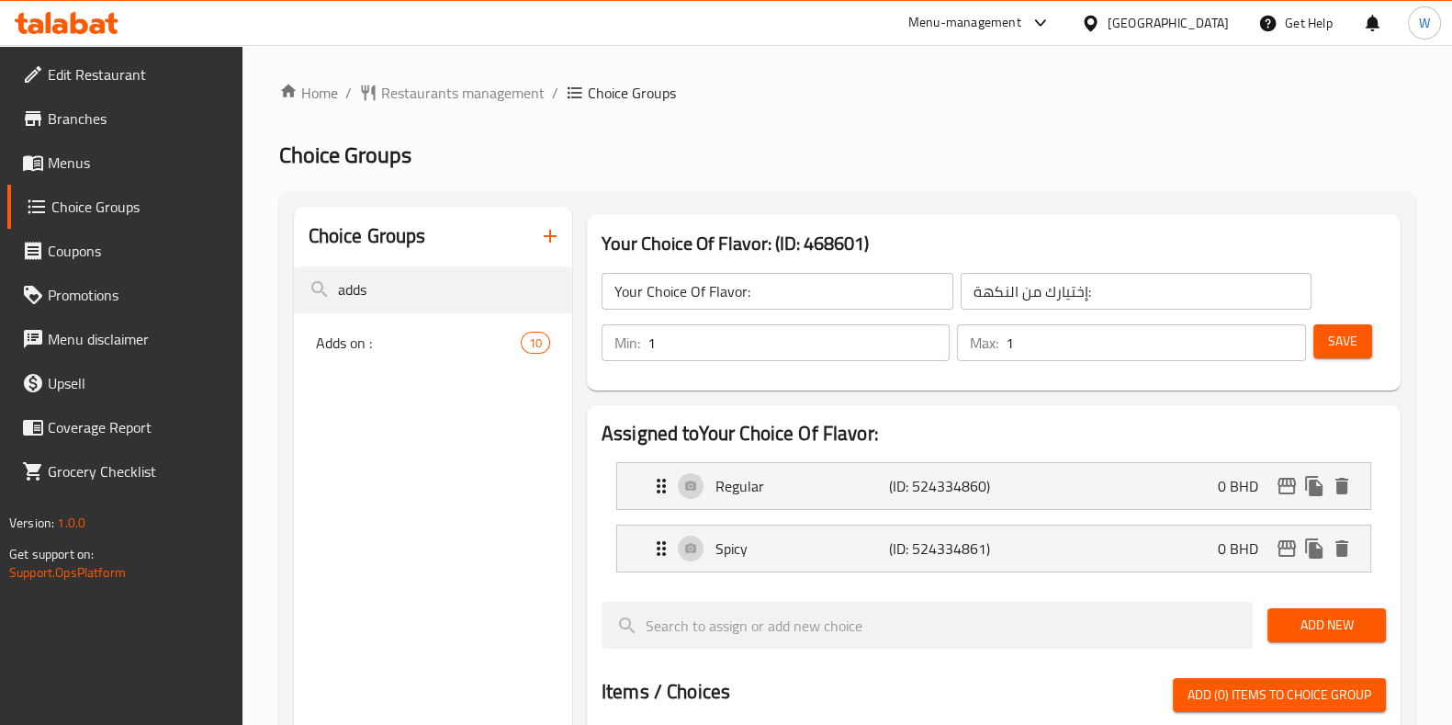
type input "adds"
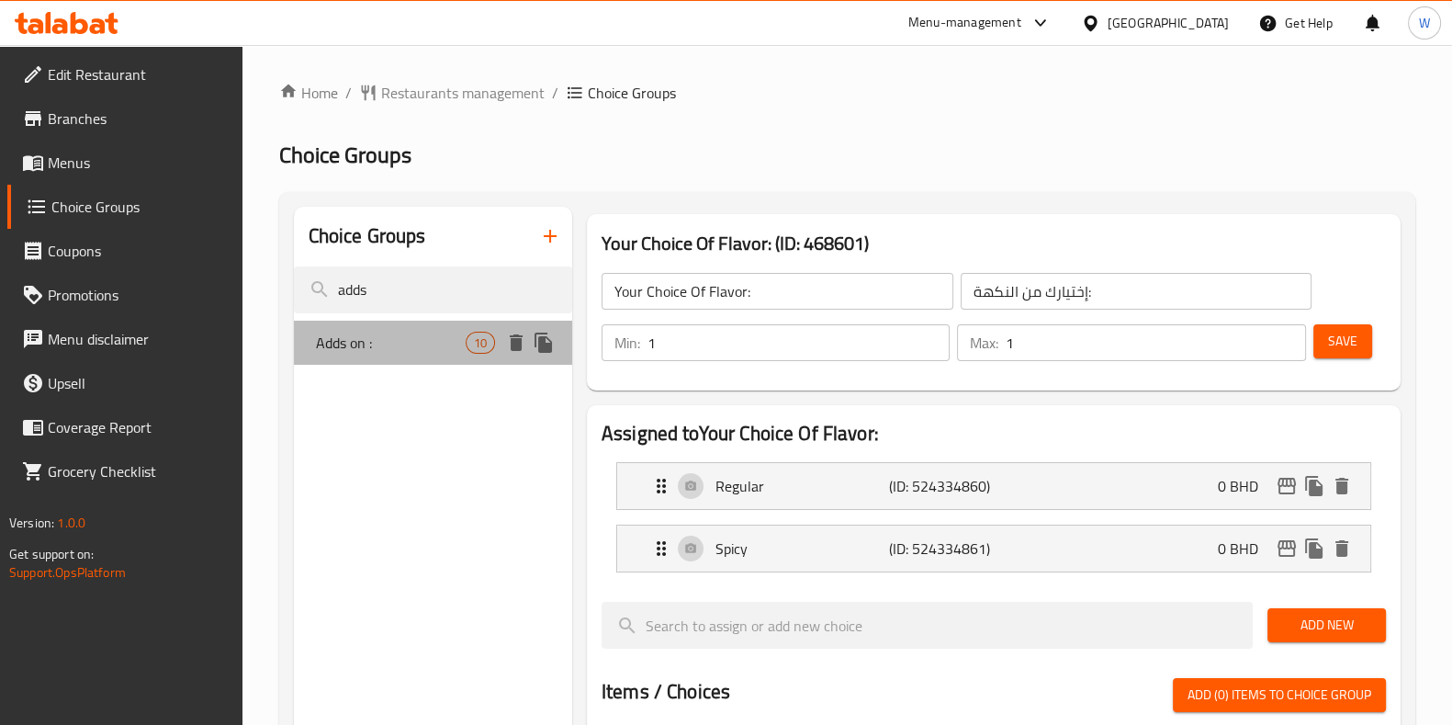
click at [392, 335] on span "Adds on :" at bounding box center [391, 343] width 150 height 22
type input "Adds on :"
type input "يضيف على :"
type input "0"
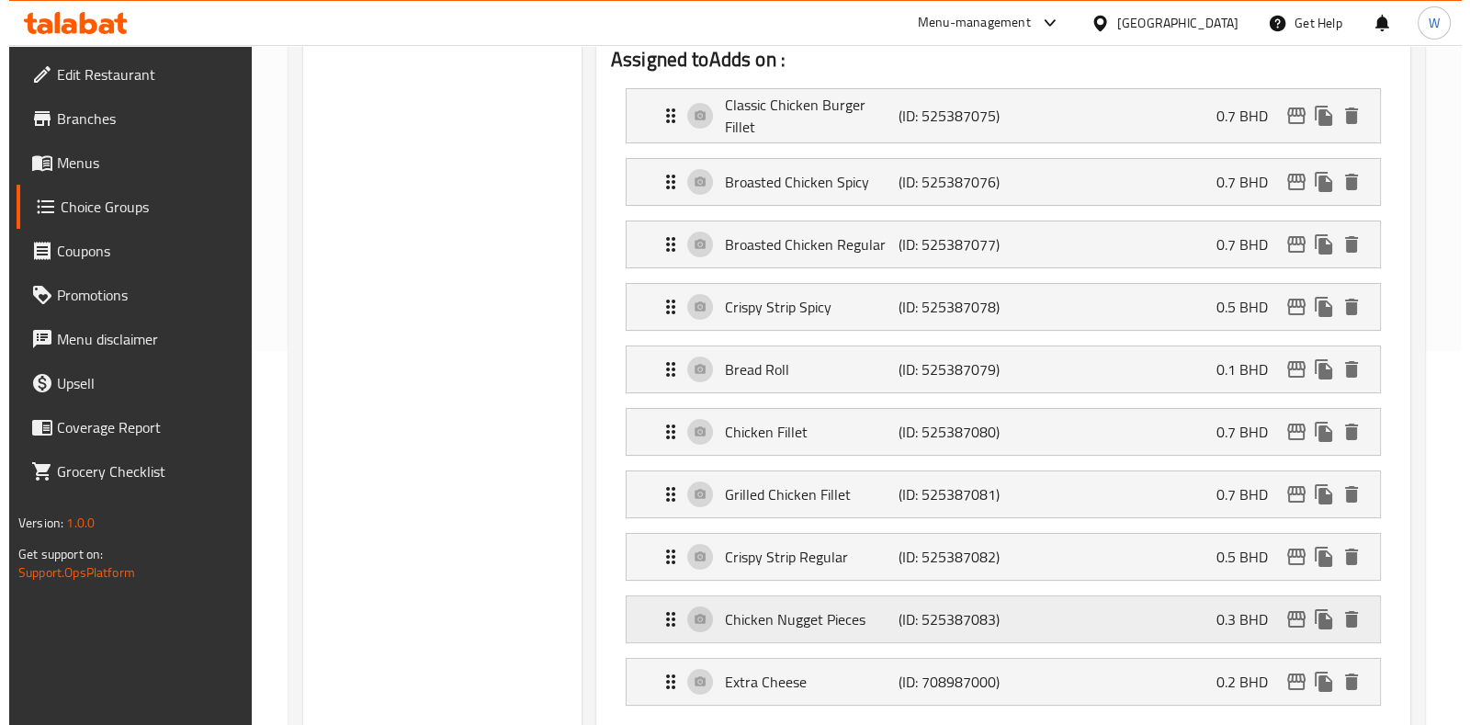
scroll to position [344, 0]
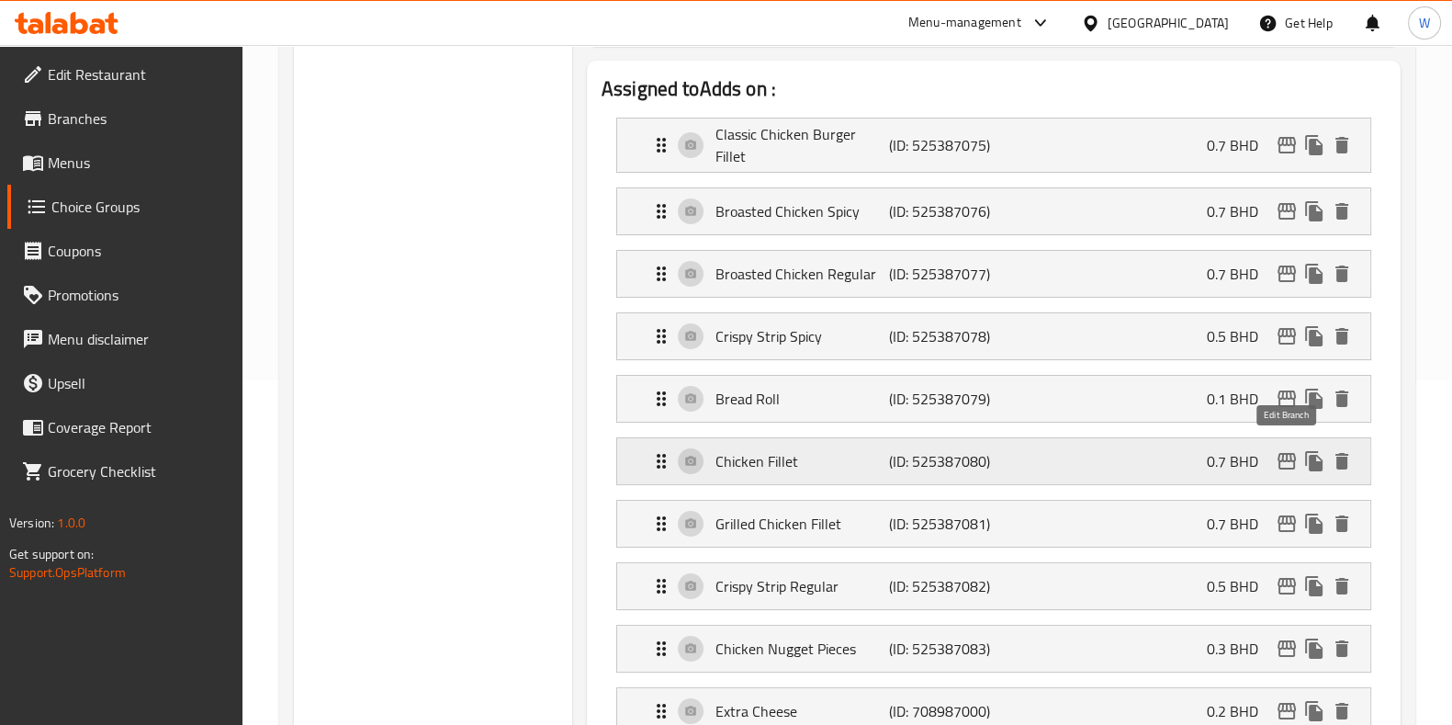
click at [1282, 453] on icon "edit" at bounding box center [1287, 461] width 18 height 17
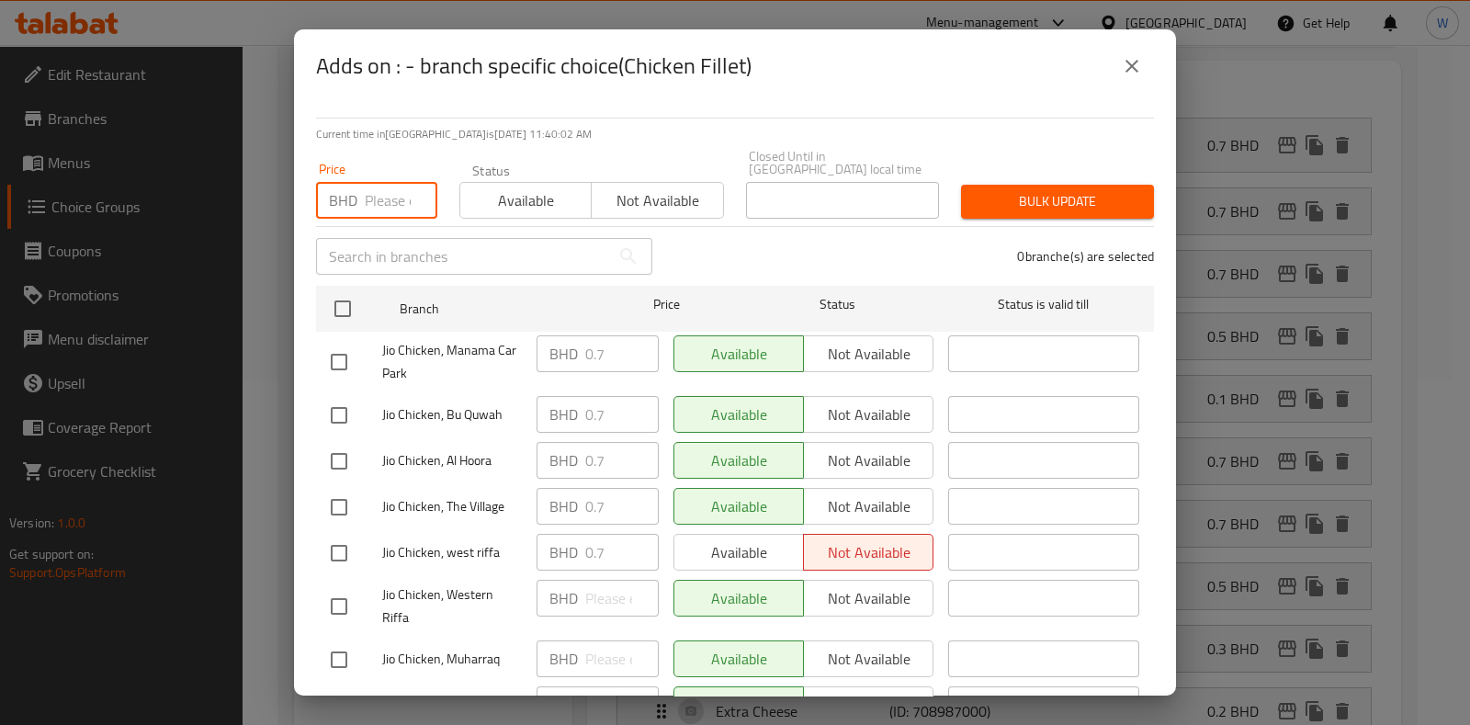
click at [391, 182] on input "number" at bounding box center [401, 200] width 73 height 37
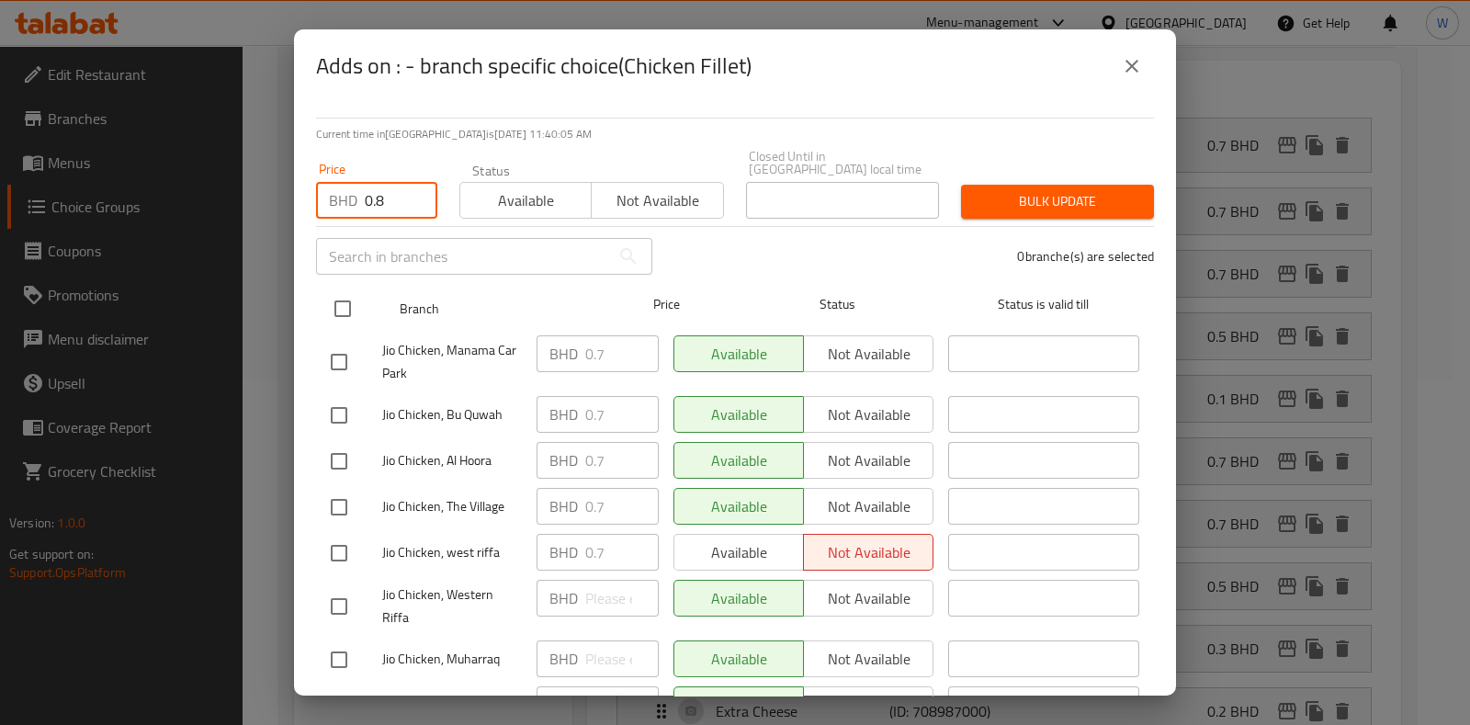
type input "0.8"
click at [347, 298] on input "checkbox" at bounding box center [342, 308] width 39 height 39
checkbox input "true"
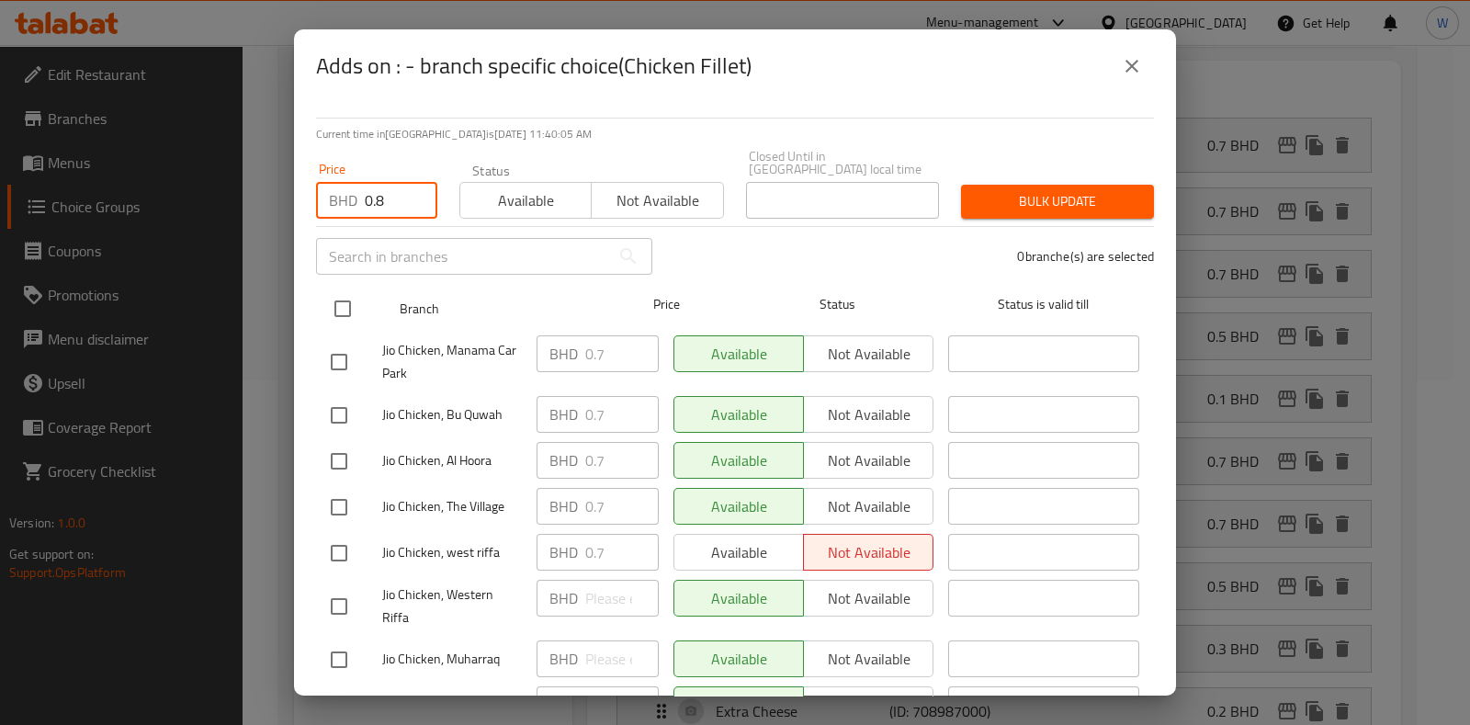
checkbox input "true"
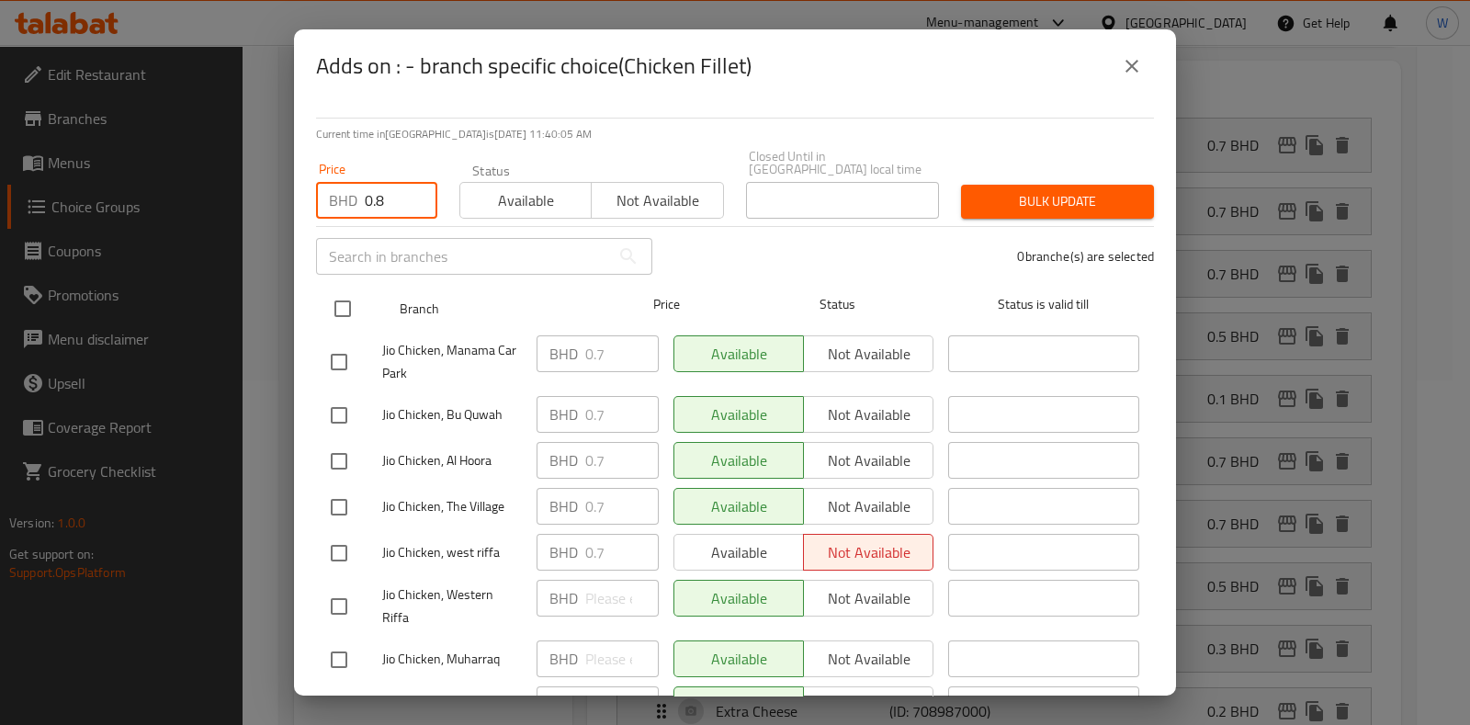
checkbox input "true"
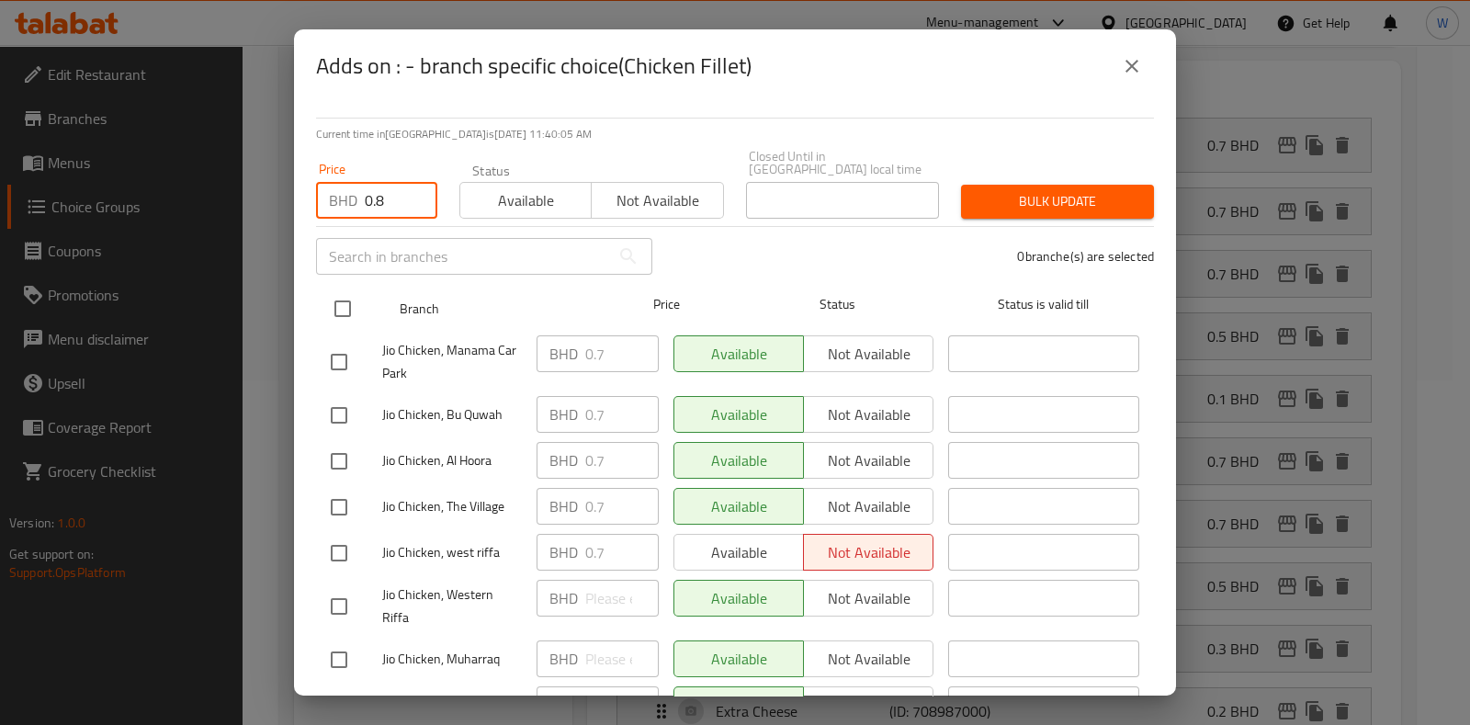
checkbox input "true"
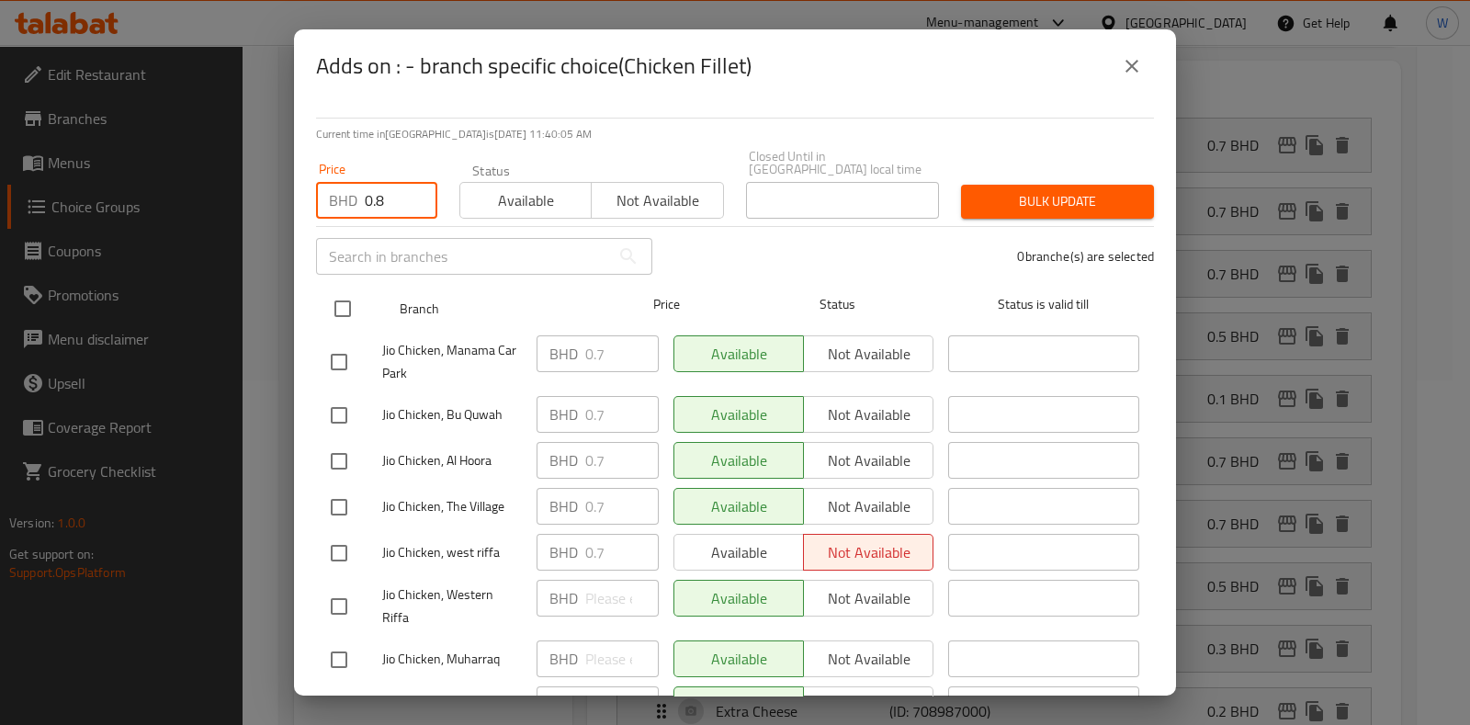
checkbox input "true"
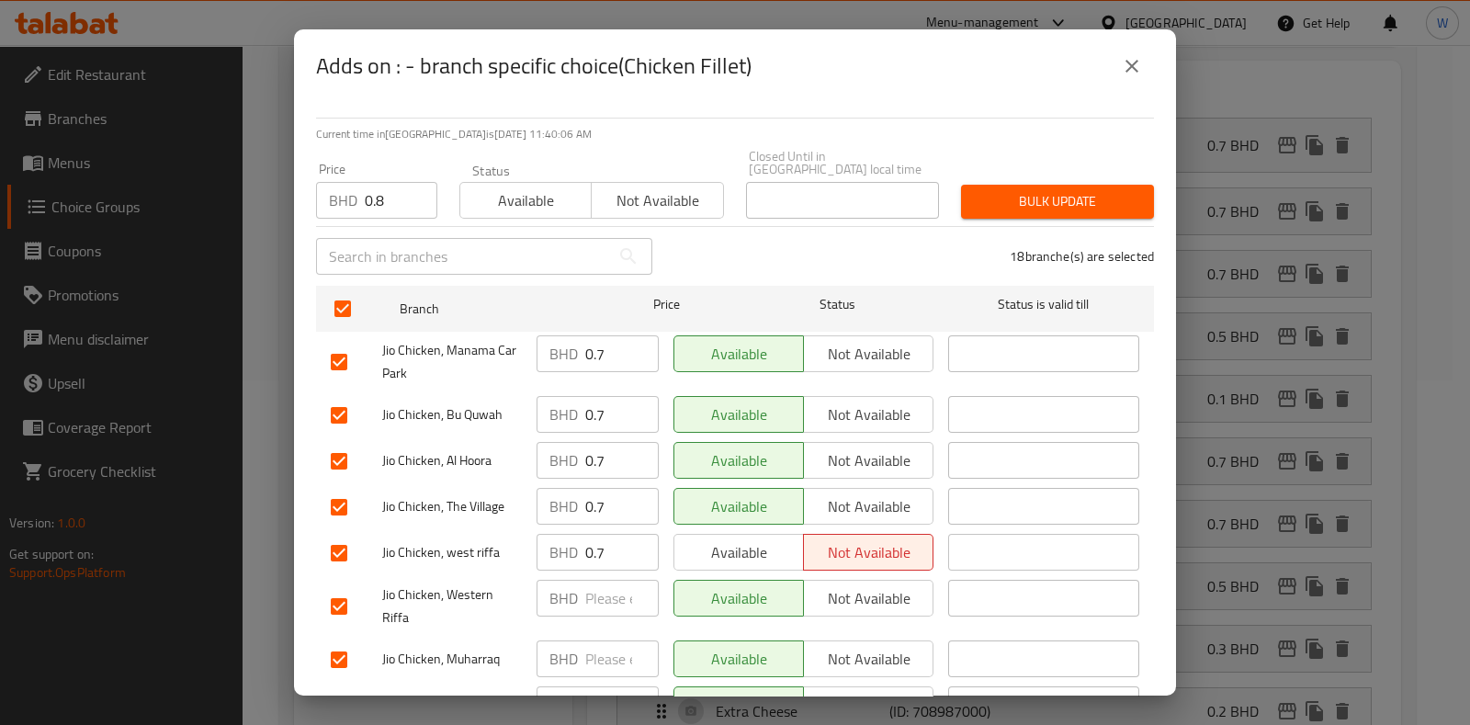
click at [992, 190] on span "Bulk update" at bounding box center [1058, 201] width 164 height 23
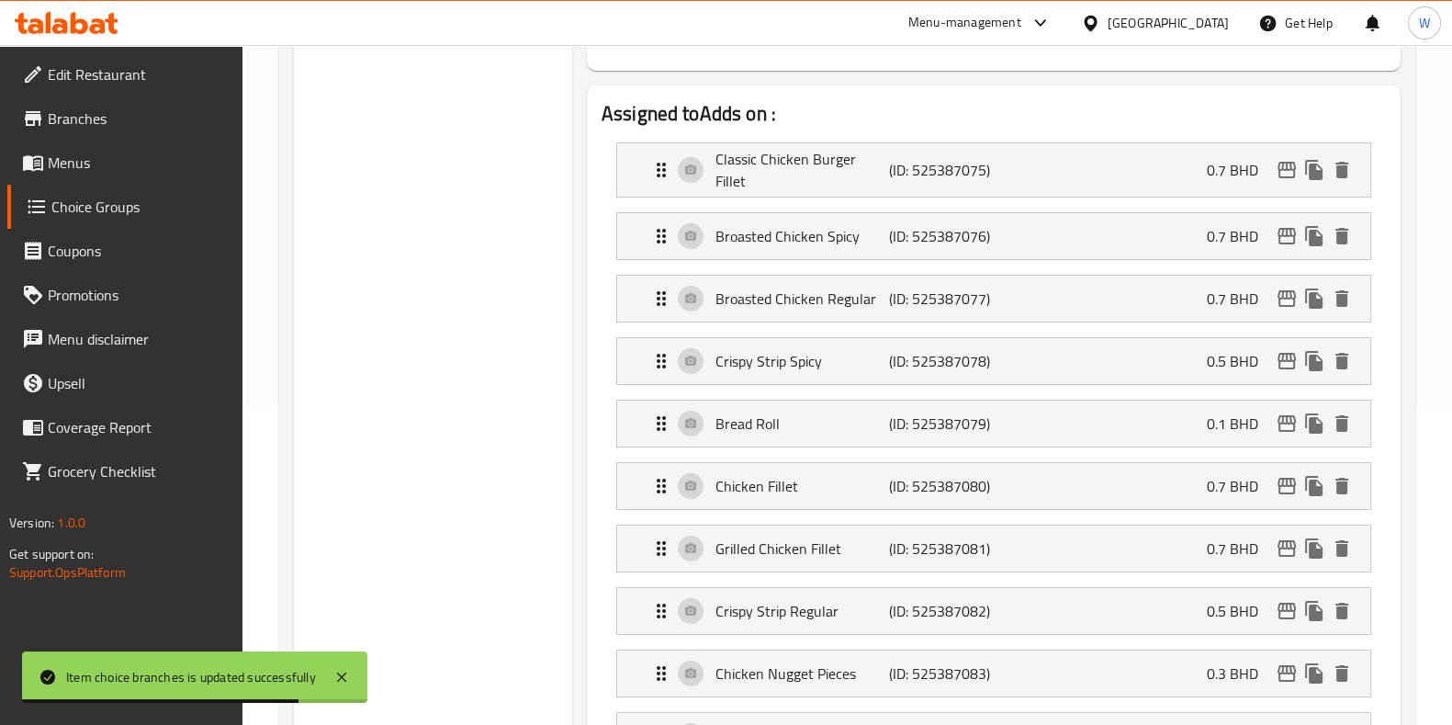
scroll to position [0, 0]
